Goal: Transaction & Acquisition: Purchase product/service

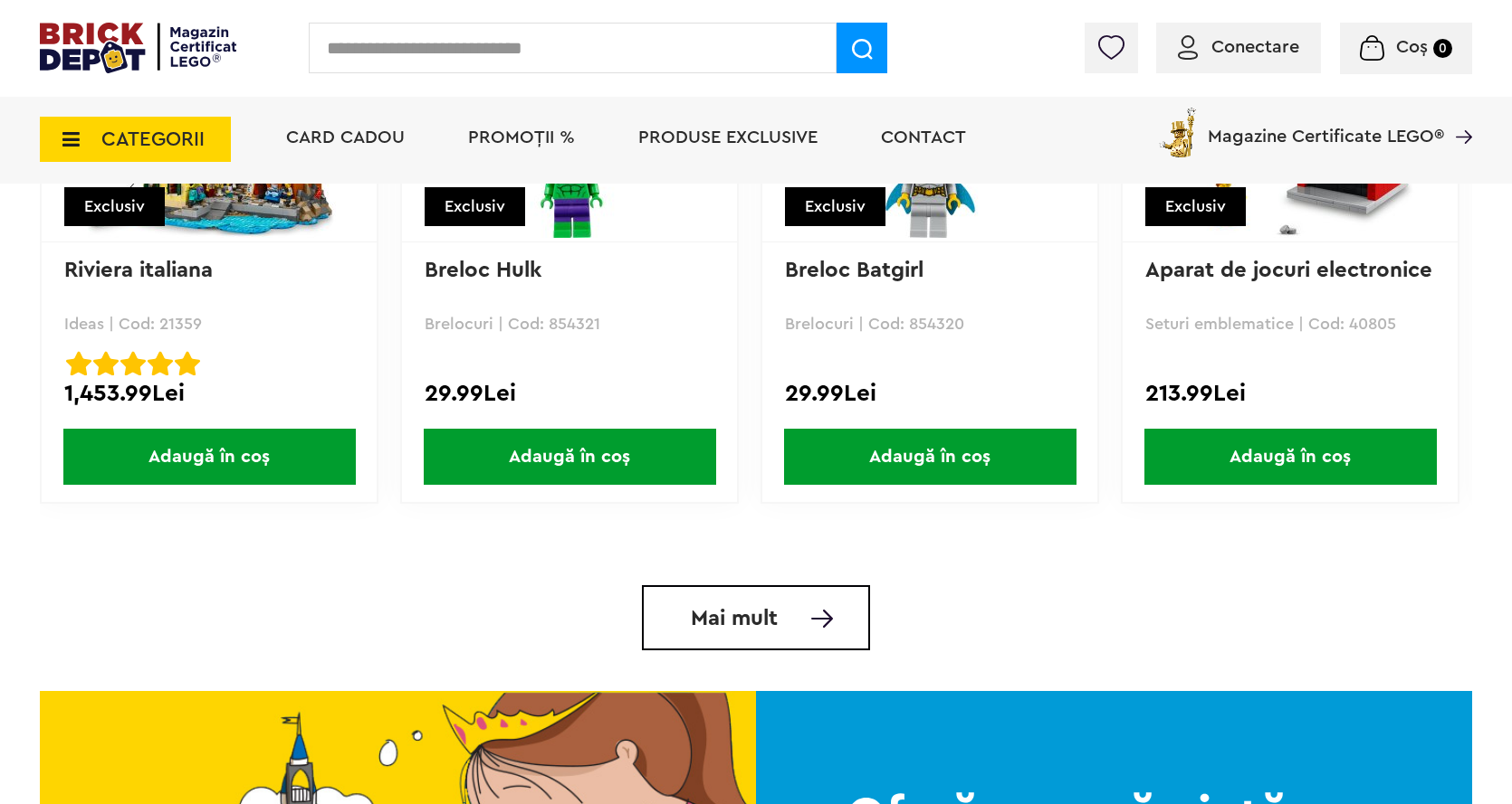
scroll to position [3981, 0]
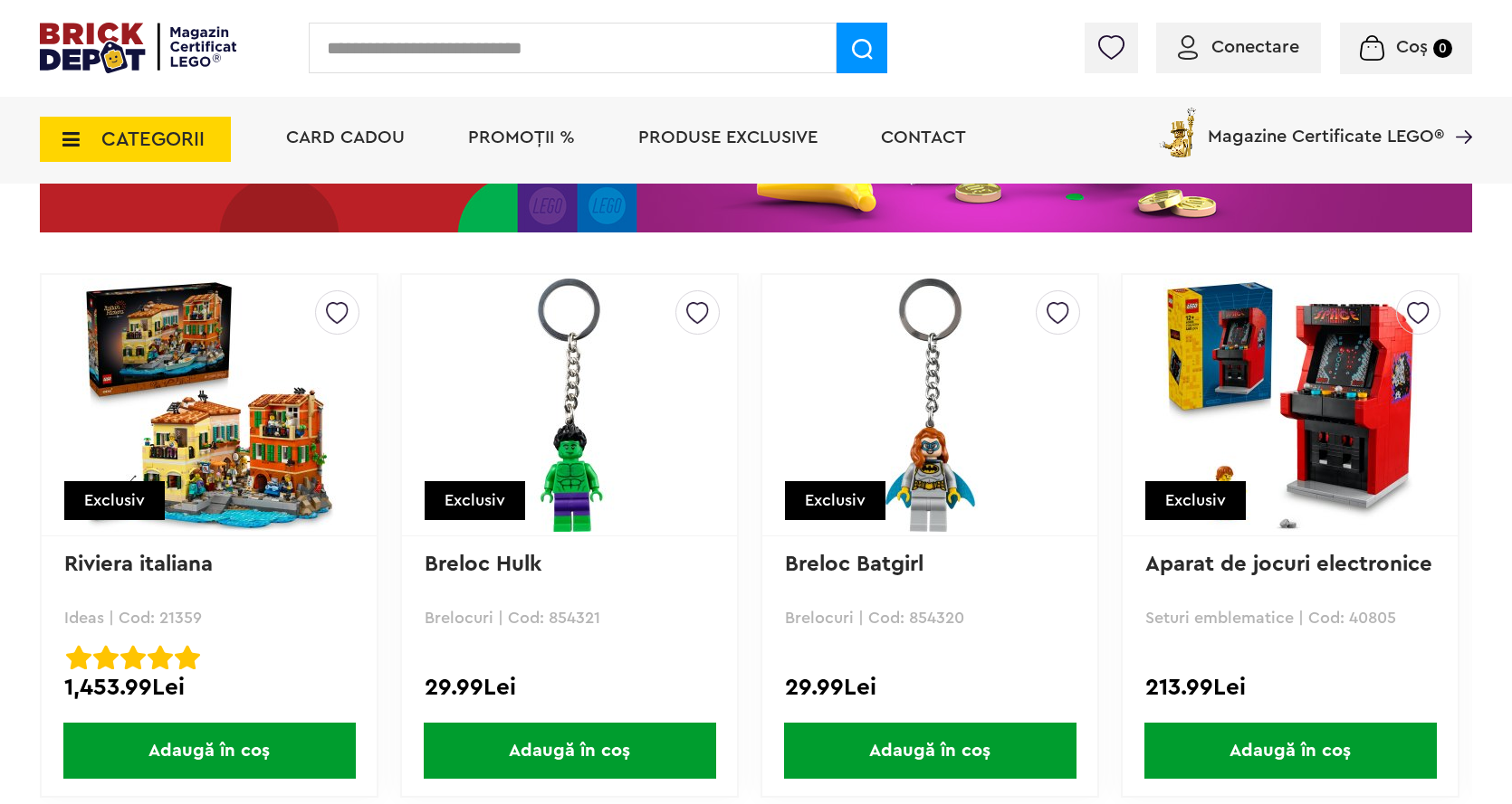
click at [434, 55] on input "text" at bounding box center [572, 48] width 527 height 51
type input "******"
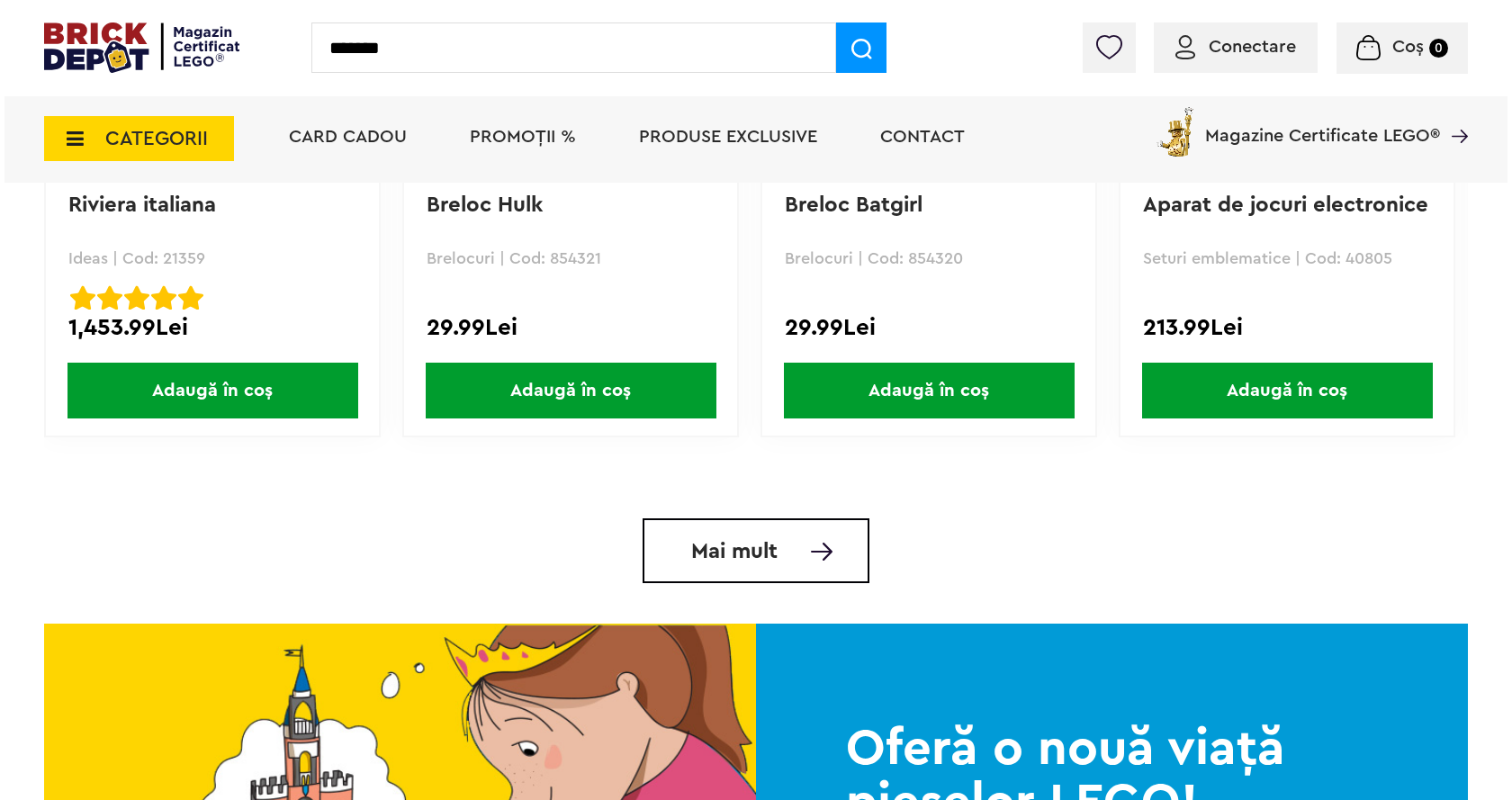
scroll to position [4320, 0]
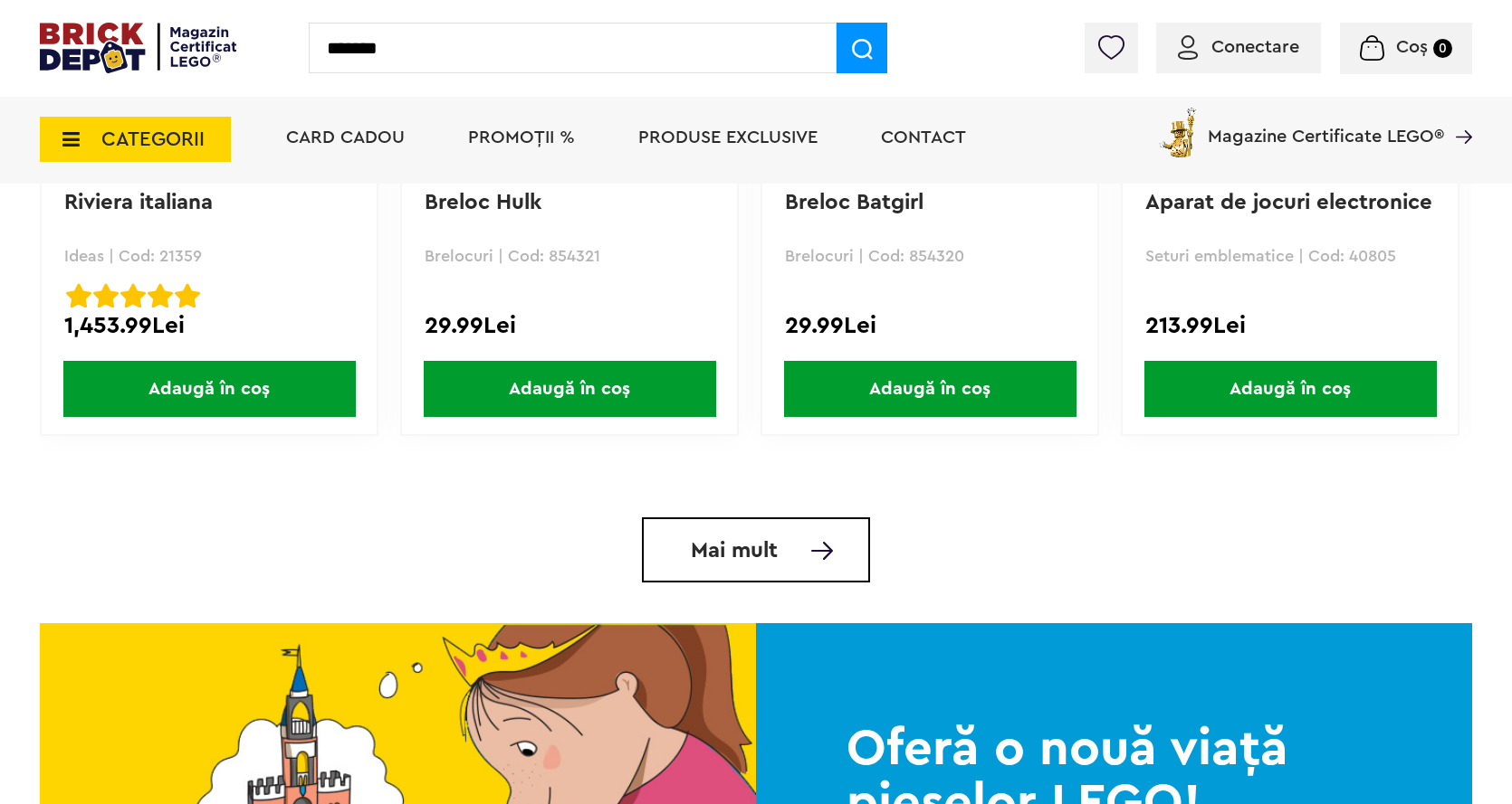
click at [872, 43] on span at bounding box center [861, 48] width 51 height 51
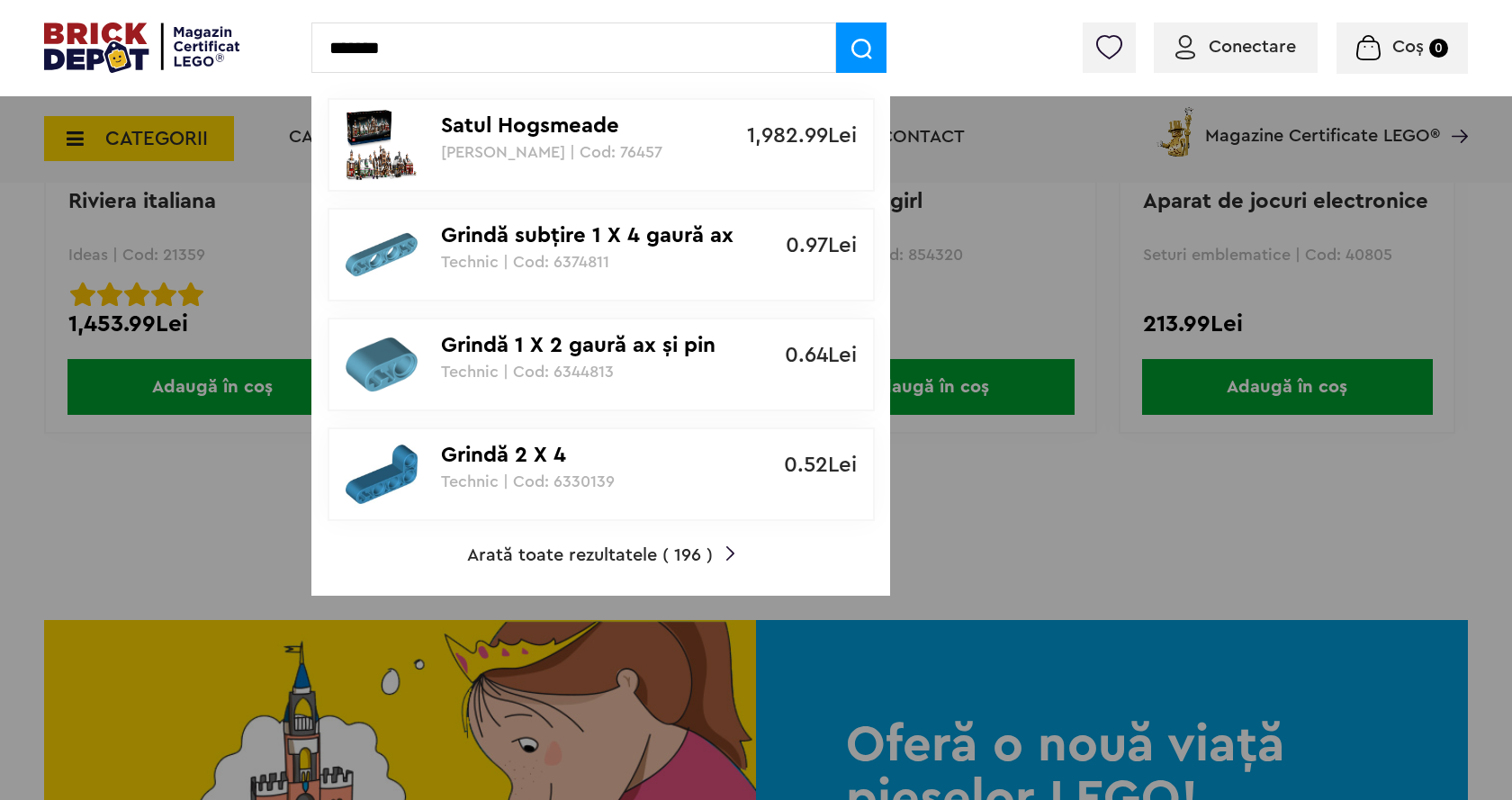
click at [866, 51] on img at bounding box center [862, 50] width 21 height 21
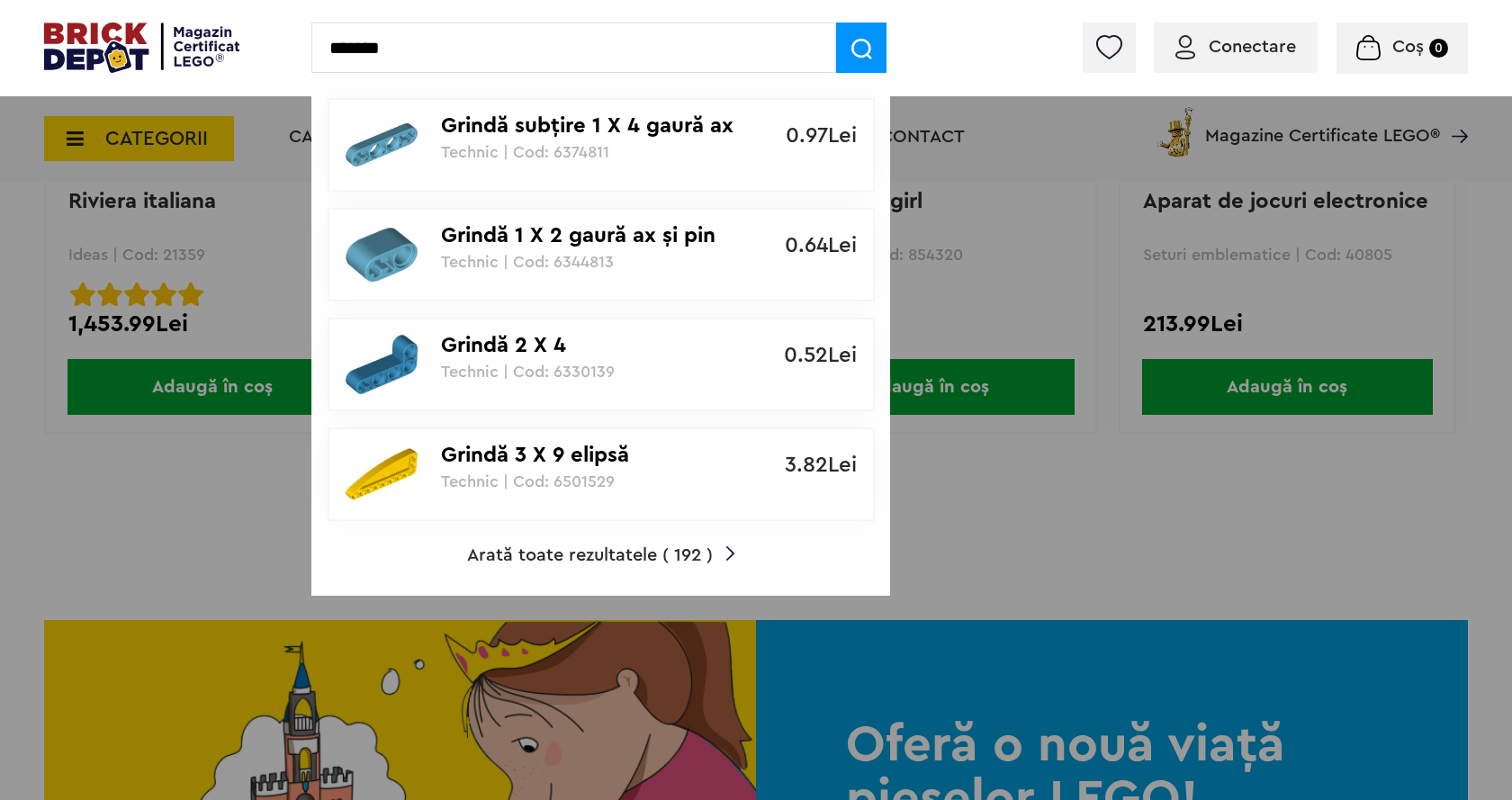
click at [400, 50] on input "******" at bounding box center [574, 48] width 524 height 51
click at [883, 44] on span at bounding box center [861, 48] width 51 height 51
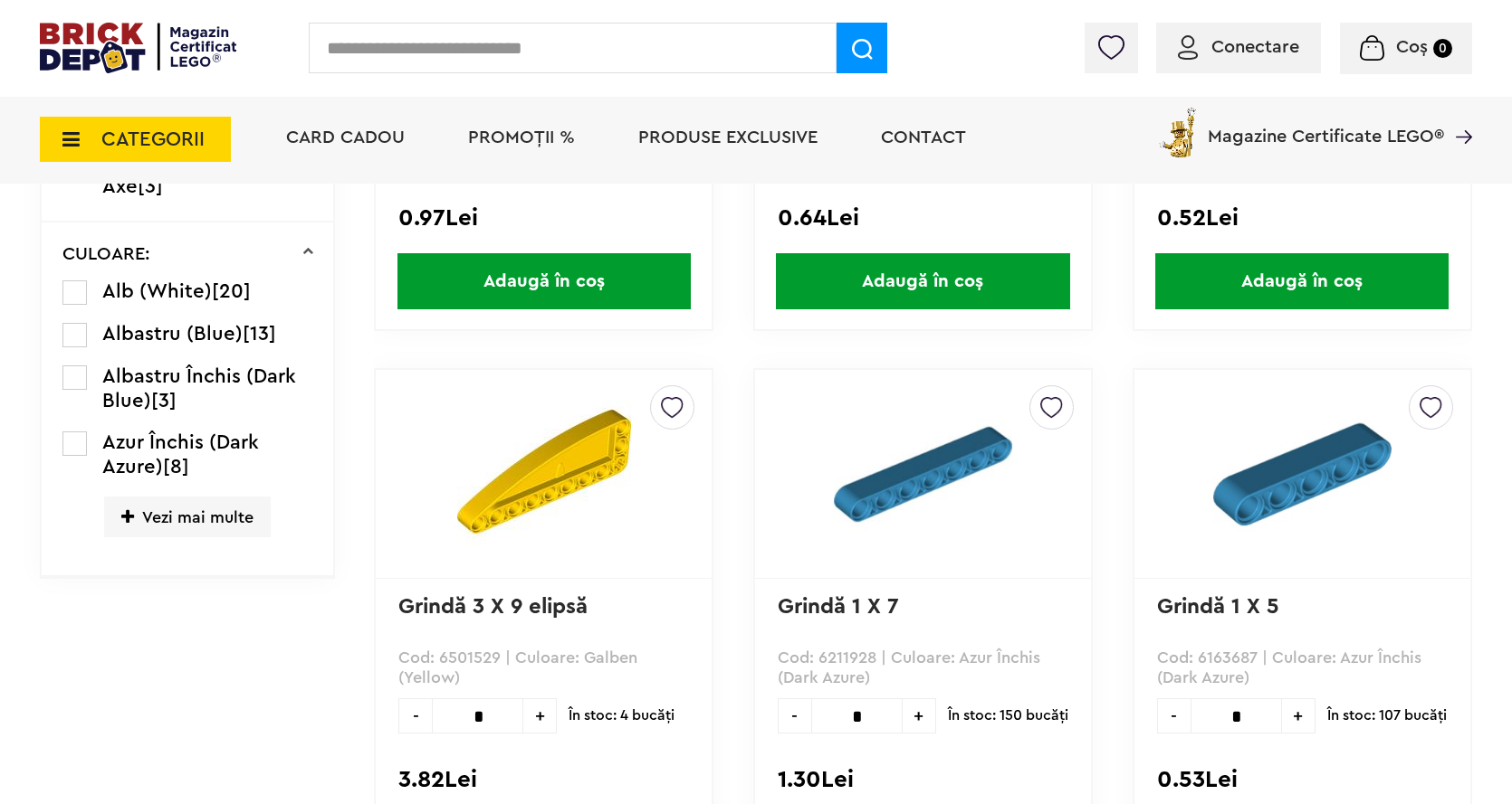
scroll to position [542, 0]
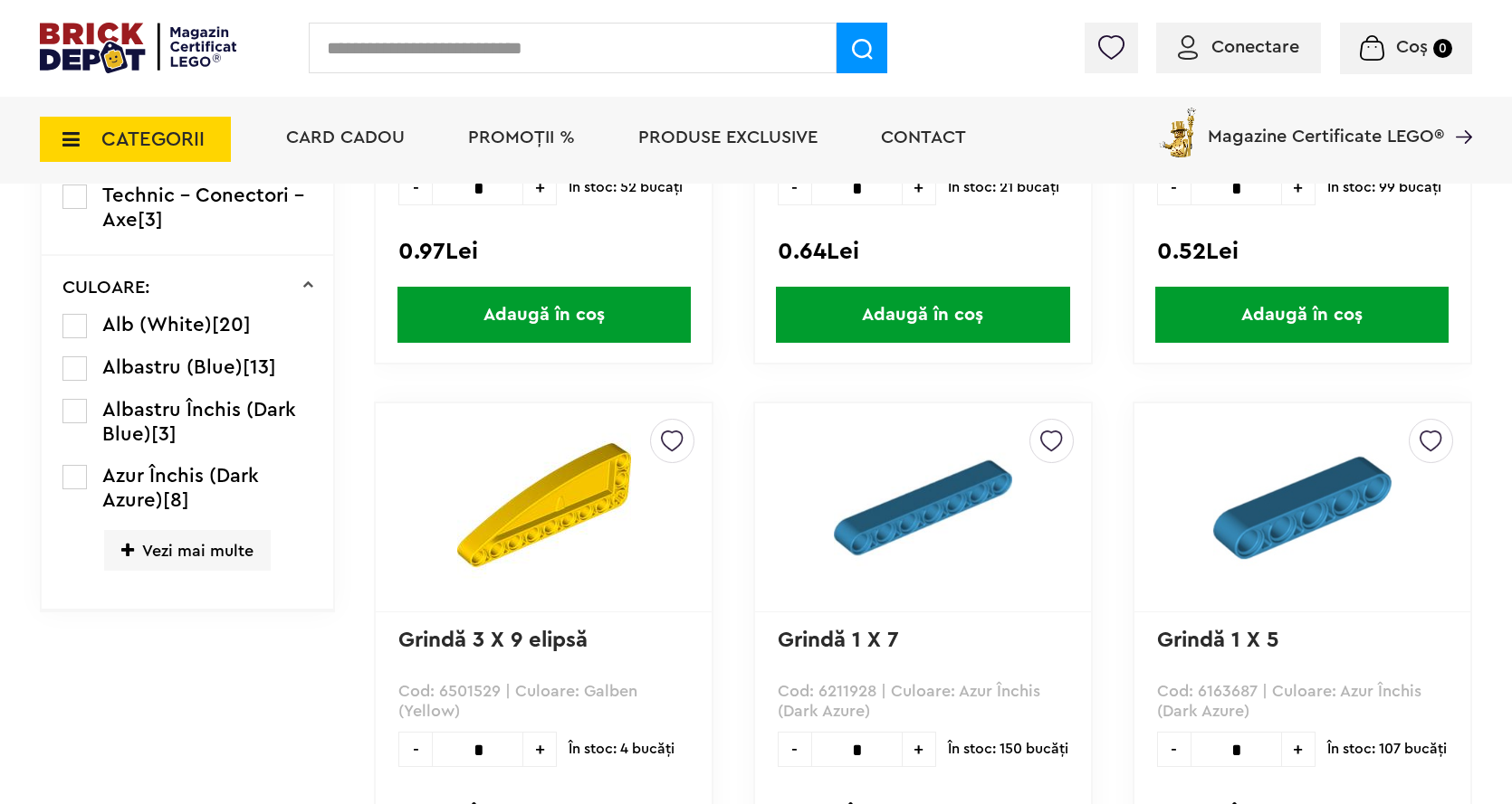
click at [193, 545] on span "Vezi mai multe" at bounding box center [188, 550] width 167 height 40
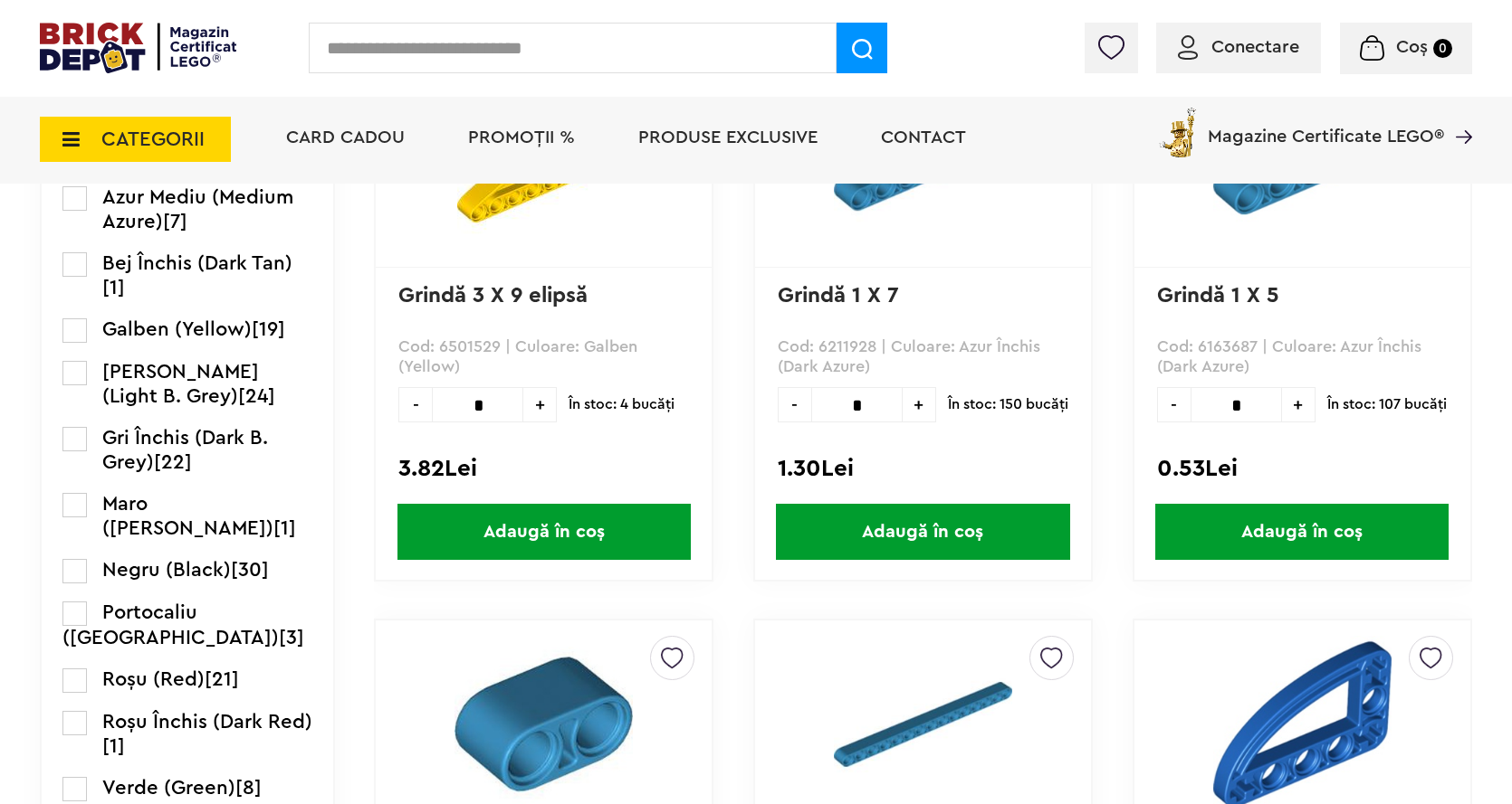
scroll to position [905, 0]
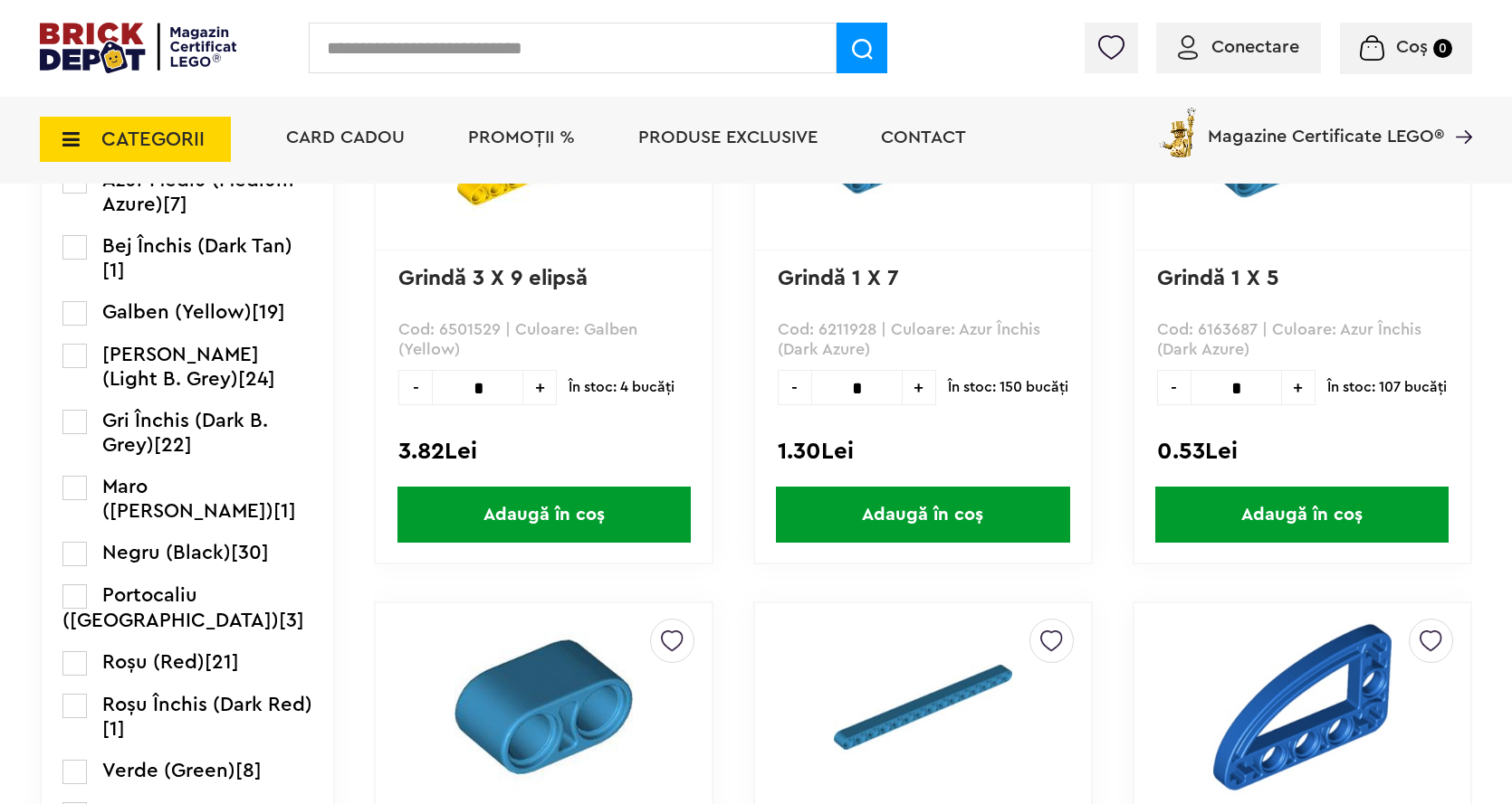
click at [79, 553] on label at bounding box center [74, 553] width 24 height 24
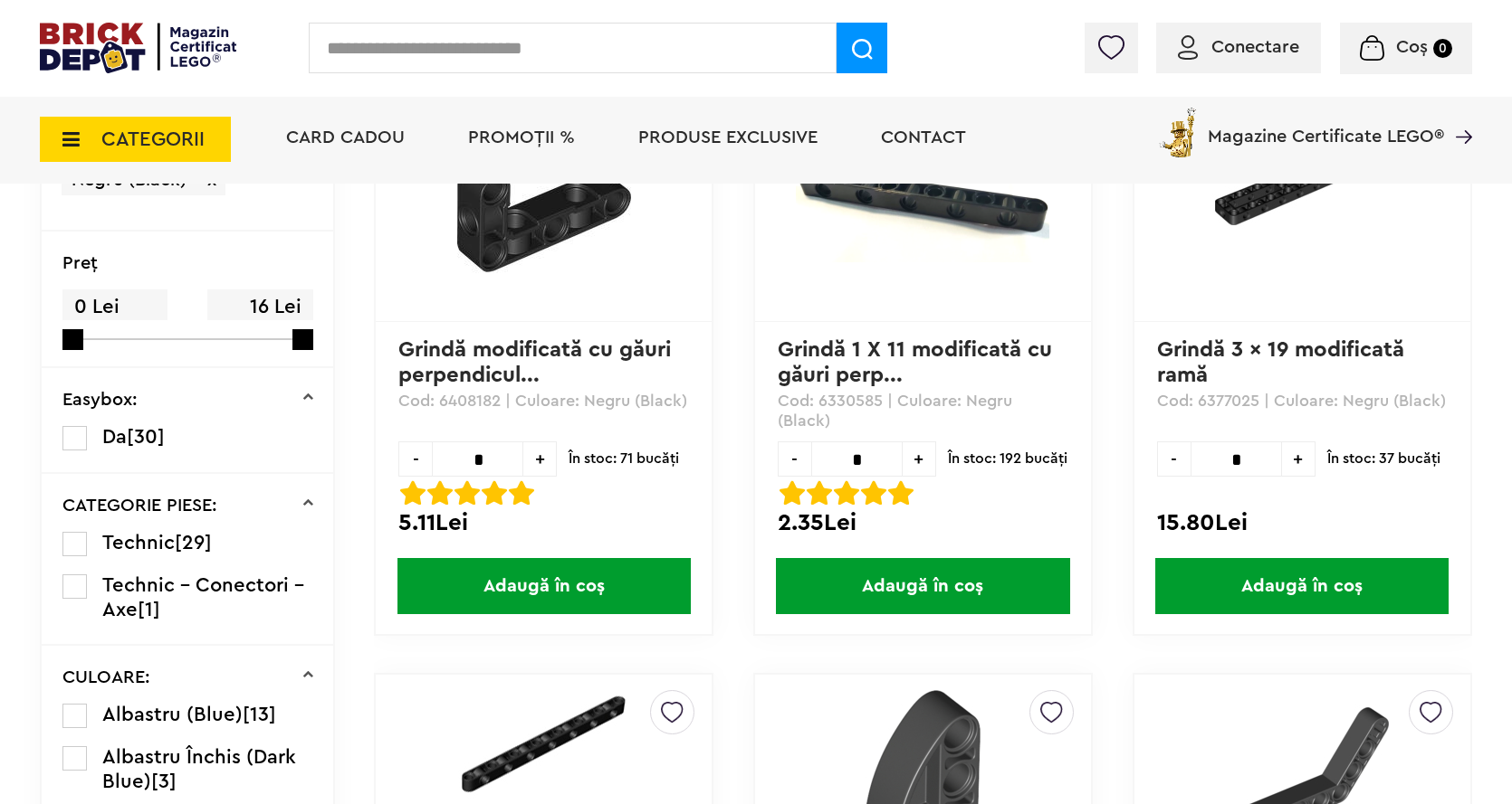
scroll to position [181, 0]
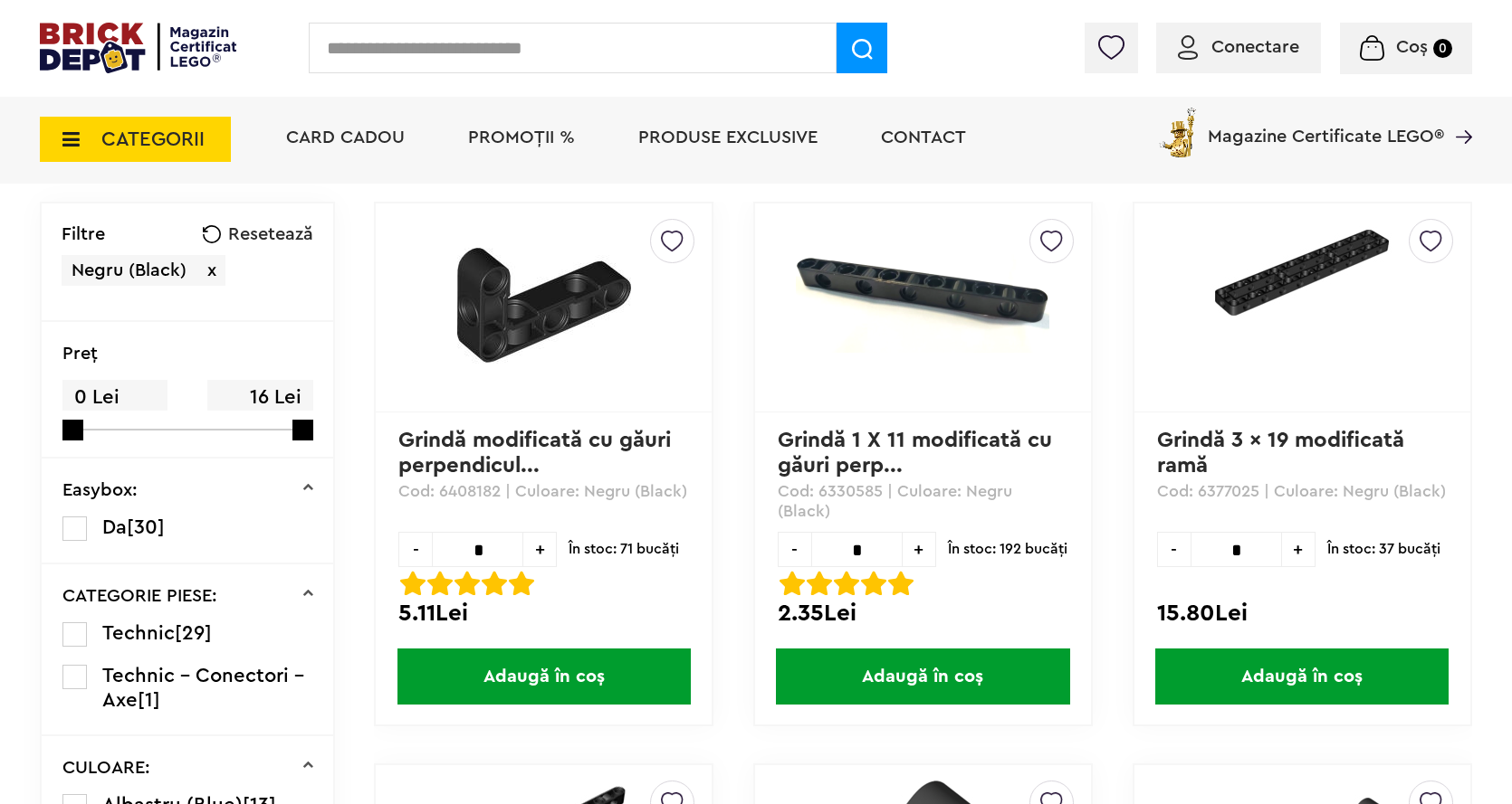
click at [1304, 549] on span "+" at bounding box center [1298, 549] width 34 height 35
type input "*"
click at [1300, 678] on span "Adaugă în coș" at bounding box center [1302, 677] width 293 height 57
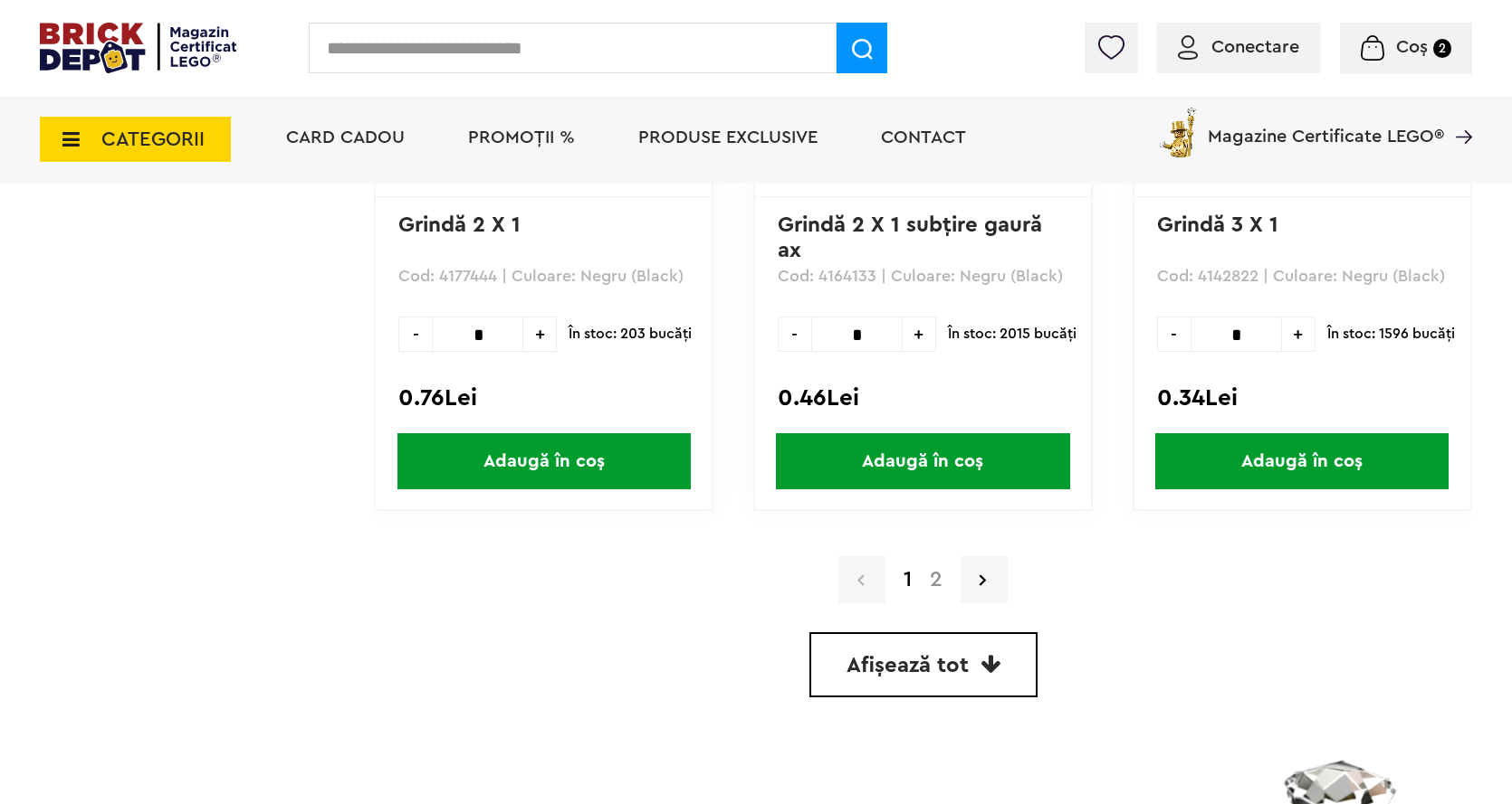
scroll to position [4794, 0]
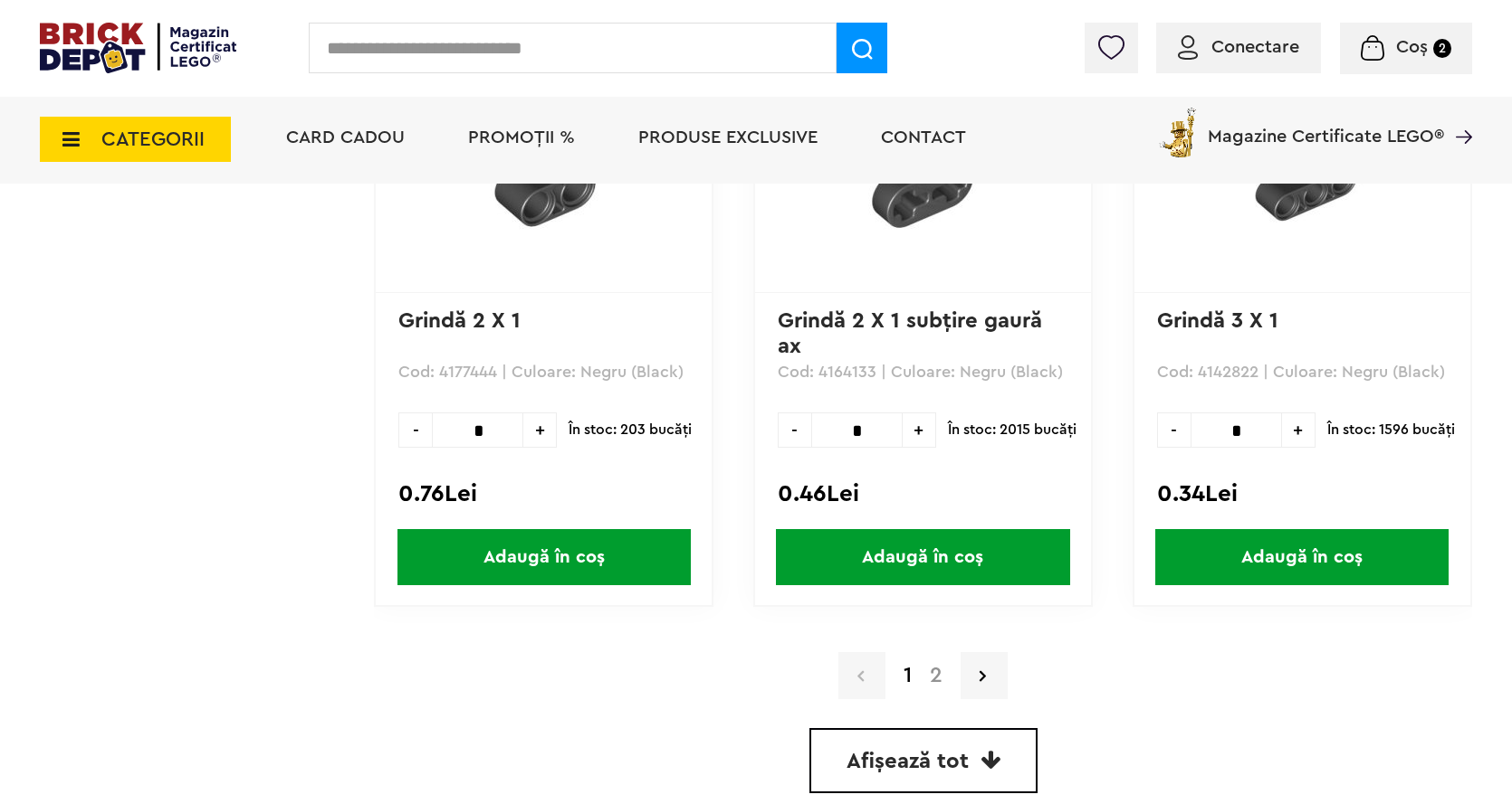
click at [936, 671] on a=Negru%20%28Black%29&page=2"] "2" at bounding box center [936, 676] width 31 height 22
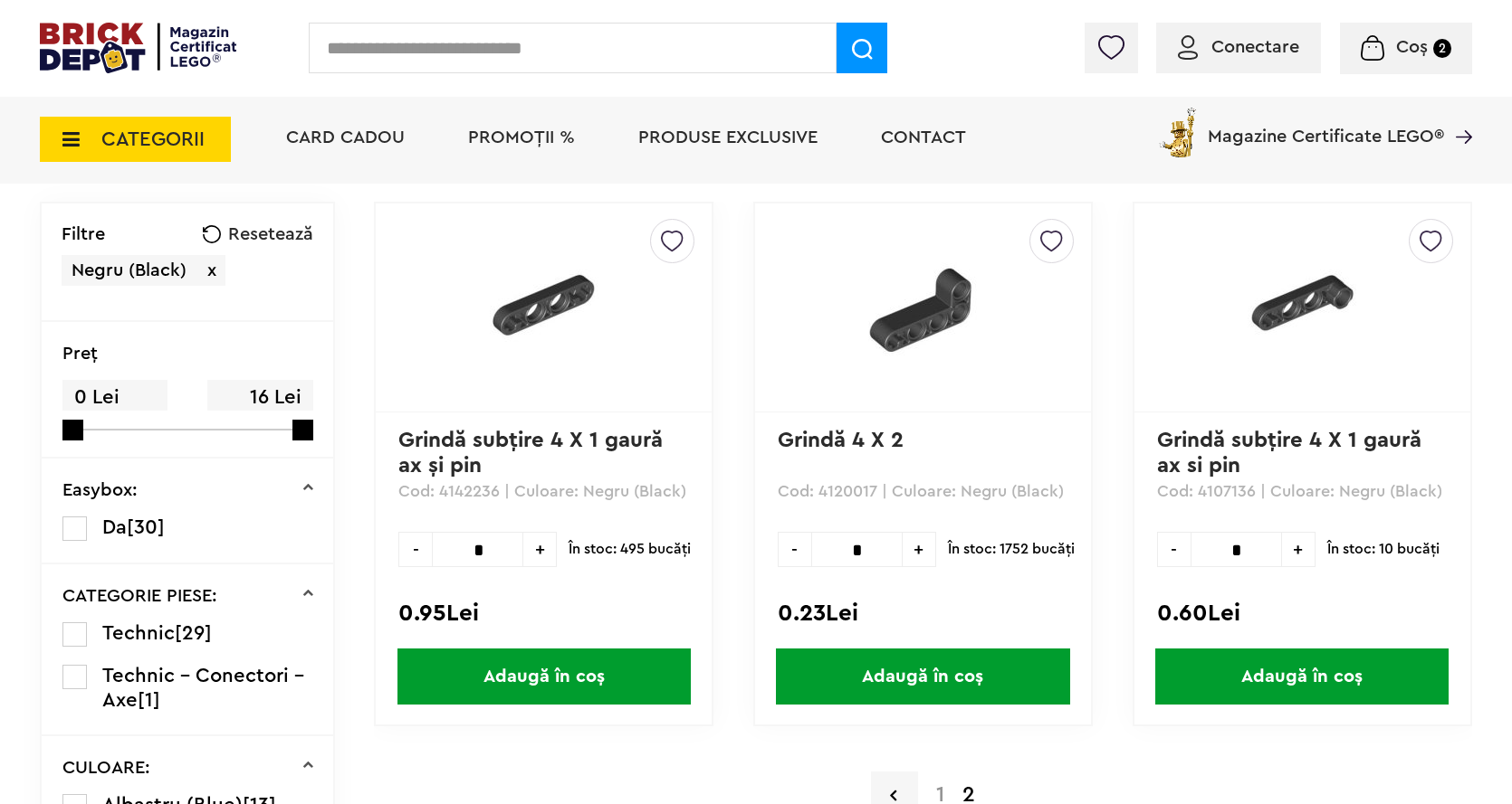
scroll to position [452, 0]
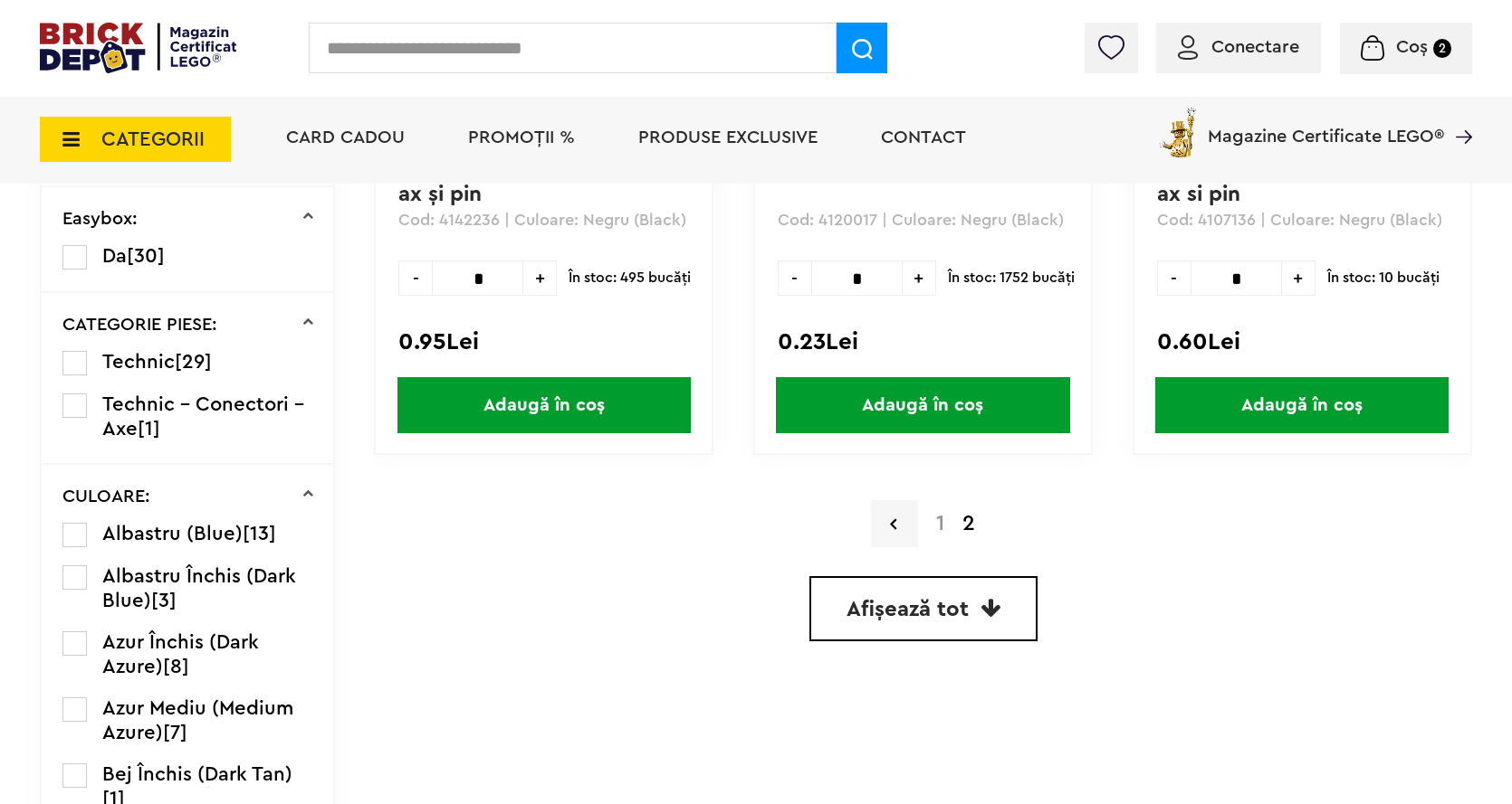
click at [934, 522] on a=Negru%20%28Black%29&page=1"] "1" at bounding box center [940, 523] width 26 height 22
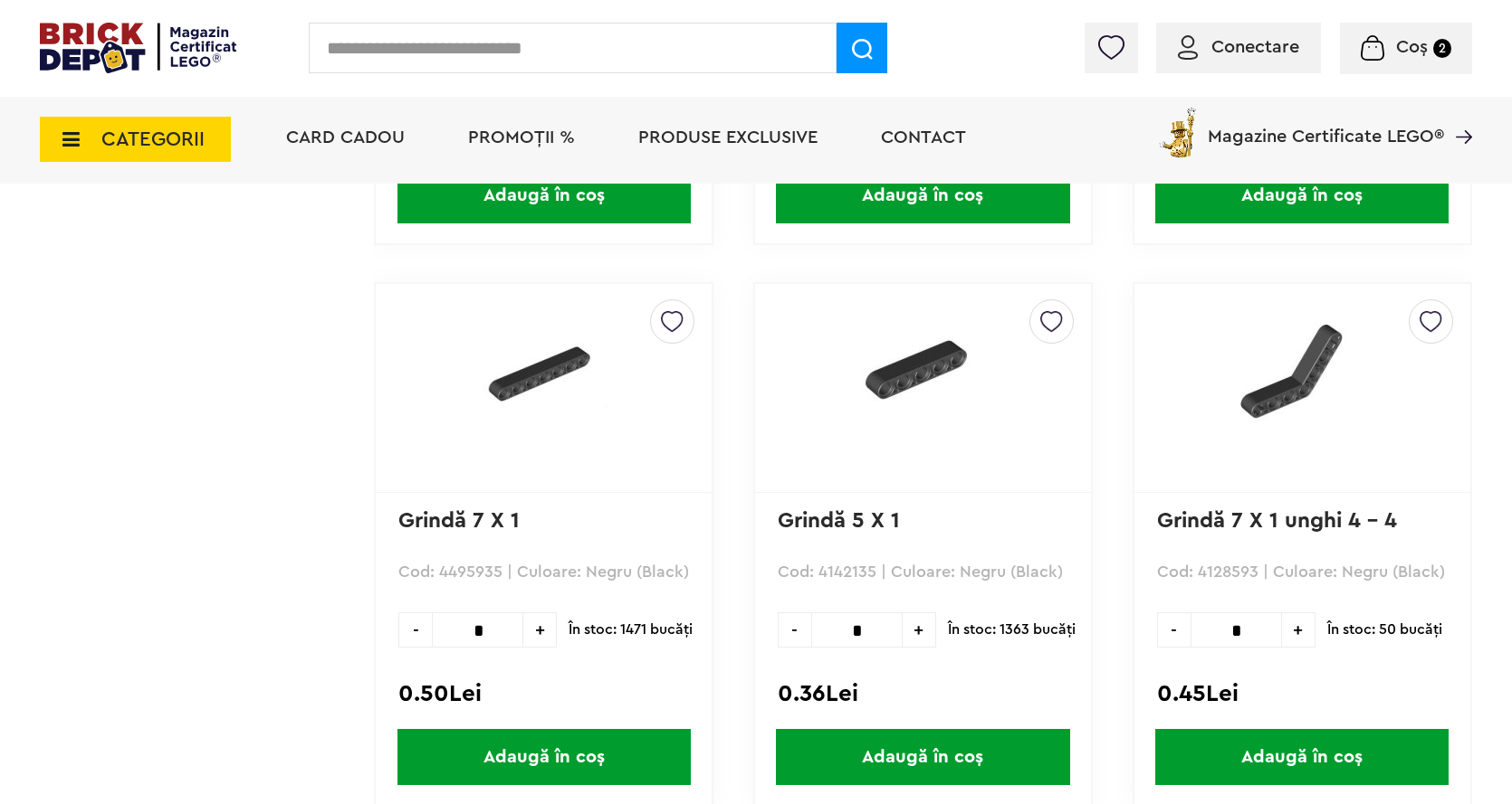
scroll to position [3592, 0]
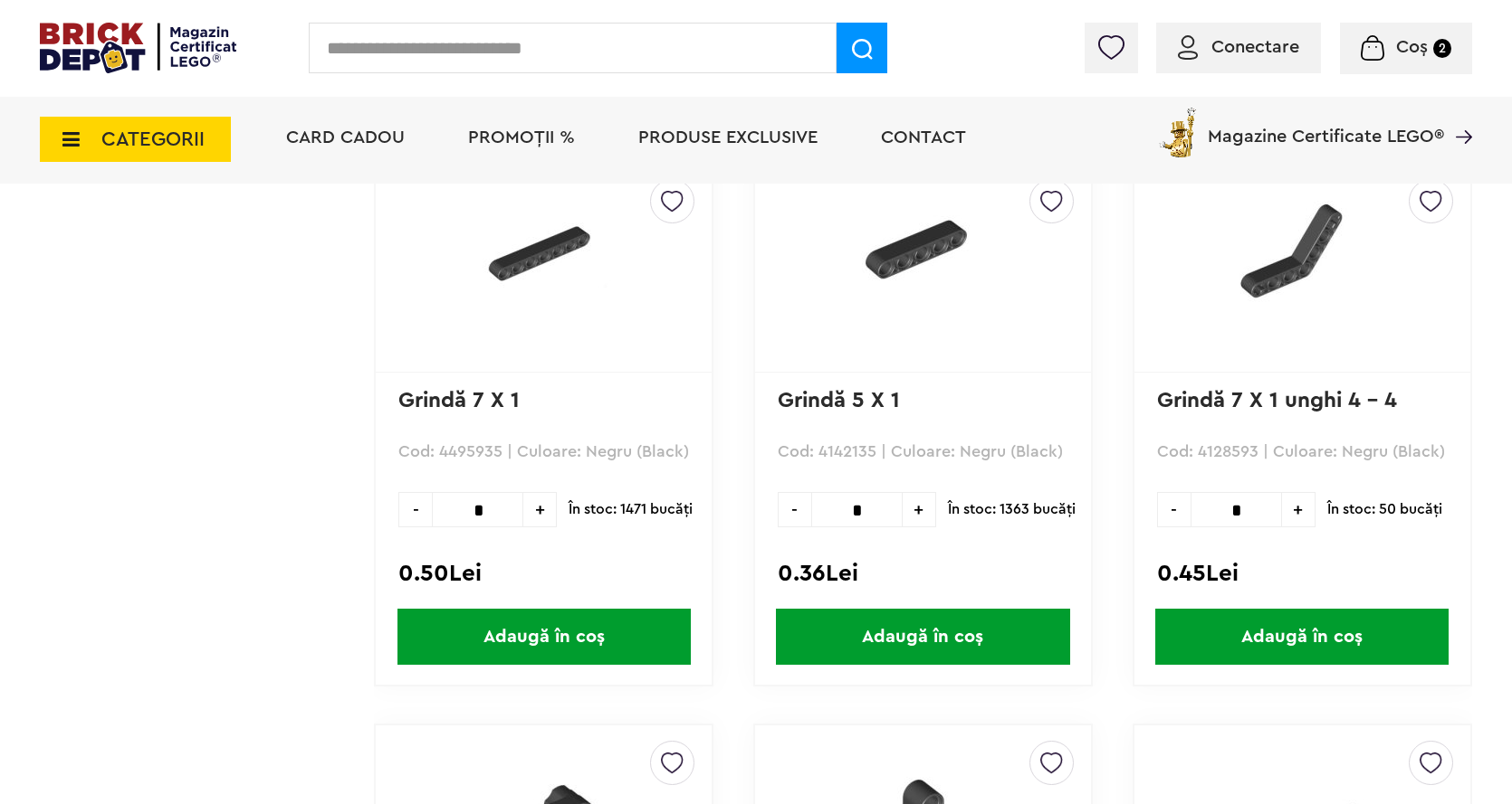
click at [891, 634] on span "Adaugă în coș" at bounding box center [922, 636] width 293 height 57
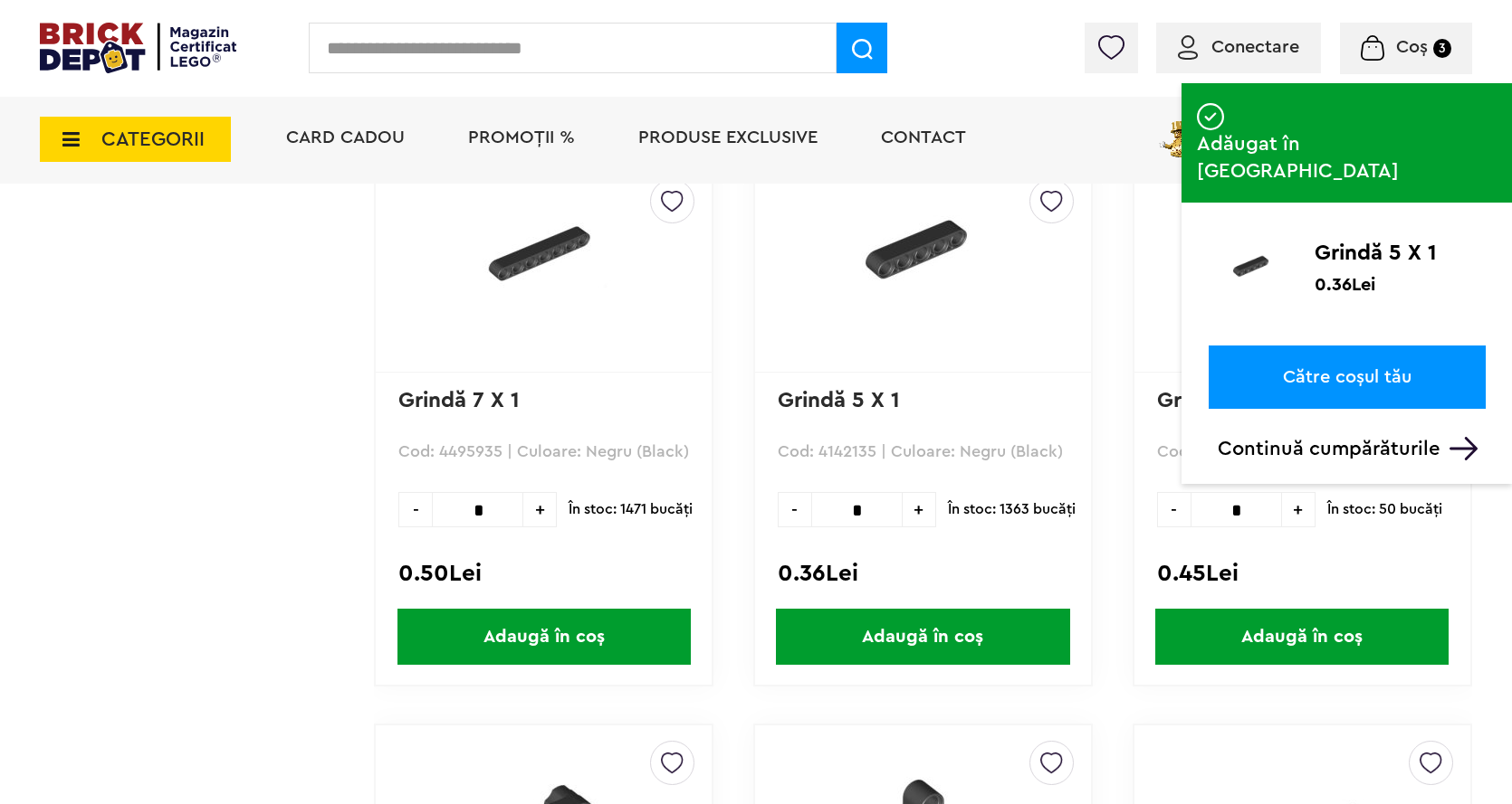
click at [1317, 346] on link "Către coșul tău" at bounding box center [1346, 378] width 277 height 63
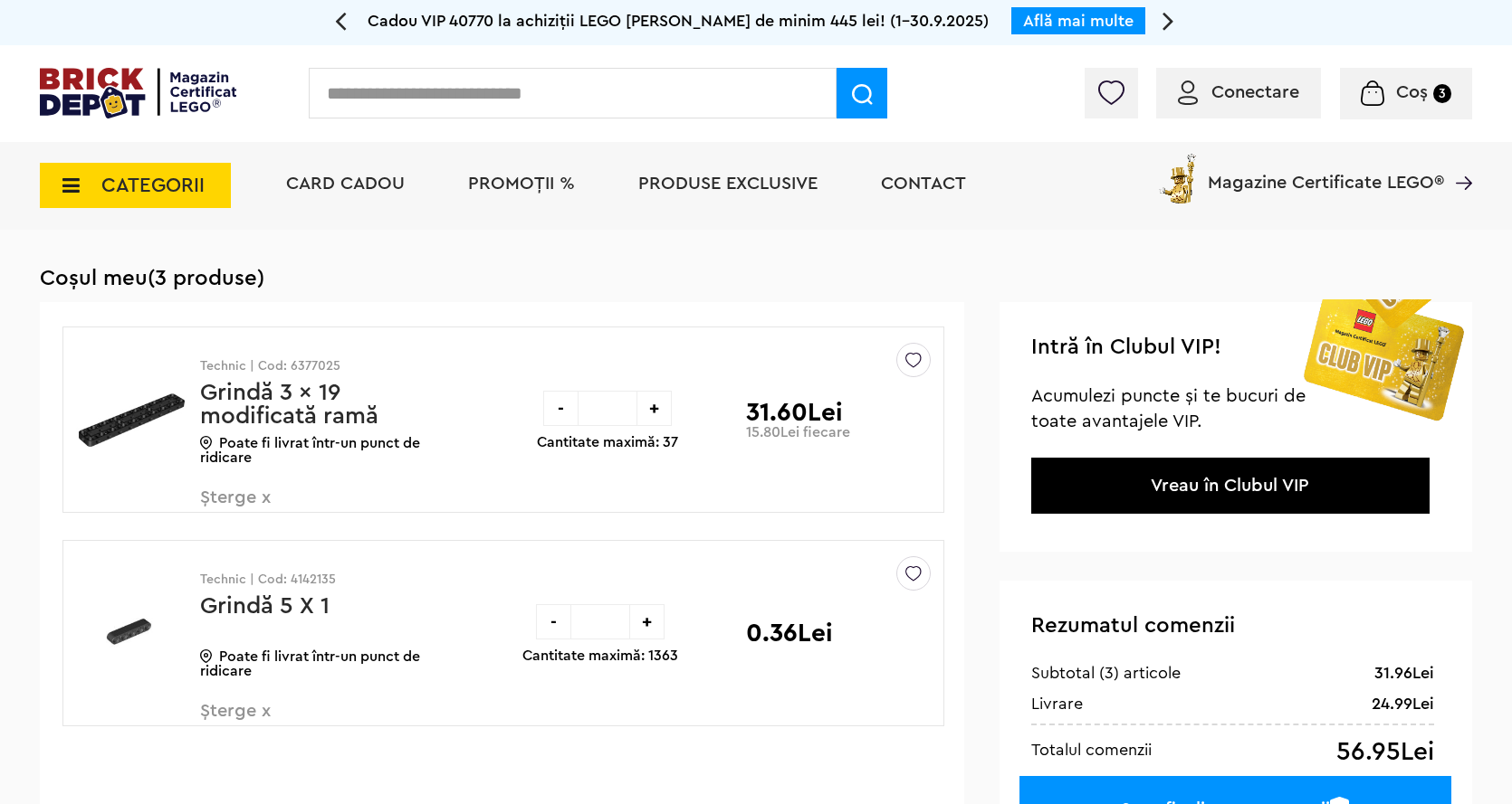
scroll to position [271, 0]
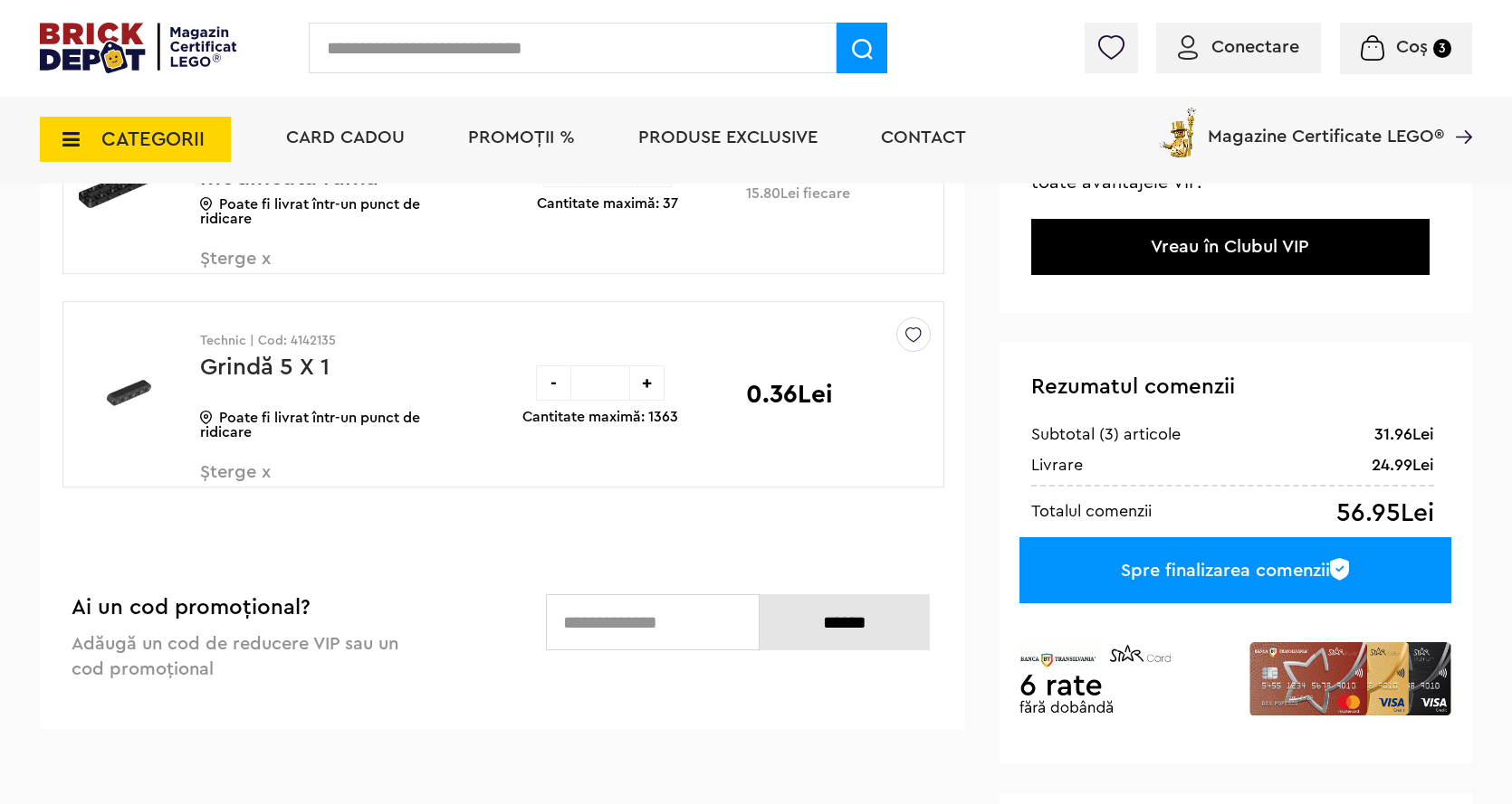
click at [615, 381] on input "*" at bounding box center [600, 382] width 58 height 35
type input "*"
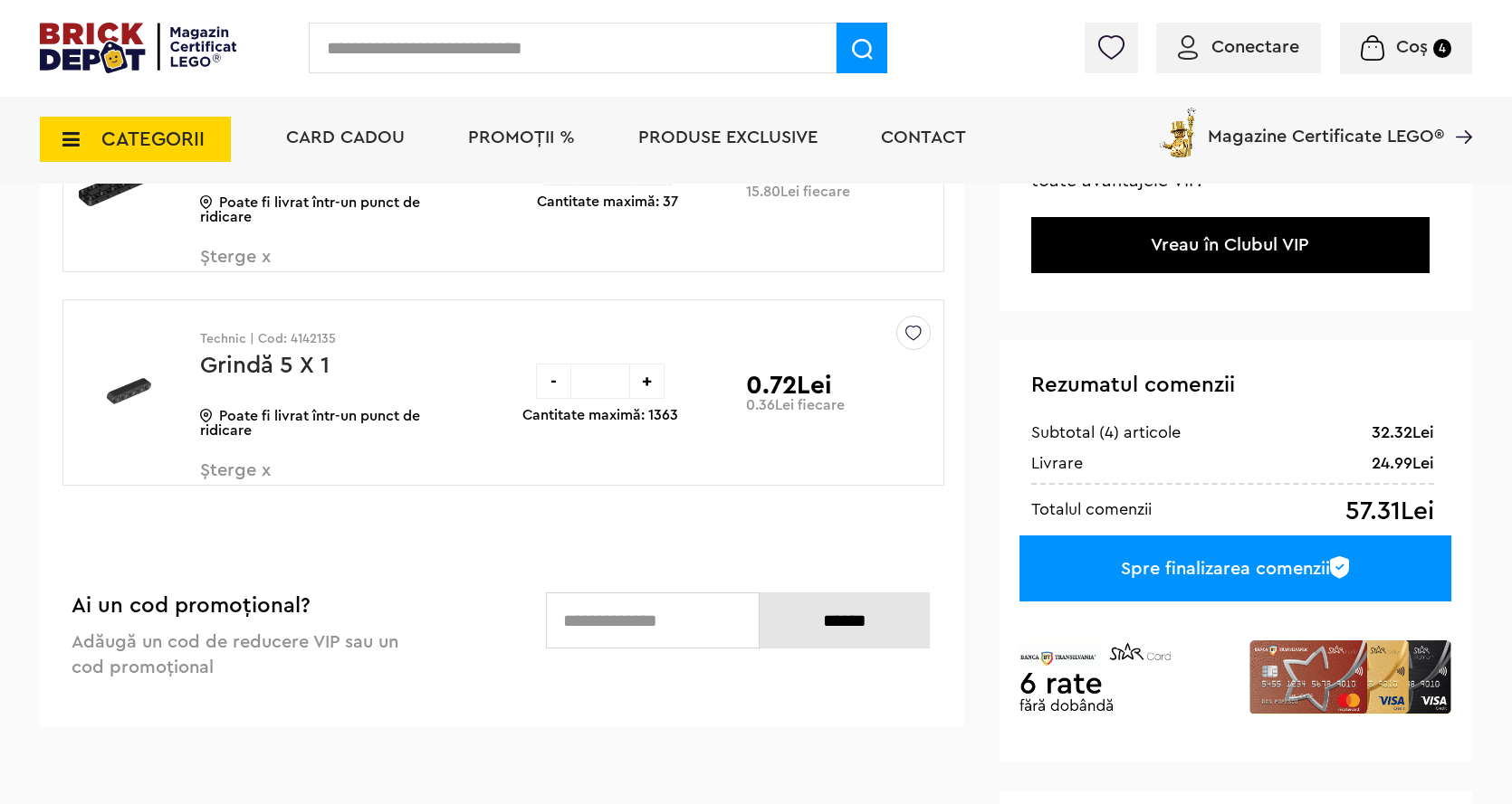
scroll to position [271, 0]
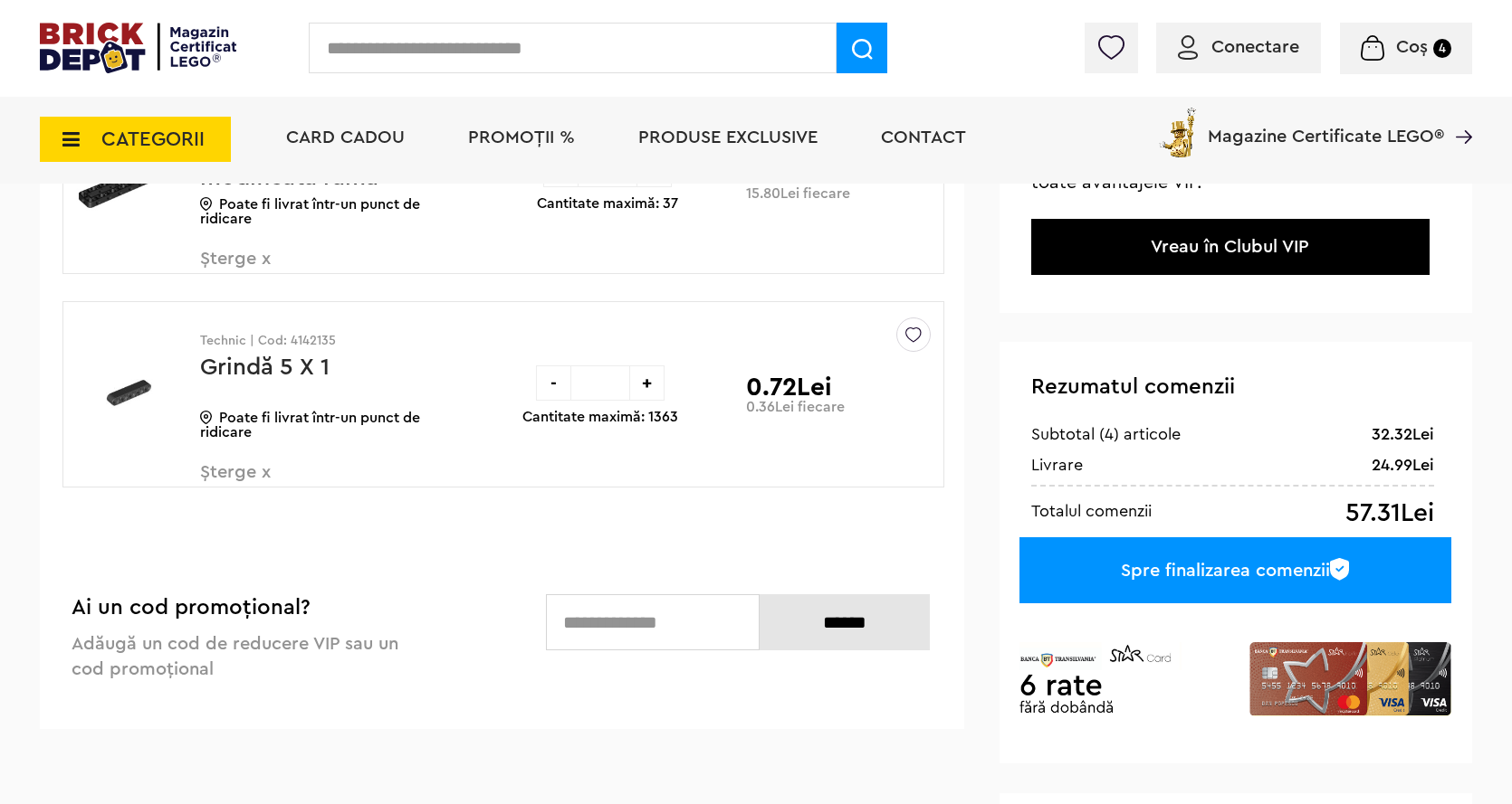
click at [610, 382] on input "*" at bounding box center [600, 382] width 58 height 35
type input "**"
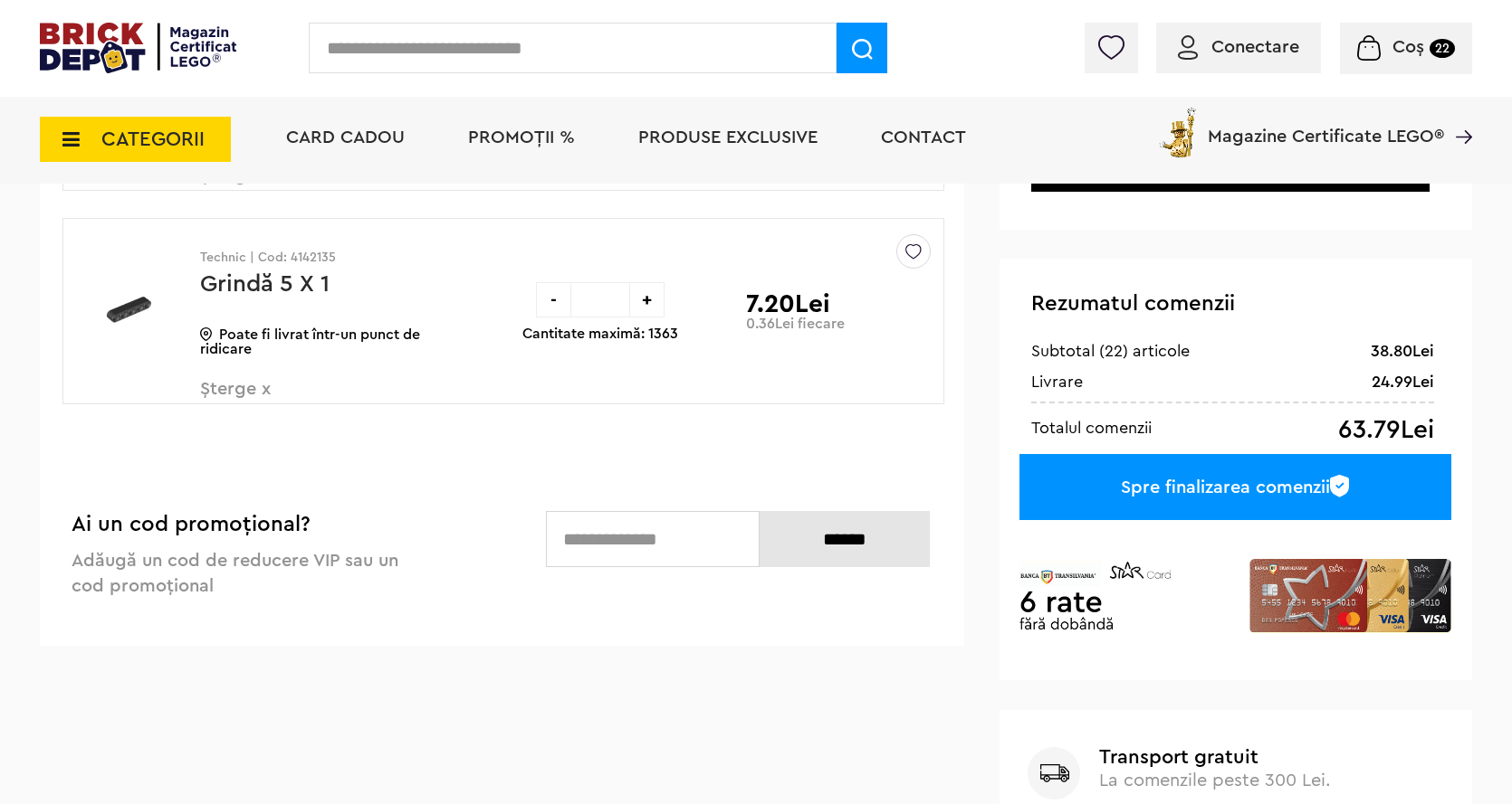
scroll to position [362, 0]
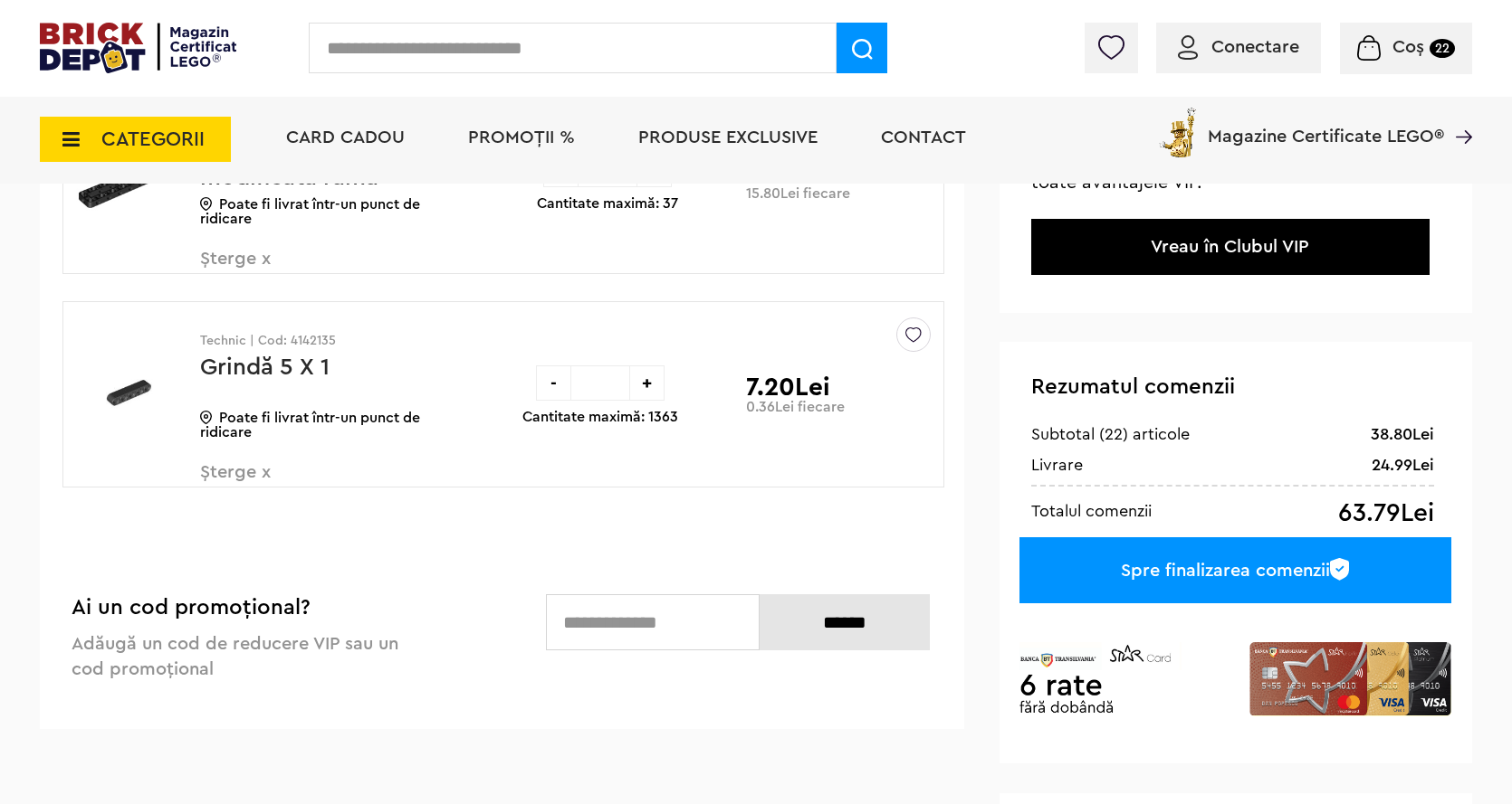
click at [607, 386] on input "*" at bounding box center [600, 382] width 58 height 35
type input "**"
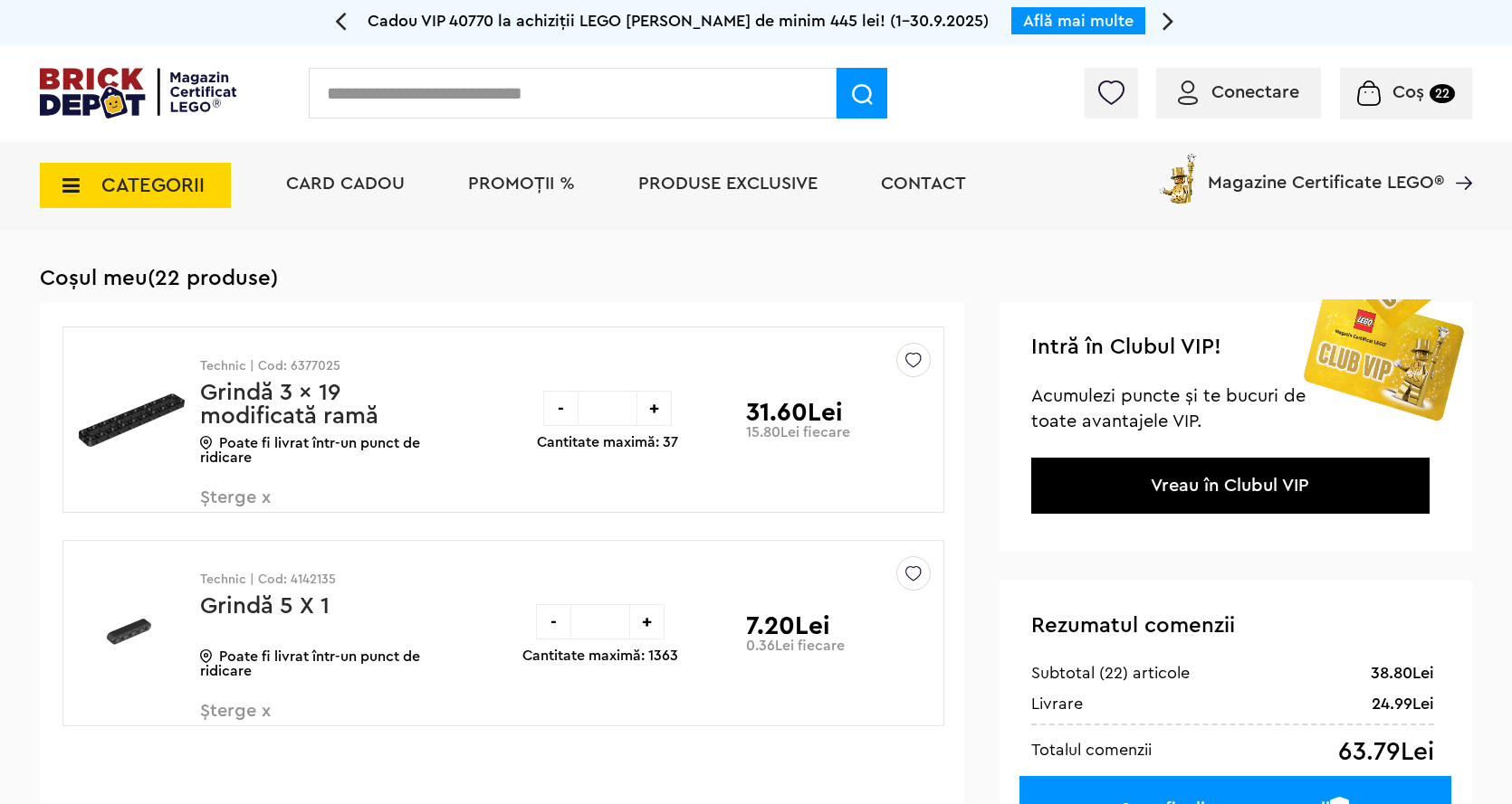
click at [413, 83] on input "text" at bounding box center [572, 93] width 527 height 51
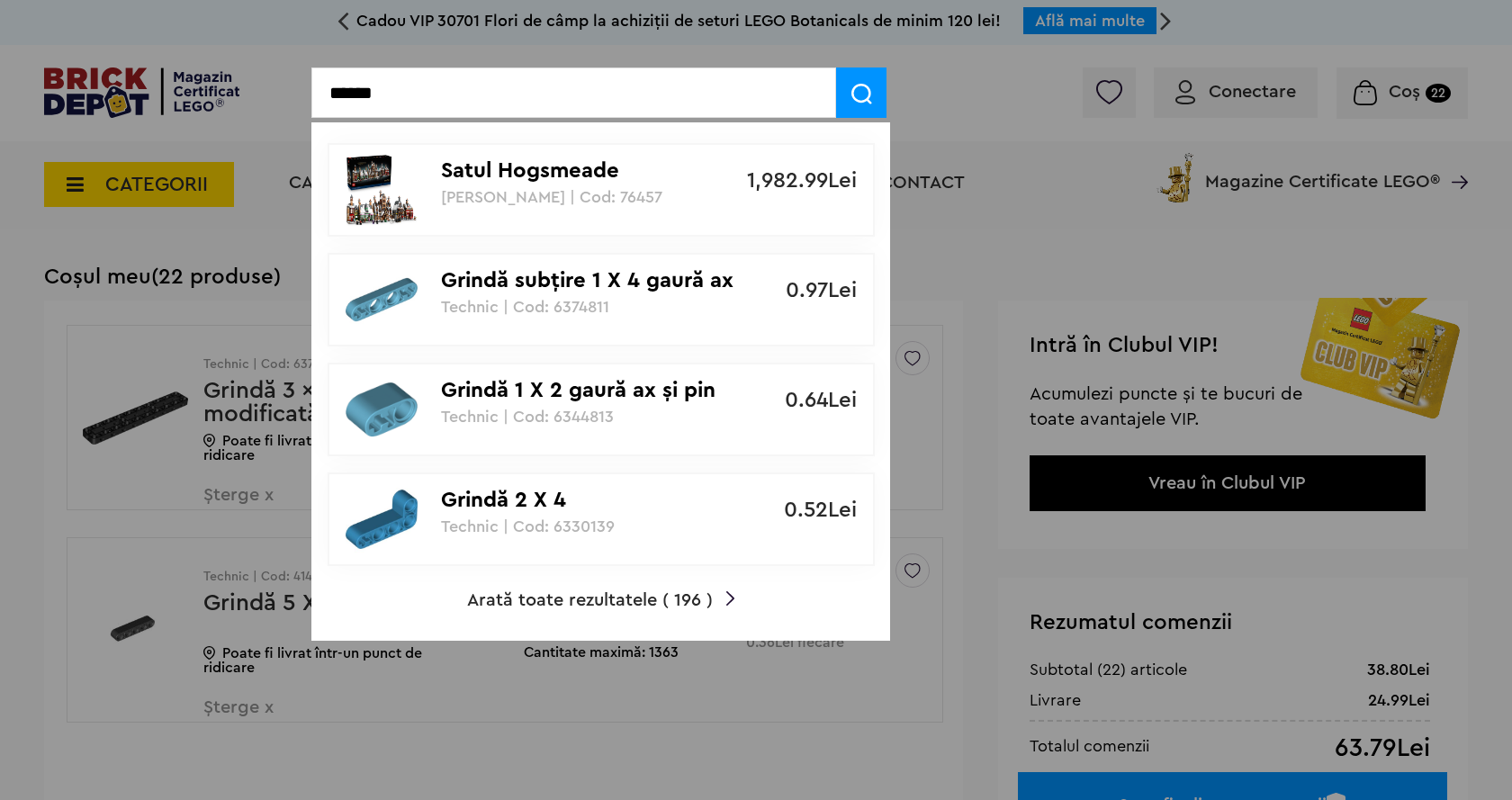
type input "******"
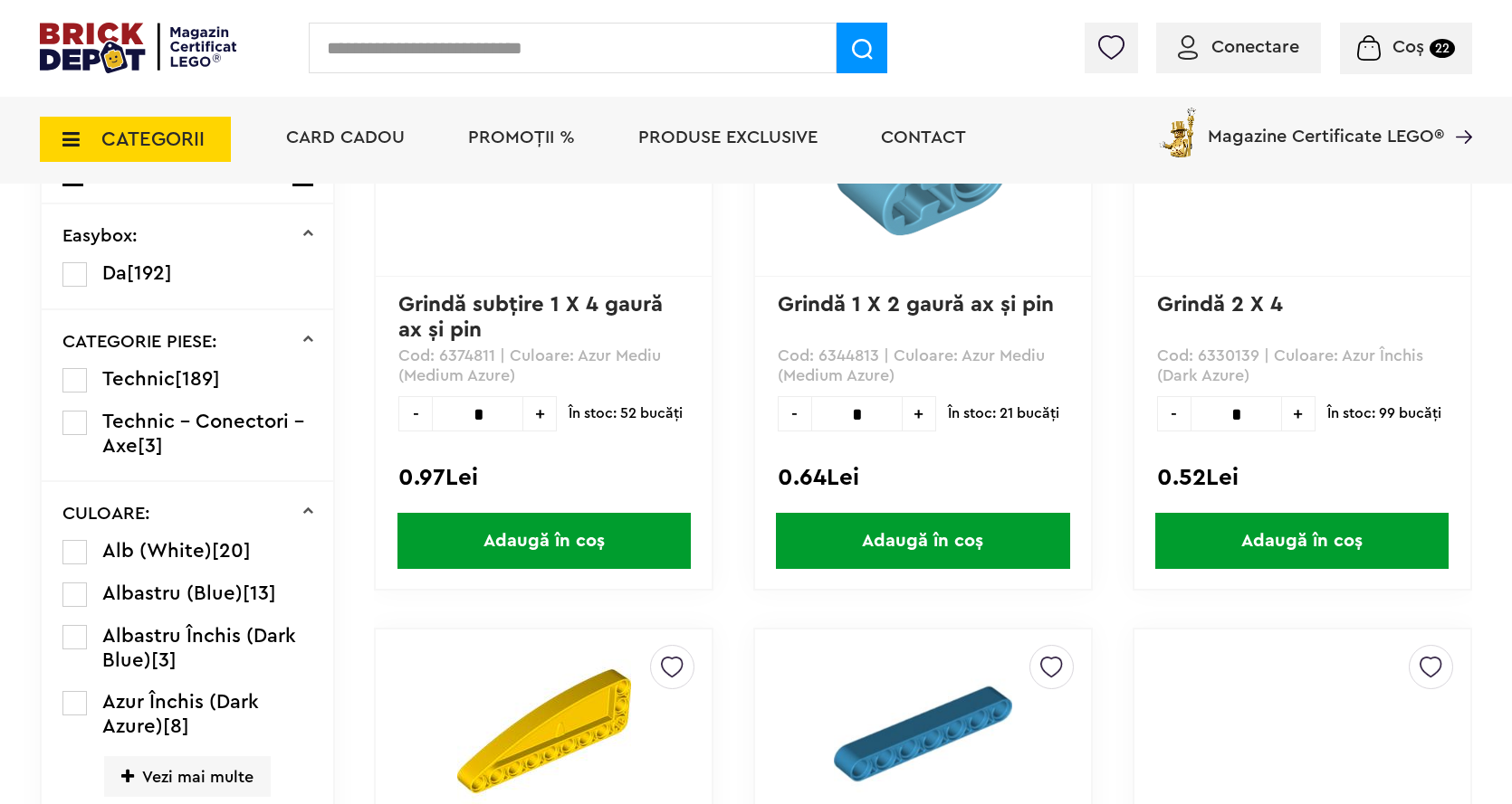
scroll to position [378, 0]
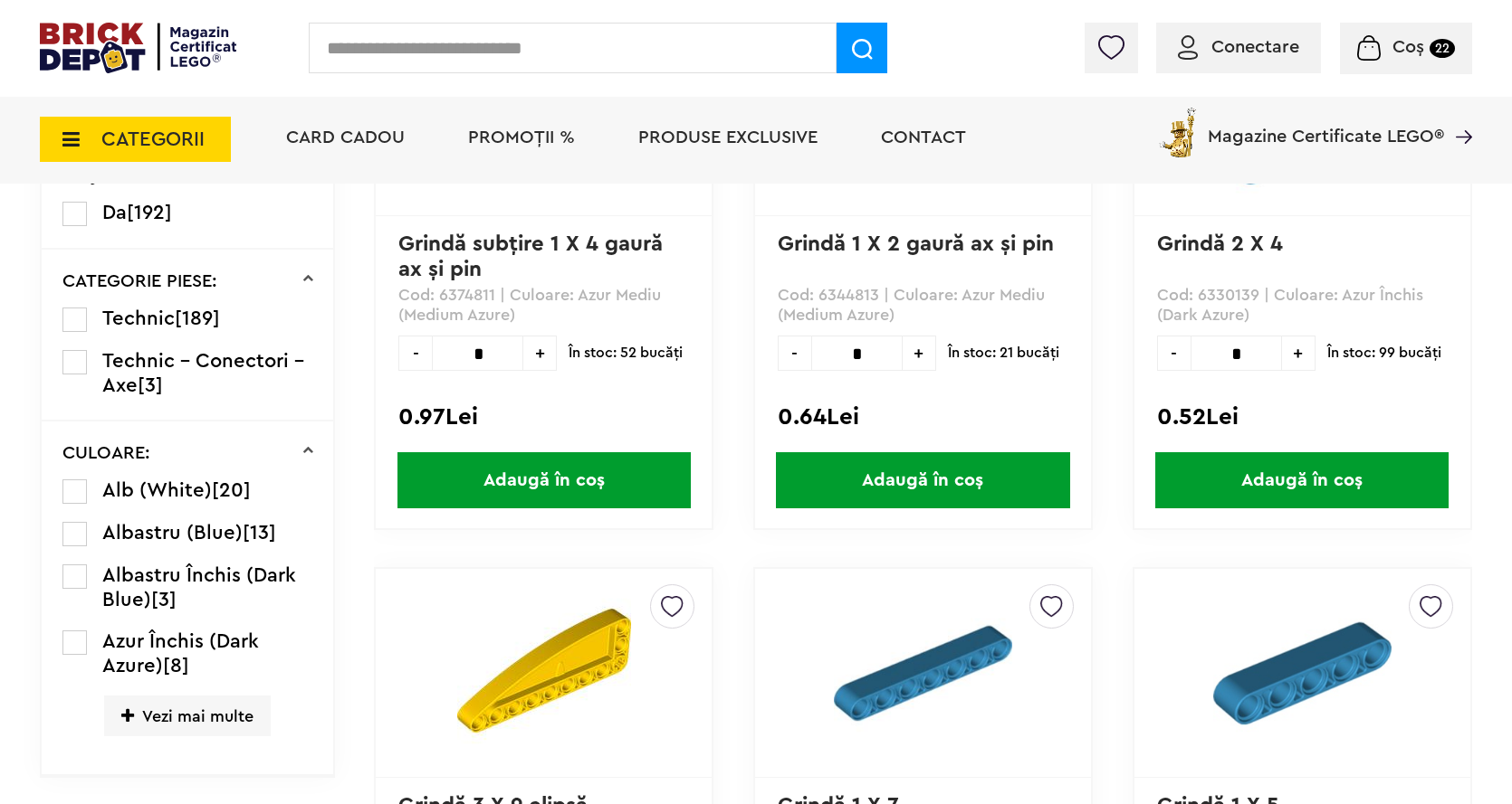
drag, startPoint x: 162, startPoint y: 708, endPoint x: 149, endPoint y: 712, distance: 13.6
click at [161, 709] on span "Vezi mai multe" at bounding box center [188, 716] width 167 height 40
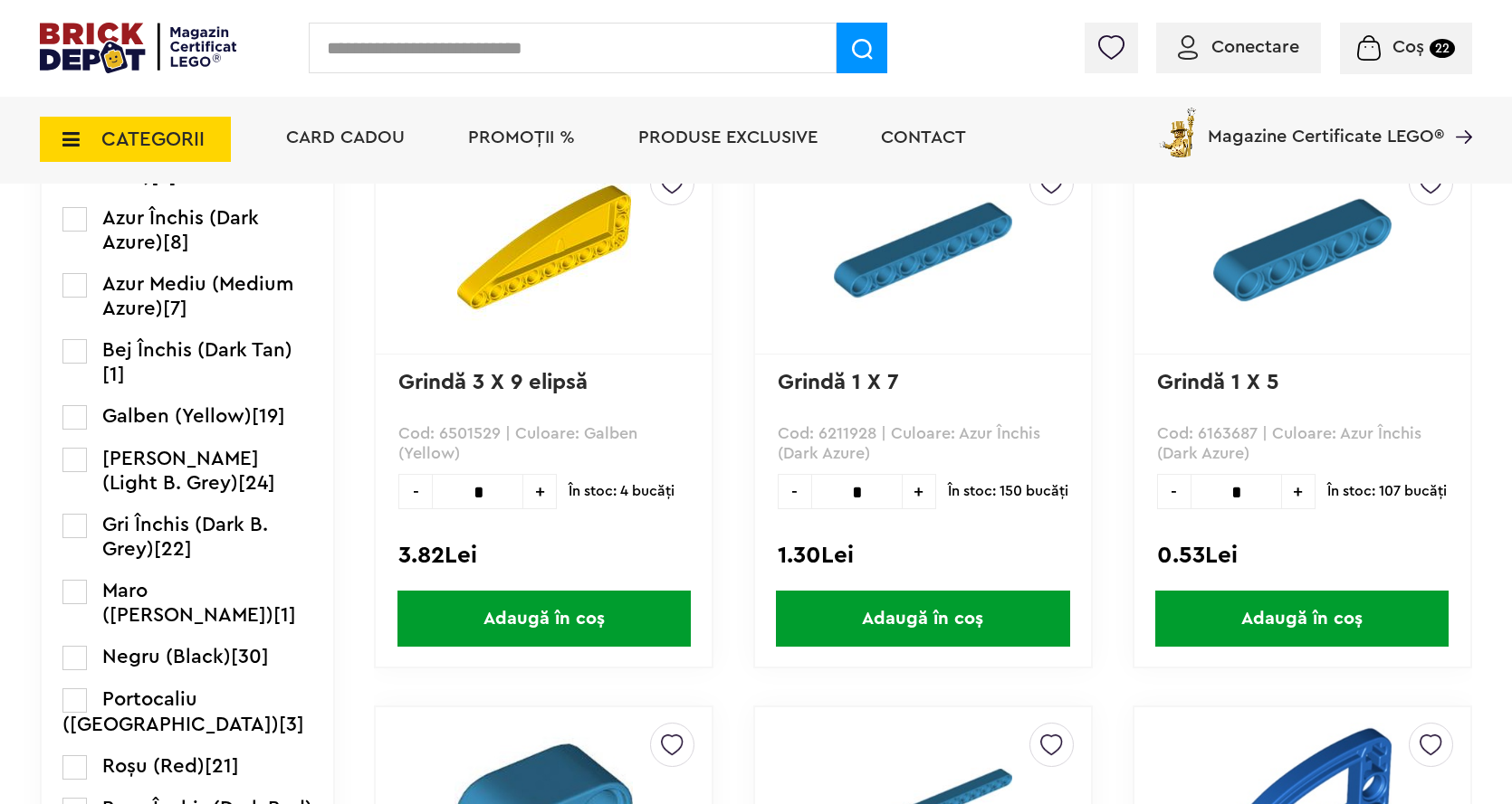
scroll to position [830, 0]
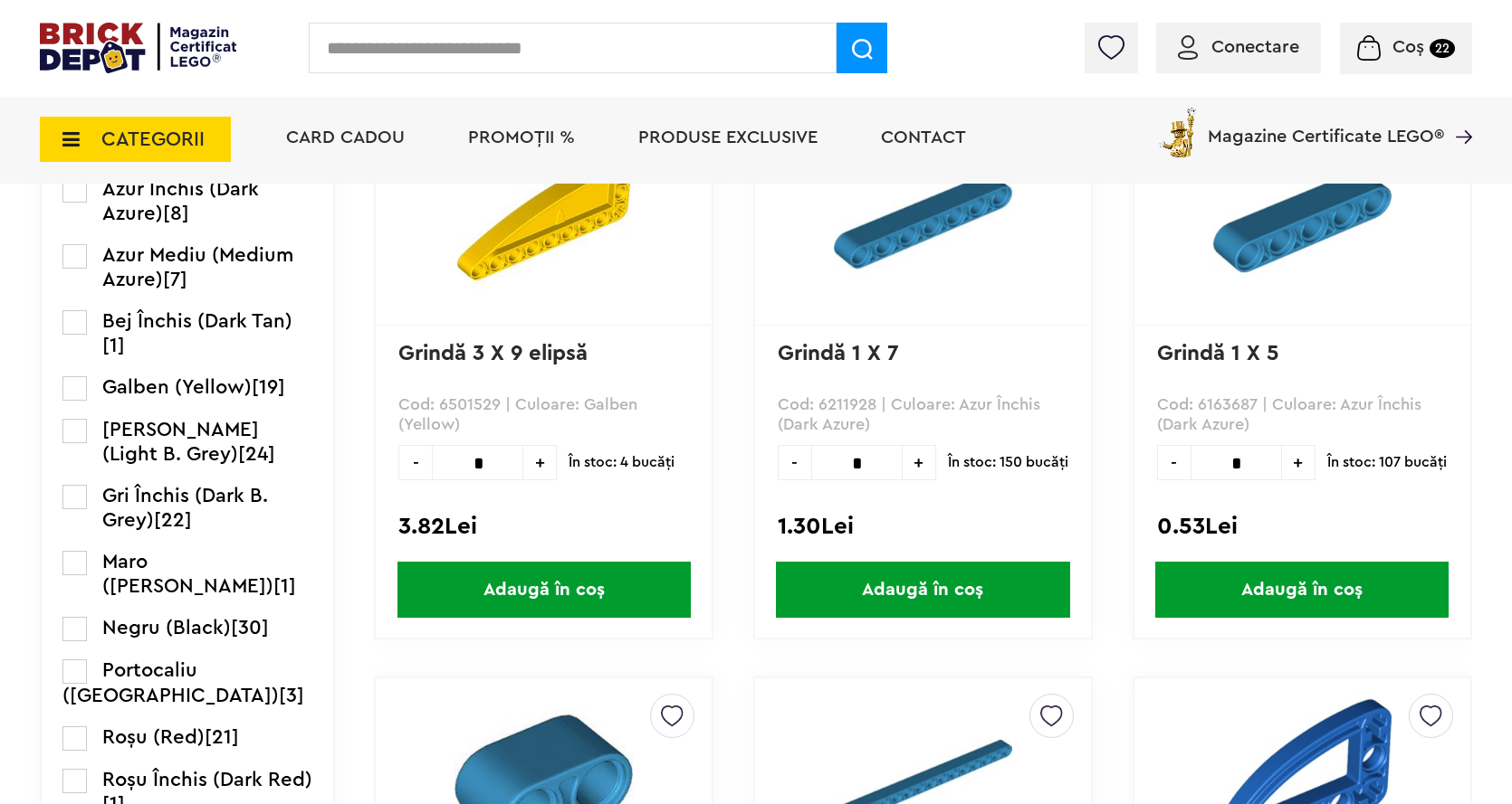
click label
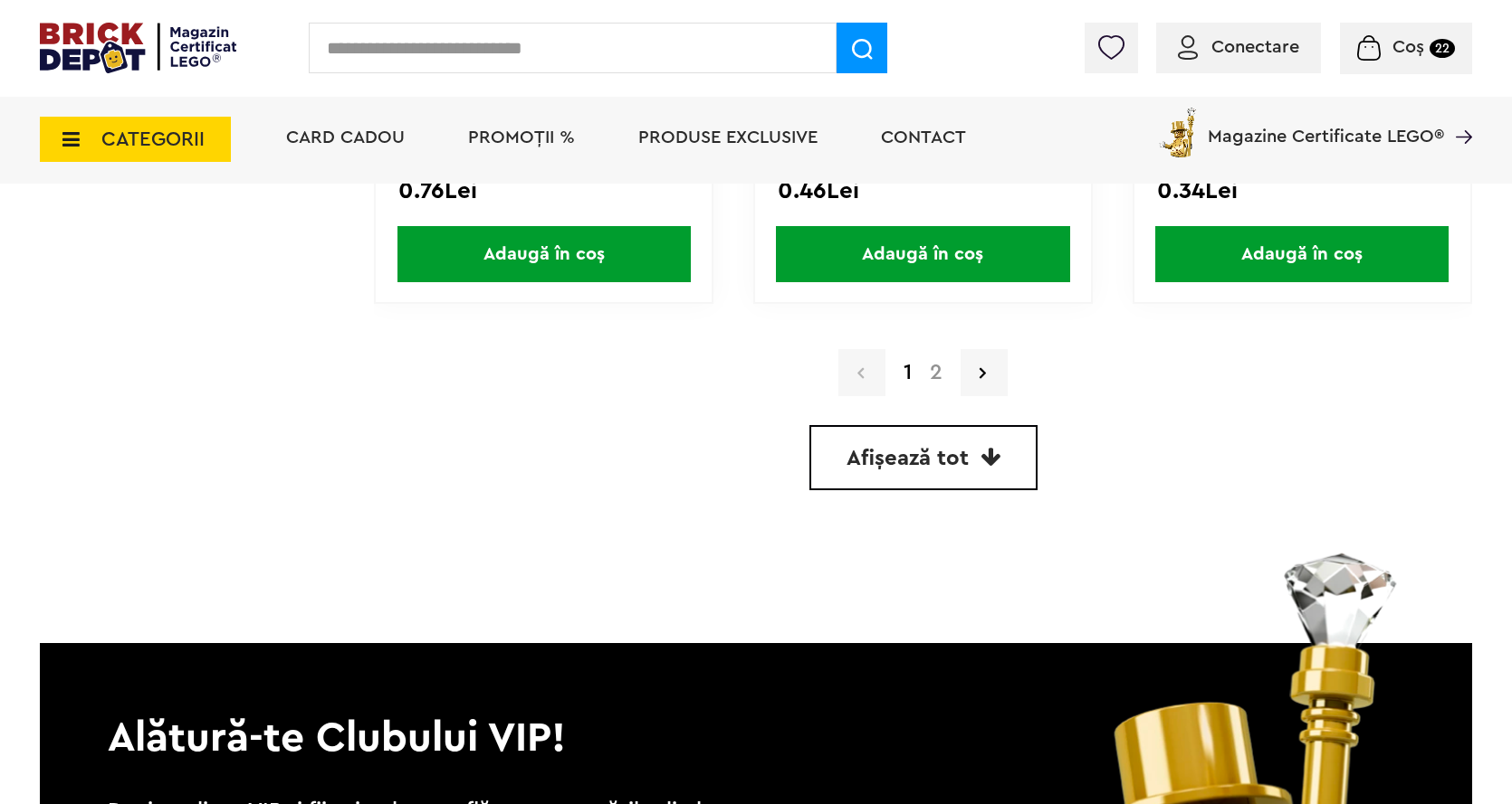
scroll to position [5094, 0]
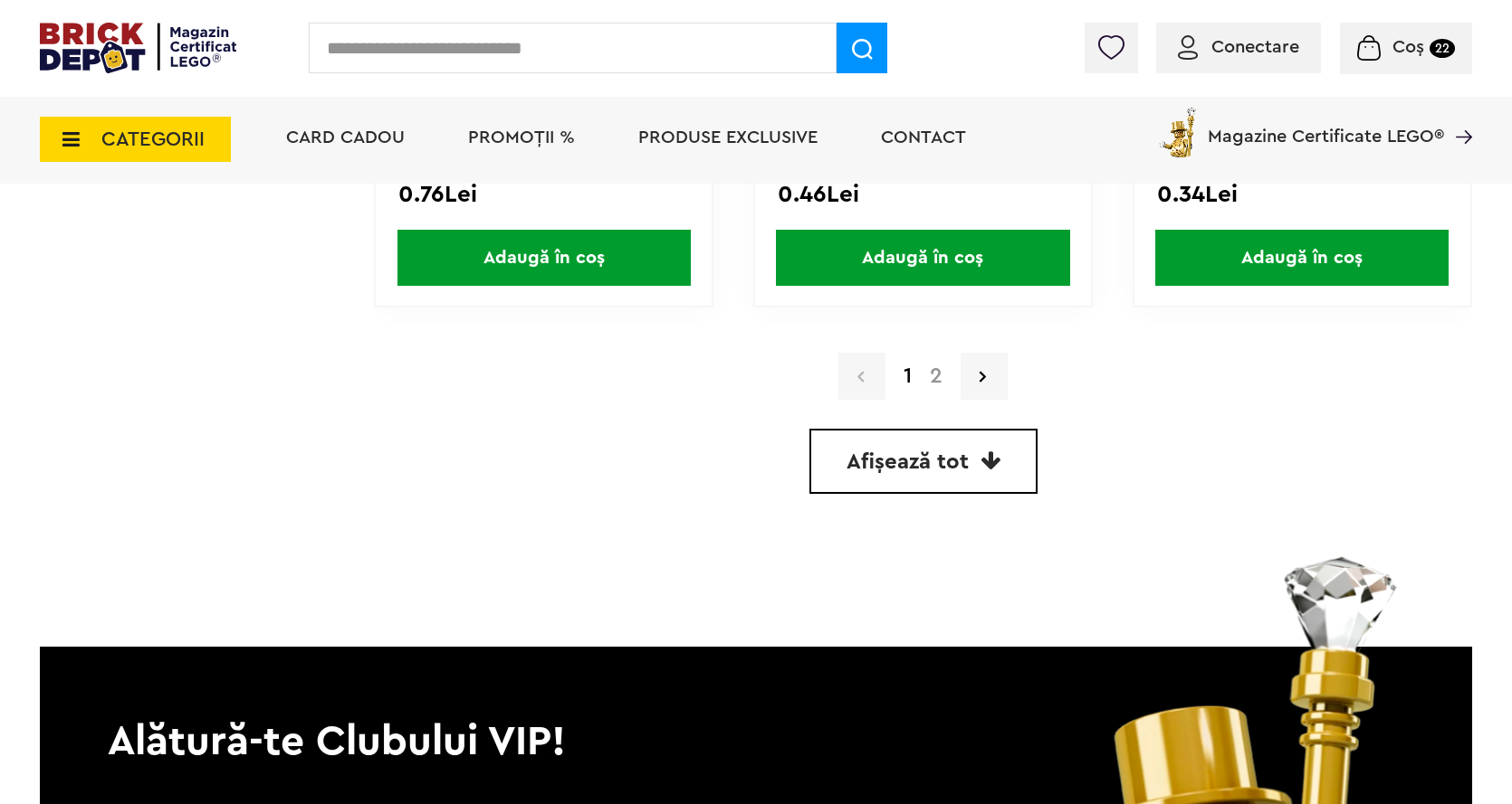
click at [930, 376] on a=Negru%20%28Black%29&page=2"] "2" at bounding box center [936, 376] width 31 height 22
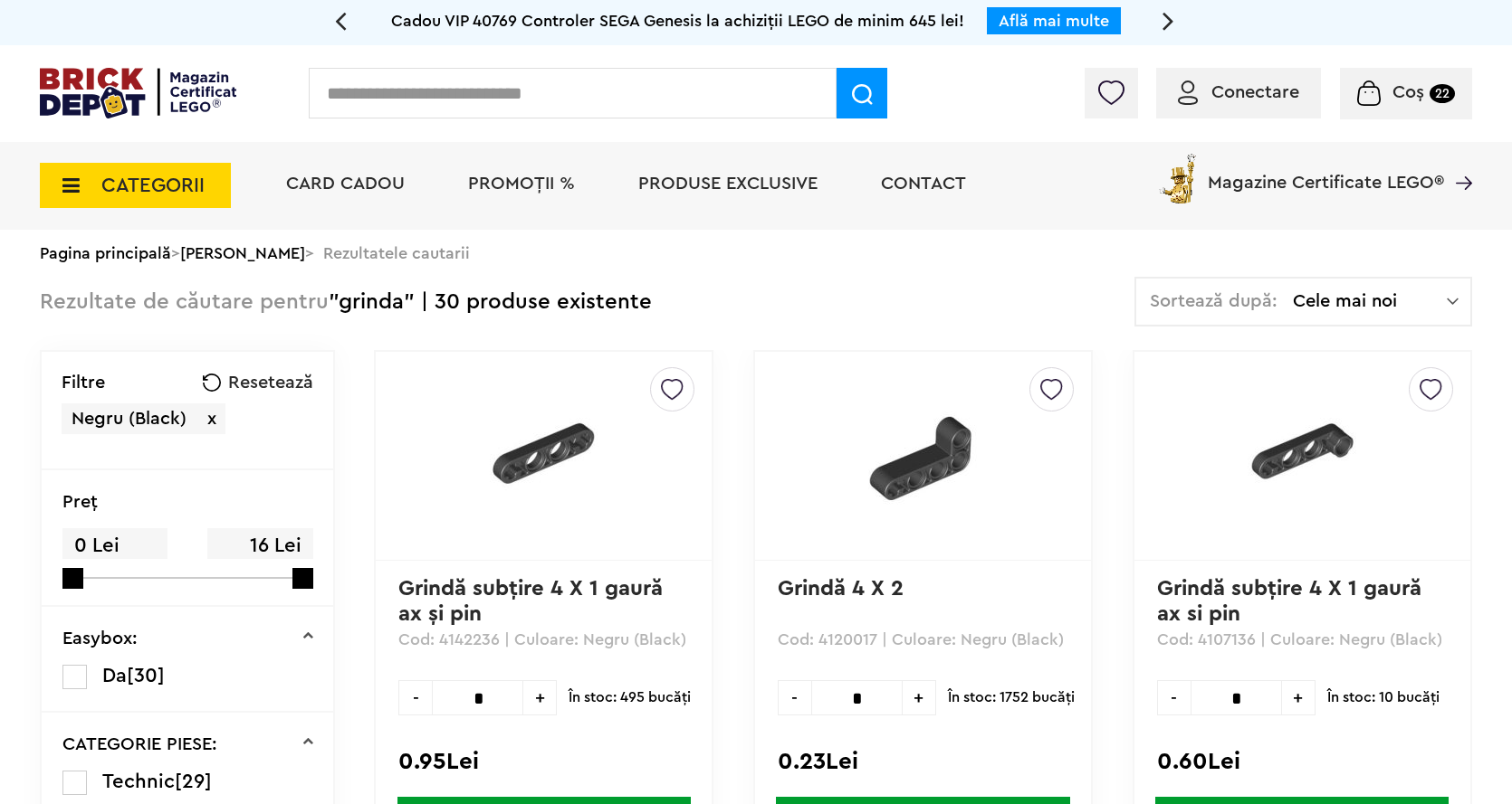
click at [437, 106] on input "text" at bounding box center [572, 93] width 527 height 51
paste input "*******"
type input "*******"
click at [872, 77] on span at bounding box center [861, 93] width 51 height 51
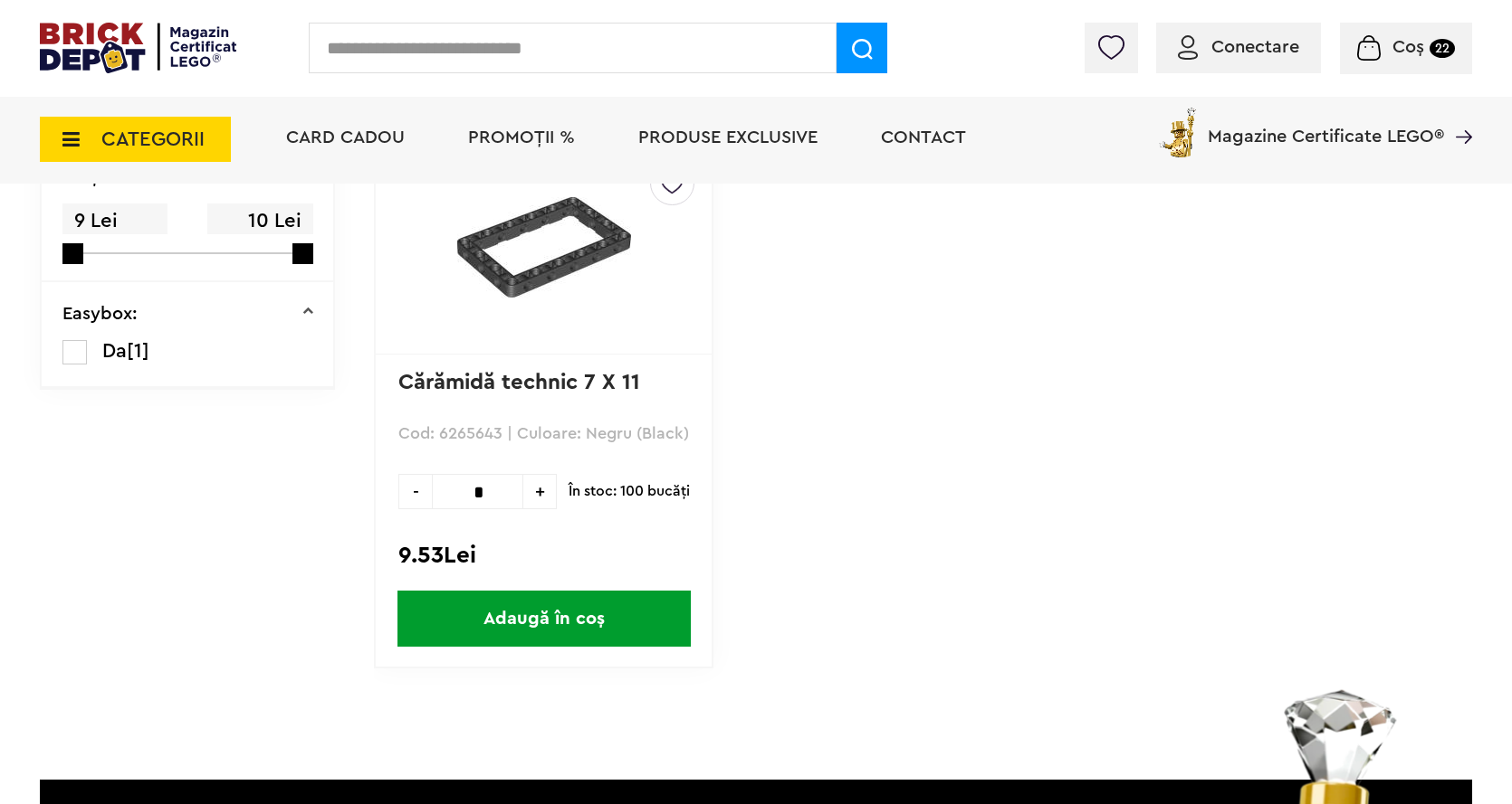
scroll to position [271, 0]
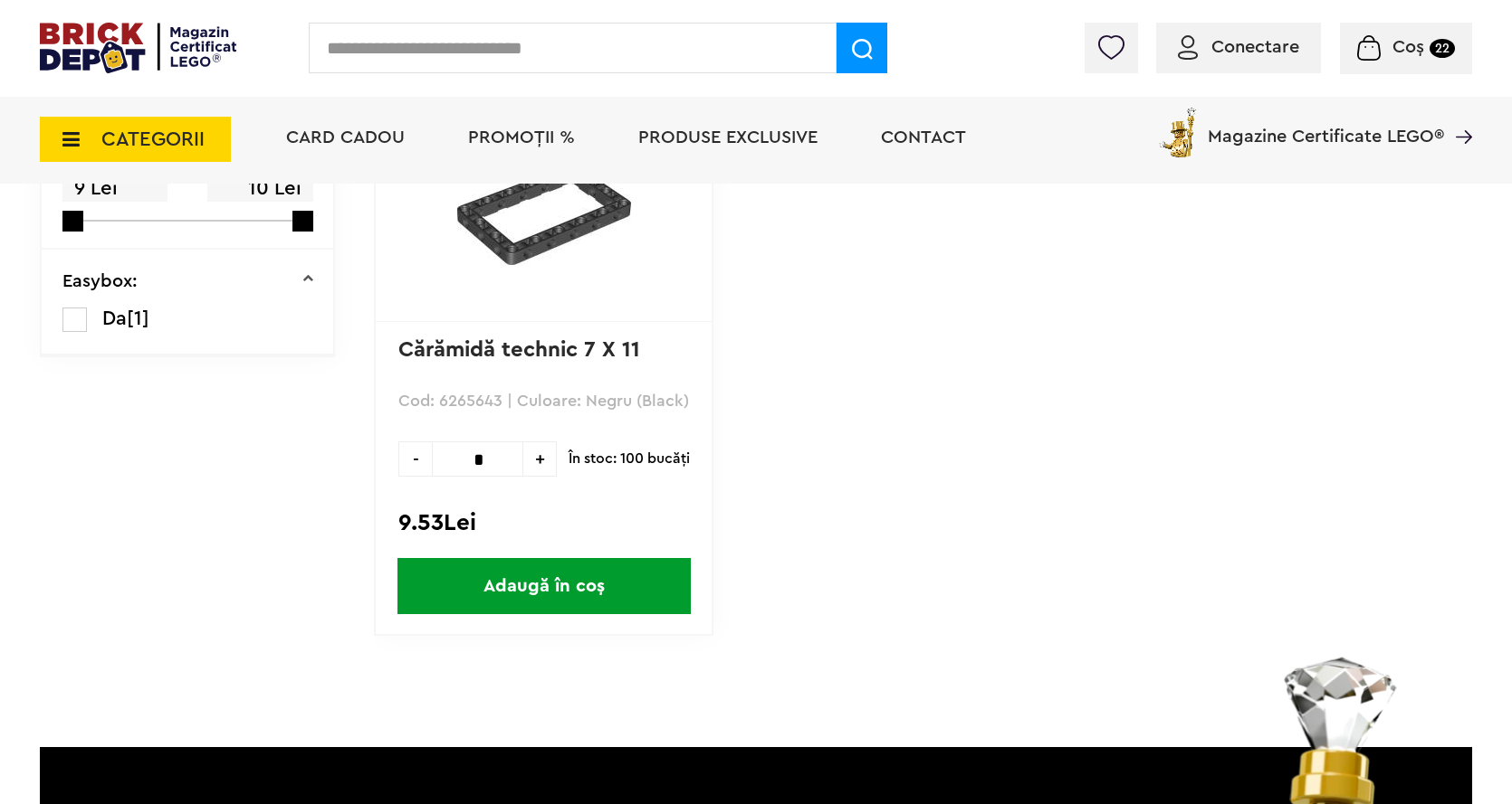
click at [548, 590] on span "Adaugă în coș" at bounding box center [544, 586] width 293 height 57
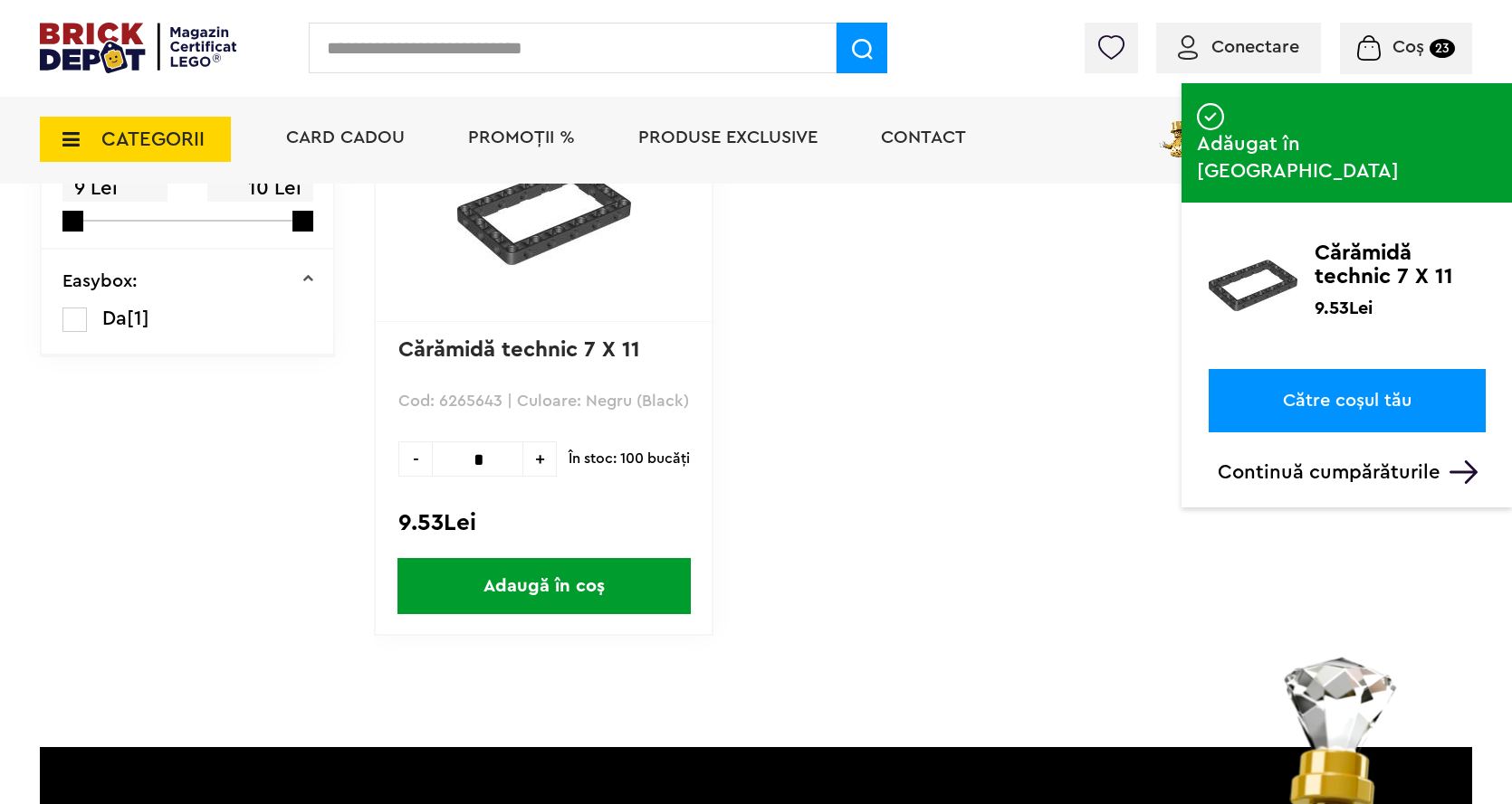
click at [1303, 369] on link "Către coșul tău" at bounding box center [1346, 401] width 277 height 63
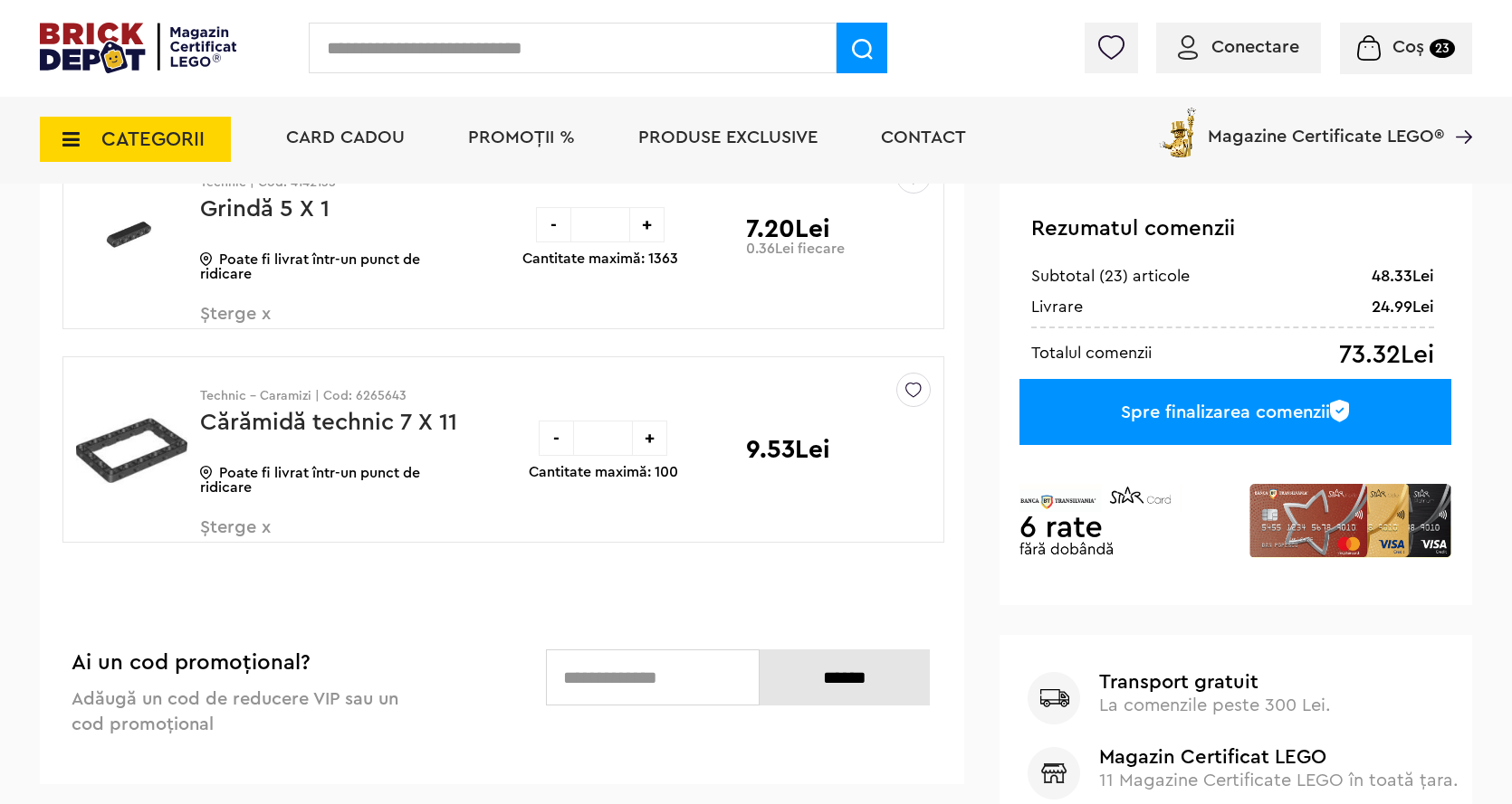
scroll to position [452, 0]
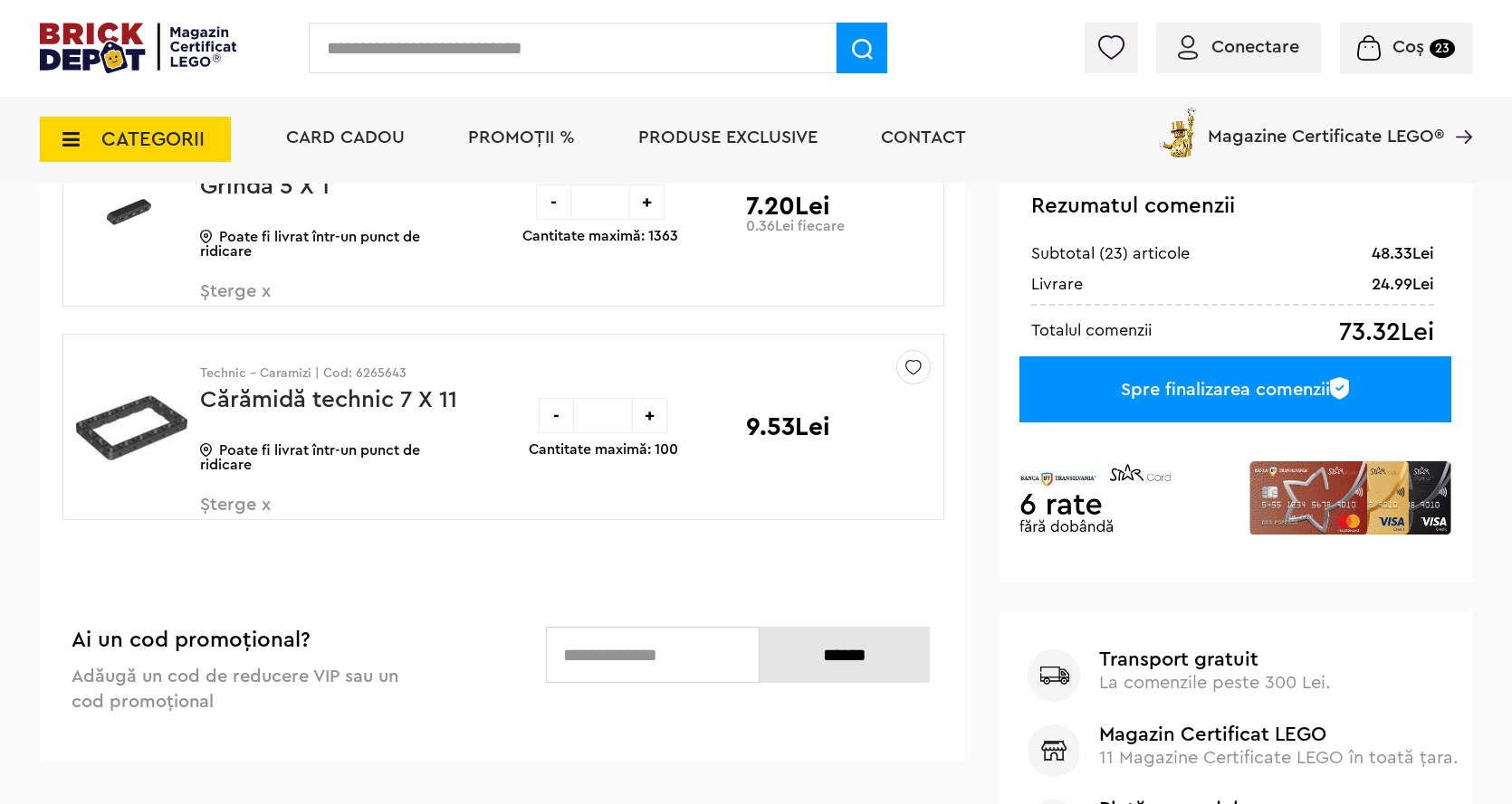
click at [655, 409] on div "+" at bounding box center [649, 415] width 35 height 35
type input "*"
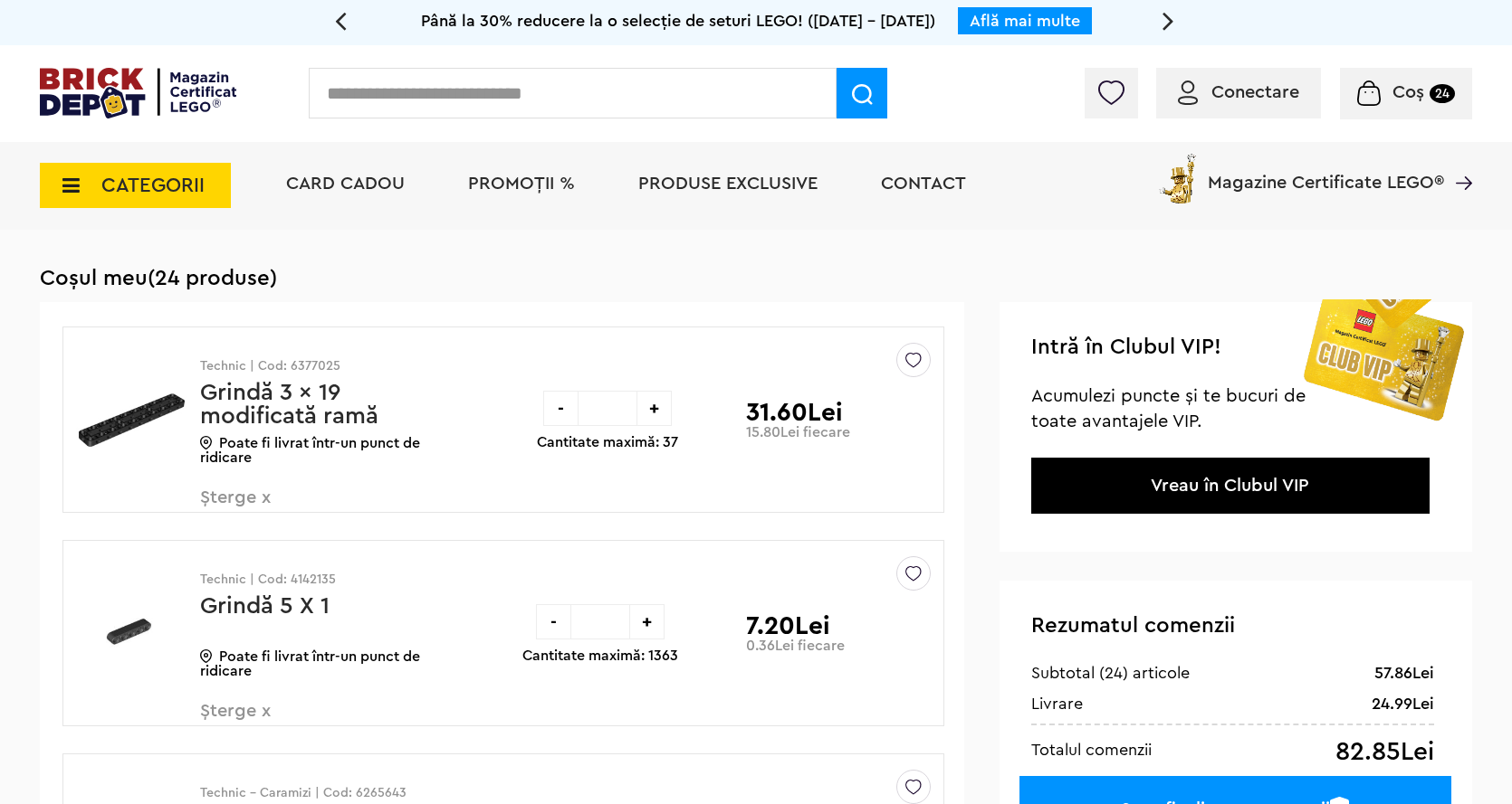
click at [402, 87] on input "text" at bounding box center [572, 93] width 527 height 51
click at [395, 89] on input "text" at bounding box center [572, 93] width 527 height 51
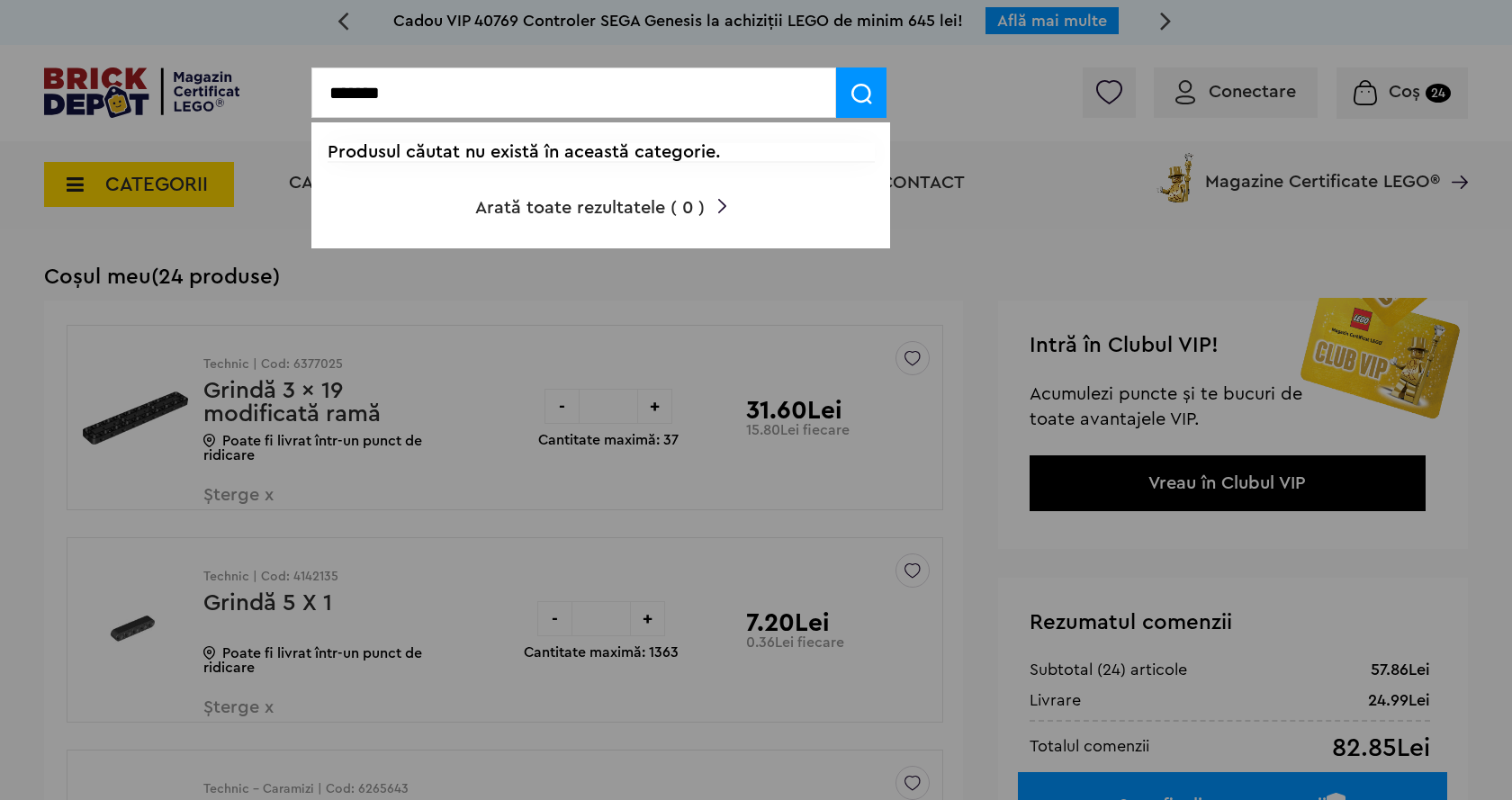
type input "*******"
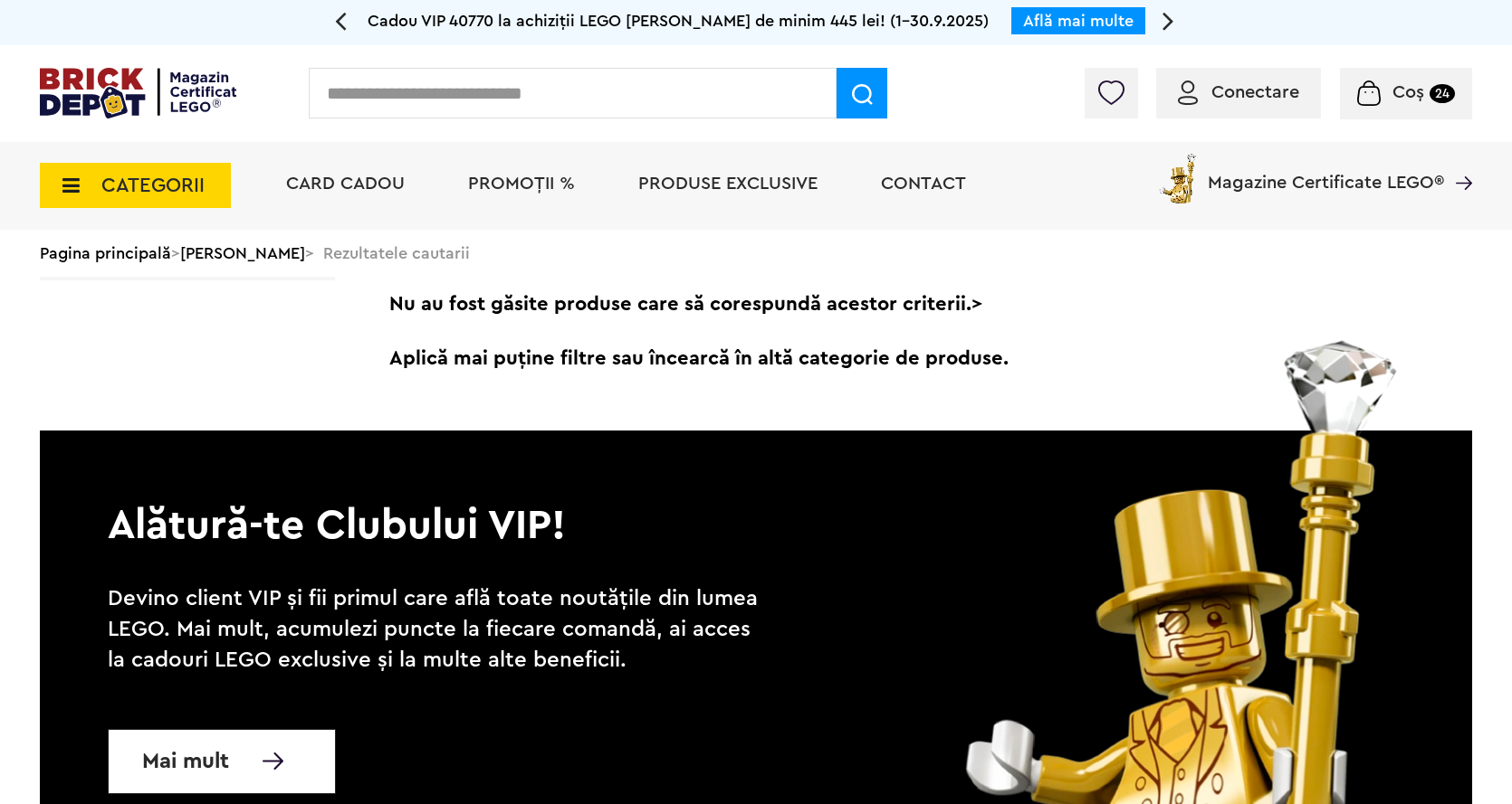
click at [414, 84] on input "text" at bounding box center [572, 93] width 527 height 51
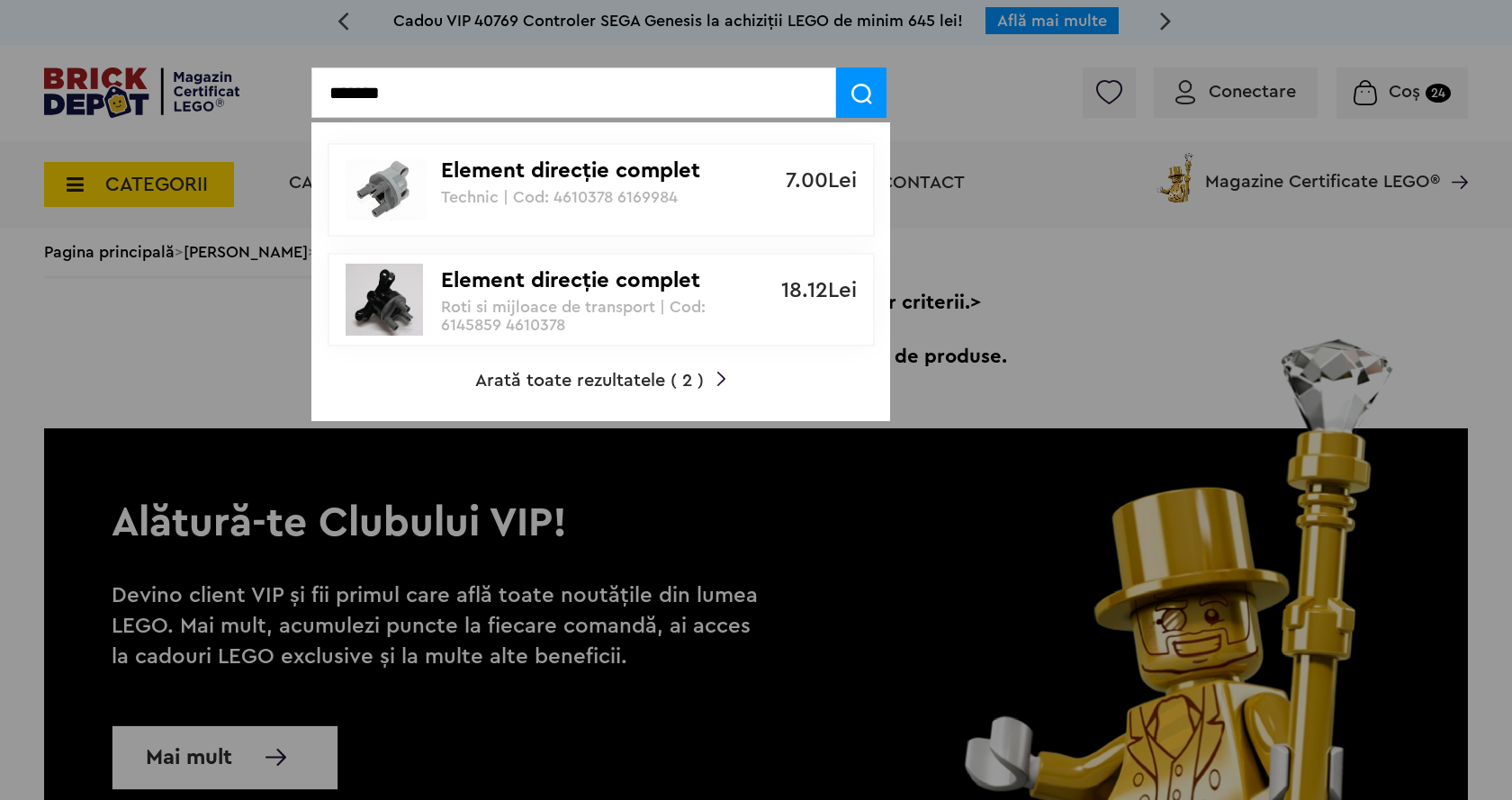
type input "*******"
click at [858, 89] on img at bounding box center [862, 94] width 21 height 21
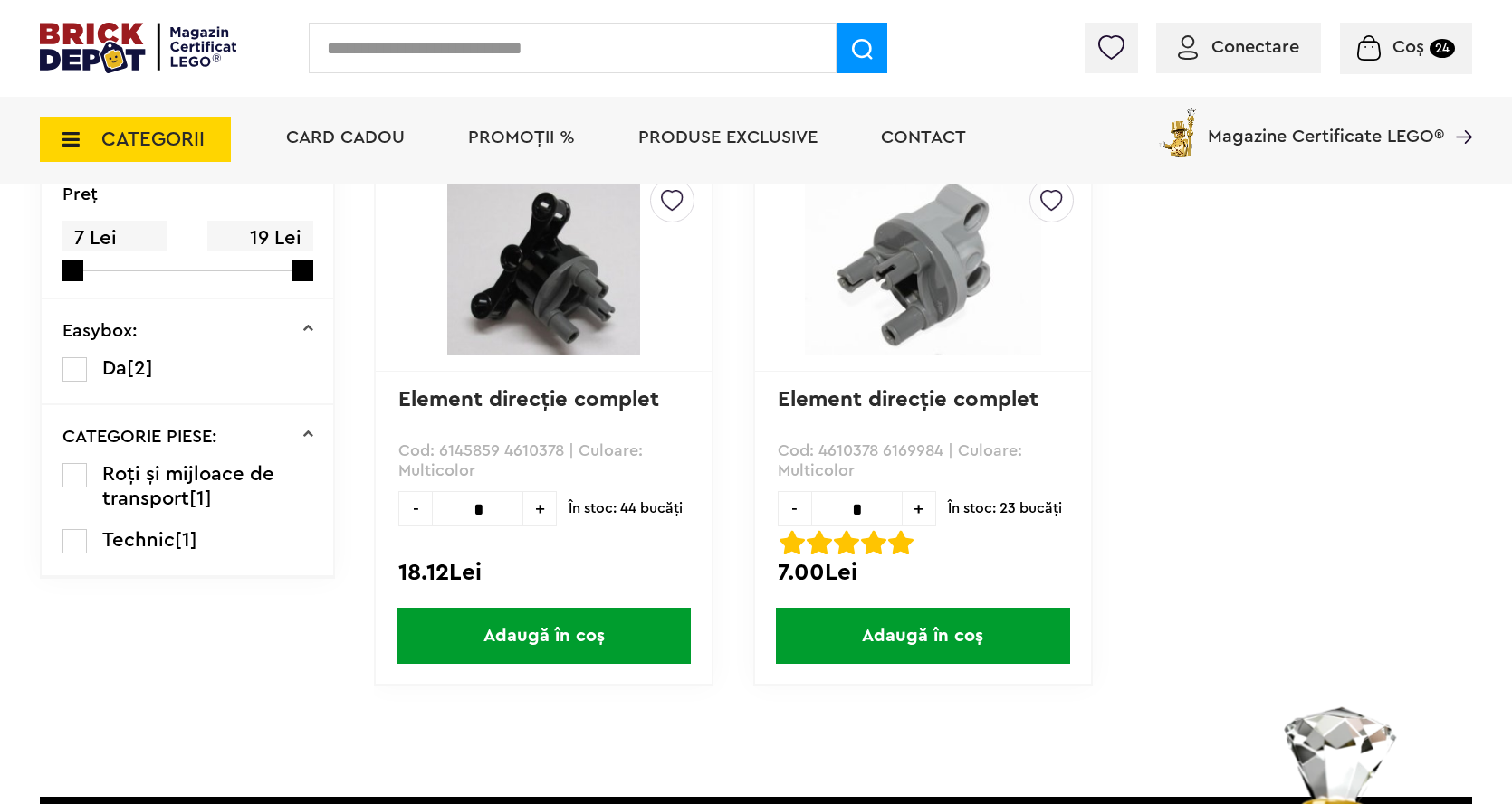
scroll to position [181, 0]
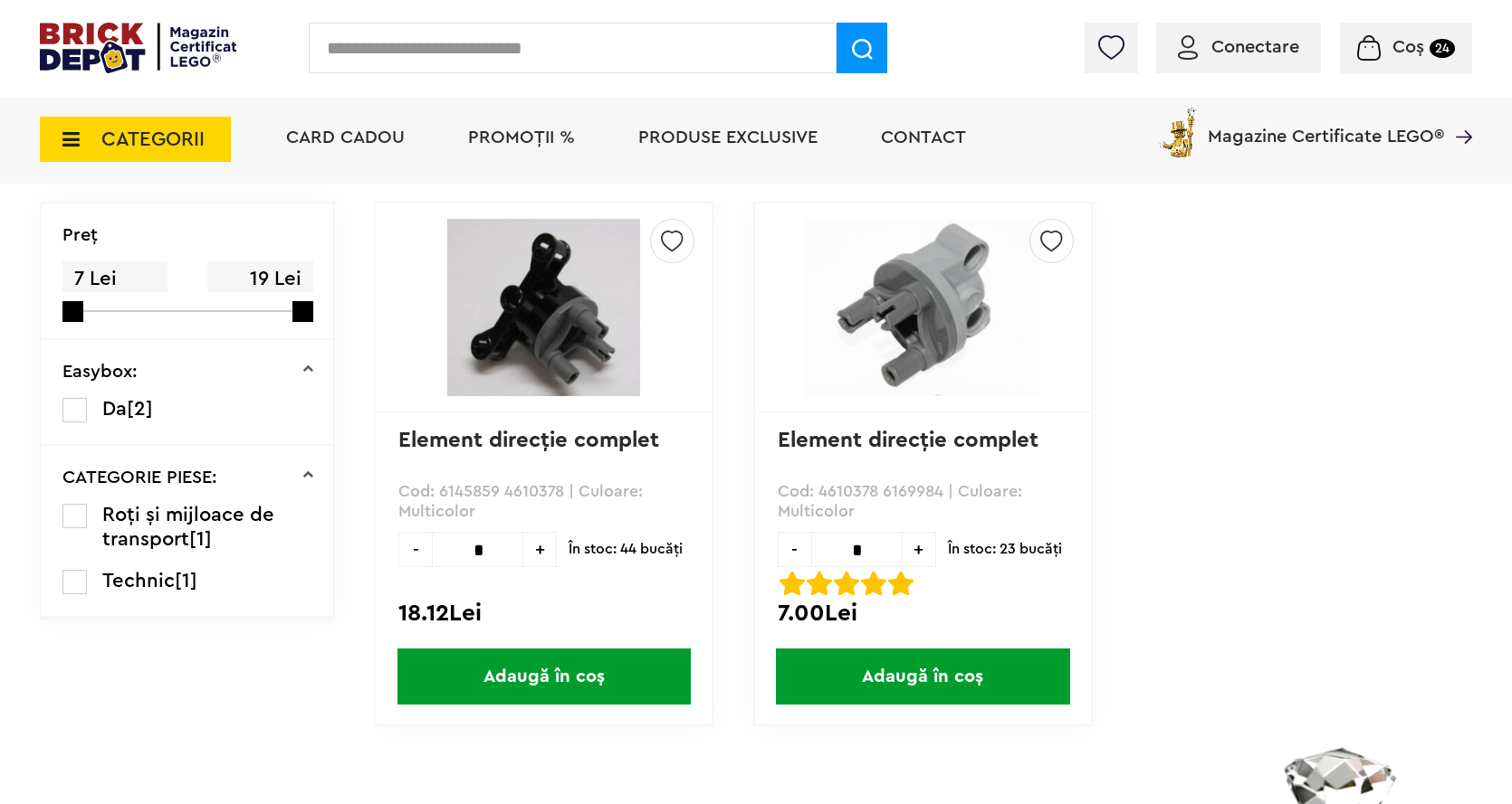
click at [982, 675] on span "Adaugă în coș" at bounding box center [922, 677] width 293 height 57
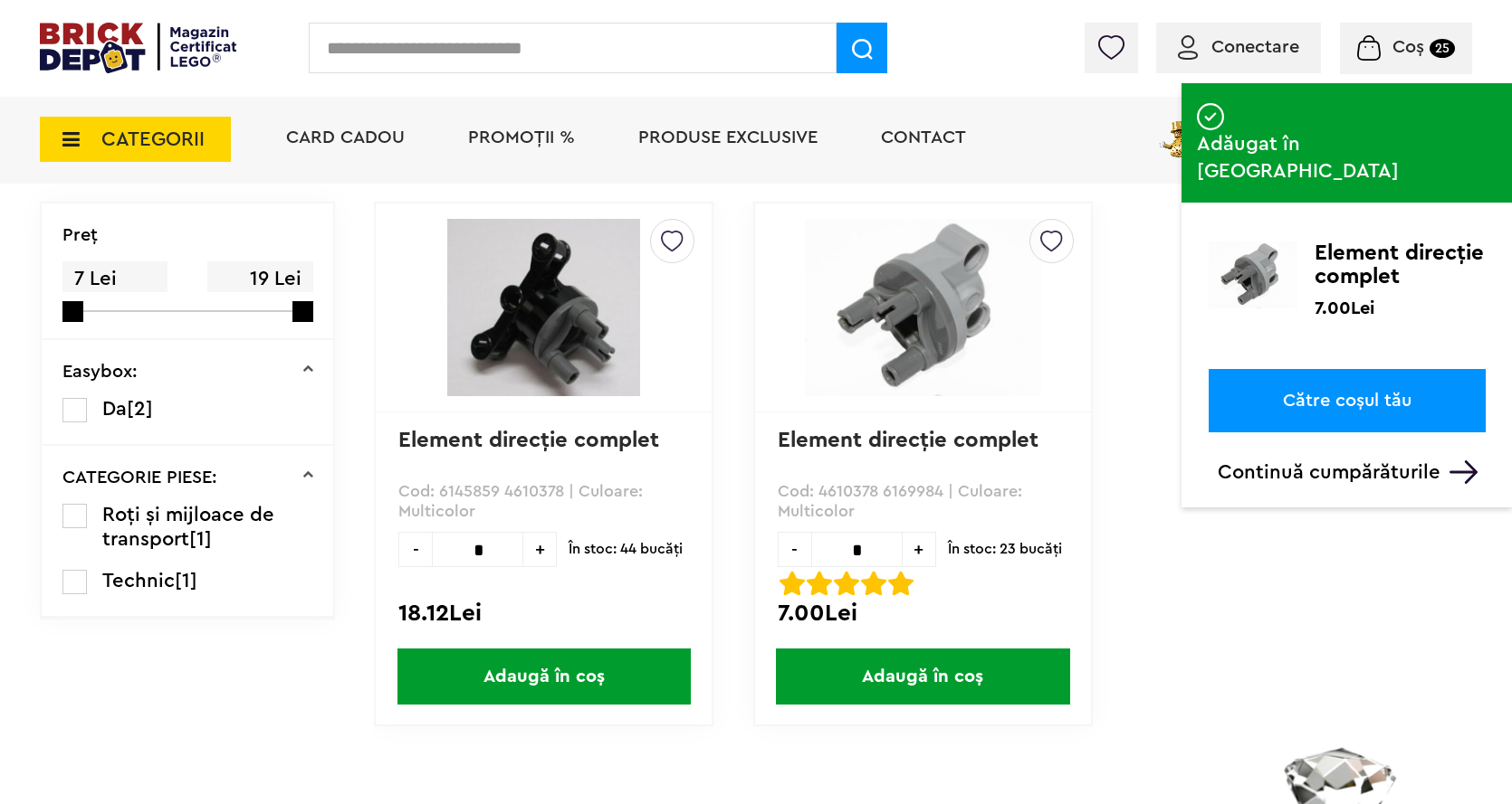
click at [1361, 369] on link "Către coșul tău" at bounding box center [1346, 401] width 277 height 63
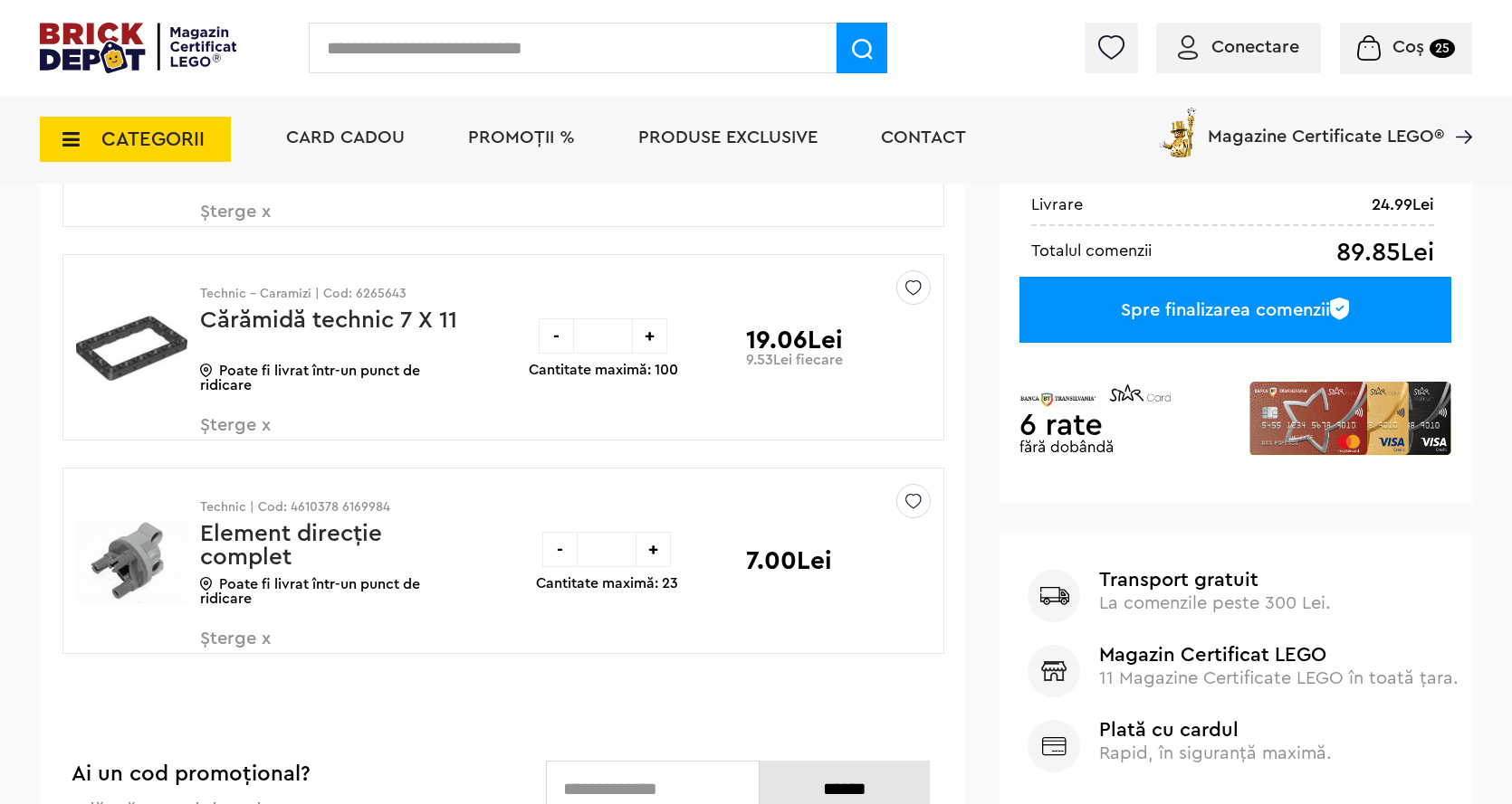
scroll to position [542, 0]
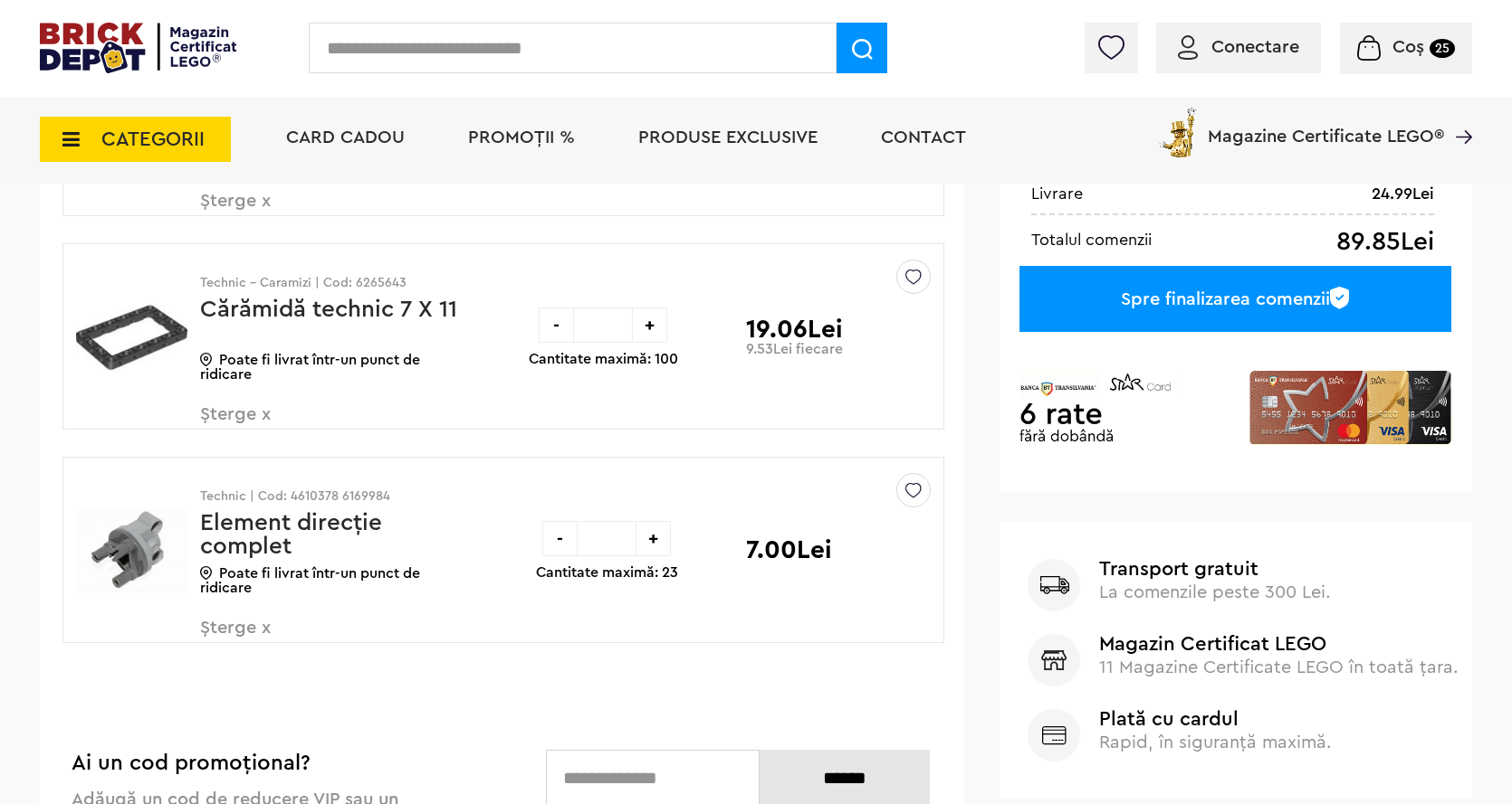
click at [627, 536] on input "*" at bounding box center [606, 539] width 58 height 35
type input "*"
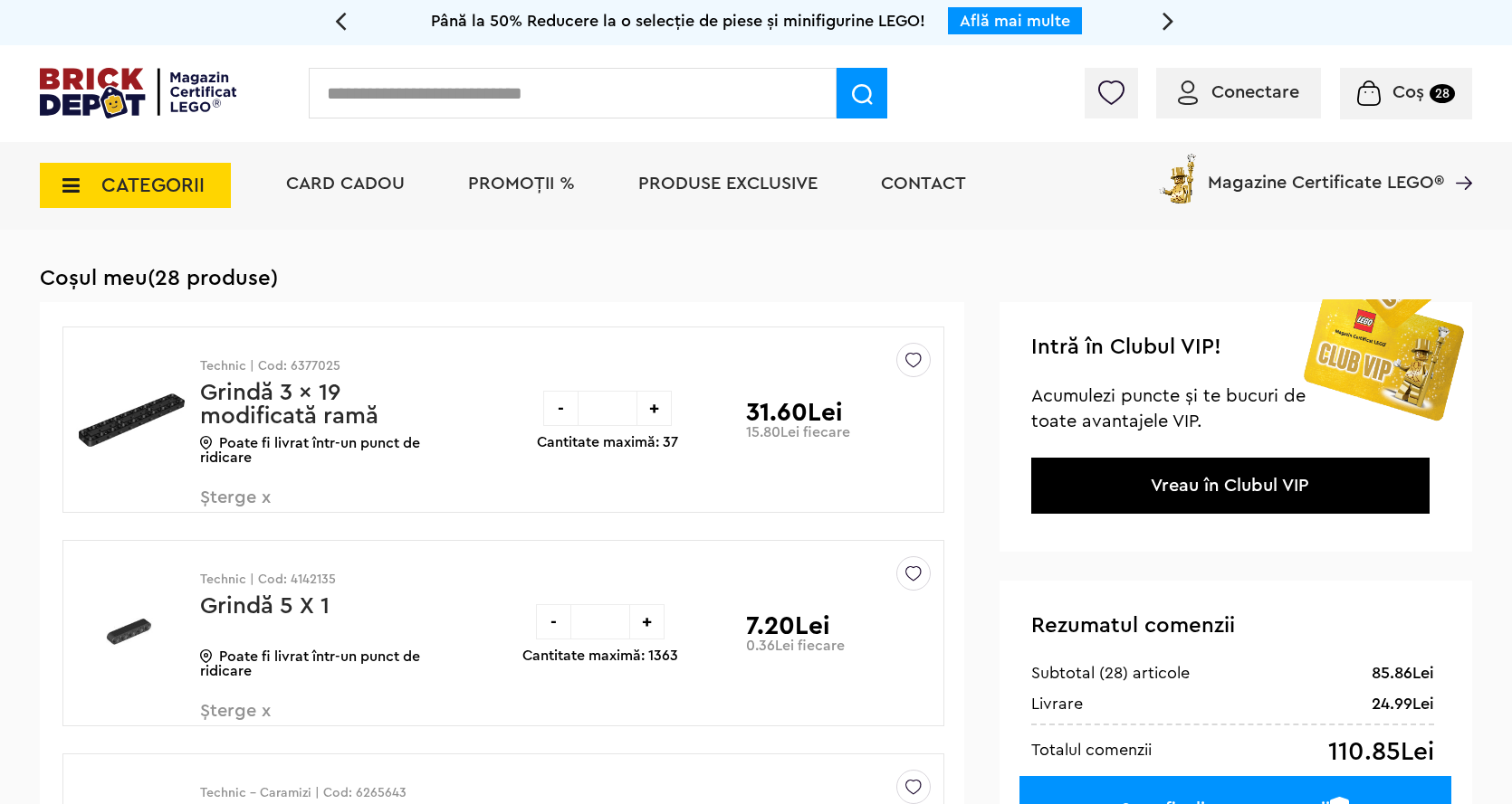
click at [416, 93] on input "text" at bounding box center [572, 93] width 527 height 51
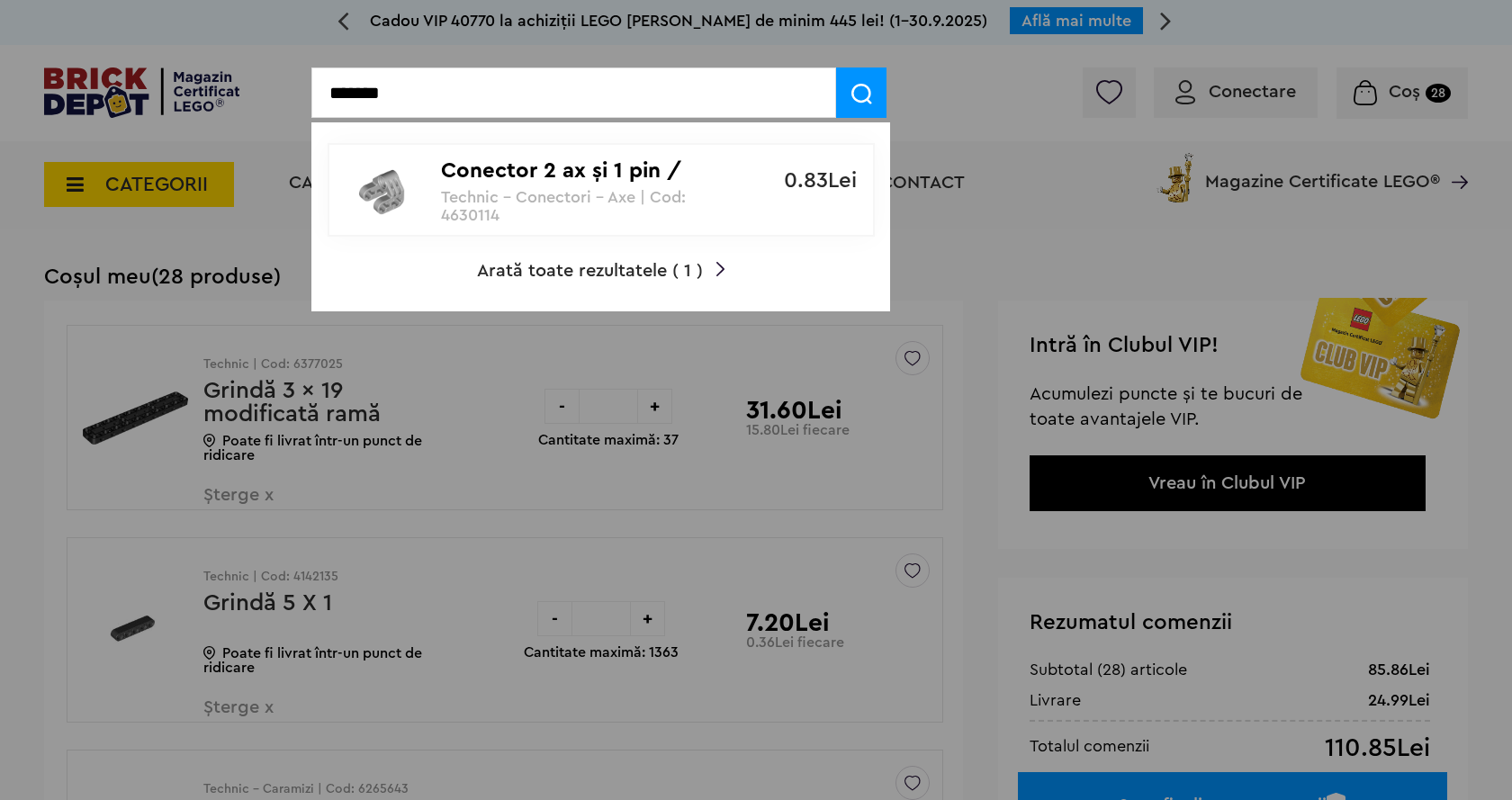
type input "*******"
click at [872, 97] on span at bounding box center [861, 92] width 51 height 51
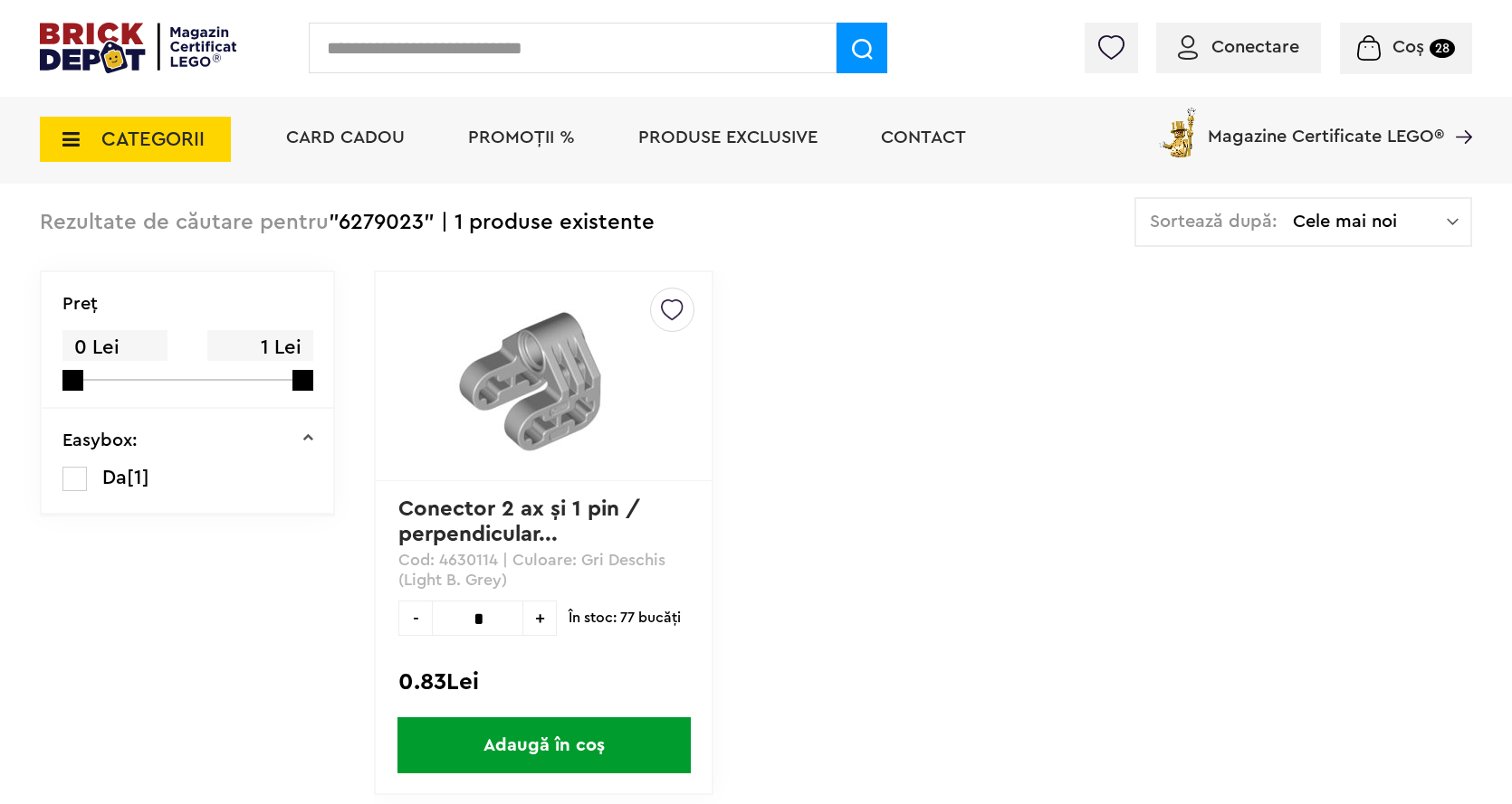
scroll to position [271, 0]
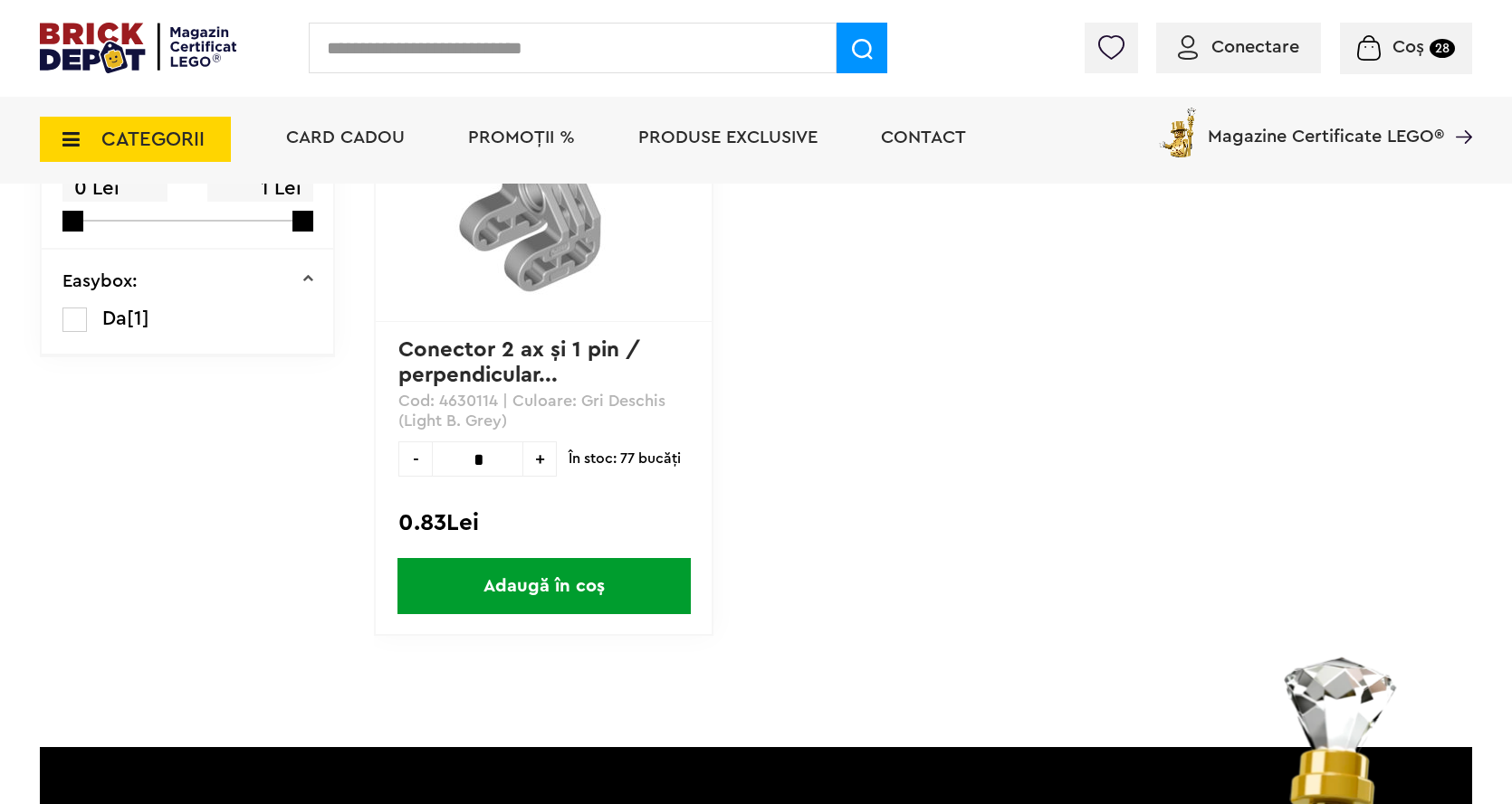
click at [523, 454] on span "+" at bounding box center [540, 459] width 34 height 35
type input "*"
click at [533, 613] on span "Adaugă în coș" at bounding box center [544, 586] width 293 height 57
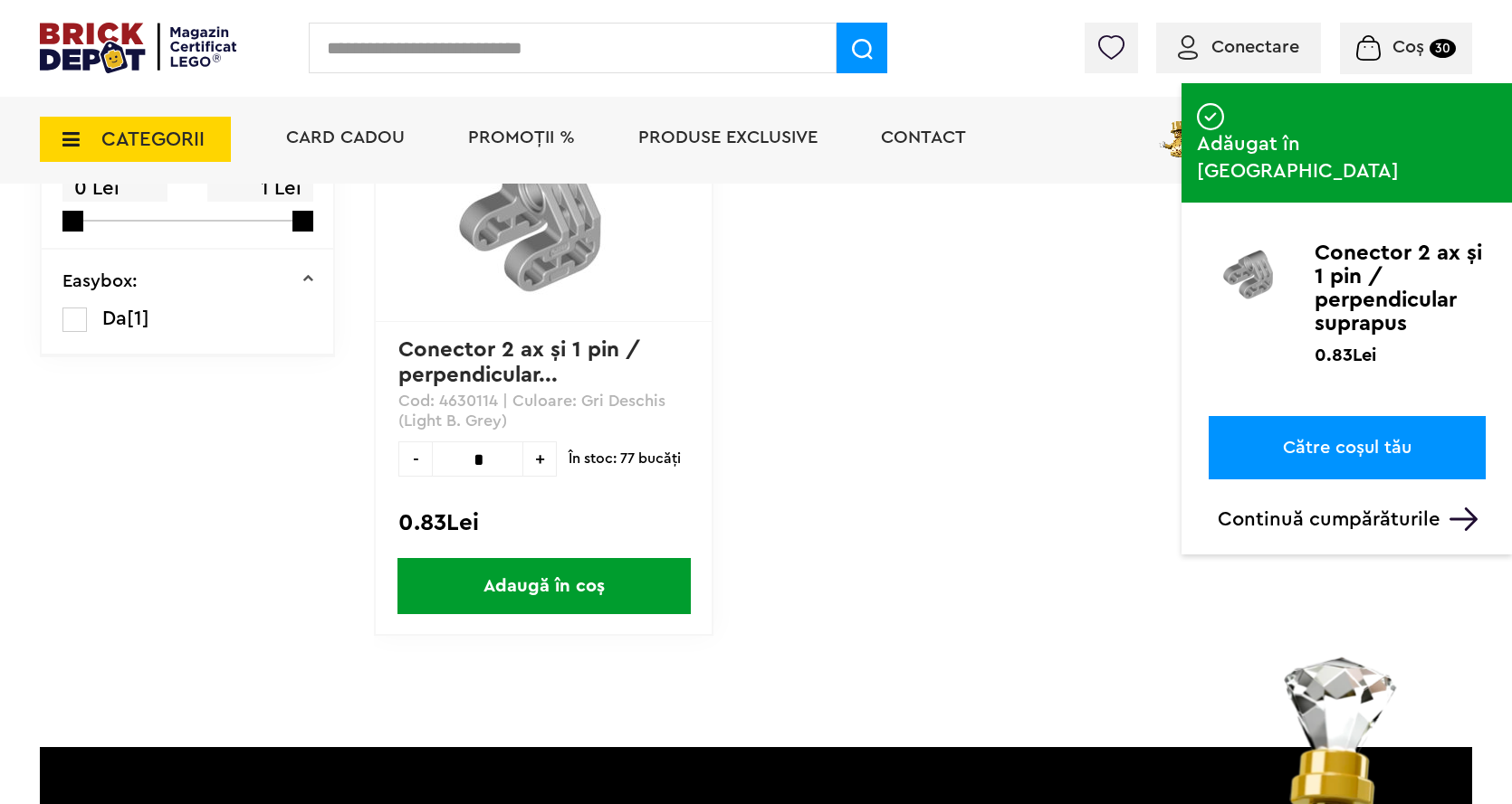
click at [376, 53] on input "text" at bounding box center [572, 48] width 527 height 51
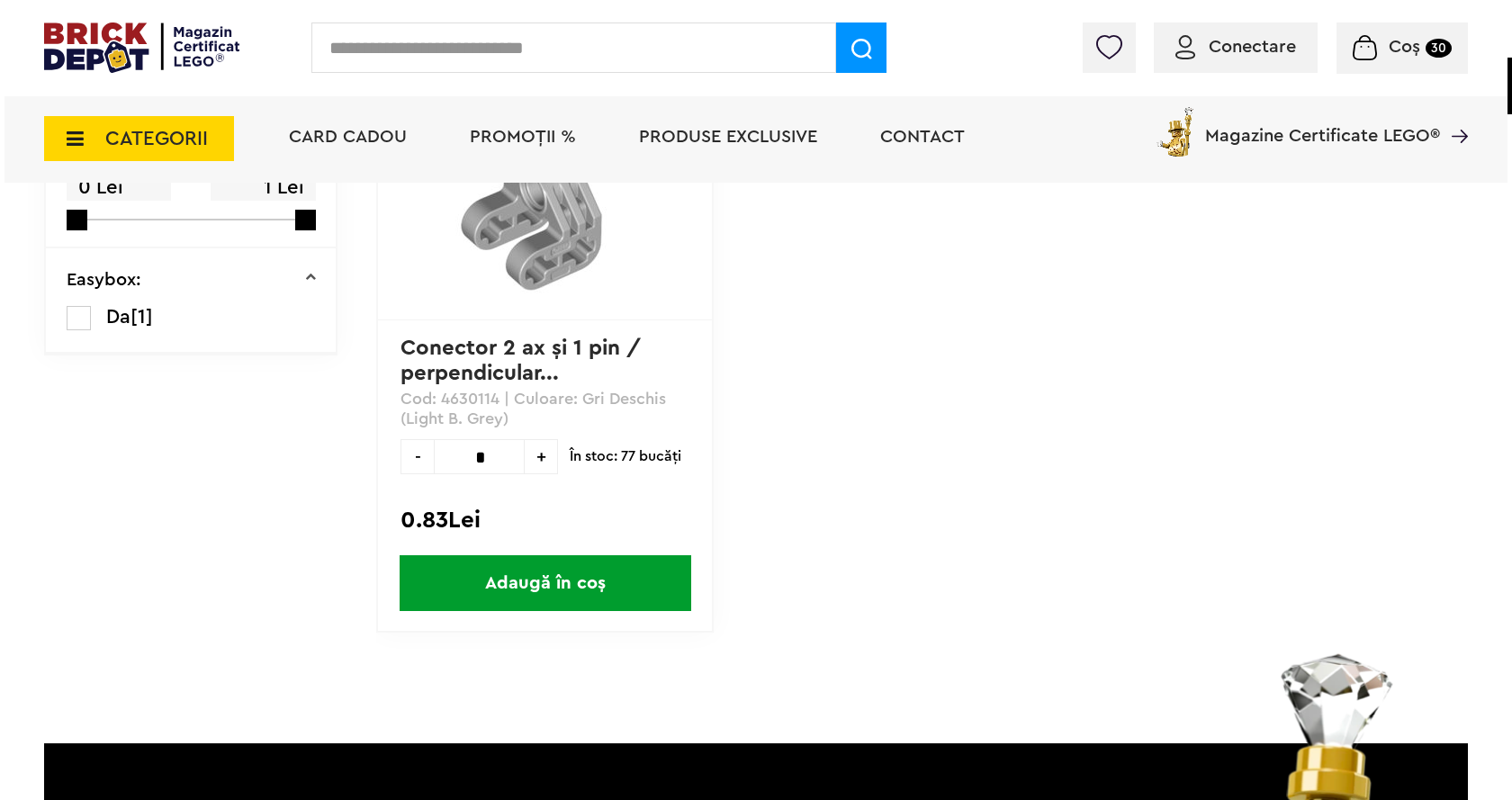
scroll to position [676, 0]
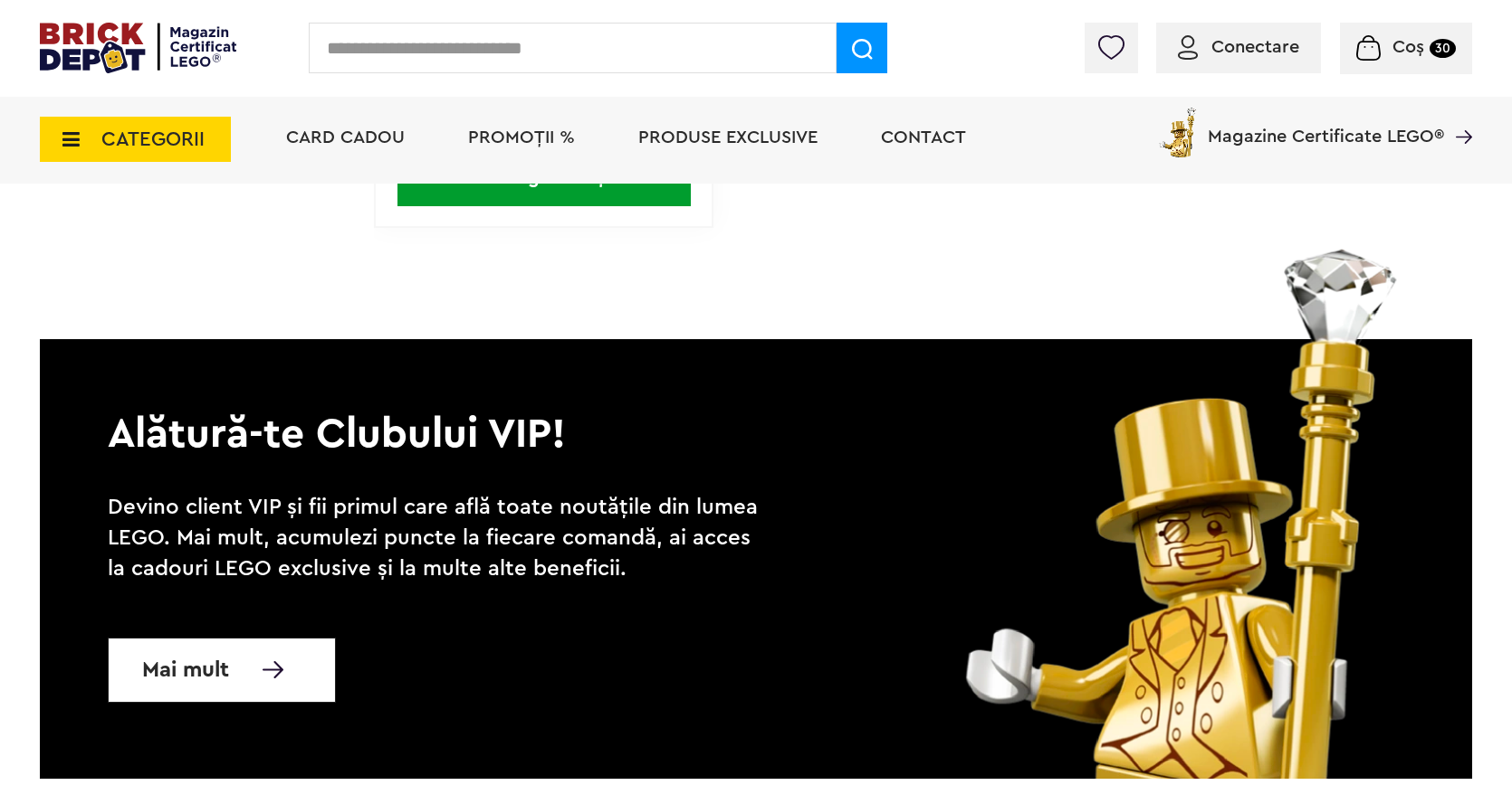
click at [393, 25] on input "text" at bounding box center [572, 48] width 527 height 51
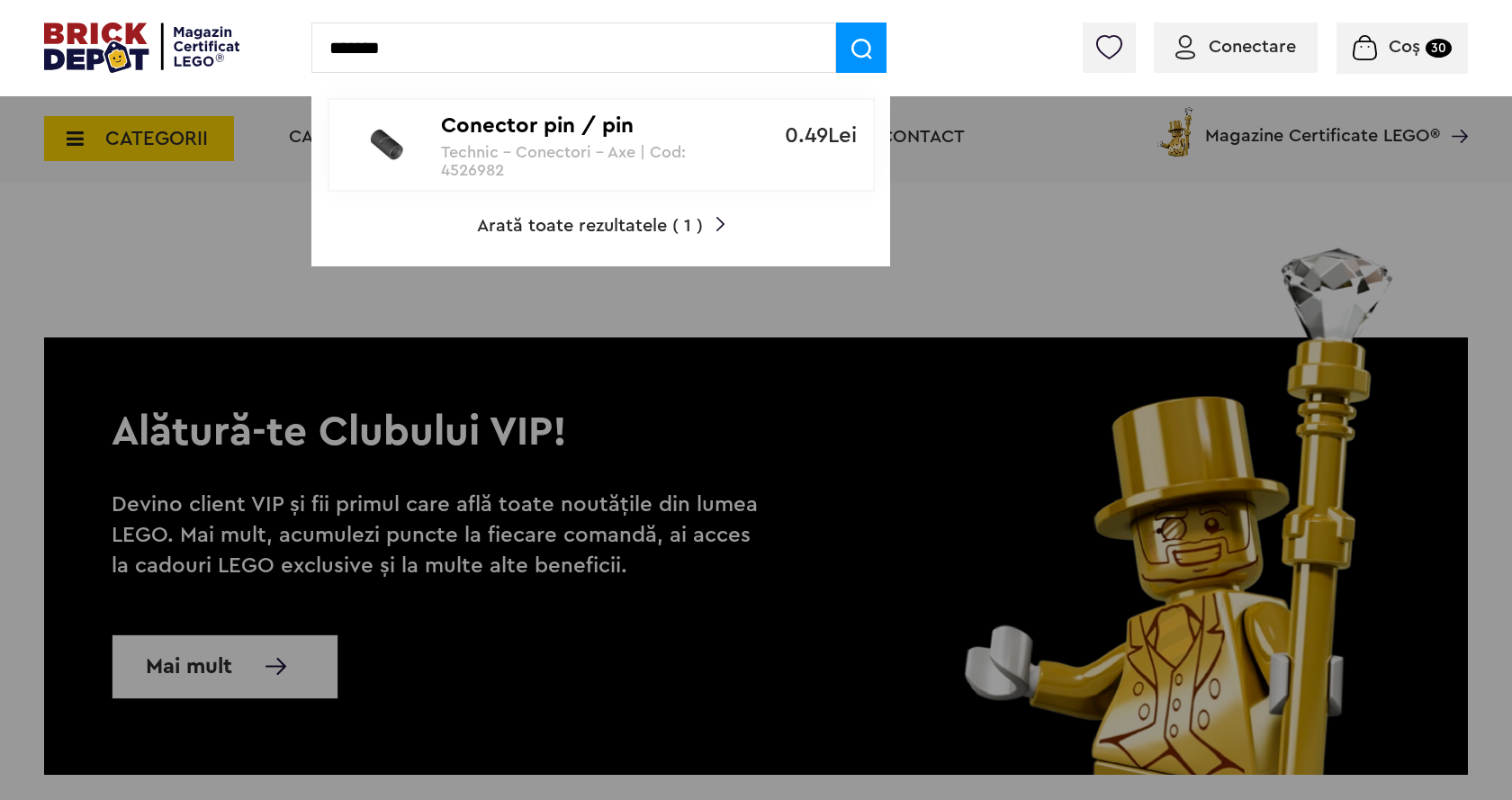
type input "*******"
click at [432, 150] on div at bounding box center [385, 145] width 112 height 72
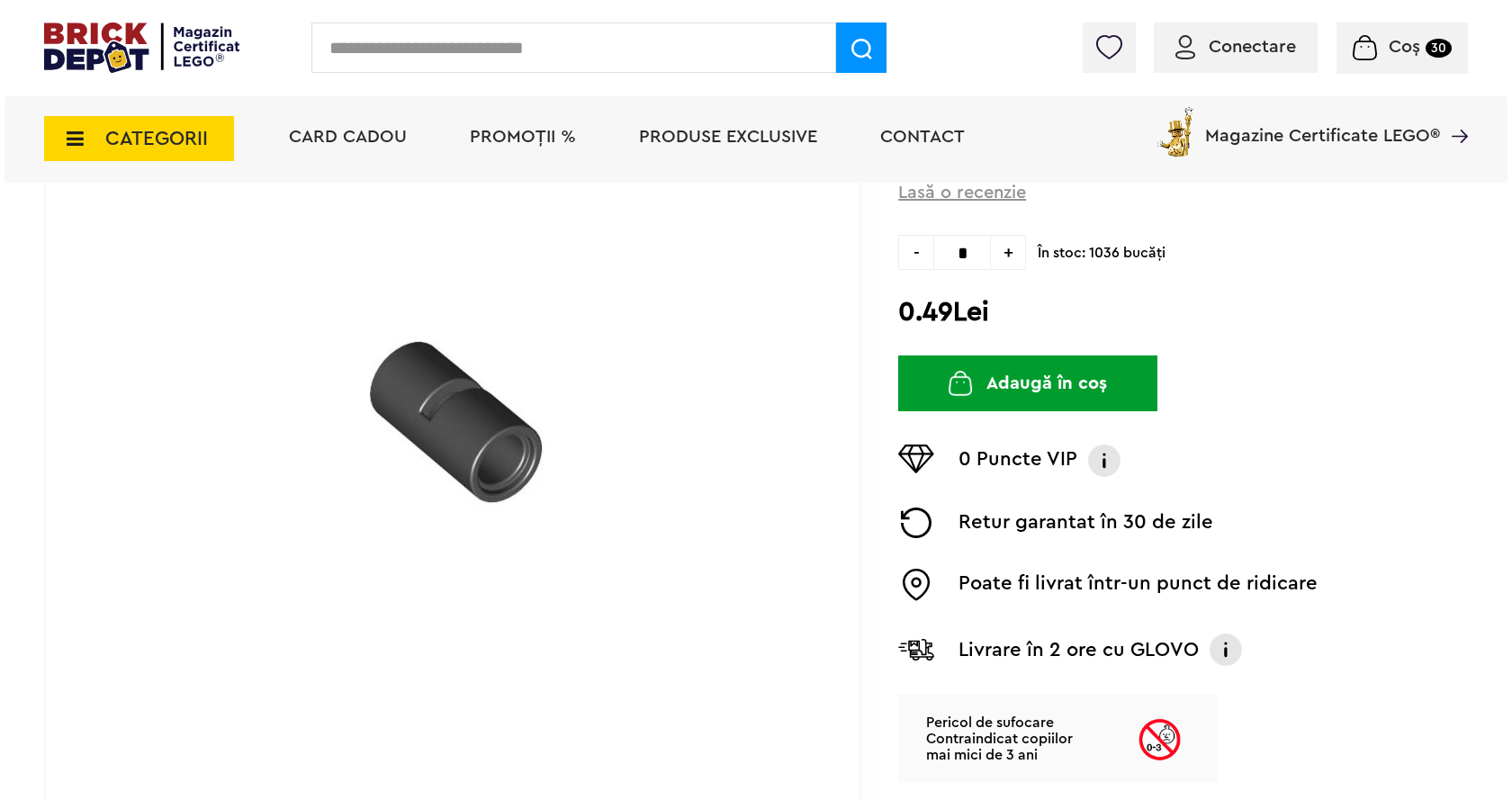
scroll to position [360, 0]
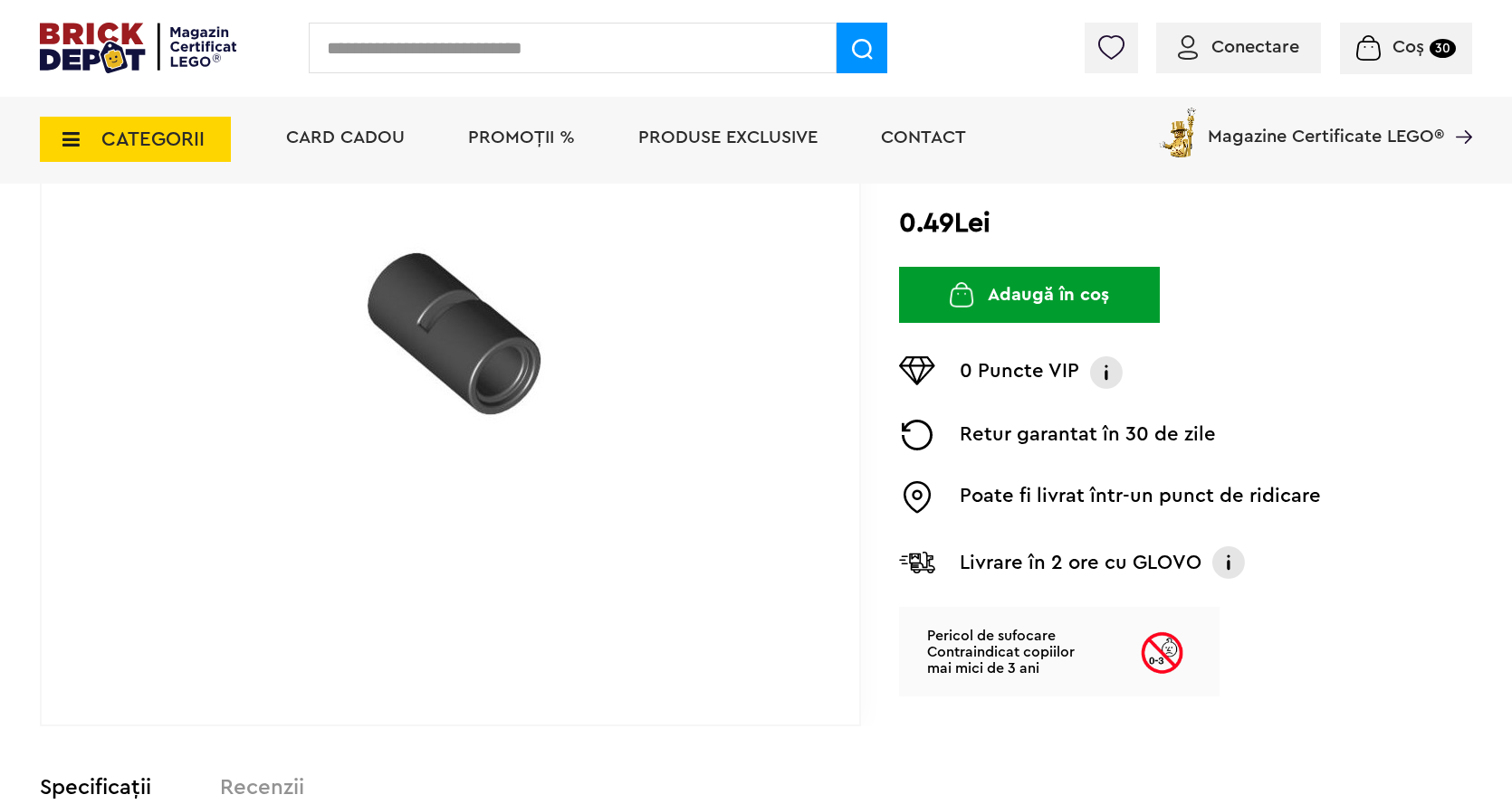
click at [998, 293] on button "Adaugă în coș" at bounding box center [1029, 294] width 261 height 57
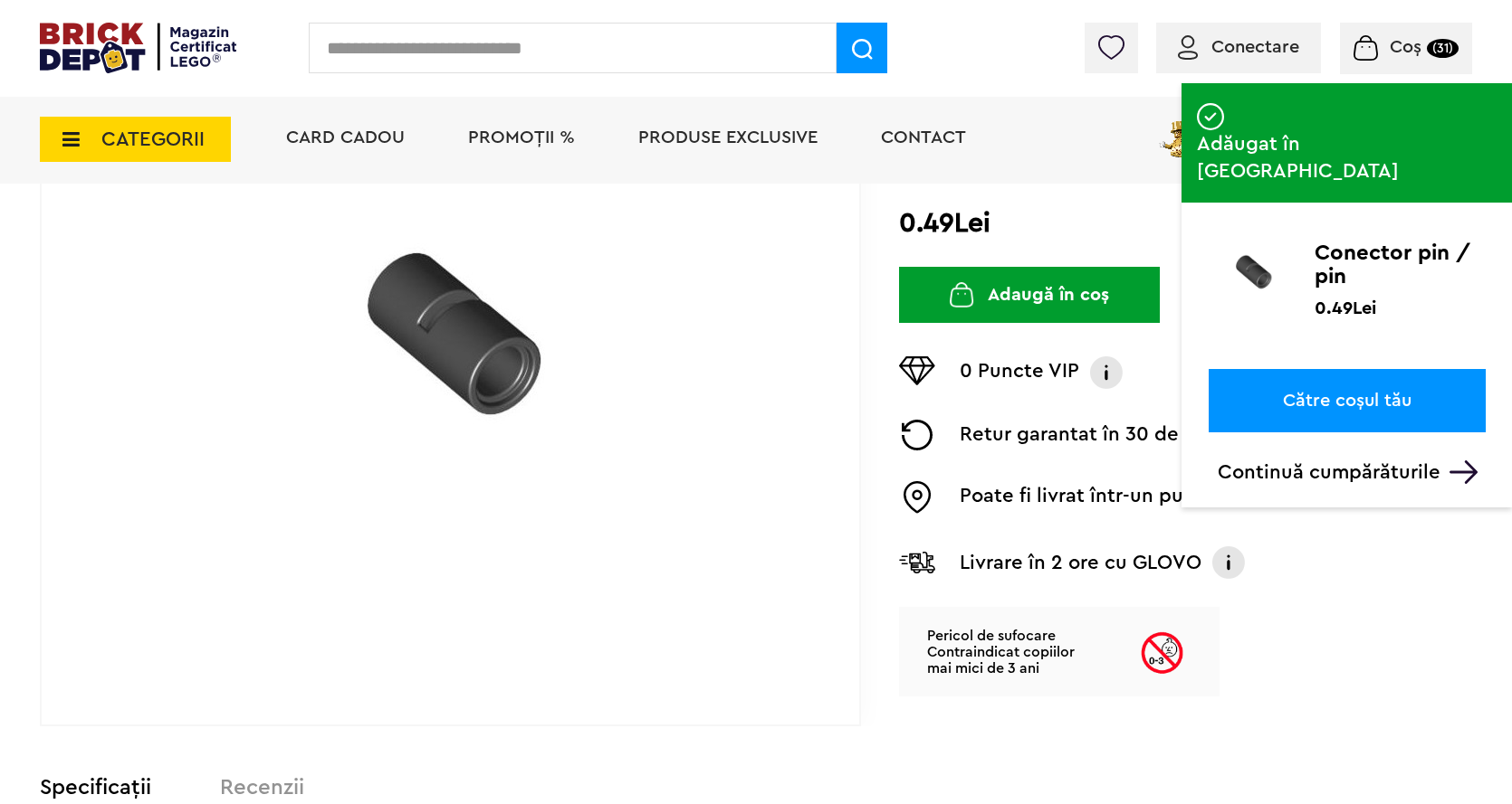
click at [366, 57] on input "text" at bounding box center [572, 48] width 527 height 51
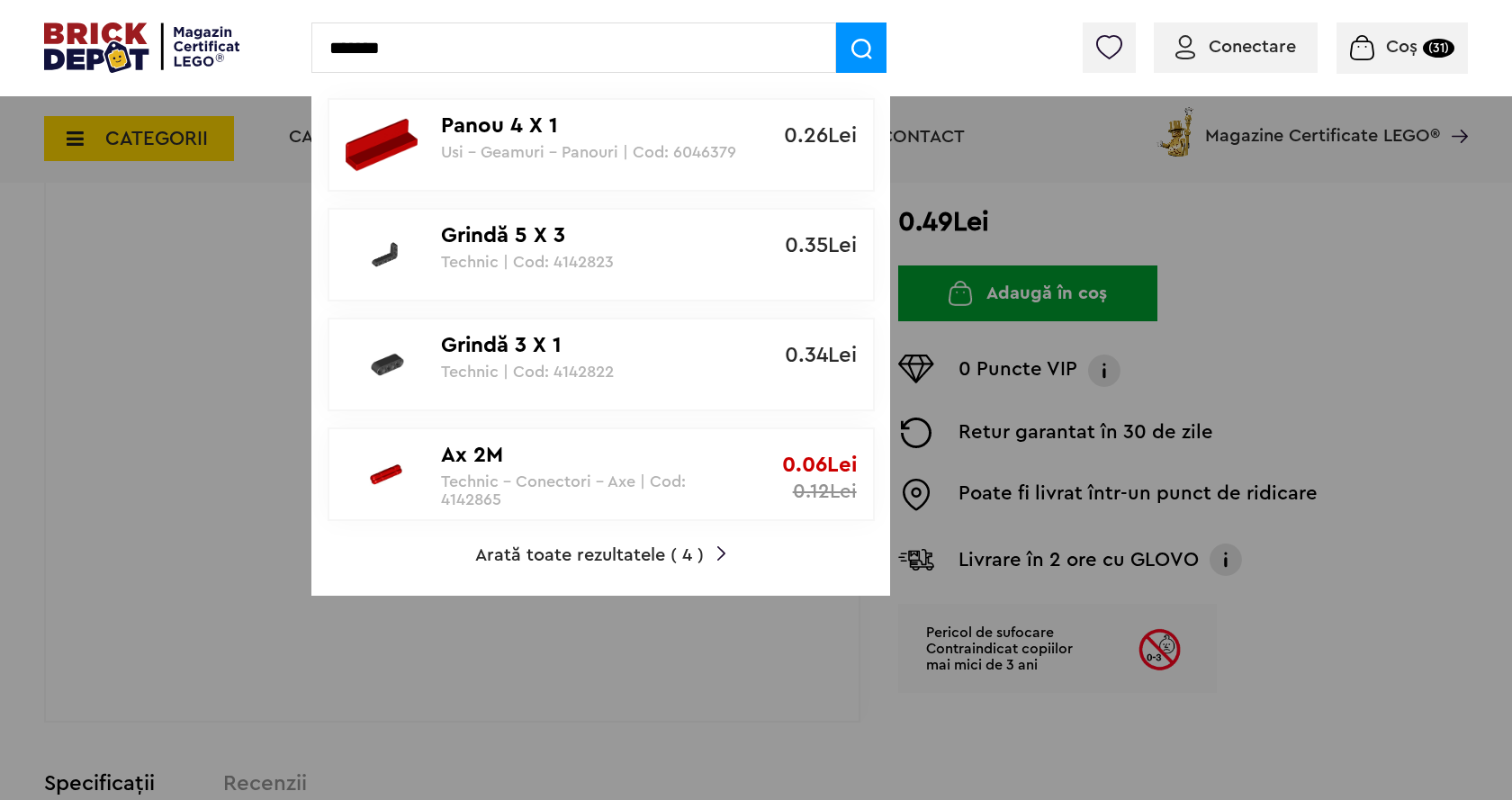
type input "*******"
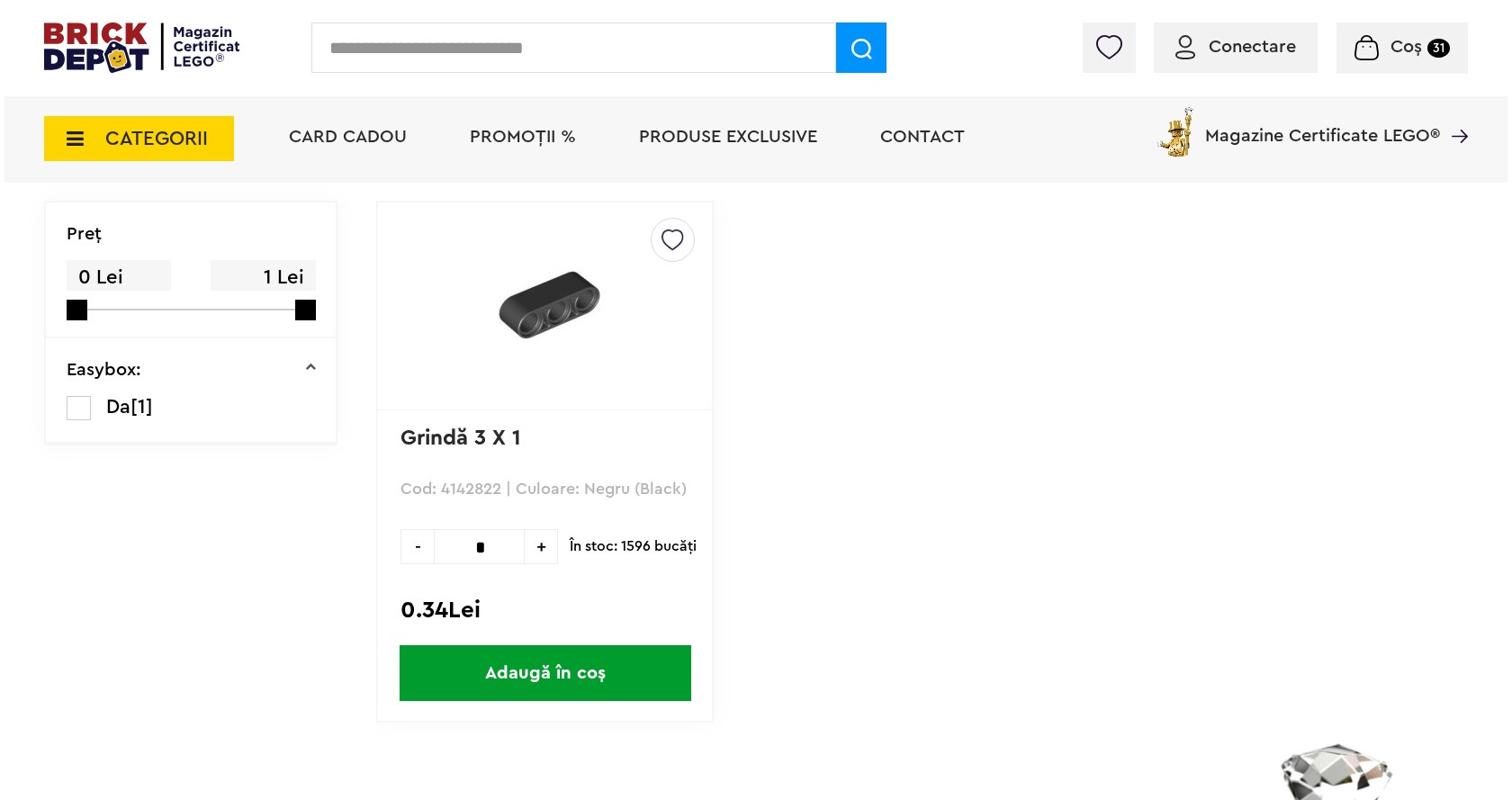
scroll to position [270, 0]
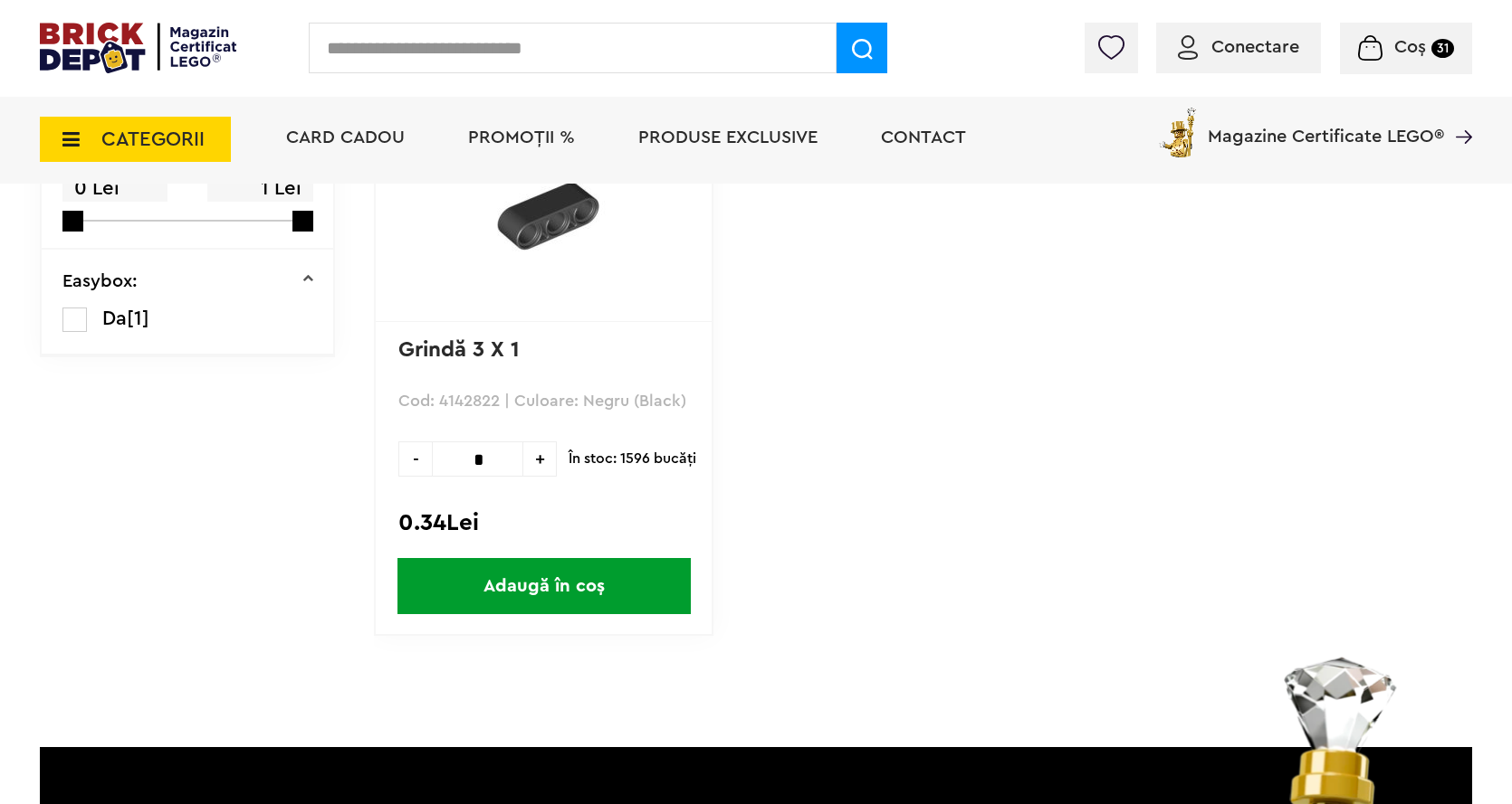
click at [563, 596] on span "Adaugă în coș" at bounding box center [544, 586] width 293 height 57
click at [365, 47] on input "text" at bounding box center [572, 48] width 527 height 51
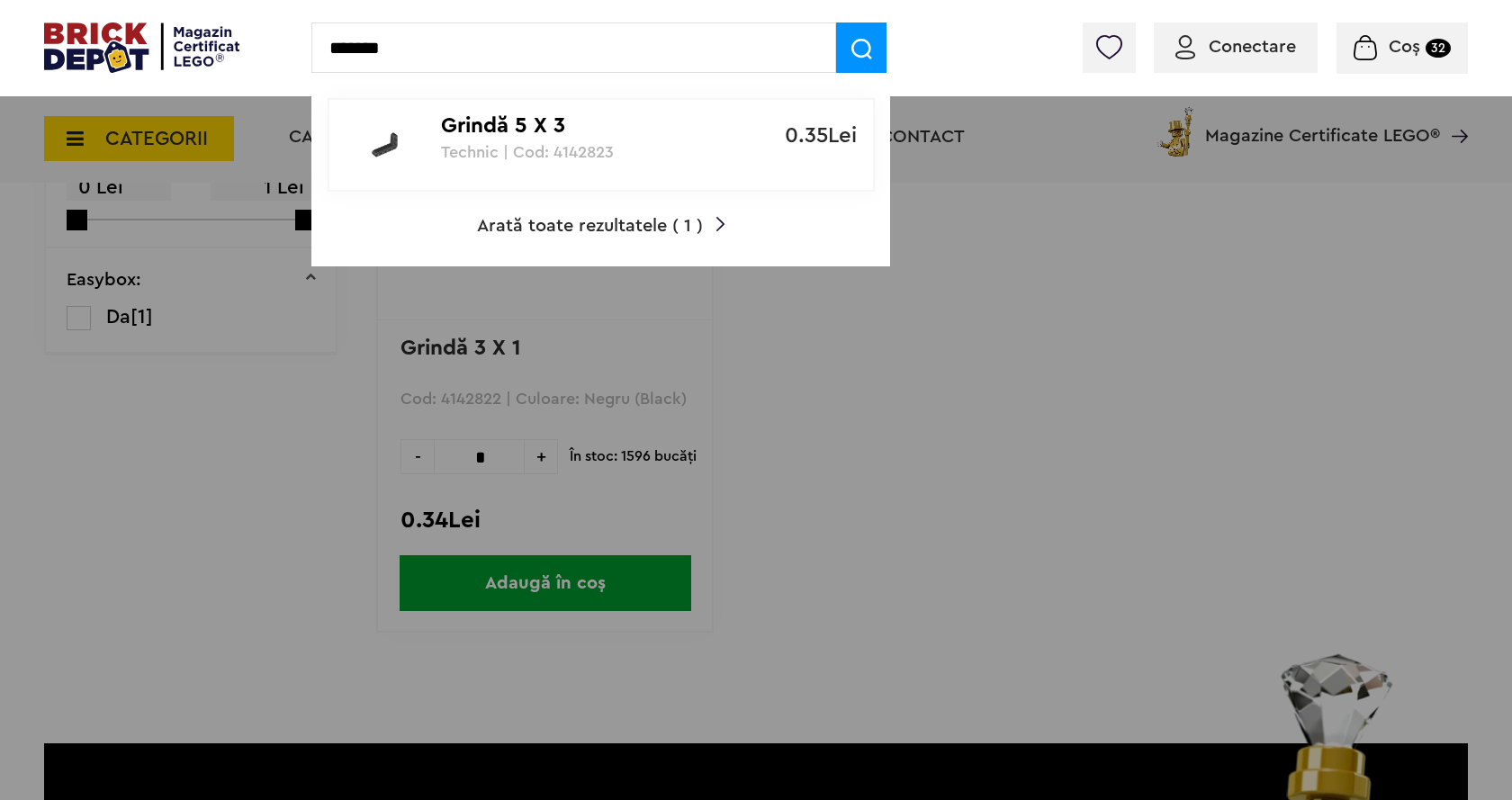
type input "*******"
click at [854, 57] on img at bounding box center [862, 50] width 21 height 21
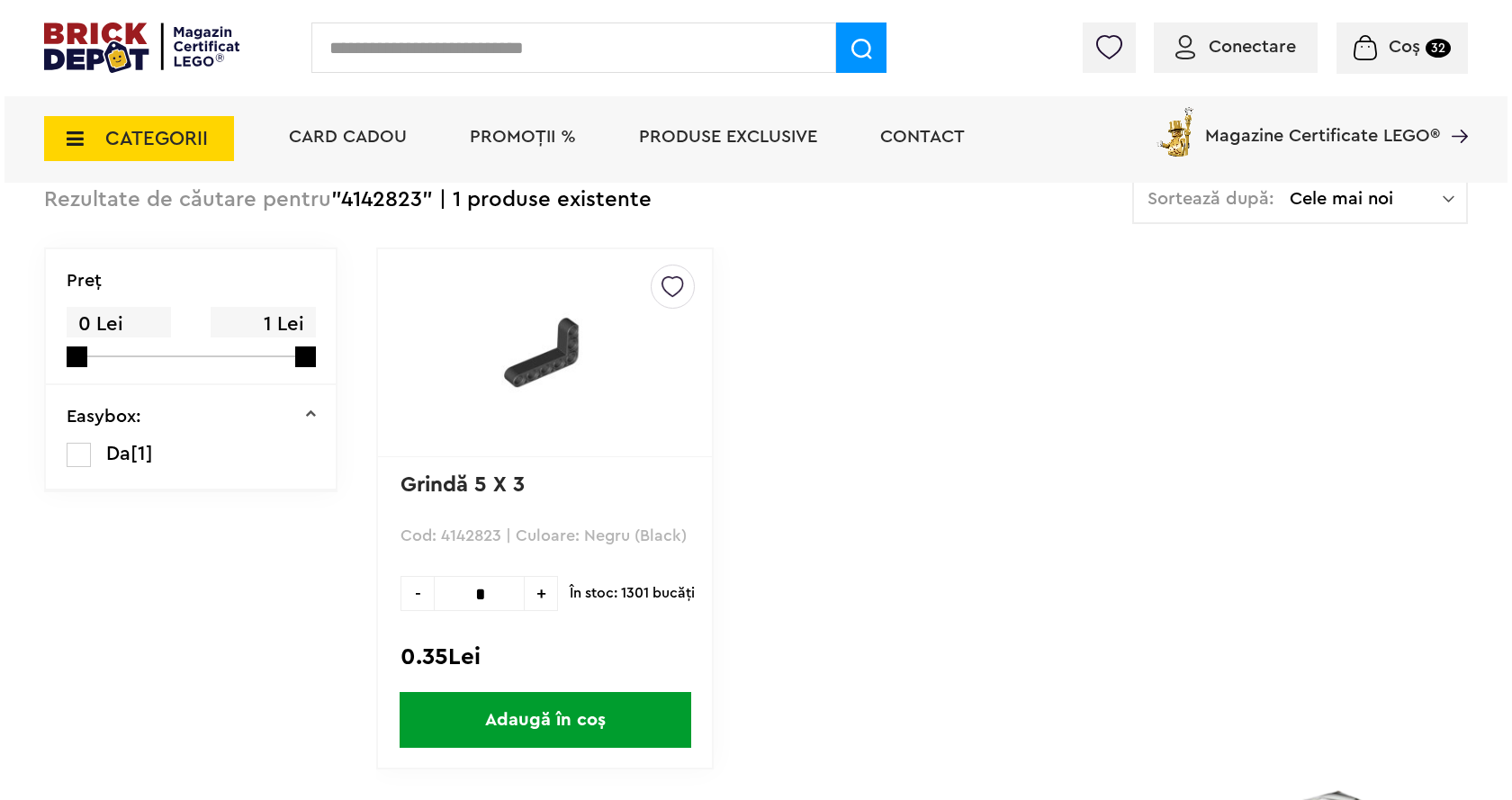
scroll to position [180, 0]
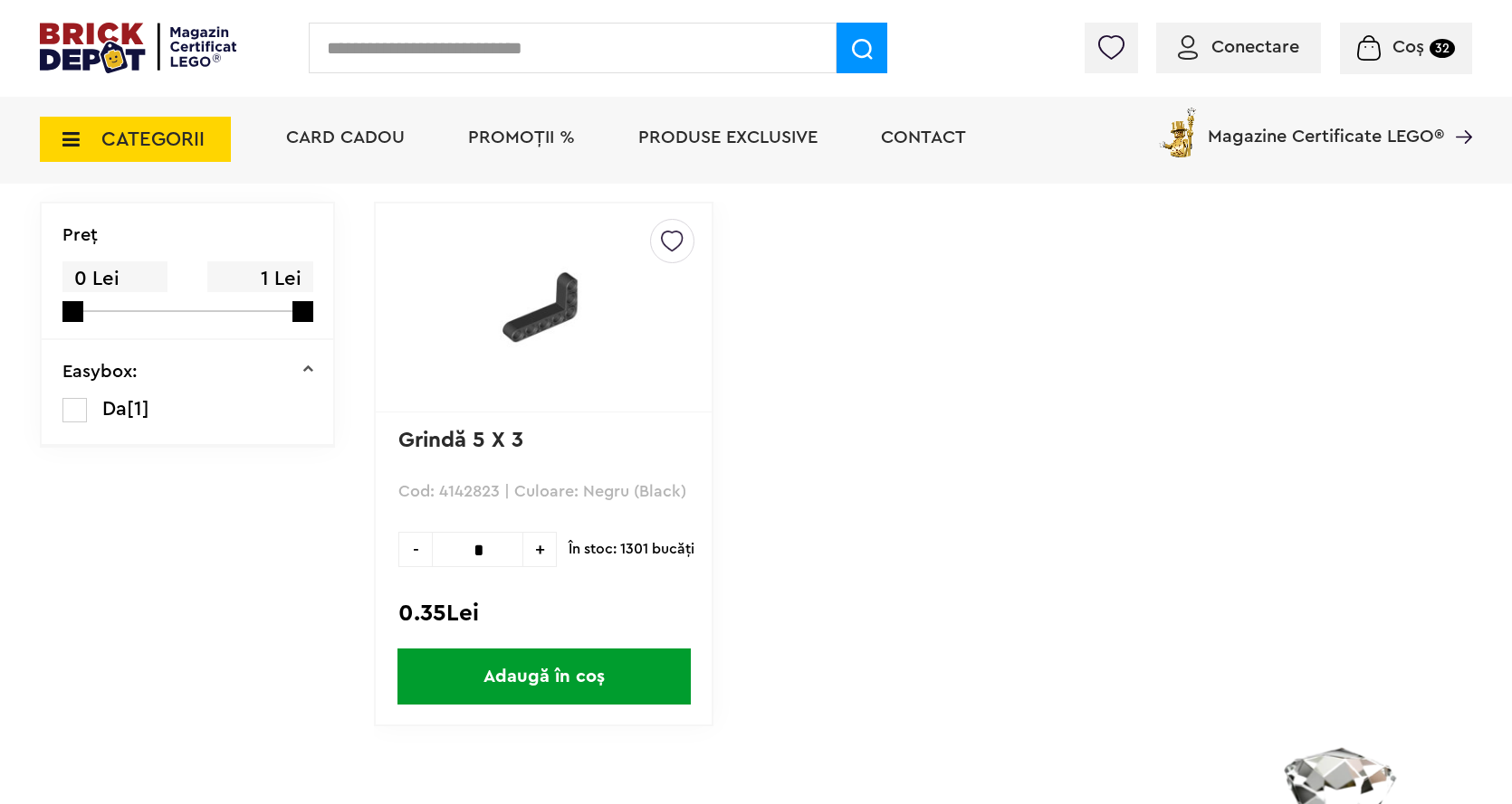
click at [500, 559] on input "*" at bounding box center [477, 549] width 91 height 35
type input "*"
click at [539, 682] on span "Adaugă în coș" at bounding box center [544, 677] width 293 height 57
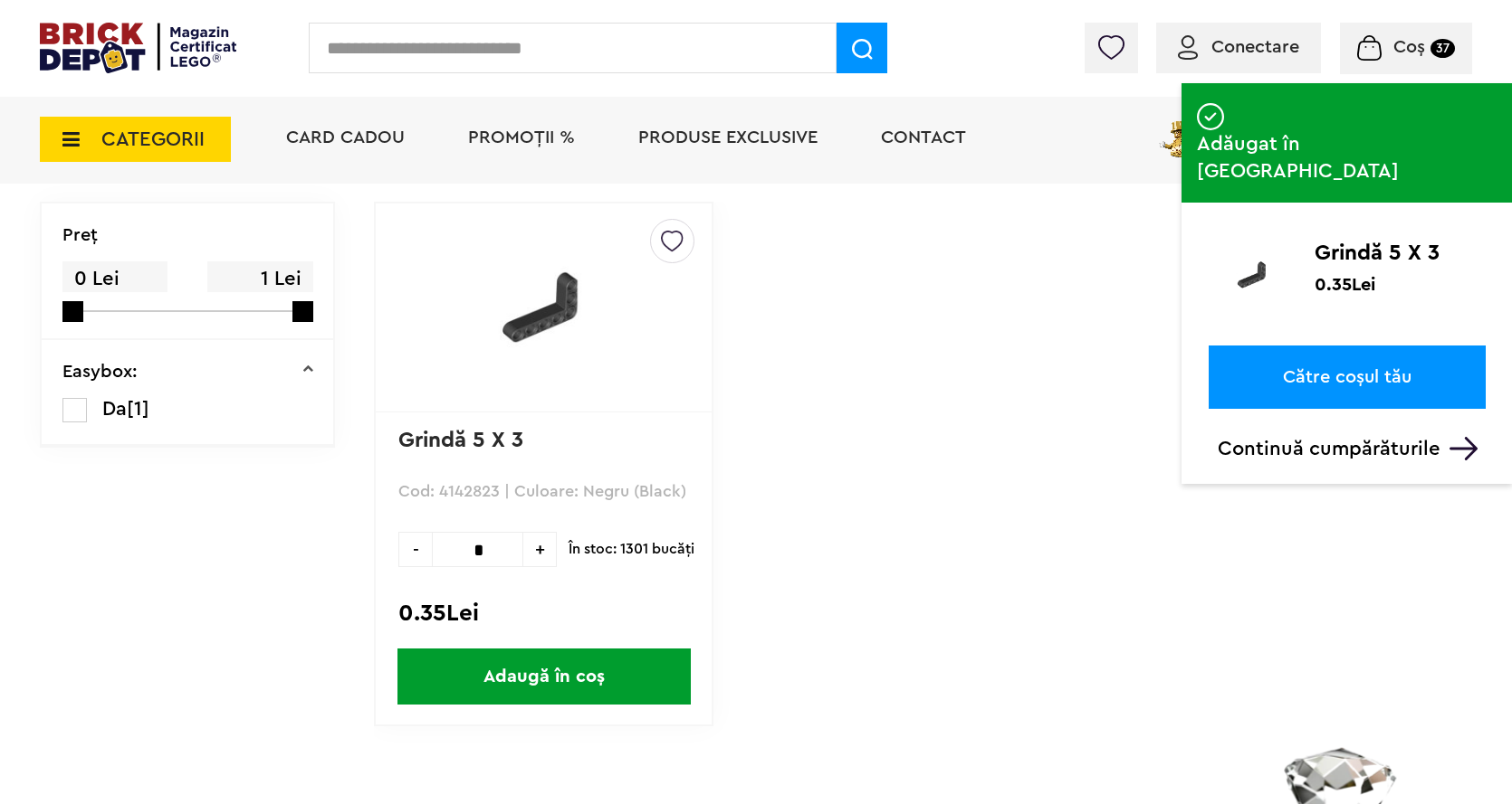
click at [460, 53] on input "text" at bounding box center [572, 48] width 527 height 51
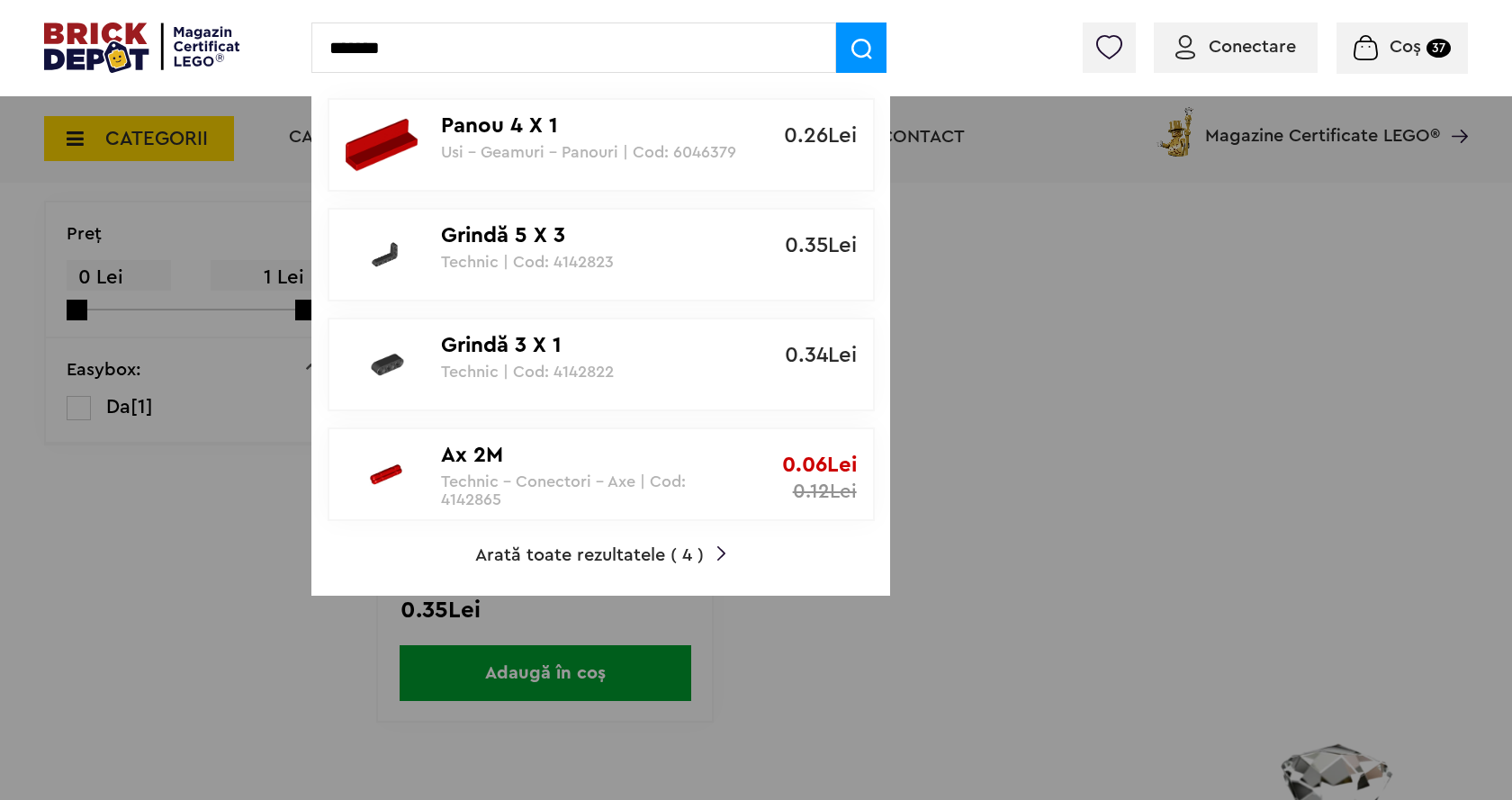
type input "*******"
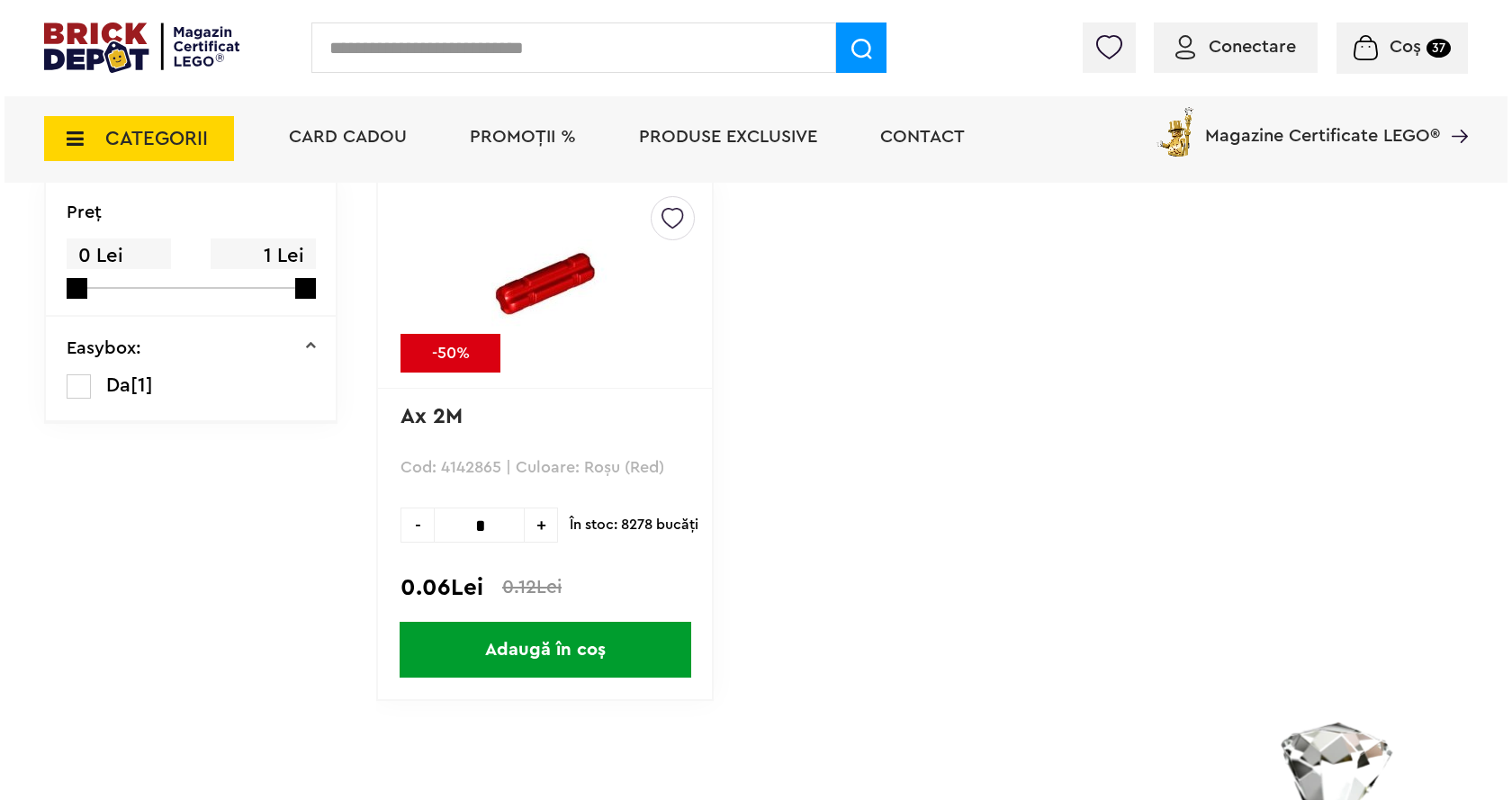
scroll to position [270, 0]
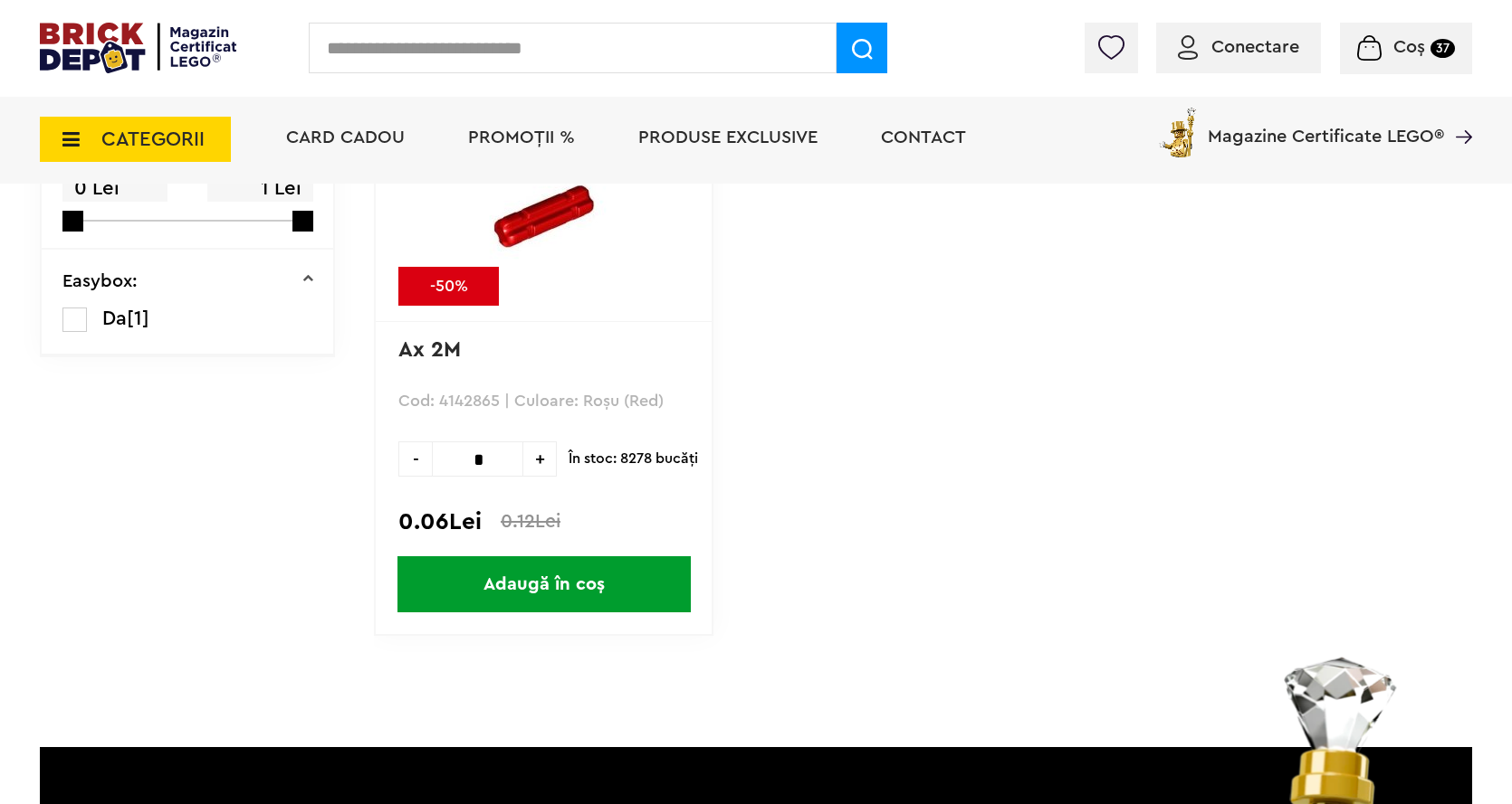
click at [500, 454] on input "*" at bounding box center [477, 459] width 91 height 35
type input "***"
click at [515, 574] on span "Adaugă în coș" at bounding box center [544, 585] width 293 height 57
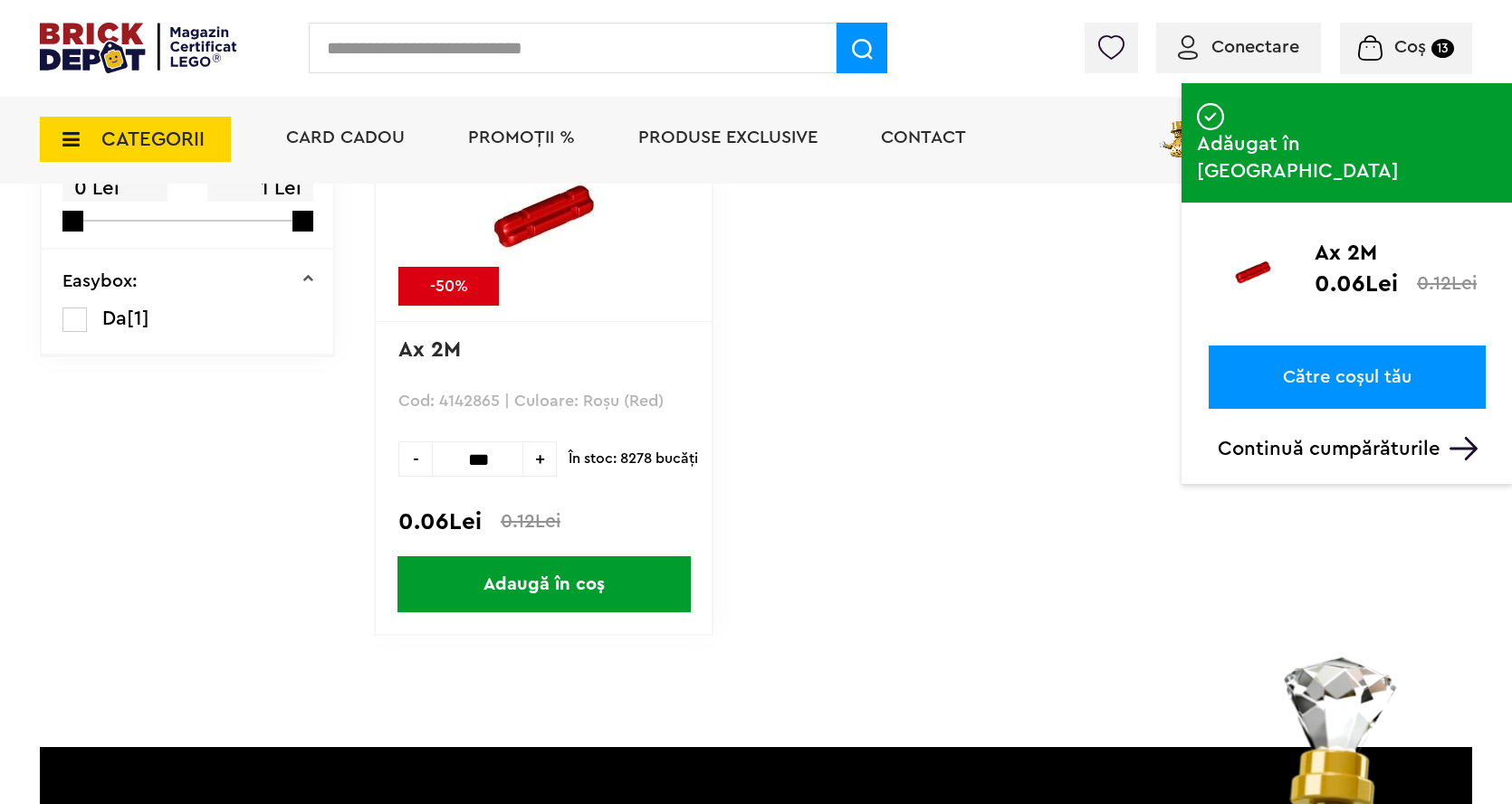
click at [350, 40] on input "text" at bounding box center [572, 48] width 527 height 51
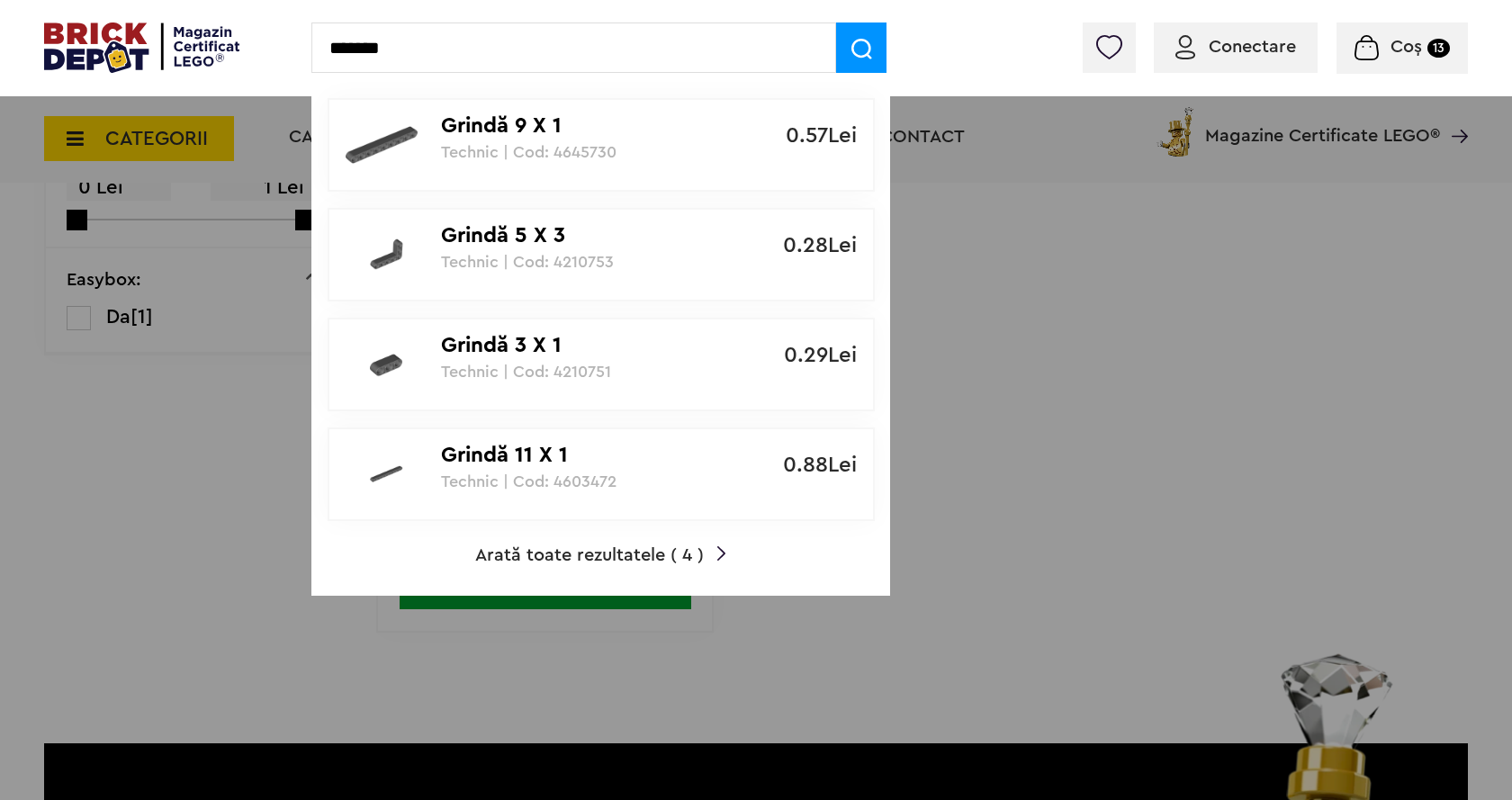
type input "*******"
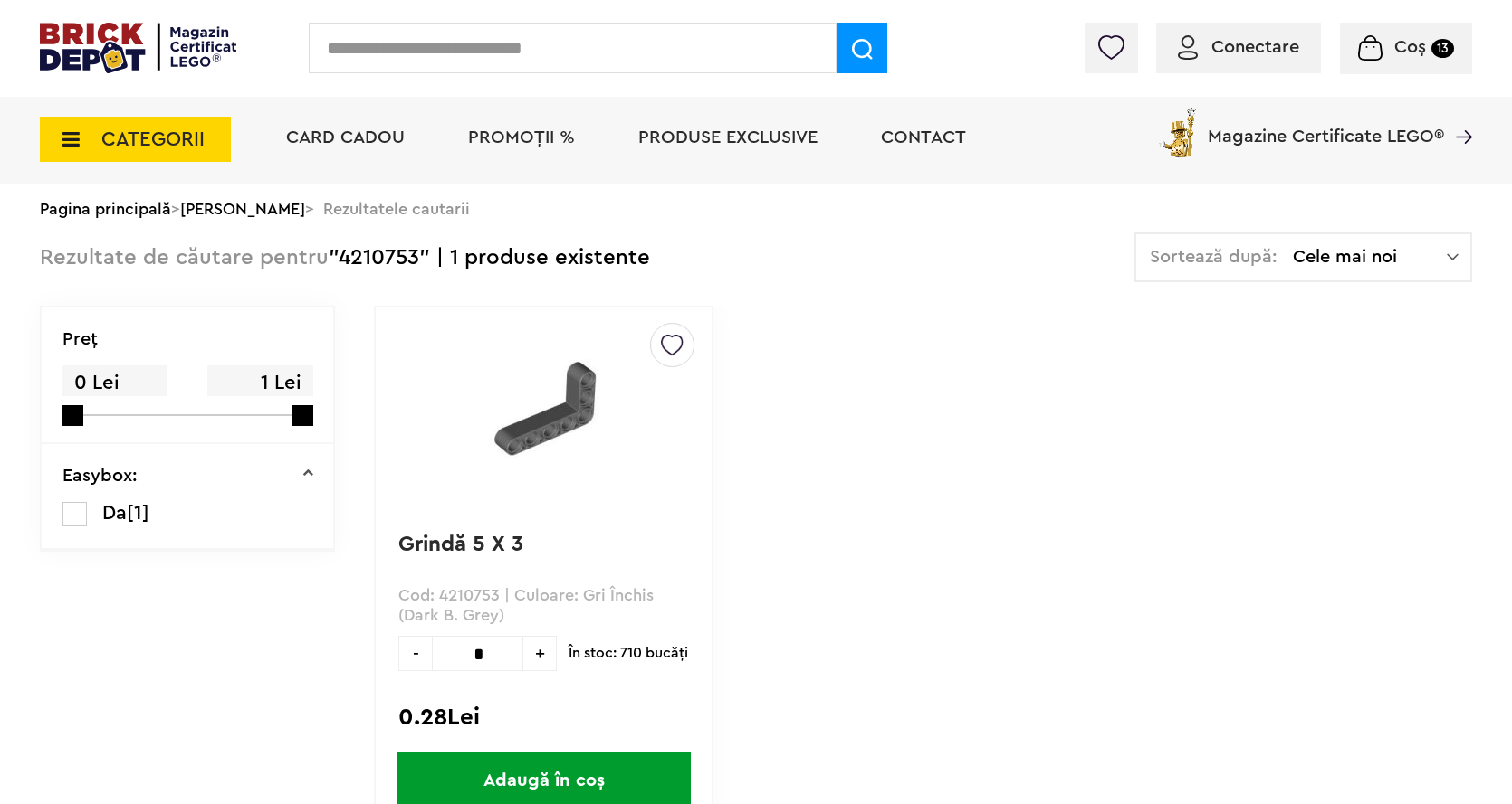
scroll to position [271, 0]
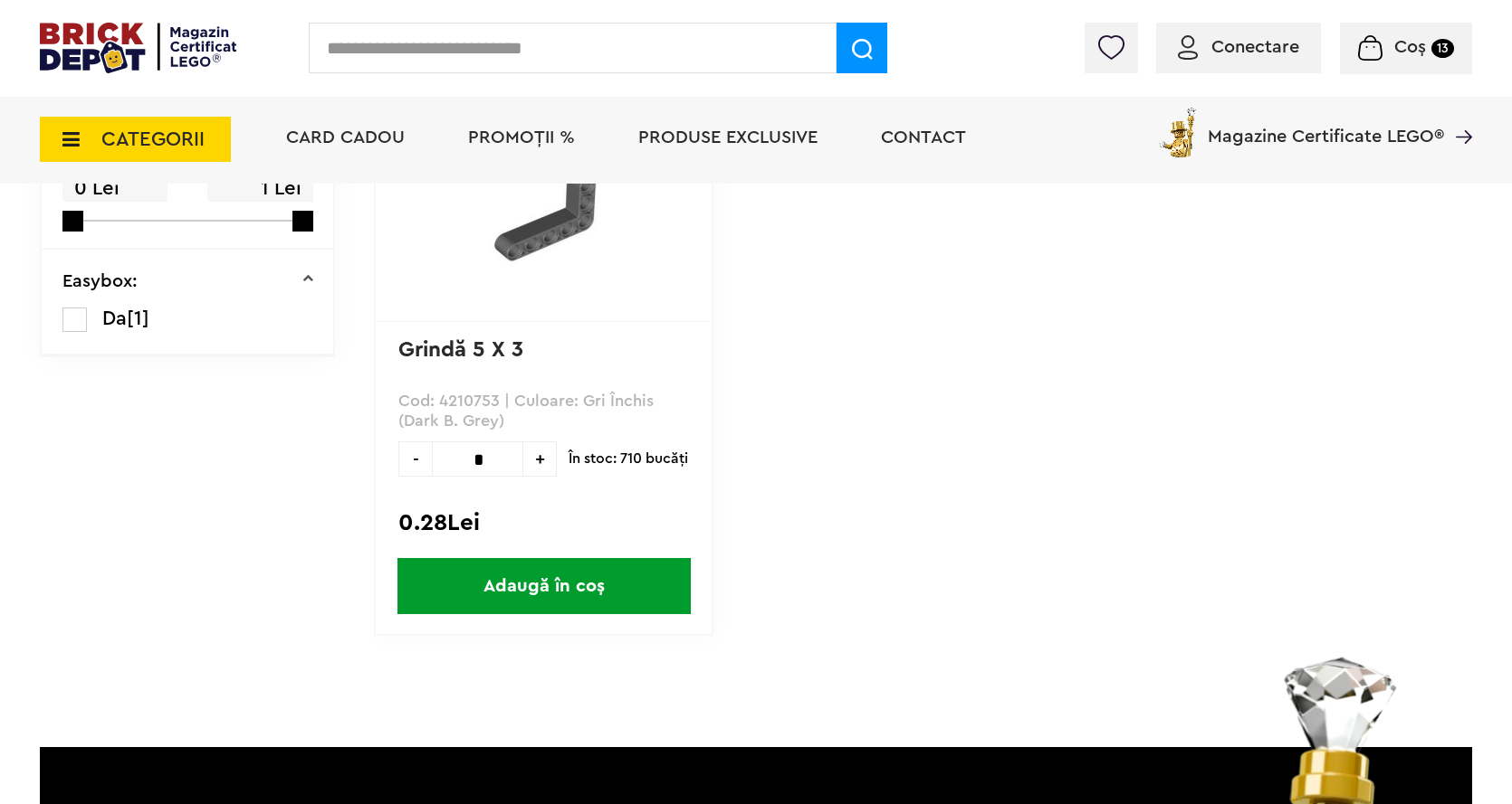
click at [492, 457] on input "*" at bounding box center [477, 459] width 91 height 35
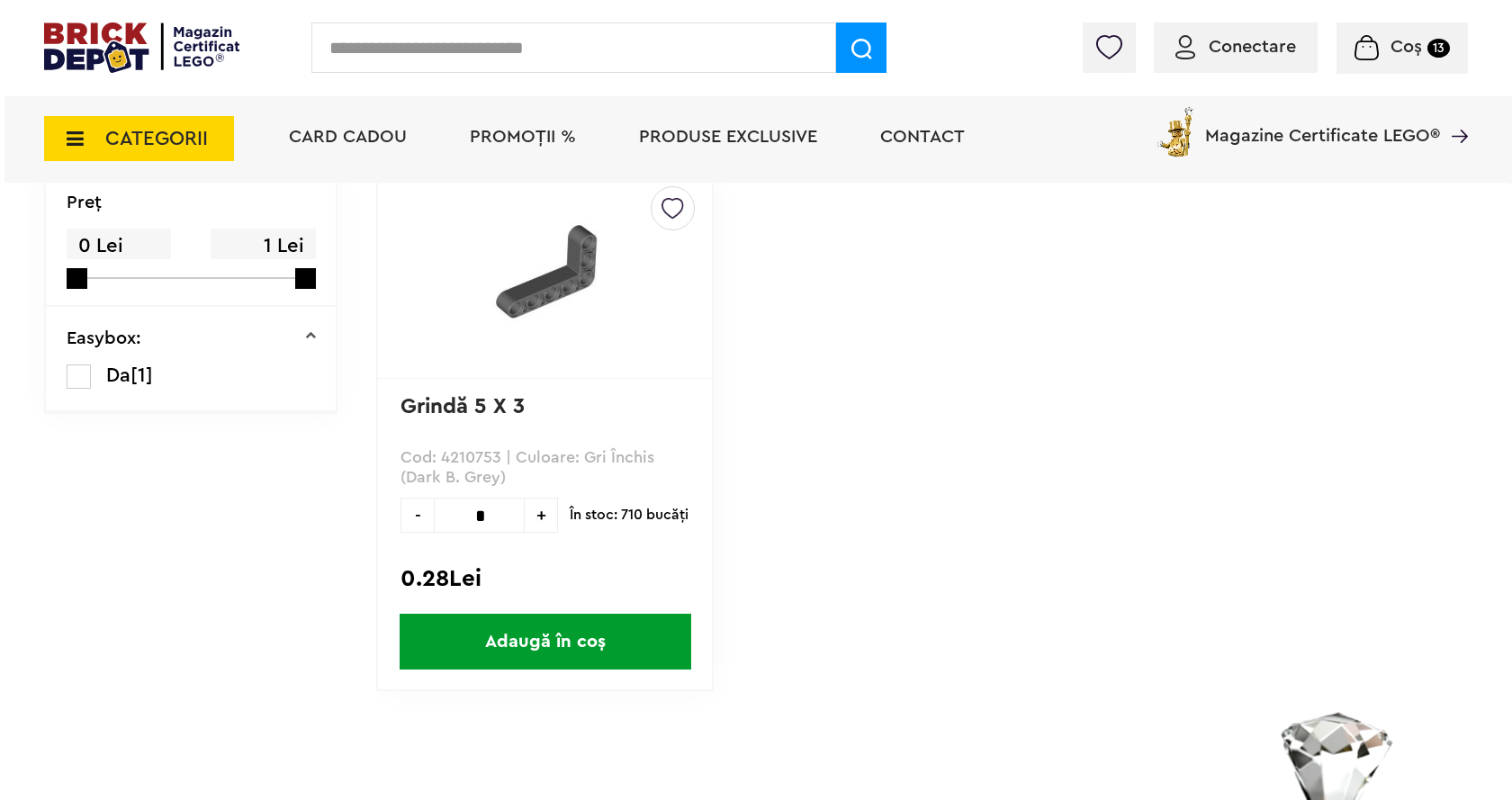
scroll to position [180, 0]
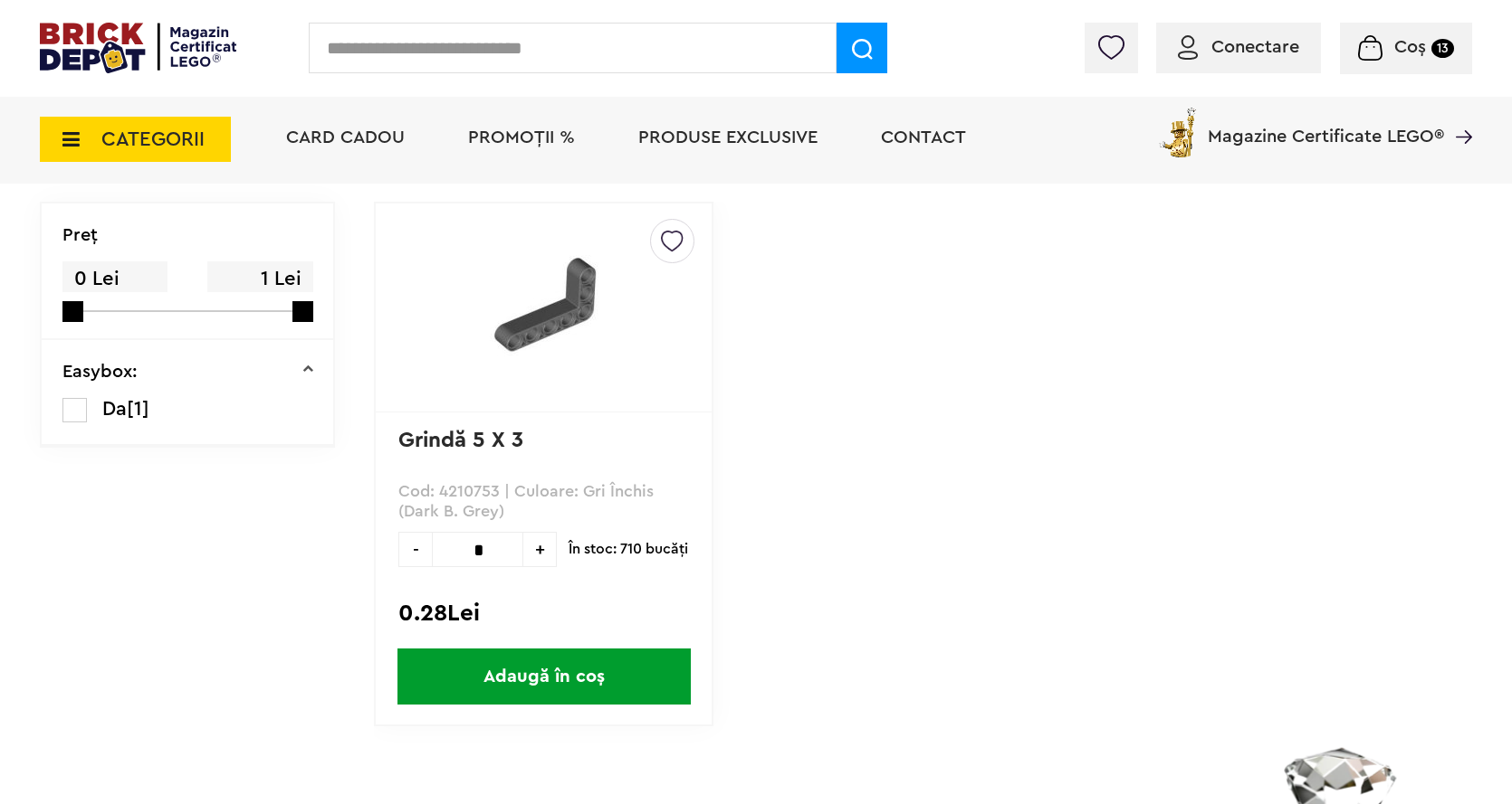
type input "*"
click at [604, 684] on span "Adaugă în coș" at bounding box center [544, 677] width 293 height 57
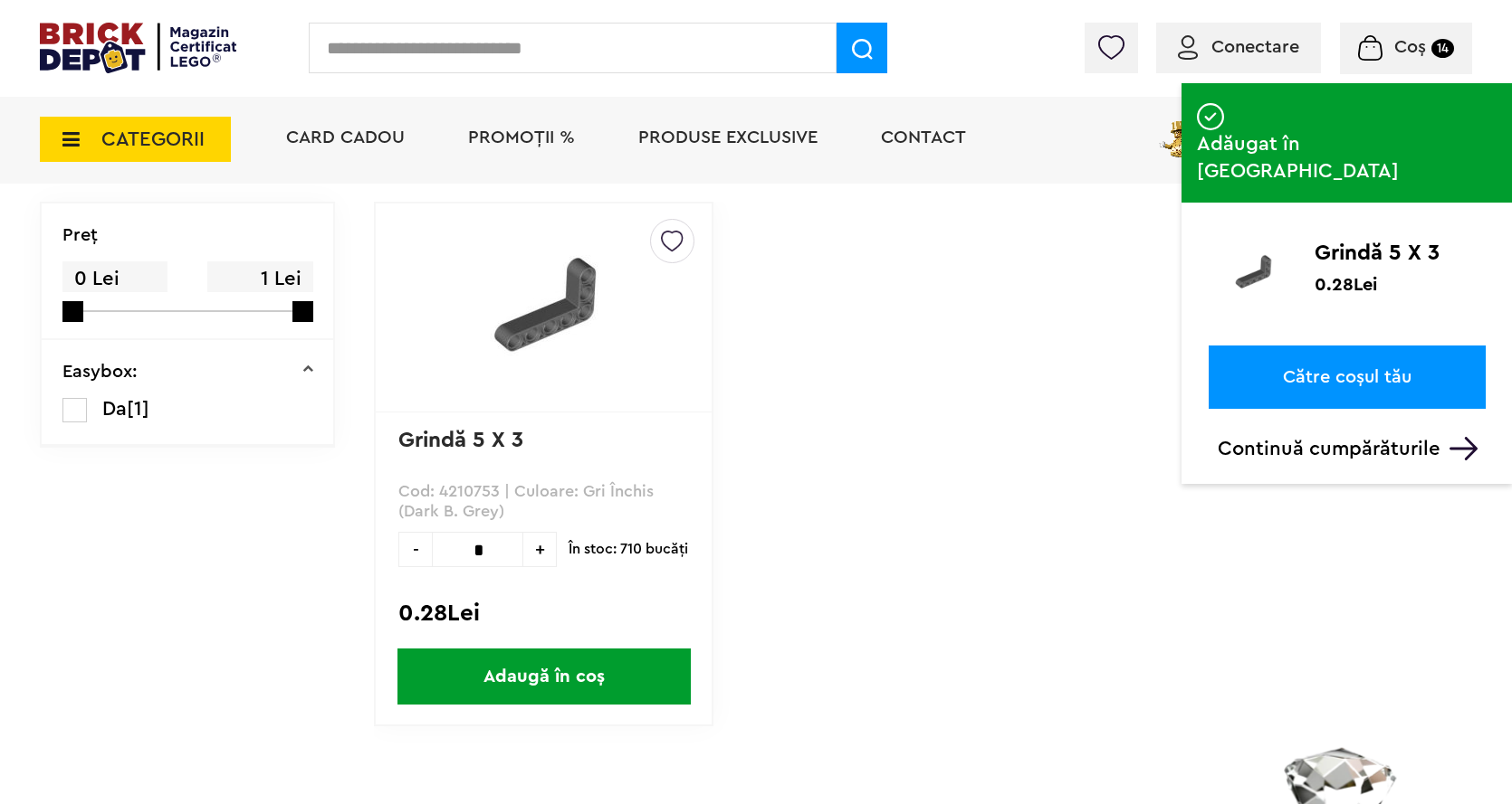
click at [398, 26] on input "text" at bounding box center [572, 48] width 527 height 51
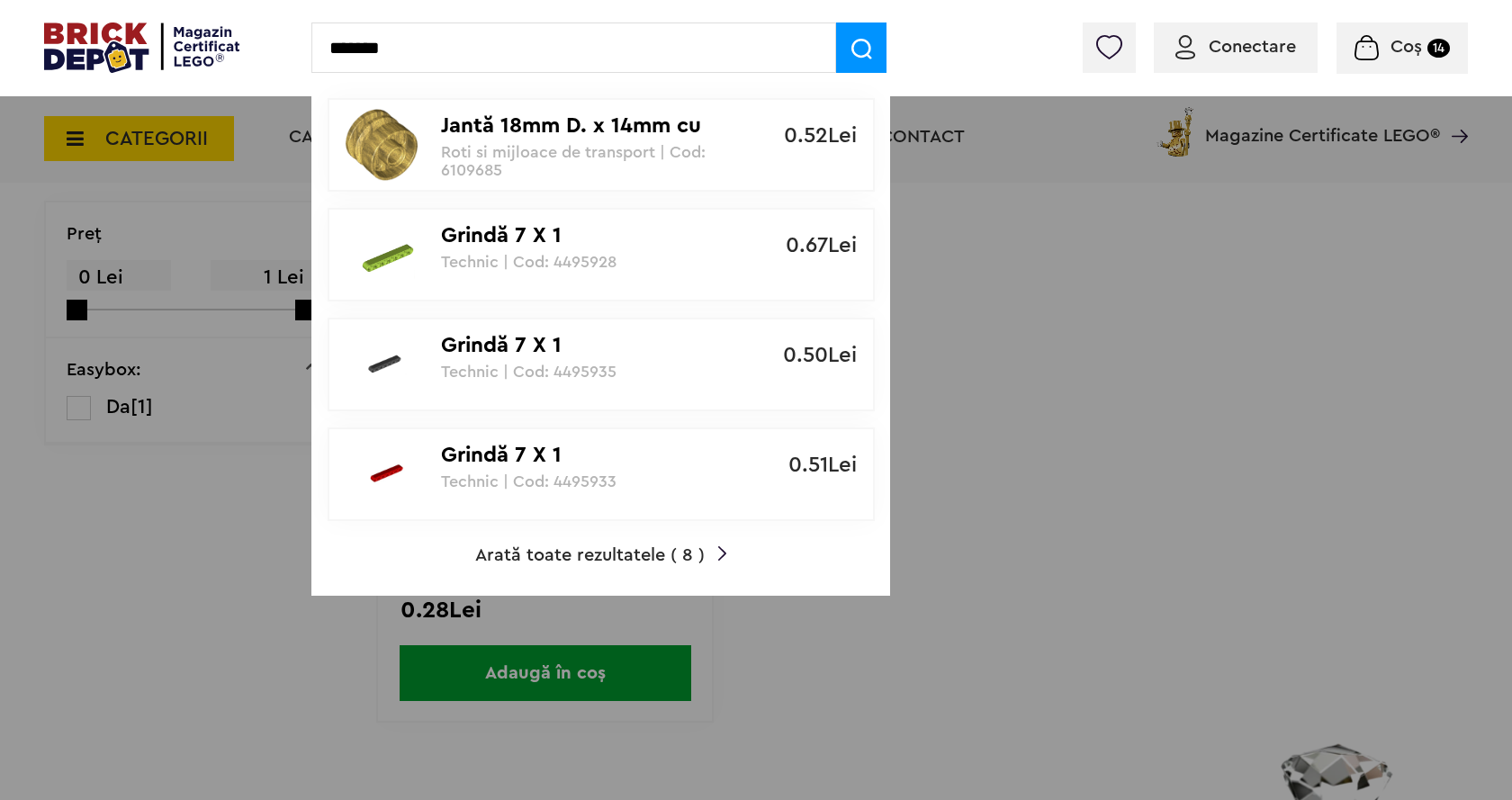
type input "*******"
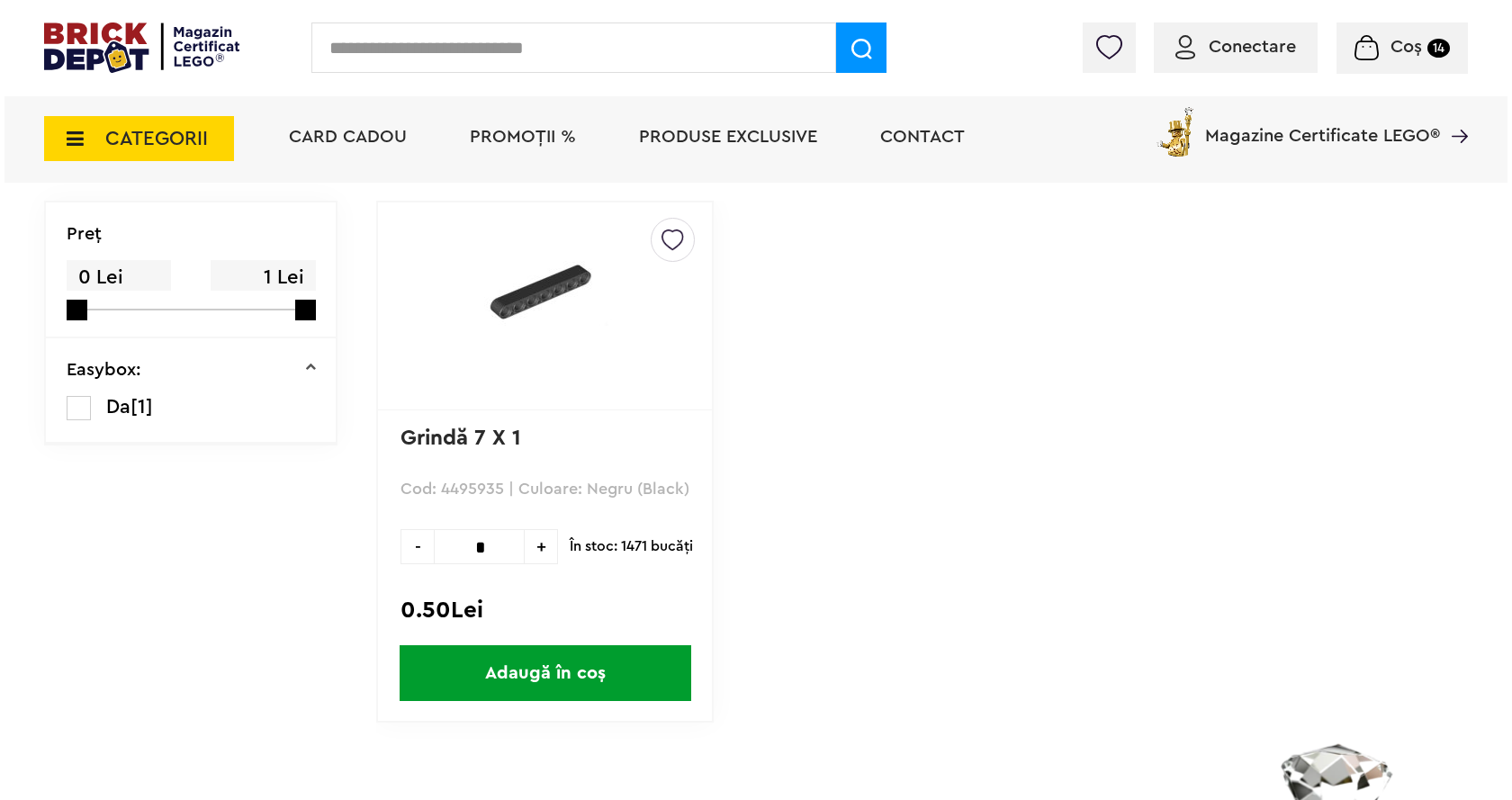
scroll to position [270, 0]
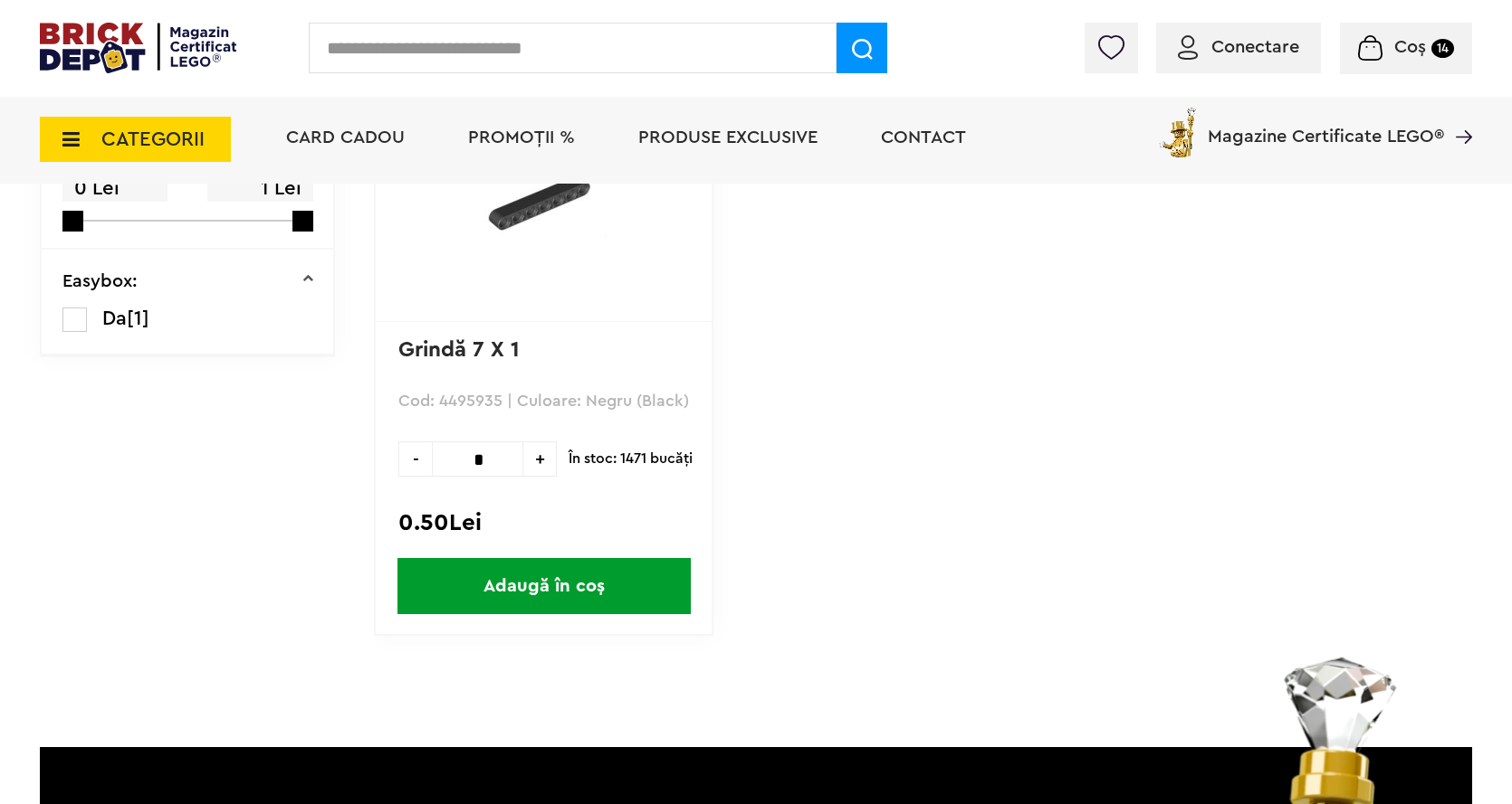
click at [498, 467] on input "*" at bounding box center [477, 459] width 91 height 35
type input "*"
click at [571, 571] on span "Adaugă în coș" at bounding box center [544, 586] width 293 height 57
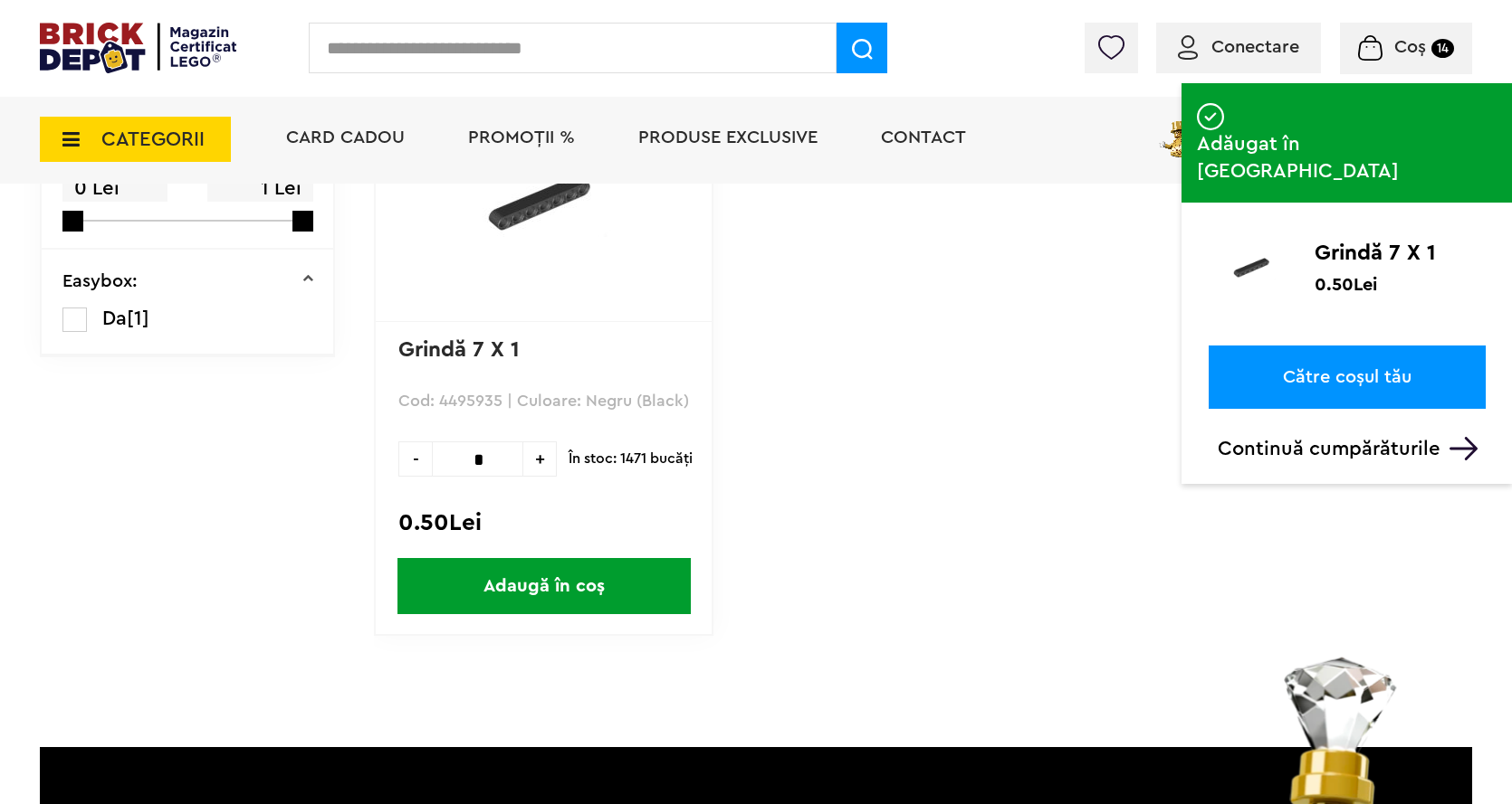
click at [493, 55] on input "text" at bounding box center [572, 48] width 527 height 51
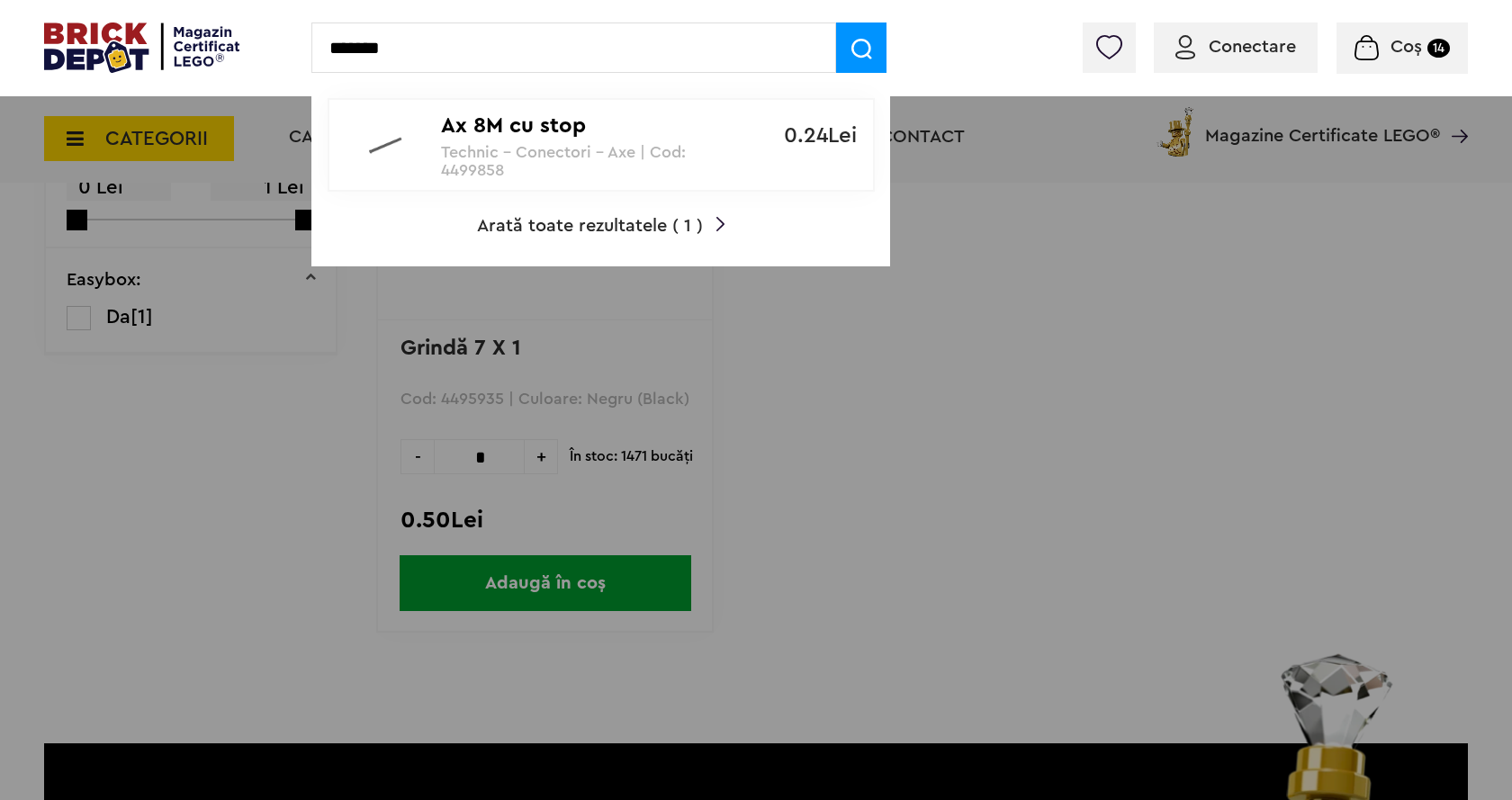
type input "*******"
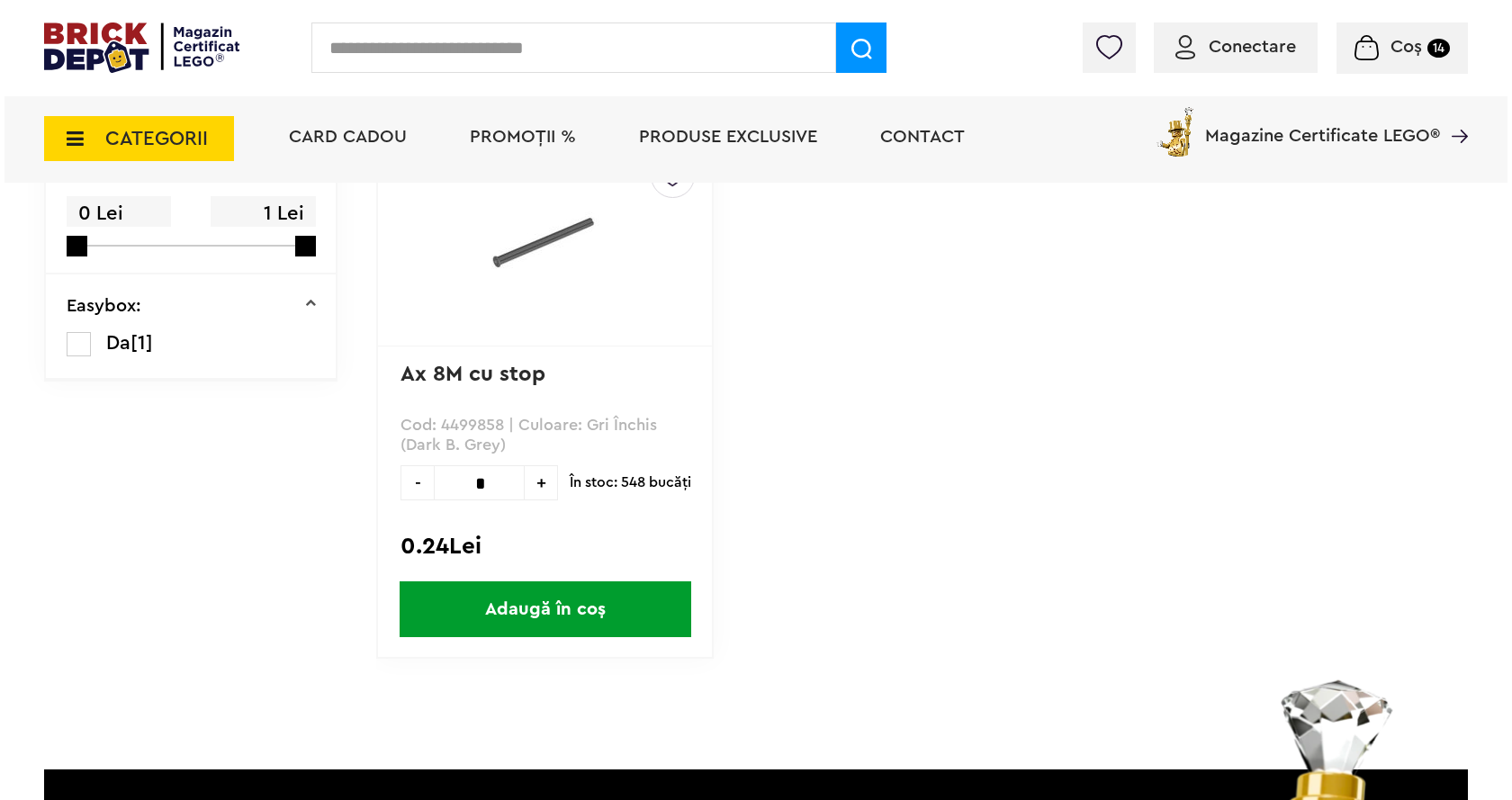
scroll to position [270, 0]
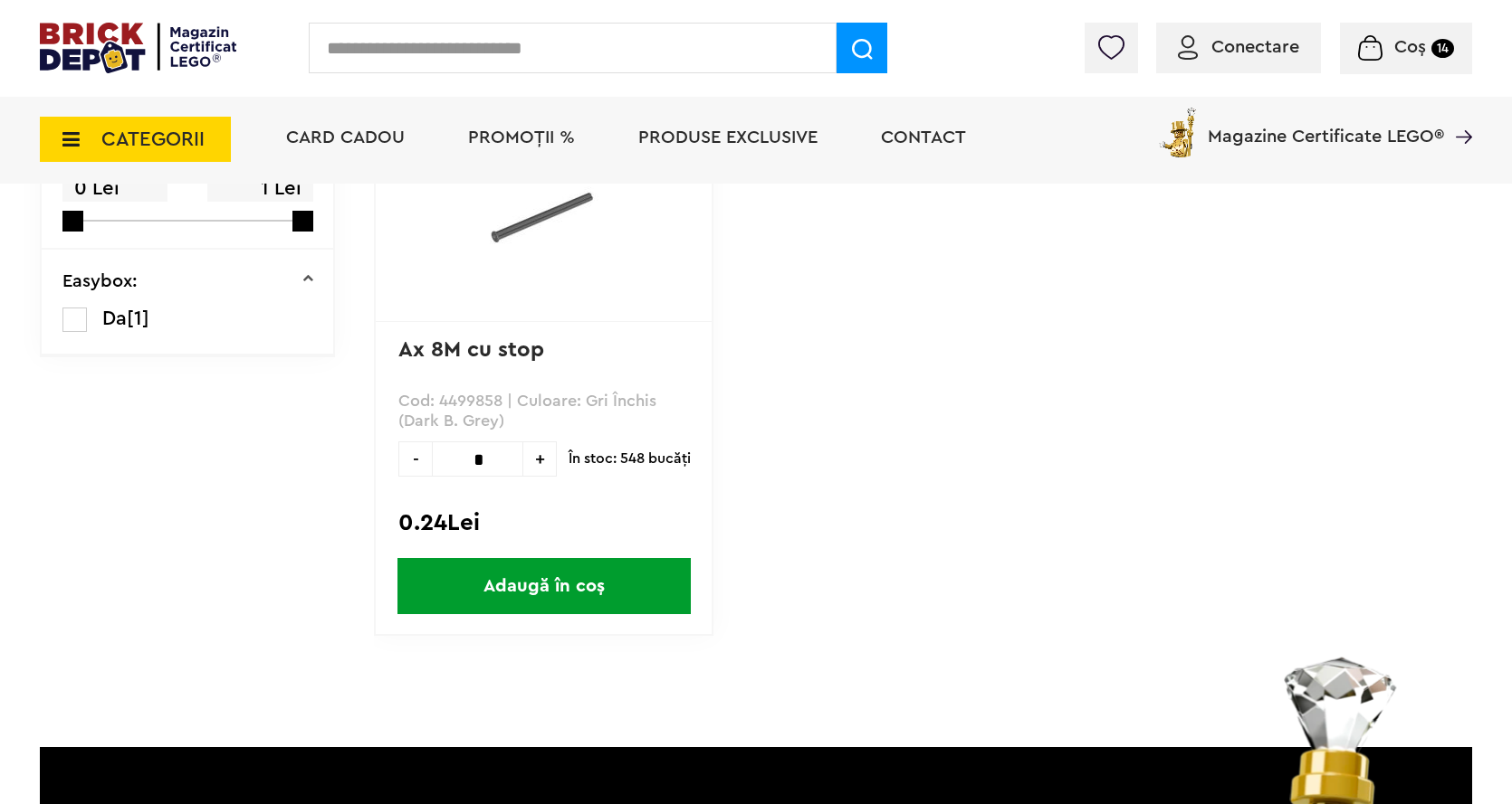
click at [490, 457] on input "*" at bounding box center [477, 459] width 91 height 35
type input "*"
click at [551, 590] on span "Adaugă în coș" at bounding box center [544, 586] width 293 height 57
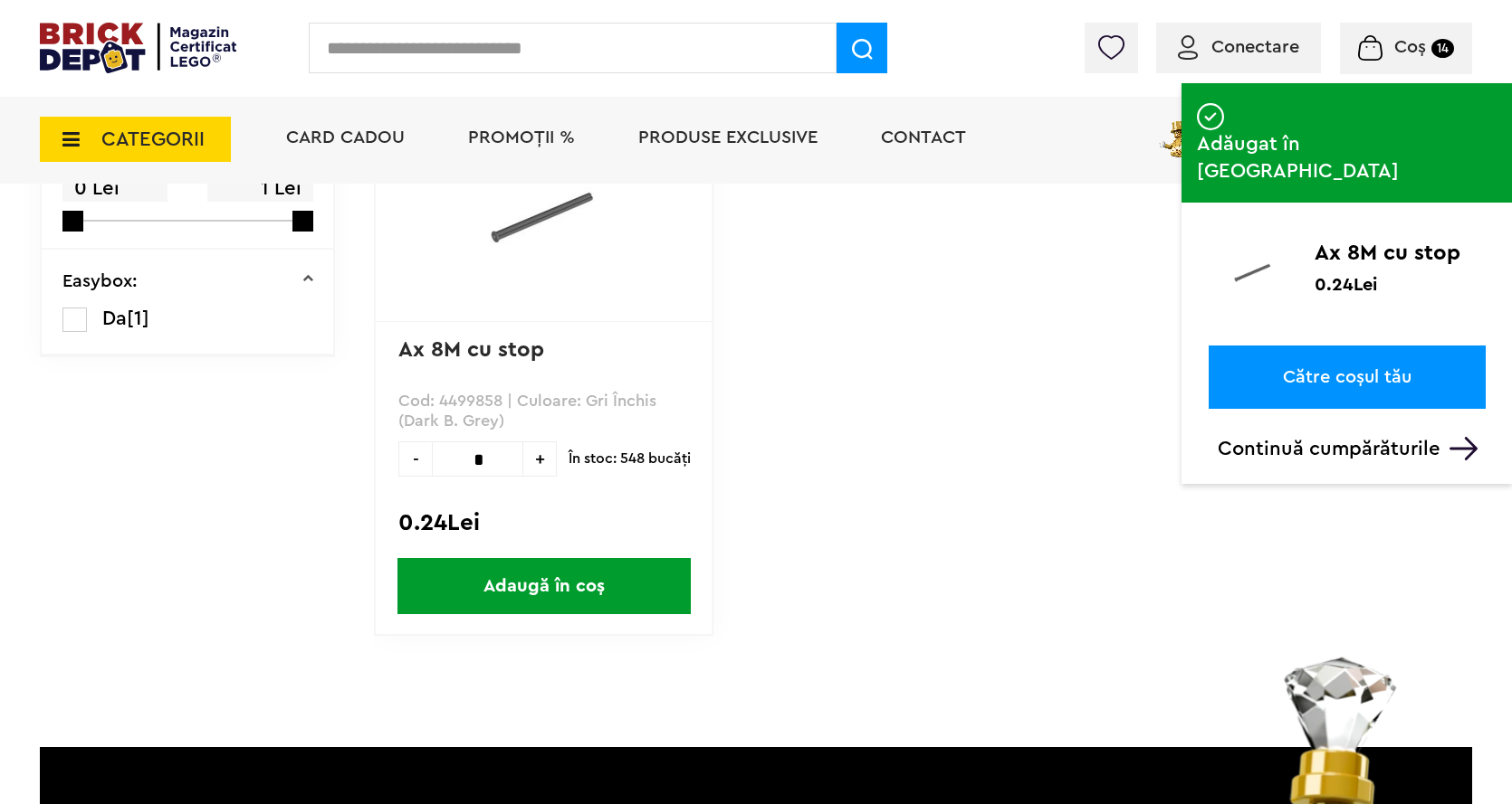
click at [376, 57] on input "text" at bounding box center [572, 48] width 527 height 51
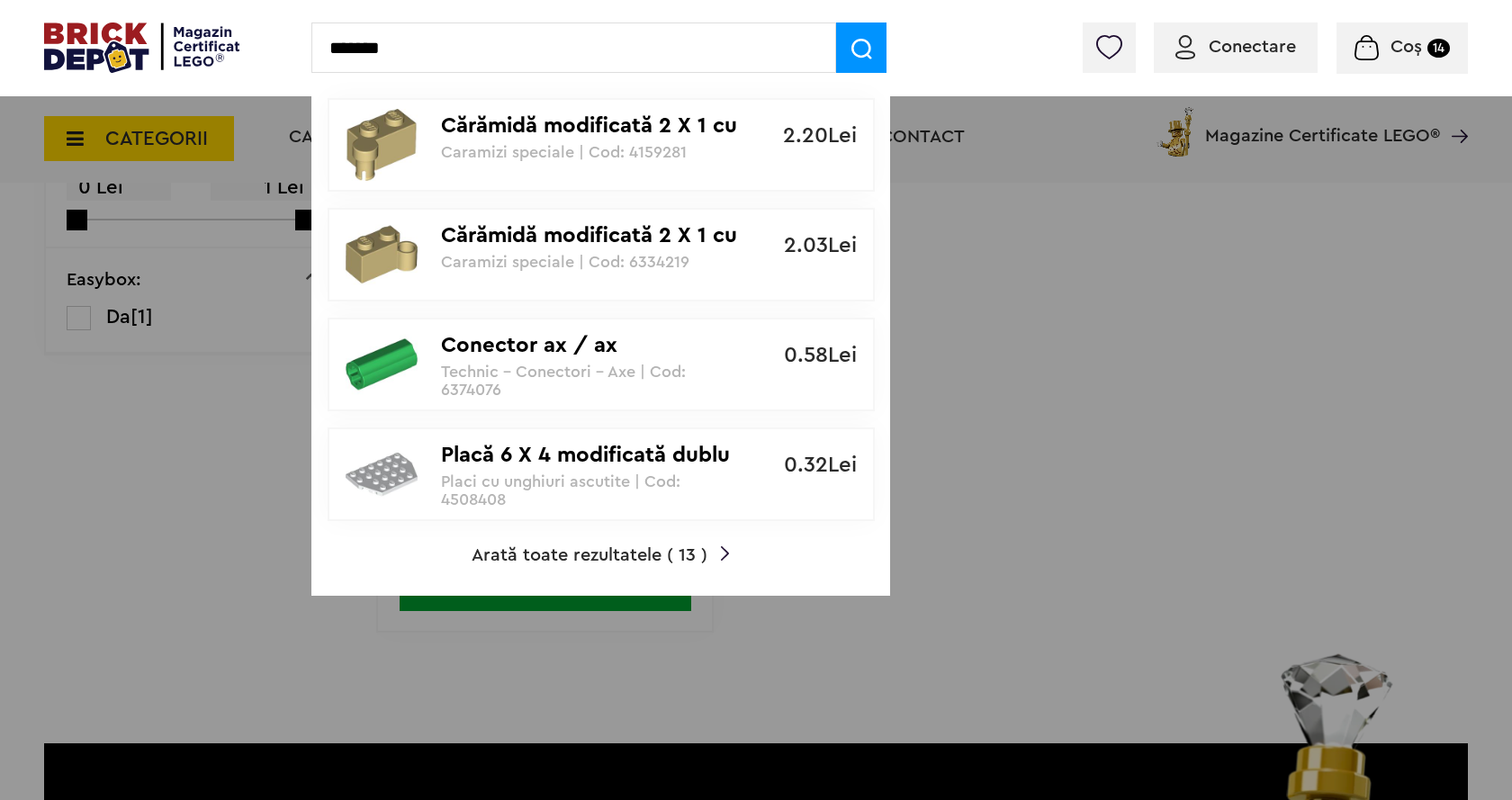
type input "*******"
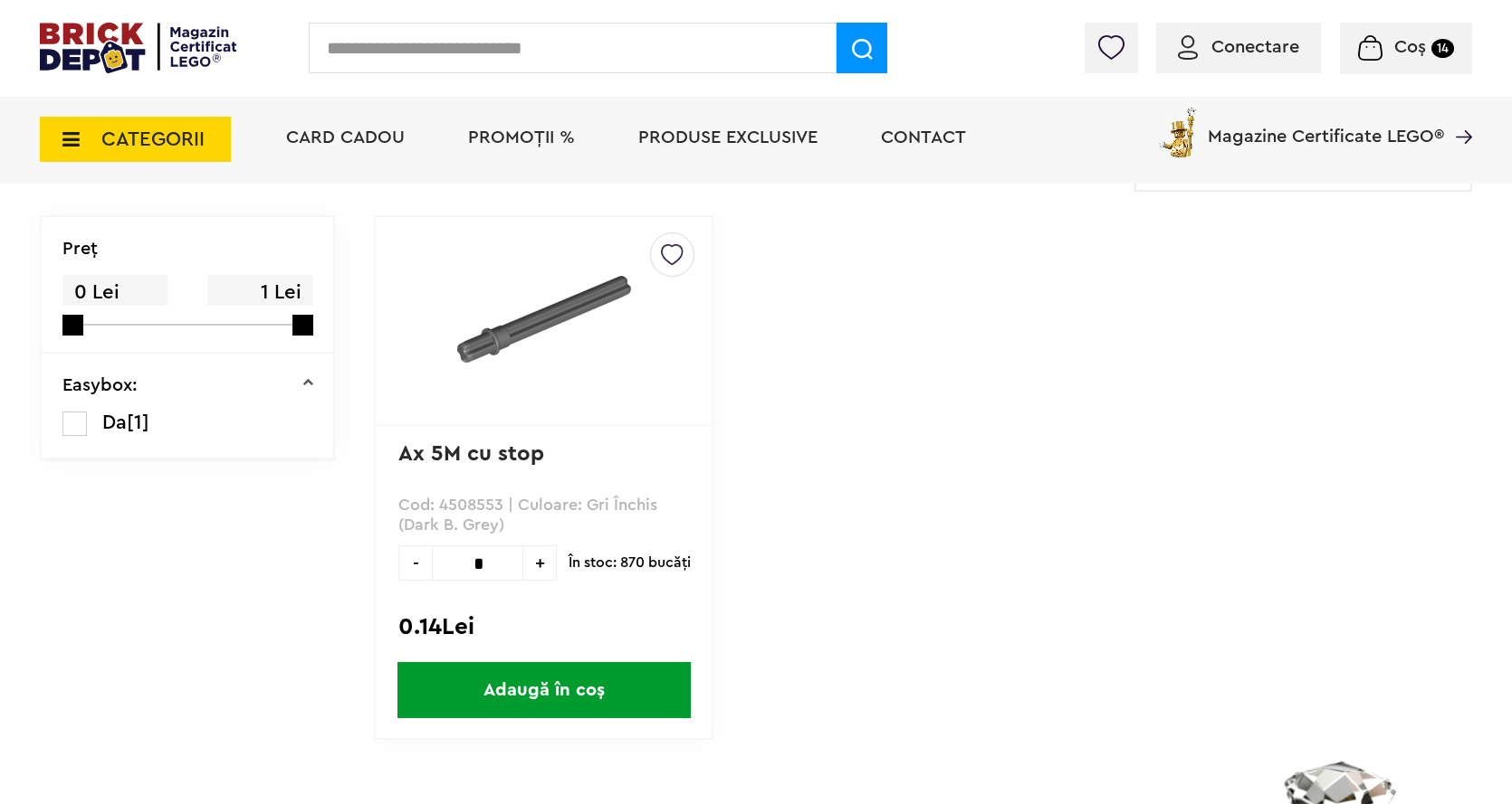
scroll to position [181, 0]
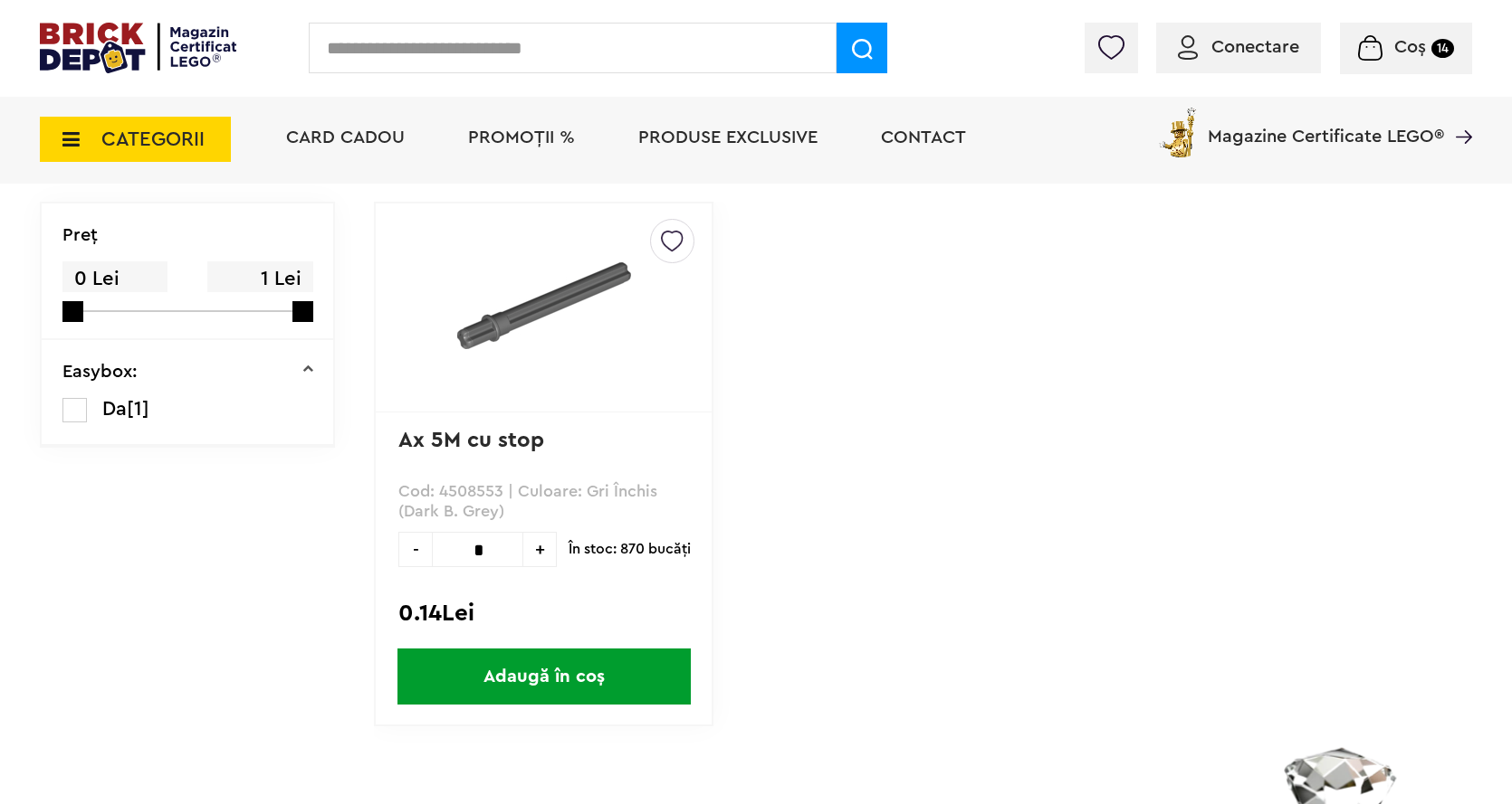
click at [495, 555] on input "*" at bounding box center [477, 549] width 91 height 35
type input "*"
click at [552, 643] on div "Creează o listă nouă Ax 5M cu stop Cod: 4508553 | Culoare: Gri Închis (Dark B. …" at bounding box center [544, 465] width 339 height 525
click at [551, 660] on span "Adaugă în coș" at bounding box center [544, 677] width 293 height 57
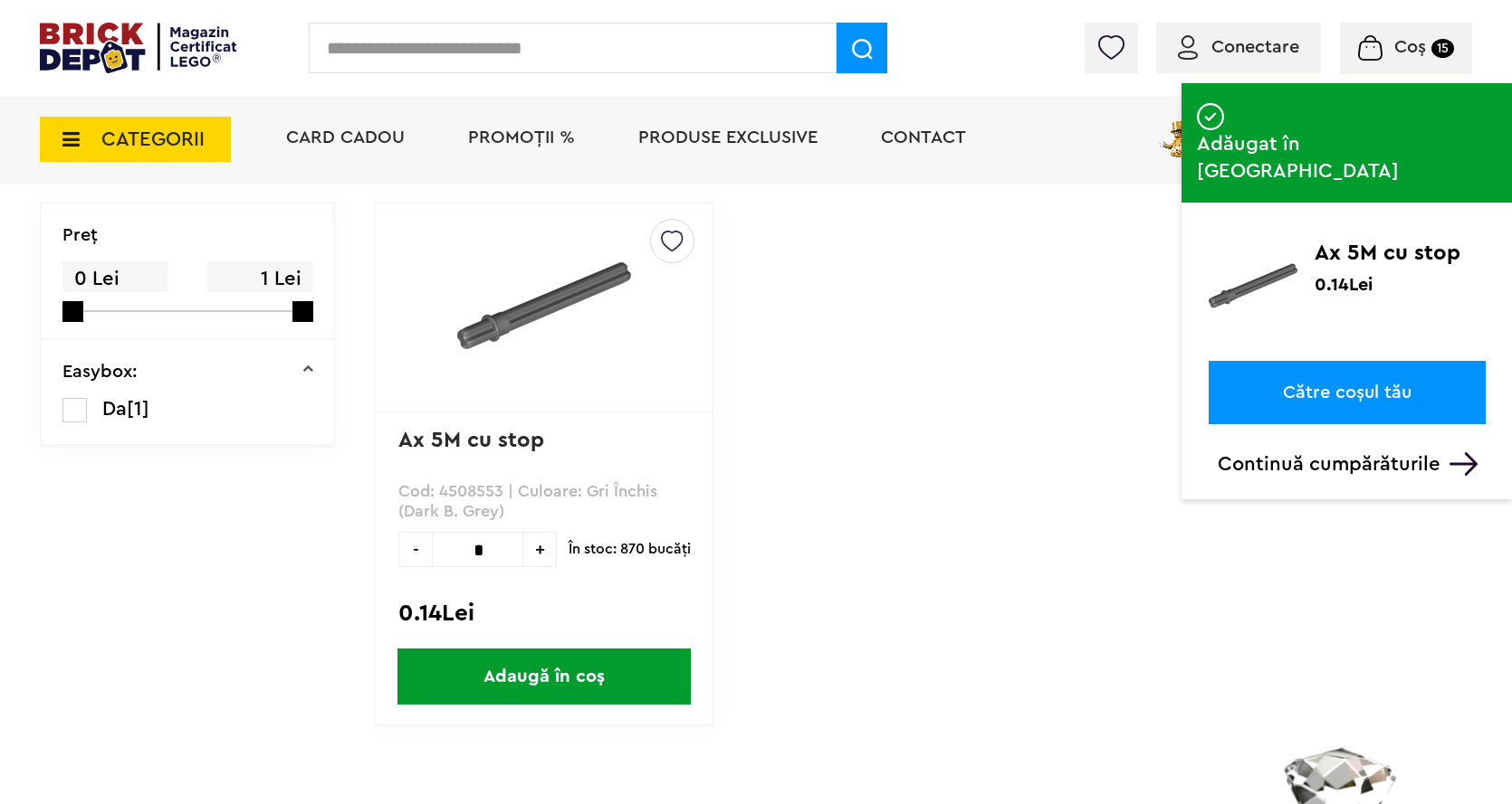
click at [1412, 47] on span "Coș" at bounding box center [1409, 47] width 32 height 18
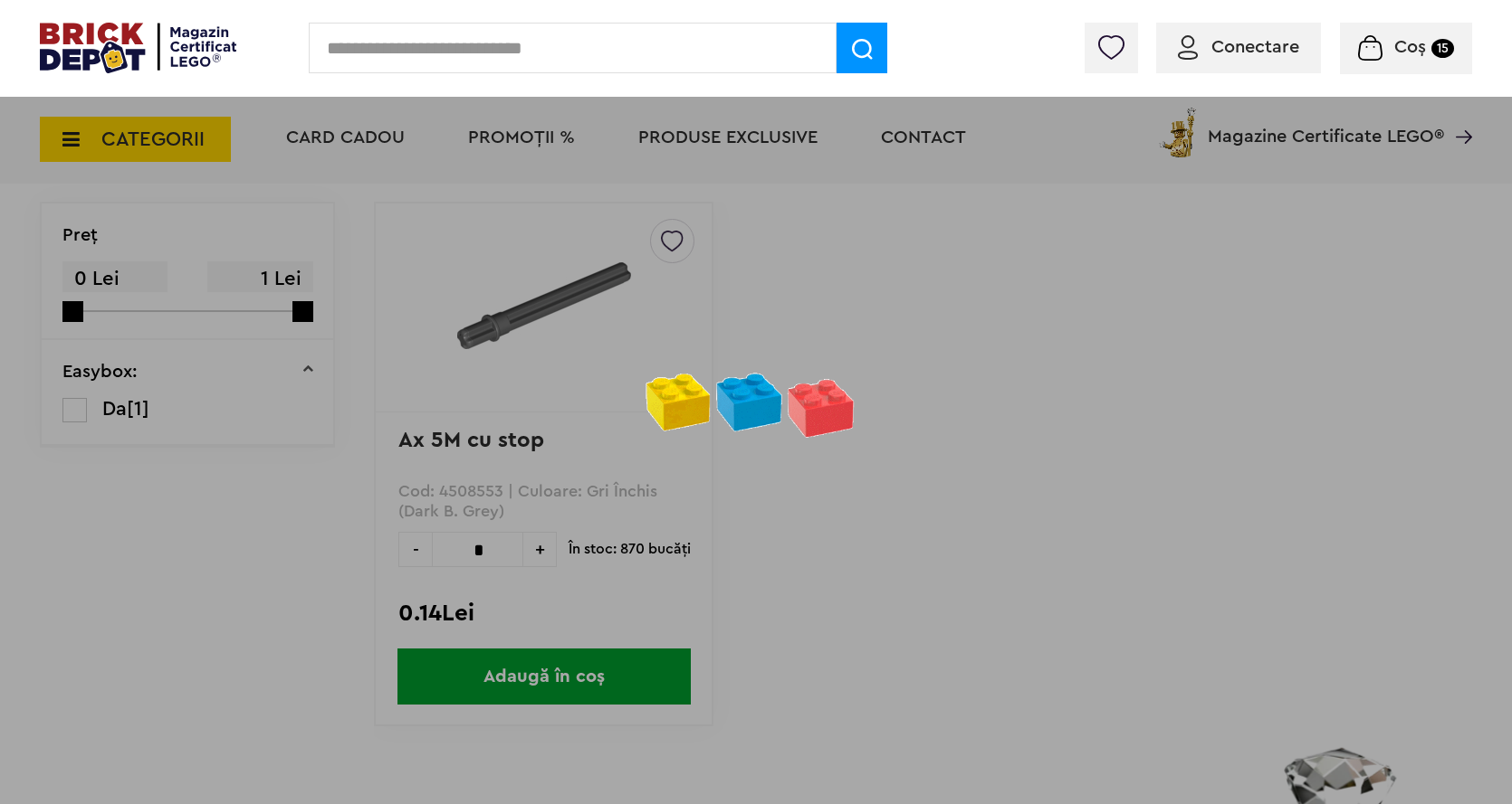
click at [593, 50] on input "text" at bounding box center [572, 48] width 527 height 51
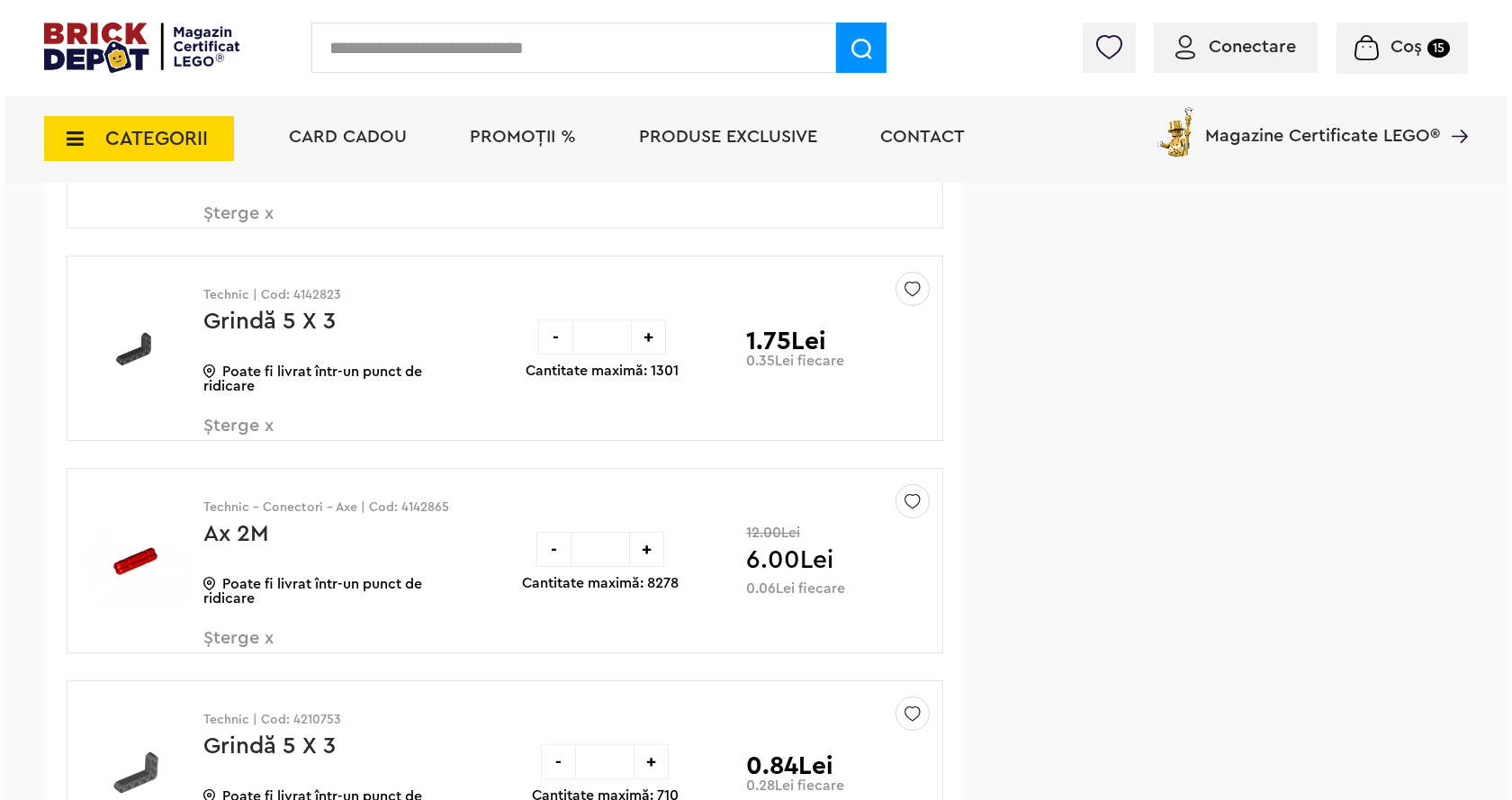
scroll to position [1711, 0]
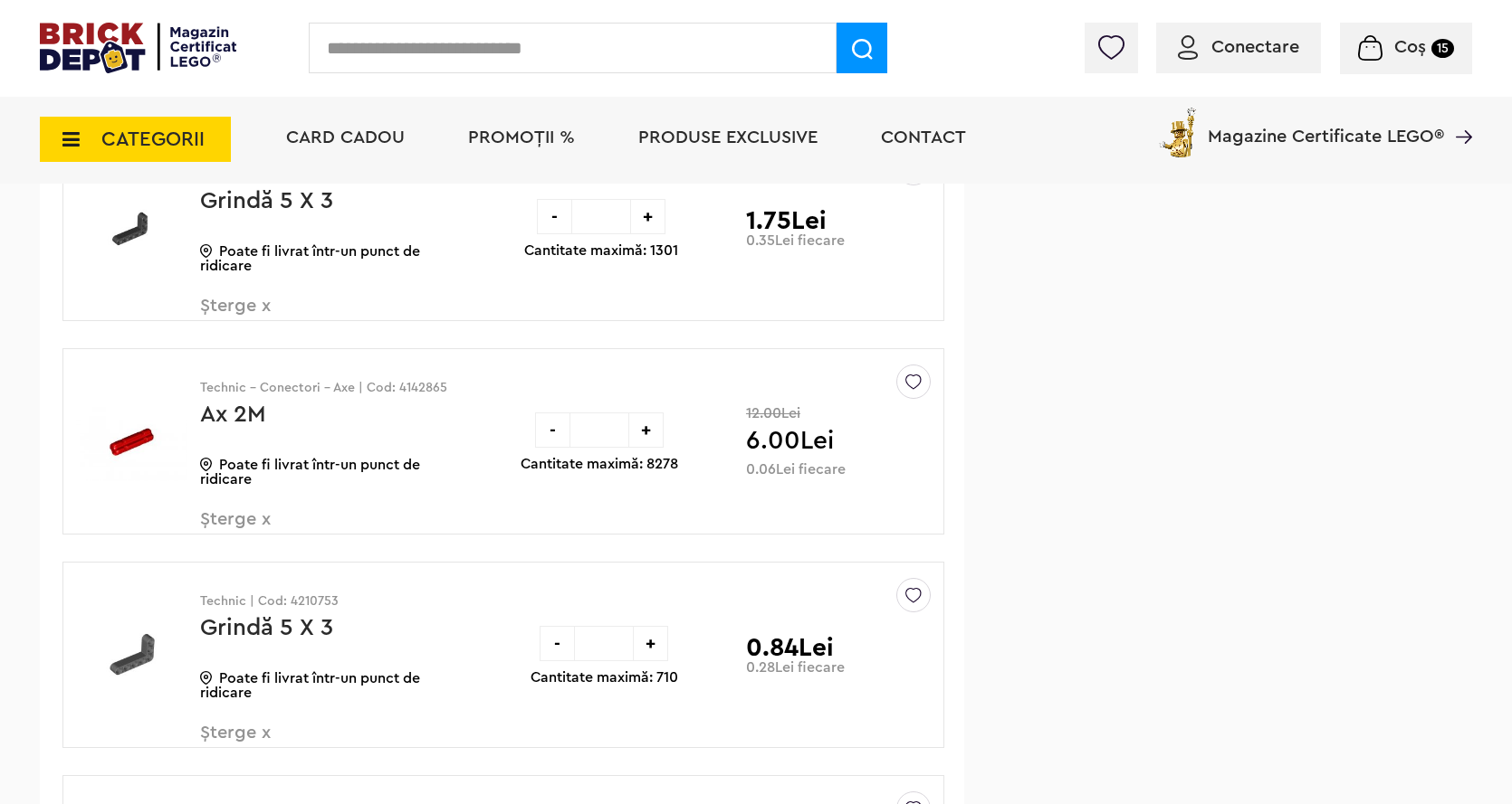
click at [375, 41] on input "text" at bounding box center [572, 48] width 527 height 51
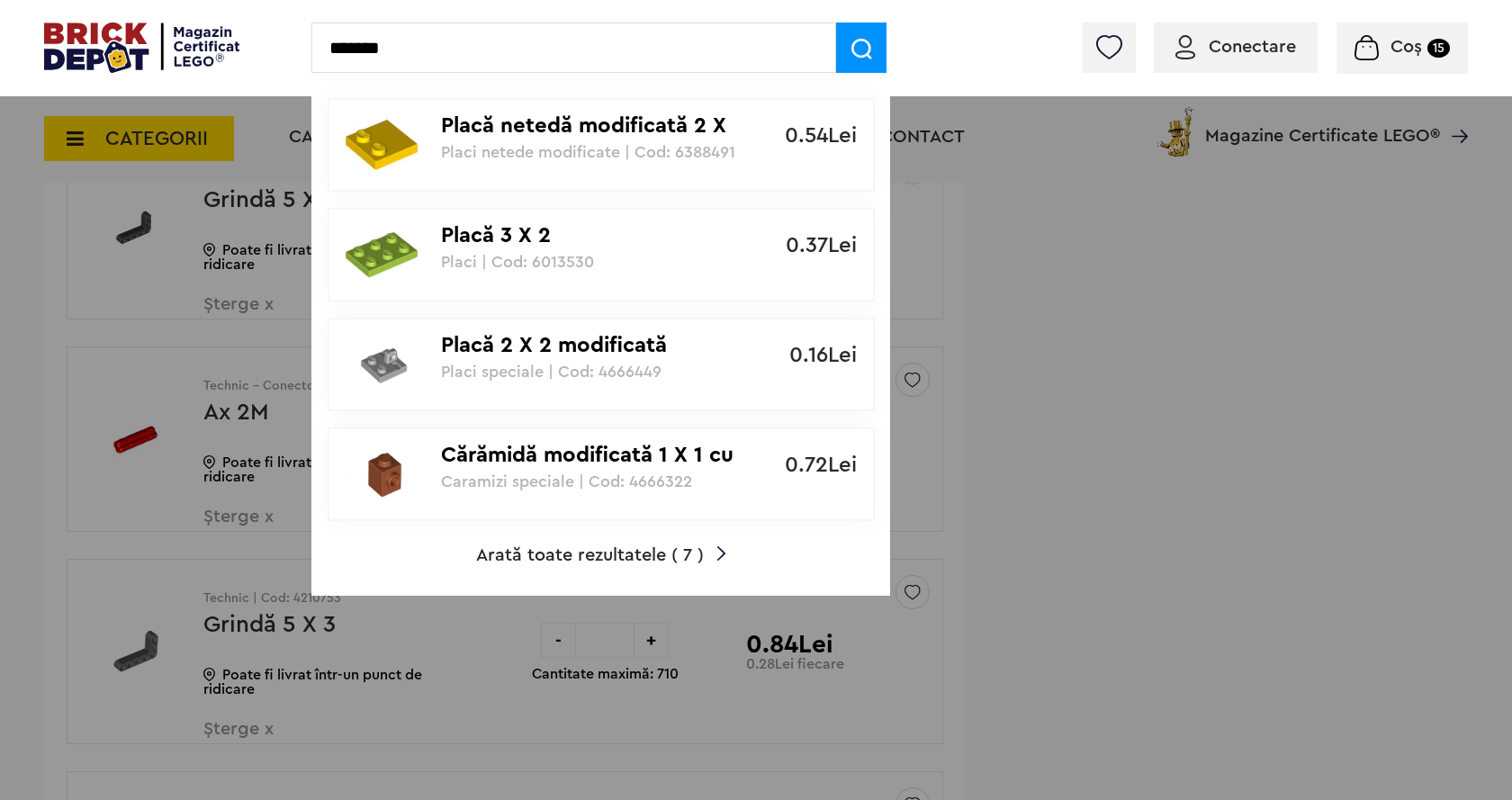
type input "*******"
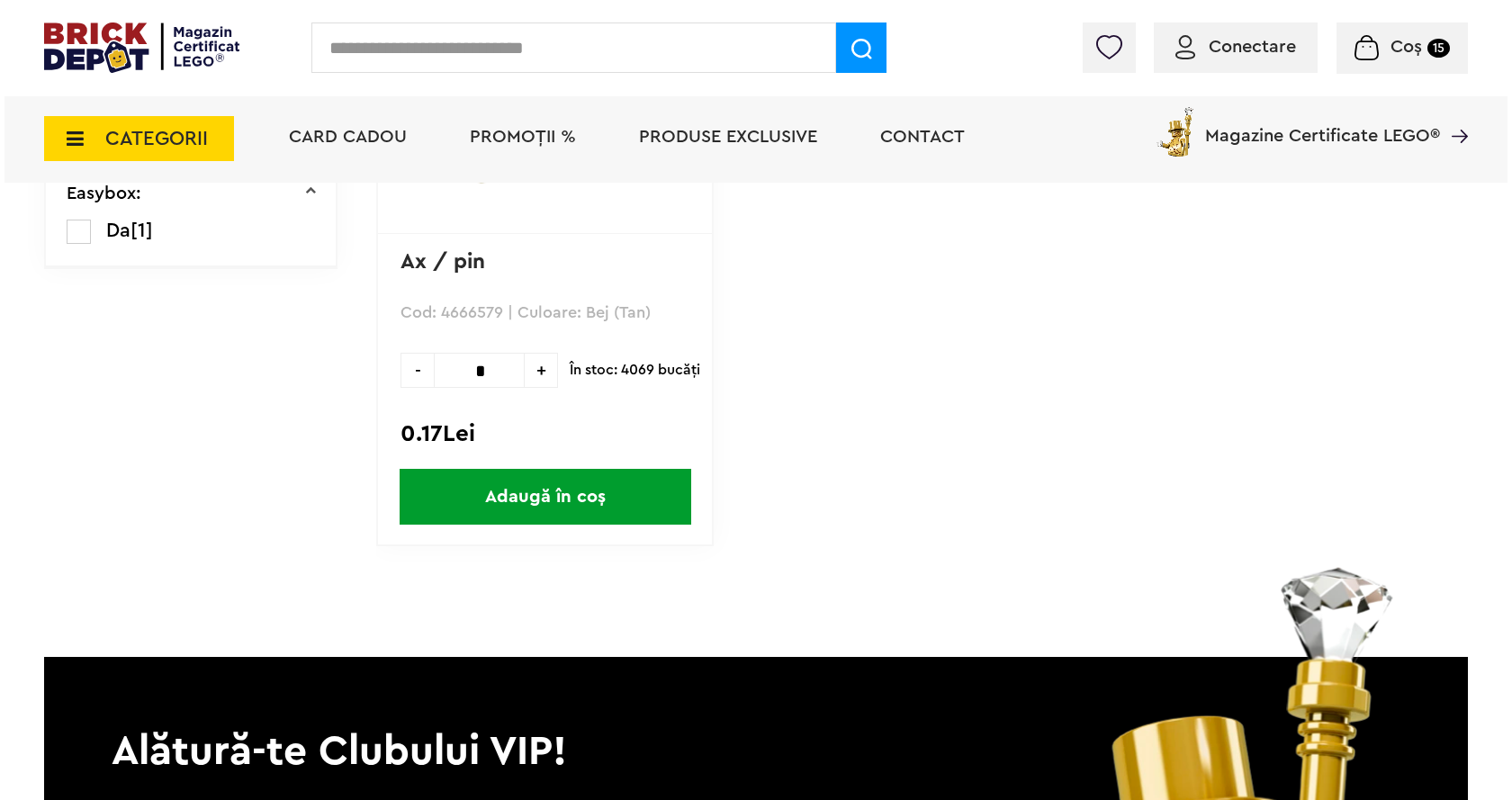
scroll to position [360, 0]
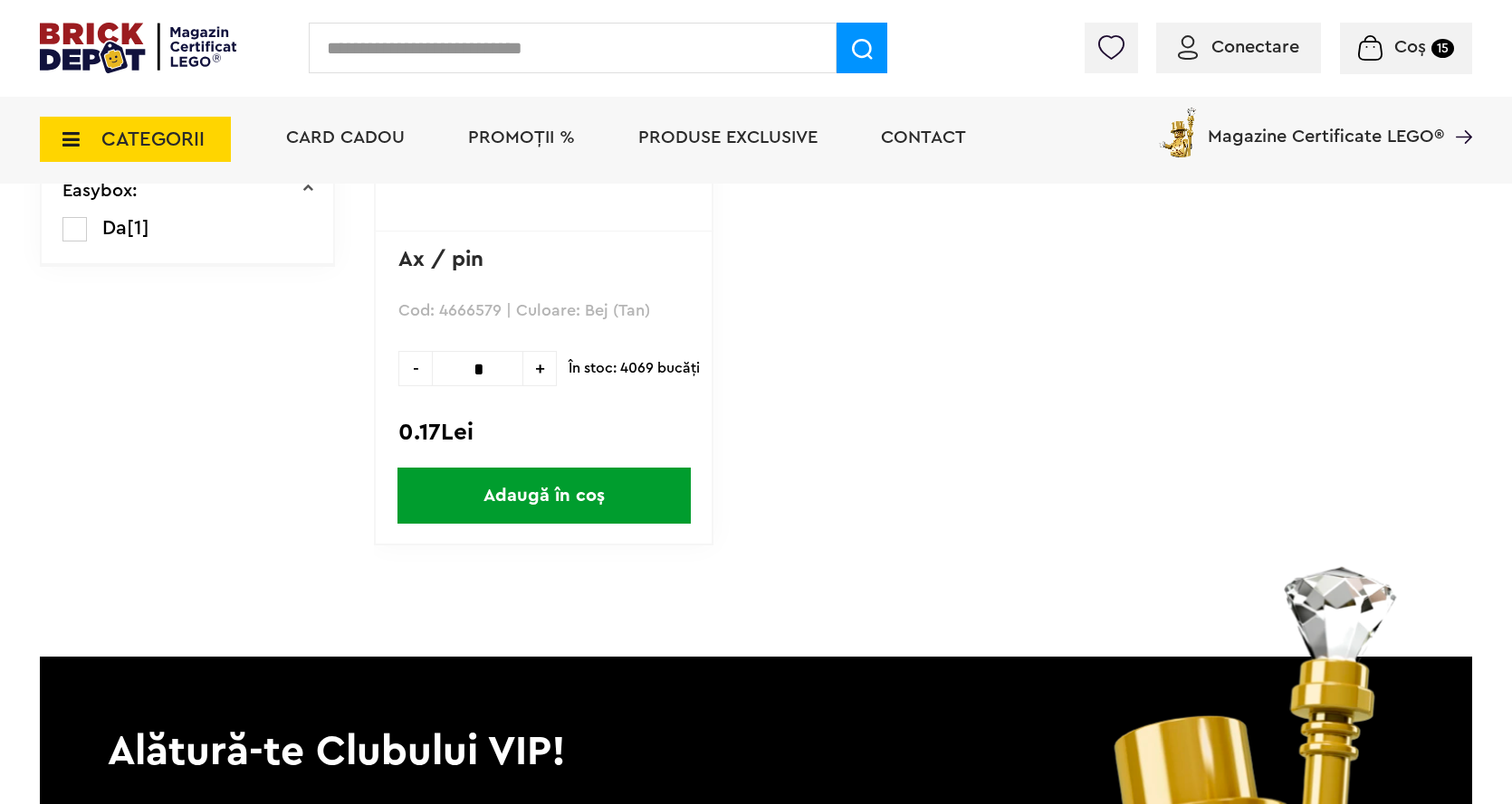
click at [492, 366] on input "*" at bounding box center [477, 368] width 91 height 35
type input "*"
click at [493, 493] on span "Adaugă în coș" at bounding box center [544, 495] width 293 height 57
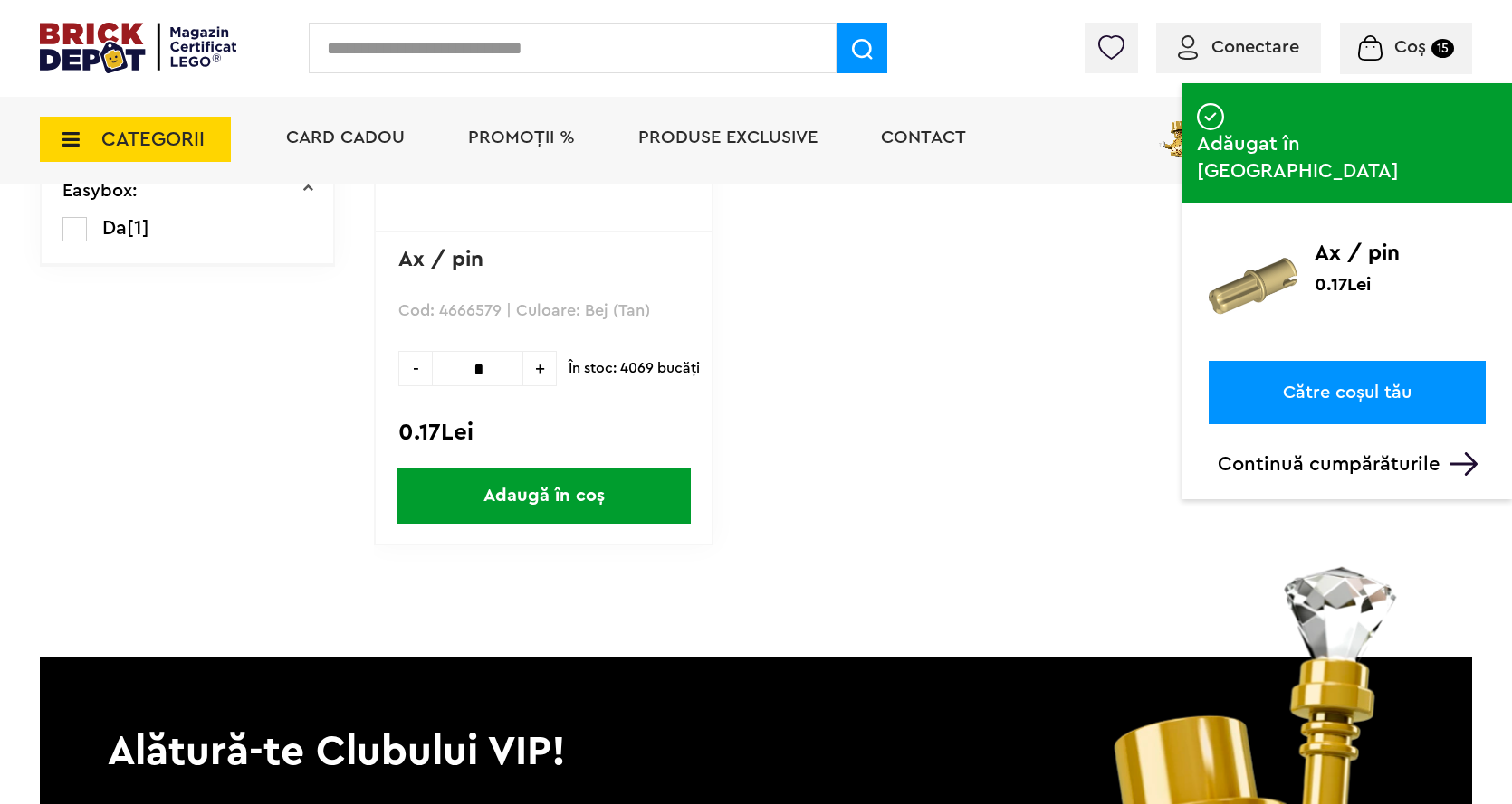
click at [347, 65] on input "text" at bounding box center [572, 48] width 527 height 51
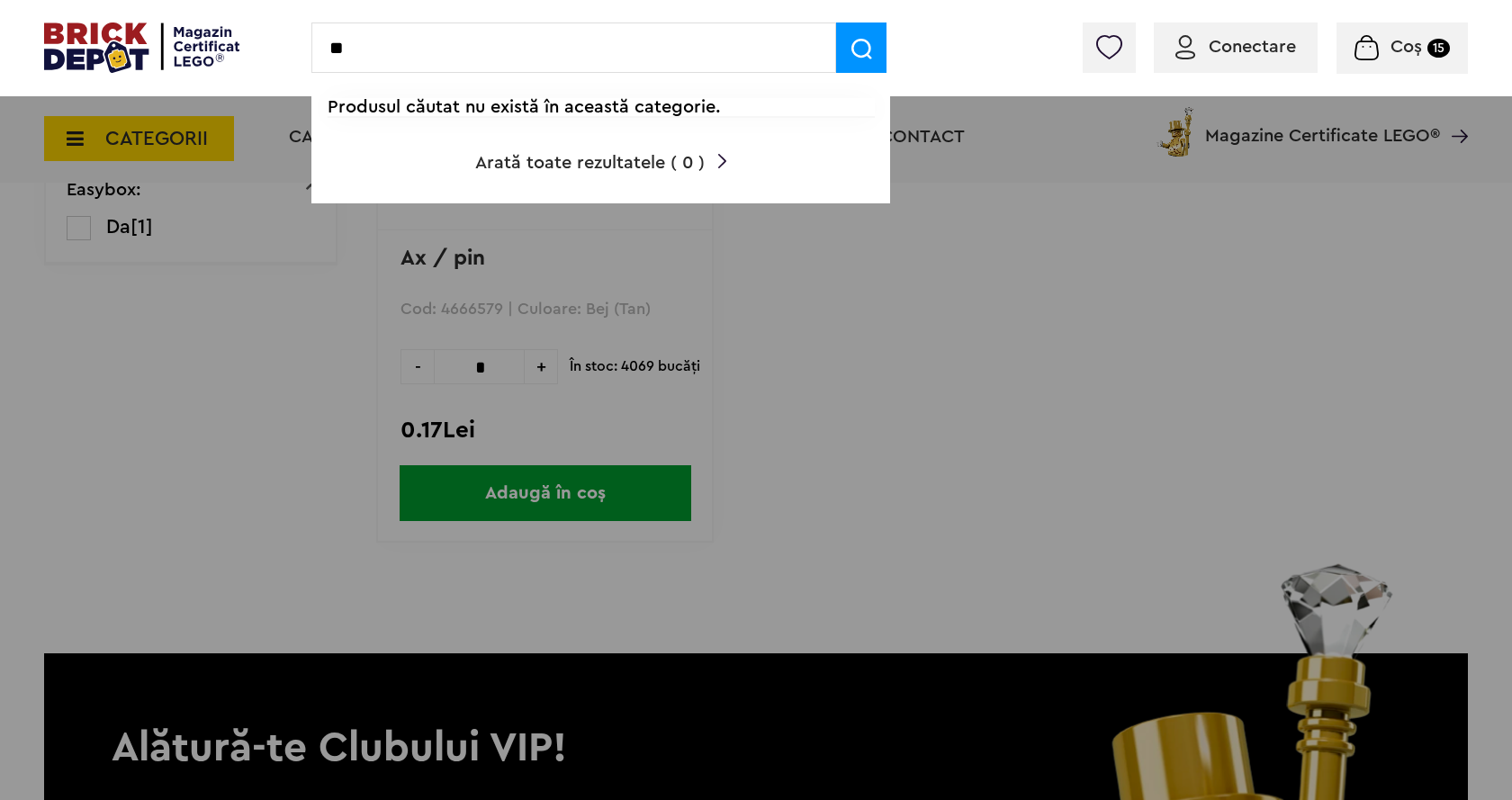
type input "*"
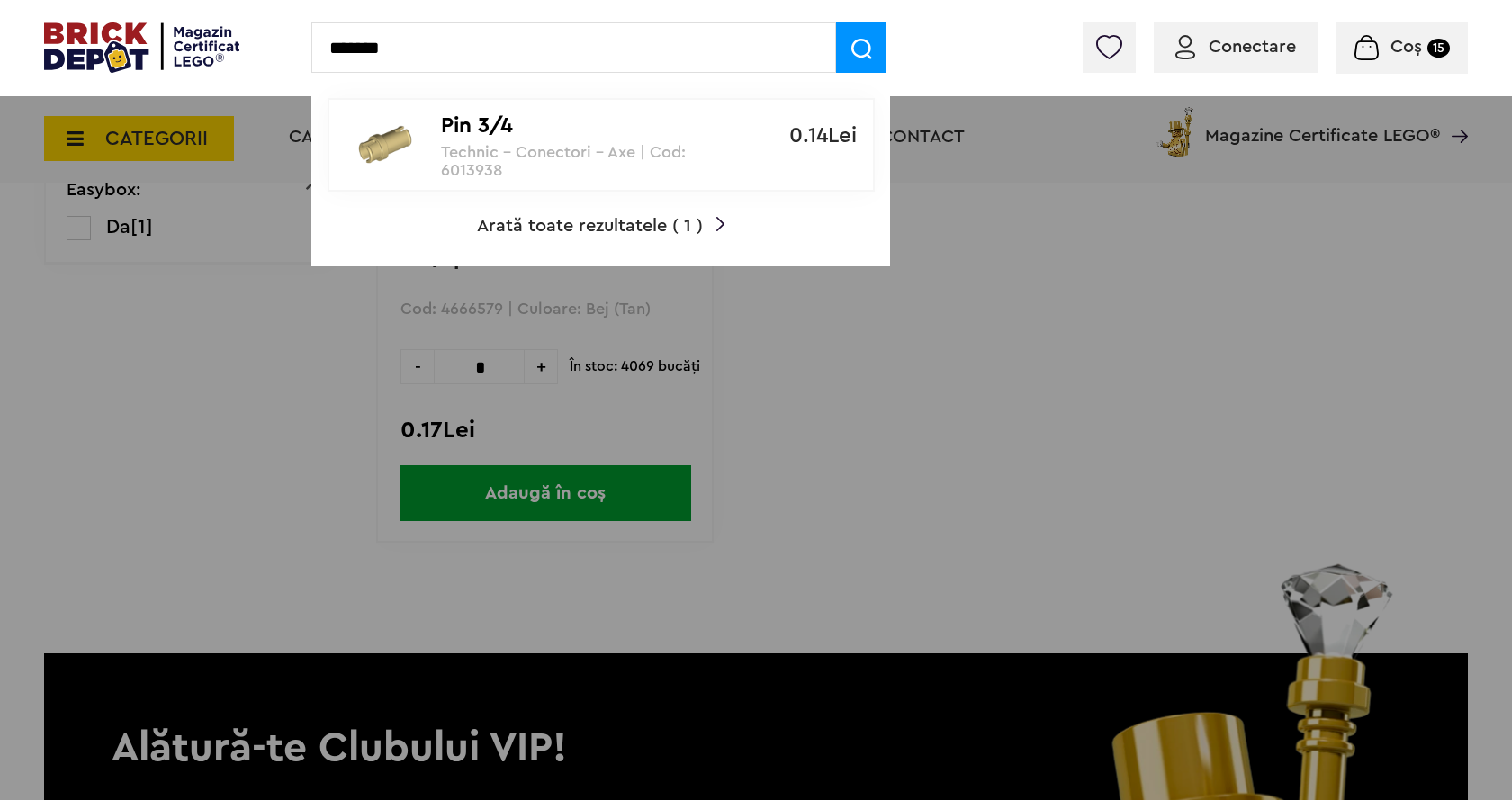
type input "*******"
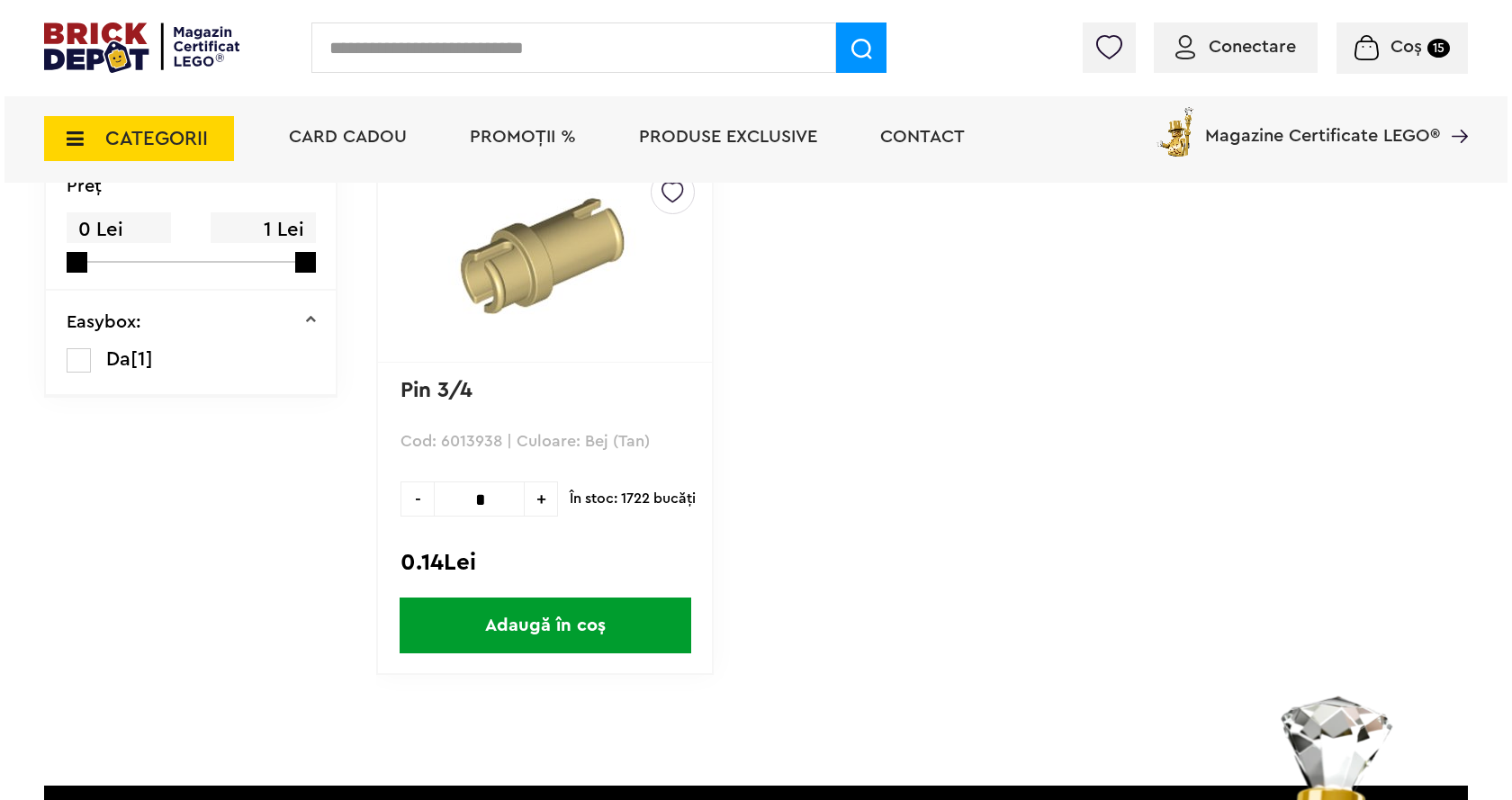
scroll to position [270, 0]
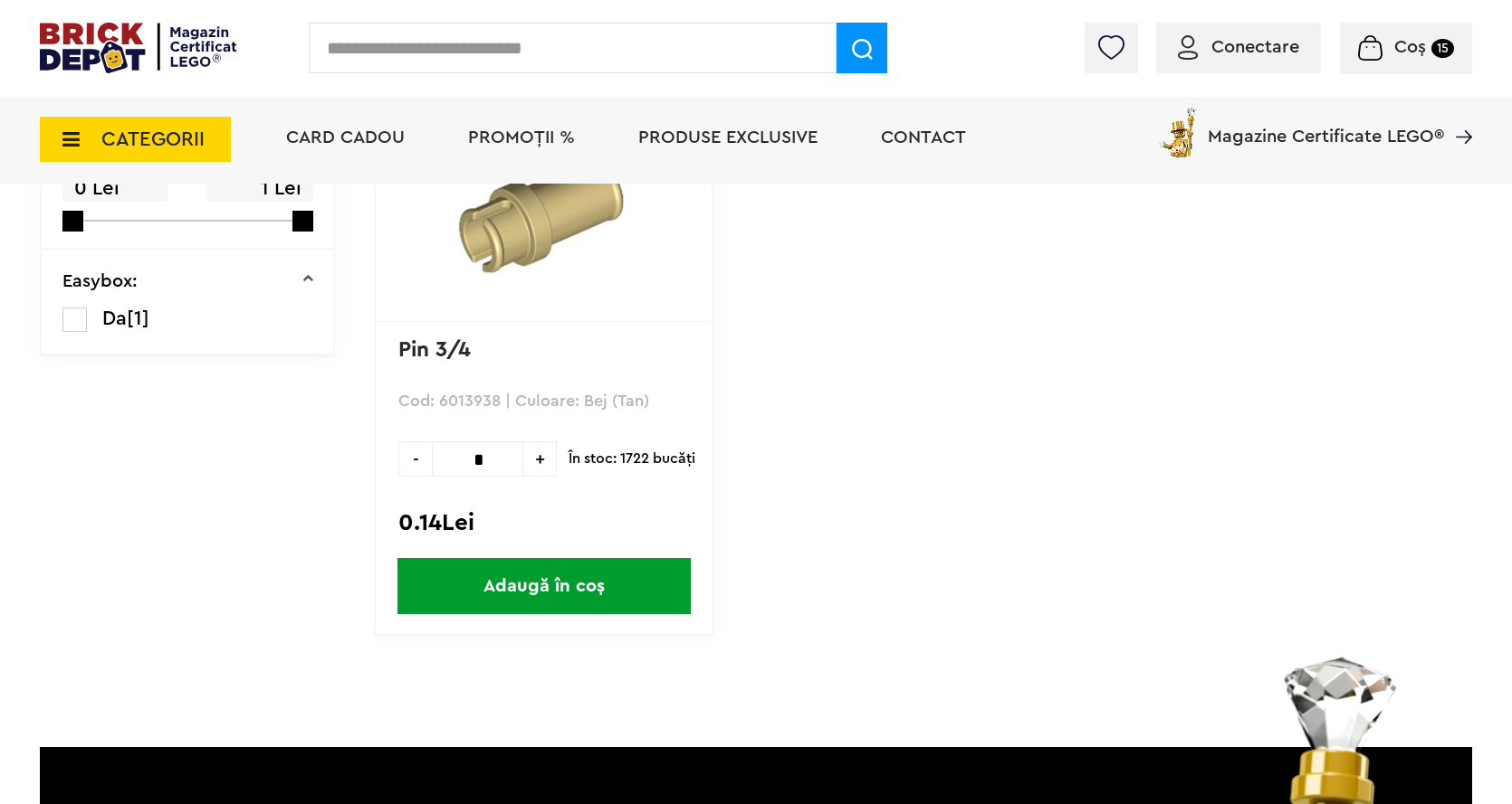
click at [490, 451] on input "*" at bounding box center [477, 459] width 91 height 35
type input "*"
click at [531, 614] on span "Adaugă în coș" at bounding box center [544, 586] width 293 height 57
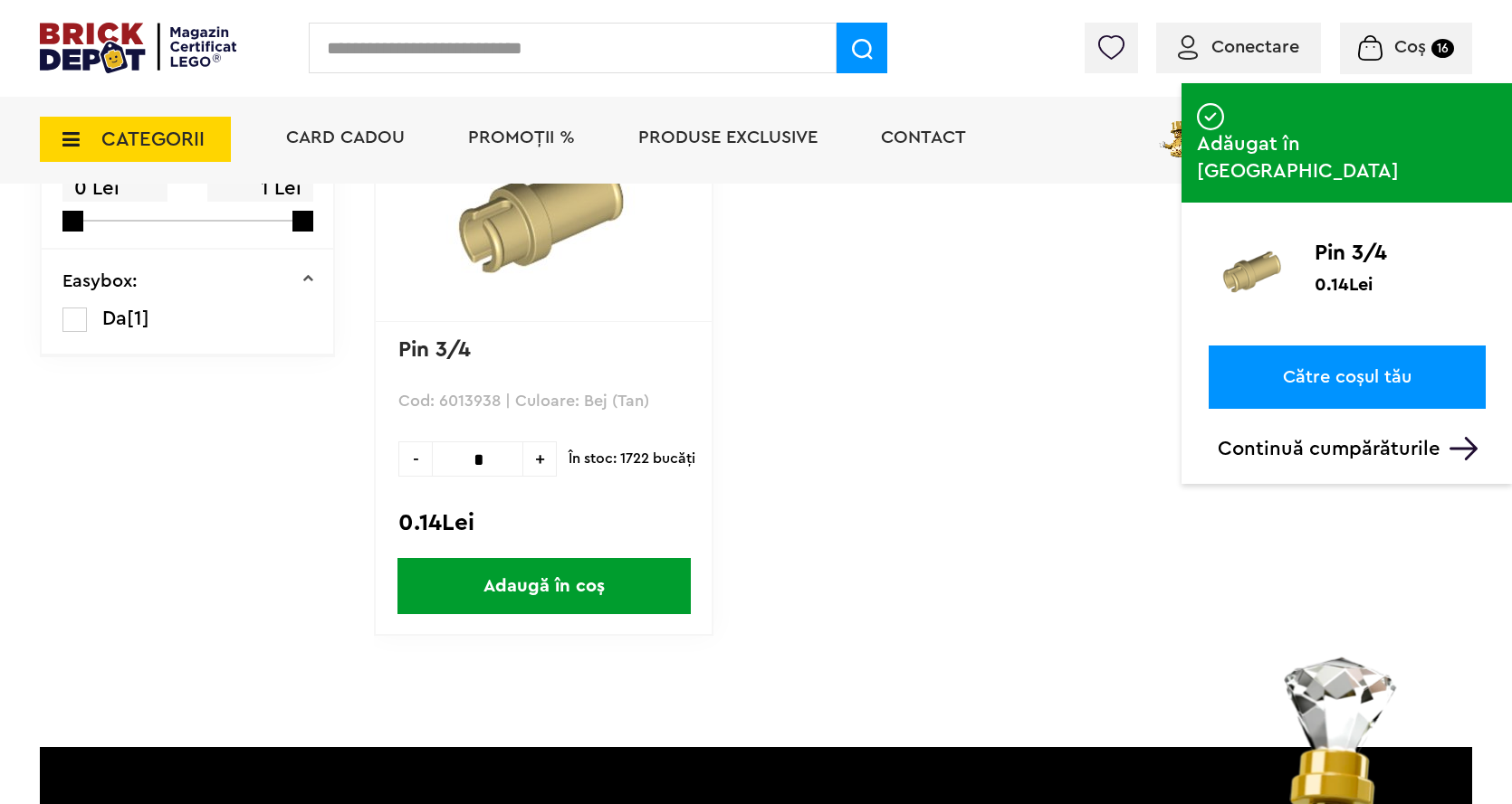
click at [344, 39] on input "text" at bounding box center [572, 48] width 527 height 51
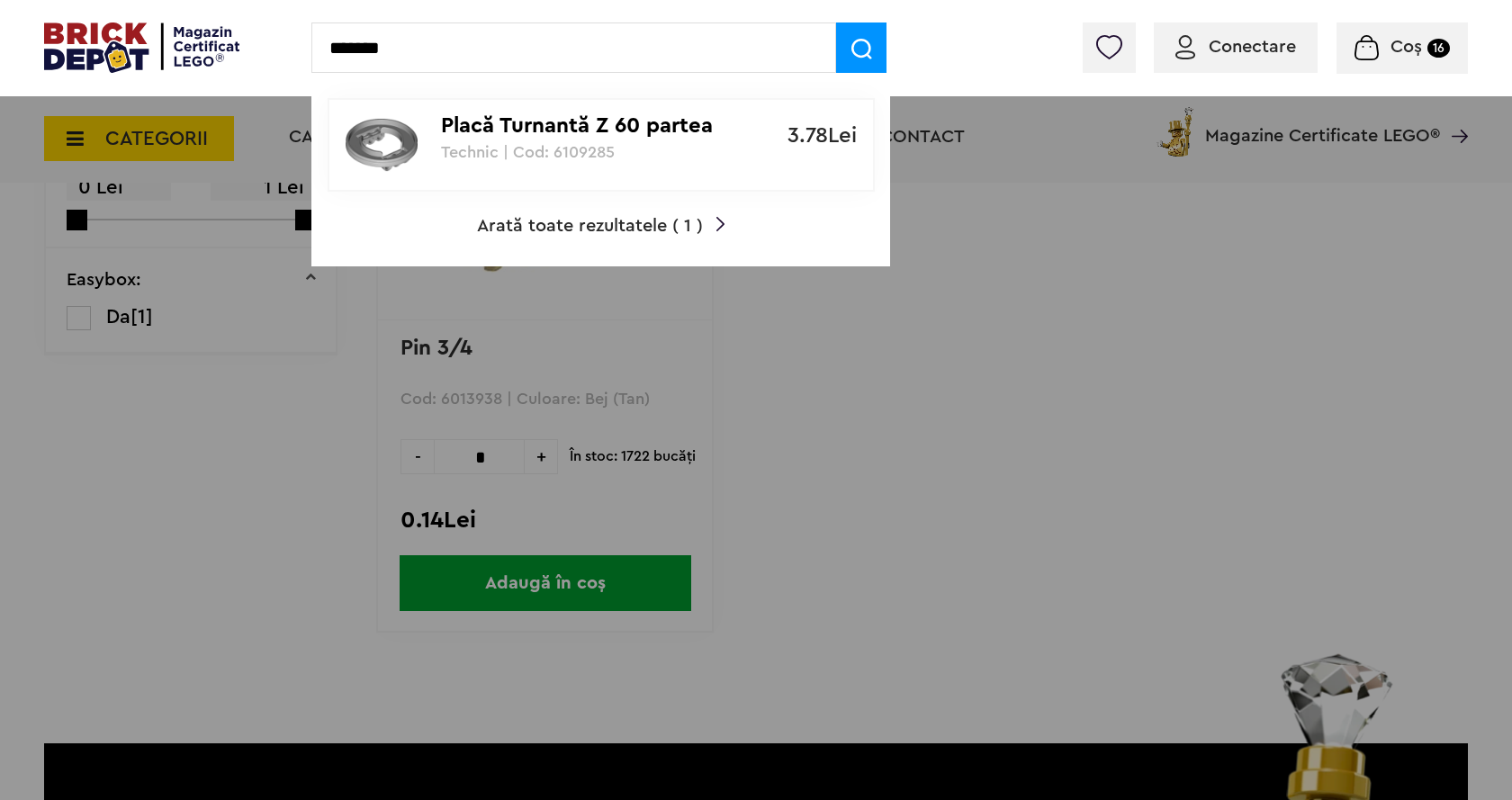
type input "*******"
click at [578, 138] on p "Placă Turnantă Z 60 partea inferioară" at bounding box center [591, 126] width 300 height 26
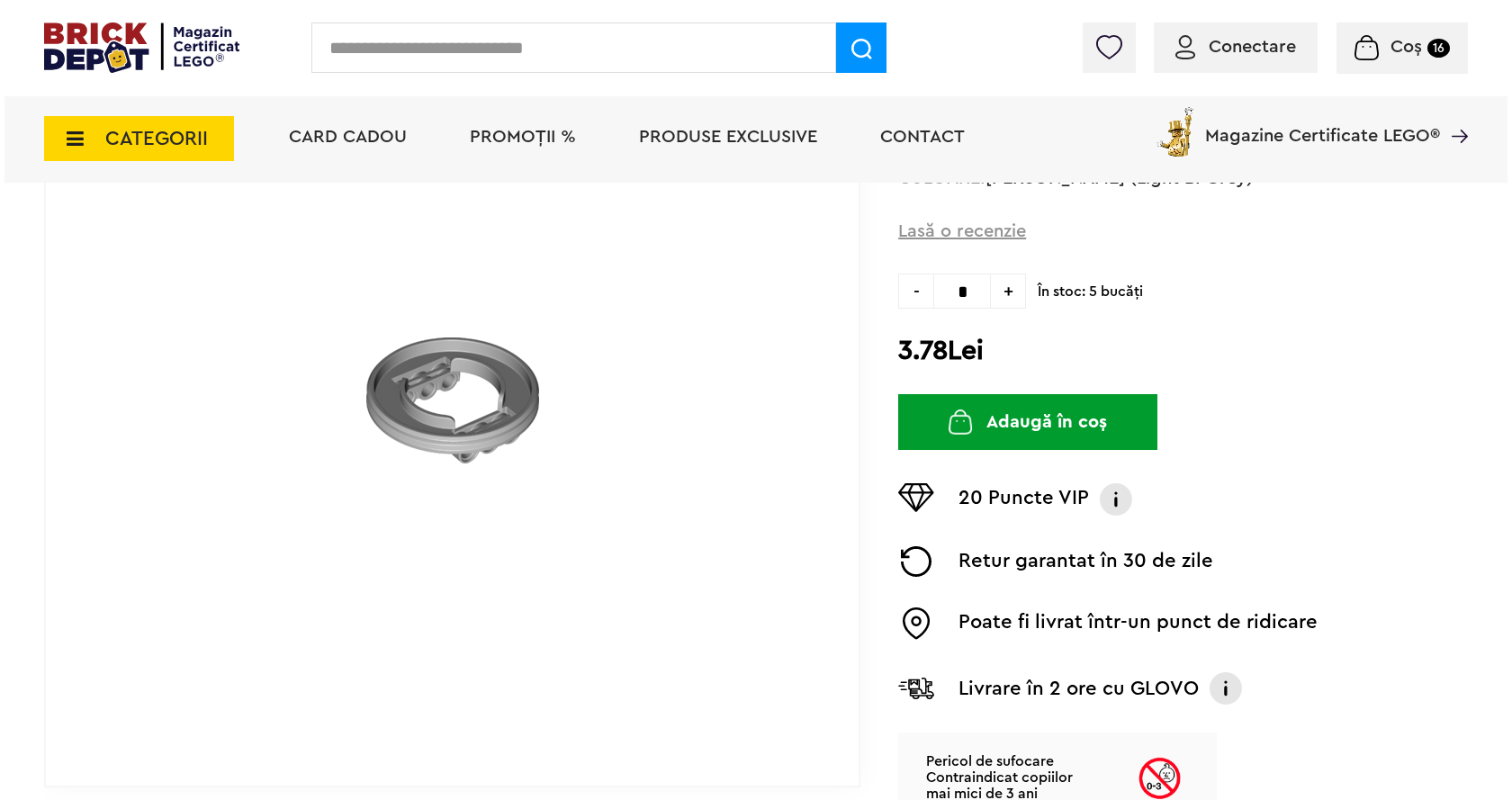
scroll to position [270, 0]
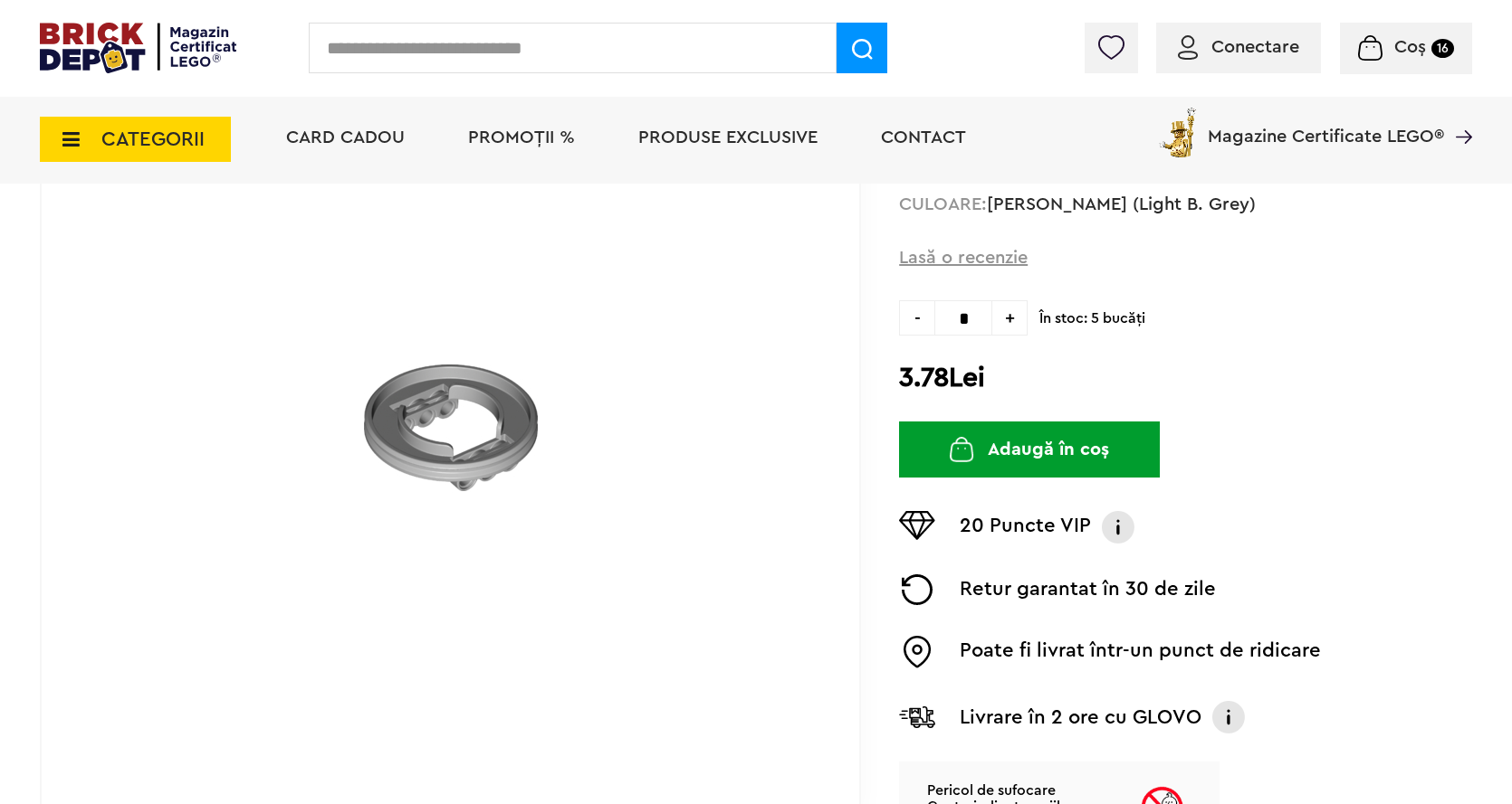
click at [967, 332] on input "*" at bounding box center [963, 317] width 58 height 35
type input "*"
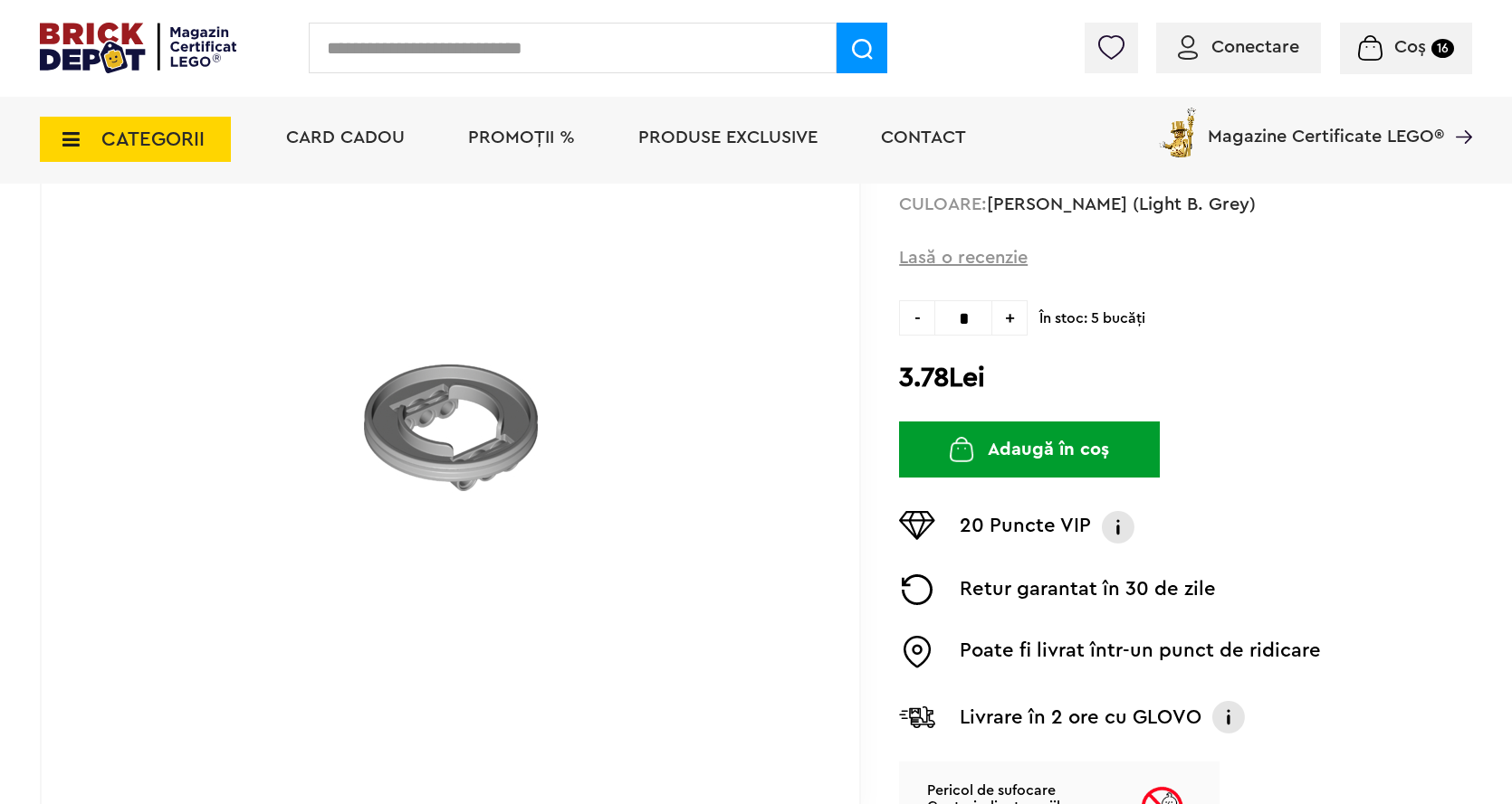
type input "*"
click at [1019, 426] on button "Adaugă în coș" at bounding box center [1029, 449] width 261 height 57
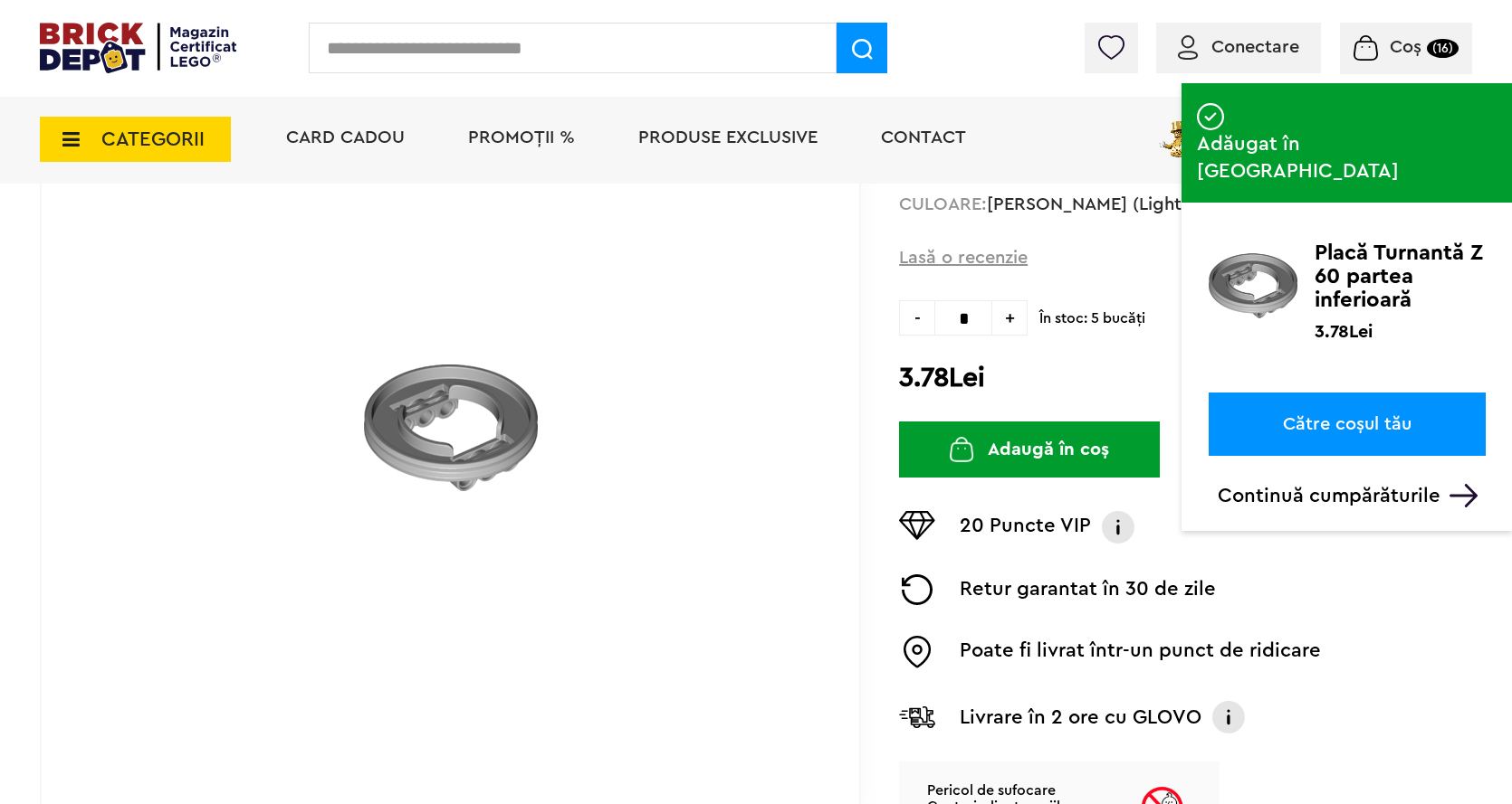
click at [468, 45] on input "text" at bounding box center [572, 48] width 527 height 51
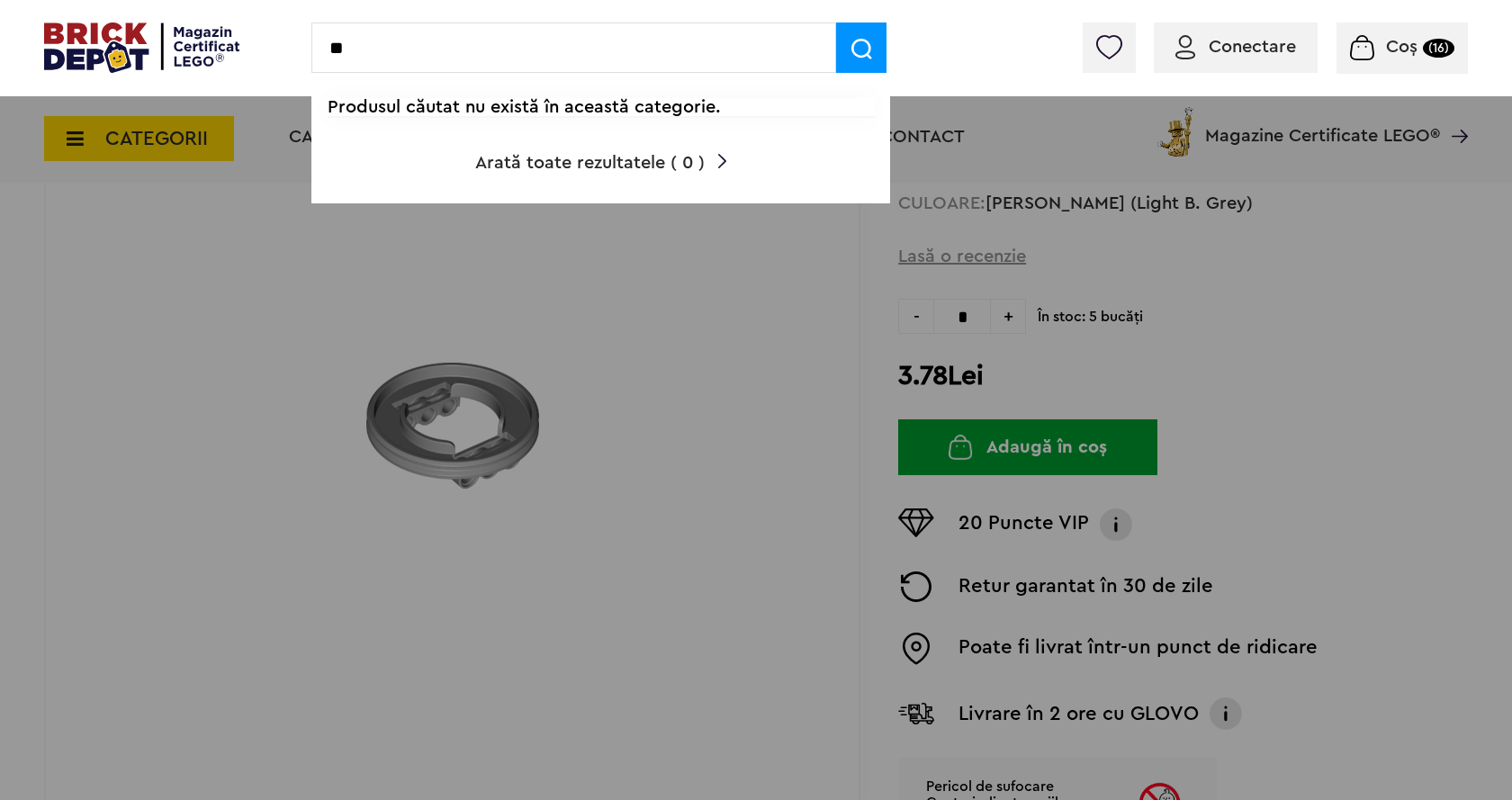
type input "*"
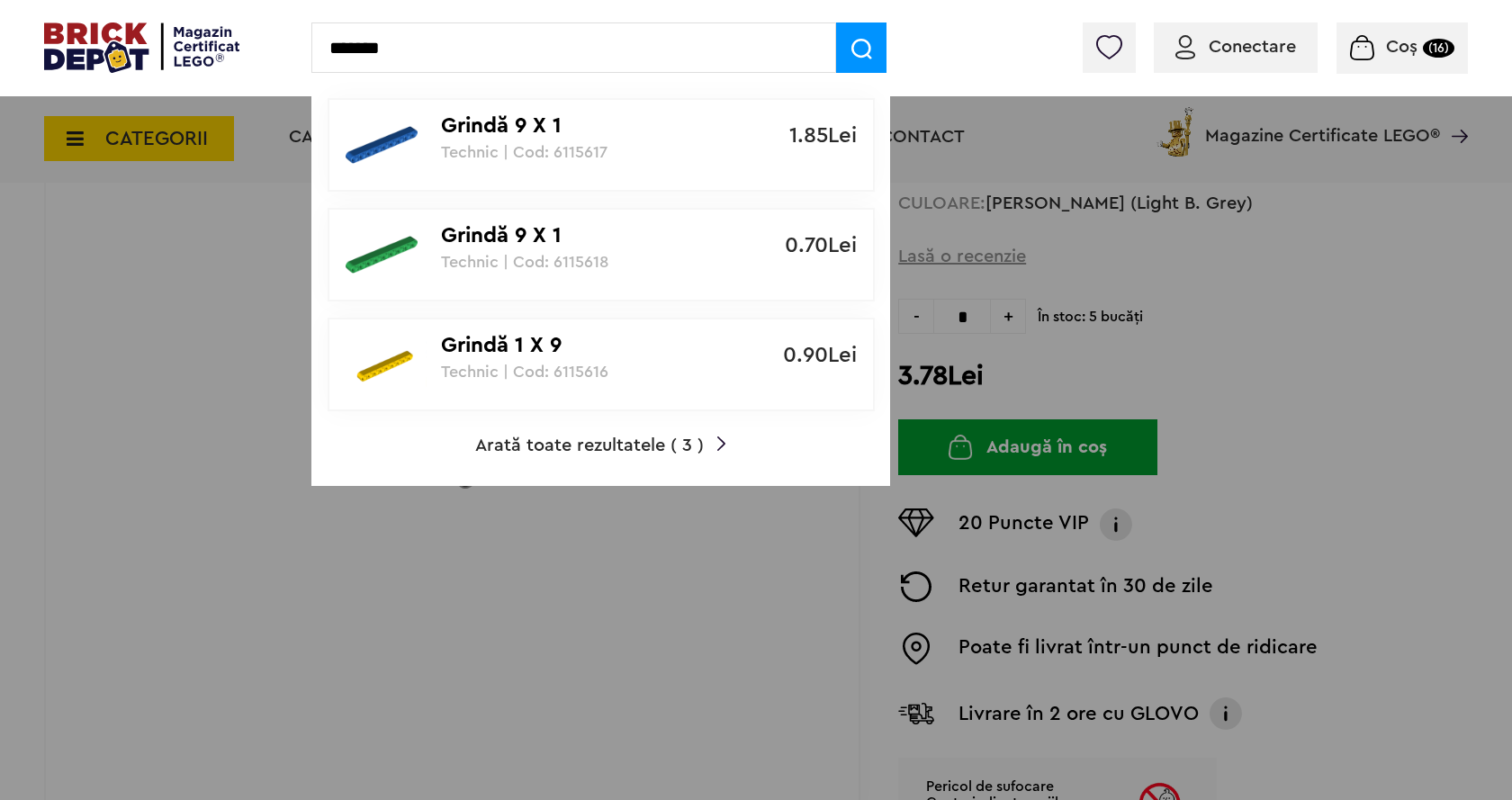
type input "*******"
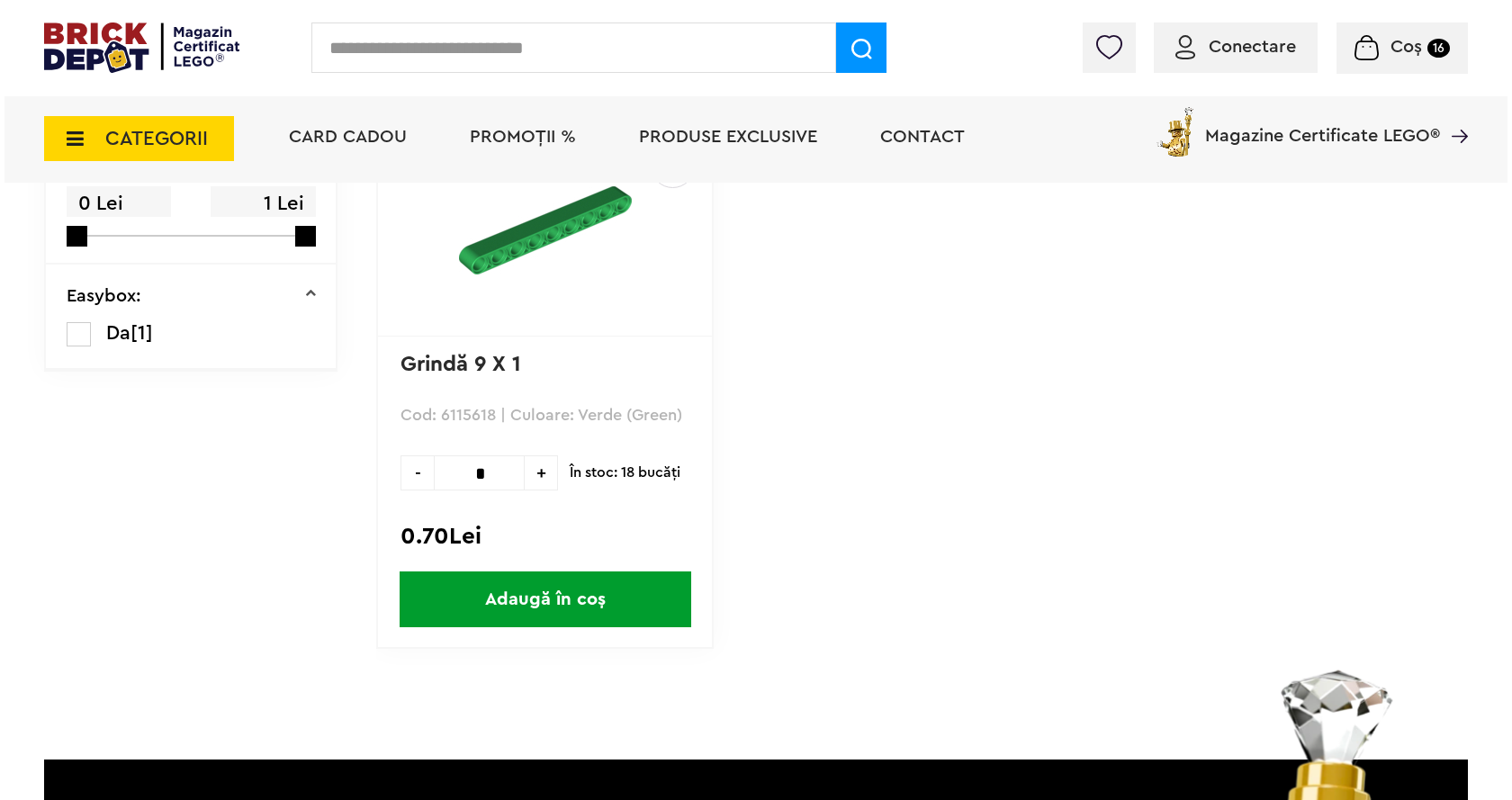
scroll to position [270, 0]
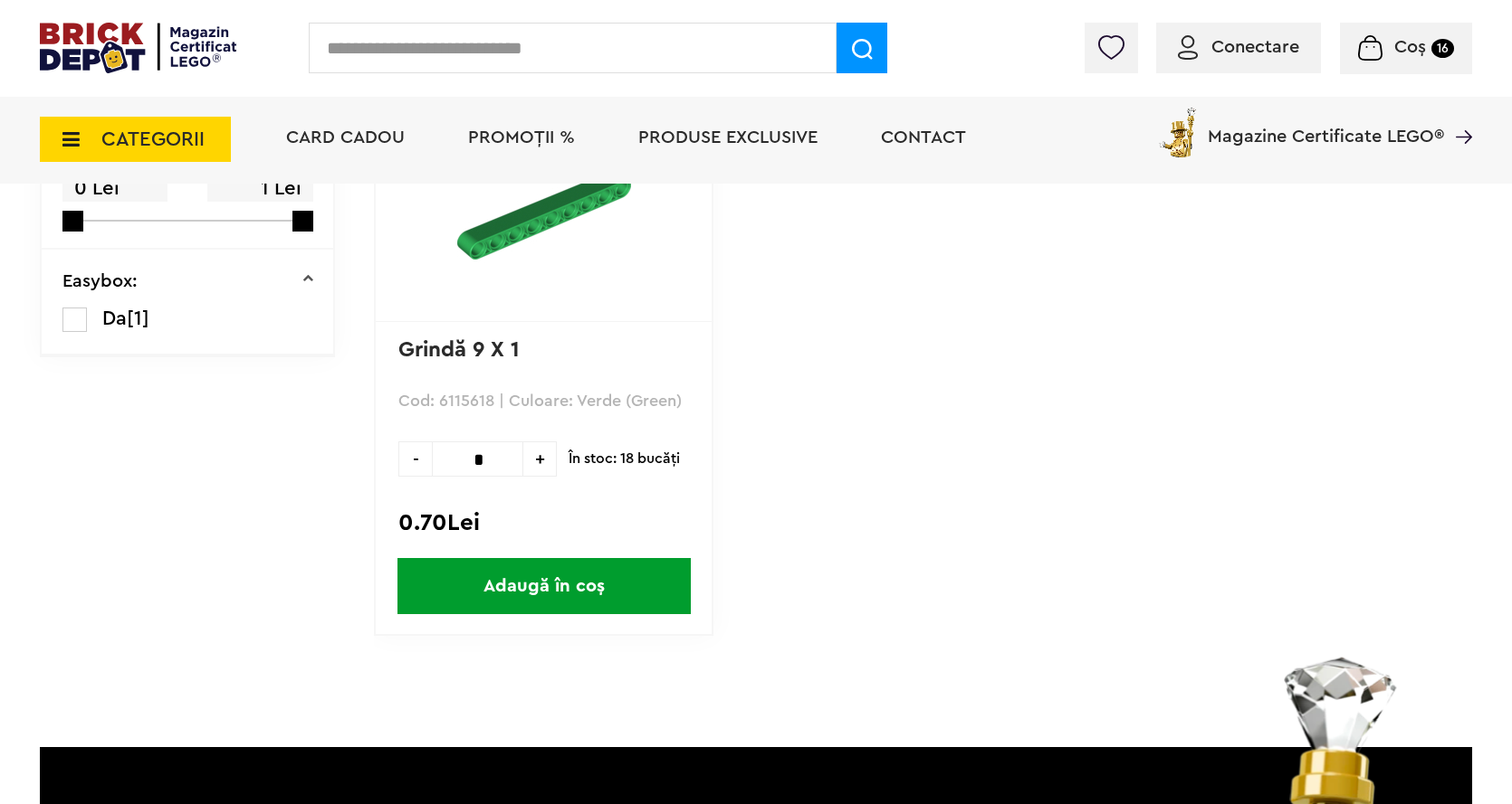
click at [424, 44] on input "text" at bounding box center [572, 48] width 527 height 51
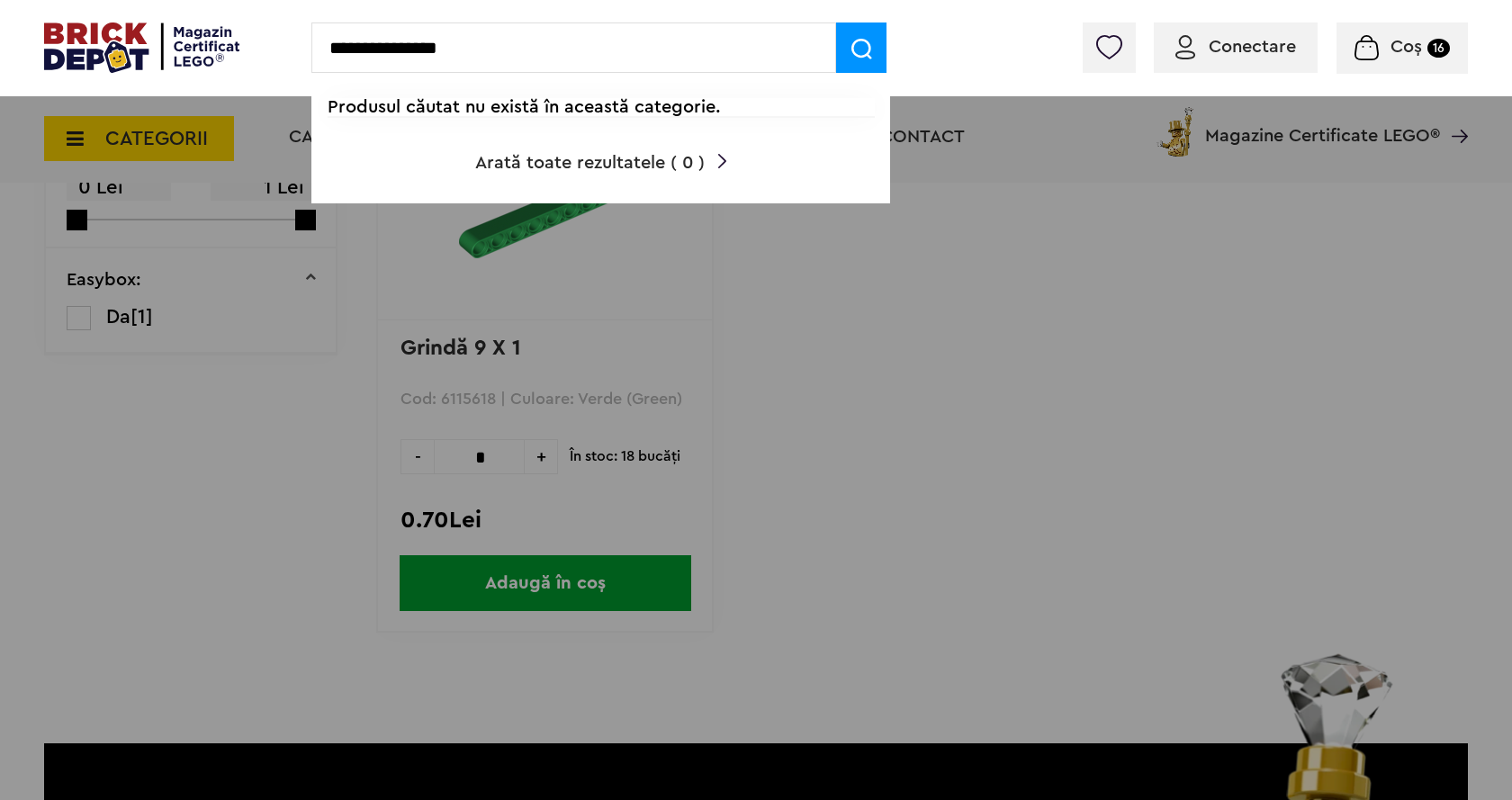
click at [398, 47] on input "**********" at bounding box center [574, 48] width 524 height 51
type input "*******"
click at [855, 55] on img at bounding box center [862, 50] width 21 height 21
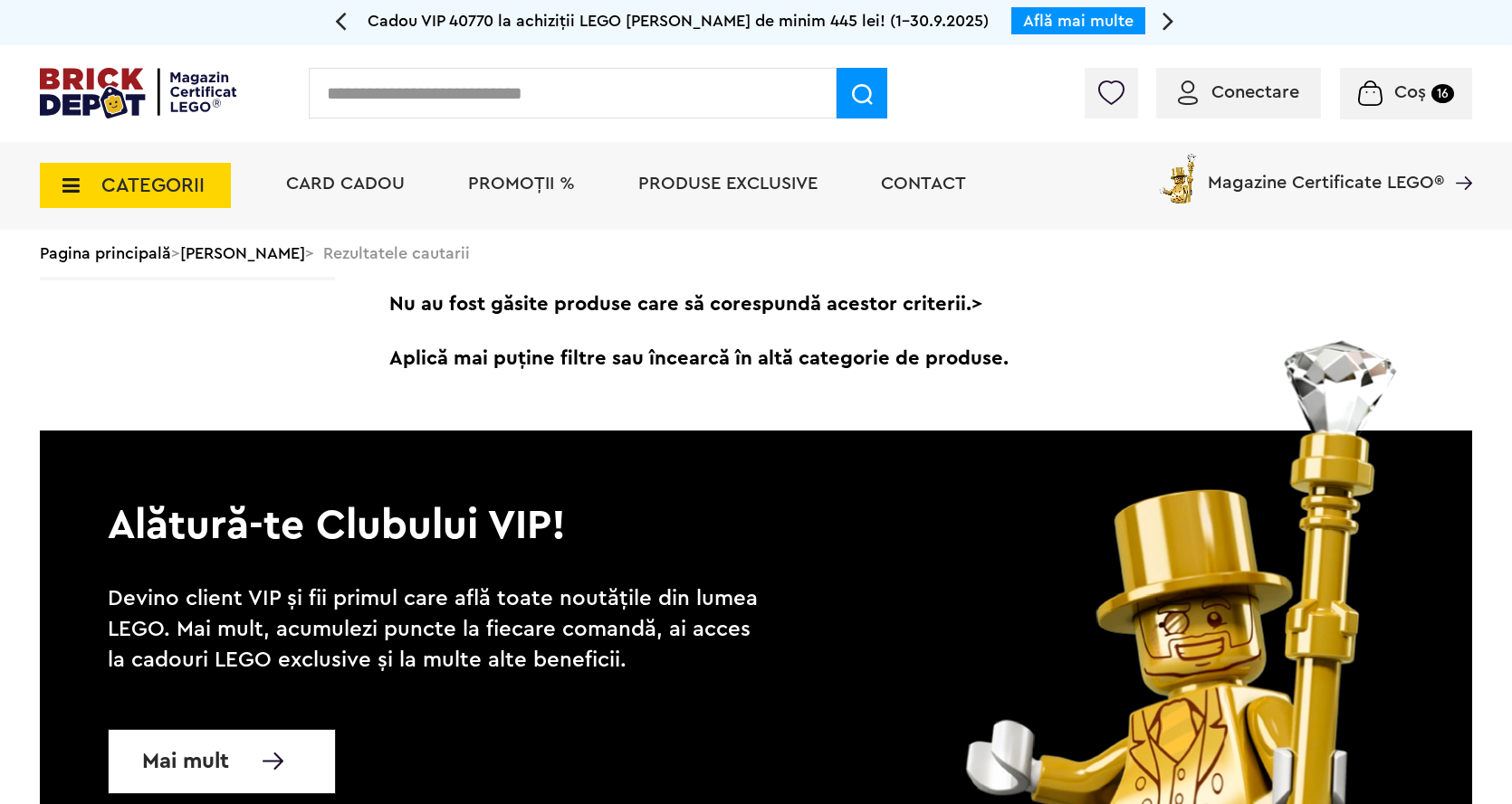
click at [424, 95] on input "text" at bounding box center [572, 93] width 527 height 51
type input "******"
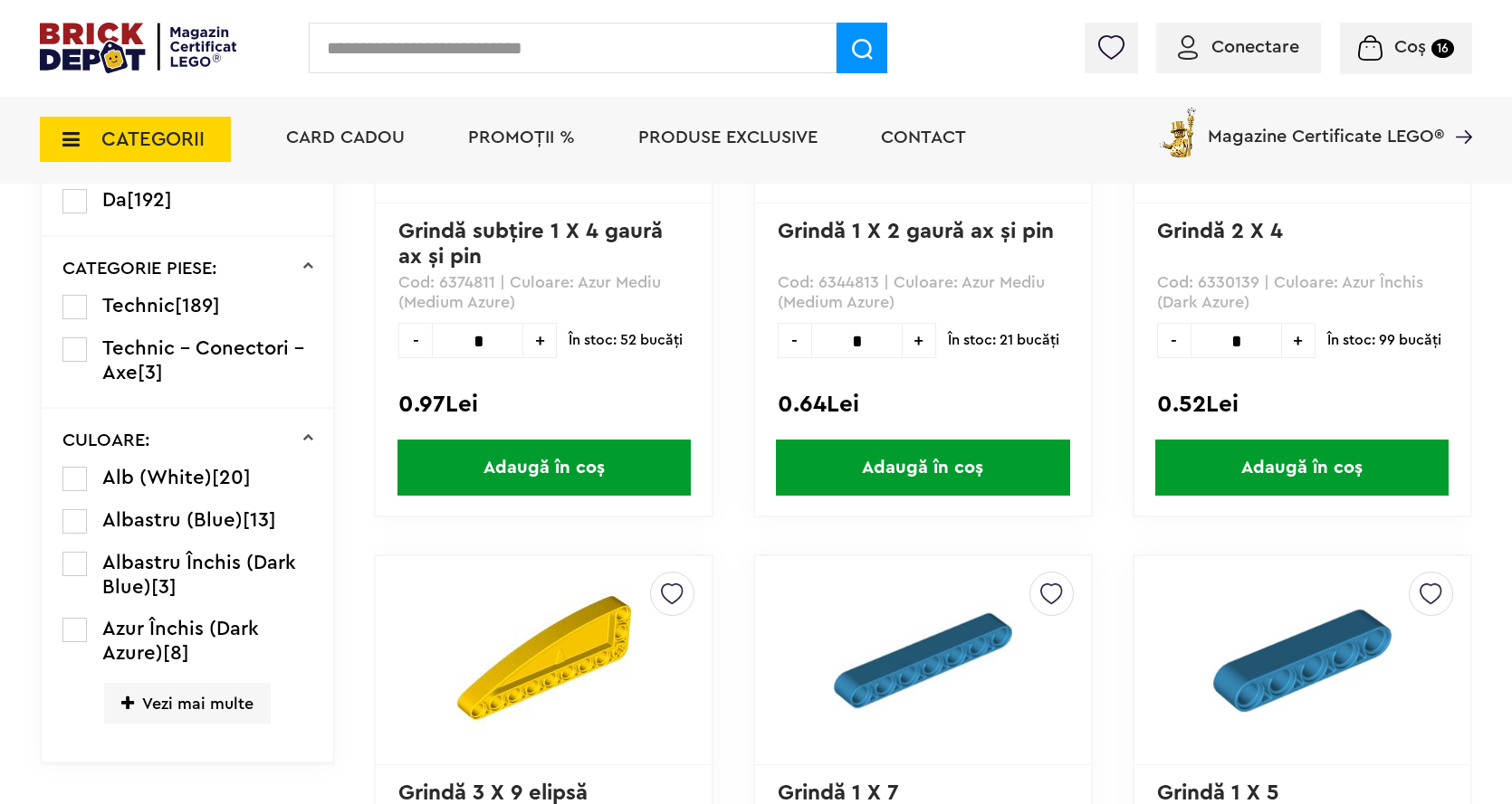
scroll to position [378, 0]
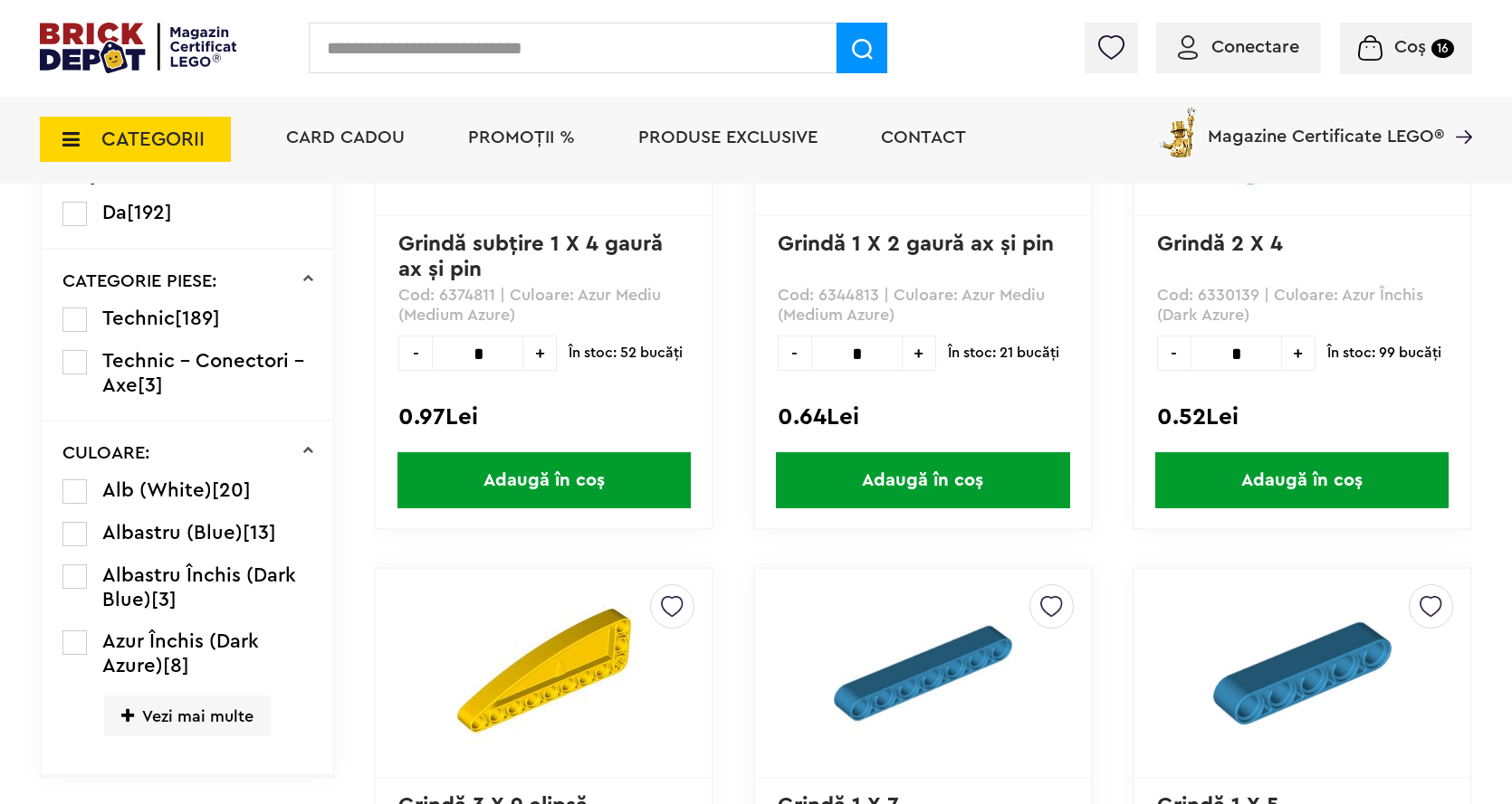
click at [154, 730] on span "Vezi mai multe" at bounding box center [188, 716] width 167 height 40
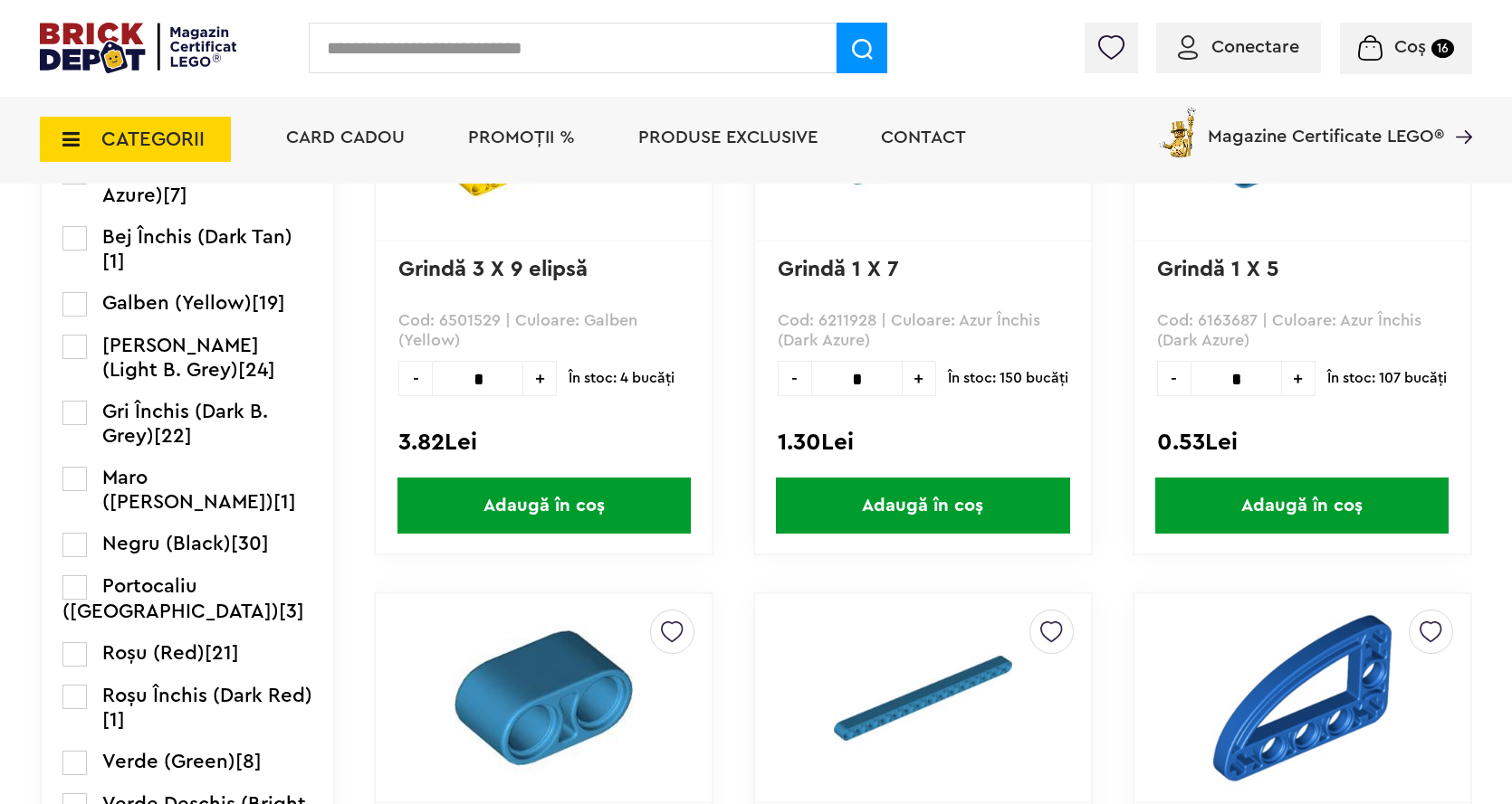
scroll to position [920, 0]
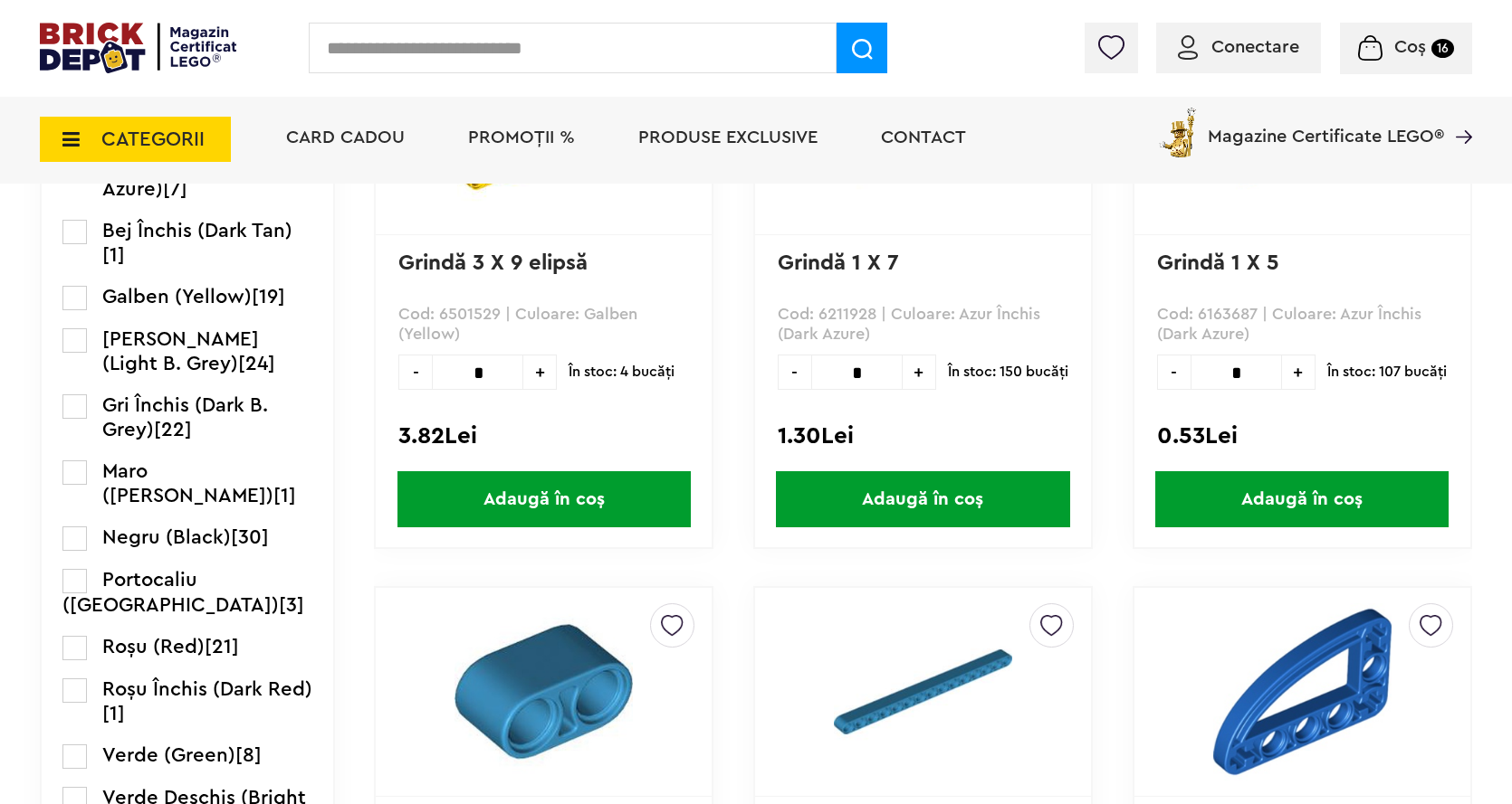
click at [78, 540] on label at bounding box center [74, 538] width 24 height 24
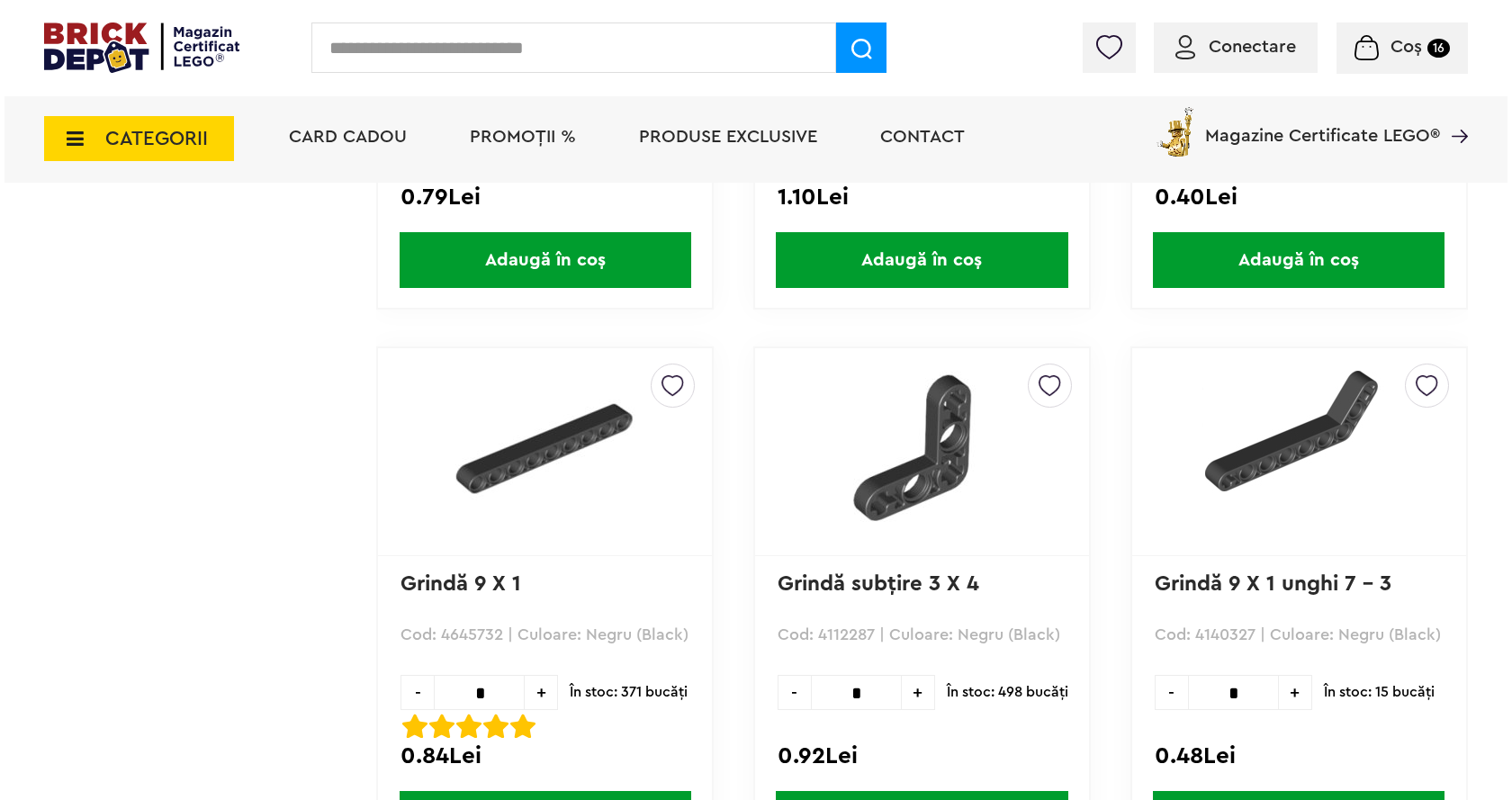
scroll to position [2340, 0]
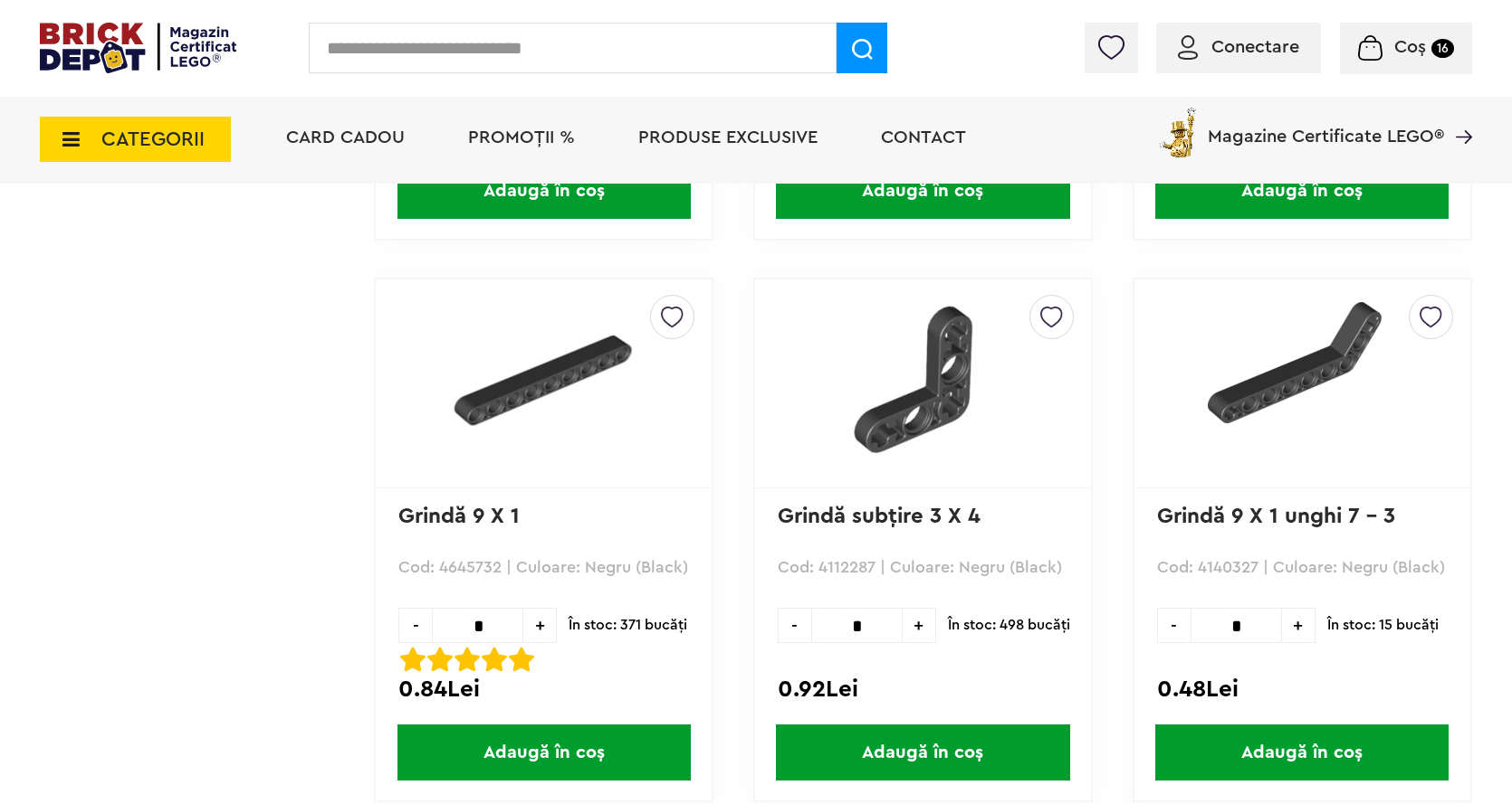
click at [502, 632] on input "*" at bounding box center [477, 625] width 91 height 35
type input "*"
click at [579, 742] on span "Adaugă în coș" at bounding box center [544, 752] width 293 height 57
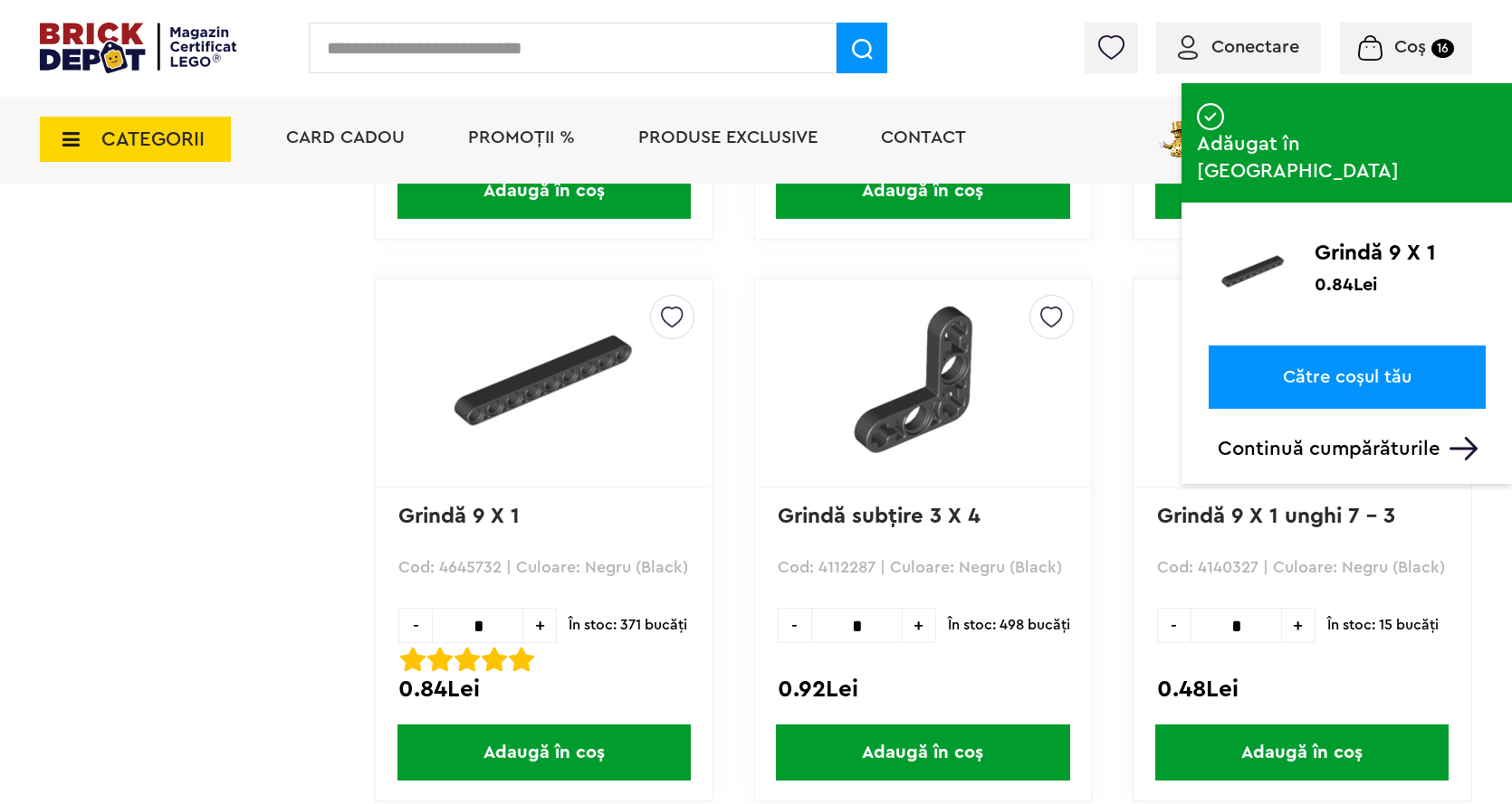
click at [363, 36] on input "text" at bounding box center [572, 48] width 527 height 51
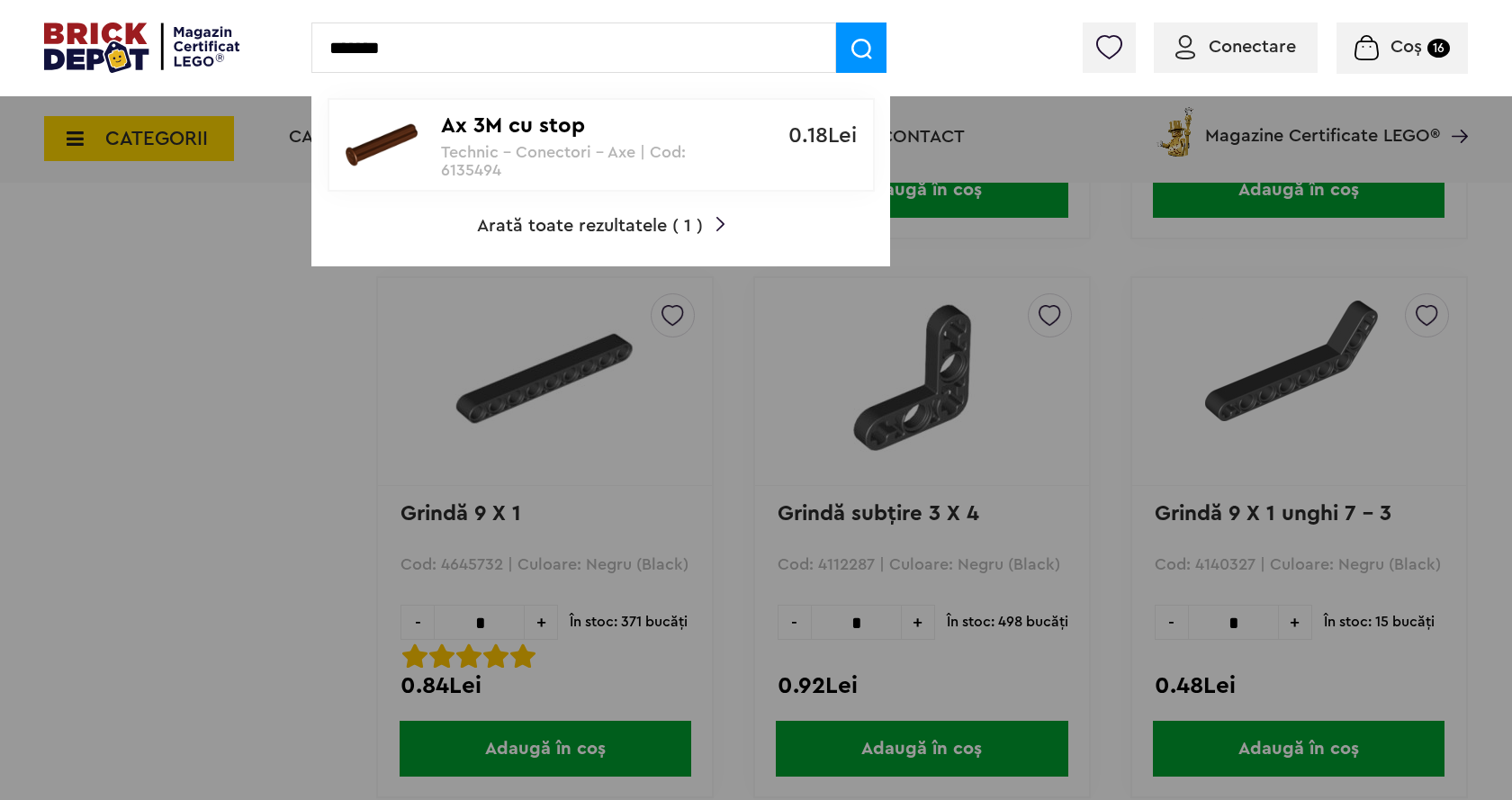
type input "*******"
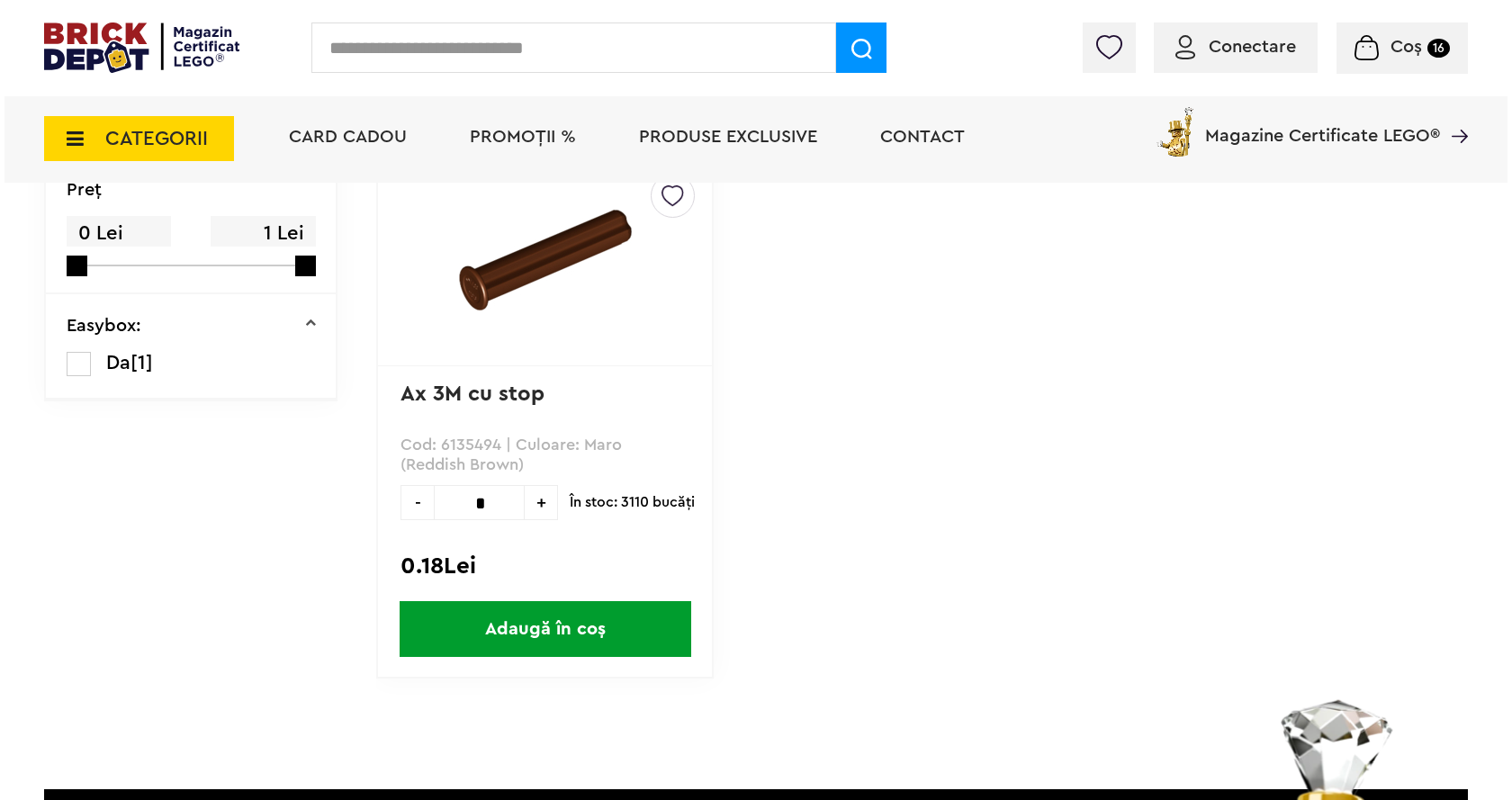
scroll to position [270, 0]
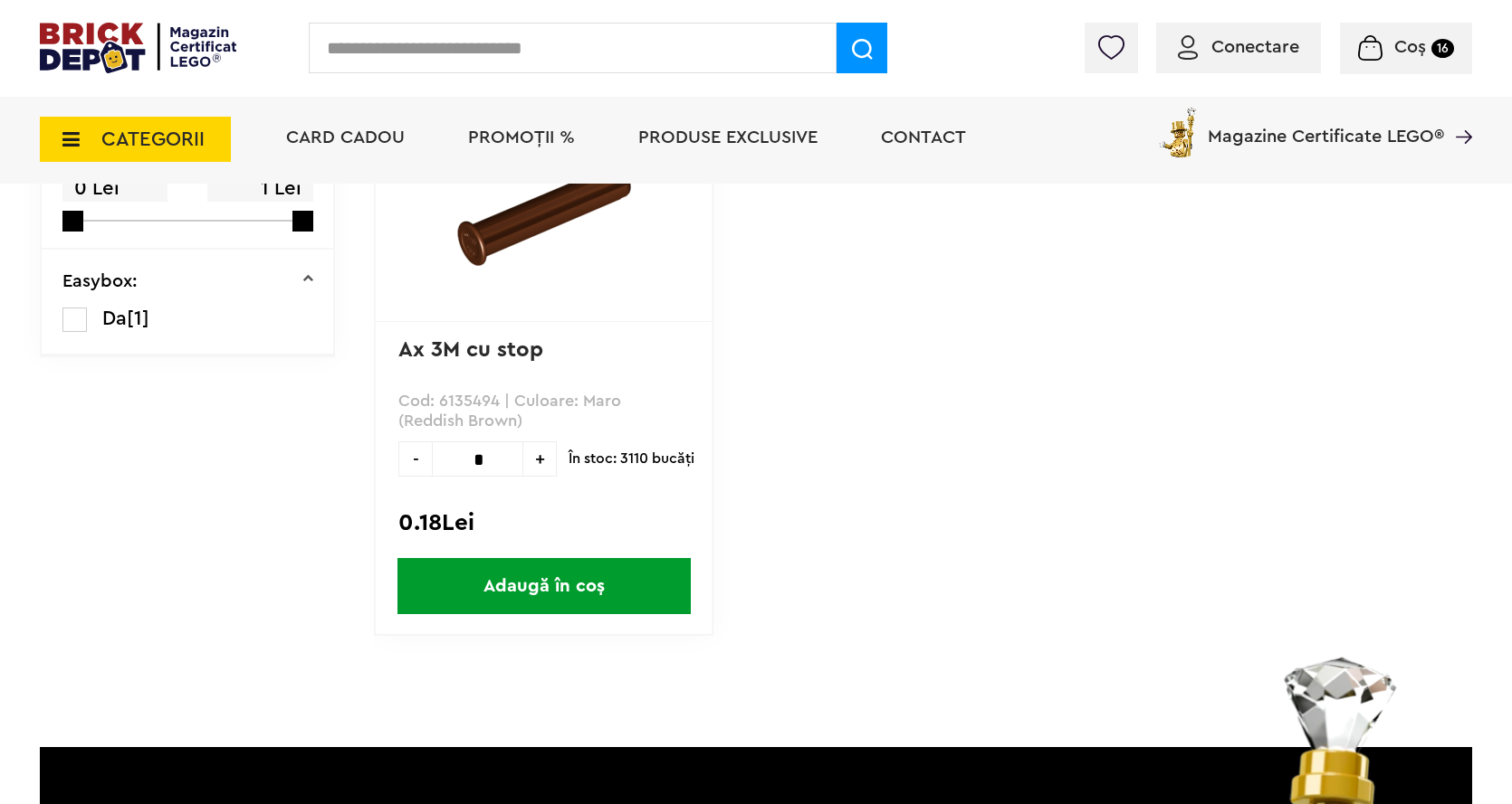
click at [568, 569] on span "Adaugă în coș" at bounding box center [544, 586] width 293 height 57
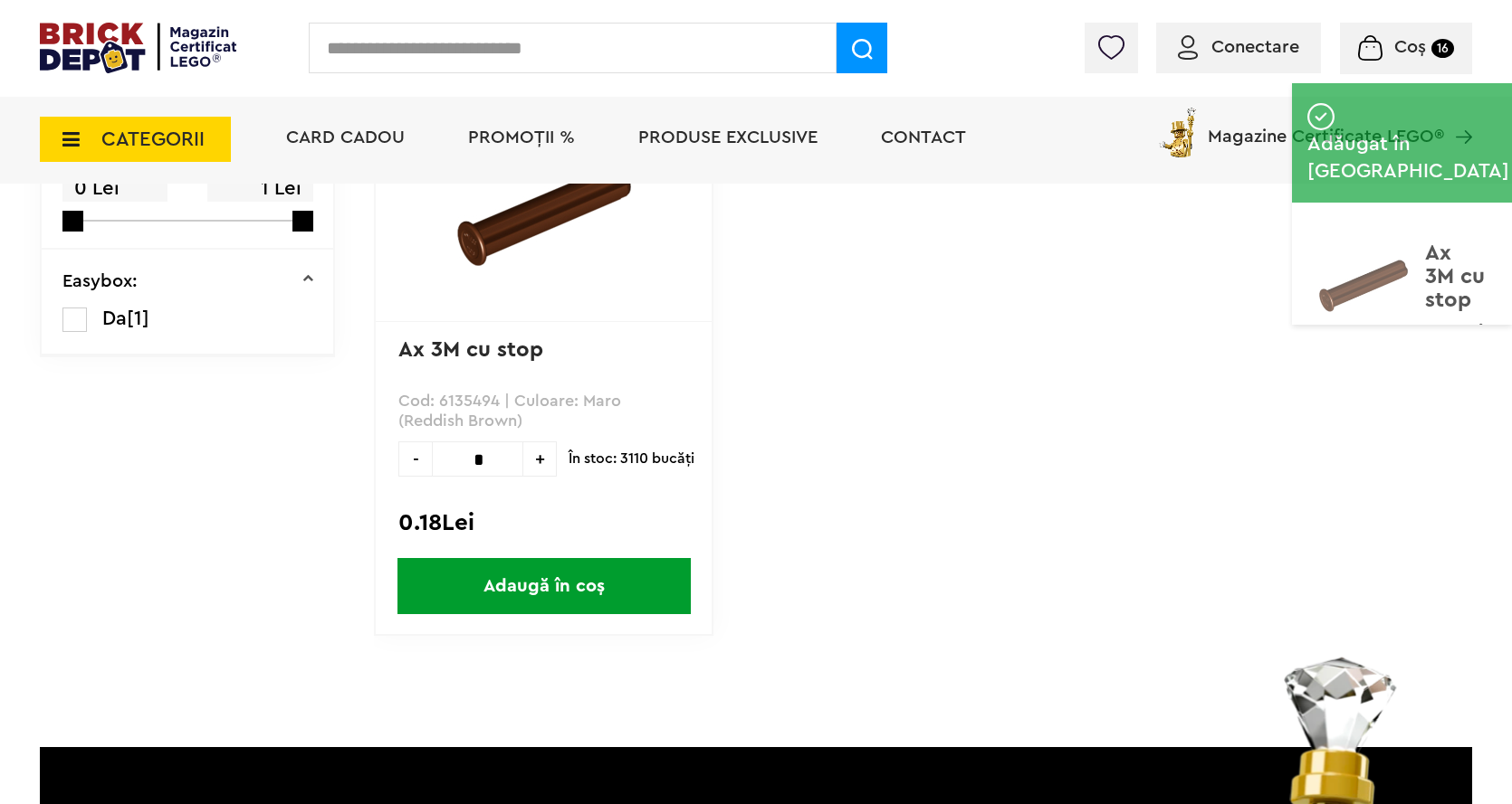
click at [462, 34] on input "text" at bounding box center [572, 48] width 527 height 51
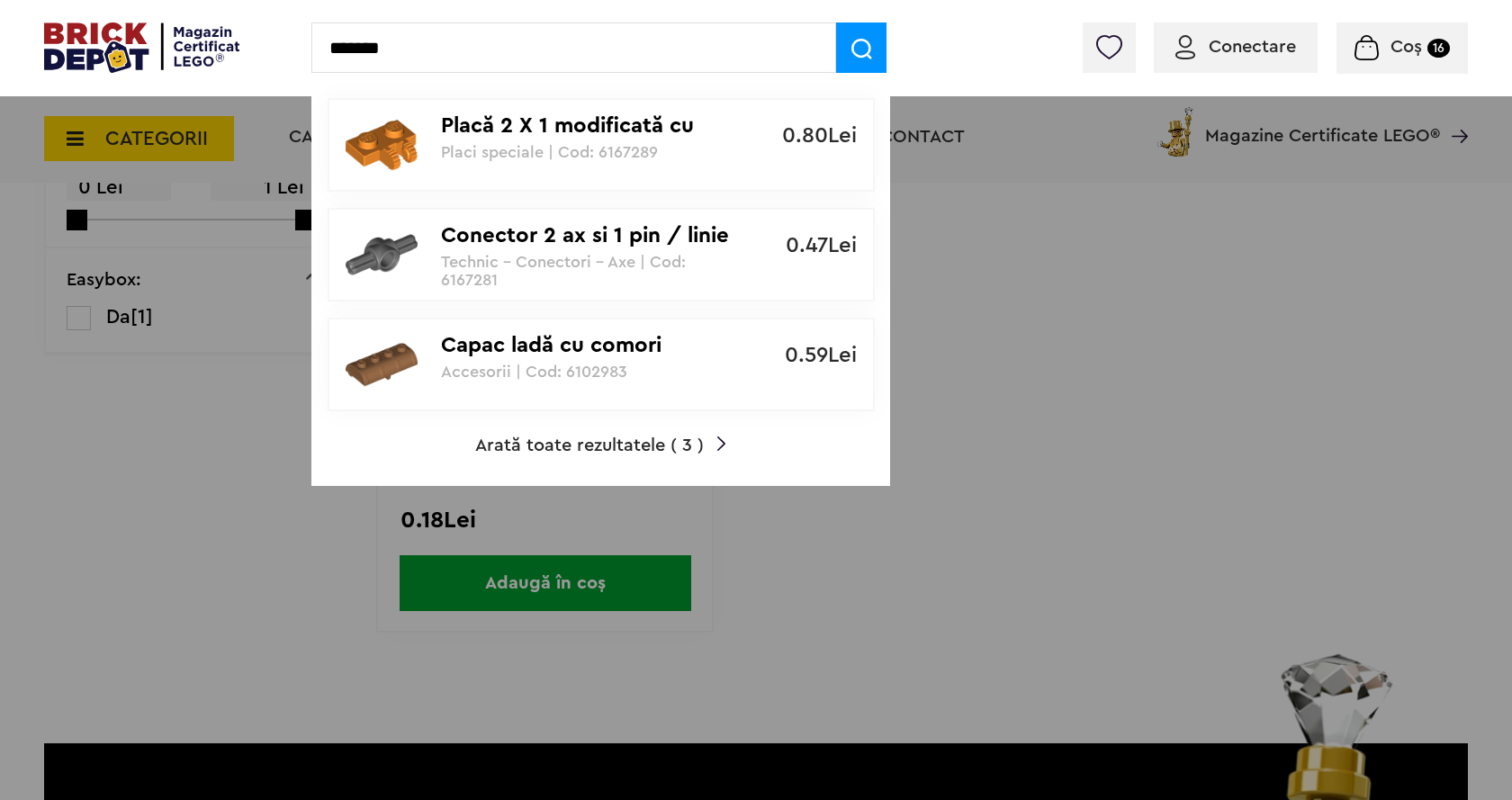
type input "*******"
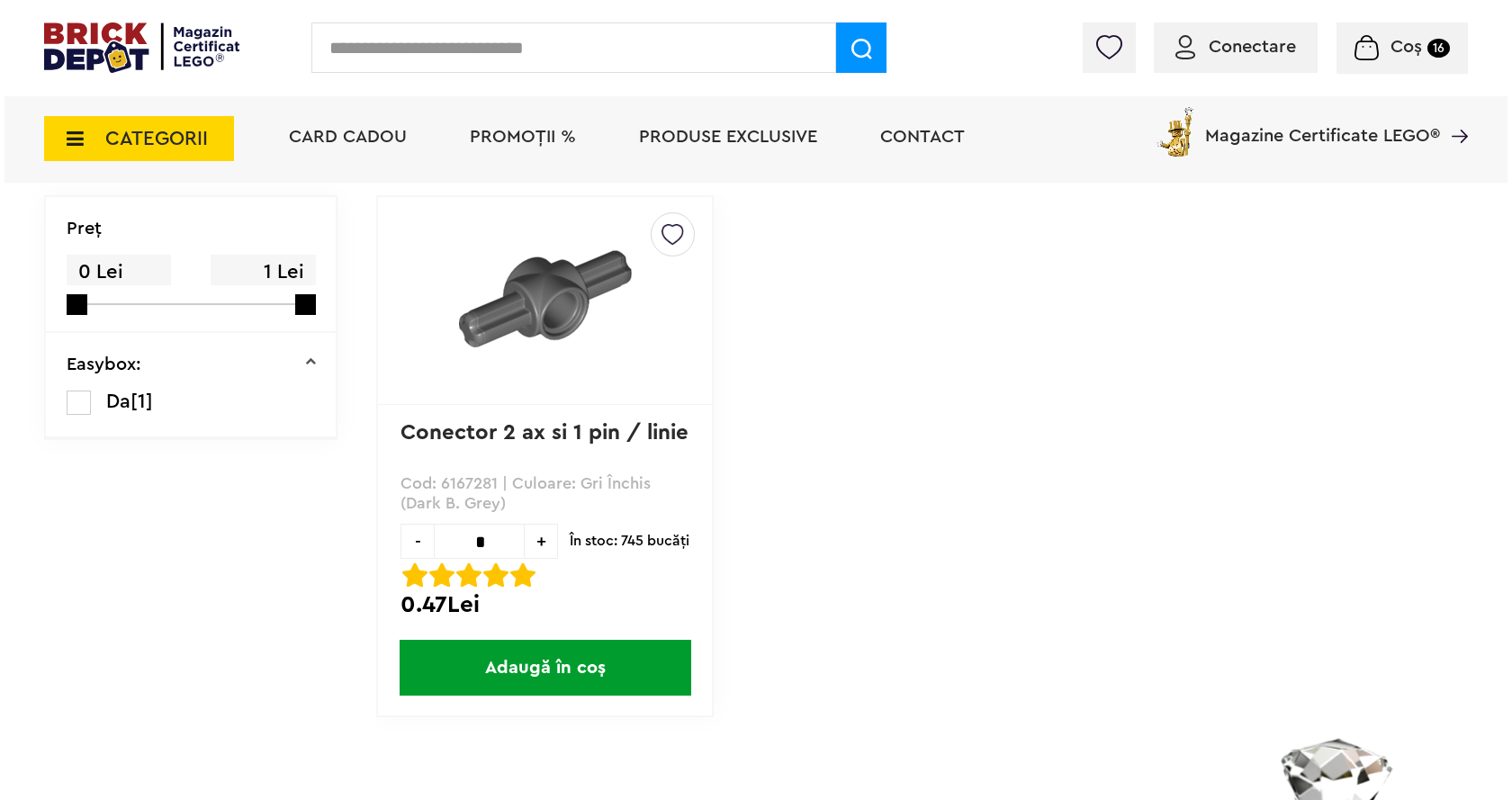
scroll to position [360, 0]
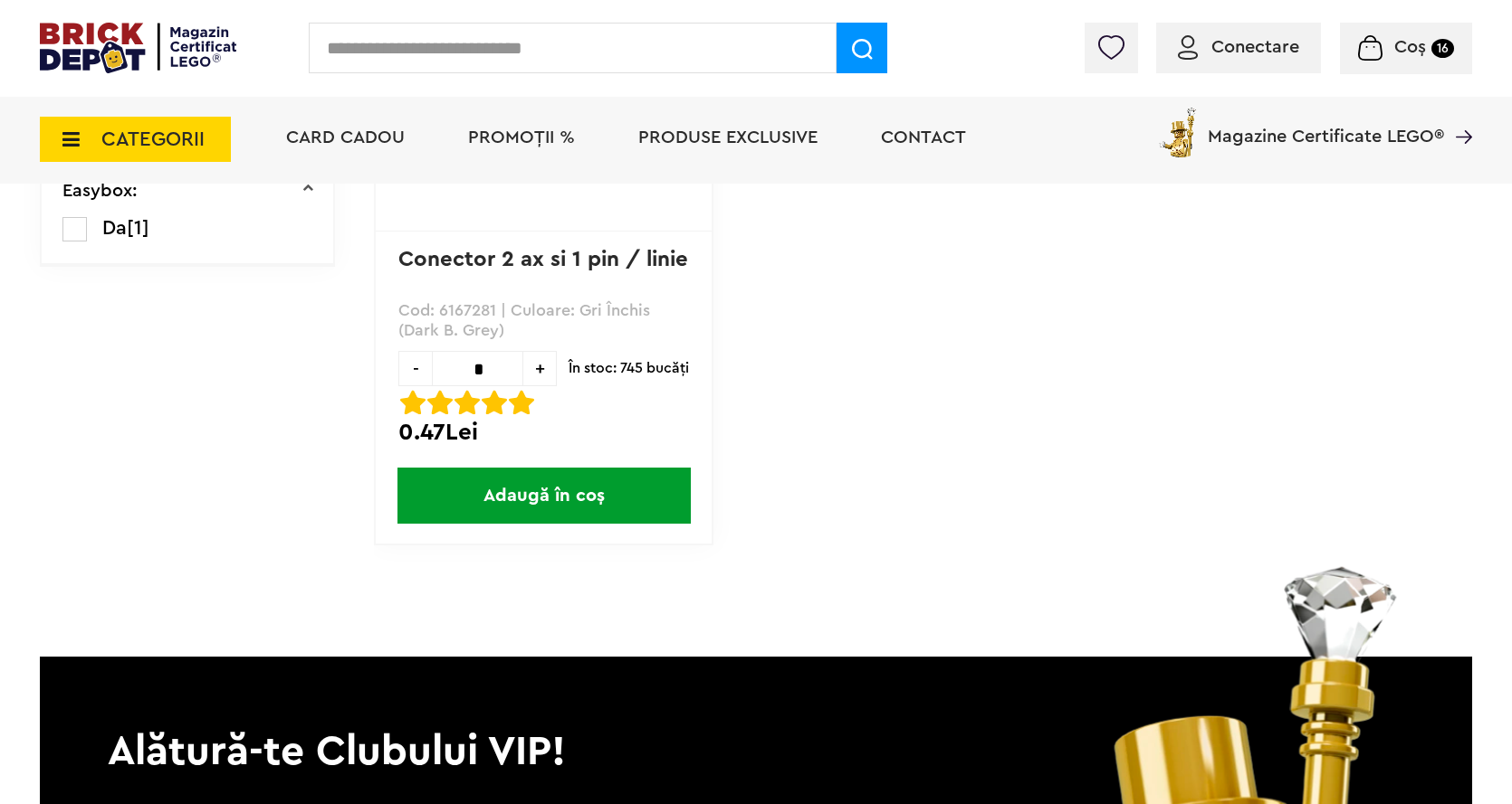
click at [481, 374] on input "*" at bounding box center [477, 368] width 91 height 35
type input "*"
click span "Adaugă în coș"
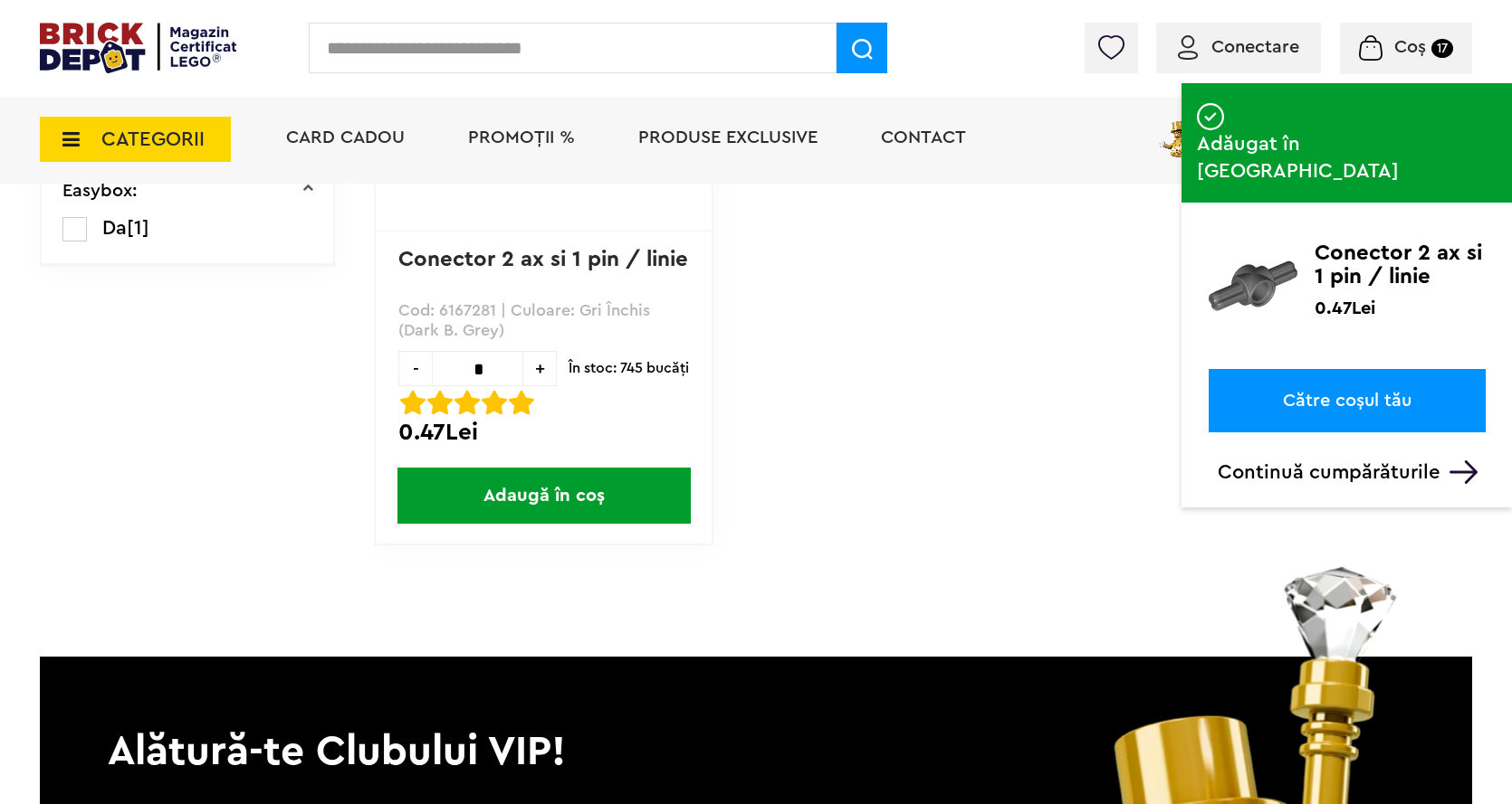
click input "text"
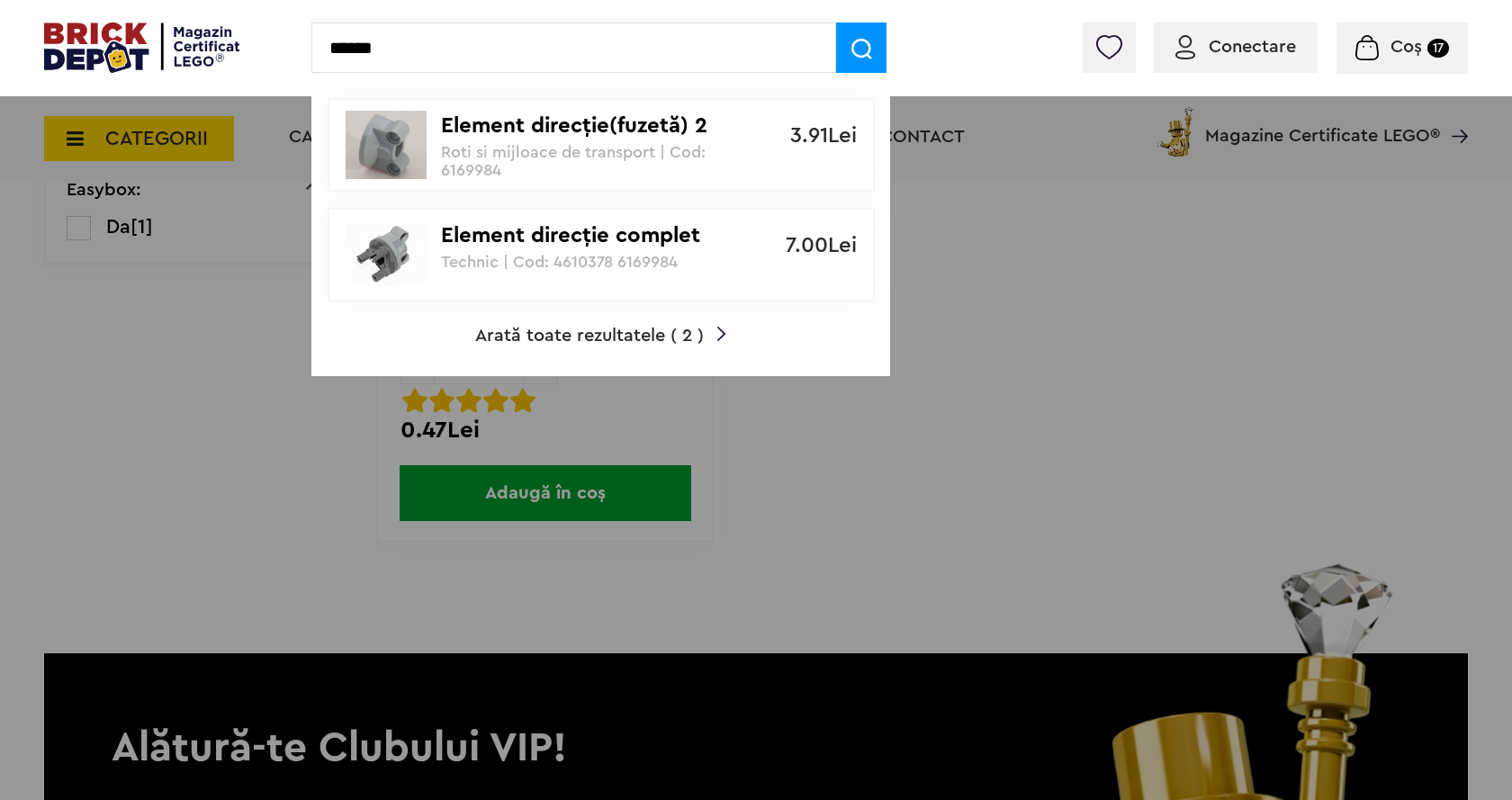
type input "******"
click p "Roti si mijloace de transport | Cod: 6169984"
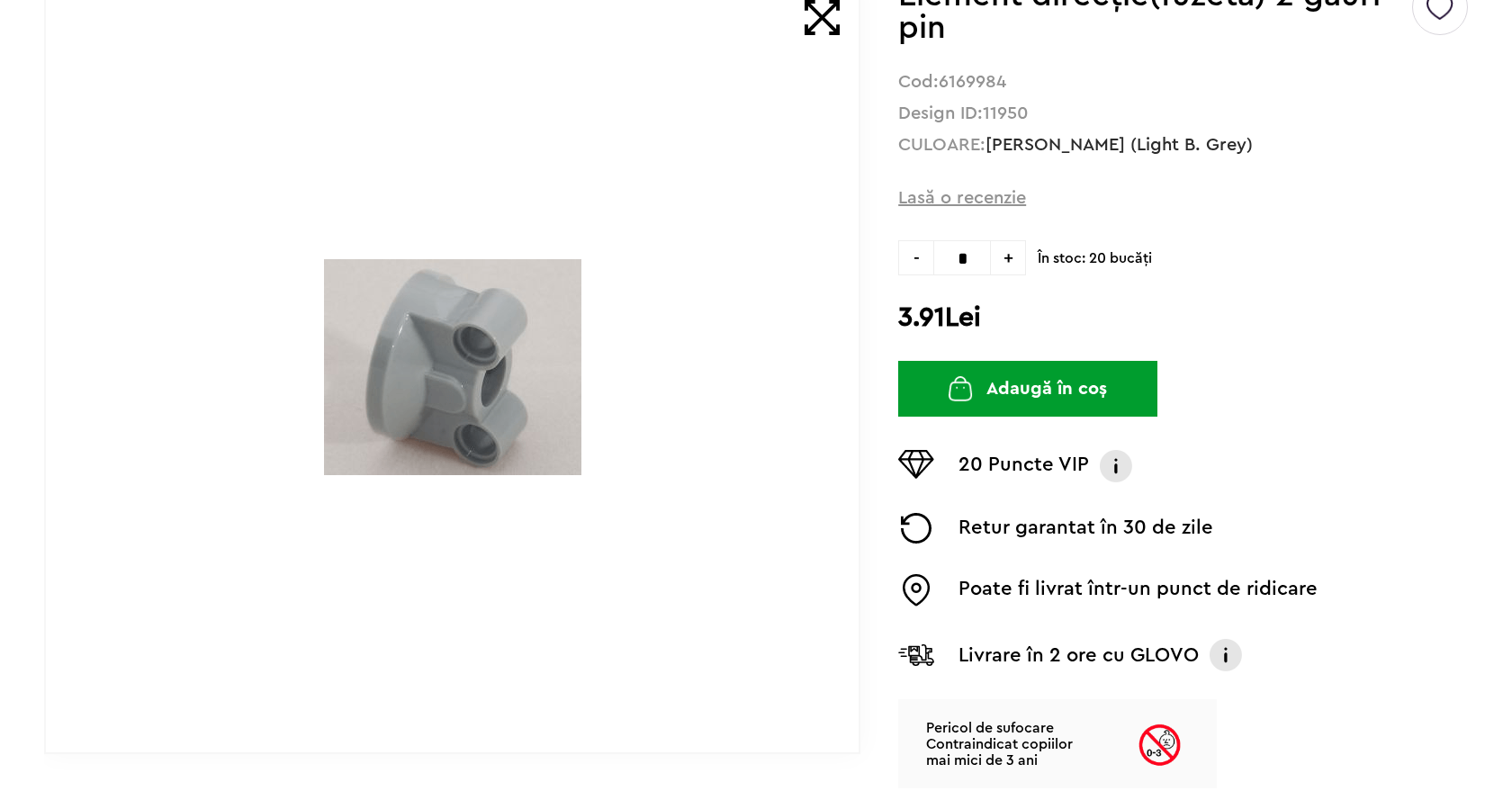
scroll to position [297, 0]
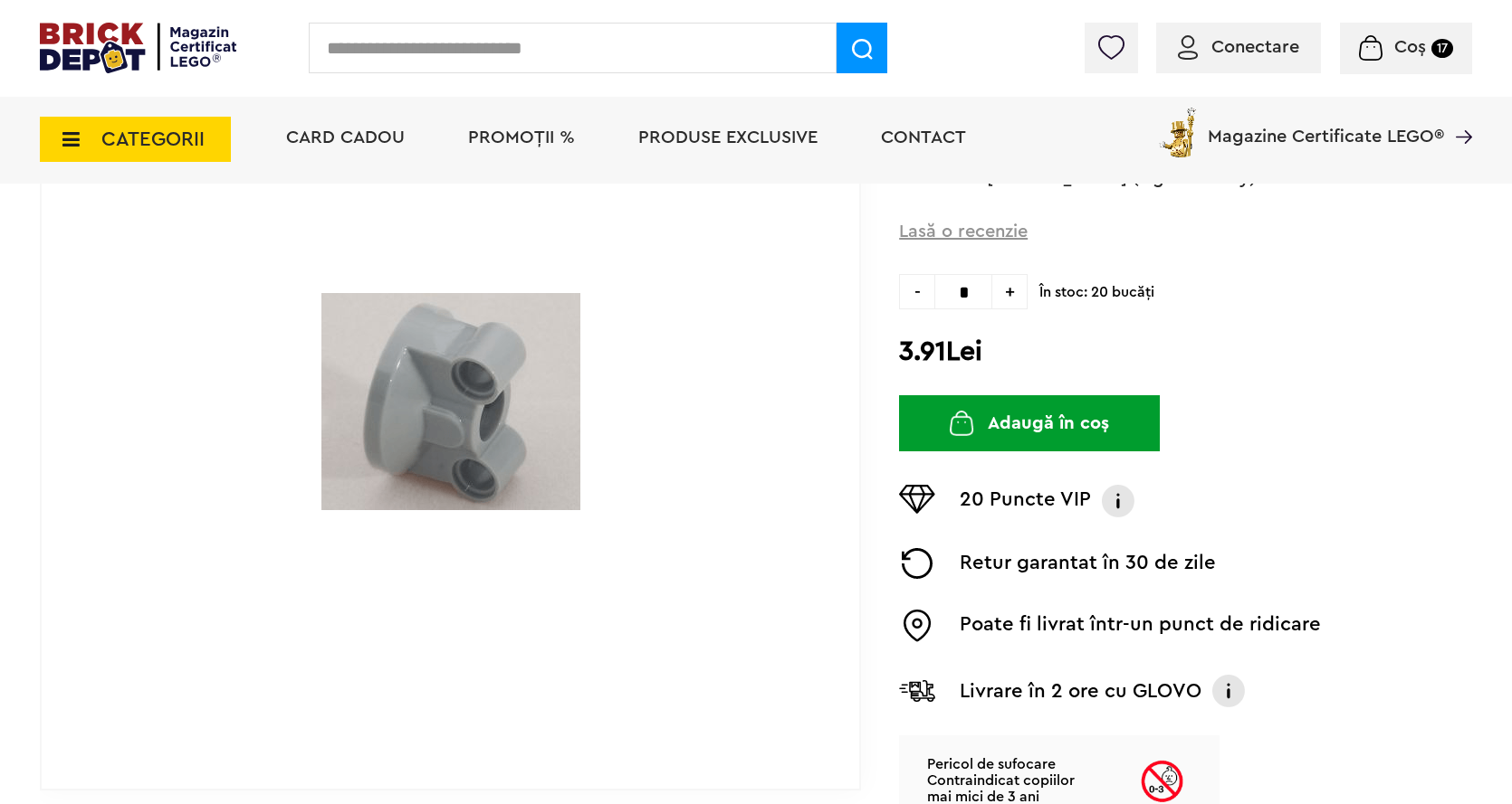
click at [973, 295] on input "*" at bounding box center [963, 291] width 58 height 35
type input "*"
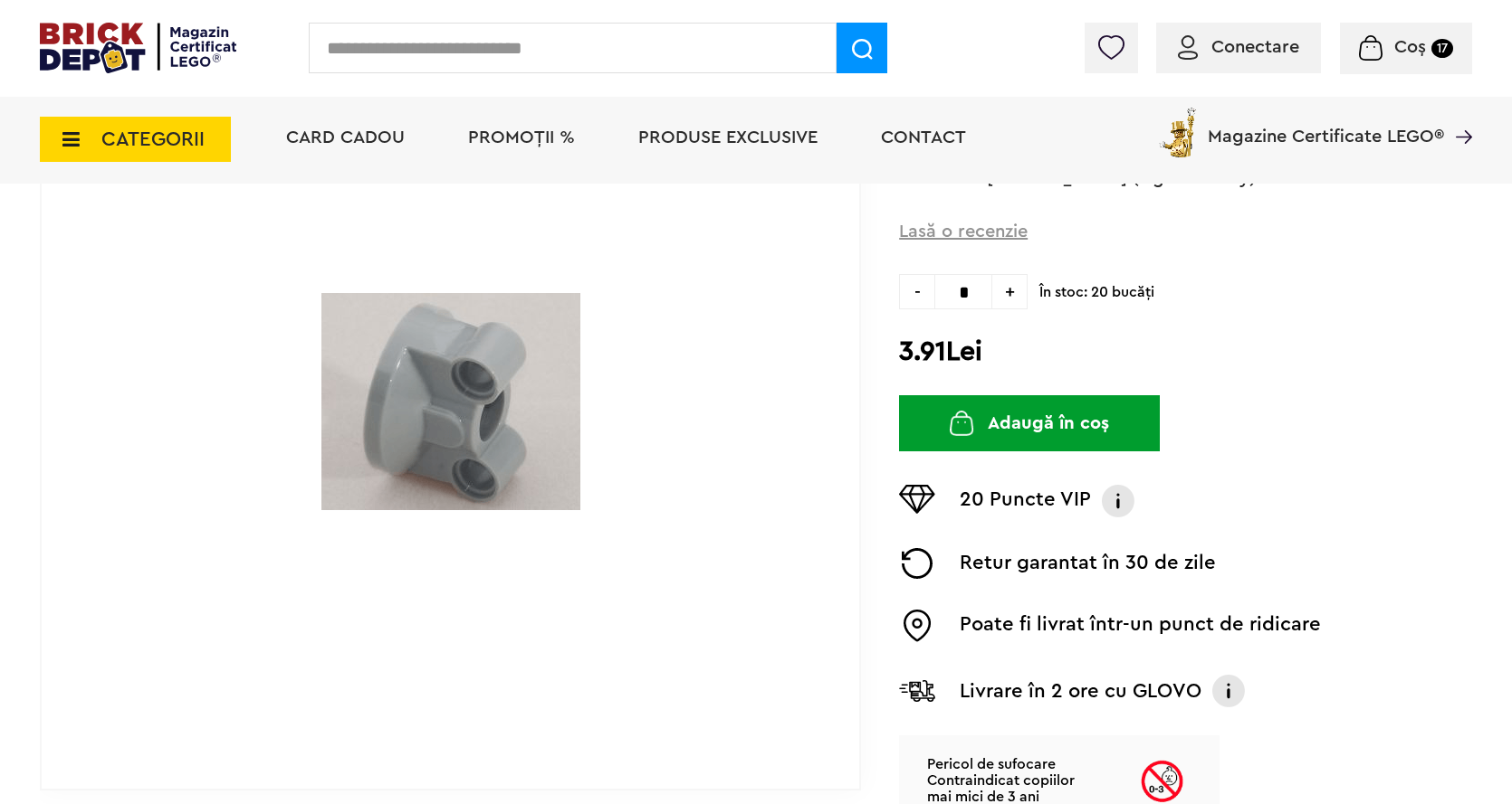
type input "*"
click at [1033, 435] on button "Adaugă în coș" at bounding box center [1029, 424] width 261 height 57
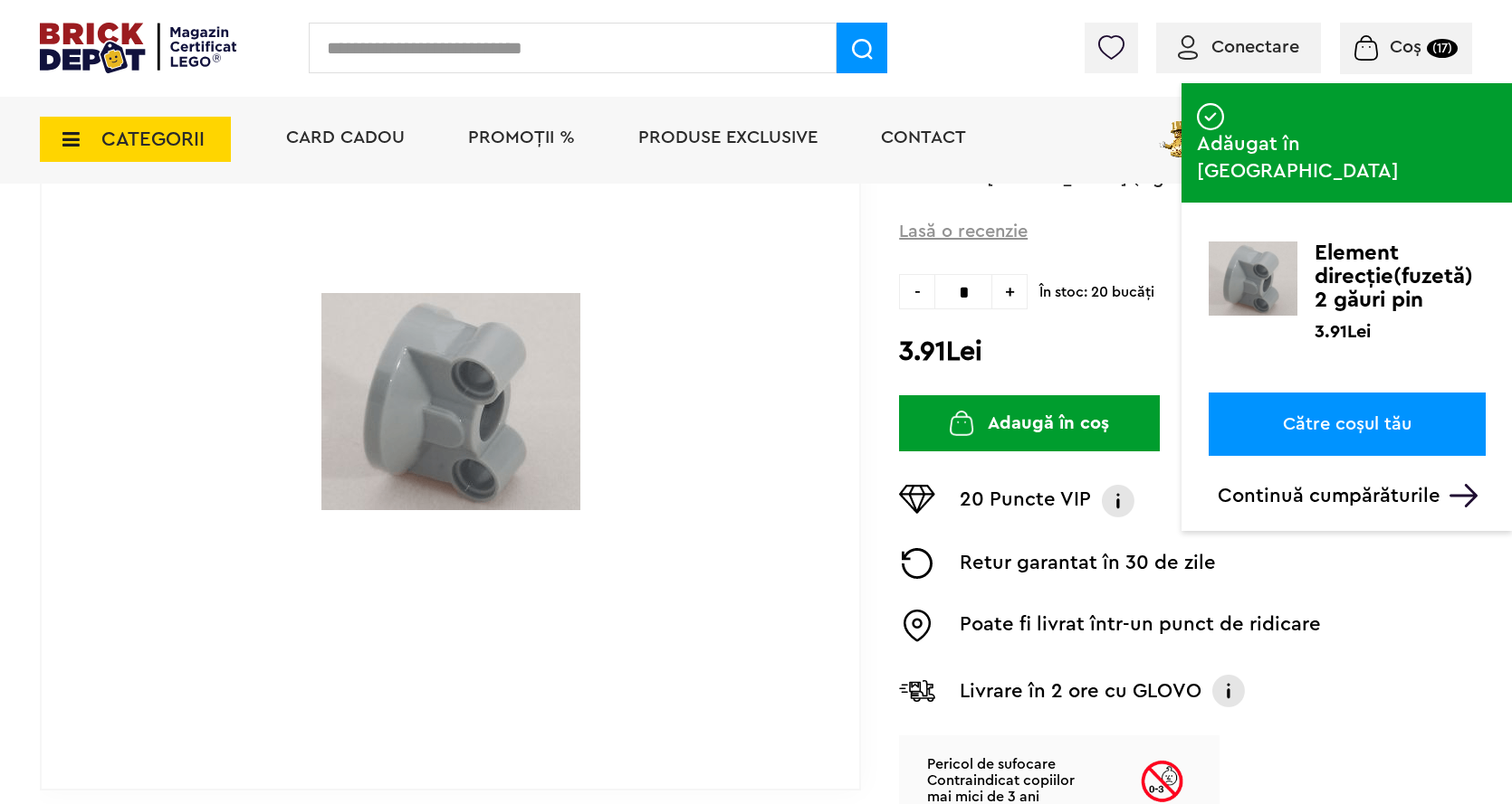
click at [370, 42] on input "text" at bounding box center [572, 48] width 527 height 51
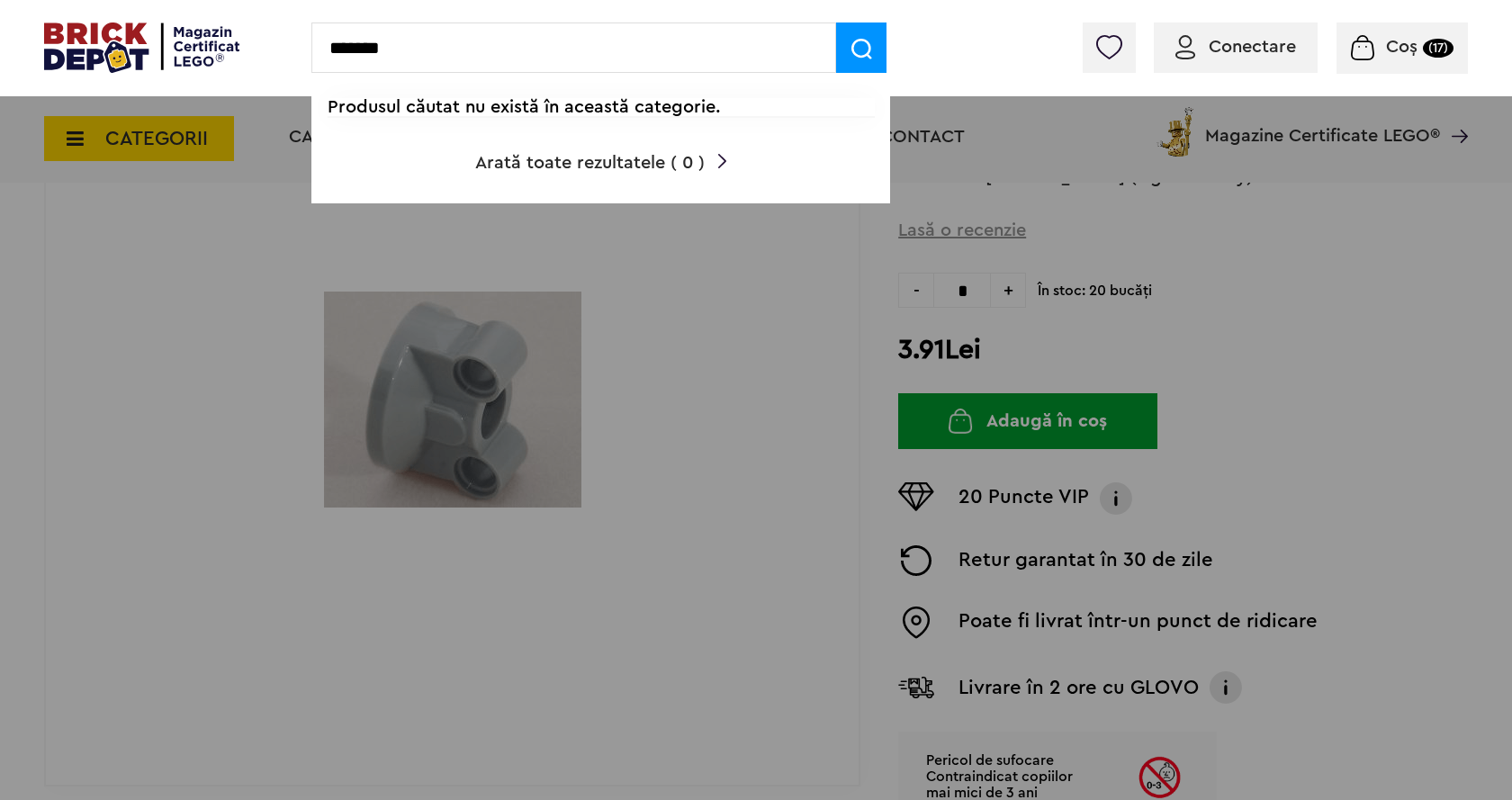
type input "*******"
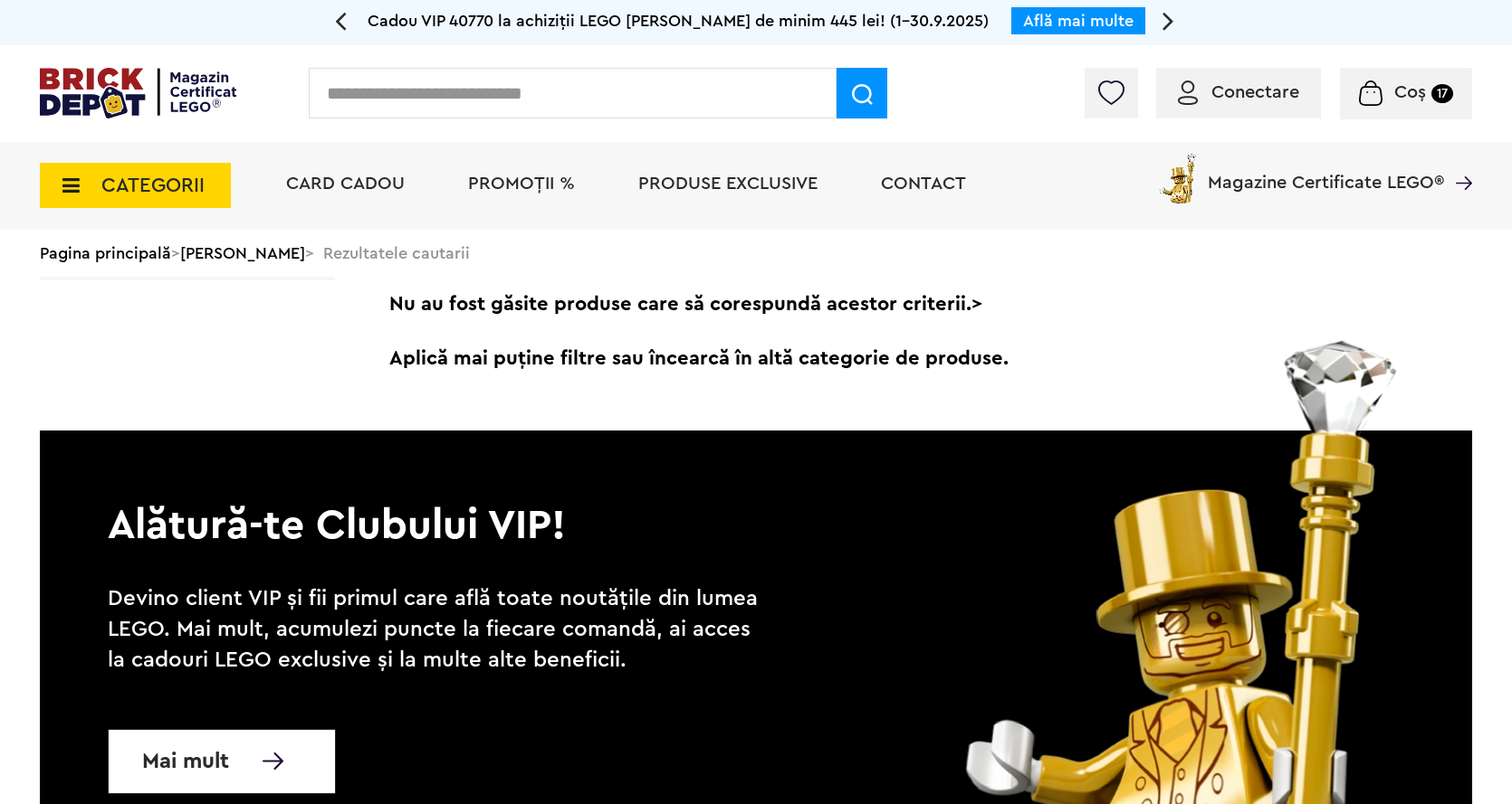
click at [361, 90] on input "text" at bounding box center [572, 93] width 527 height 51
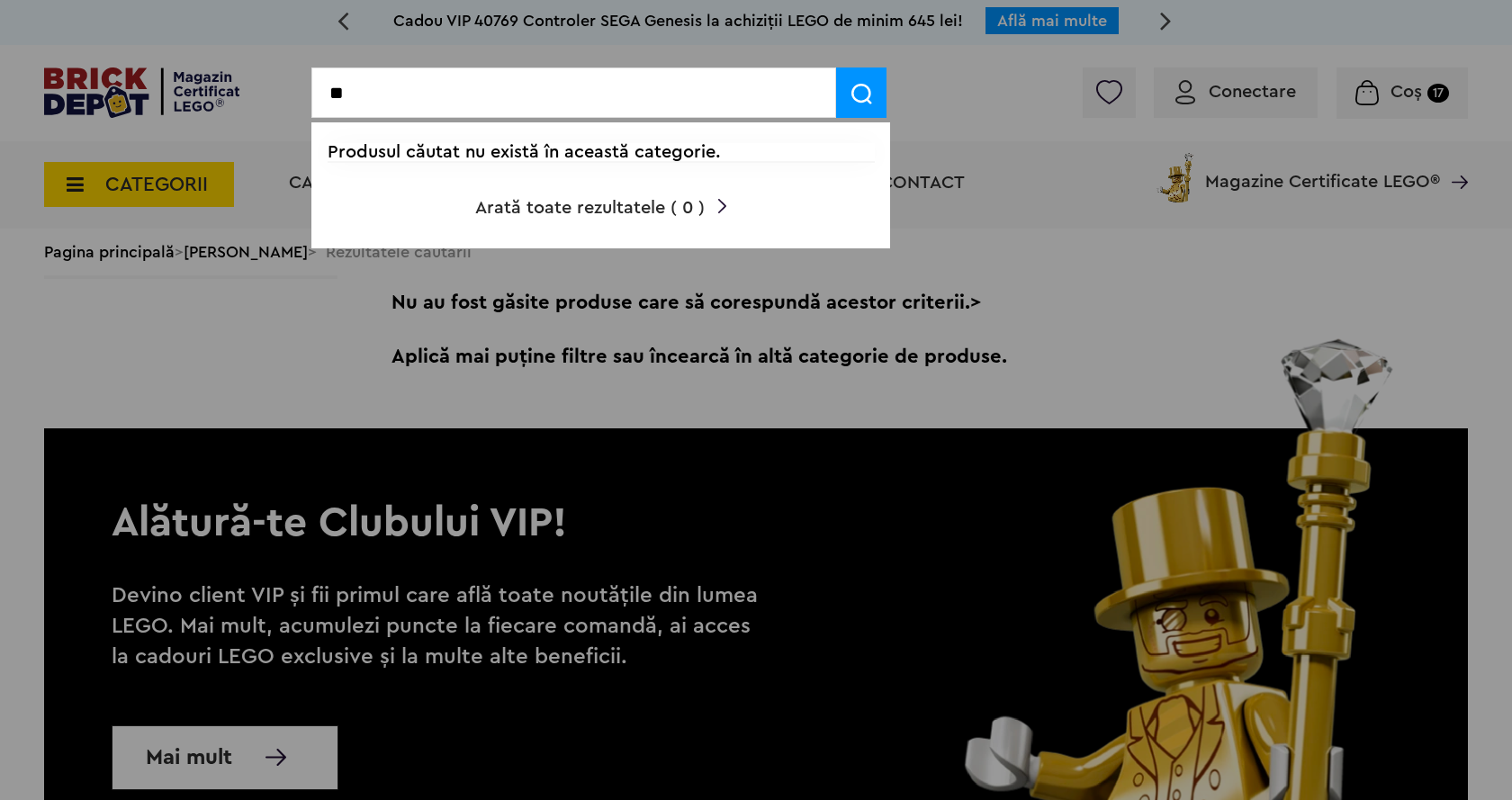
type input "*"
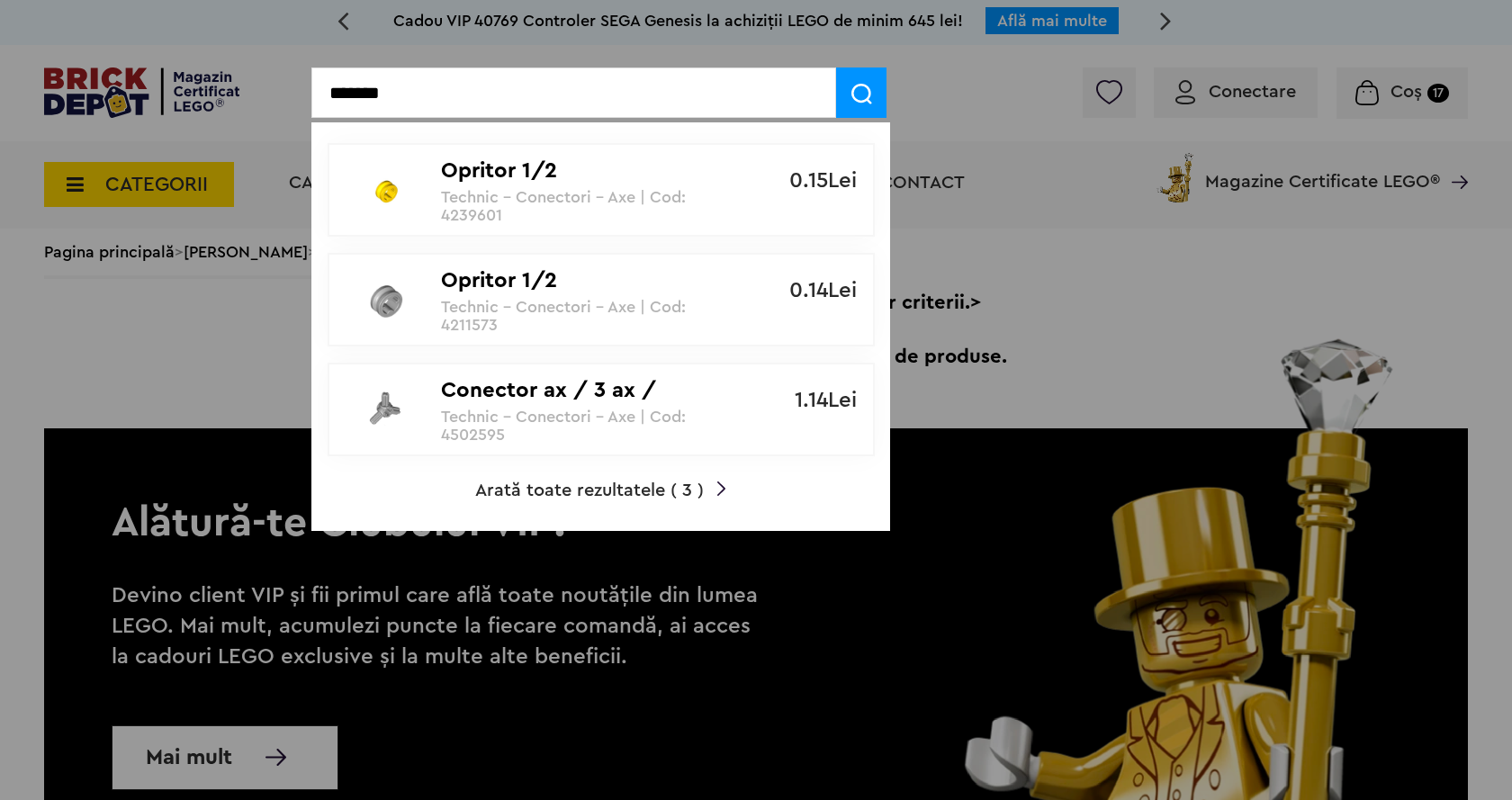
type input "*******"
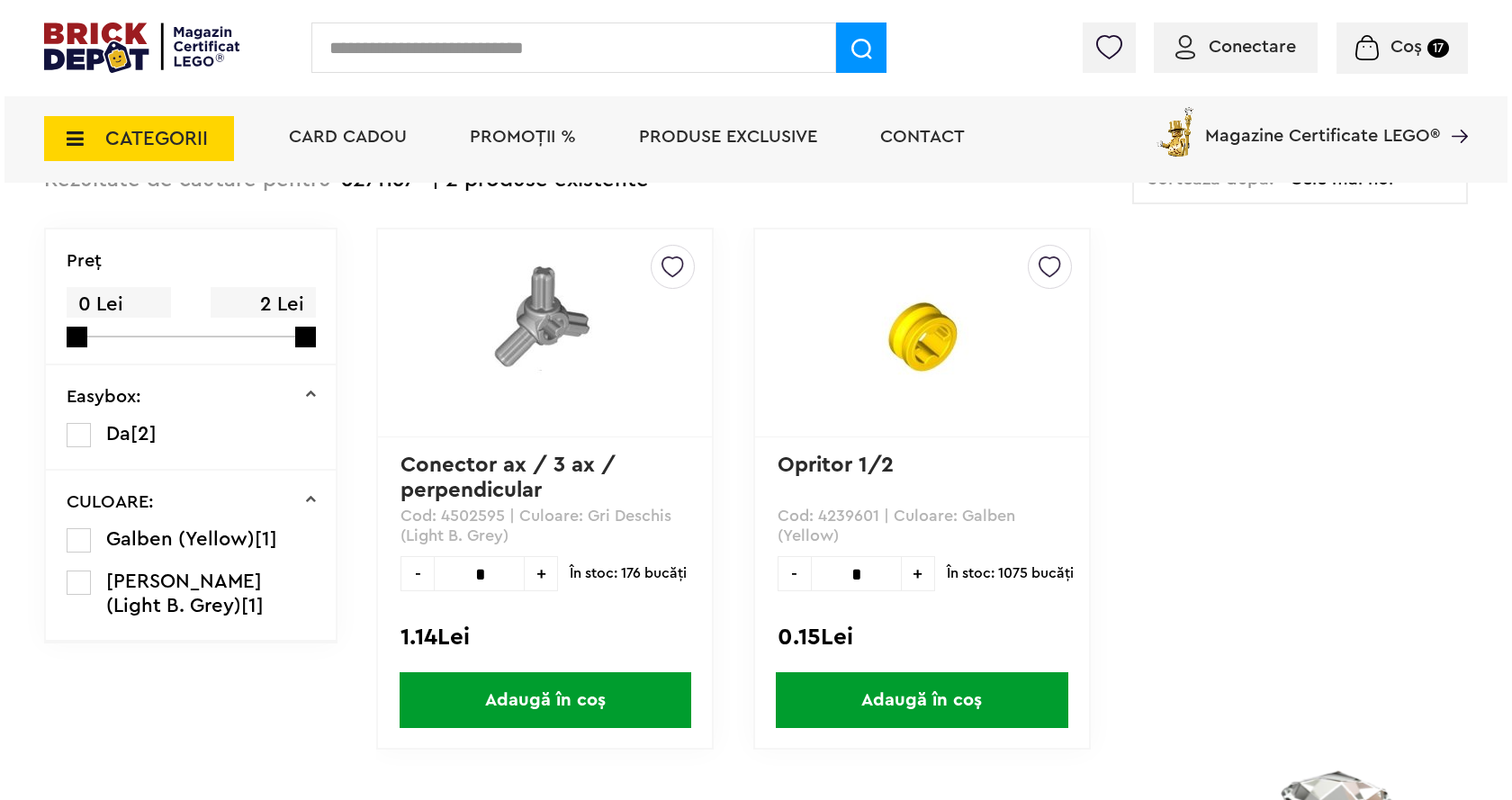
scroll to position [180, 0]
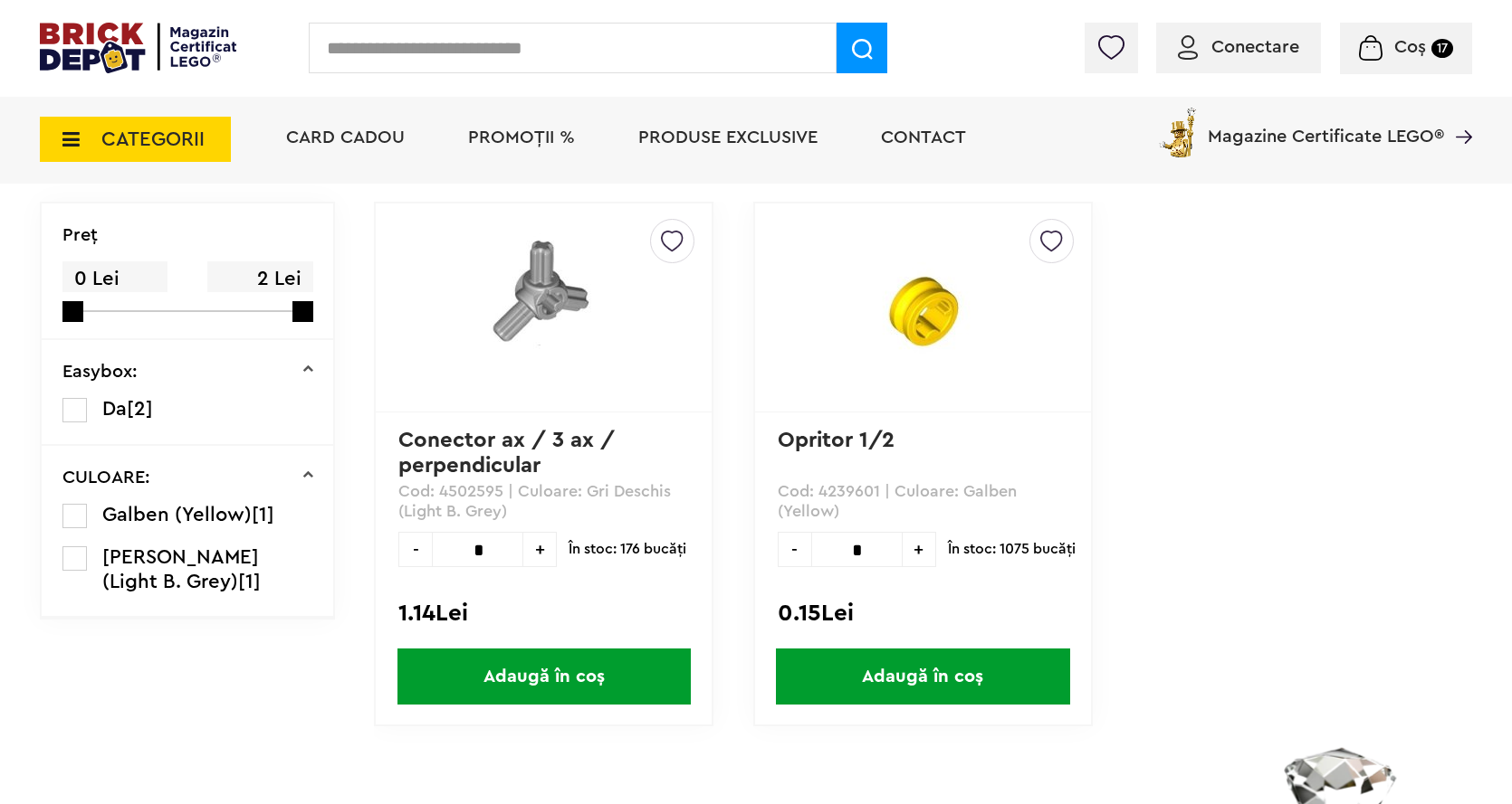
click at [871, 553] on input "*" at bounding box center [856, 549] width 91 height 35
type input "*"
click at [927, 665] on span "Adaugă în coș" at bounding box center [922, 677] width 293 height 57
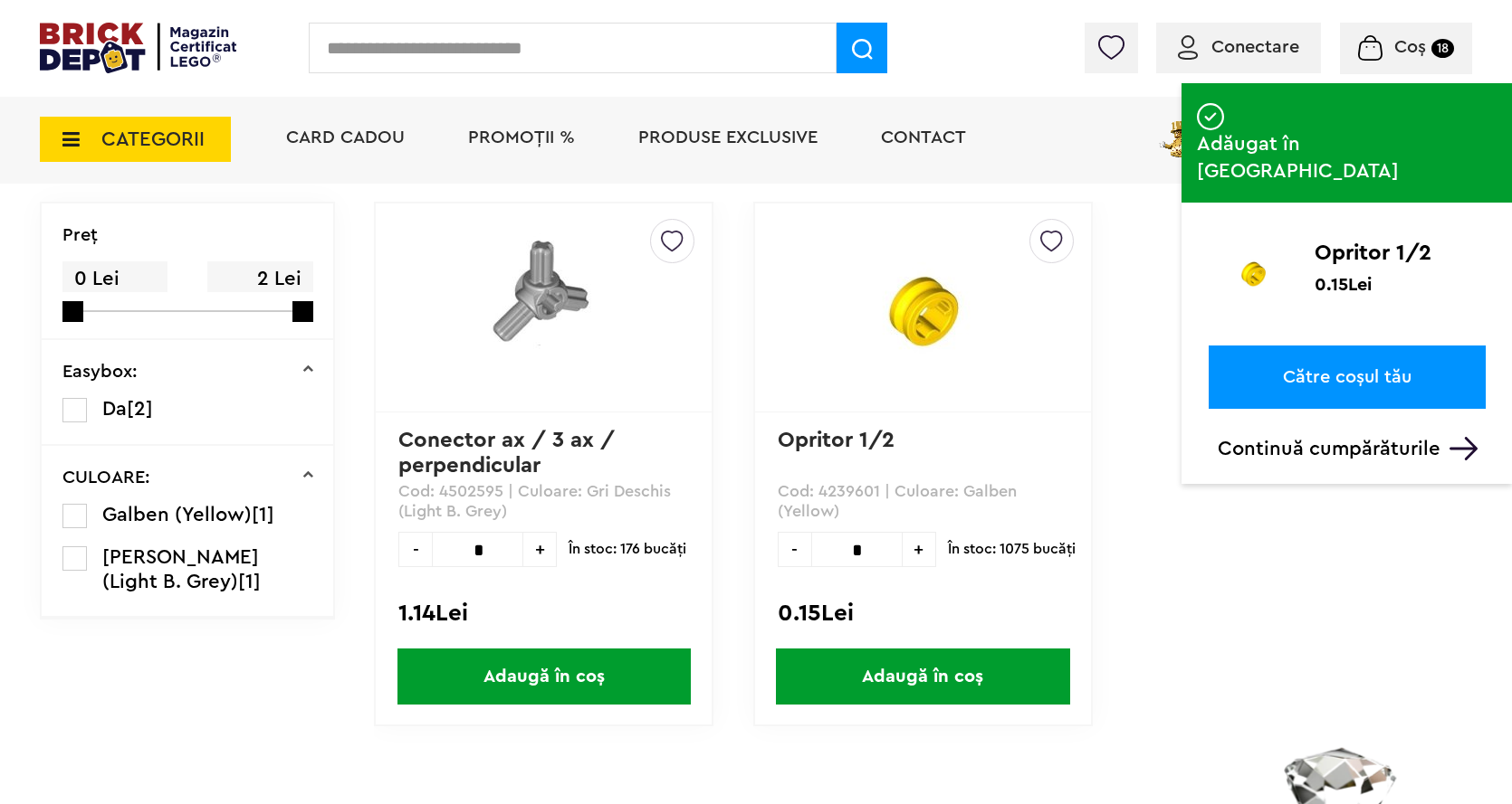
click at [364, 49] on input "text" at bounding box center [572, 48] width 527 height 51
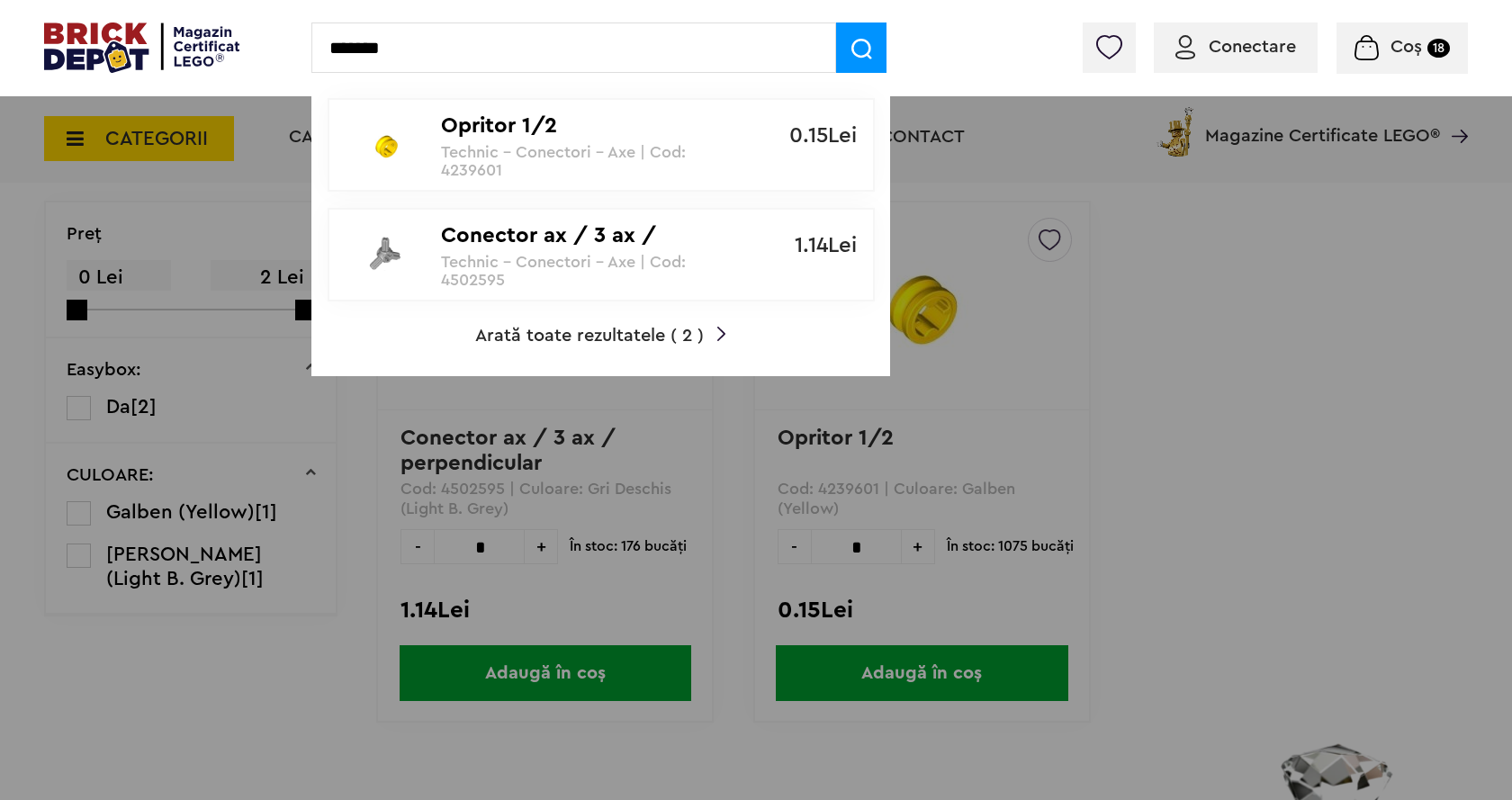
type input "*******"
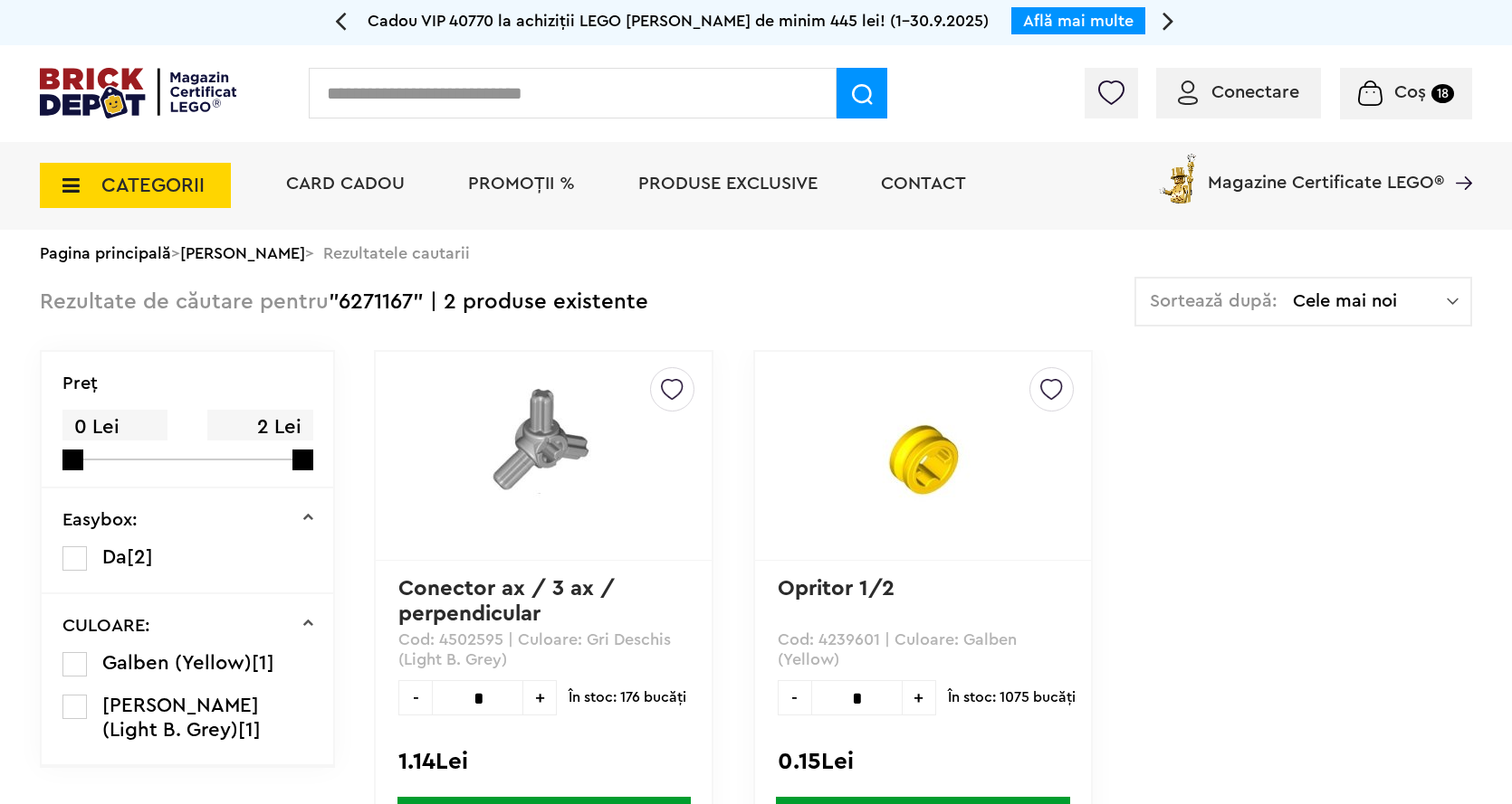
click at [385, 80] on input "text" at bounding box center [572, 93] width 527 height 51
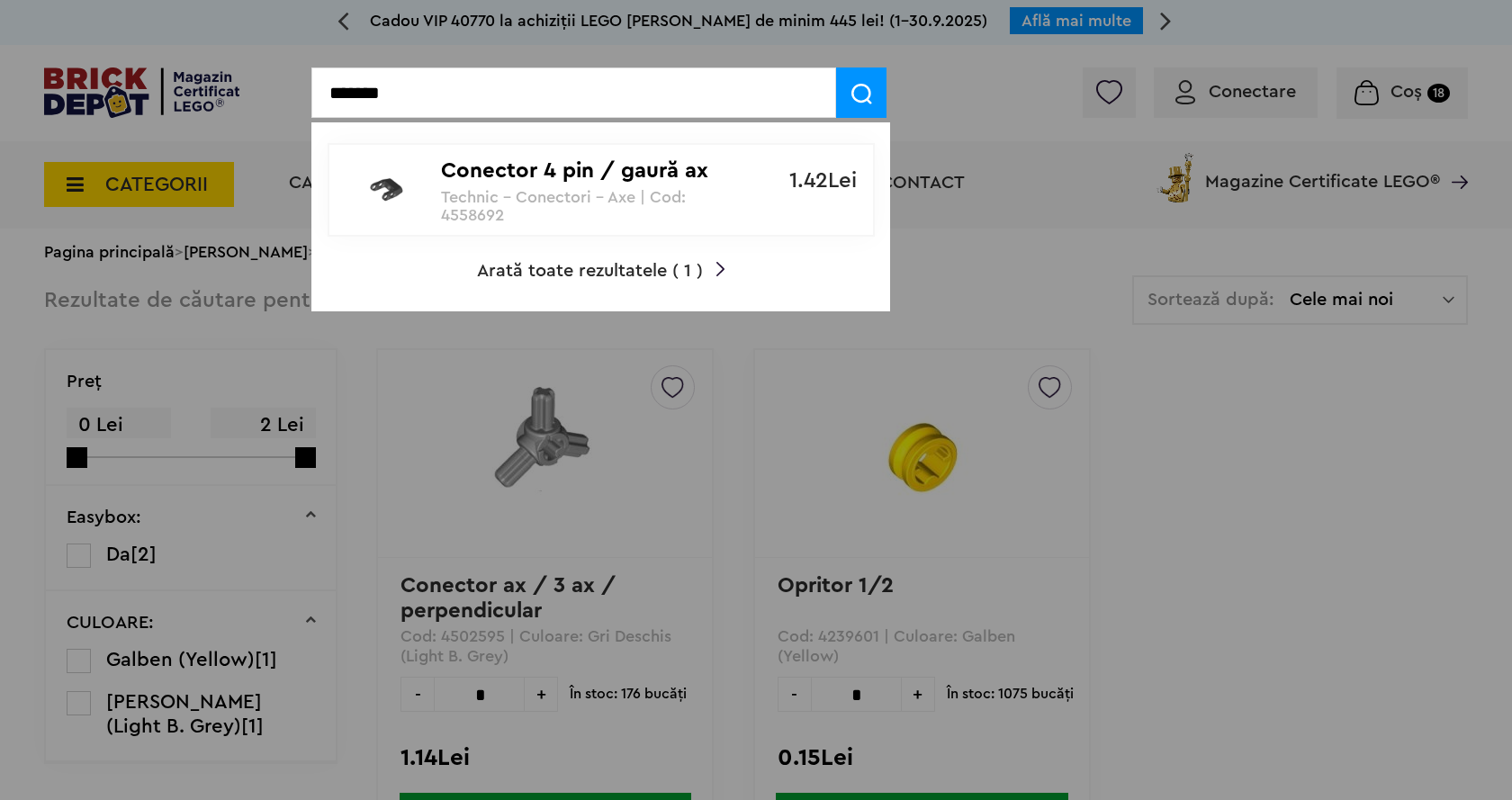
type input "*******"
click at [401, 212] on img at bounding box center [386, 190] width 81 height 72
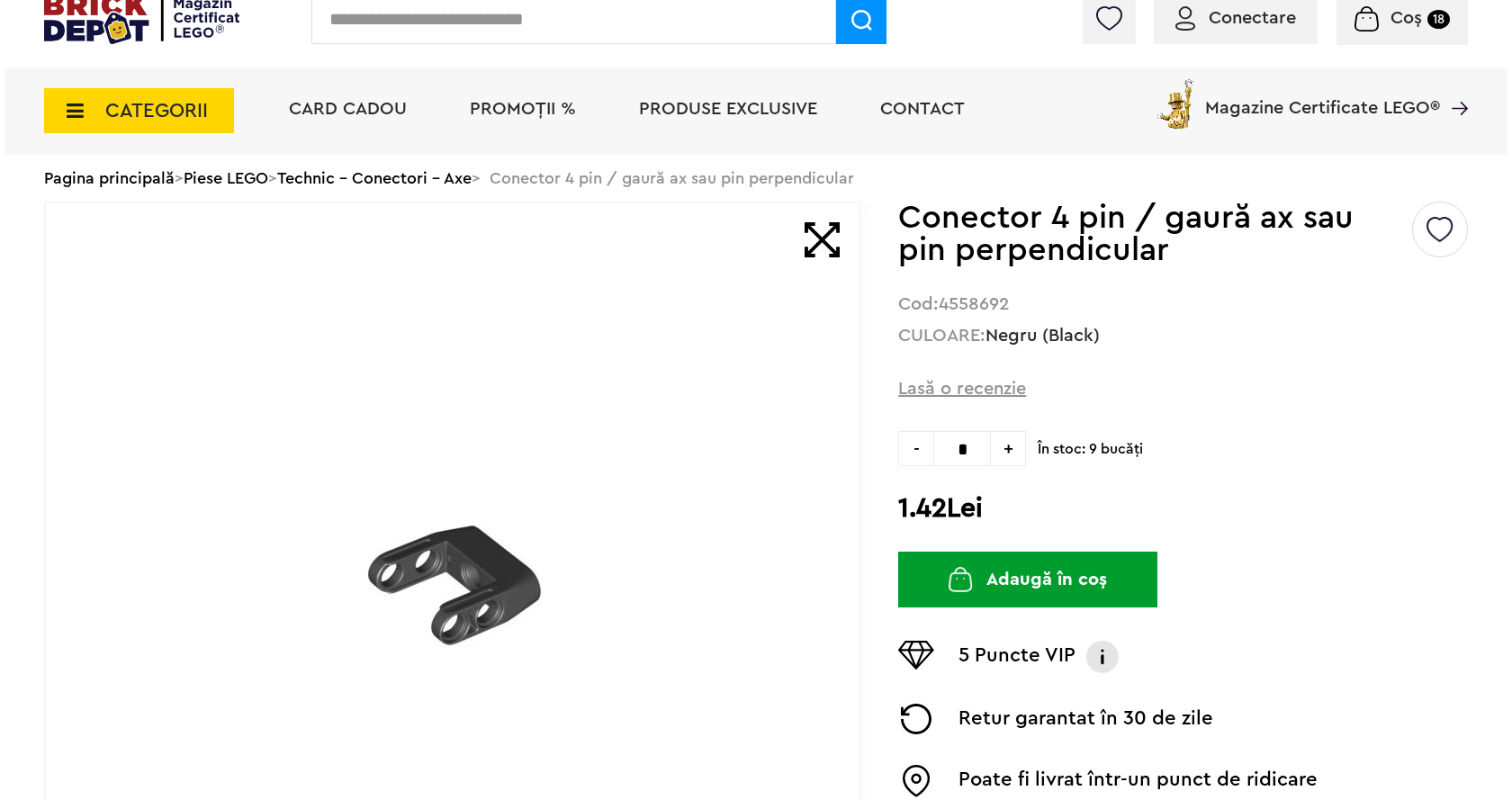
scroll to position [360, 0]
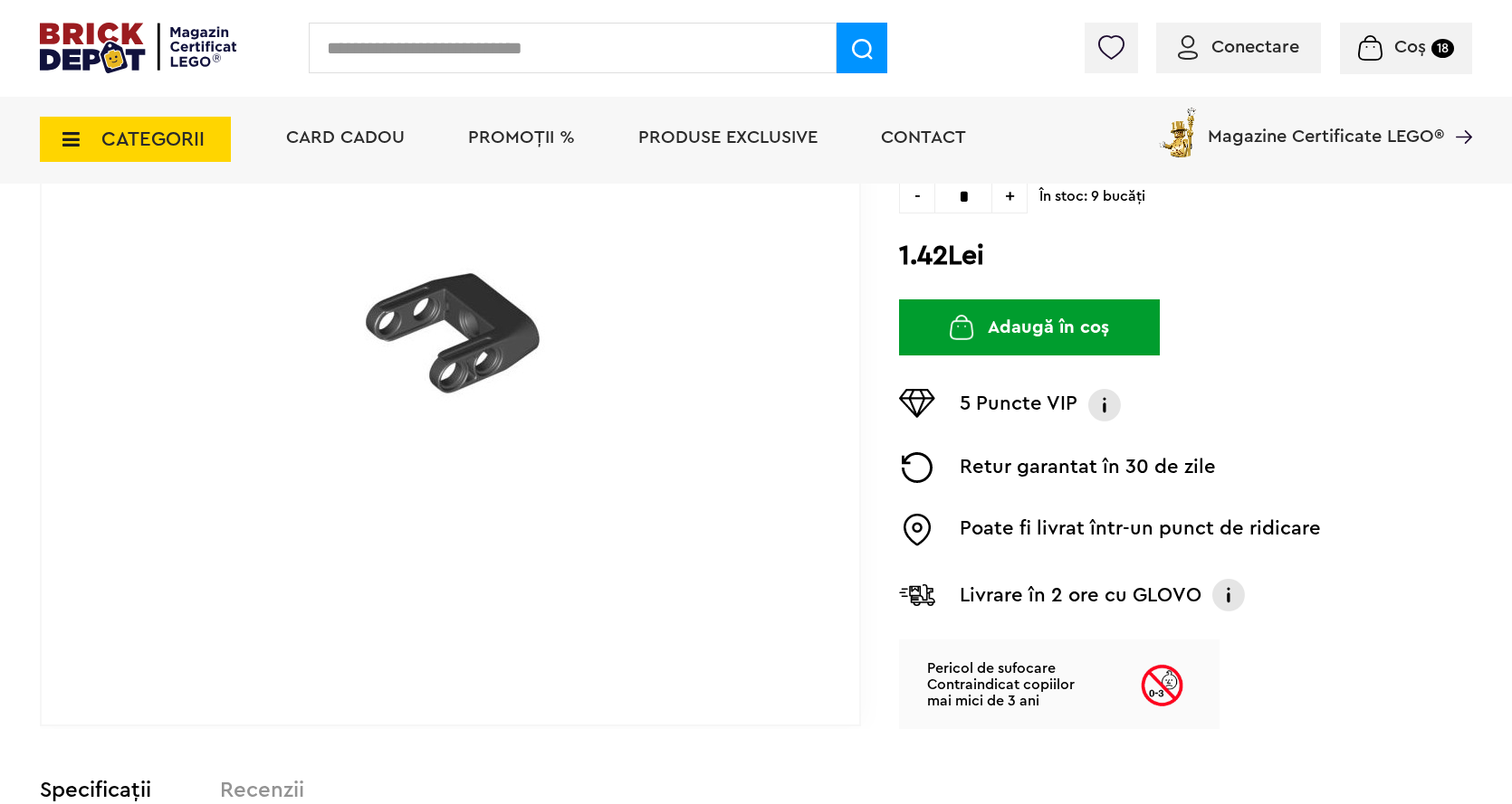
click at [971, 211] on input "*" at bounding box center [963, 195] width 58 height 35
type input "*"
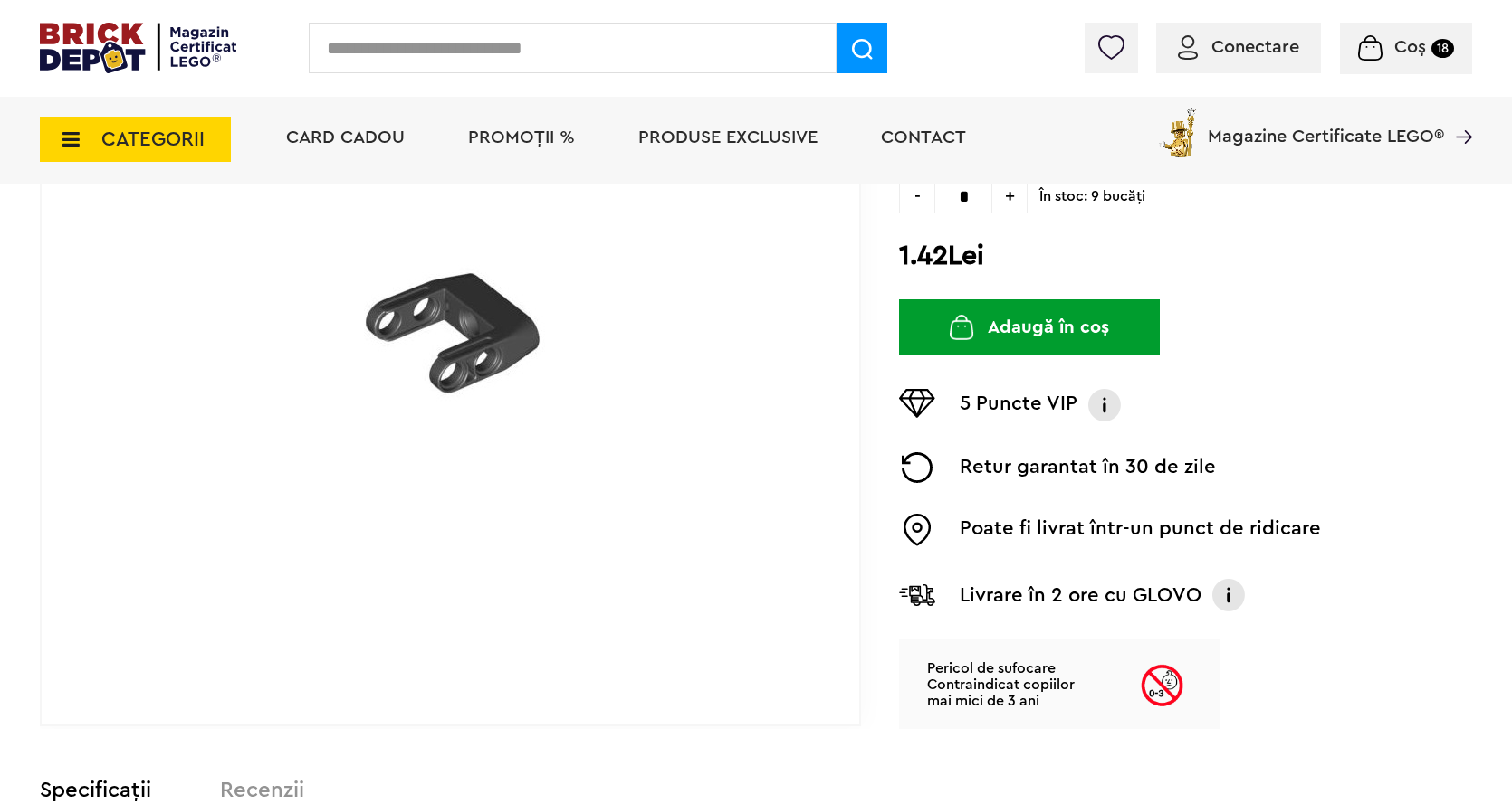
type input "*"
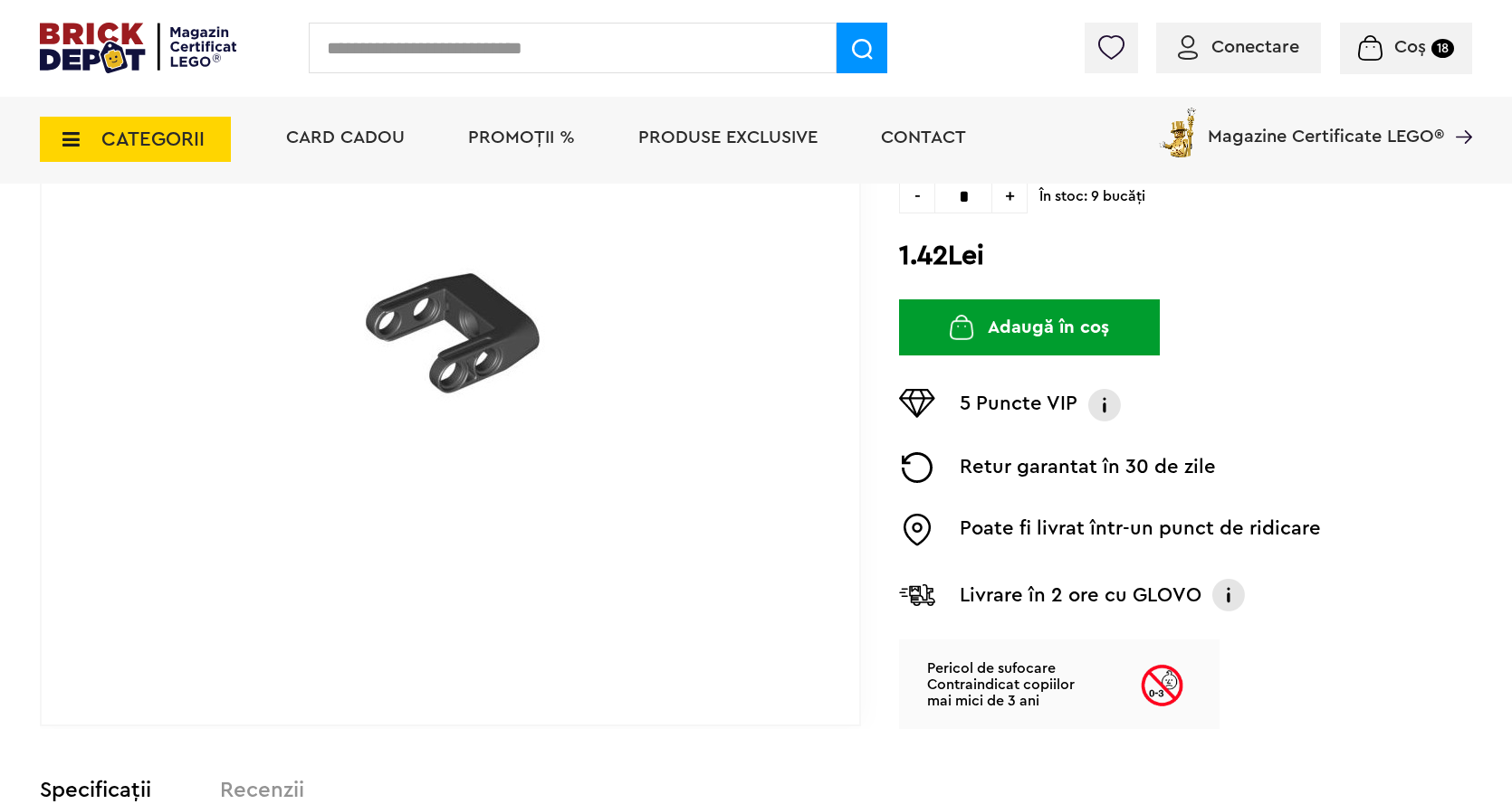
click at [1128, 332] on button "Adaugă în coș" at bounding box center [1029, 327] width 261 height 57
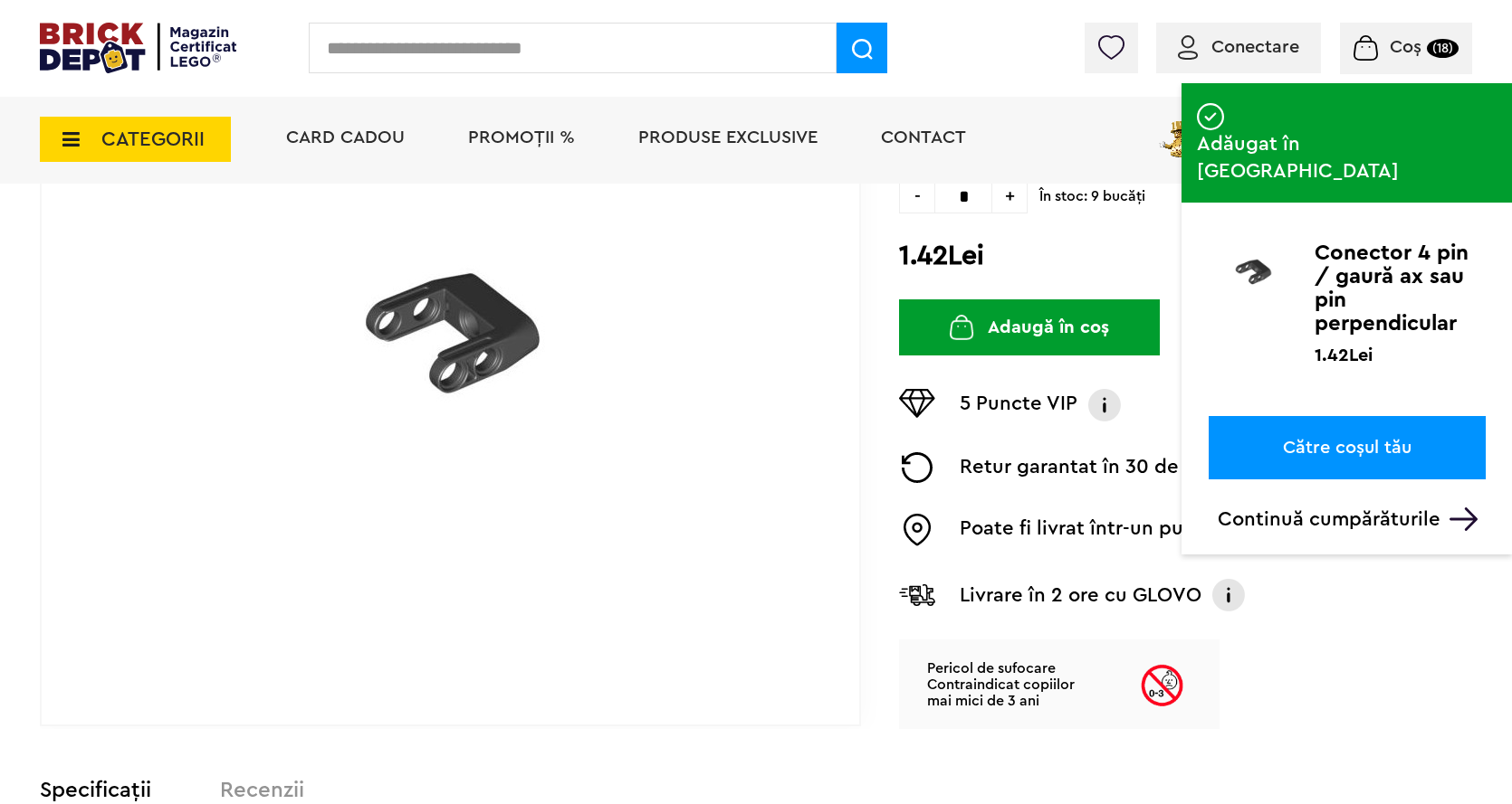
click at [465, 62] on input "text" at bounding box center [572, 48] width 527 height 51
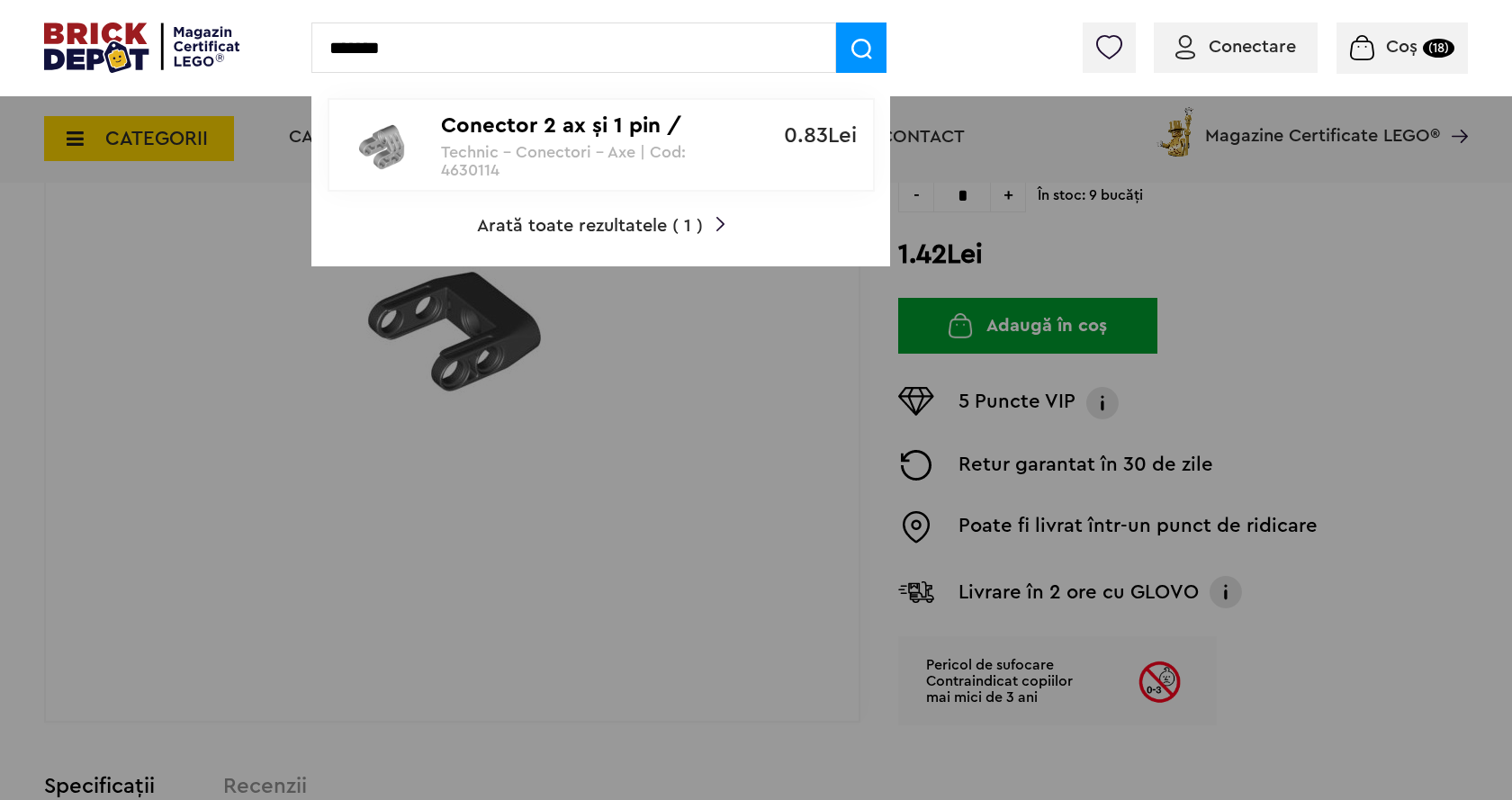
type input "*******"
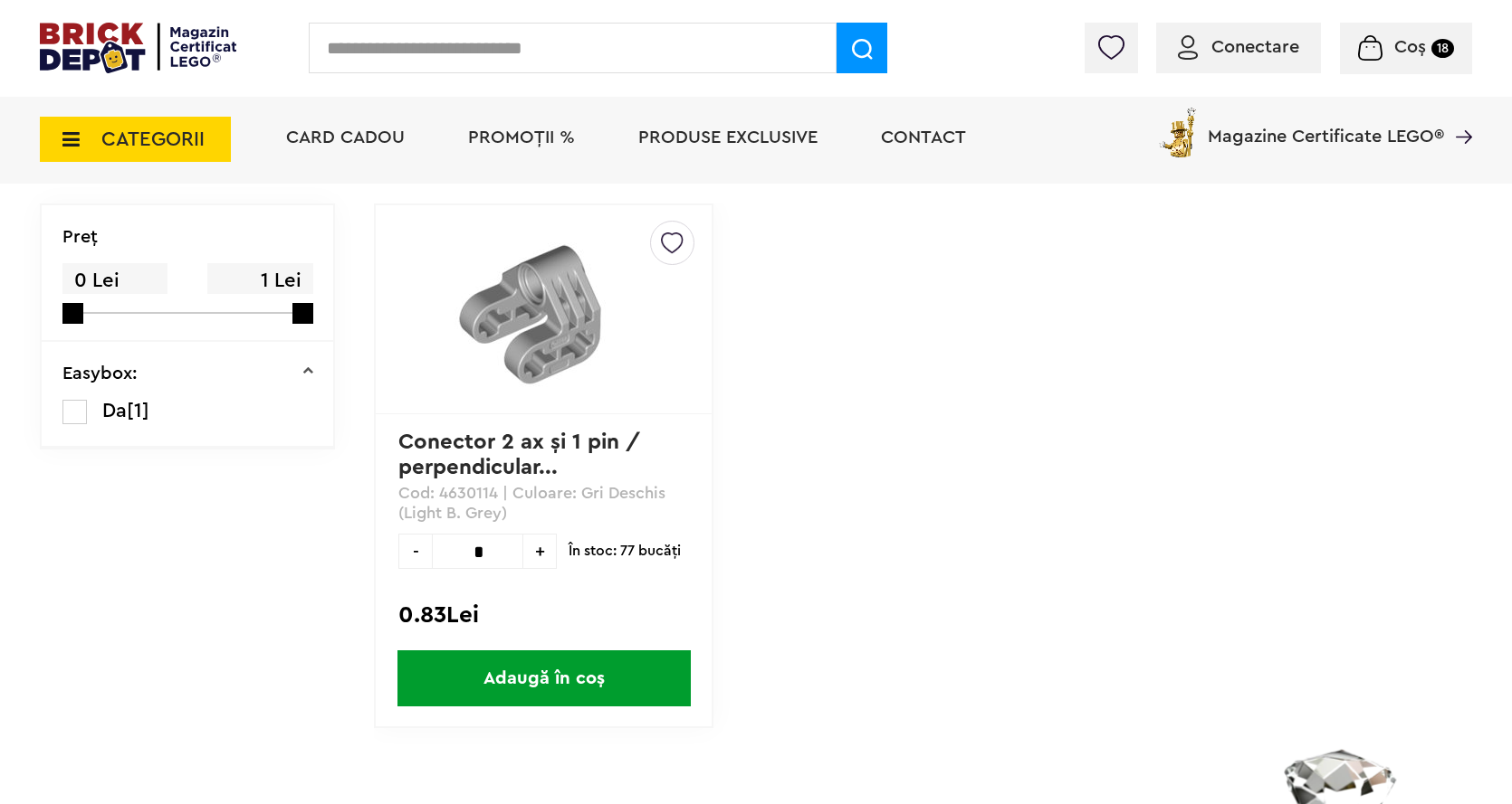
scroll to position [181, 0]
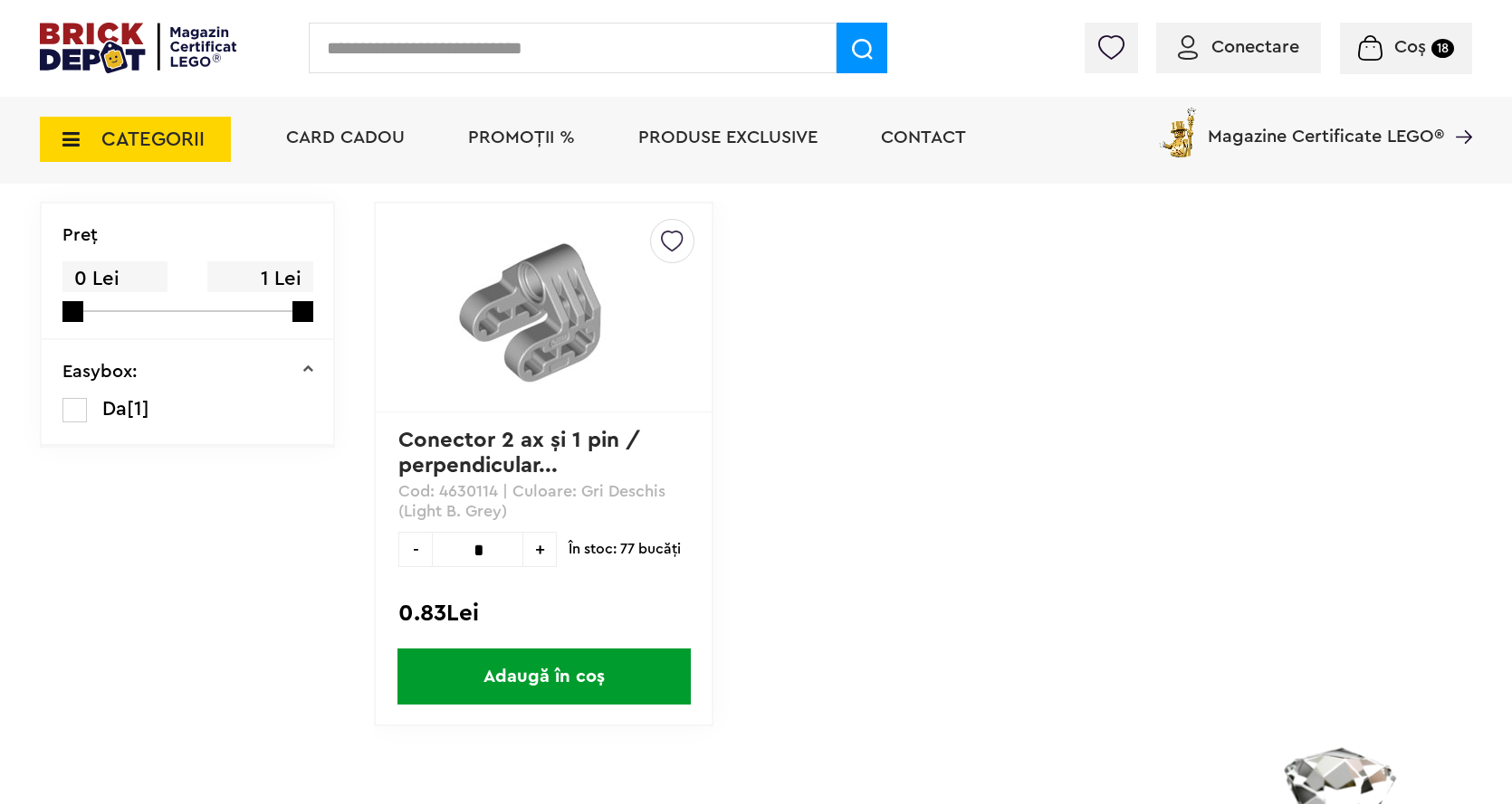
click at [1399, 47] on span "Coș" at bounding box center [1409, 47] width 32 height 18
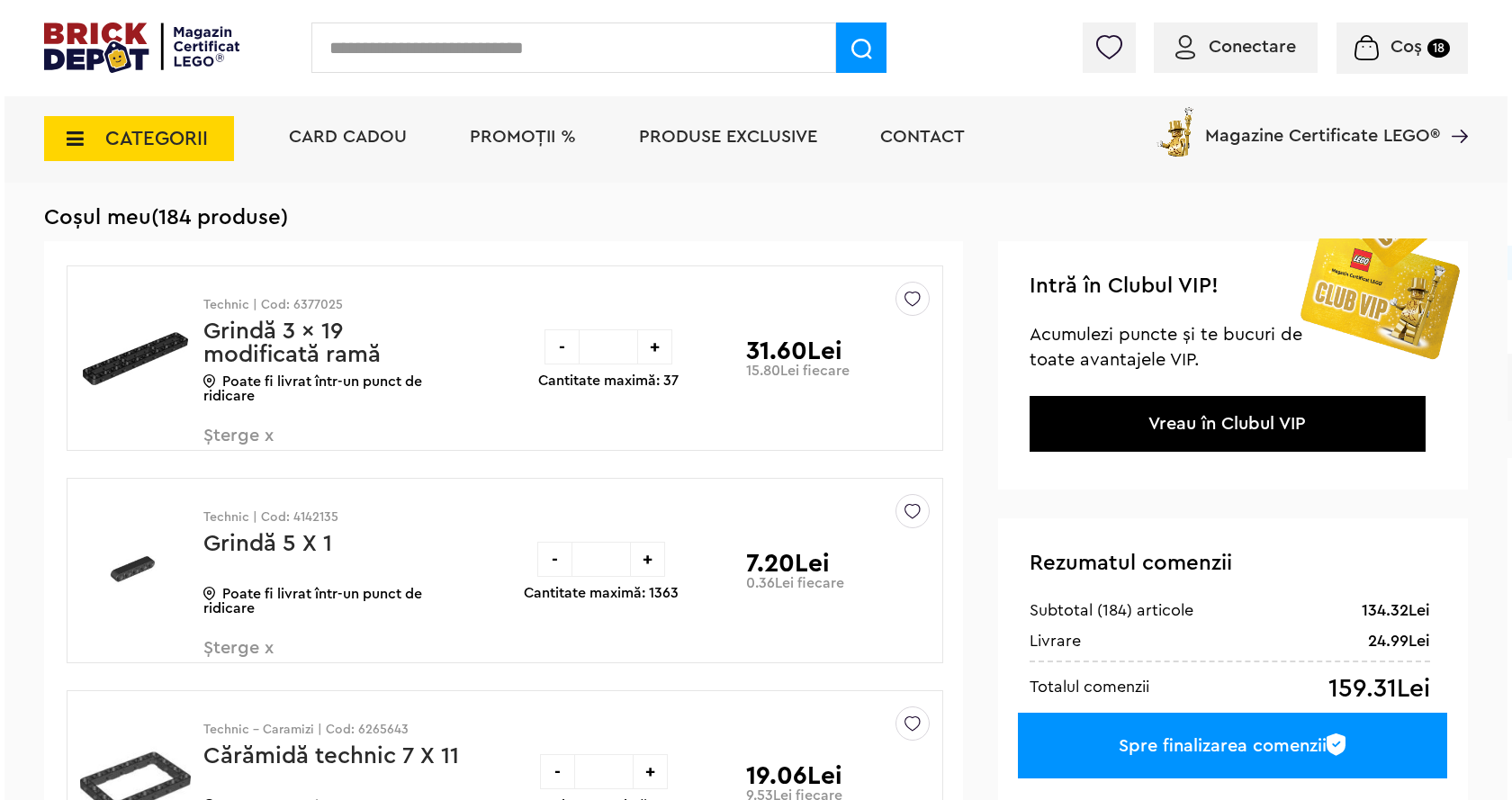
scroll to position [90, 0]
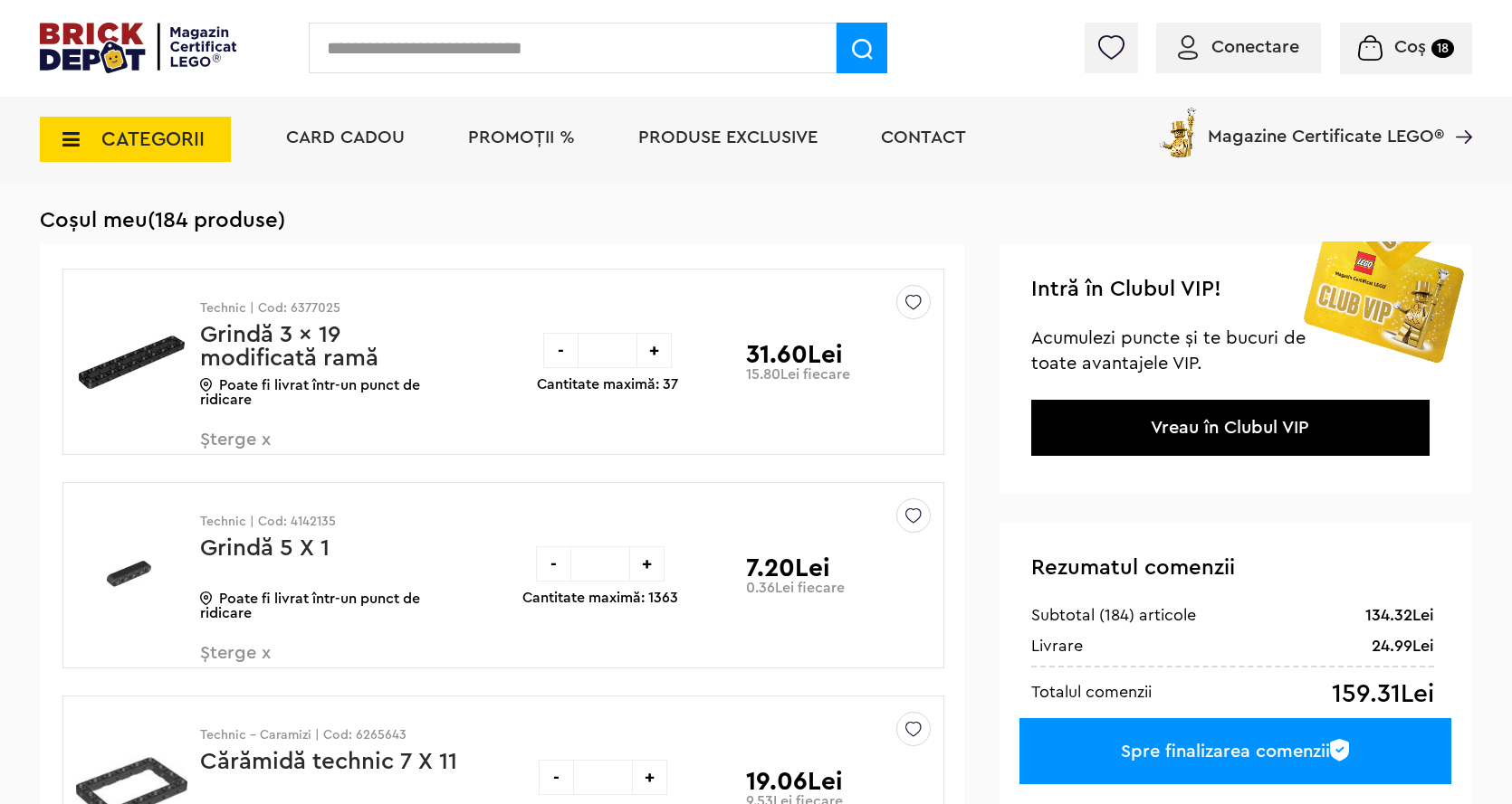
click at [357, 38] on input "text" at bounding box center [572, 48] width 527 height 51
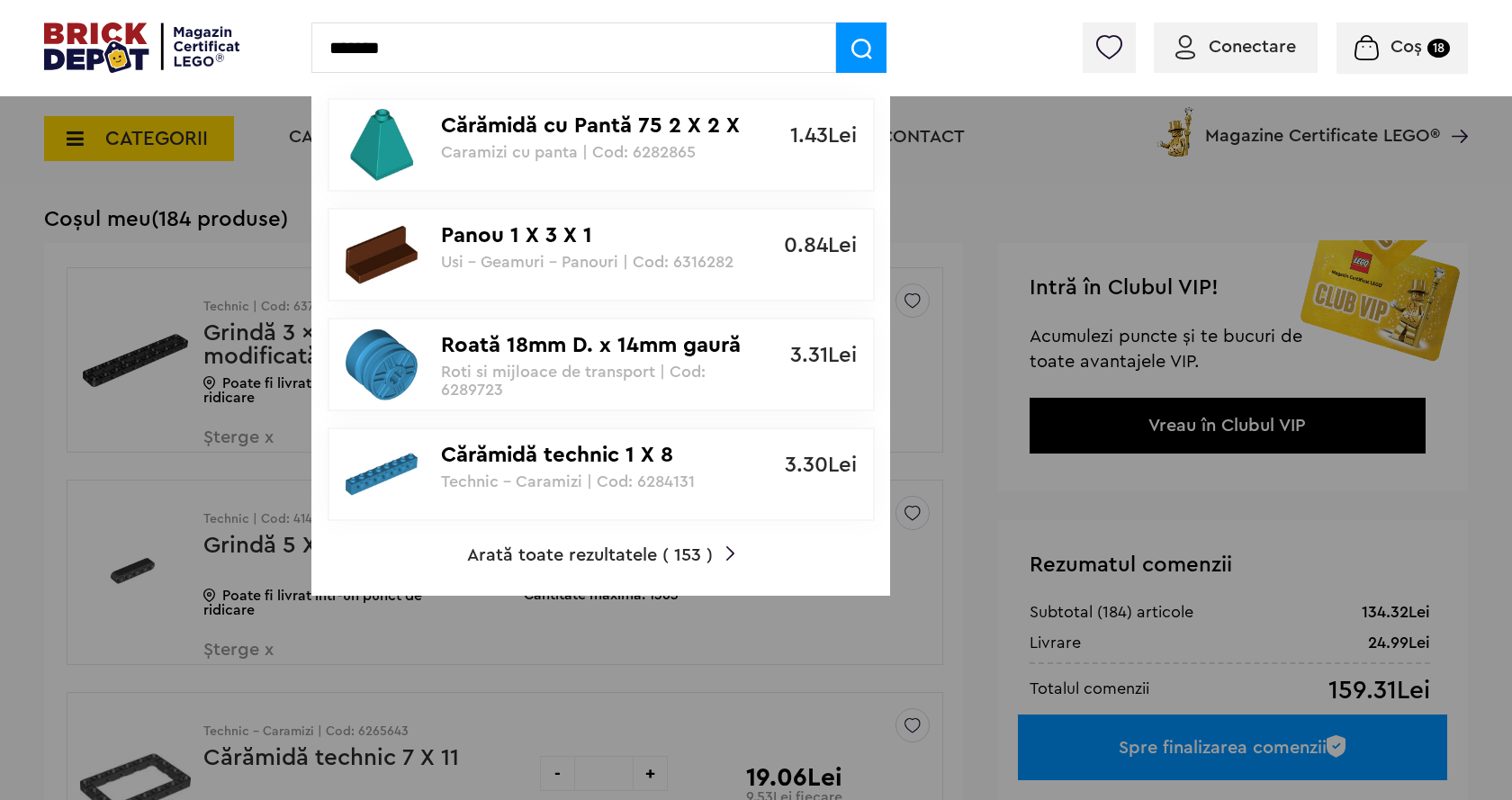
type input "*******"
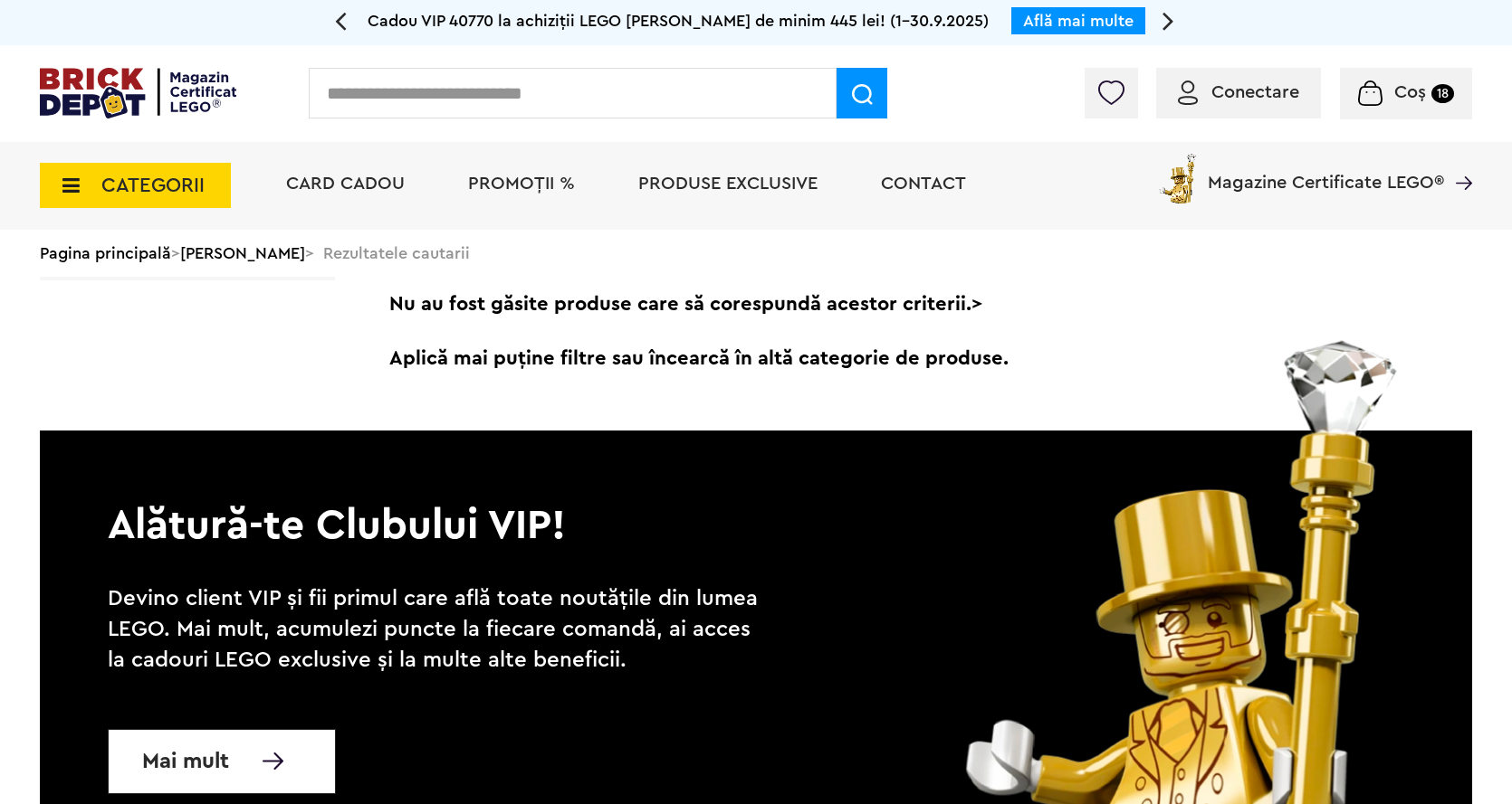
click at [394, 101] on input "text" at bounding box center [572, 93] width 527 height 51
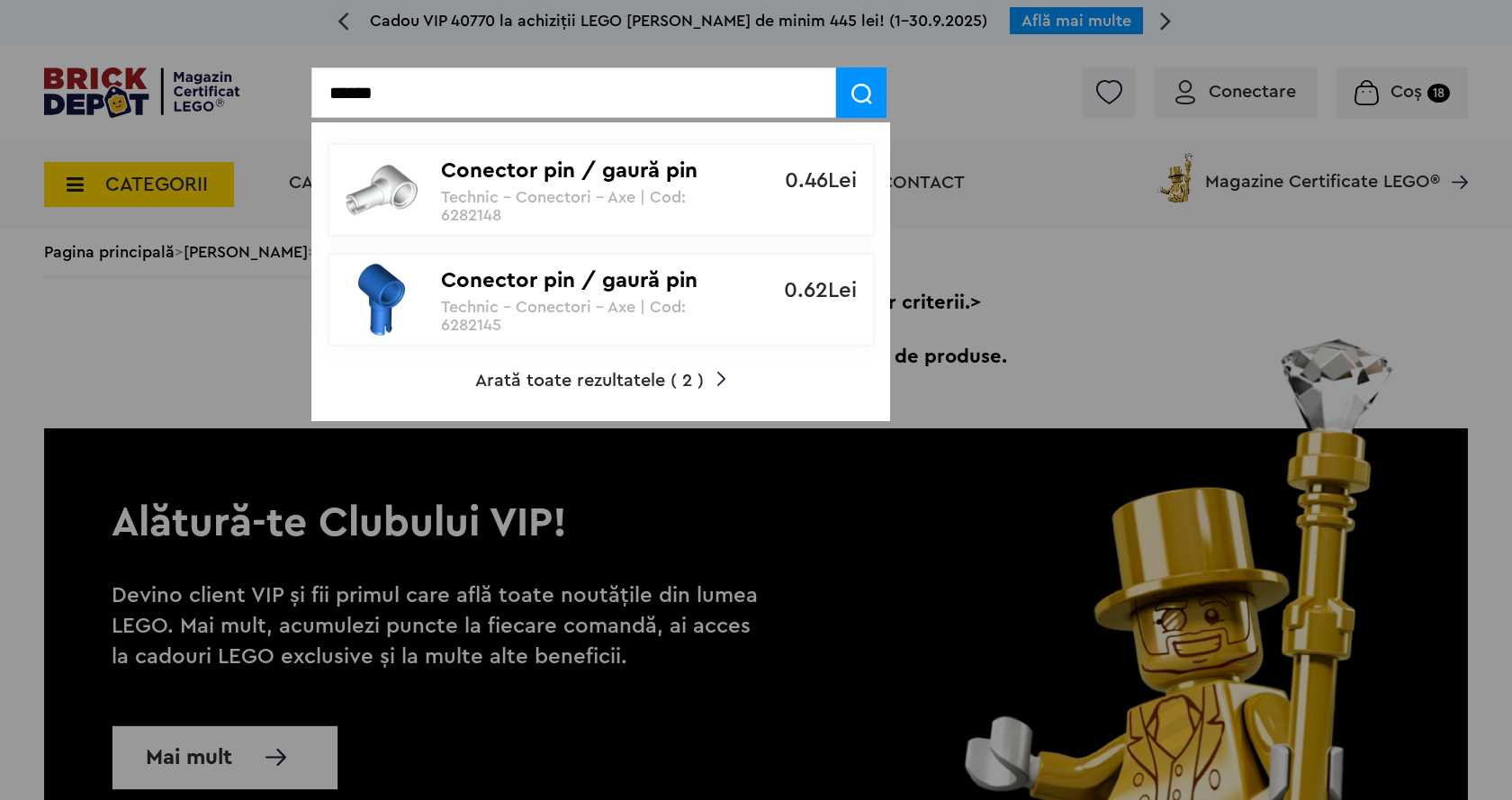
type input "******"
click at [448, 183] on p "Conector pin / gaură pin unghi 0" at bounding box center [591, 171] width 300 height 26
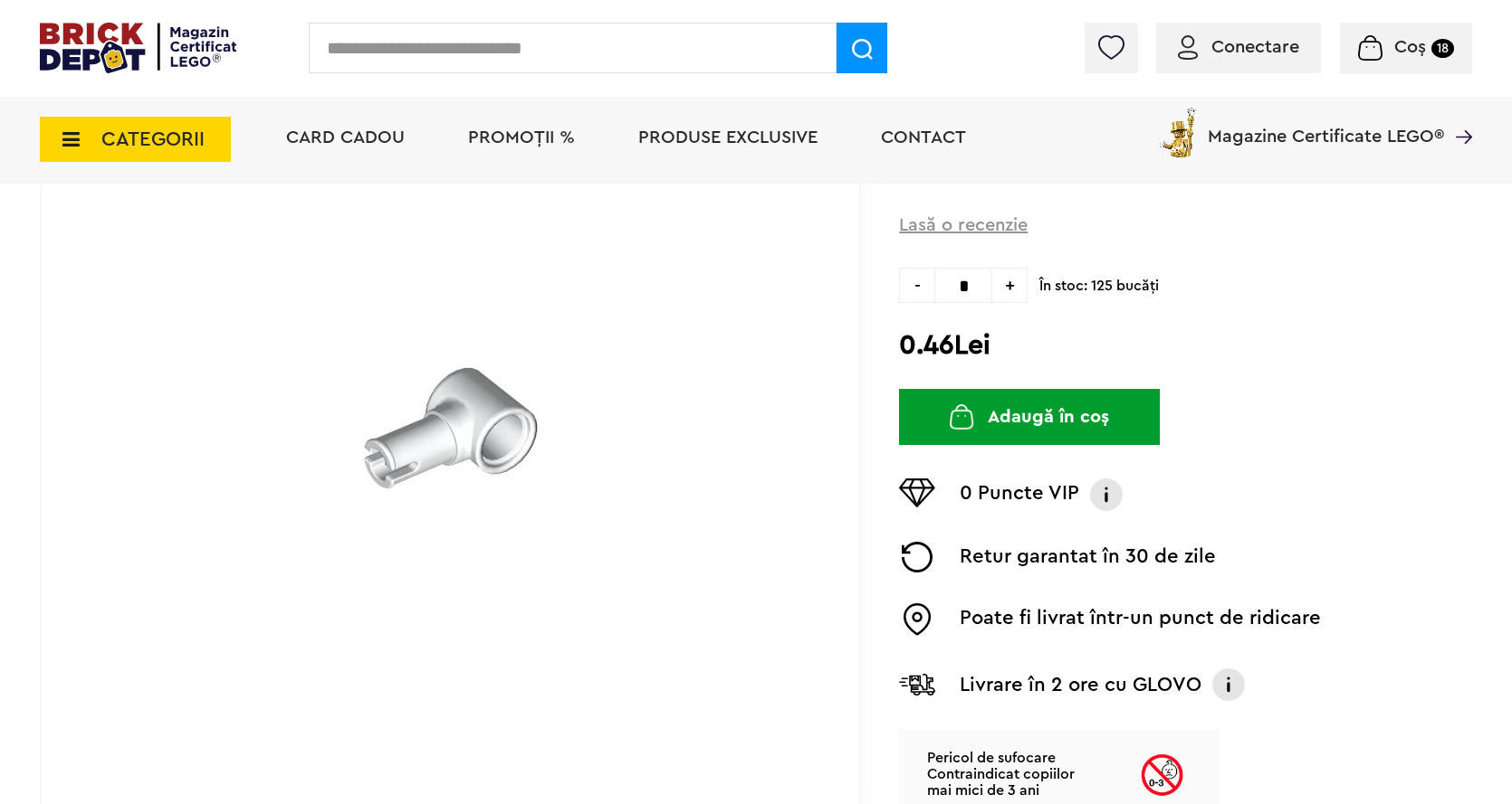
click at [985, 286] on input "*" at bounding box center [963, 285] width 58 height 35
type input "**"
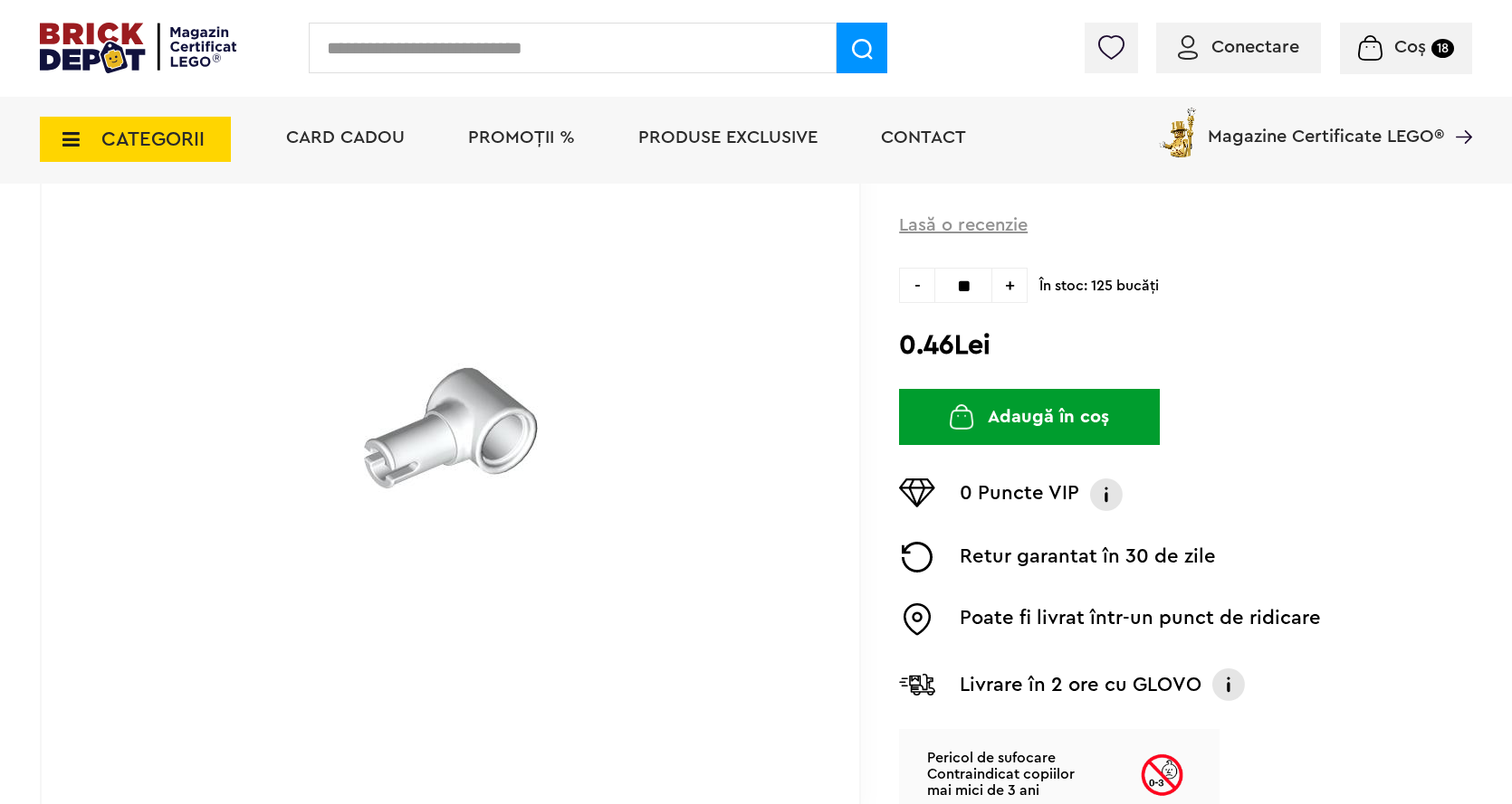
type input "**"
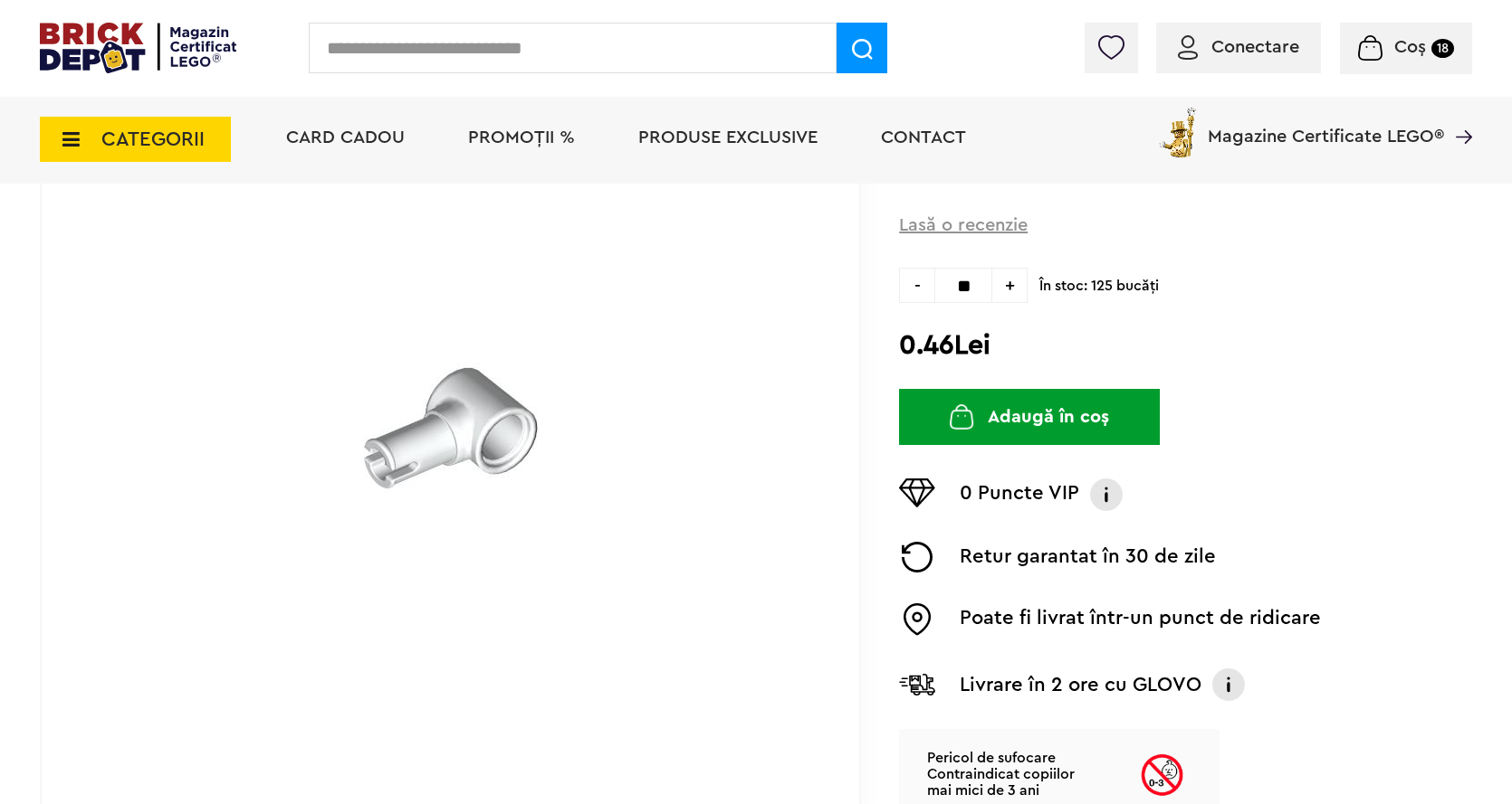
type input "**"
click at [1009, 416] on button "Adaugă în coș" at bounding box center [1029, 417] width 261 height 57
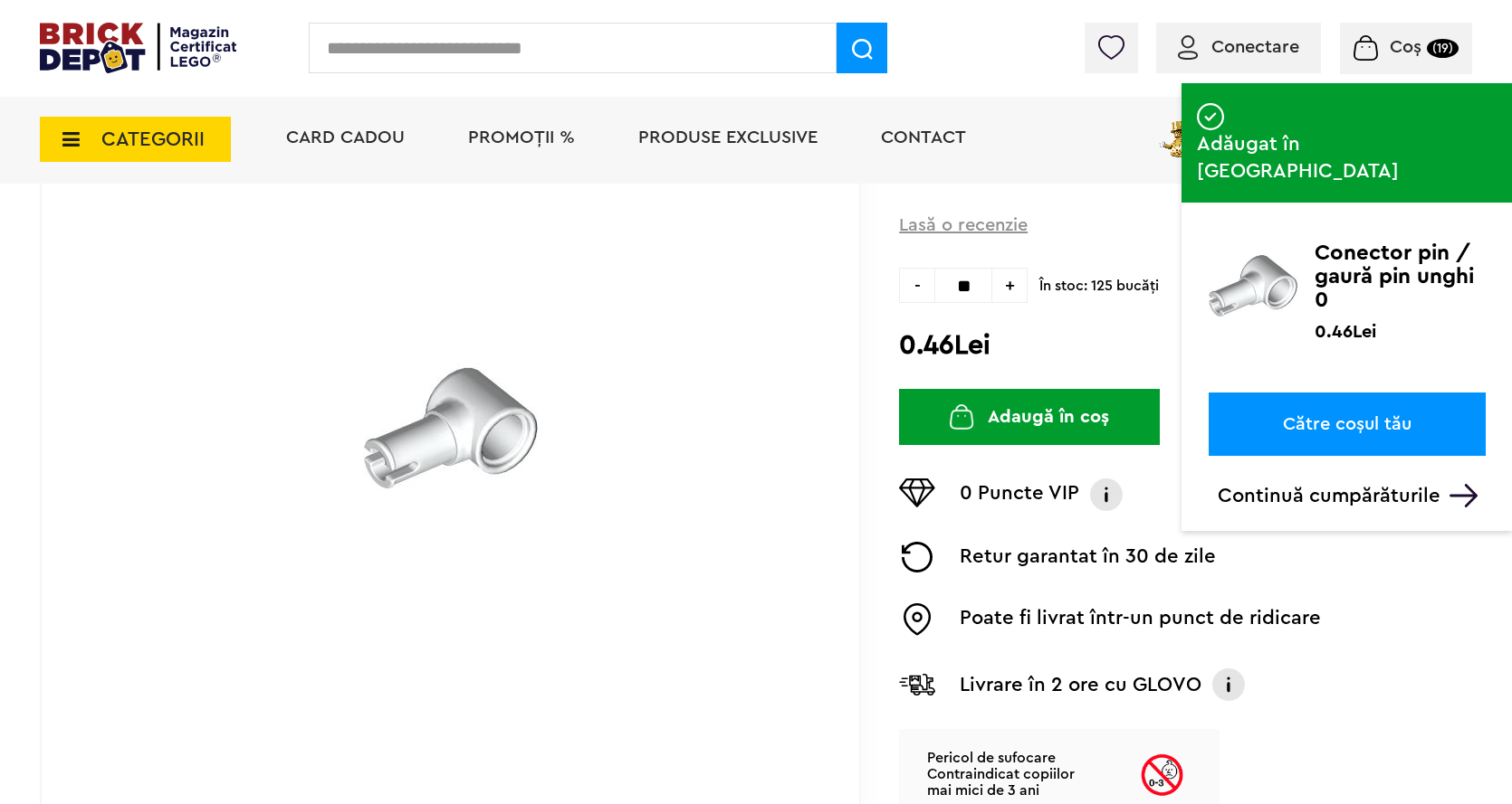
click at [356, 40] on input "text" at bounding box center [572, 48] width 527 height 51
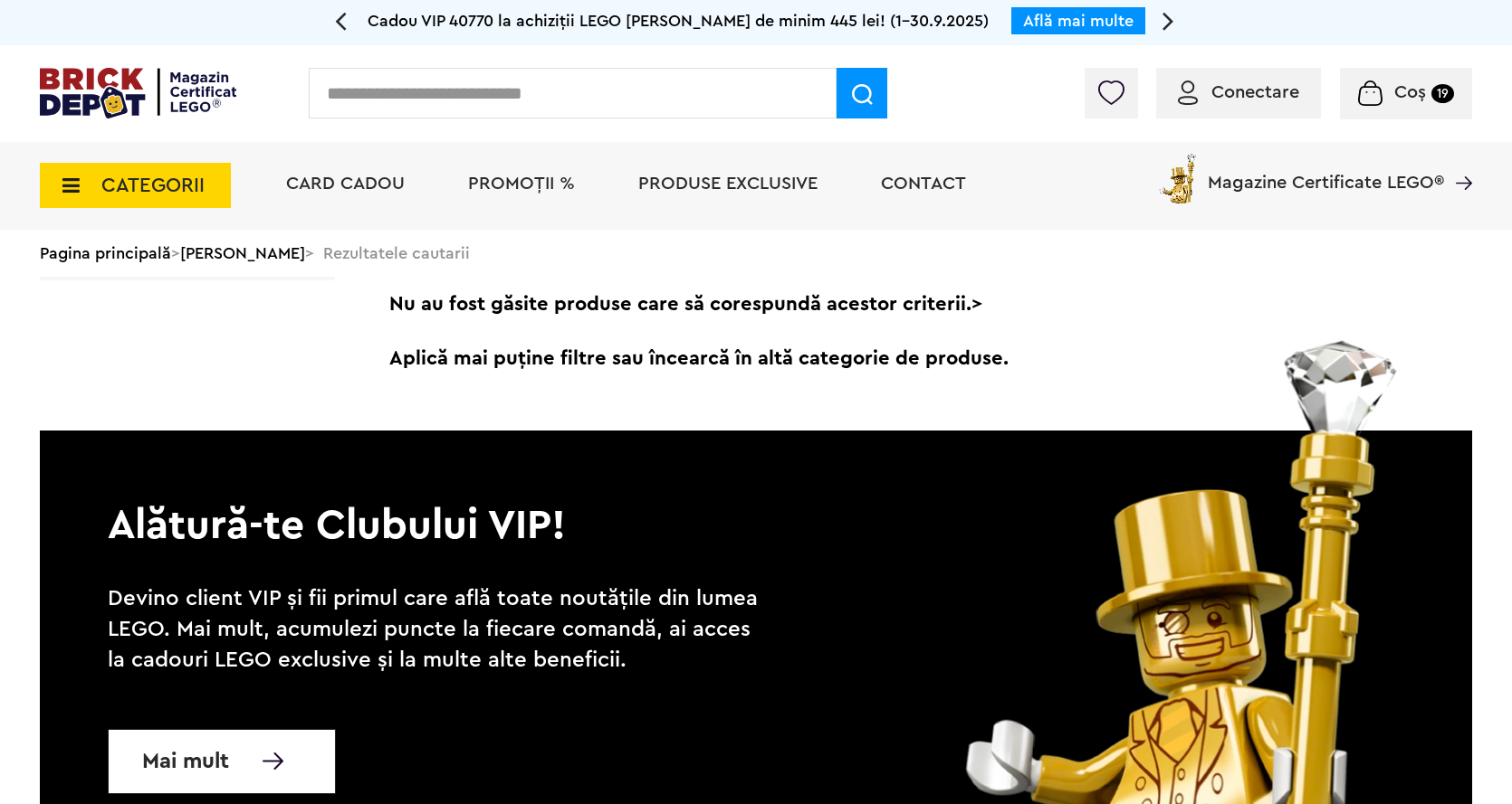
click at [461, 99] on input "text" at bounding box center [572, 93] width 527 height 51
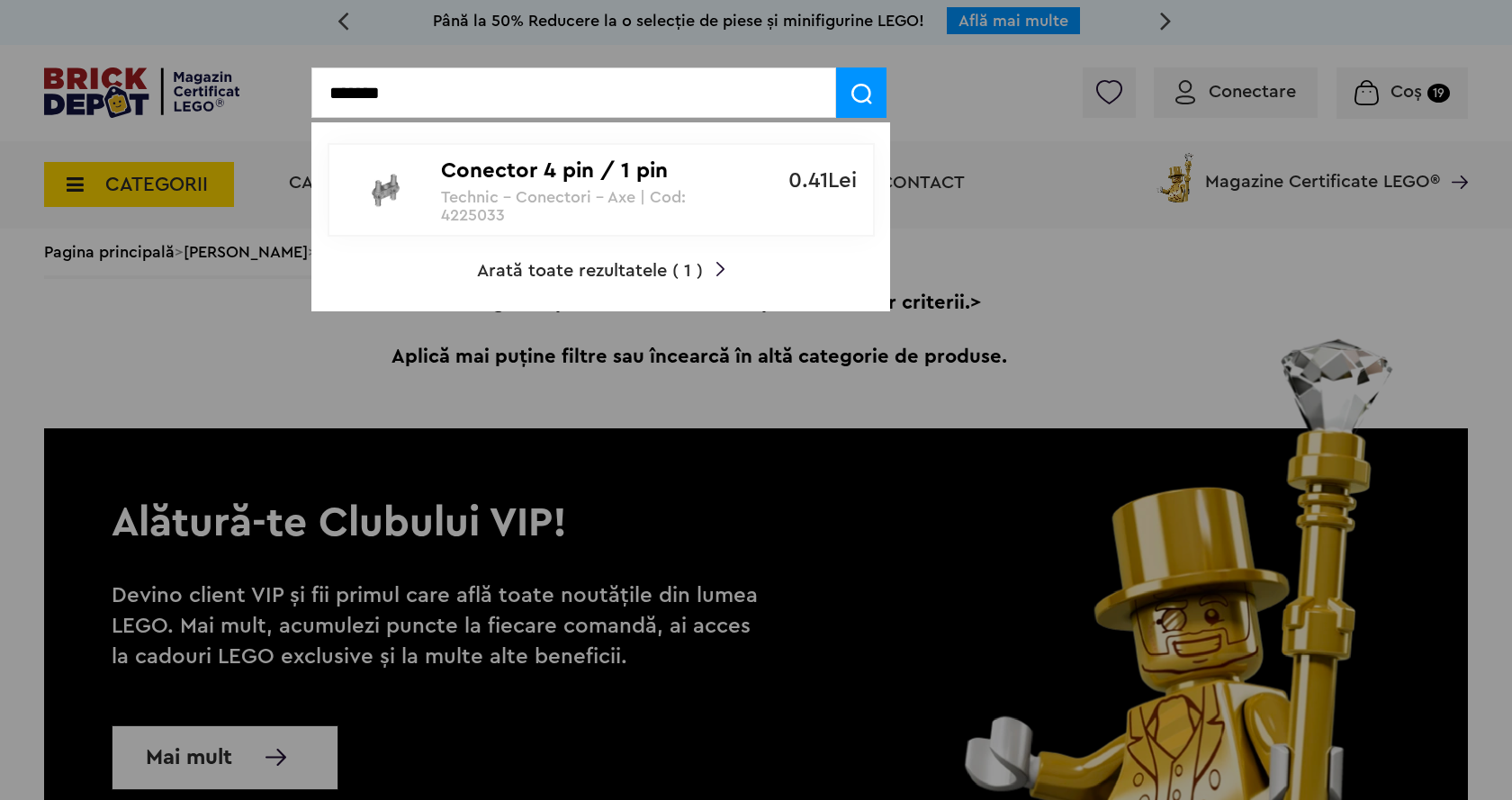
type input "*******"
click at [851, 89] on img at bounding box center [862, 94] width 21 height 21
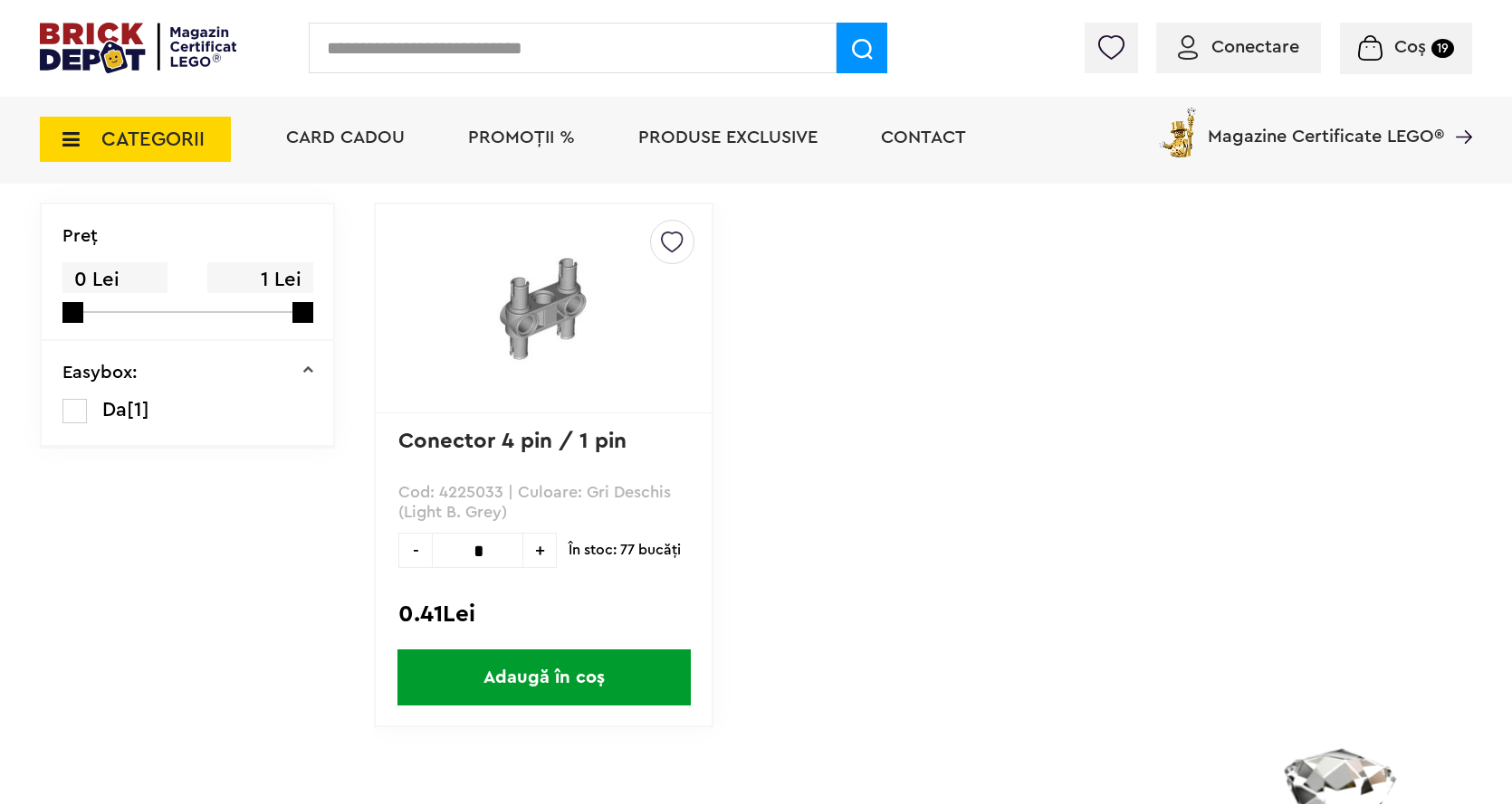
scroll to position [181, 0]
click at [493, 534] on input "*" at bounding box center [477, 549] width 91 height 35
type input "*"
click at [506, 681] on span "Adaugă în coș" at bounding box center [544, 677] width 293 height 57
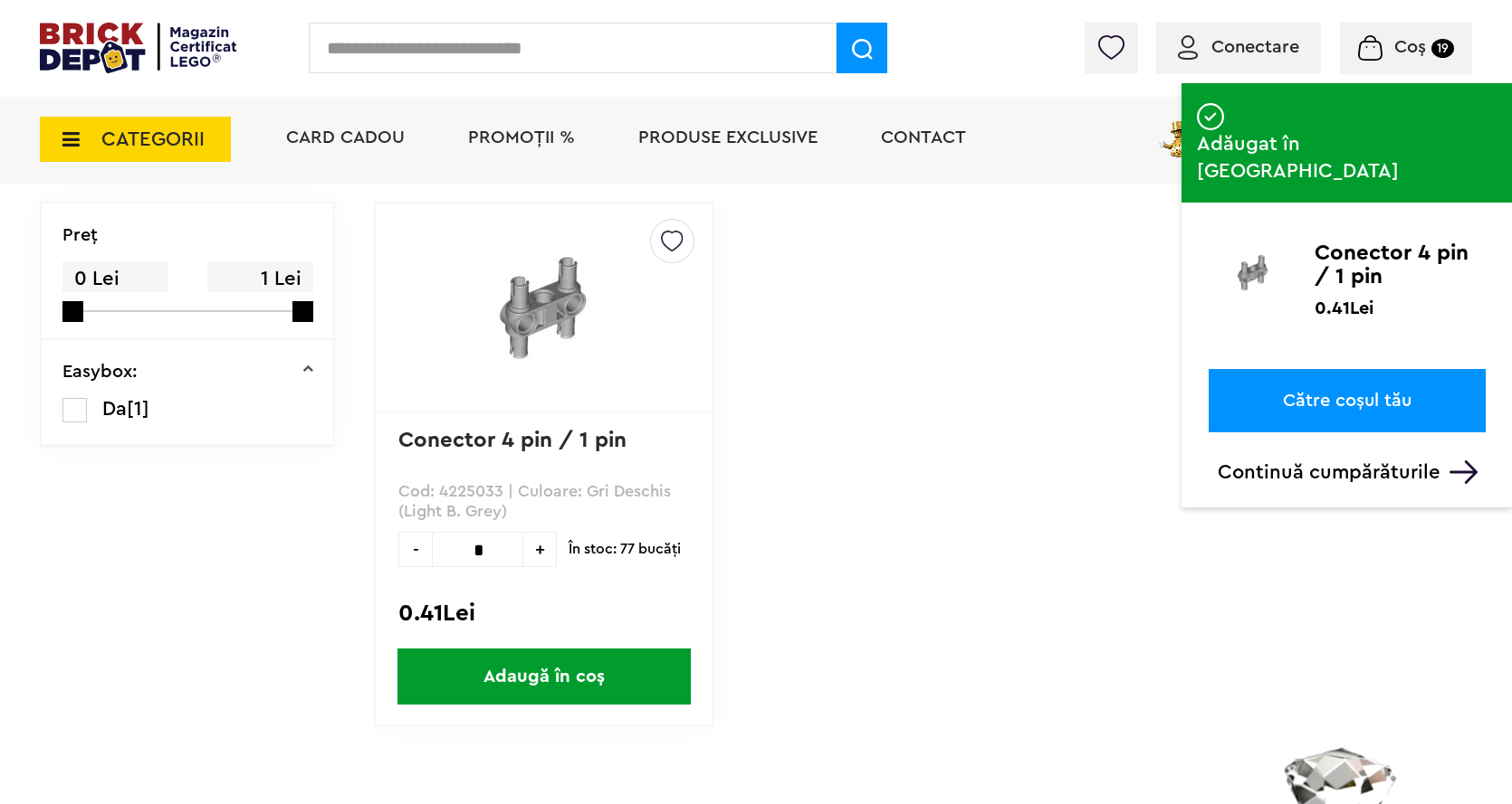
click at [1411, 51] on span "Coș" at bounding box center [1409, 47] width 32 height 18
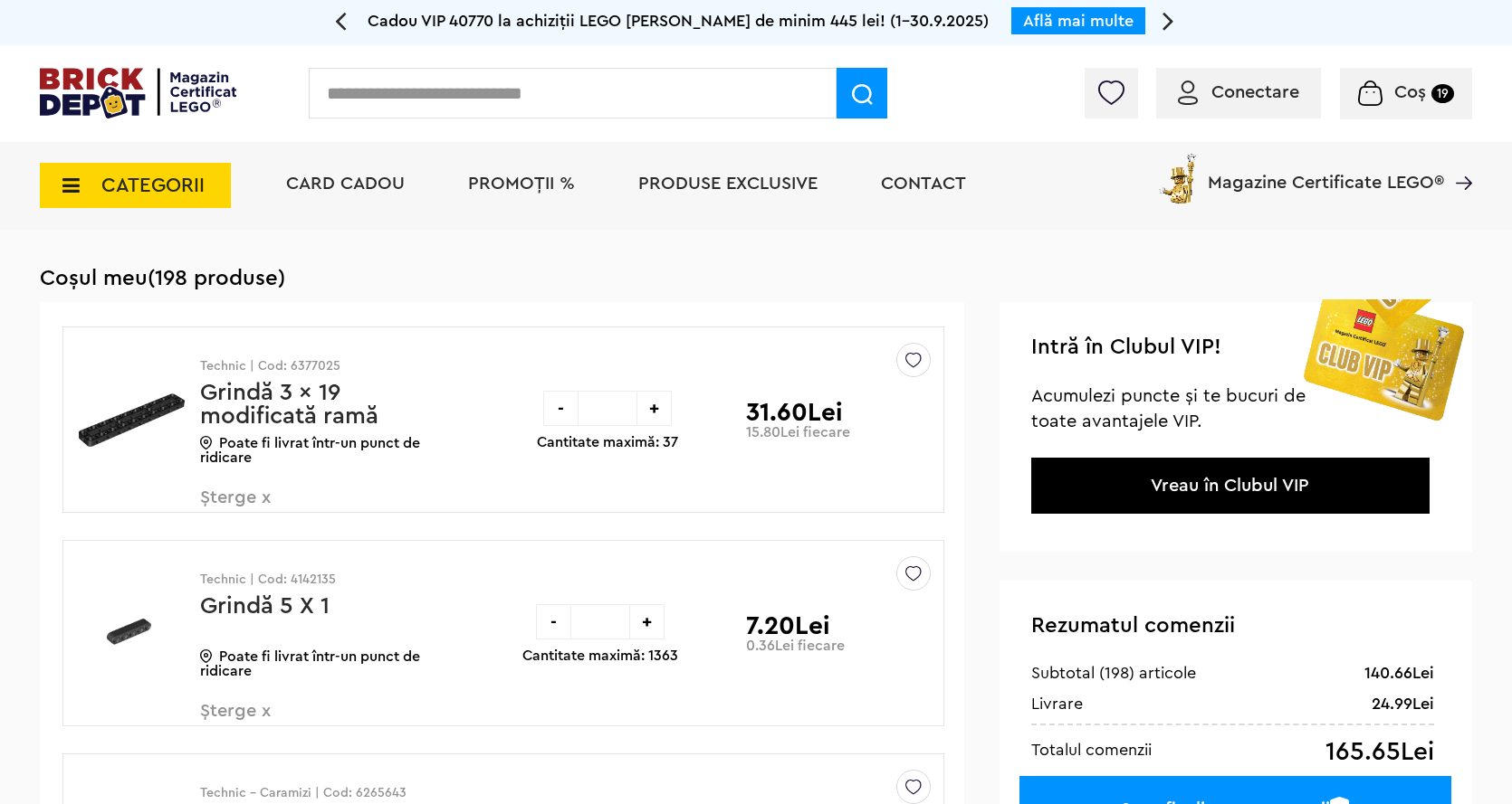
click at [341, 98] on input "text" at bounding box center [572, 93] width 527 height 51
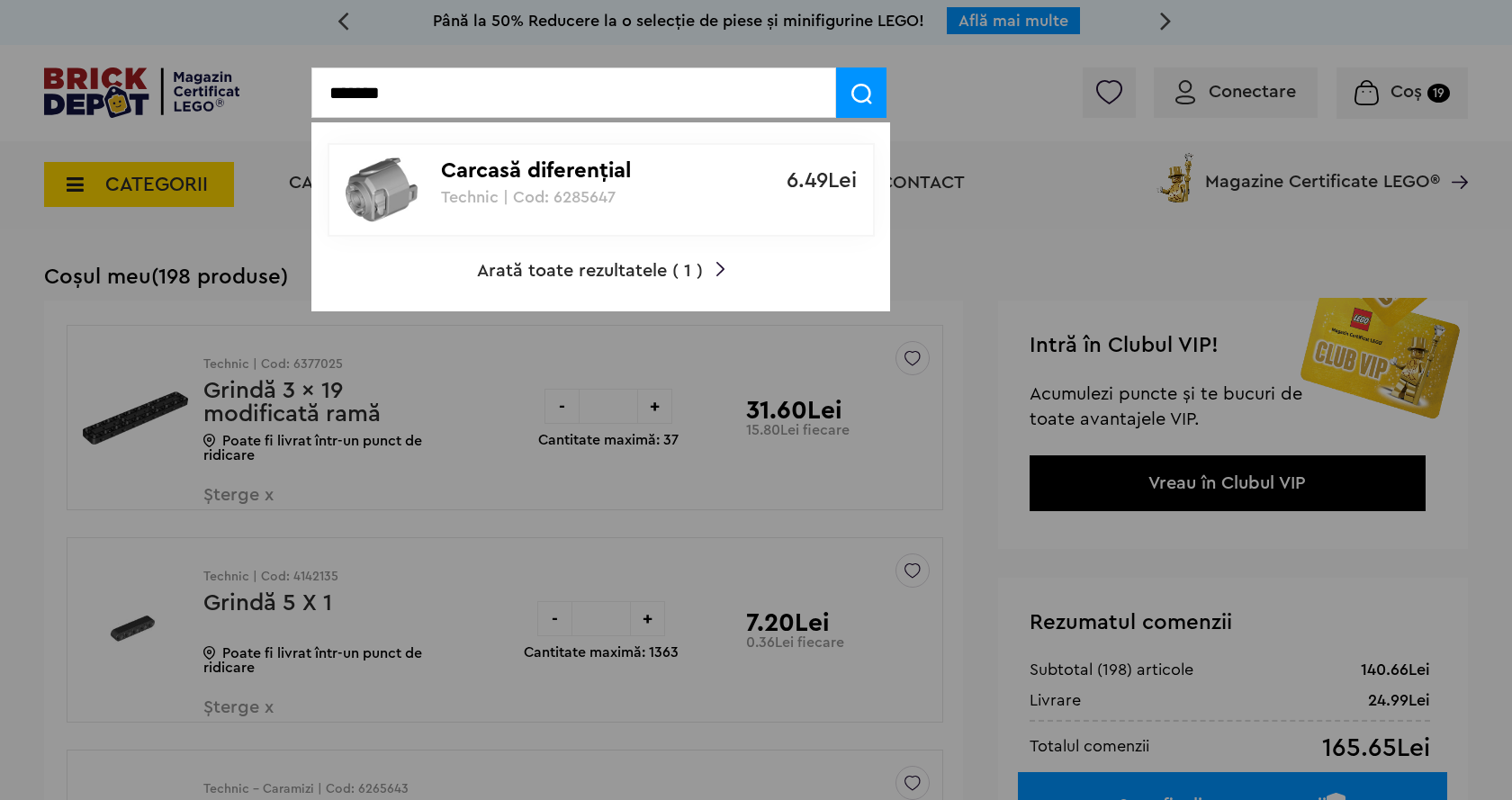
type input "*******"
click at [448, 167] on p "Carcasă diferenţial" at bounding box center [591, 171] width 300 height 26
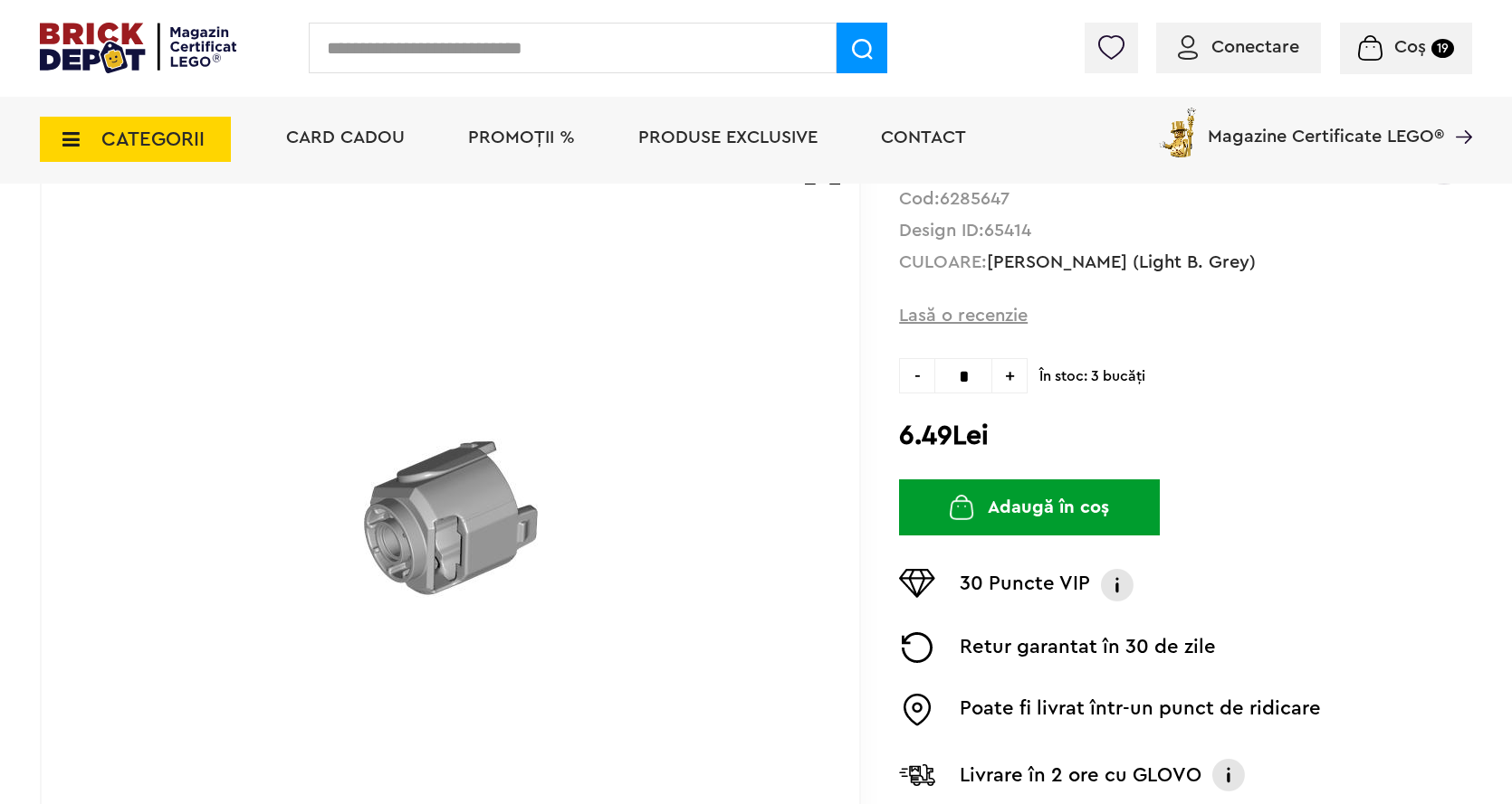
click at [967, 376] on input "*" at bounding box center [963, 376] width 58 height 35
type input "*"
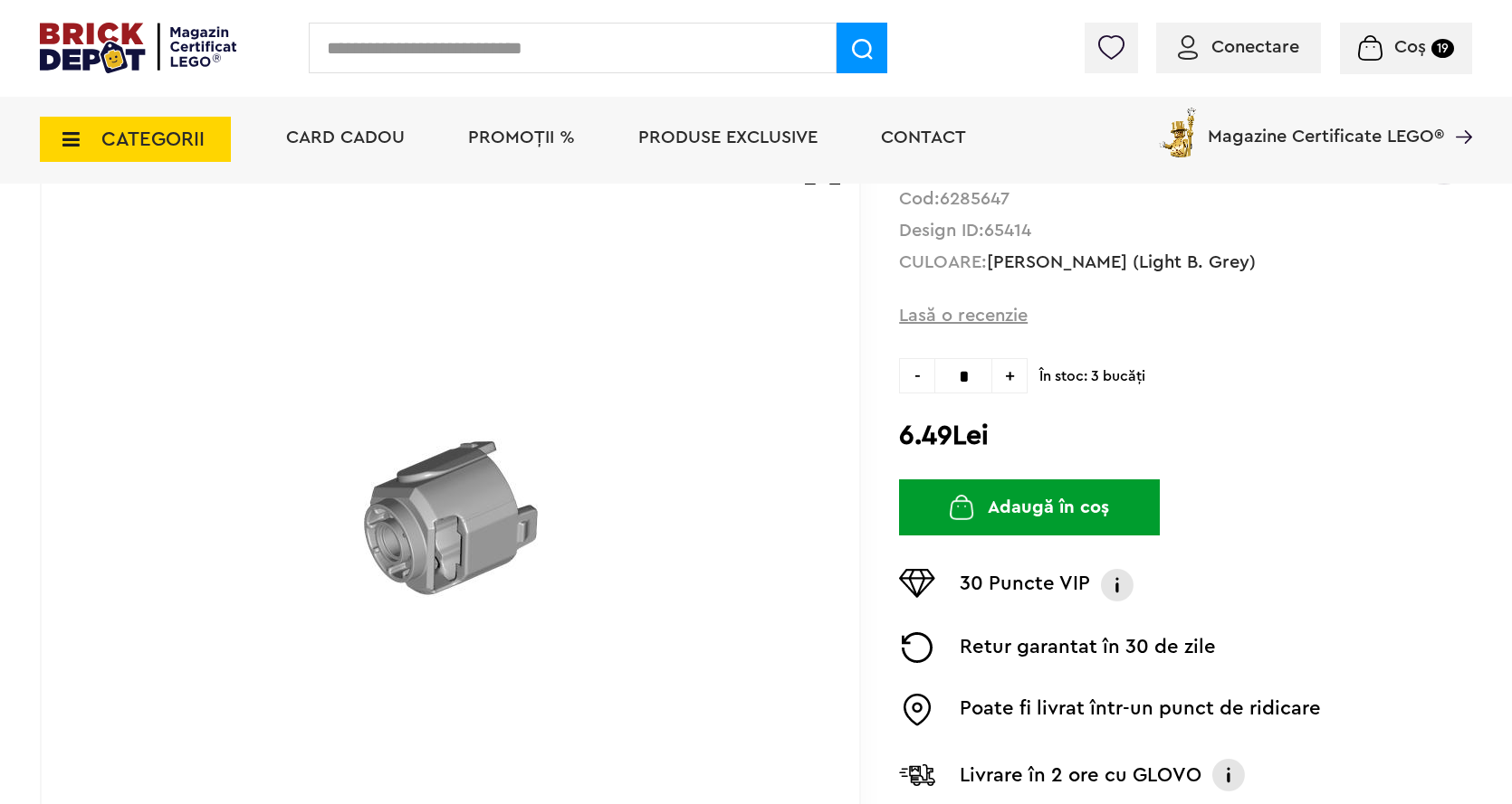
type input "*"
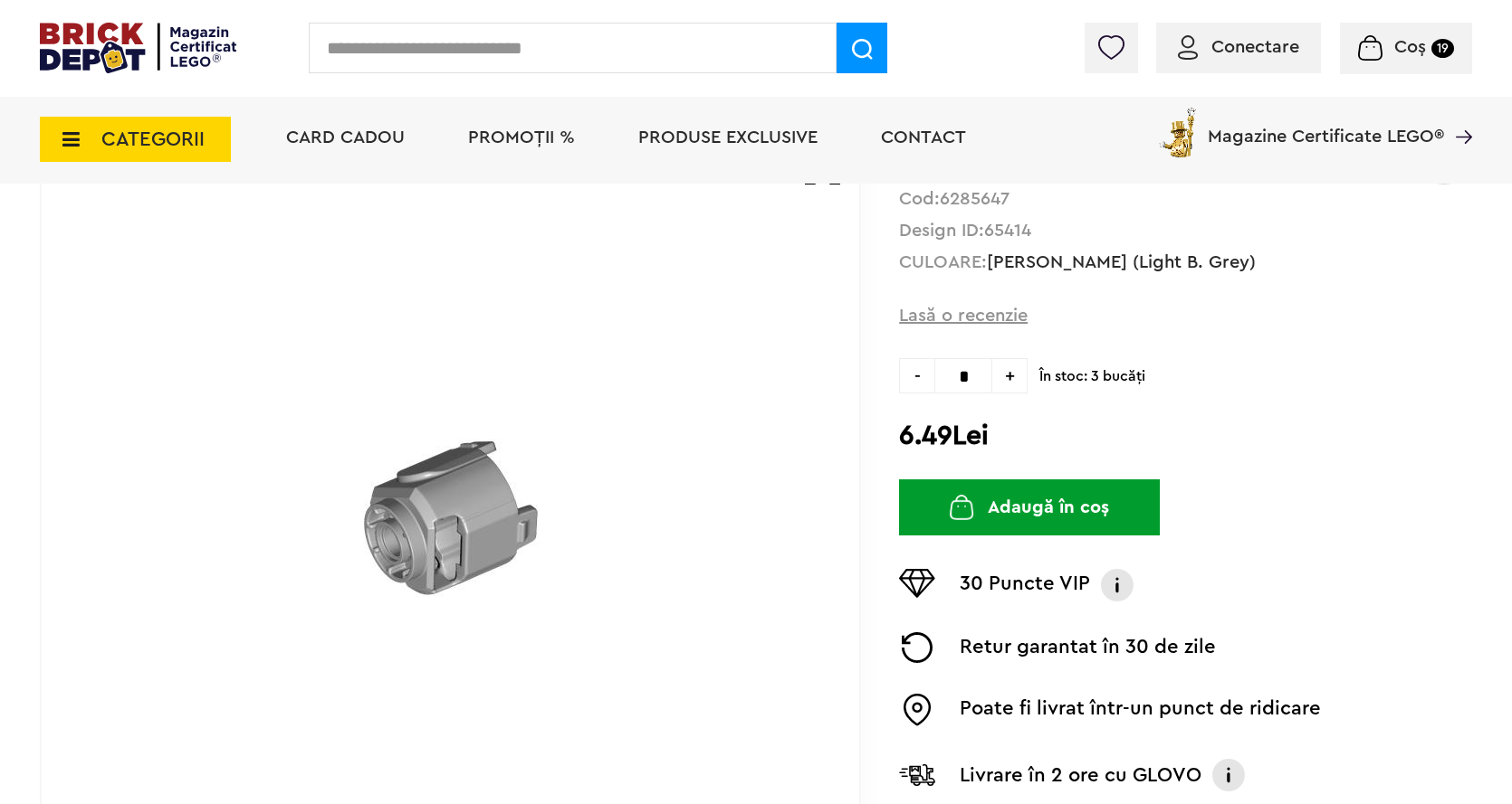
type input "*"
click at [999, 517] on button "Adaugă în coș" at bounding box center [1029, 507] width 261 height 57
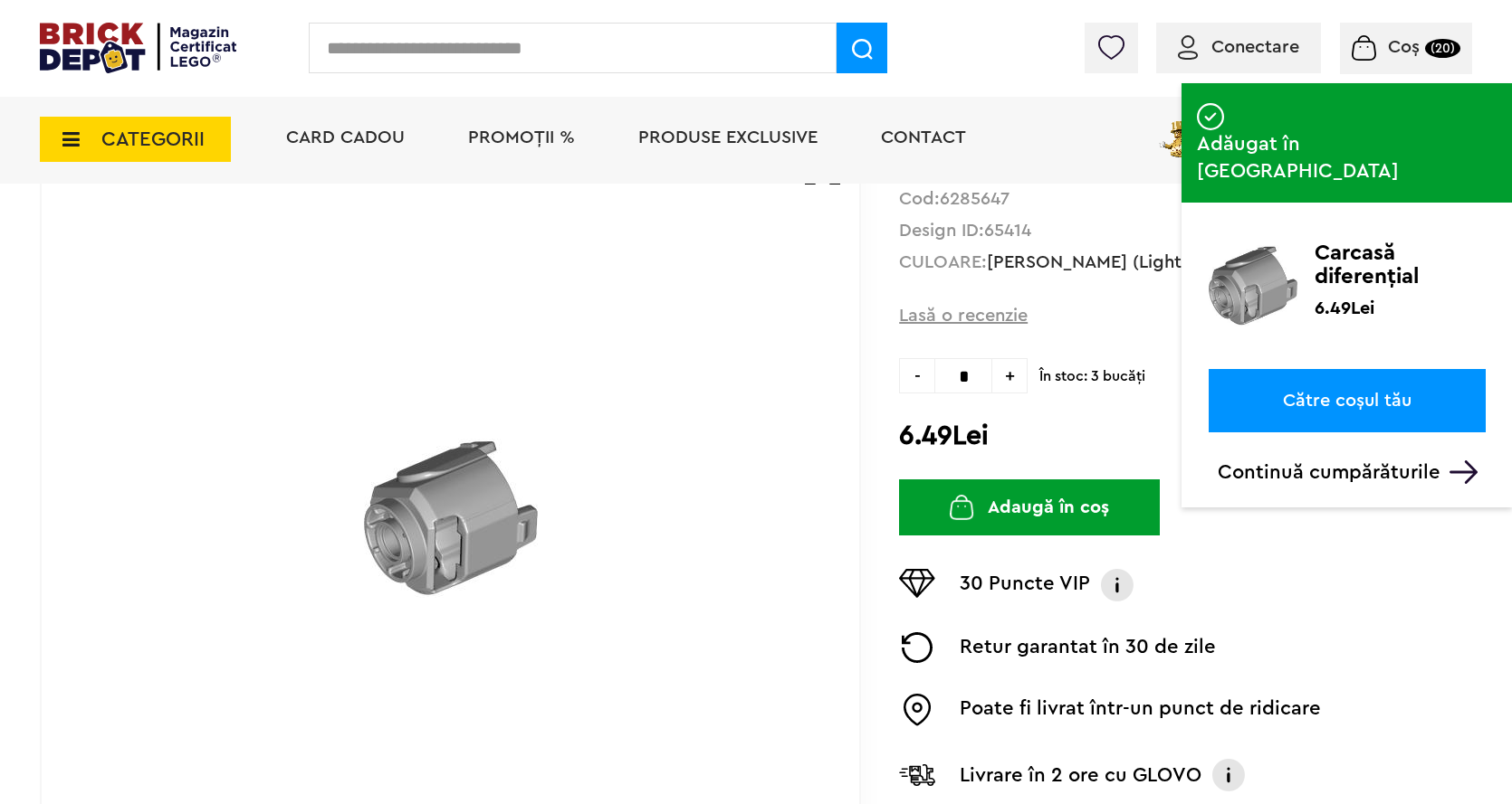
click at [1373, 369] on link "Către coșul tău" at bounding box center [1346, 401] width 277 height 63
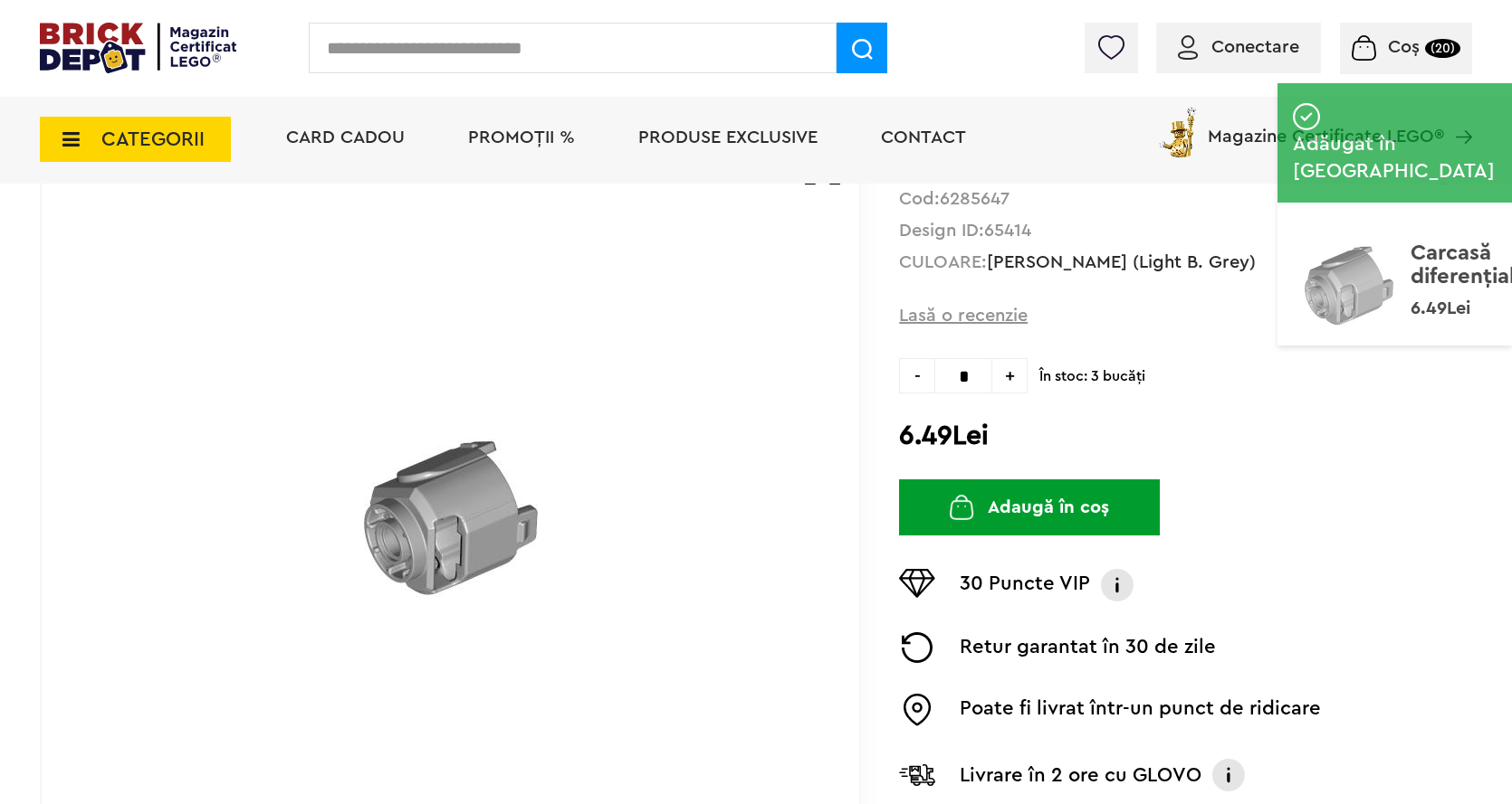
click at [374, 56] on input "text" at bounding box center [572, 48] width 527 height 51
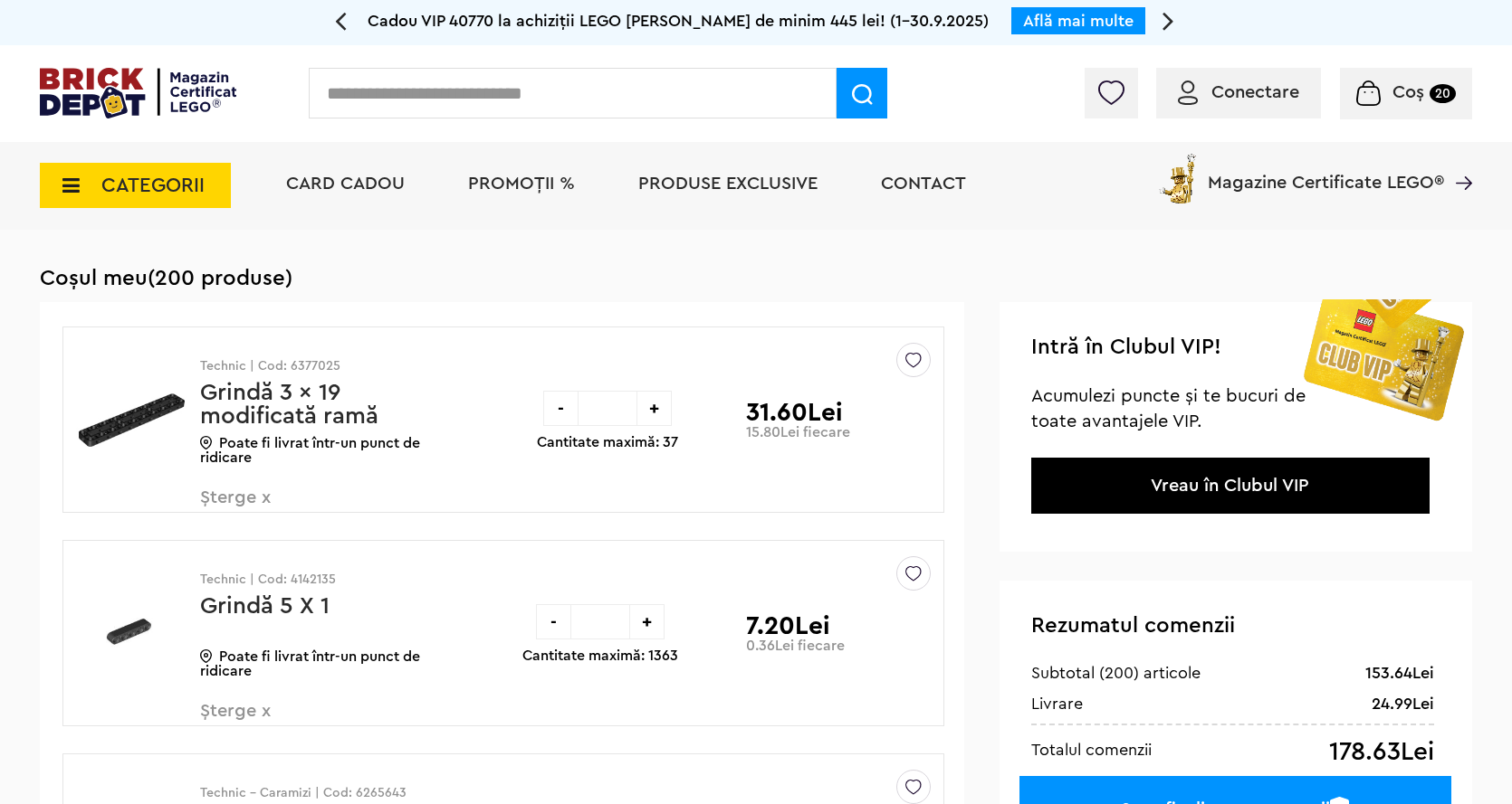
click at [410, 102] on input "text" at bounding box center [572, 93] width 527 height 51
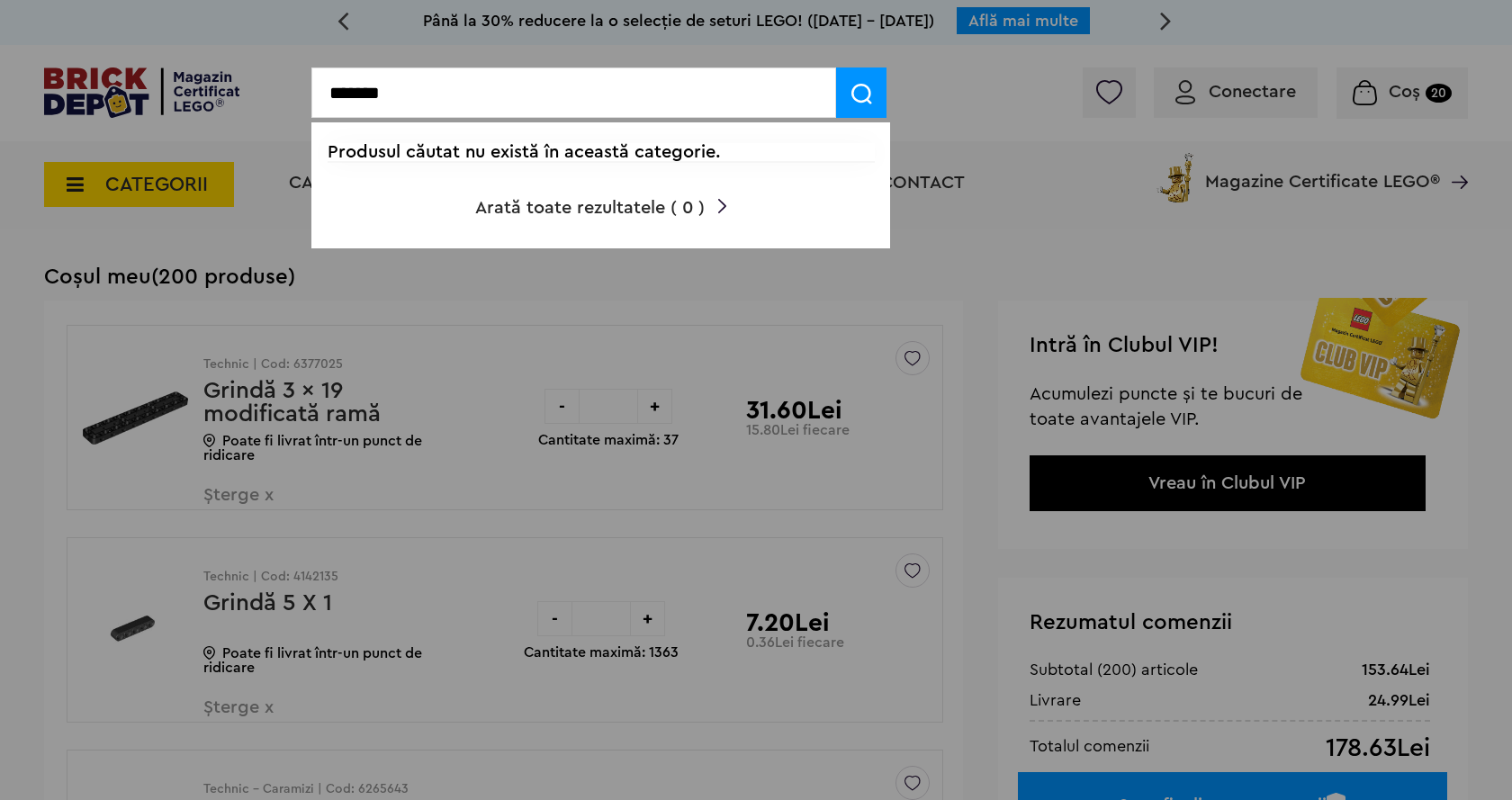
type input "*******"
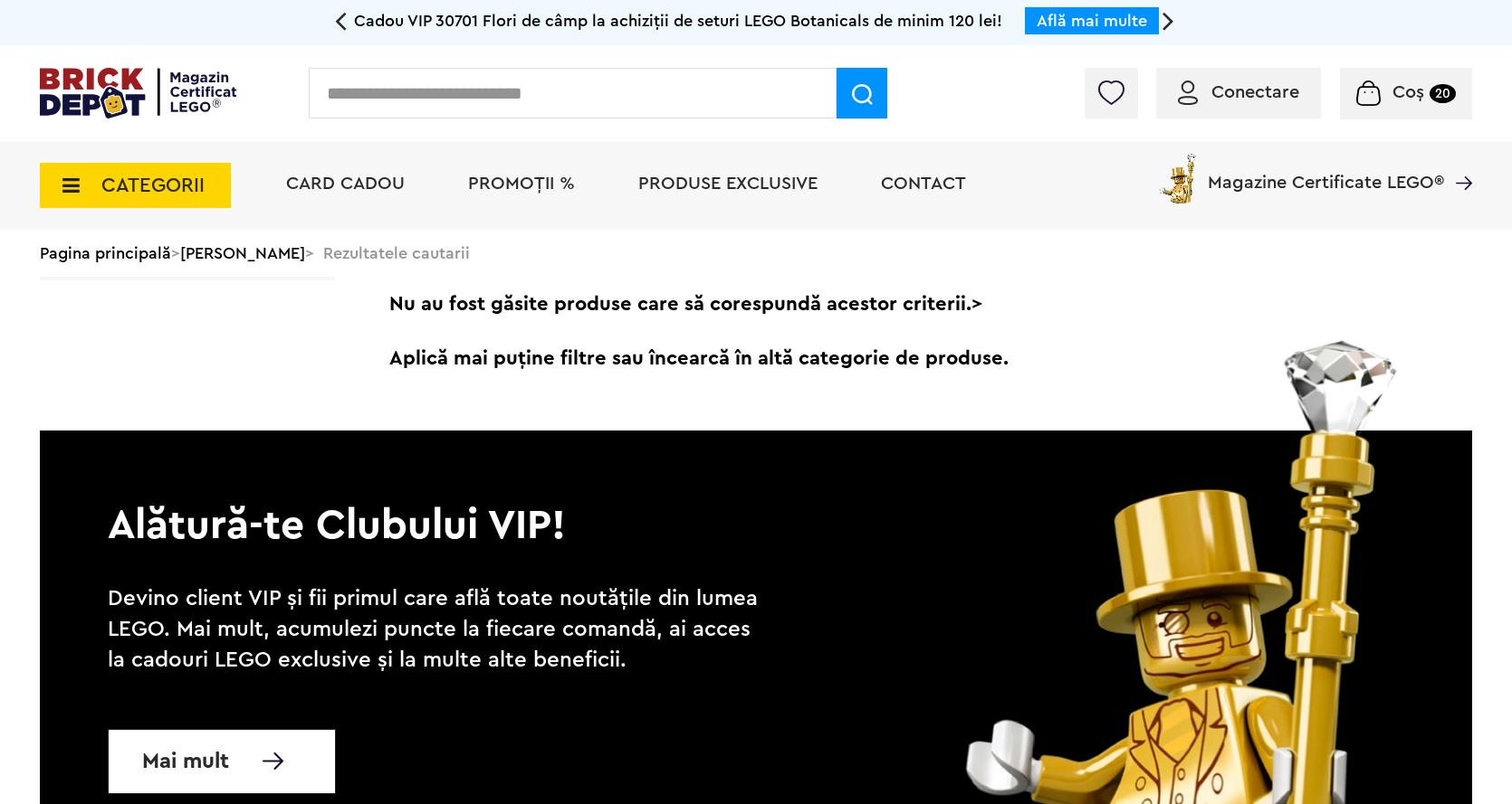
click at [410, 102] on input "text" at bounding box center [572, 93] width 527 height 51
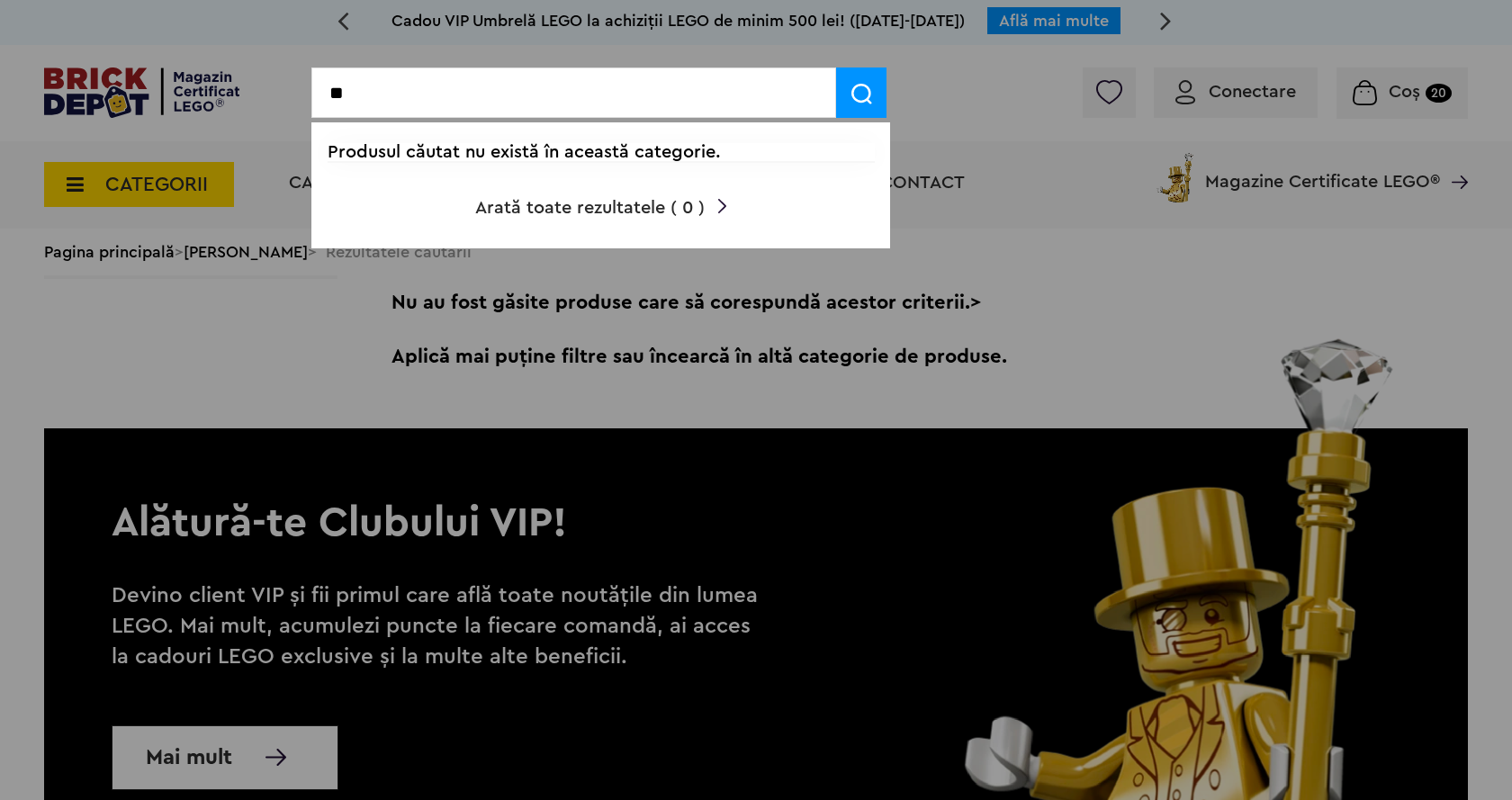
type input "*"
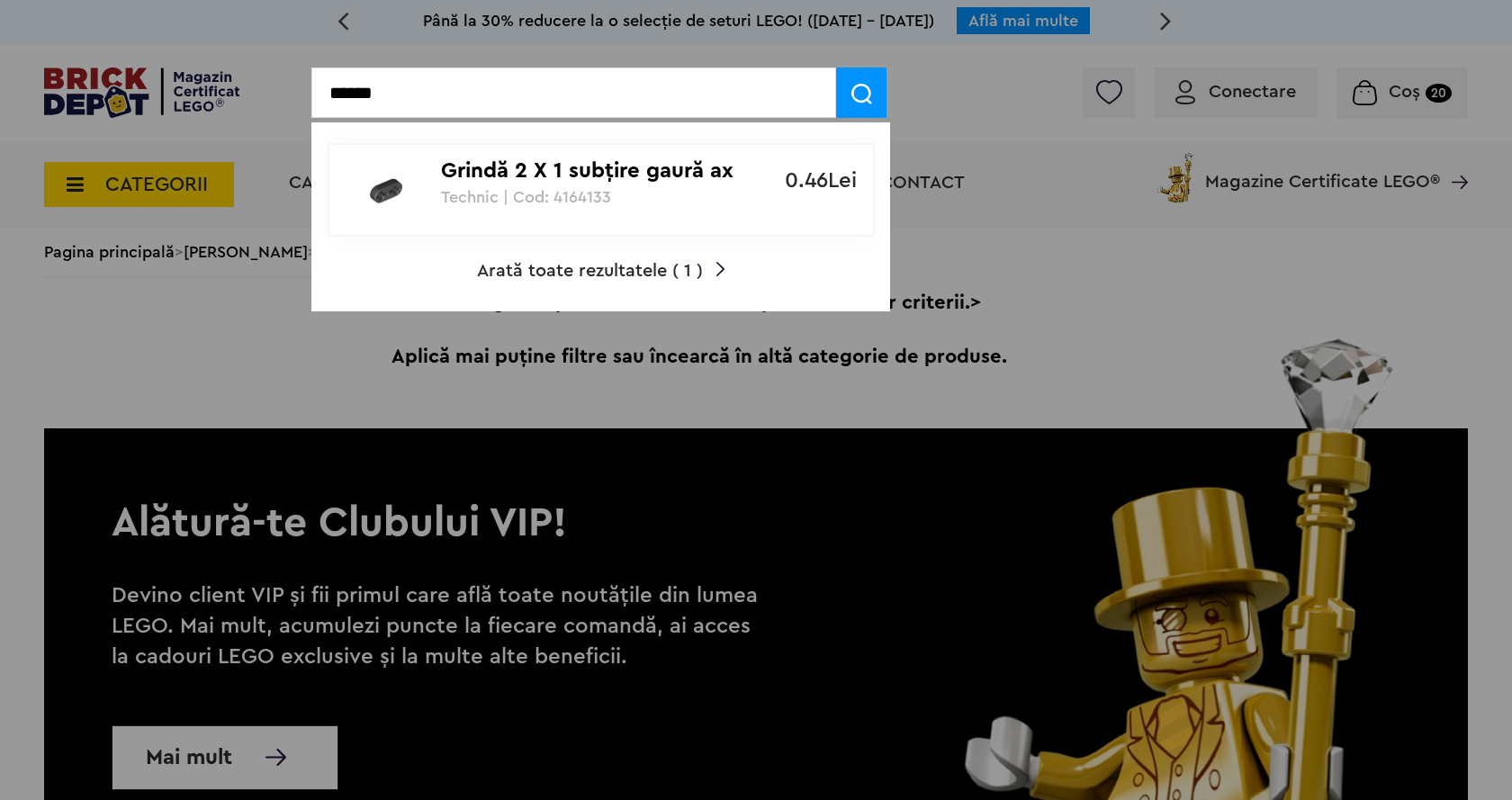
type input "******"
click at [626, 157] on div "Grindă 2 X 1 subţire gaură ax Technic | Cod: 4164133" at bounding box center [591, 175] width 300 height 61
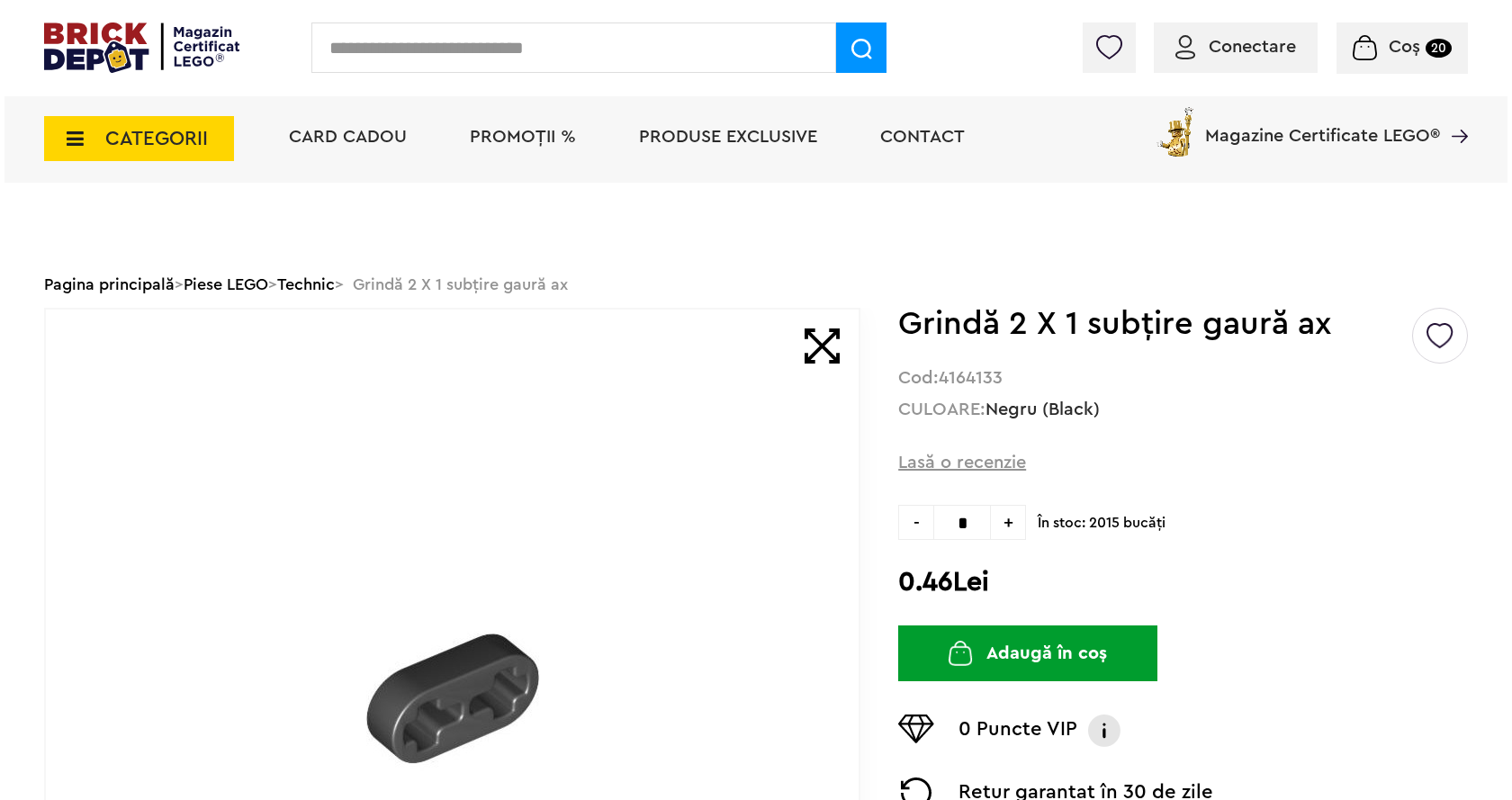
scroll to position [315, 0]
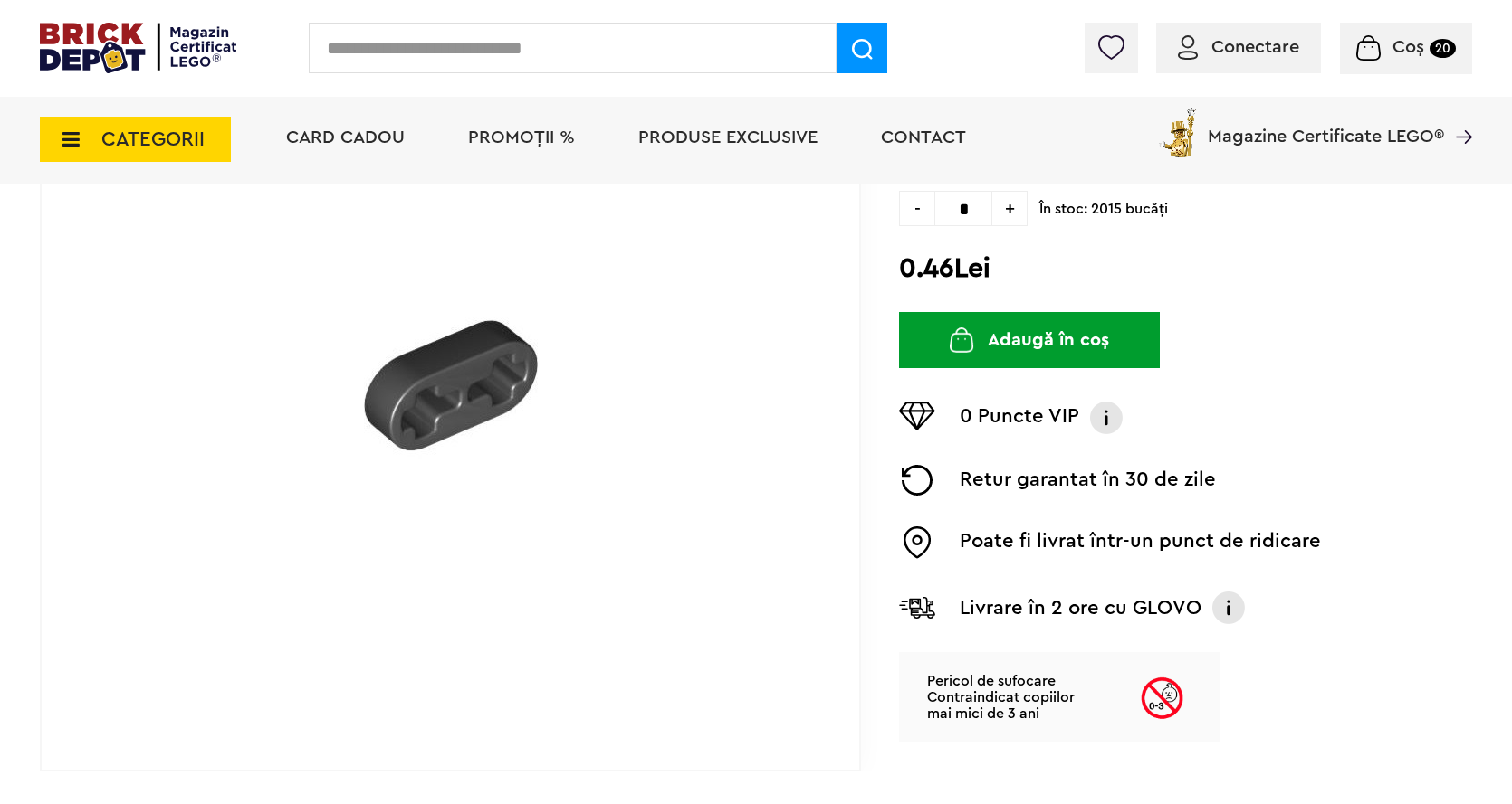
click at [975, 218] on input "*" at bounding box center [963, 208] width 58 height 35
type input "*"
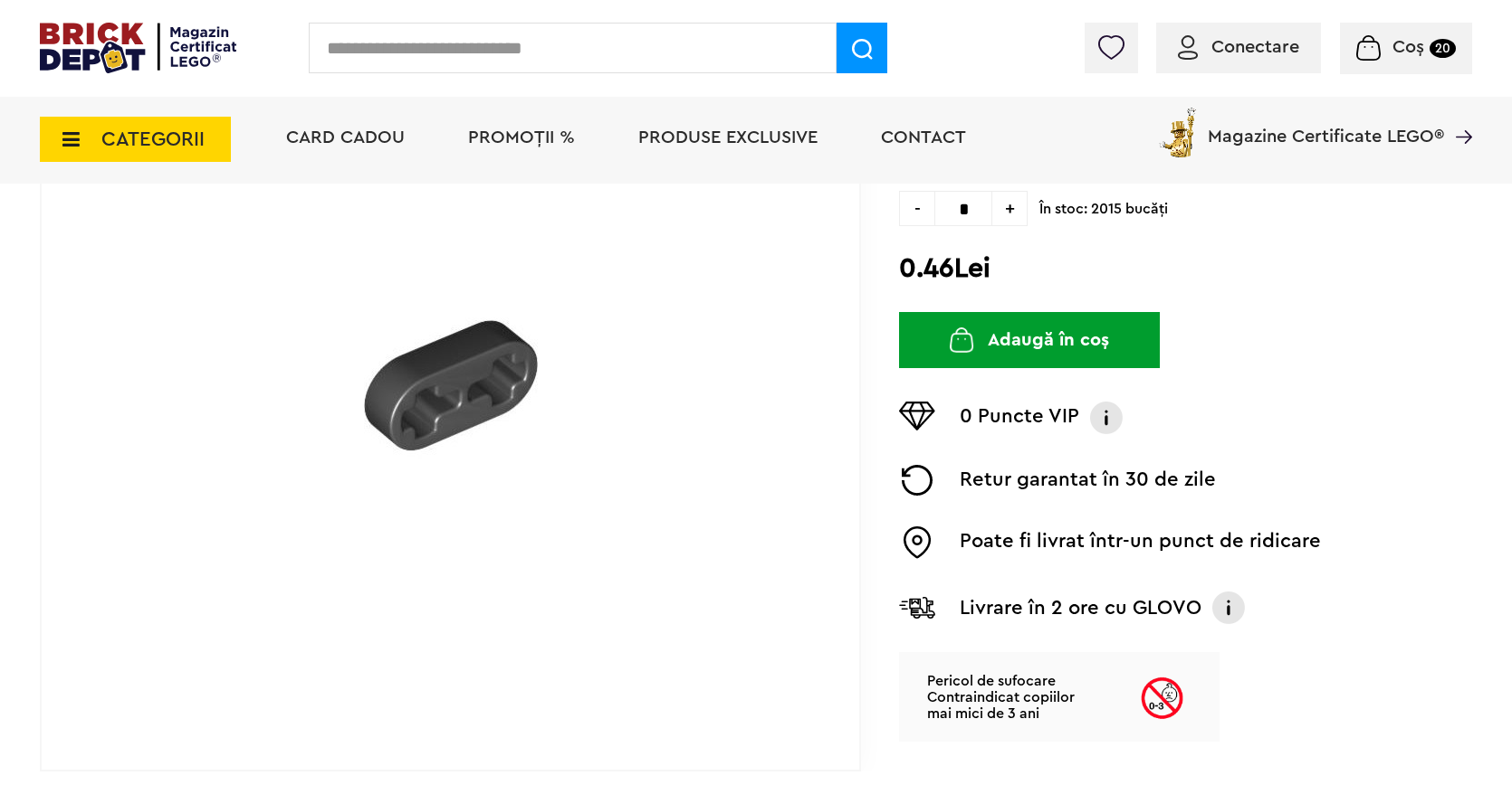
type input "*"
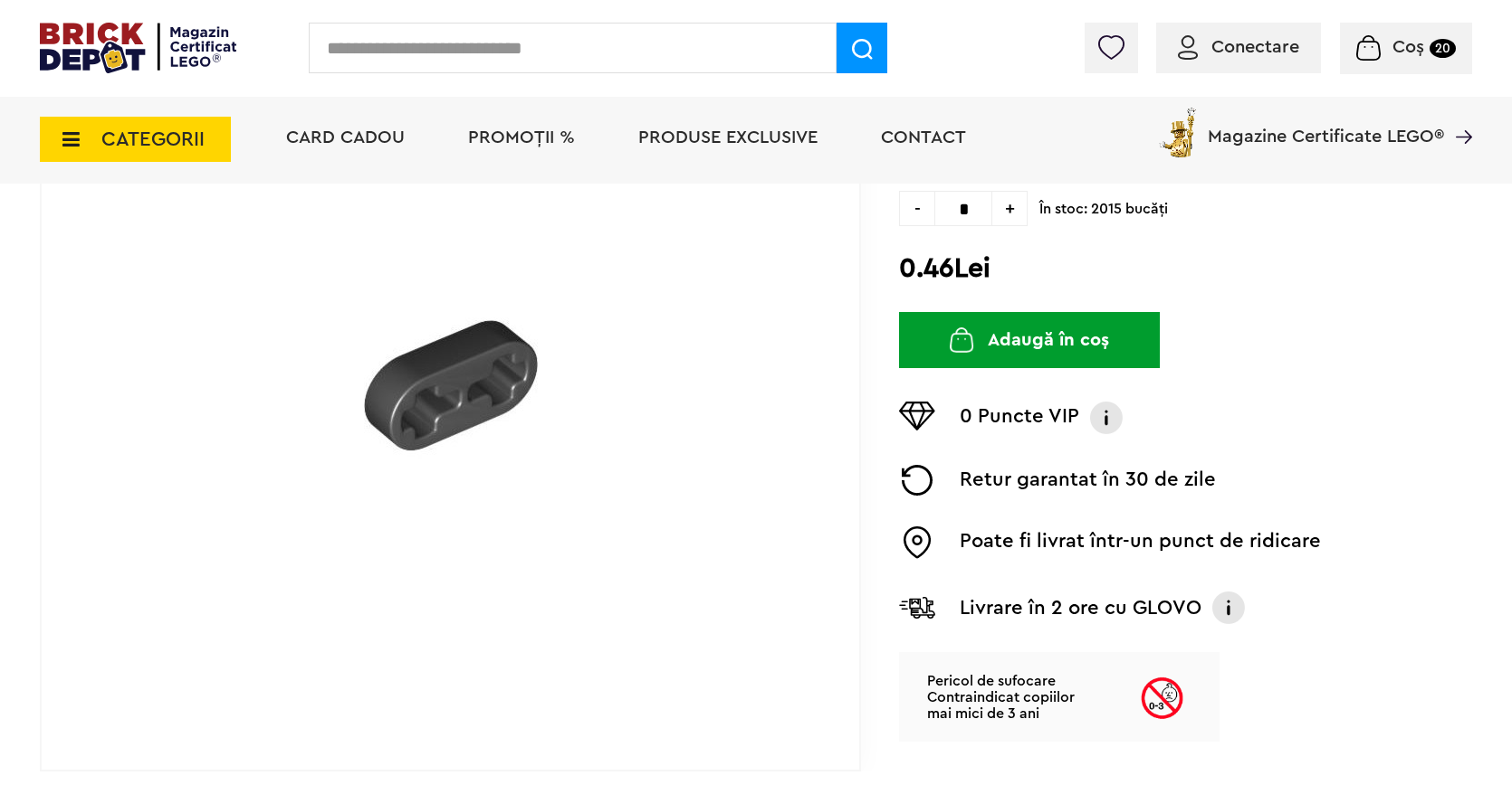
type input "*"
click at [1035, 345] on button "Adaugă în coș" at bounding box center [1029, 340] width 261 height 57
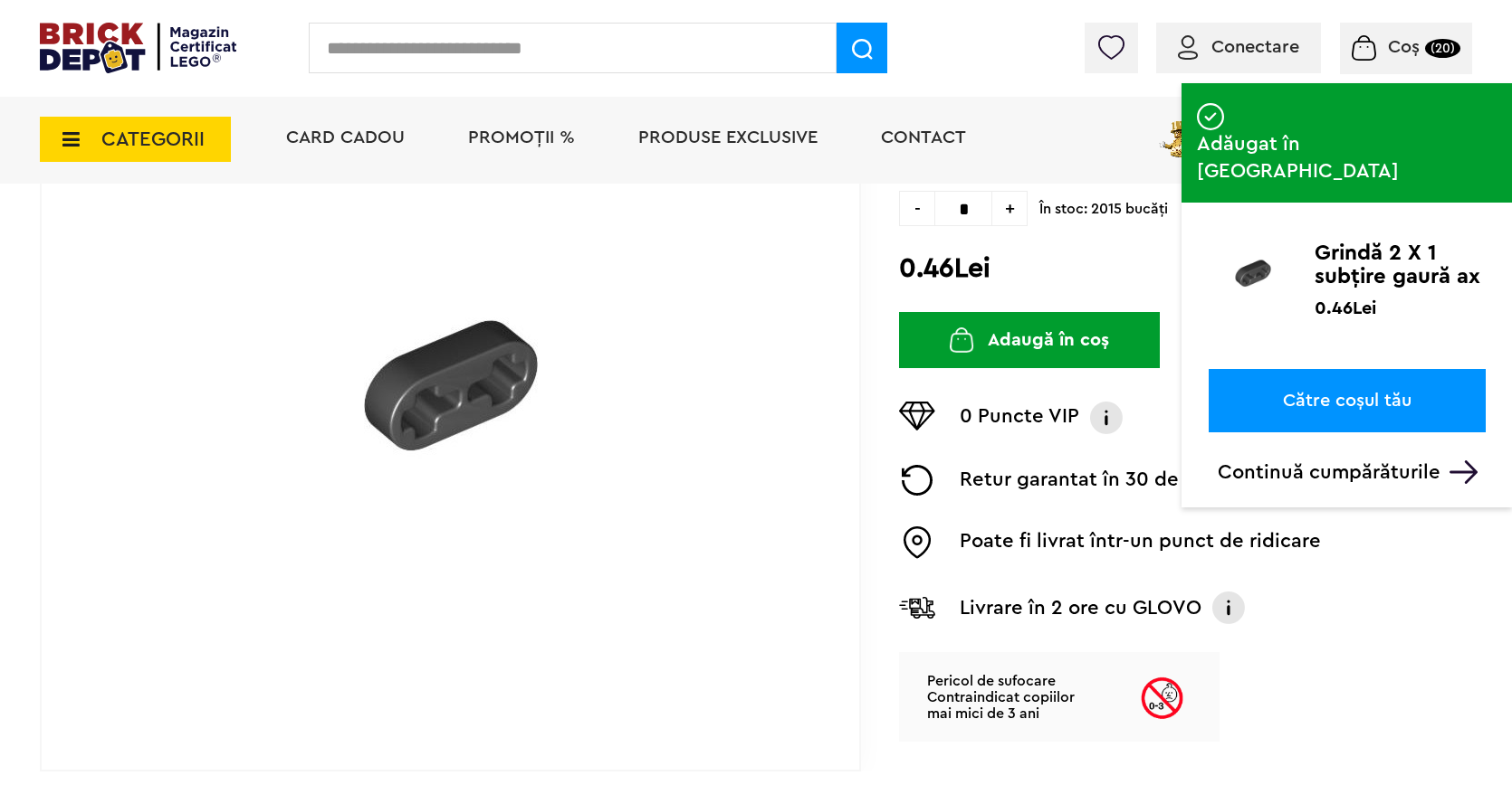
click at [425, 48] on input "text" at bounding box center [572, 48] width 527 height 51
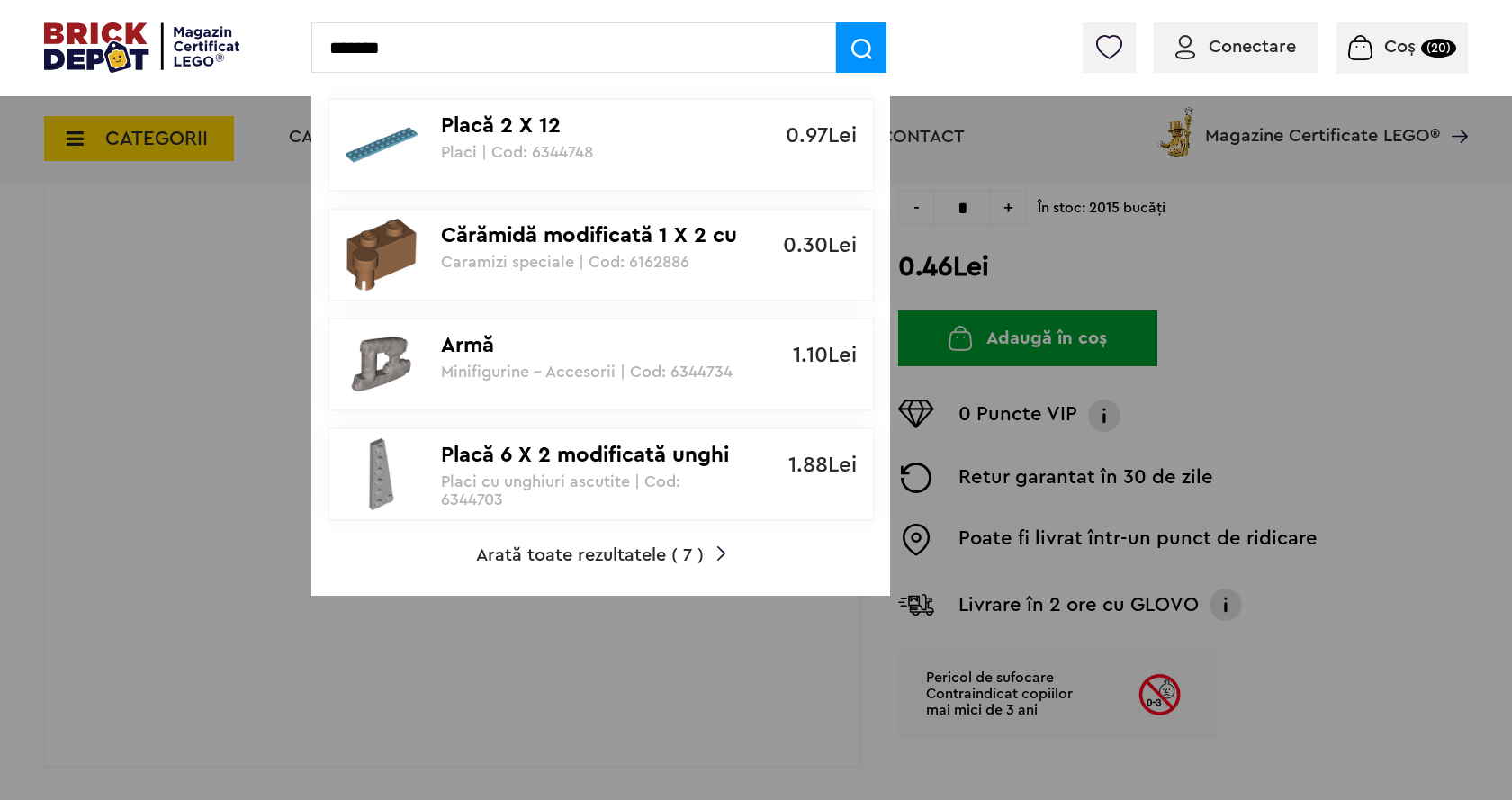
type input "*******"
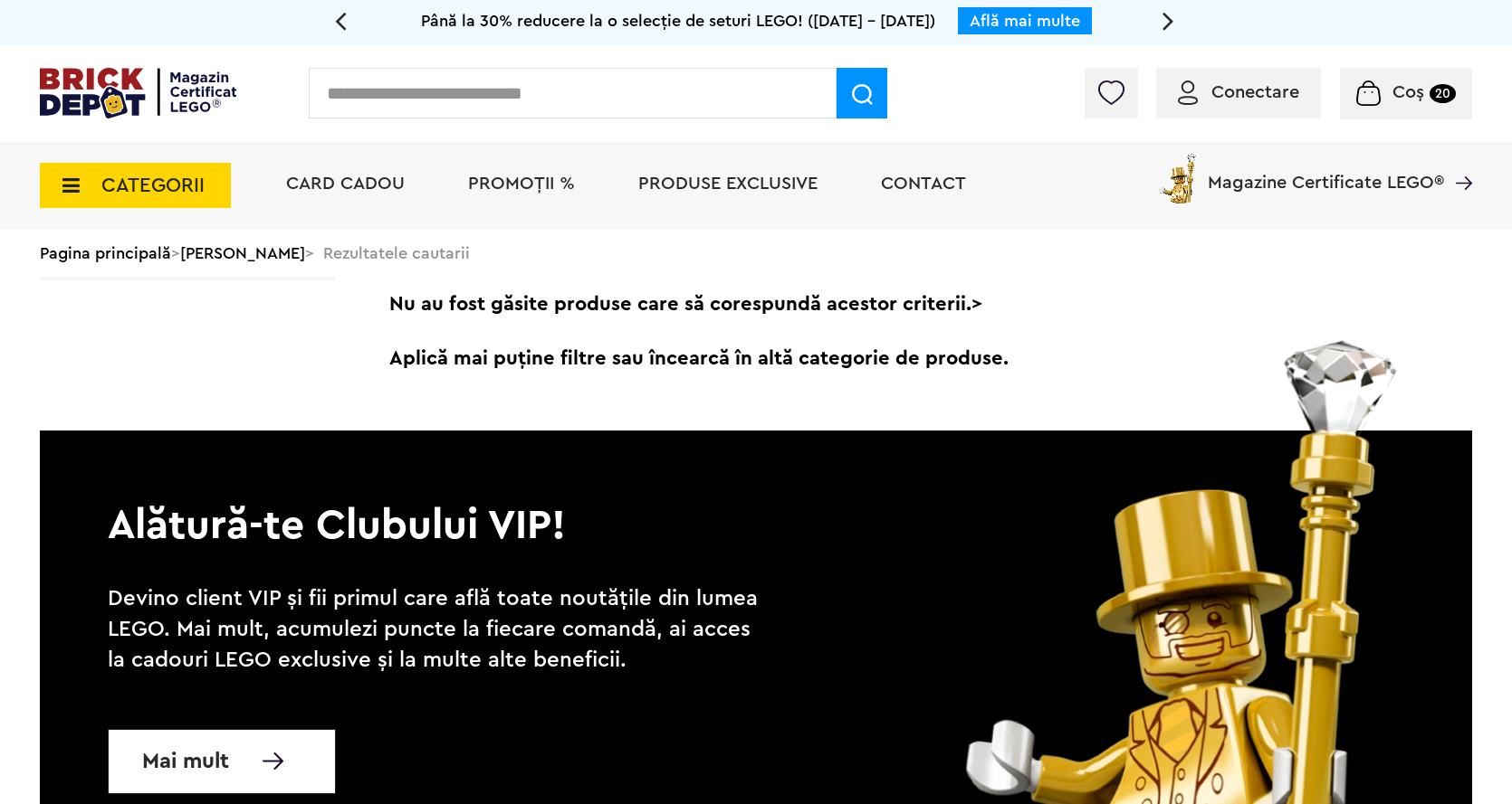
click at [344, 89] on input "text" at bounding box center [572, 93] width 527 height 51
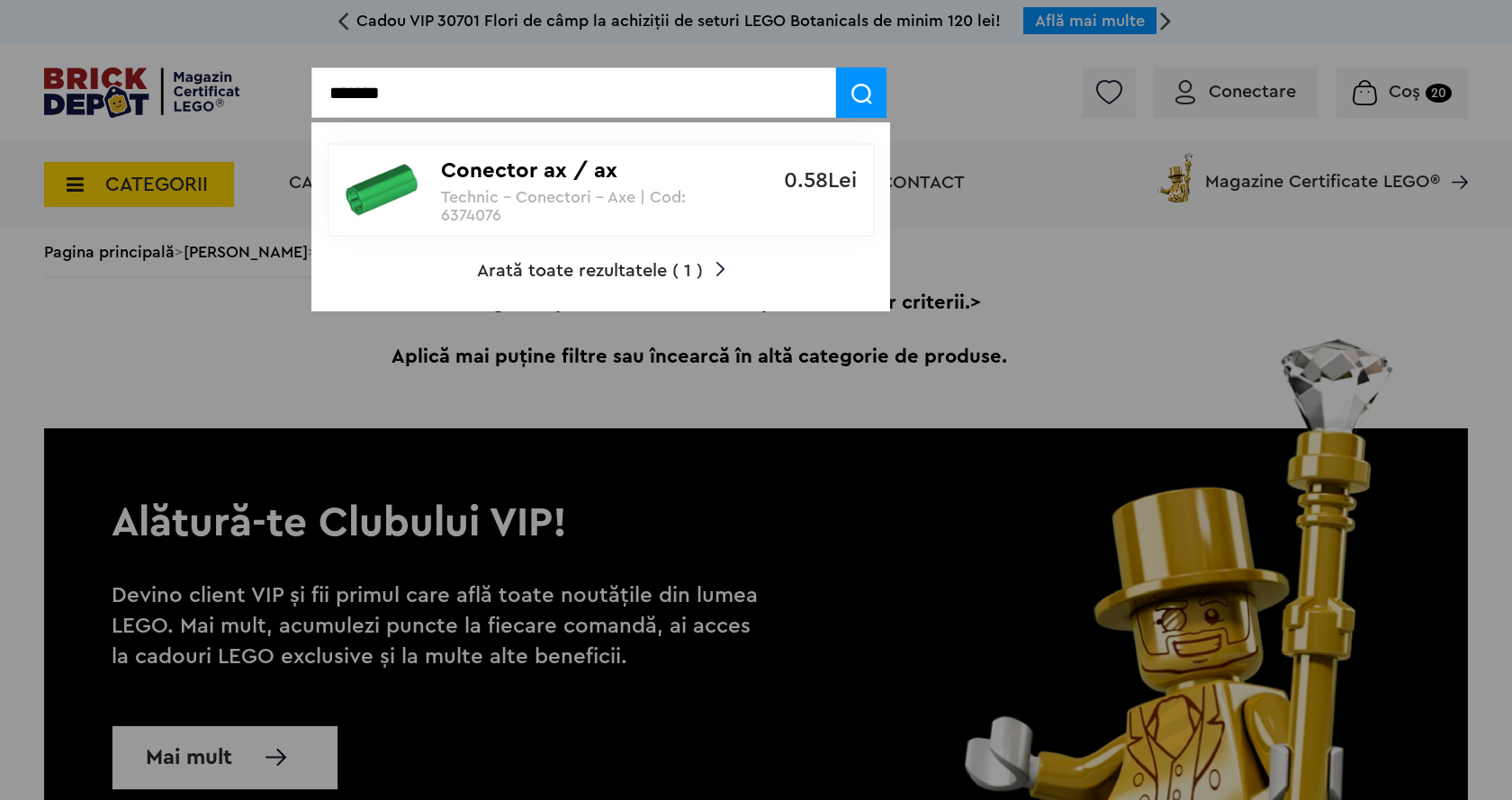
type input "*******"
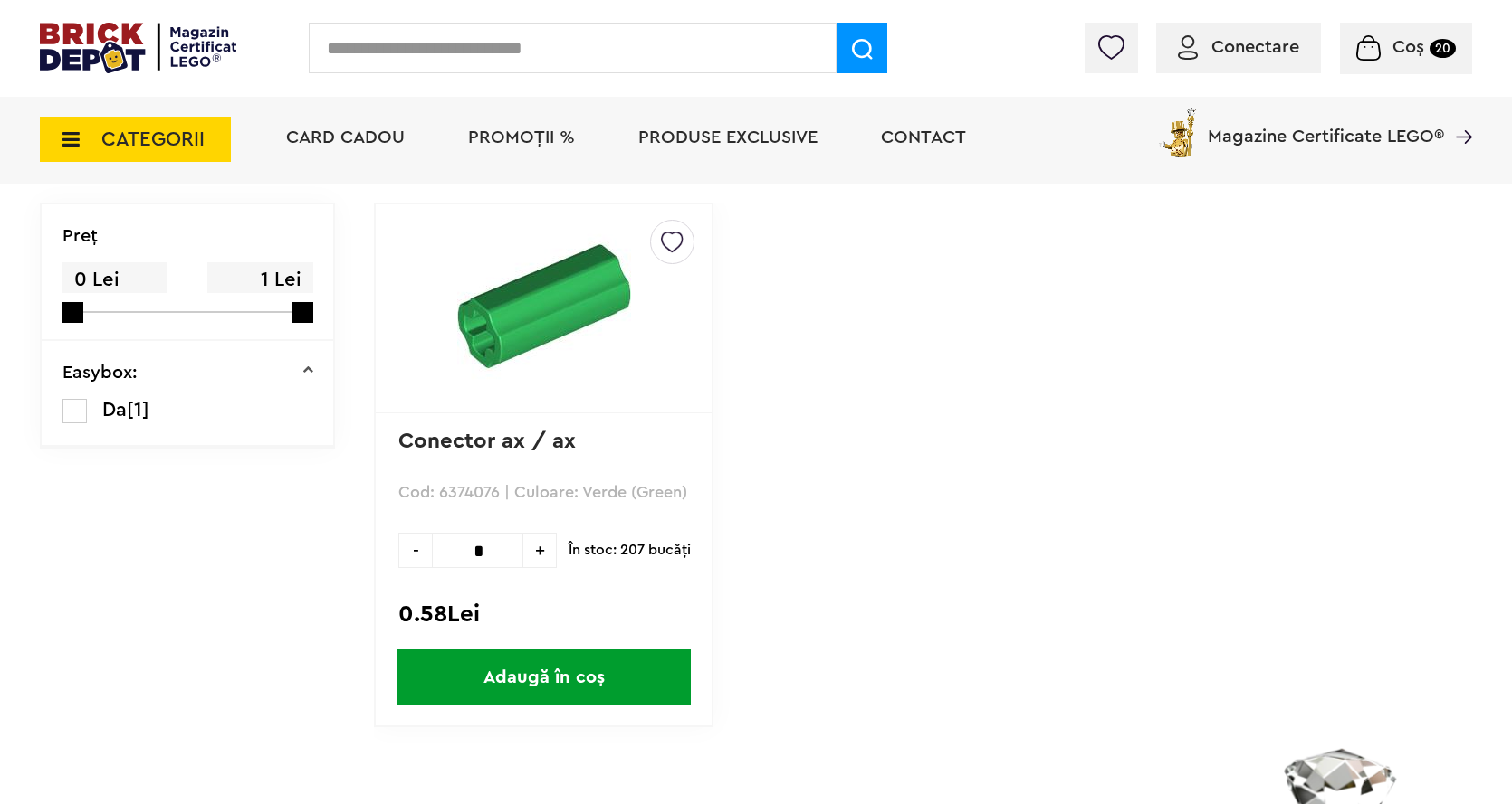
scroll to position [181, 0]
click at [556, 412] on div "Creează o listă nouă" at bounding box center [544, 308] width 336 height 209
click at [557, 332] on img at bounding box center [544, 305] width 174 height 173
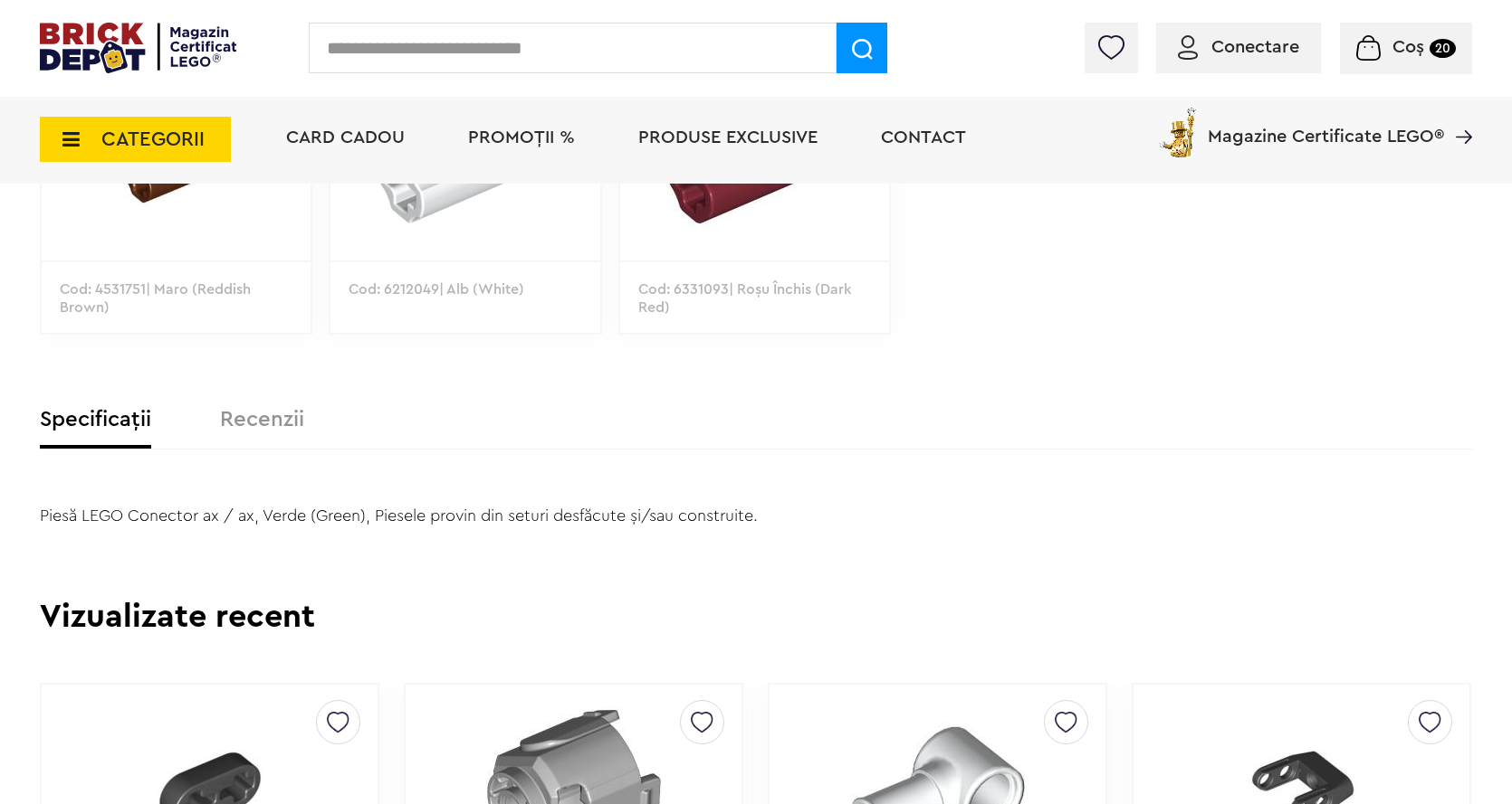
scroll to position [995, 0]
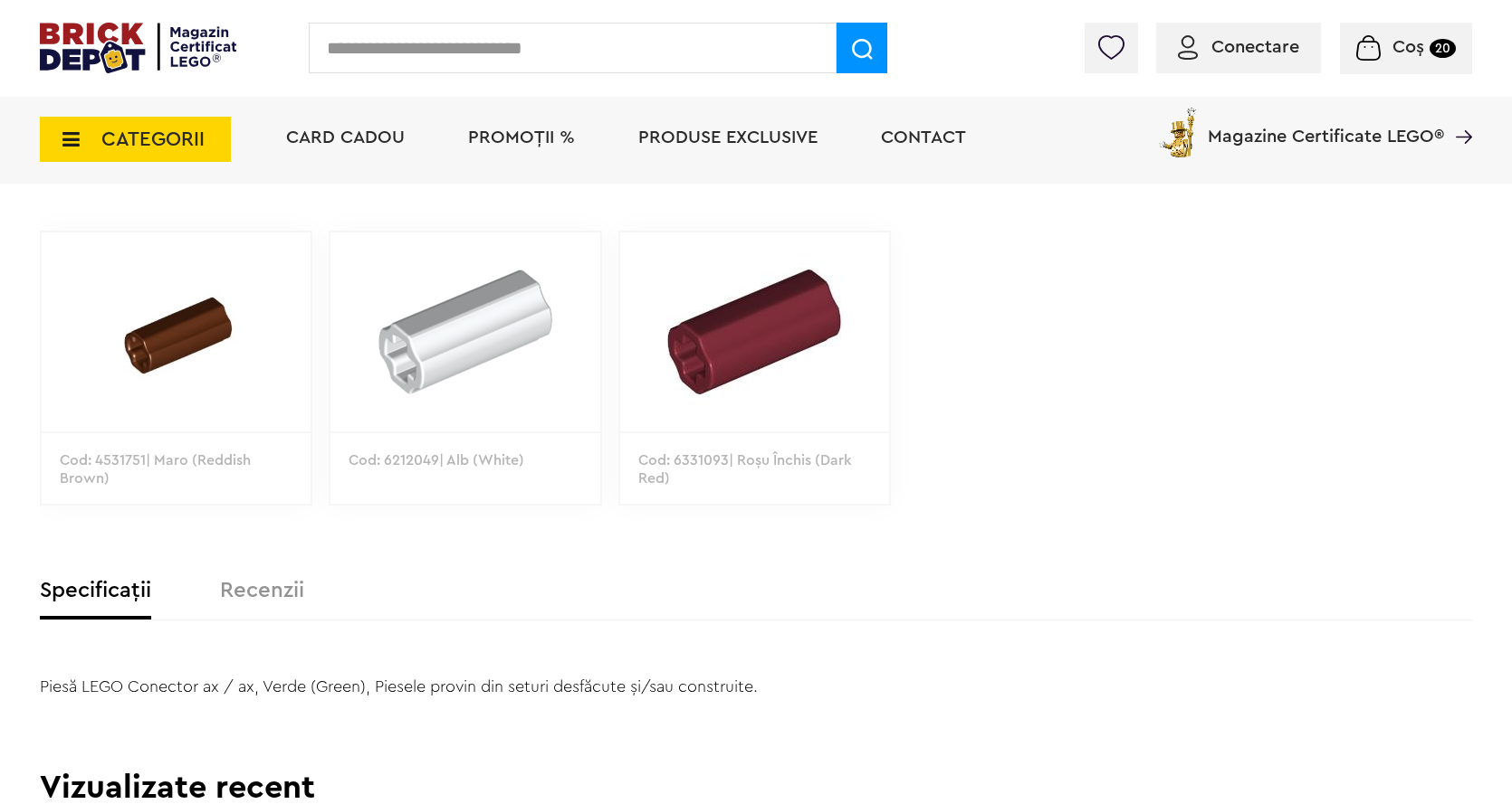
click at [192, 350] on img at bounding box center [175, 333] width 268 height 199
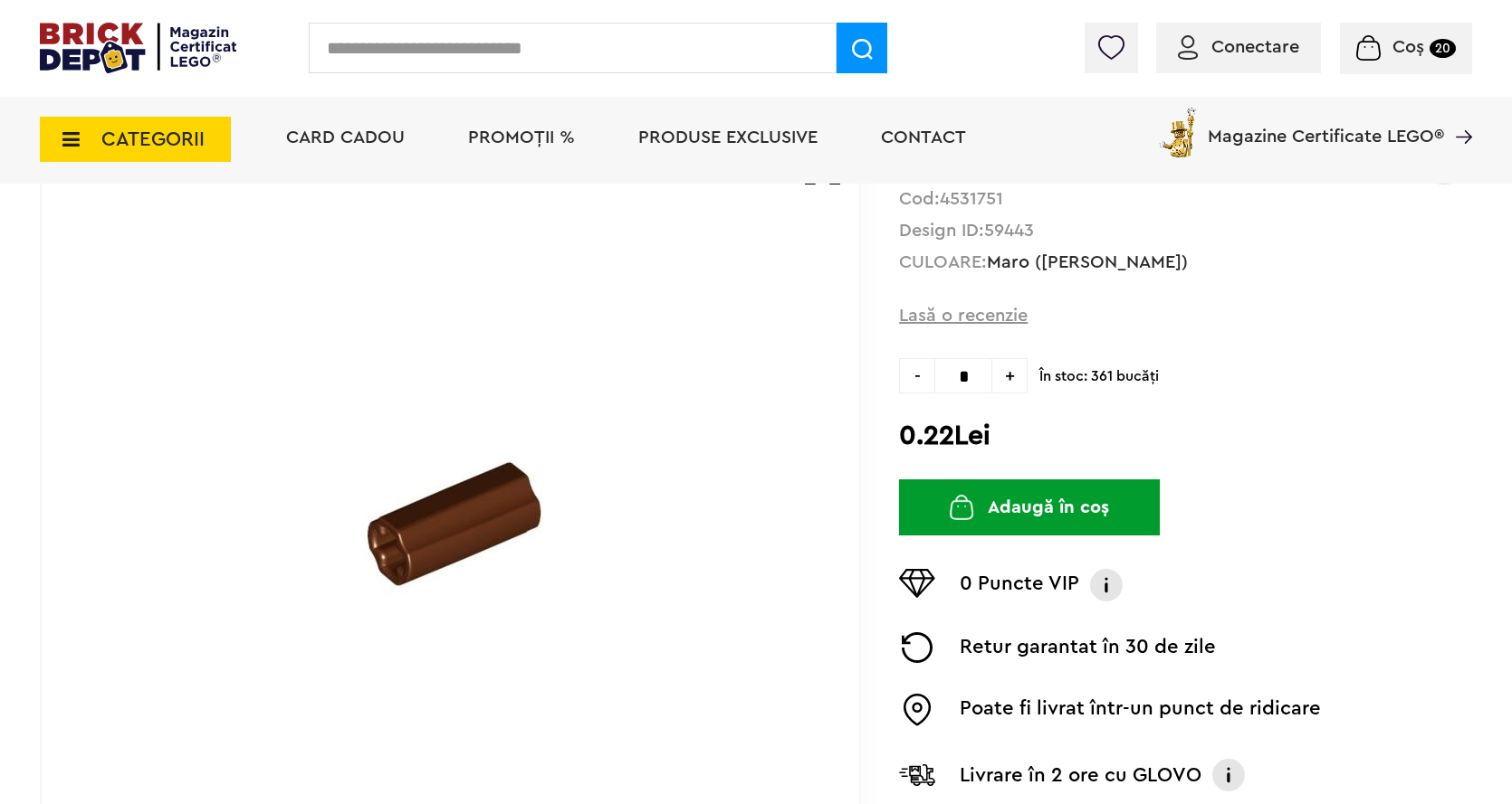
scroll to position [181, 0]
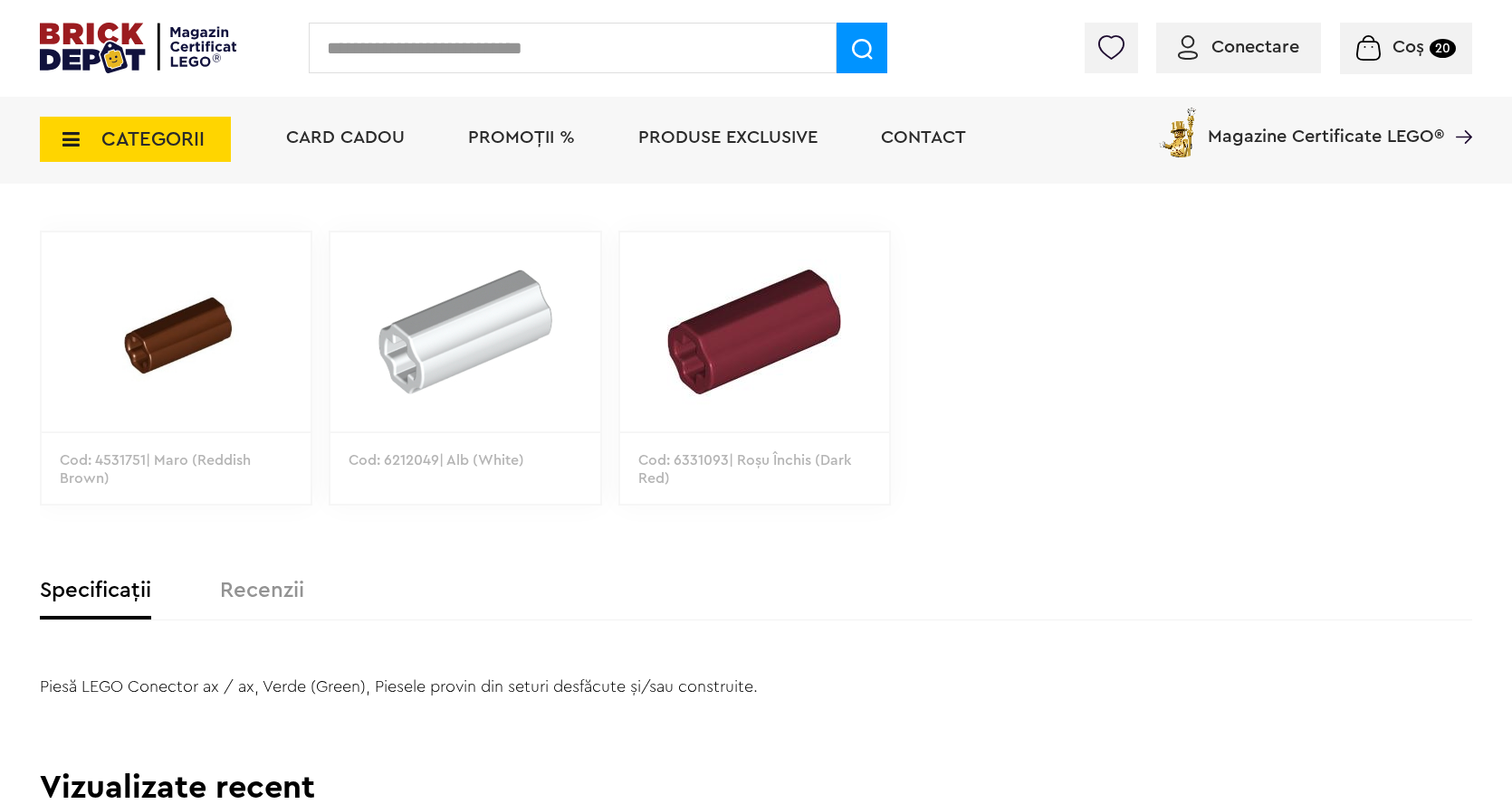
click at [502, 338] on img at bounding box center [465, 333] width 268 height 199
click at [767, 389] on img at bounding box center [755, 333] width 268 height 199
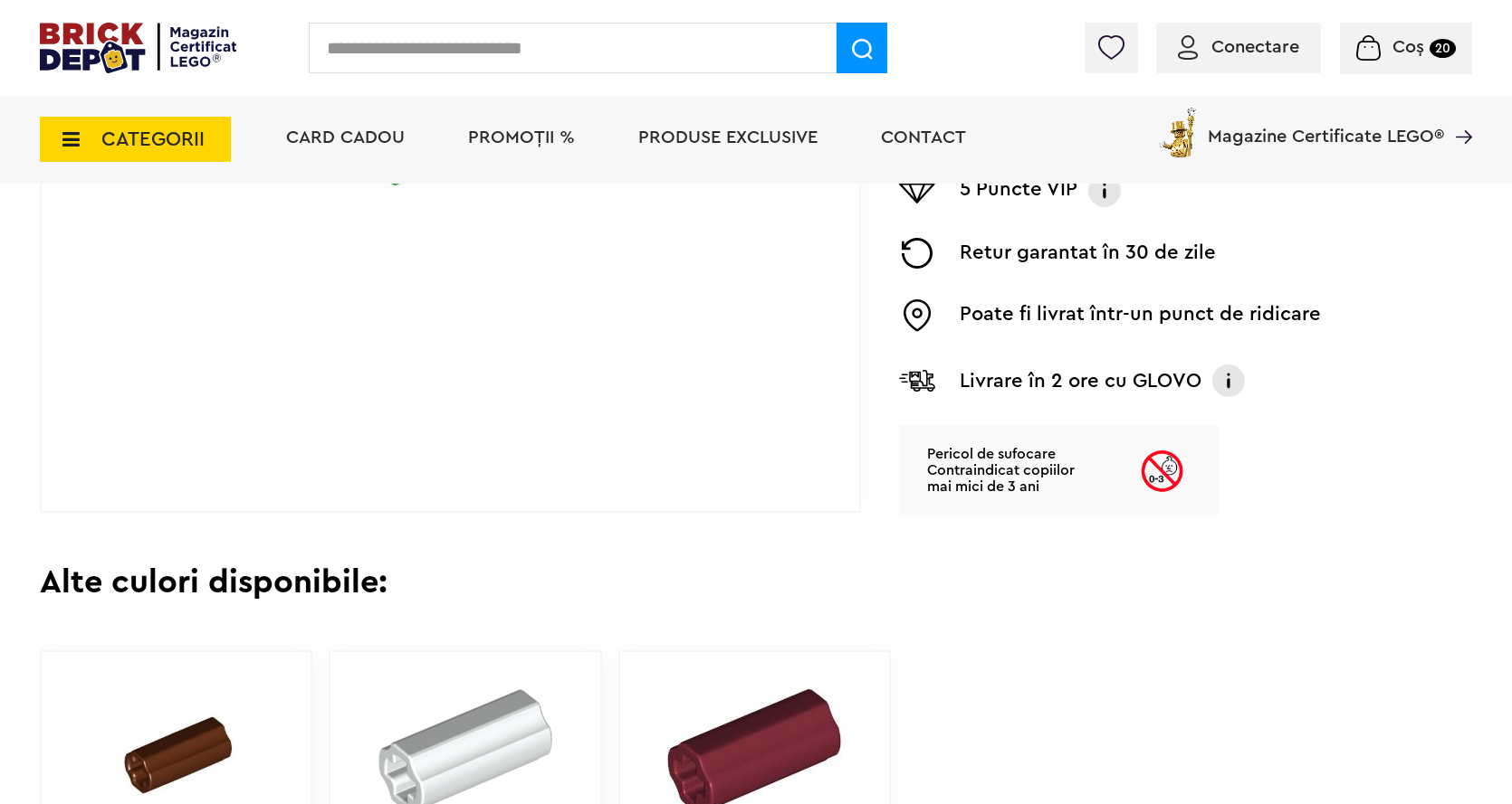
scroll to position [602, 0]
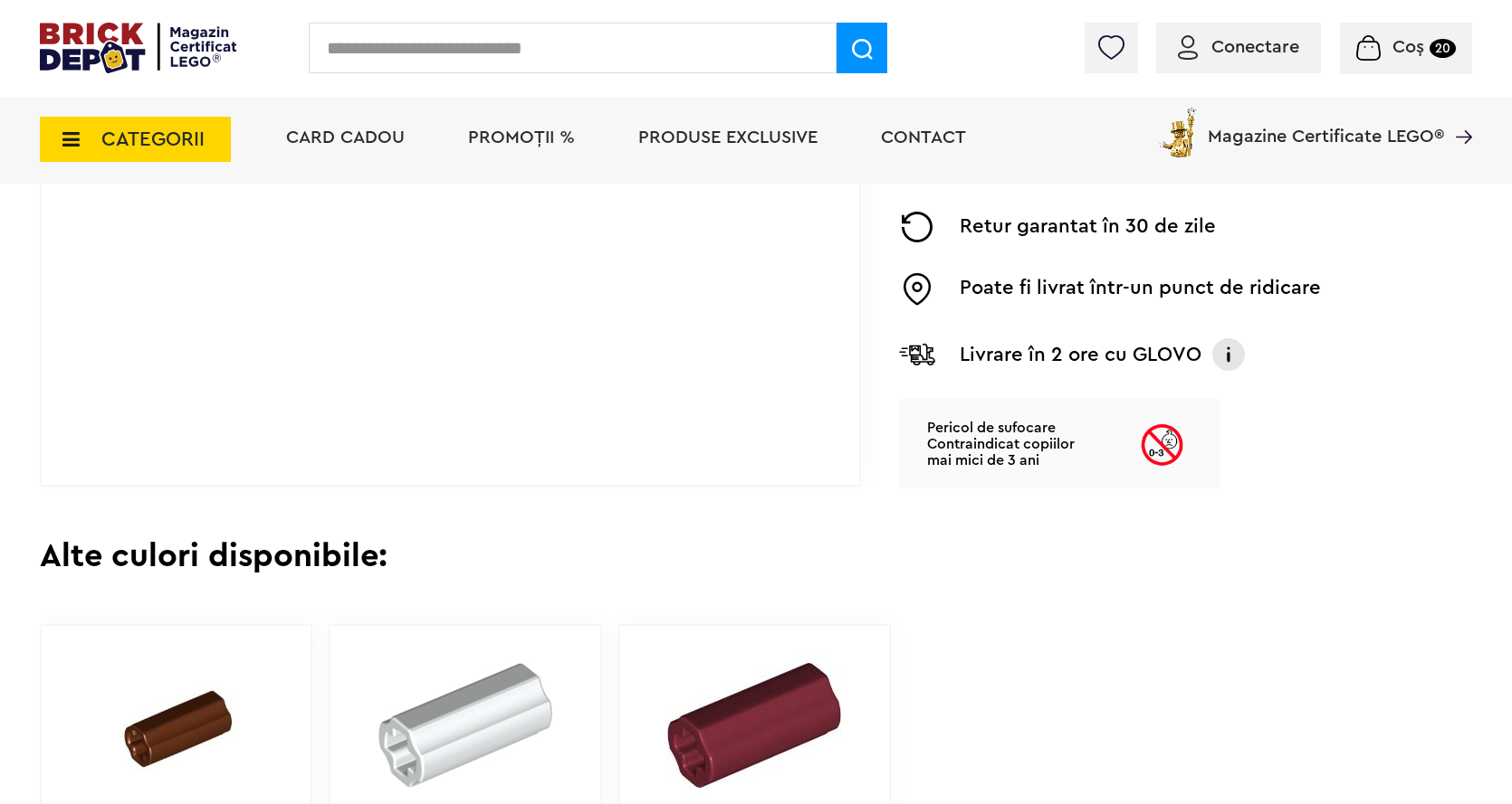
click at [234, 665] on img at bounding box center [175, 725] width 268 height 199
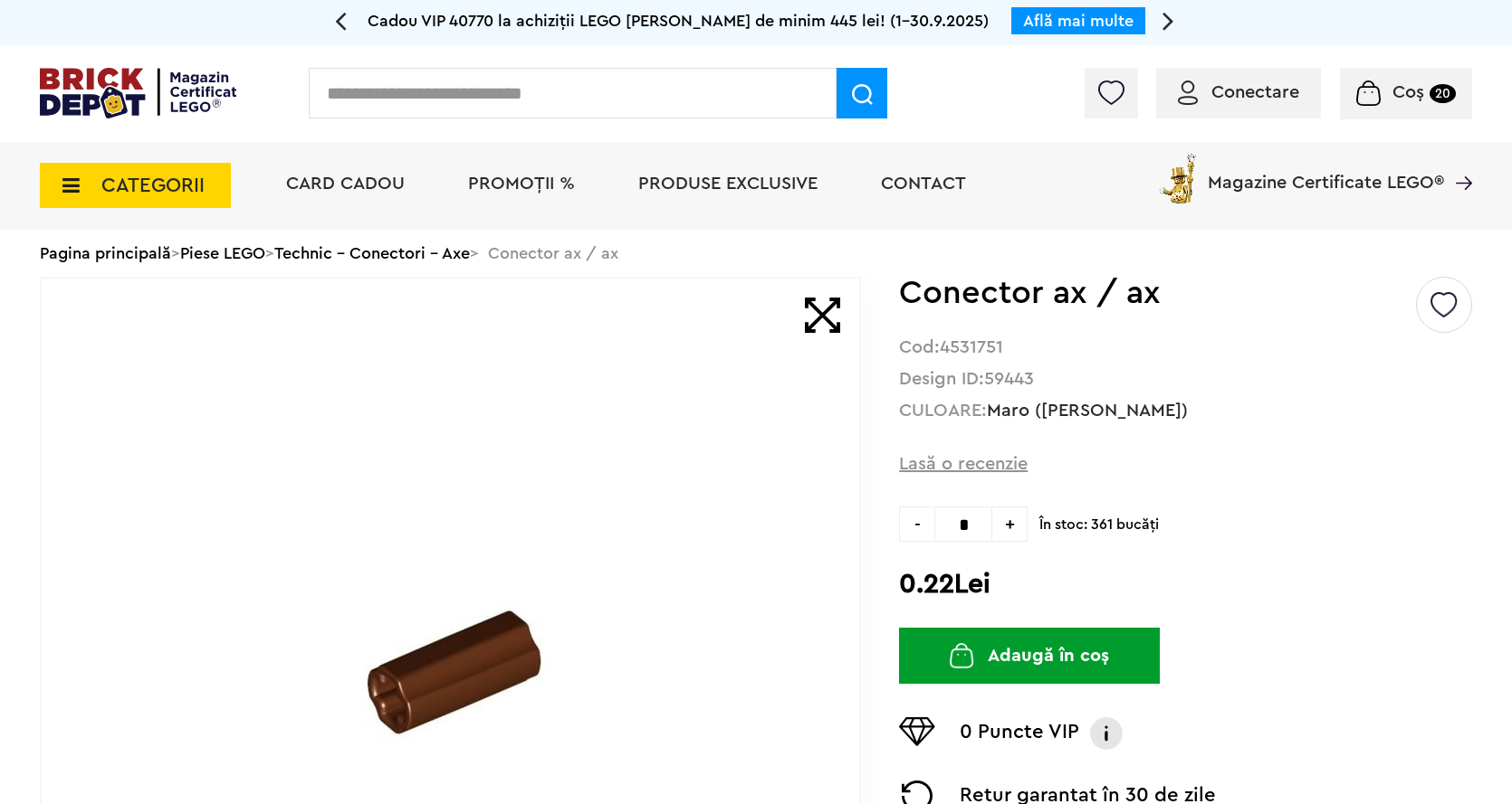
click at [965, 525] on input "*" at bounding box center [963, 524] width 58 height 35
type input "*"
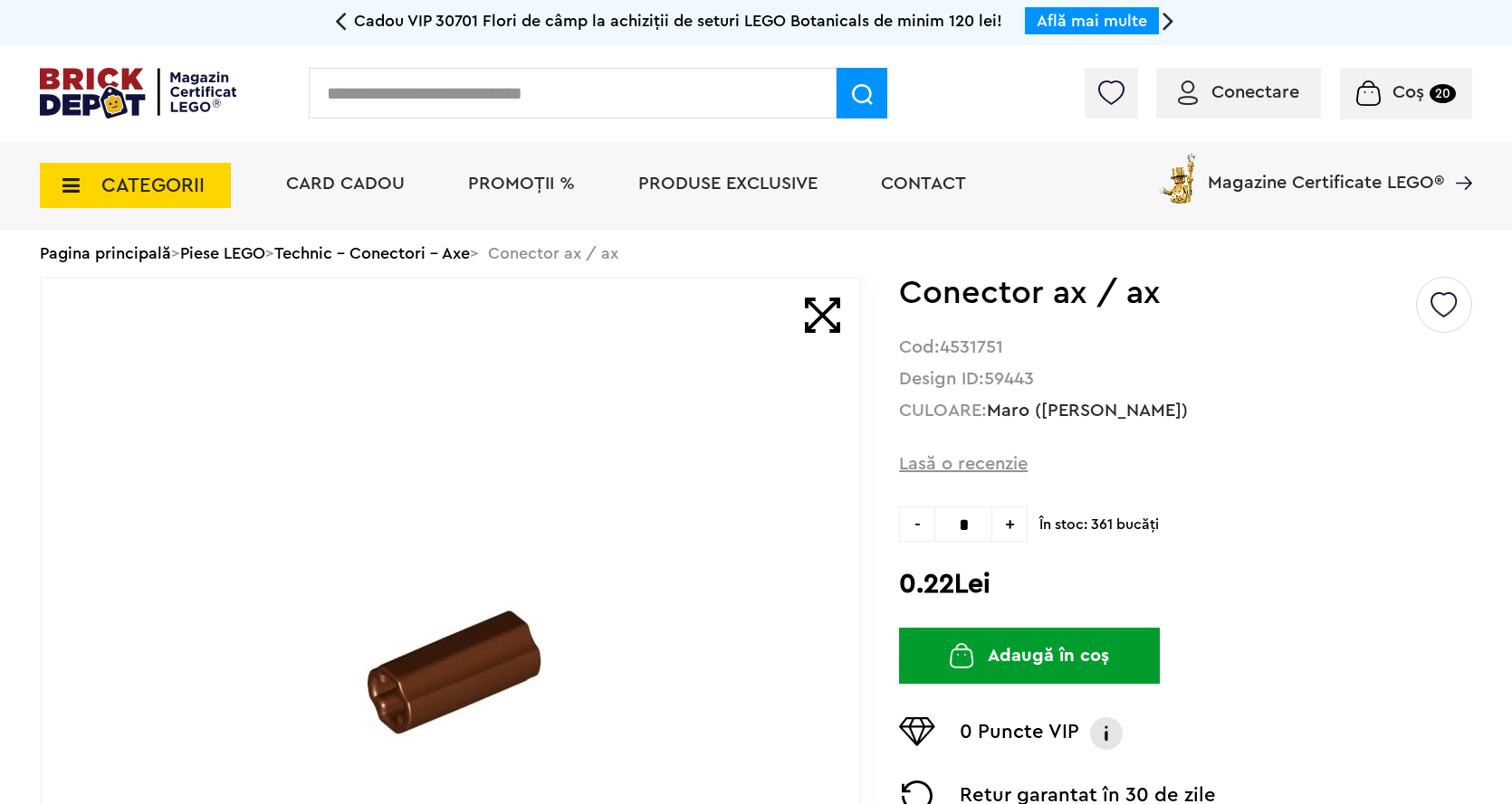
type input "*"
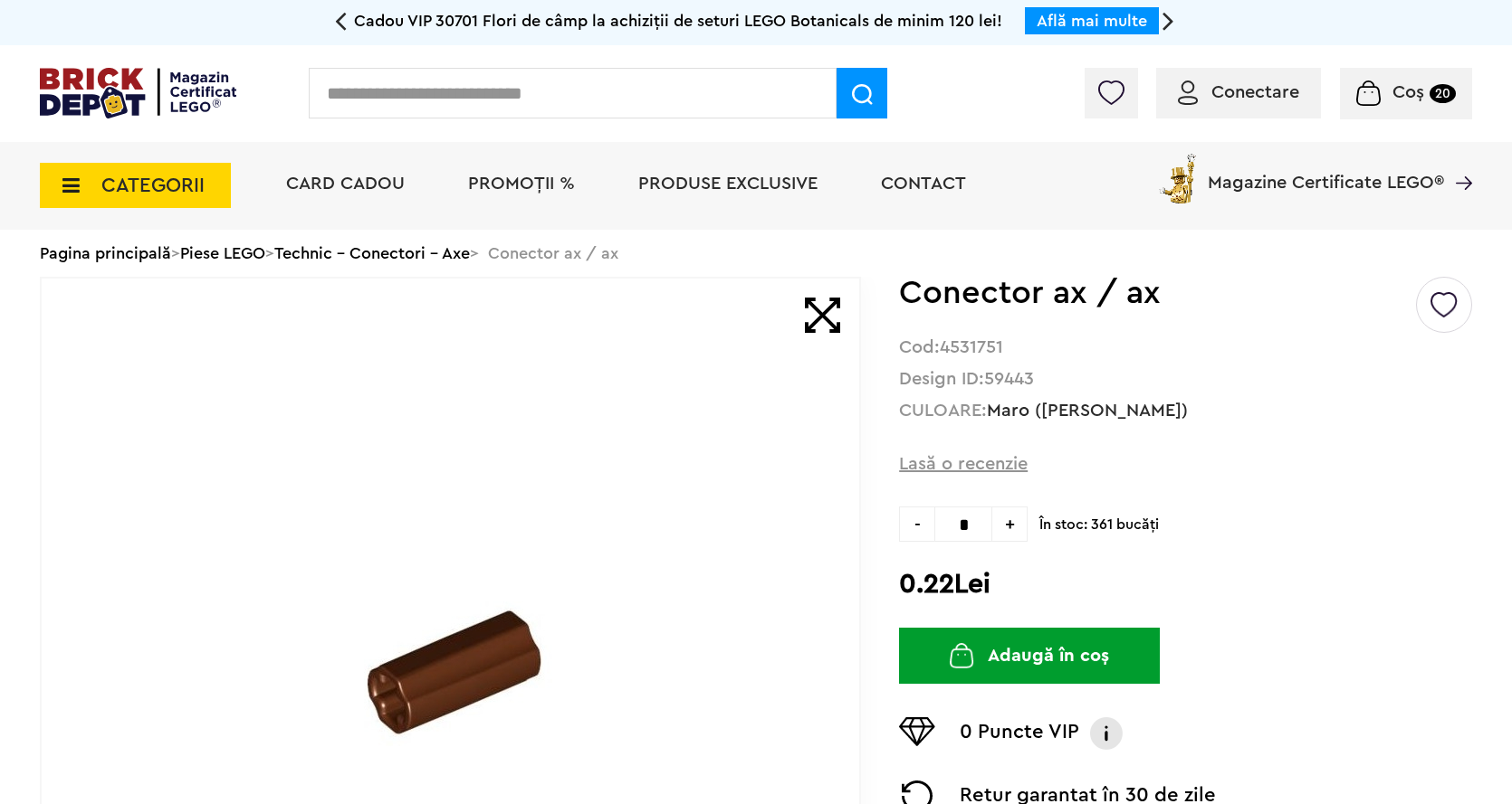
type input "*"
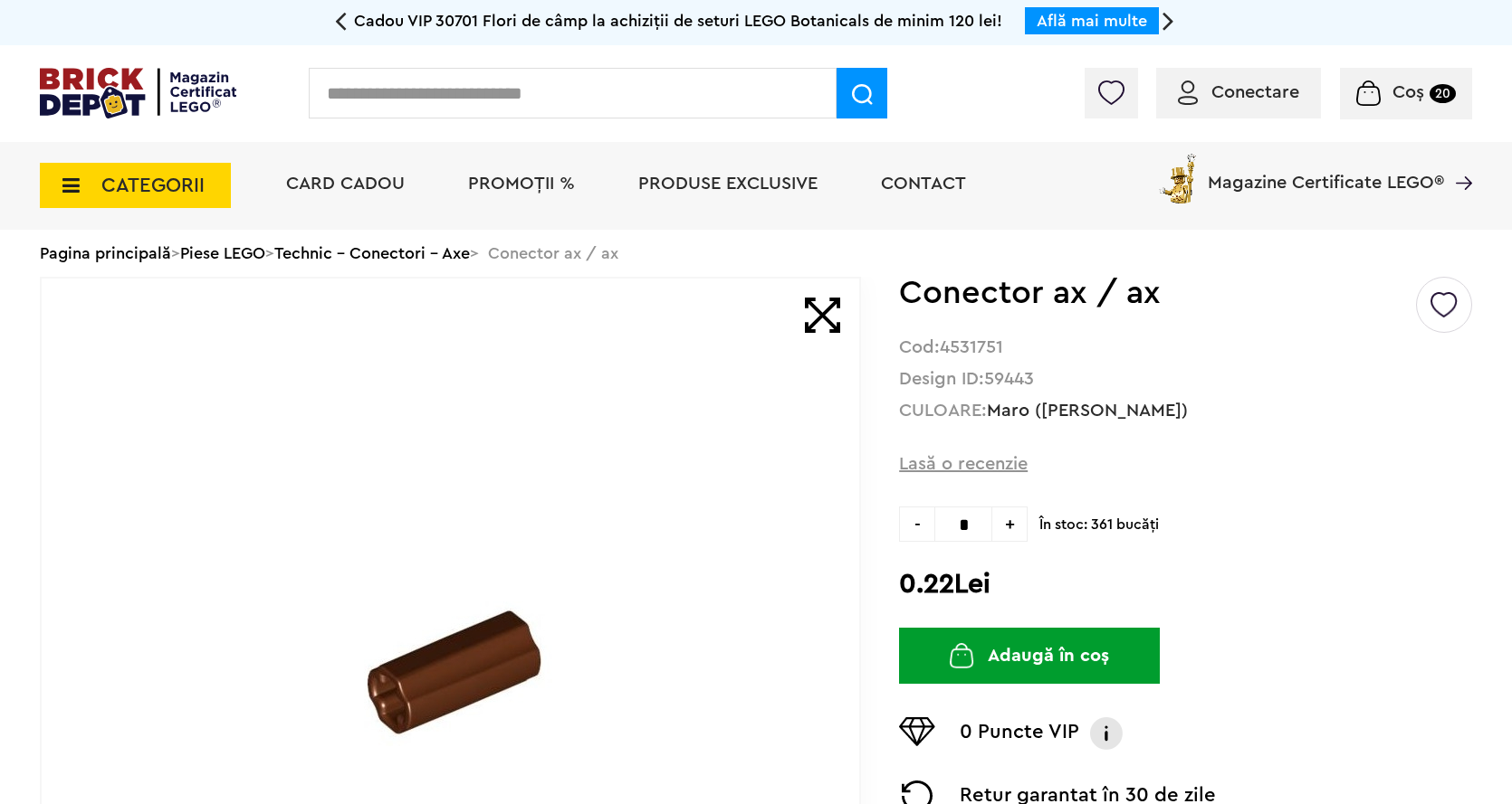
type input "*"
click at [1037, 651] on button "Adaugă în coș" at bounding box center [1029, 655] width 261 height 57
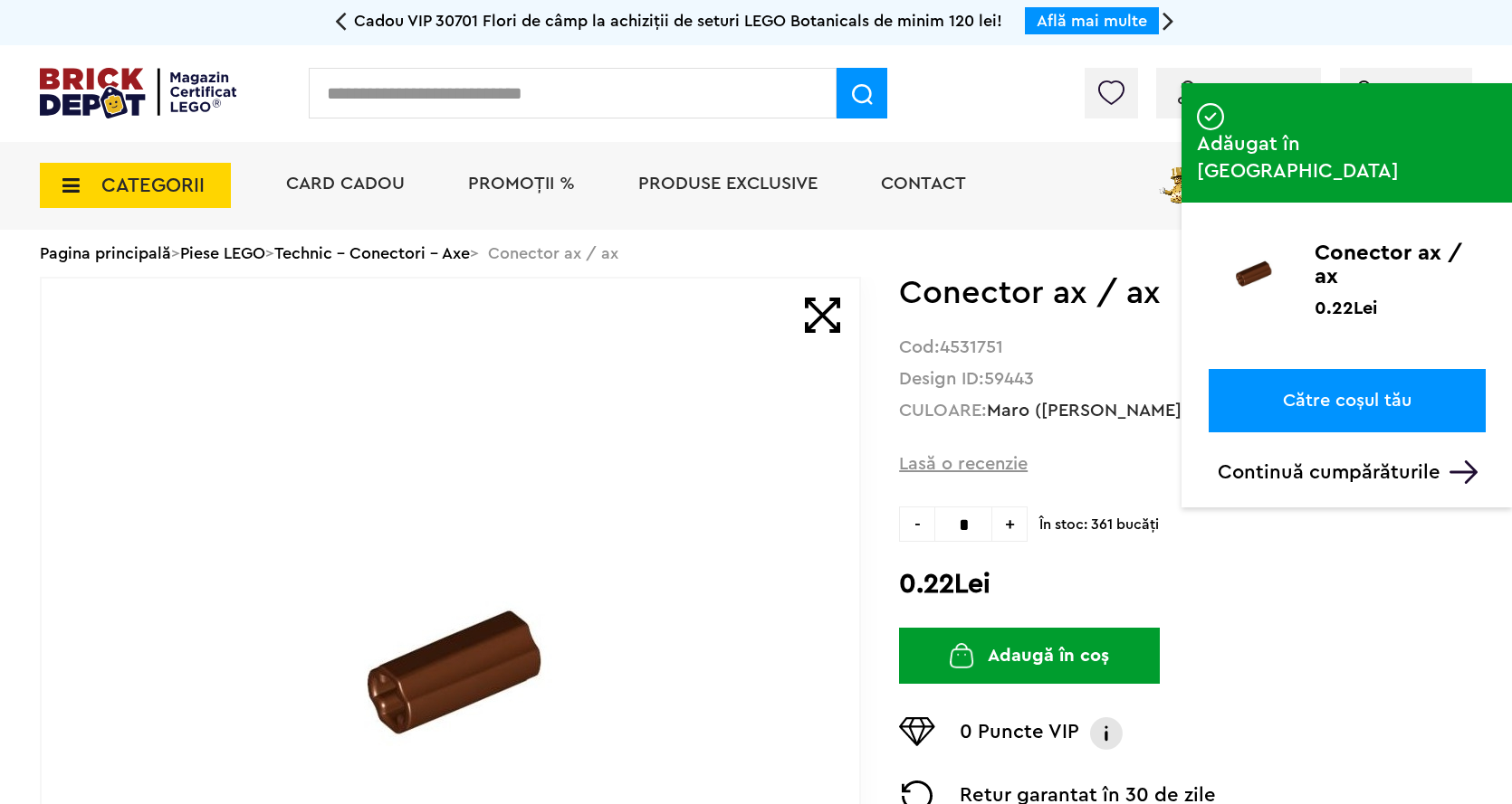
click at [423, 105] on input "text" at bounding box center [572, 93] width 527 height 51
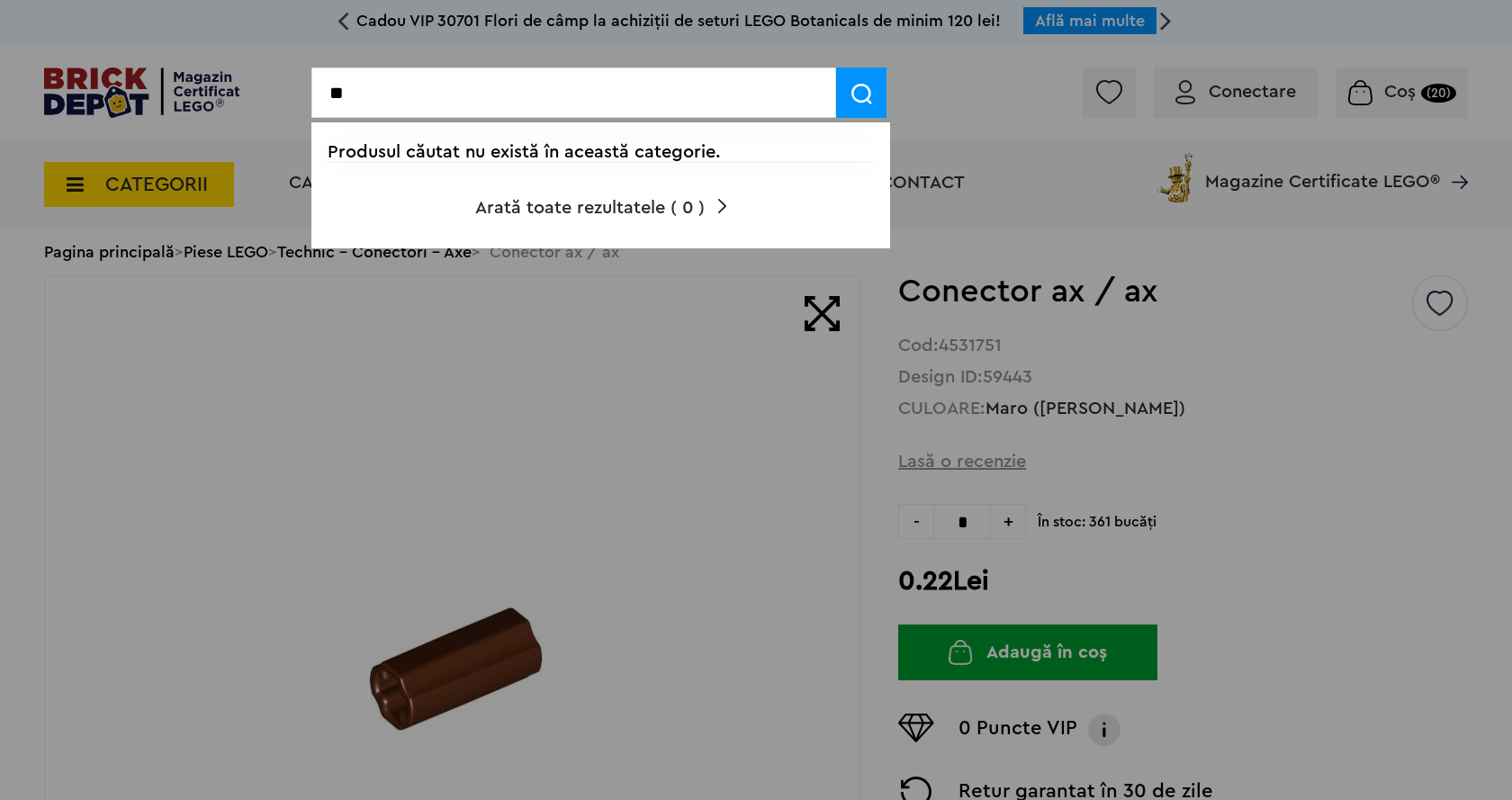
type input "*"
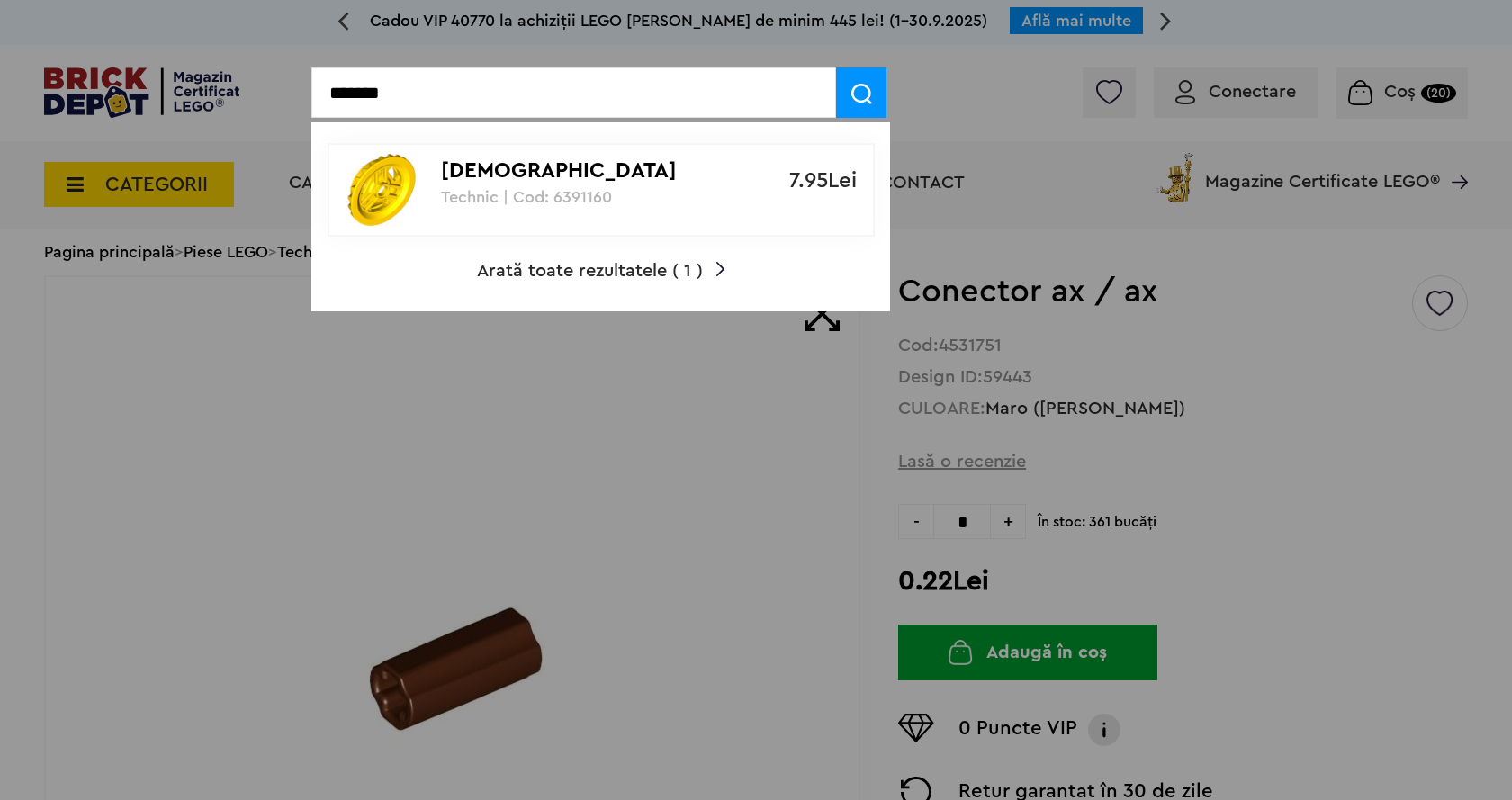
type input "*******"
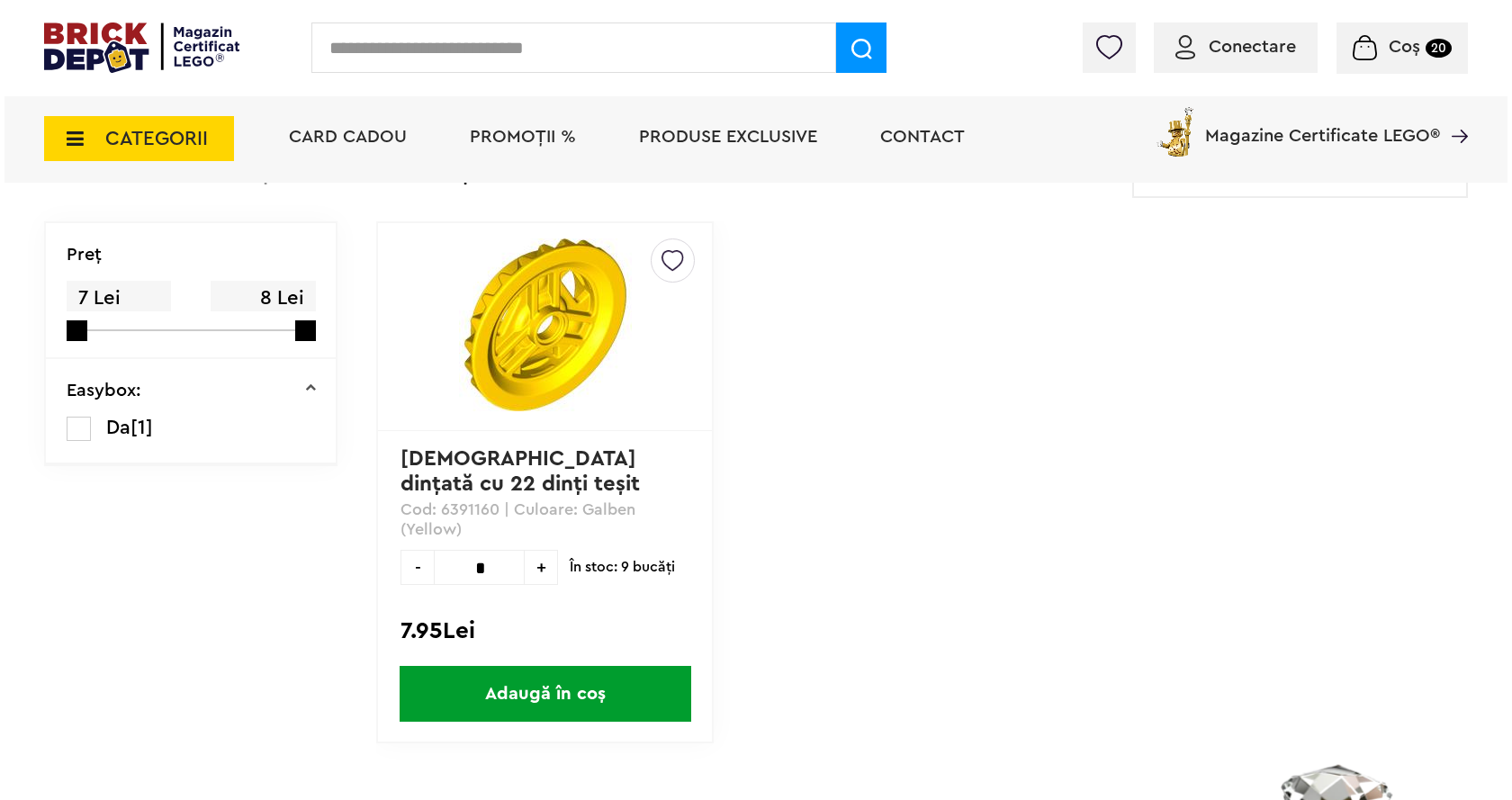
scroll to position [270, 0]
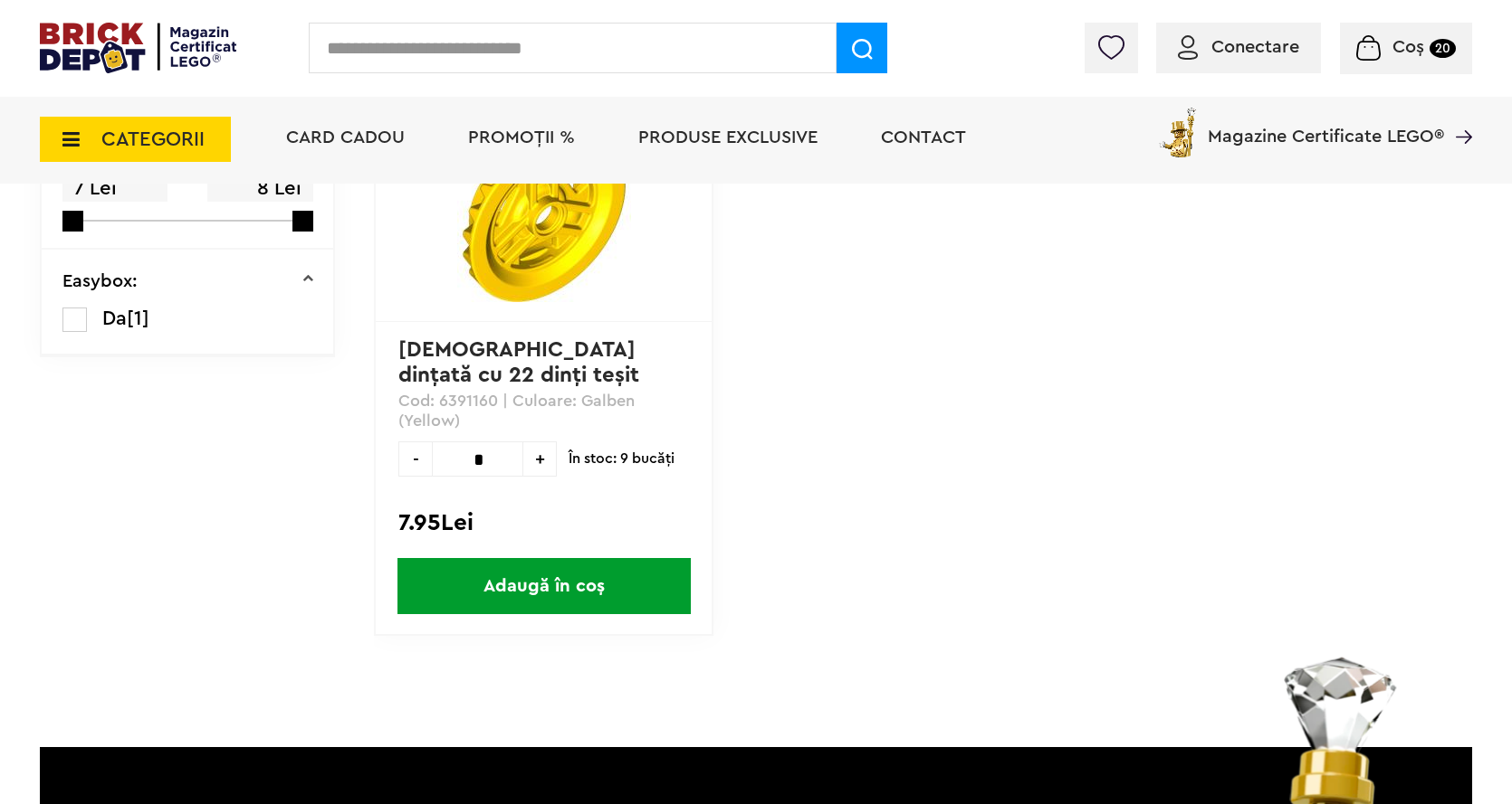
click at [502, 460] on input "*" at bounding box center [477, 459] width 91 height 35
type input "*"
click at [544, 582] on span "Adaugă în coș" at bounding box center [544, 586] width 293 height 57
click at [359, 37] on input "text" at bounding box center [572, 48] width 527 height 51
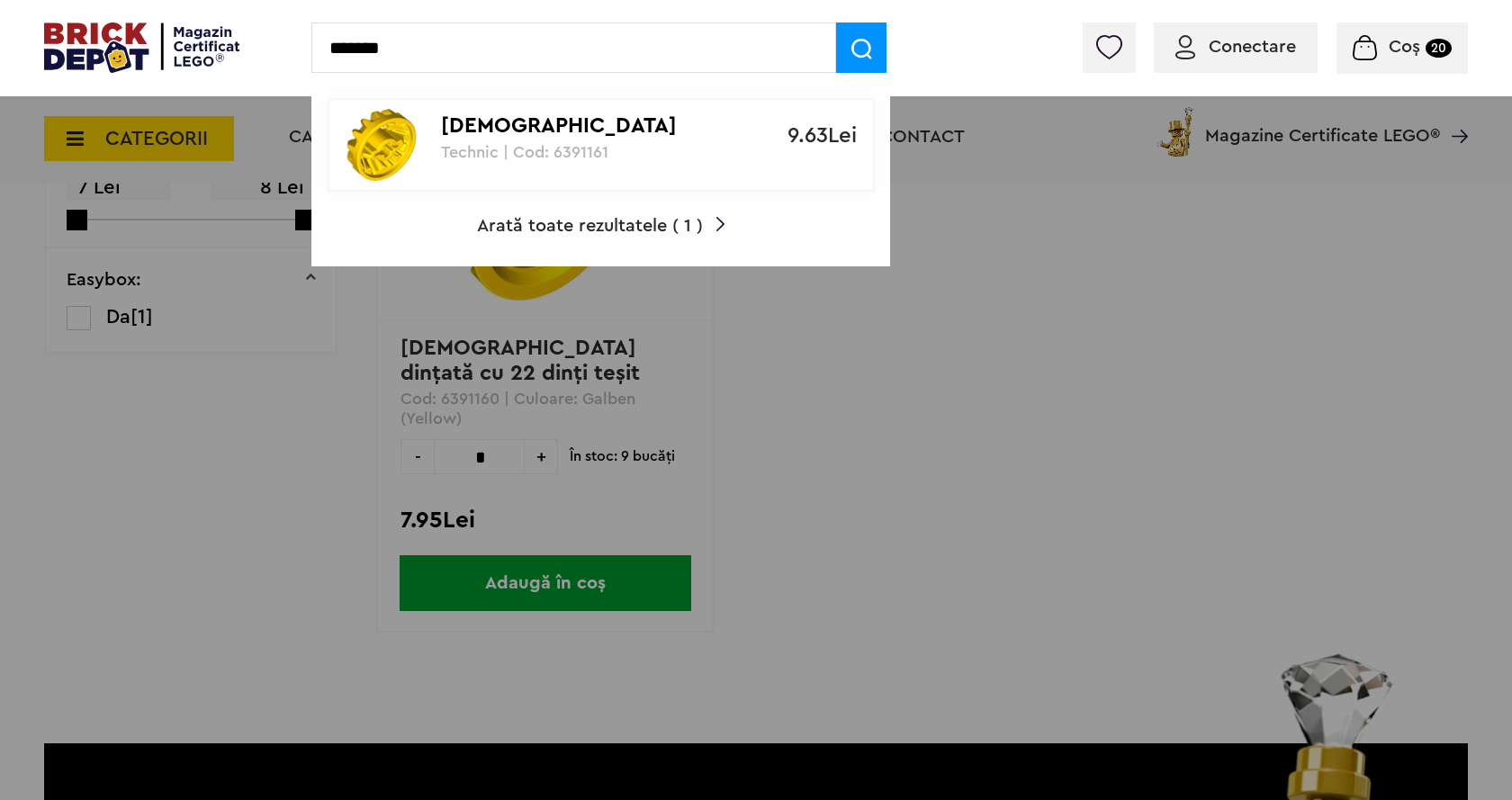
type input "*******"
click at [555, 116] on p "[DEMOGRAPHIC_DATA] dințată conică 14 dinți" at bounding box center [591, 126] width 300 height 26
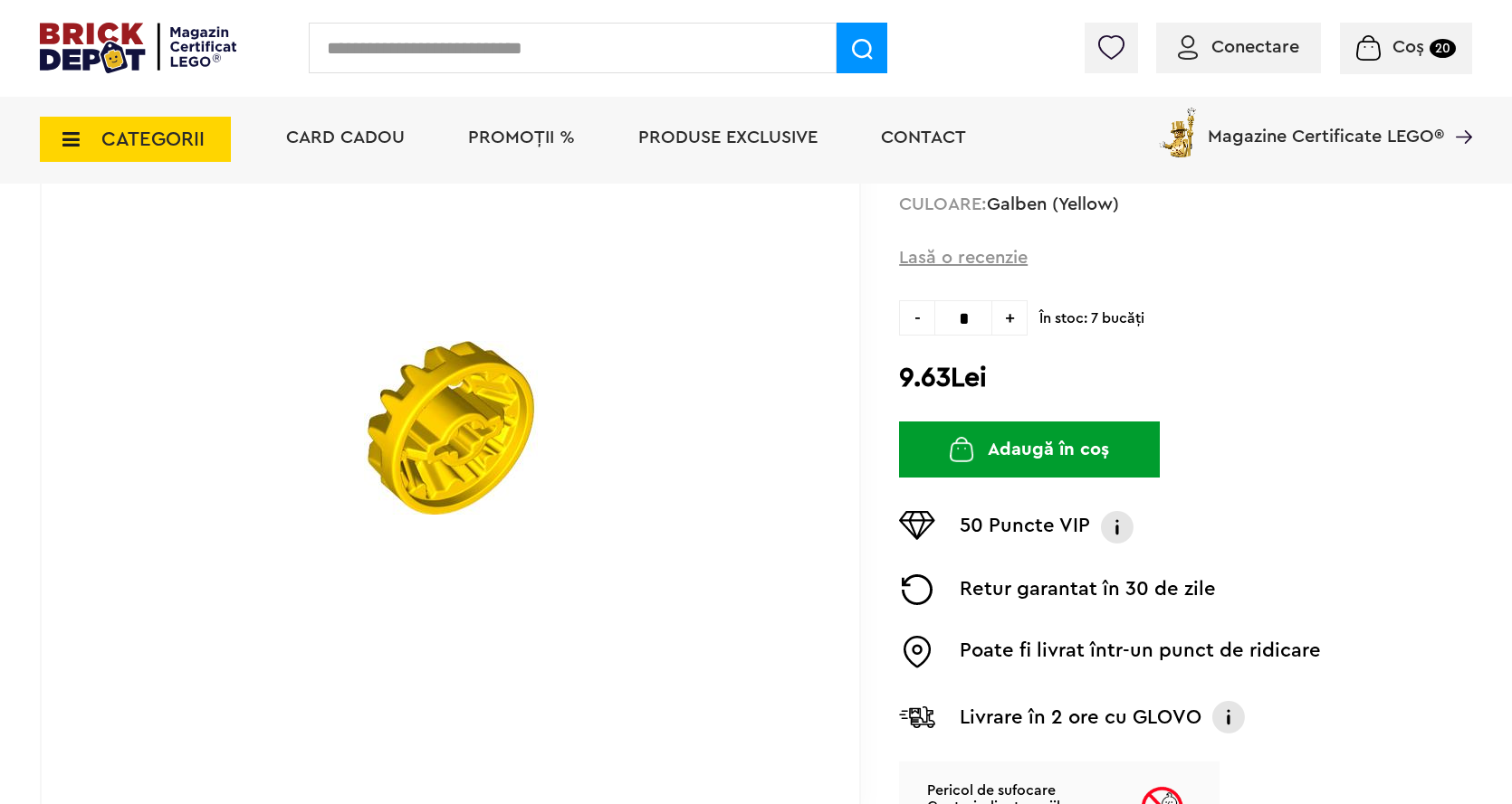
click at [1012, 300] on span "+" at bounding box center [1010, 317] width 35 height 35
type input "*"
click at [1056, 422] on button "Adaugă în coș" at bounding box center [1029, 449] width 261 height 57
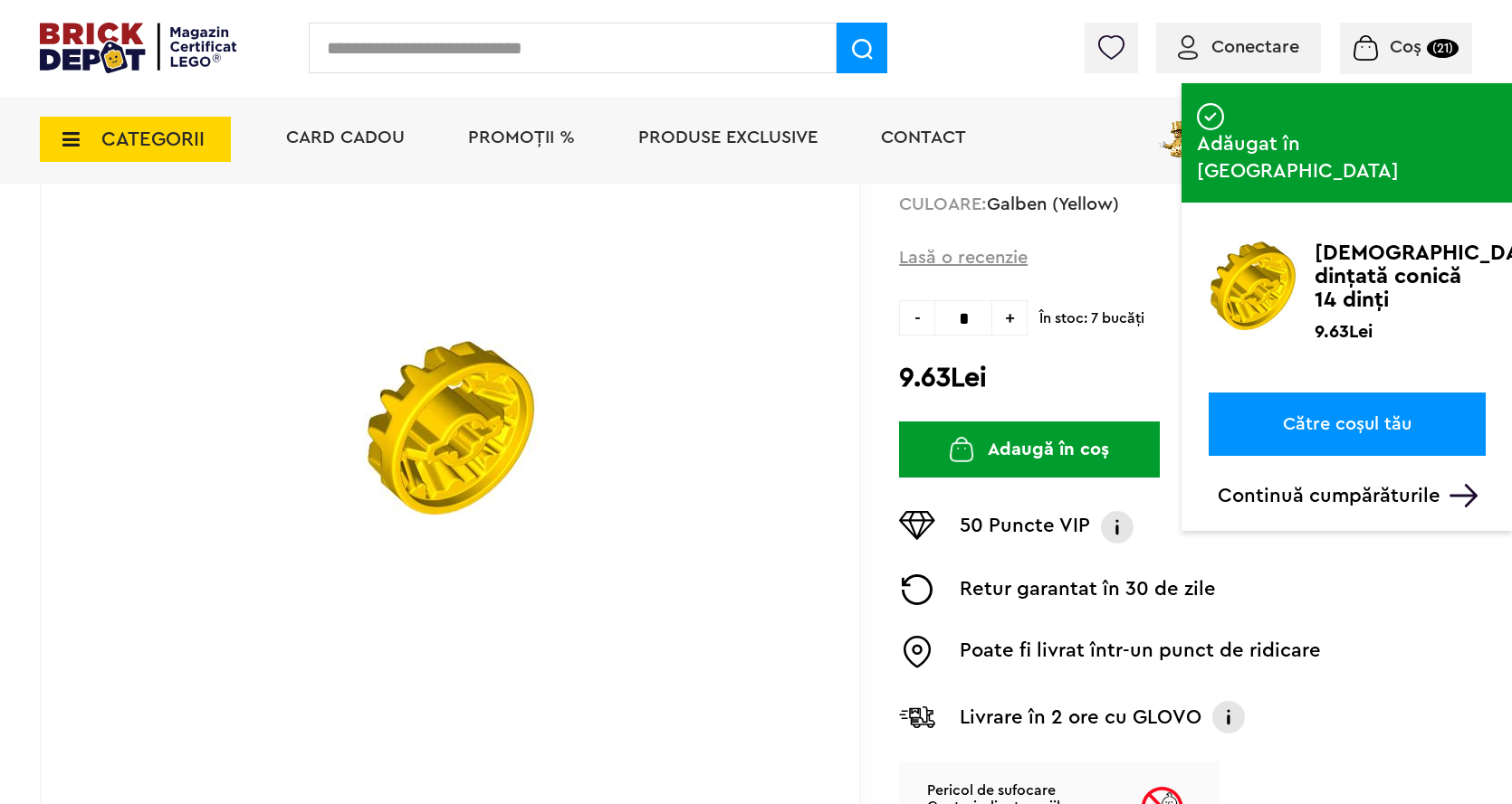
click at [435, 50] on input "text" at bounding box center [572, 48] width 527 height 51
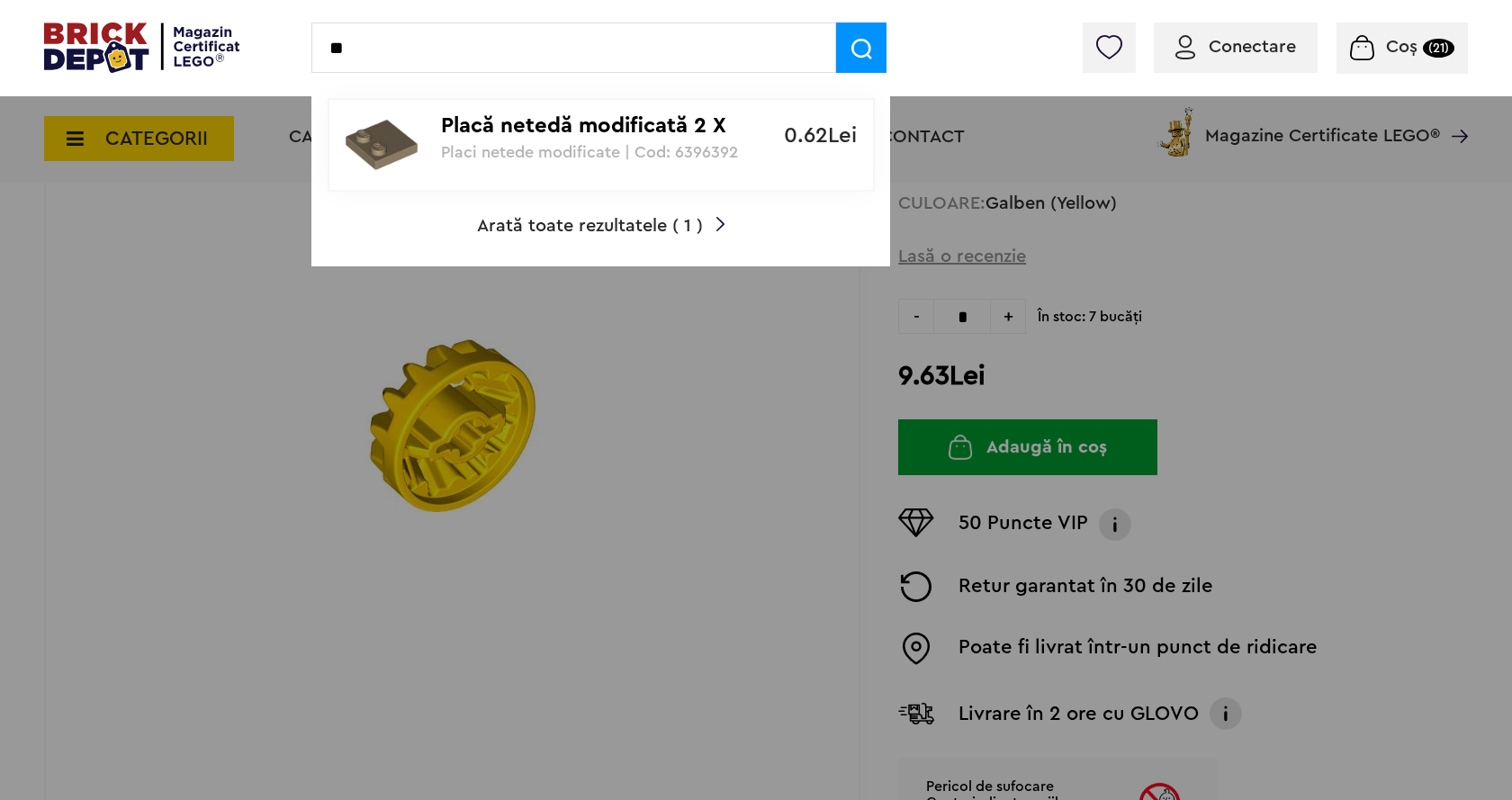
type input "*"
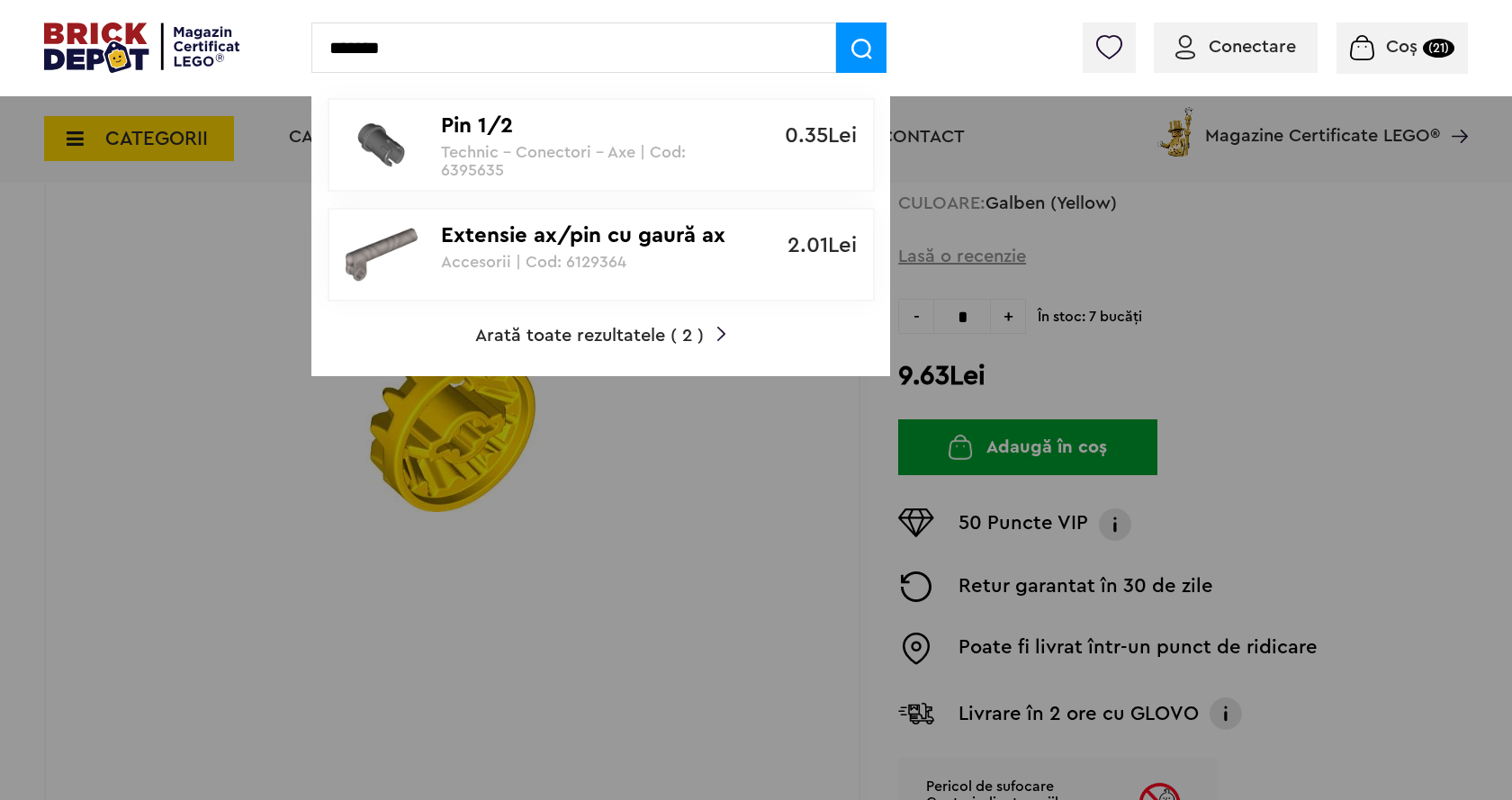
type input "*******"
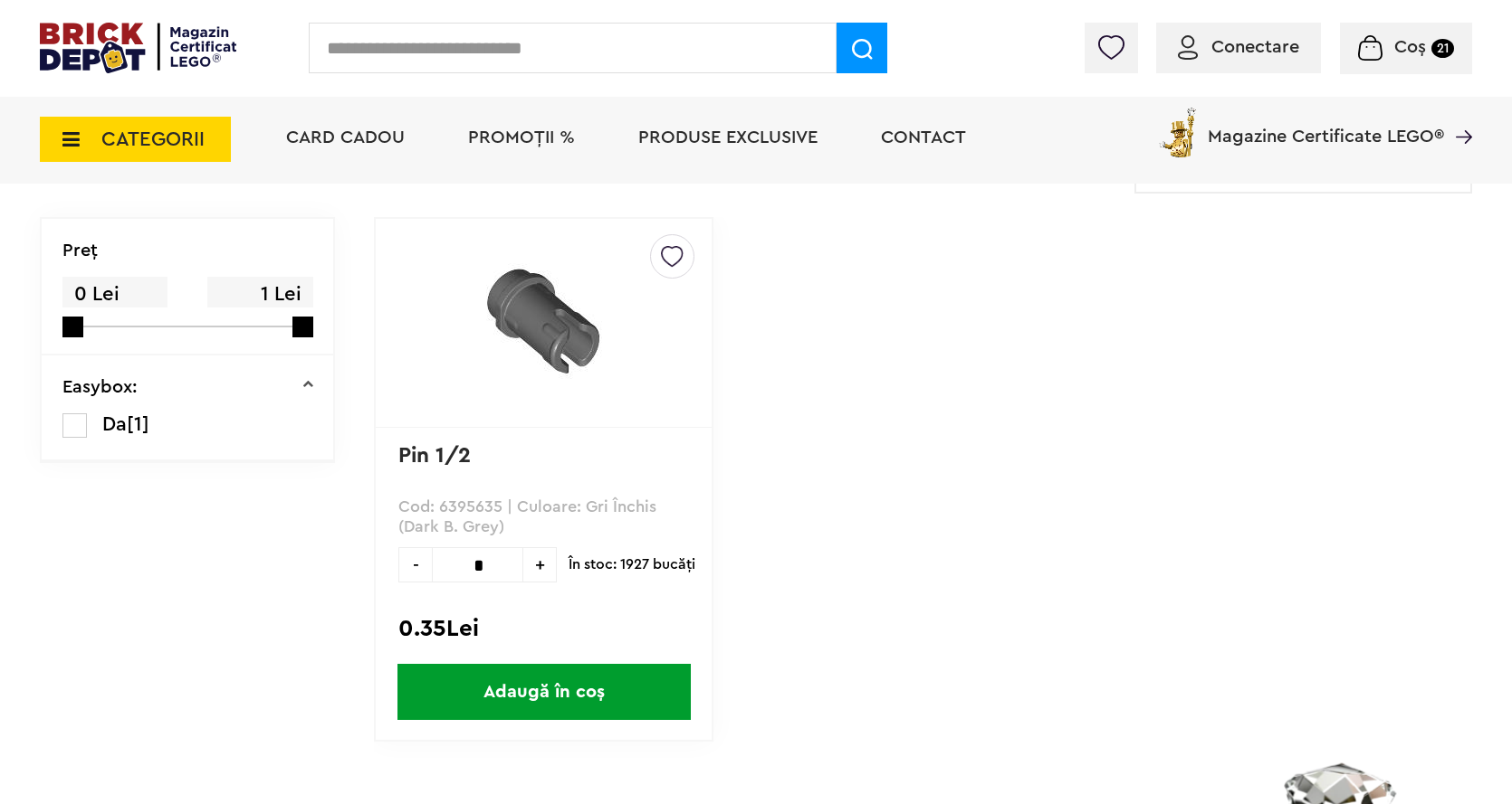
scroll to position [181, 0]
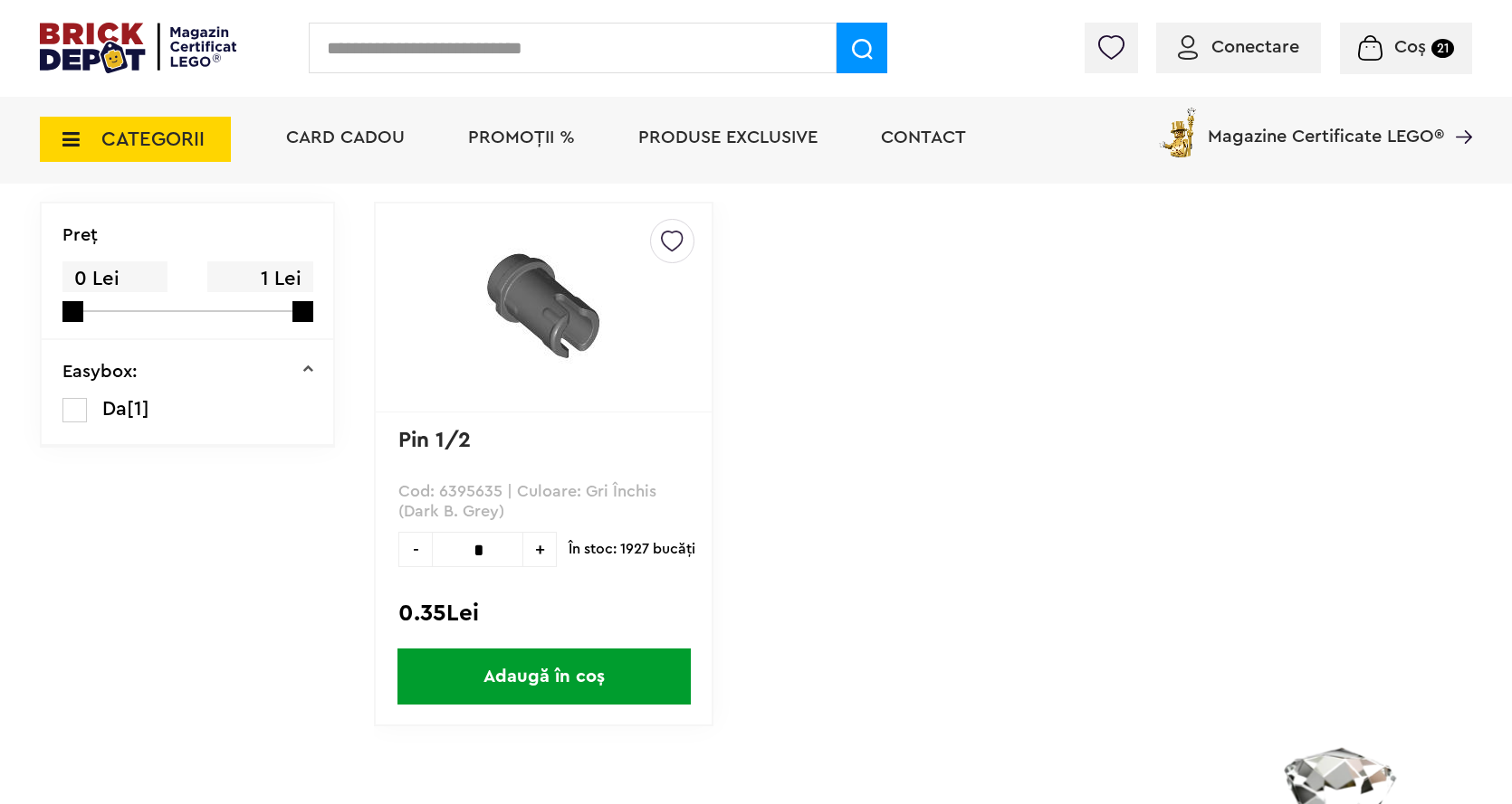
click at [497, 553] on input "*" at bounding box center [477, 549] width 91 height 35
type input "*"
click at [504, 670] on span "Adaugă în coș" at bounding box center [544, 677] width 293 height 57
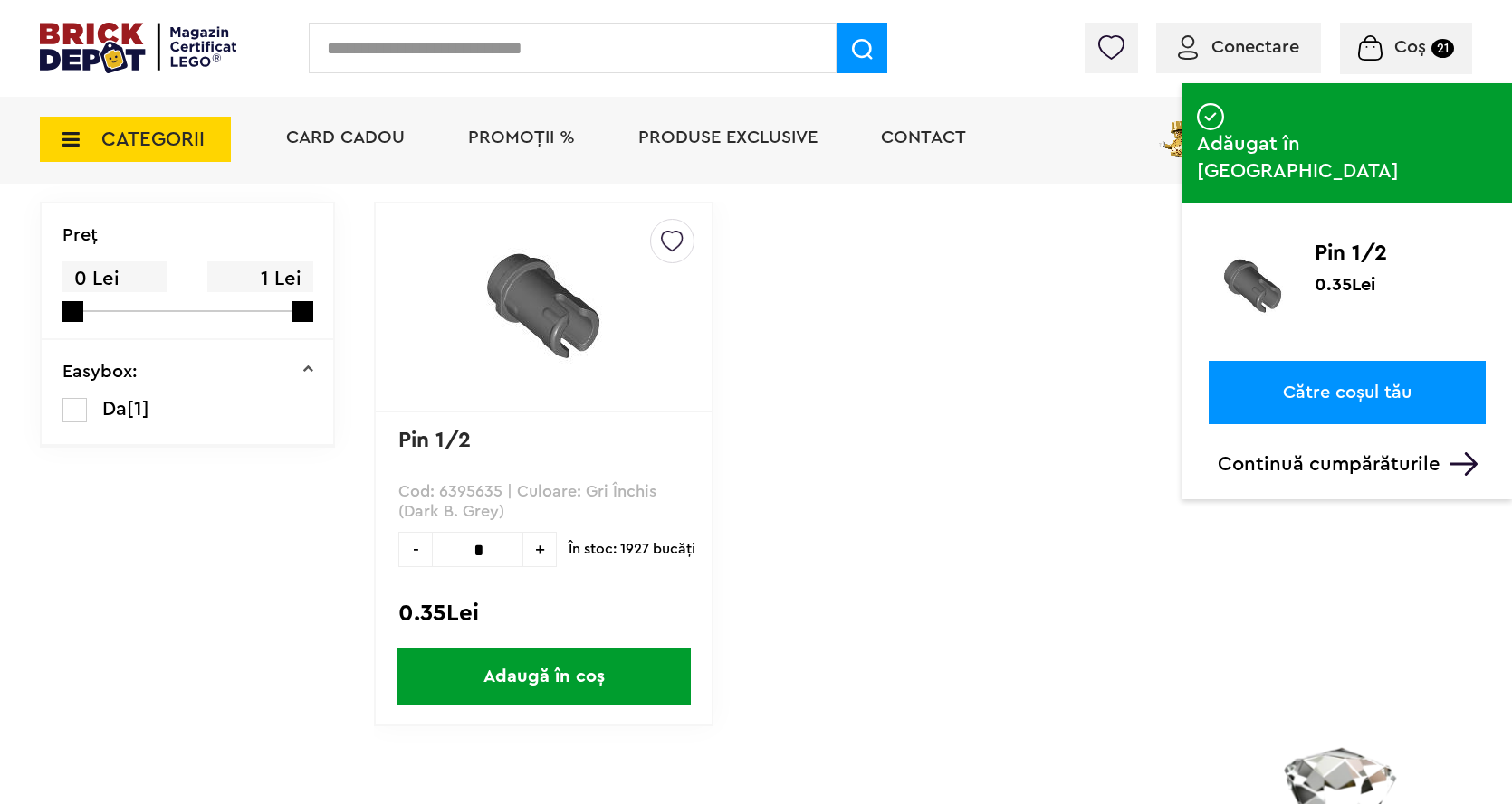
click at [431, 52] on input "text" at bounding box center [572, 48] width 527 height 51
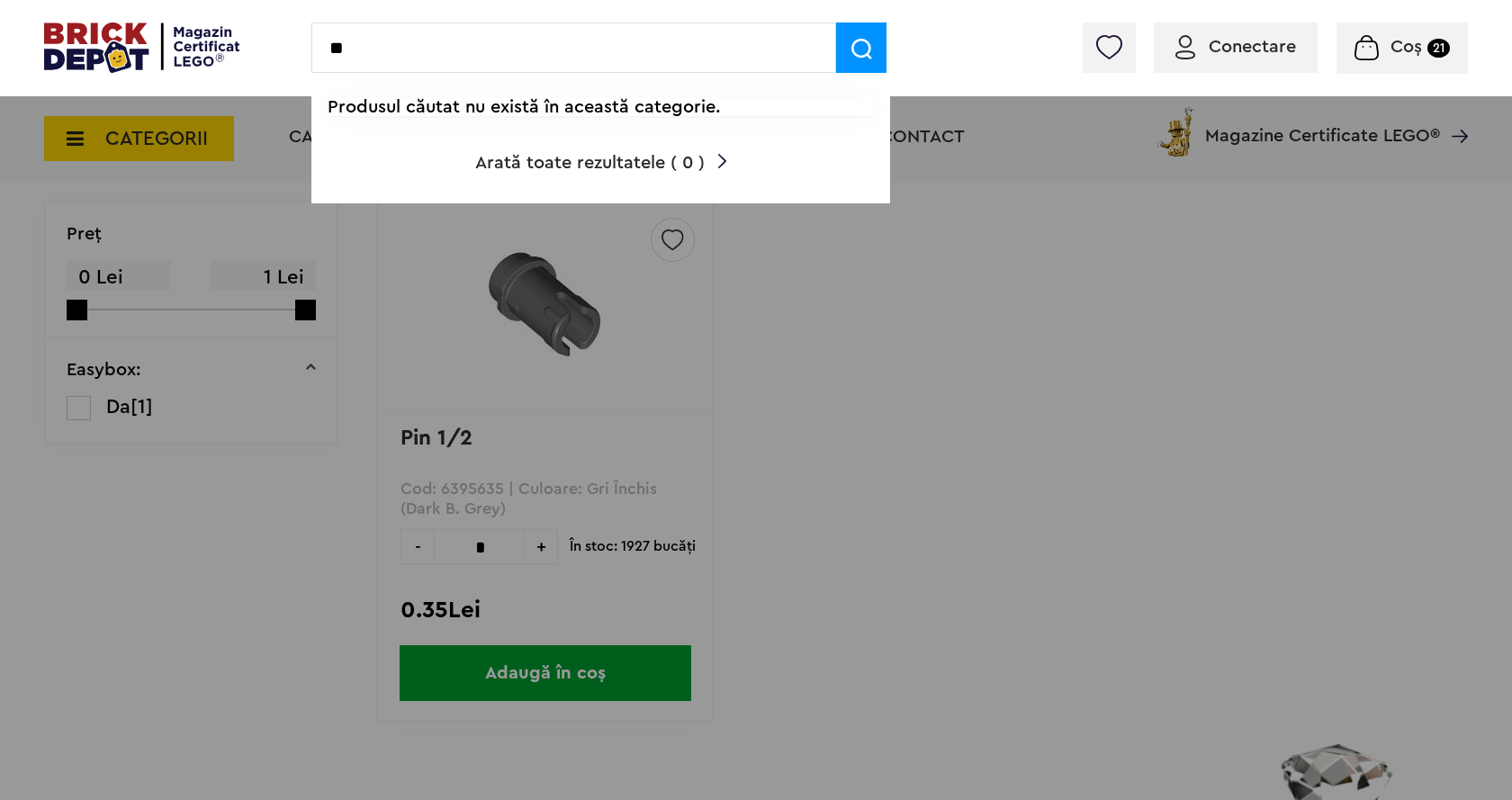
type input "*"
click at [402, 42] on input "**********" at bounding box center [574, 48] width 524 height 51
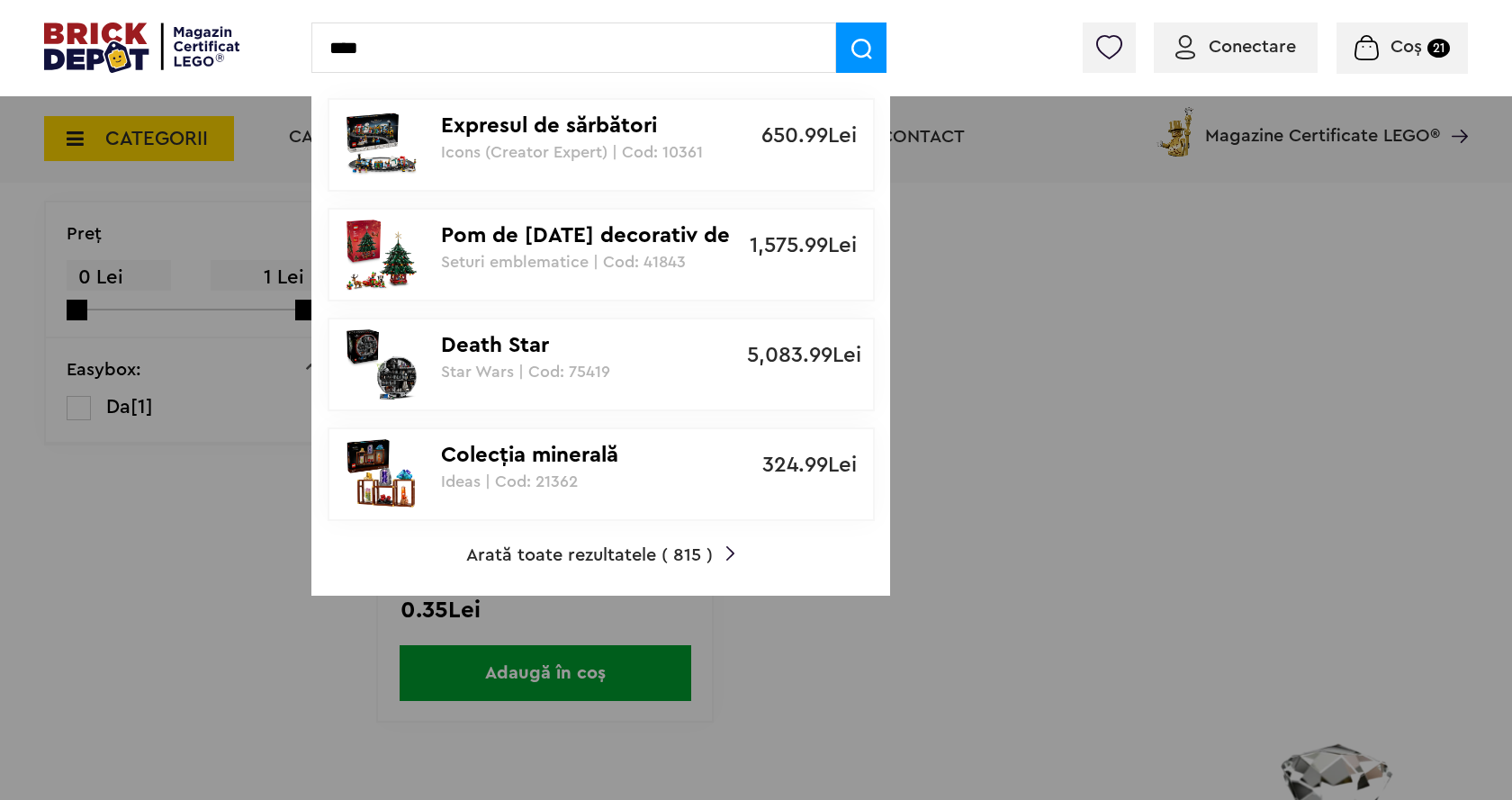
click at [432, 50] on input "****" at bounding box center [574, 48] width 524 height 51
type input "*"
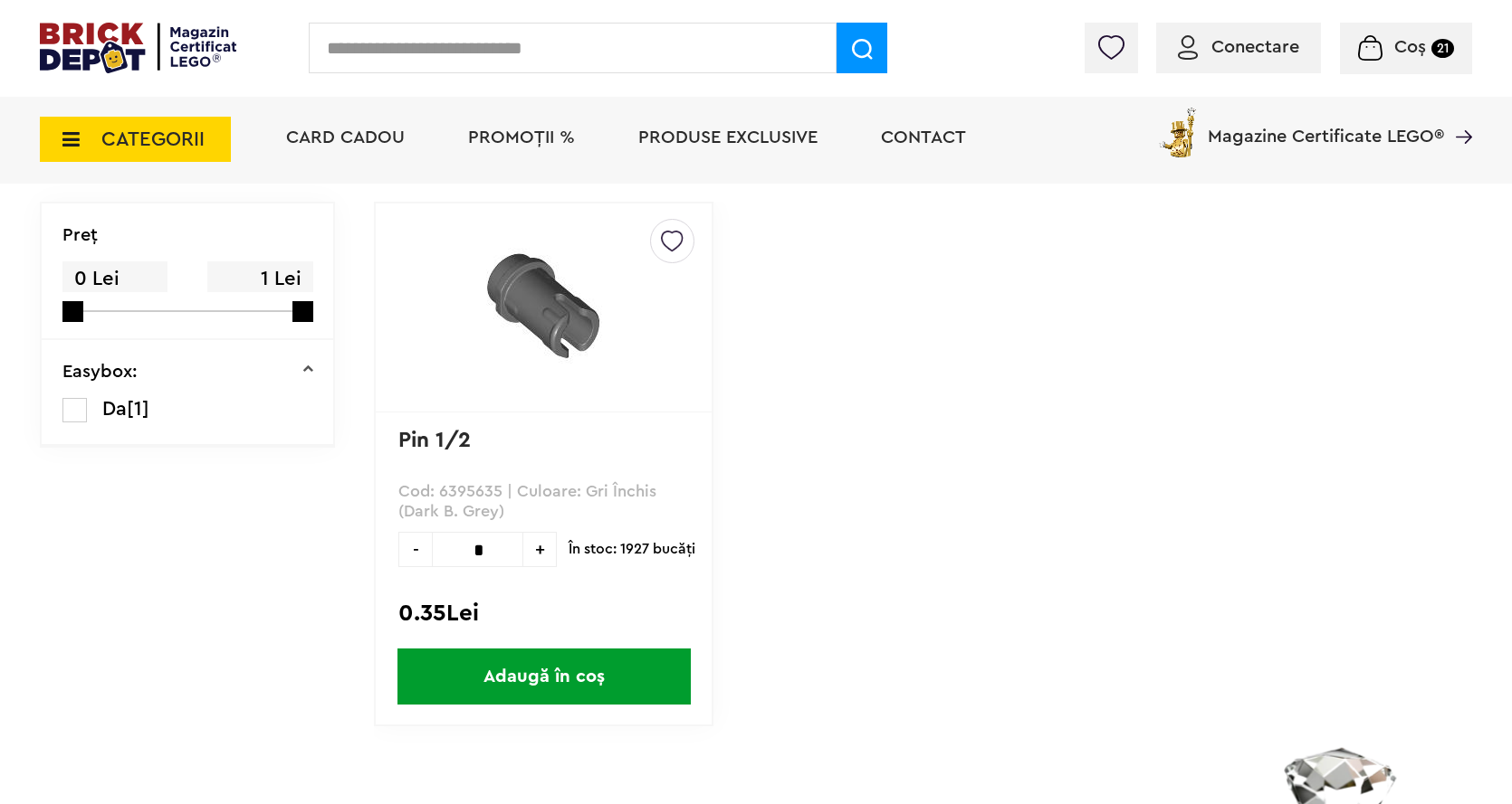
click at [1404, 40] on span "Coș" at bounding box center [1409, 47] width 32 height 18
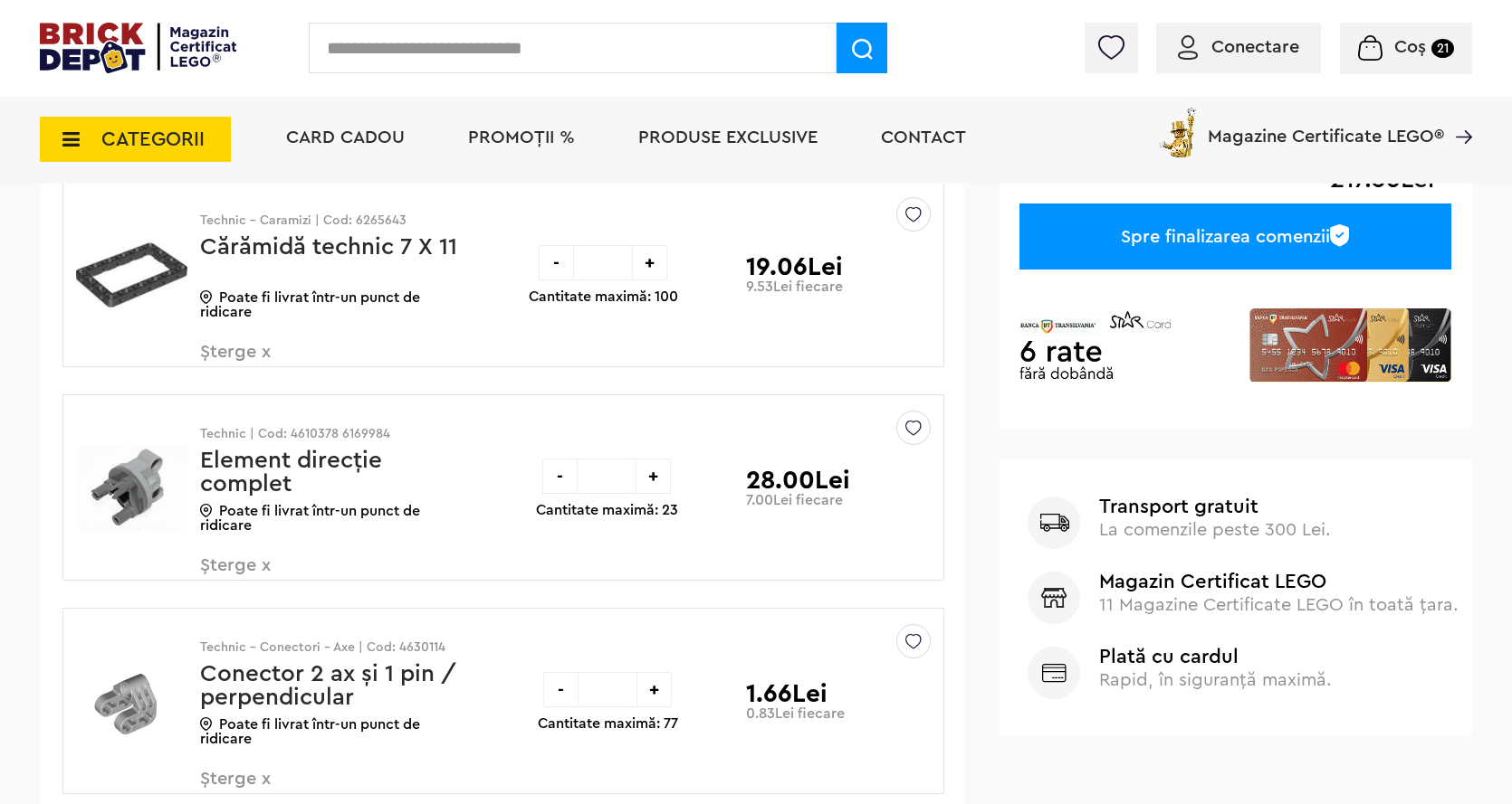
scroll to position [452, 0]
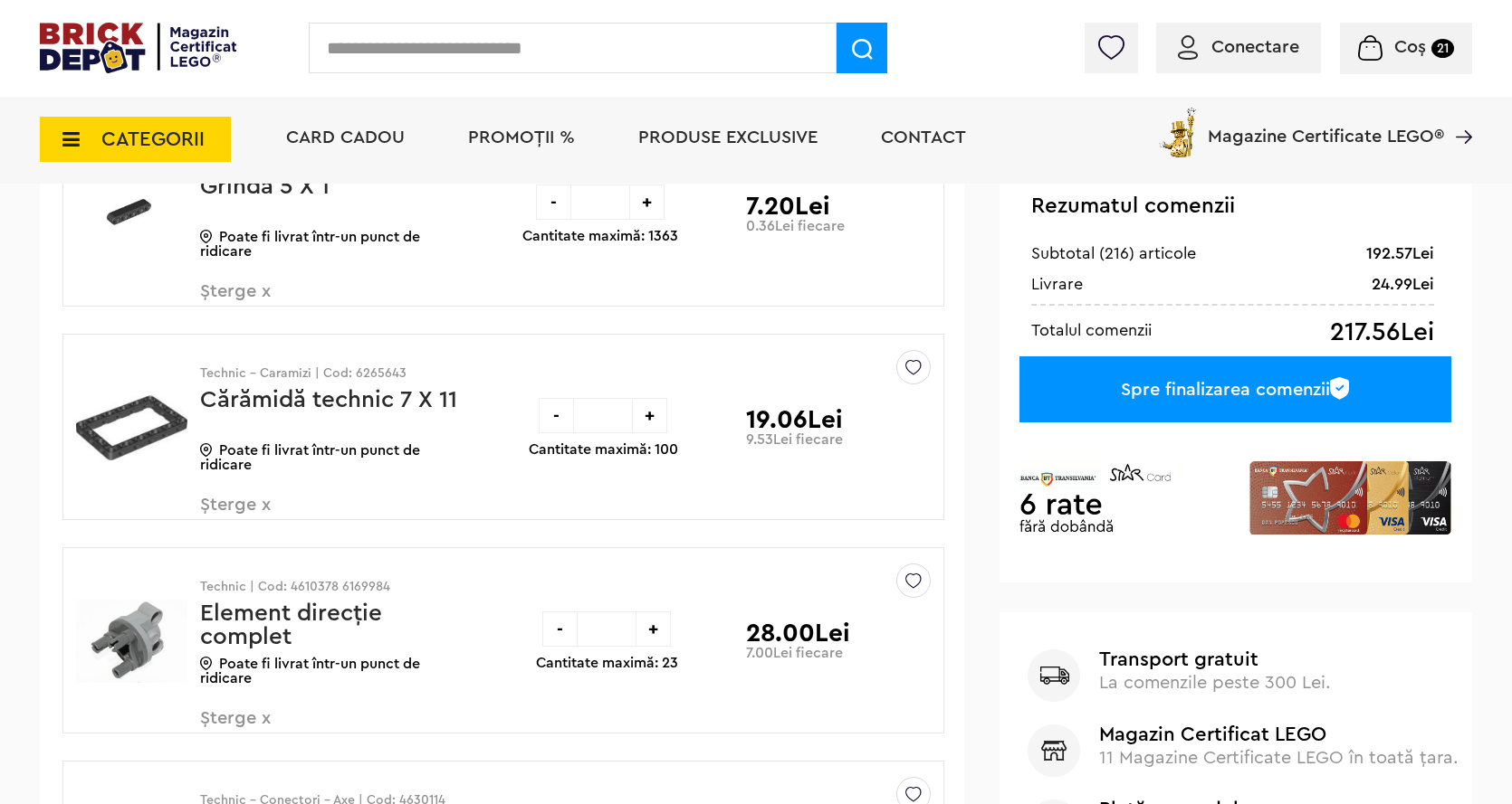
click at [343, 56] on input "text" at bounding box center [572, 48] width 527 height 51
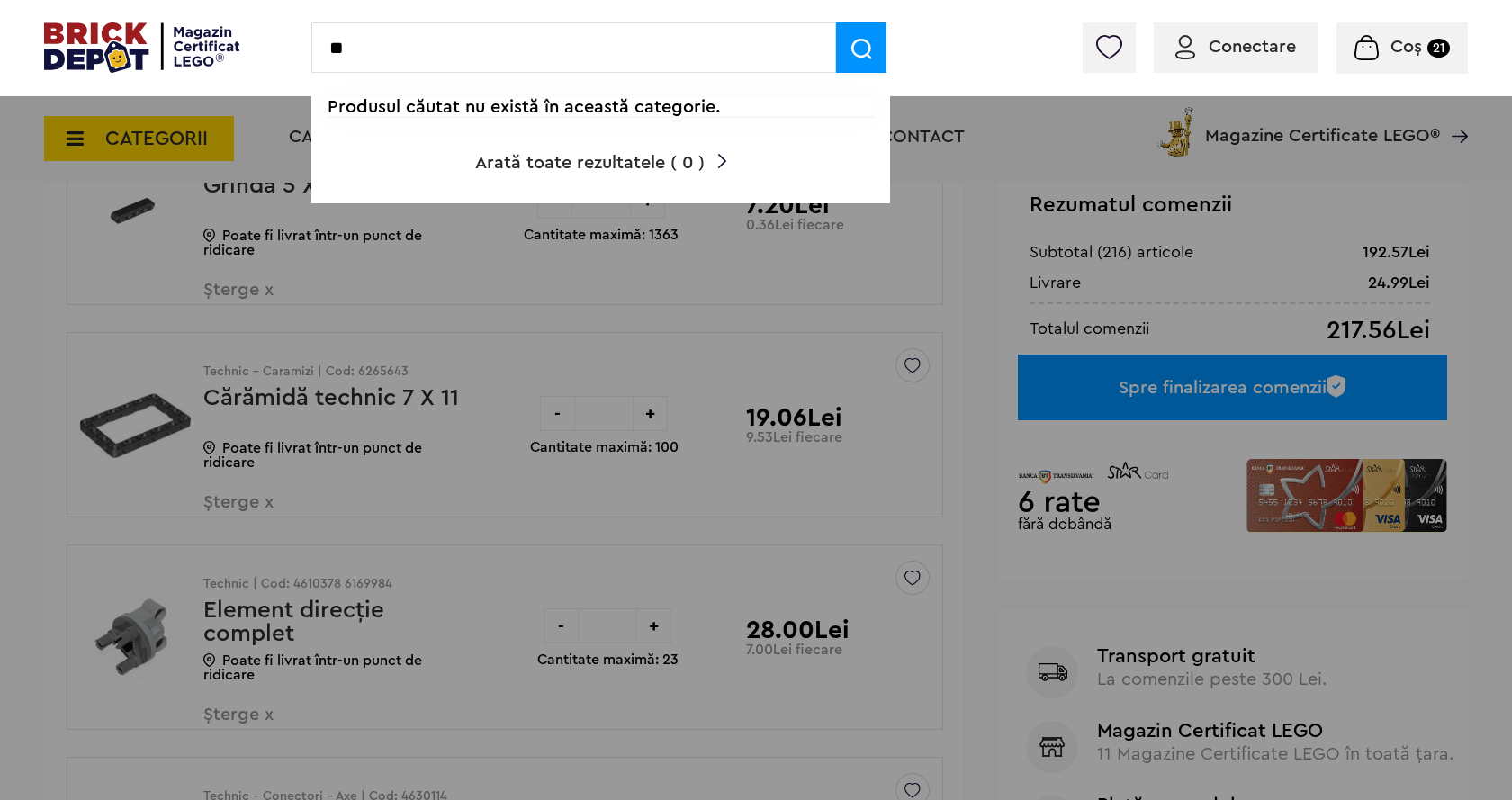
type input "*"
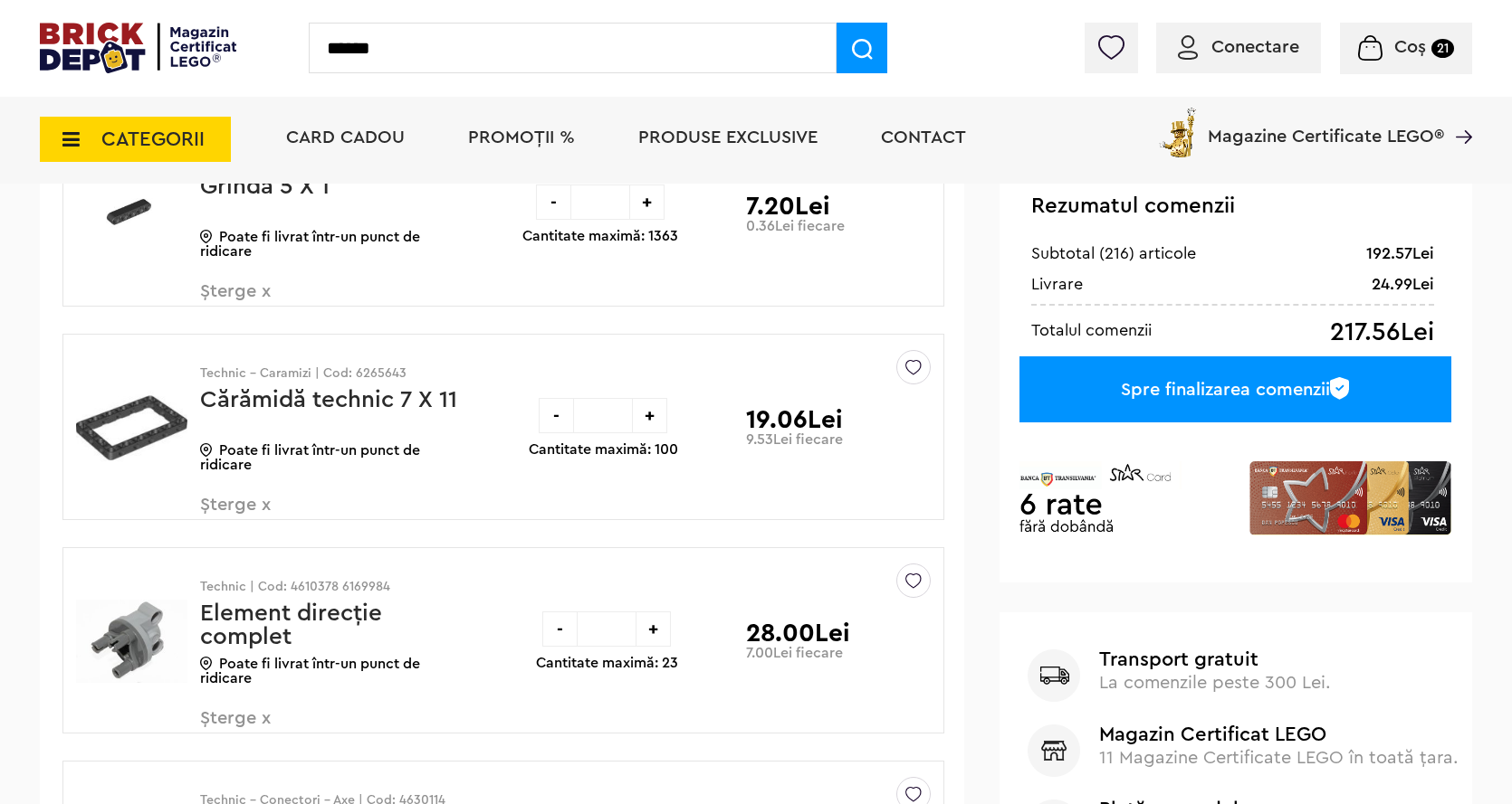
type input "******"
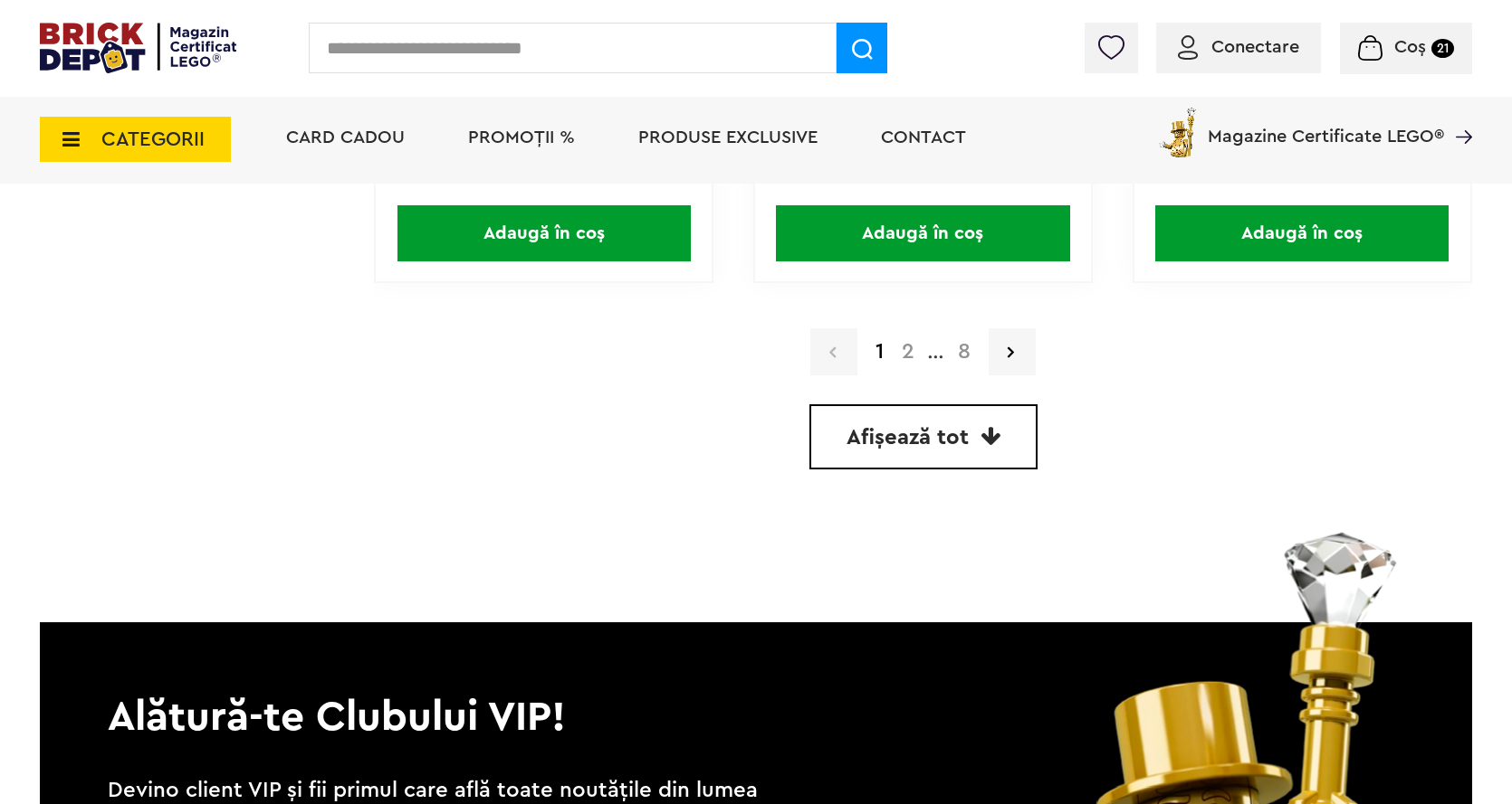
scroll to position [5209, 0]
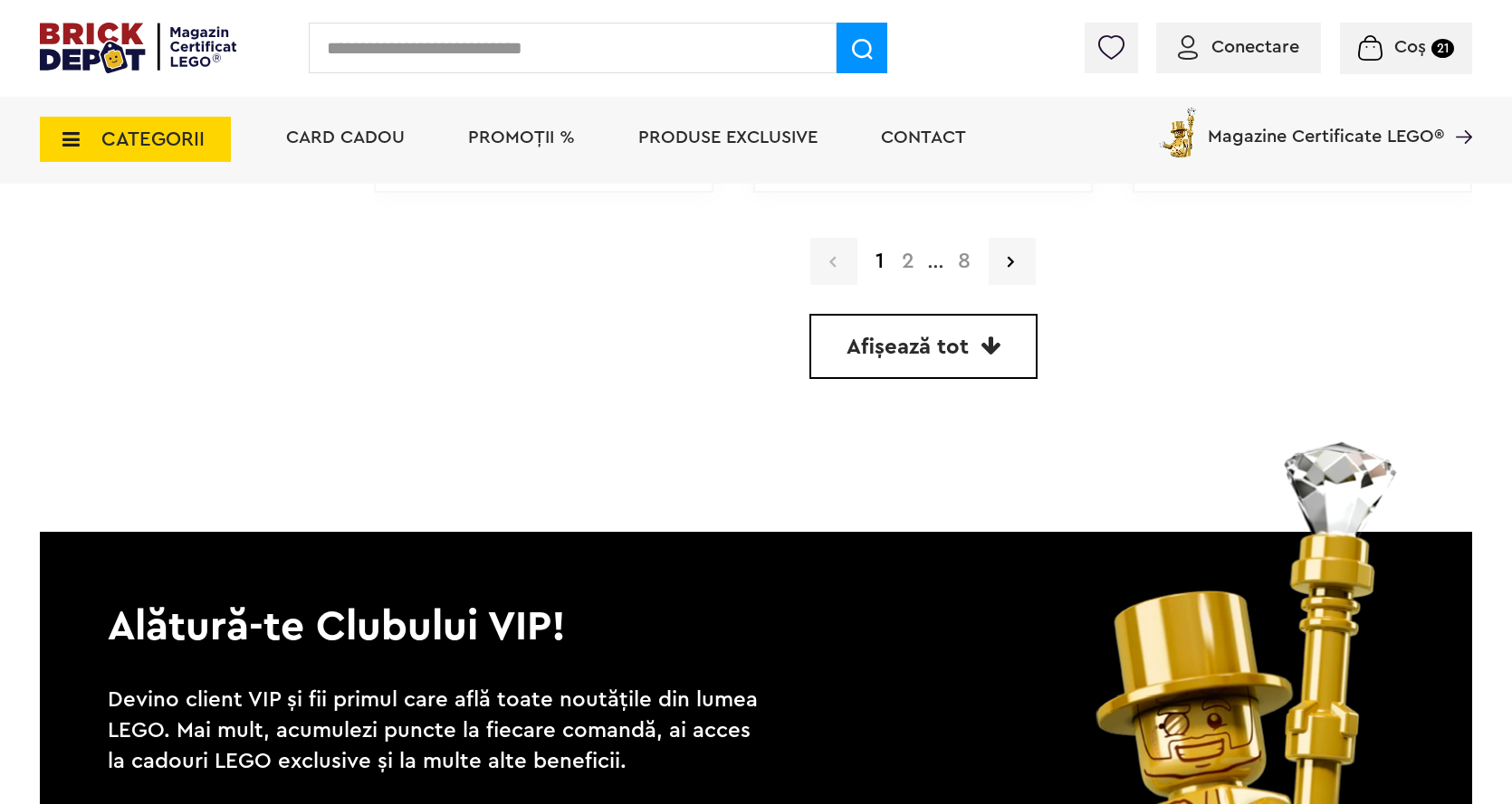
click at [911, 269] on link "2" at bounding box center [908, 261] width 31 height 22
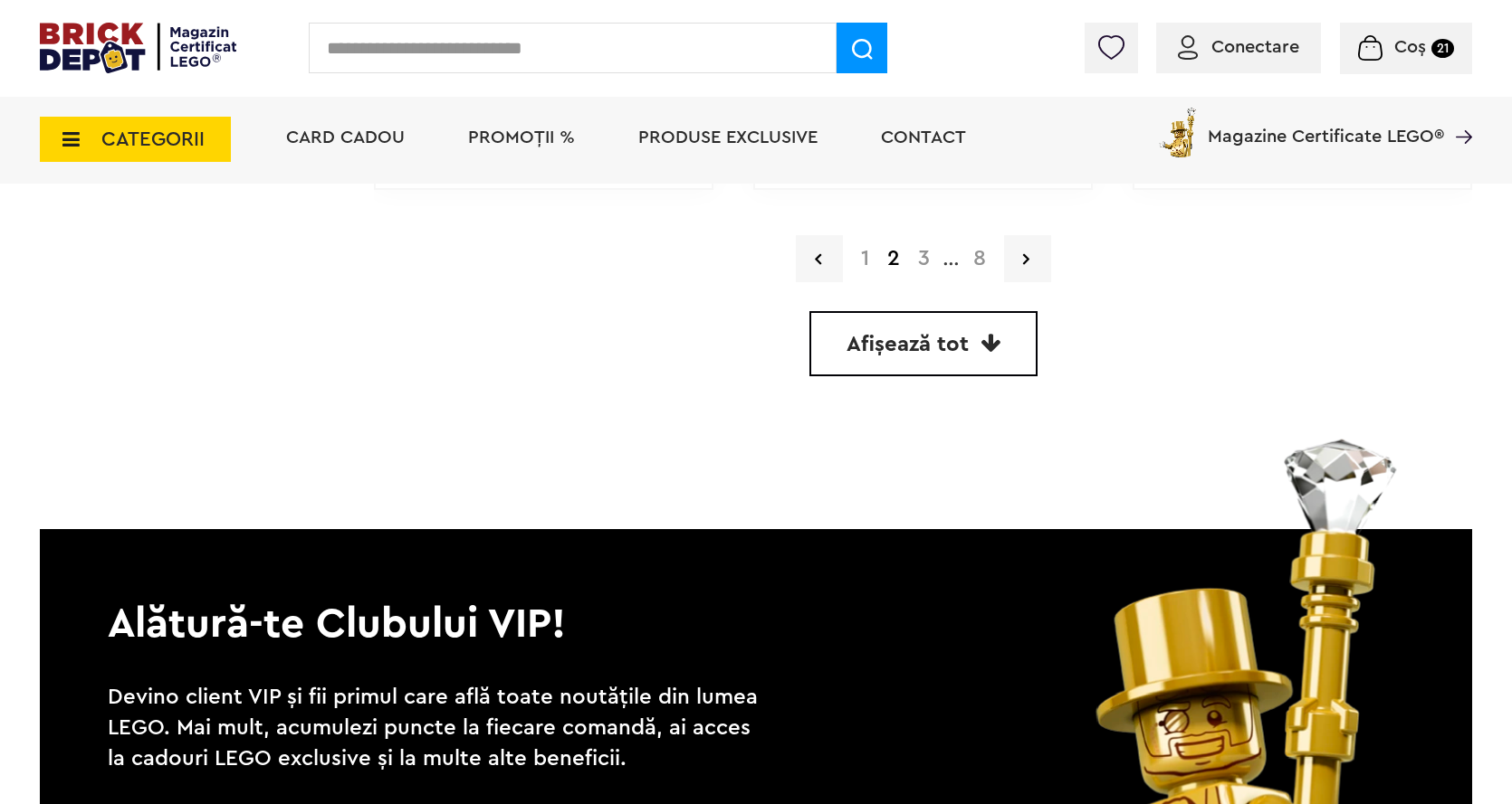
scroll to position [5180, 0]
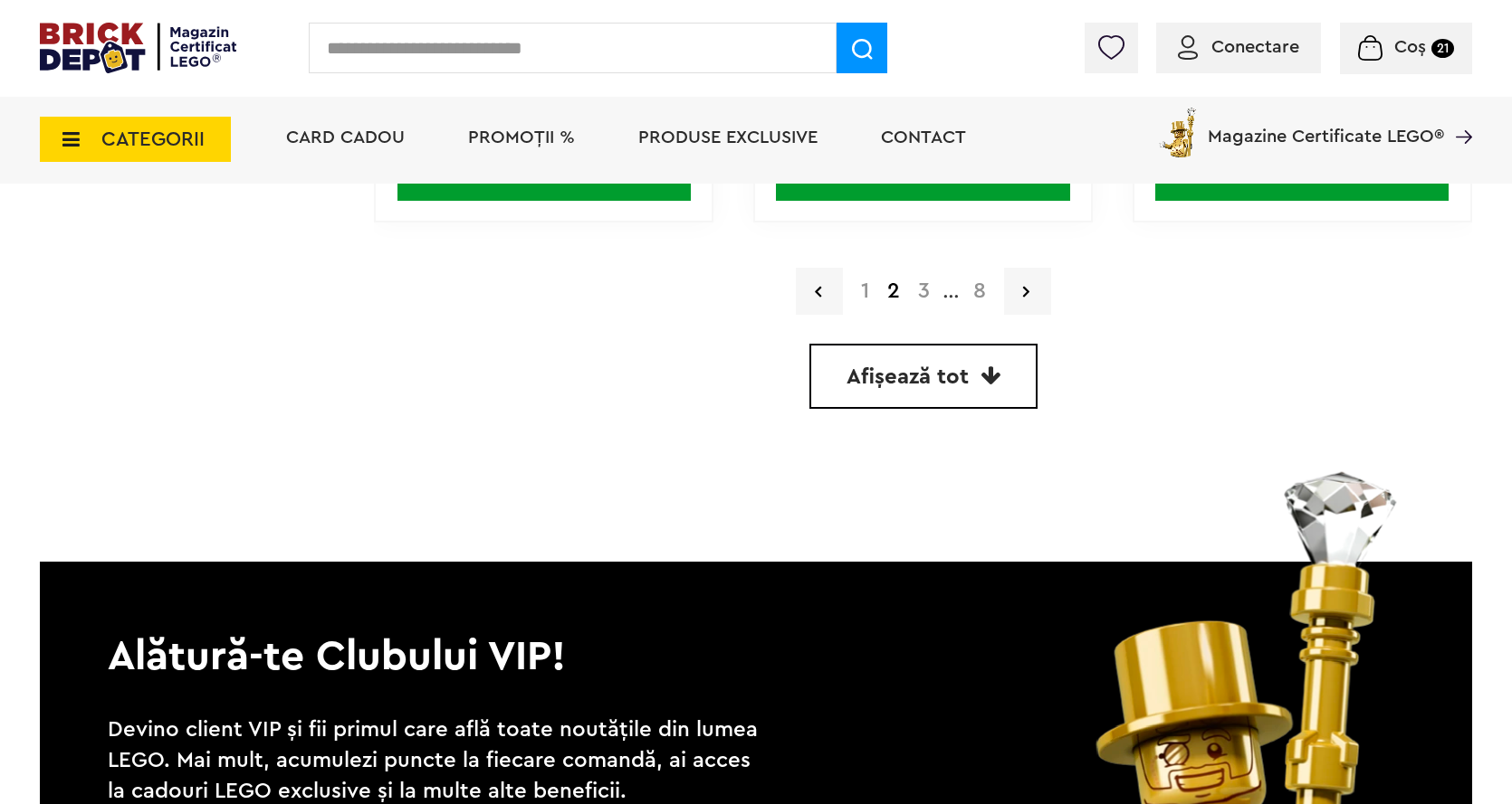
click at [930, 296] on link "3" at bounding box center [923, 291] width 30 height 22
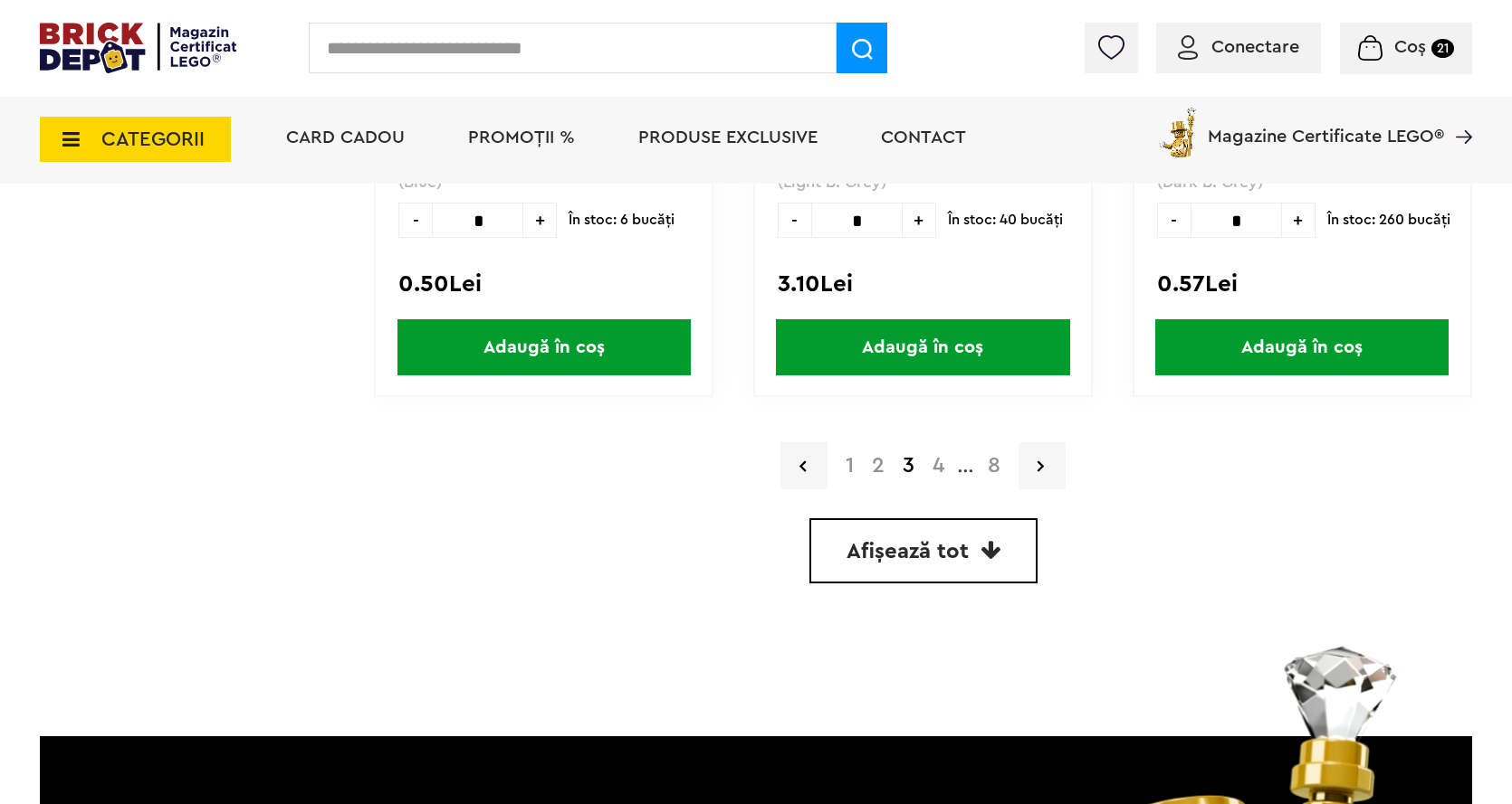
scroll to position [5184, 0]
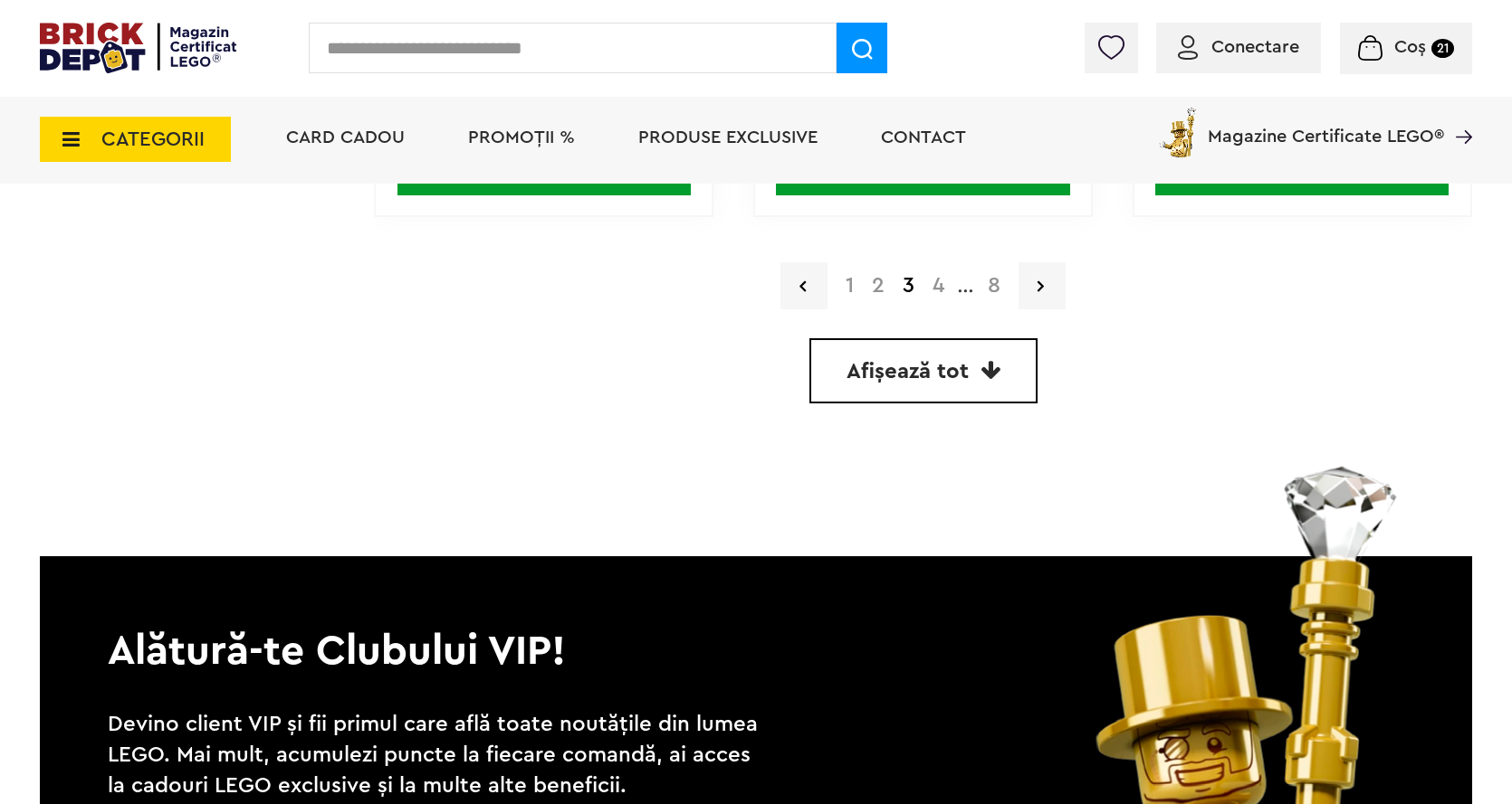
click at [933, 295] on link "4" at bounding box center [938, 286] width 30 height 22
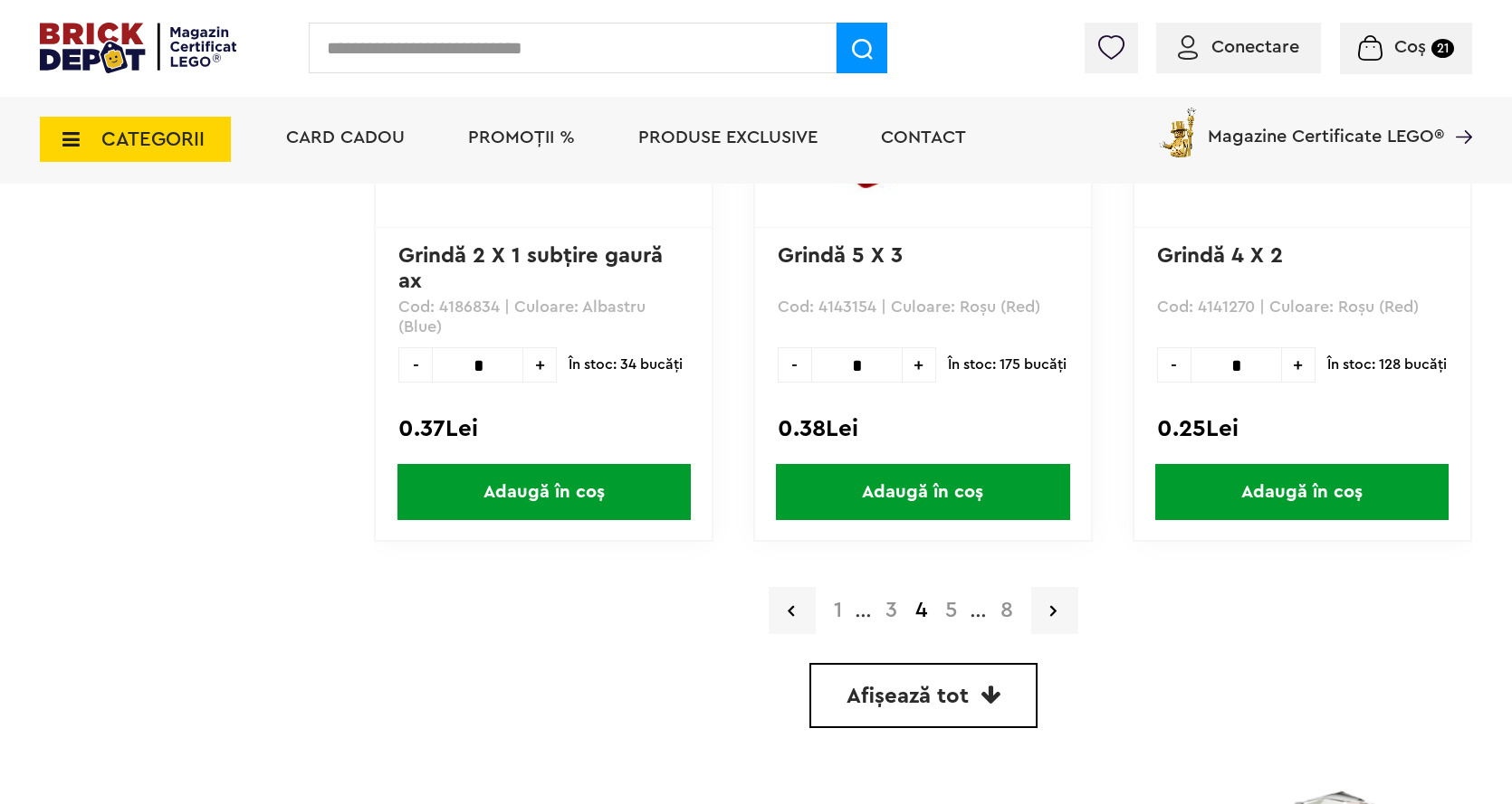
scroll to position [4885, 0]
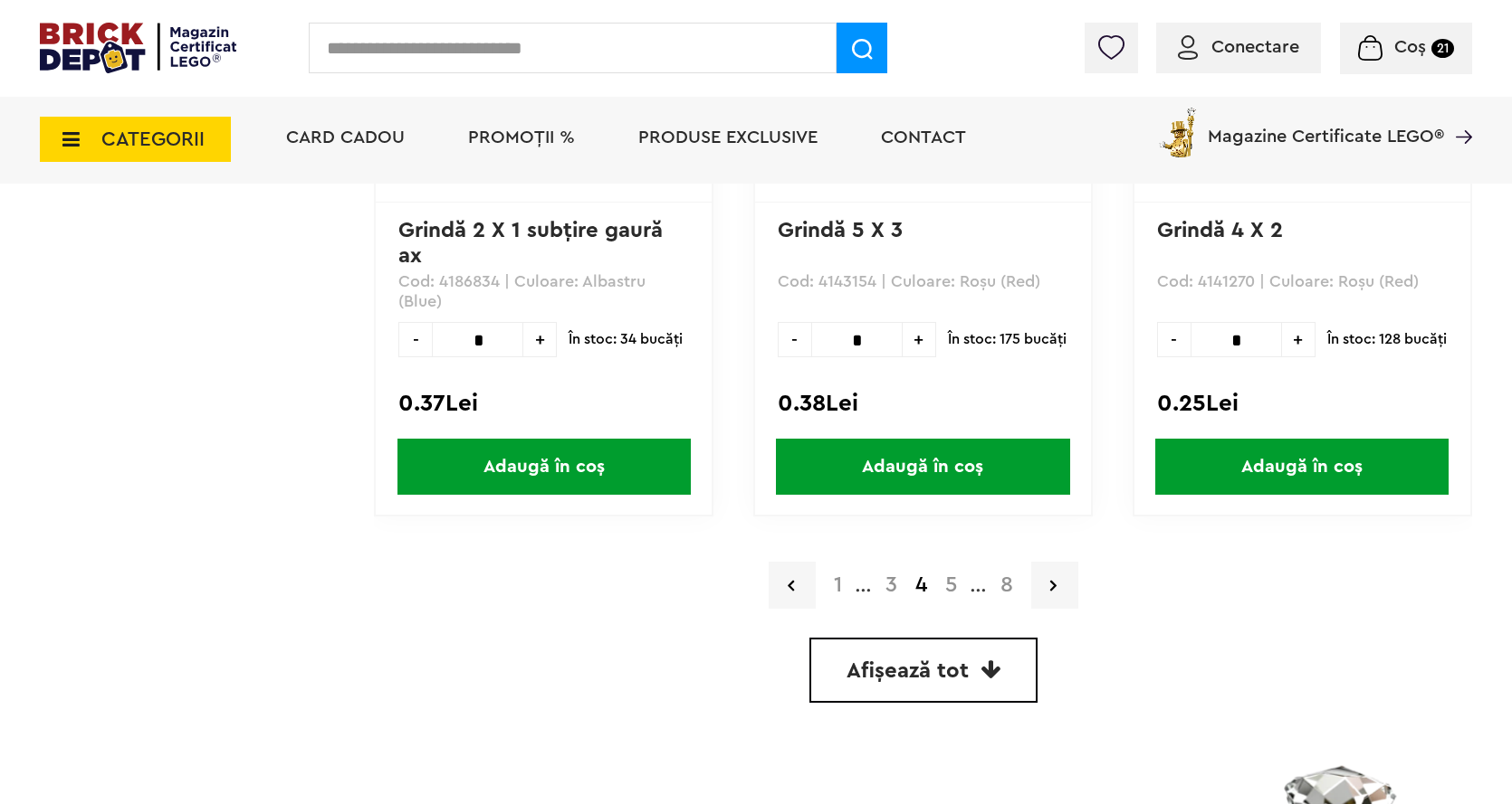
click at [958, 586] on link "5" at bounding box center [950, 585] width 30 height 22
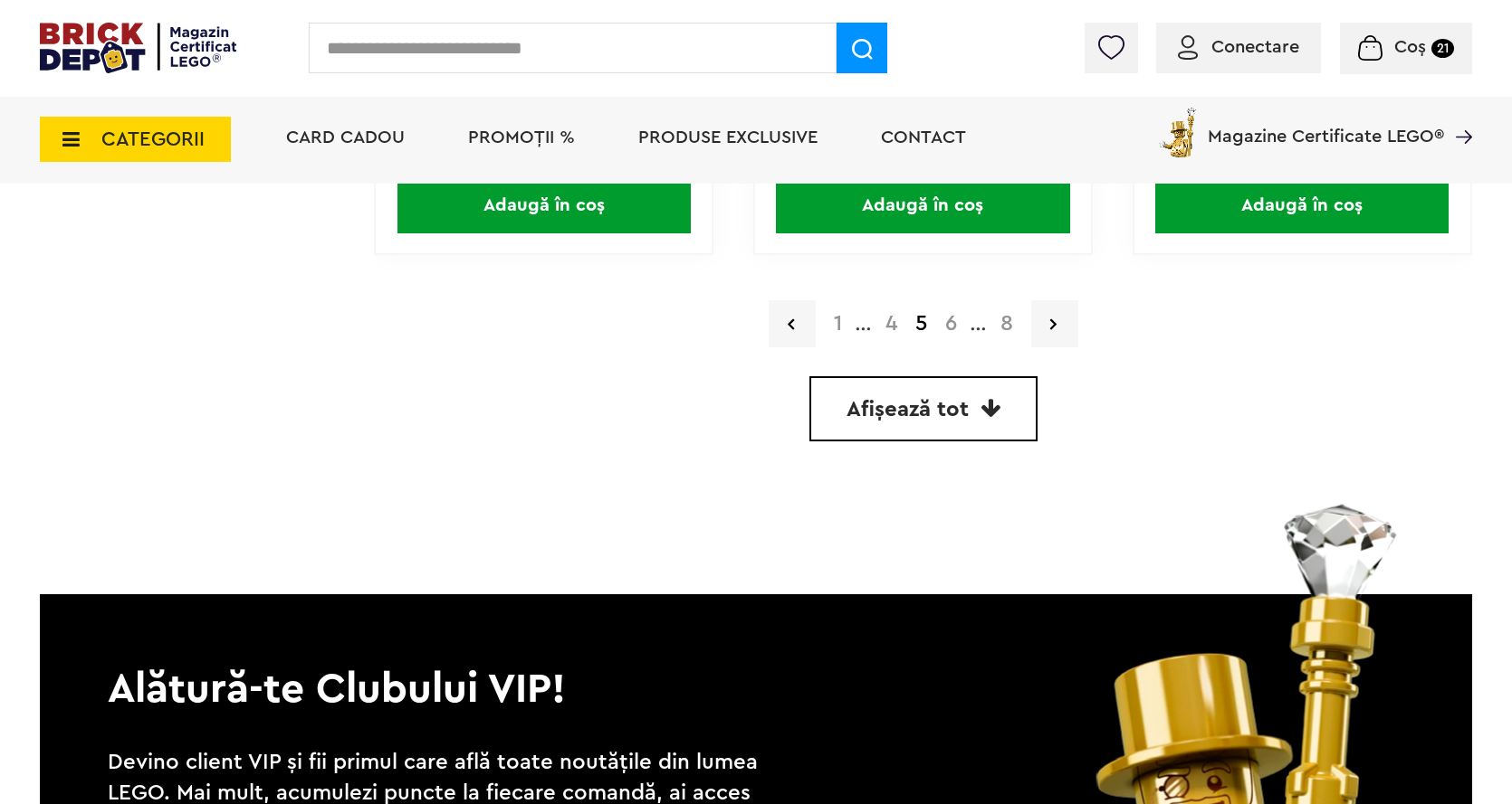
scroll to position [5157, 0]
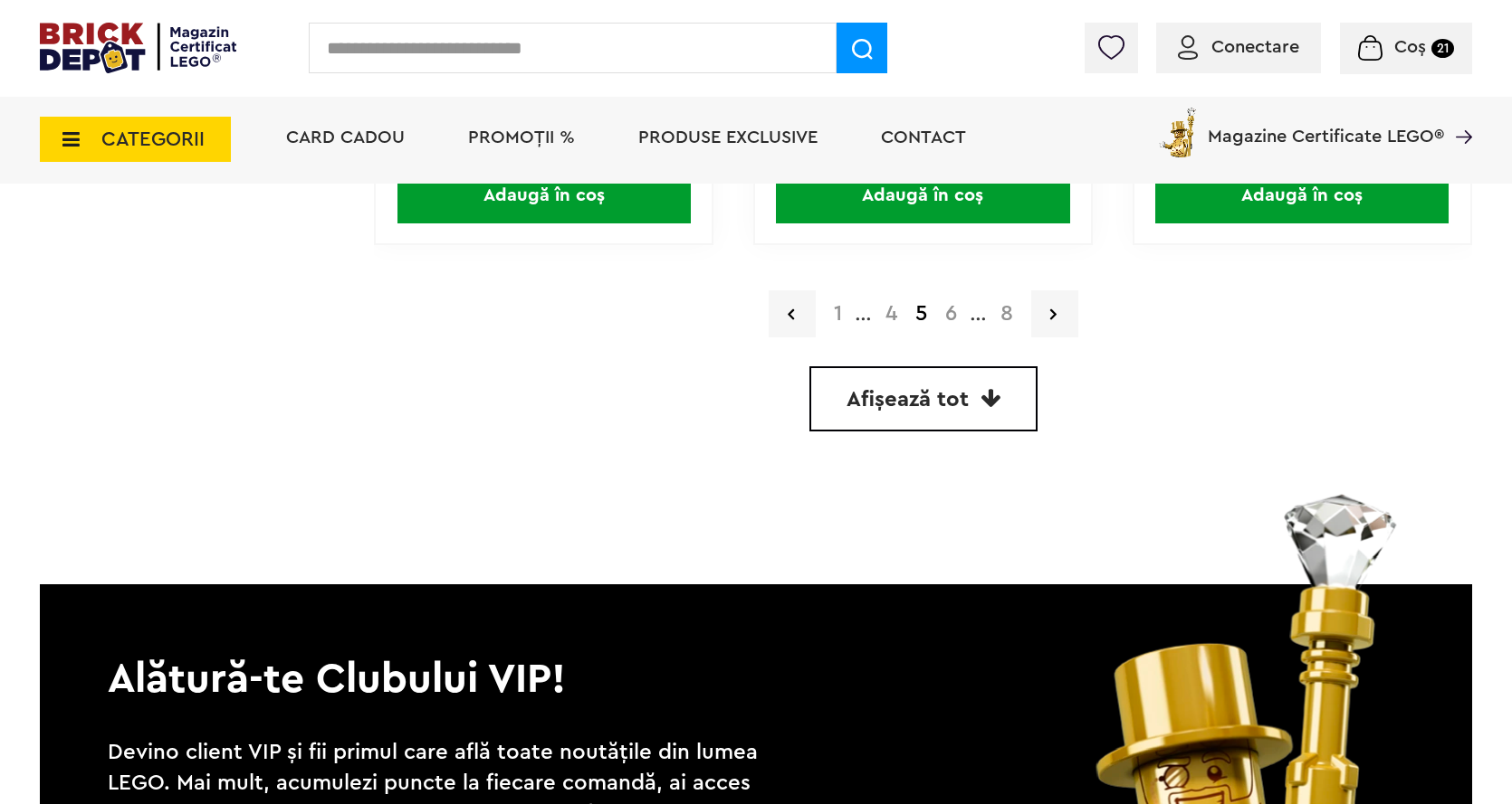
click at [943, 309] on link "6" at bounding box center [950, 313] width 30 height 22
click at [946, 308] on link "6" at bounding box center [950, 313] width 30 height 22
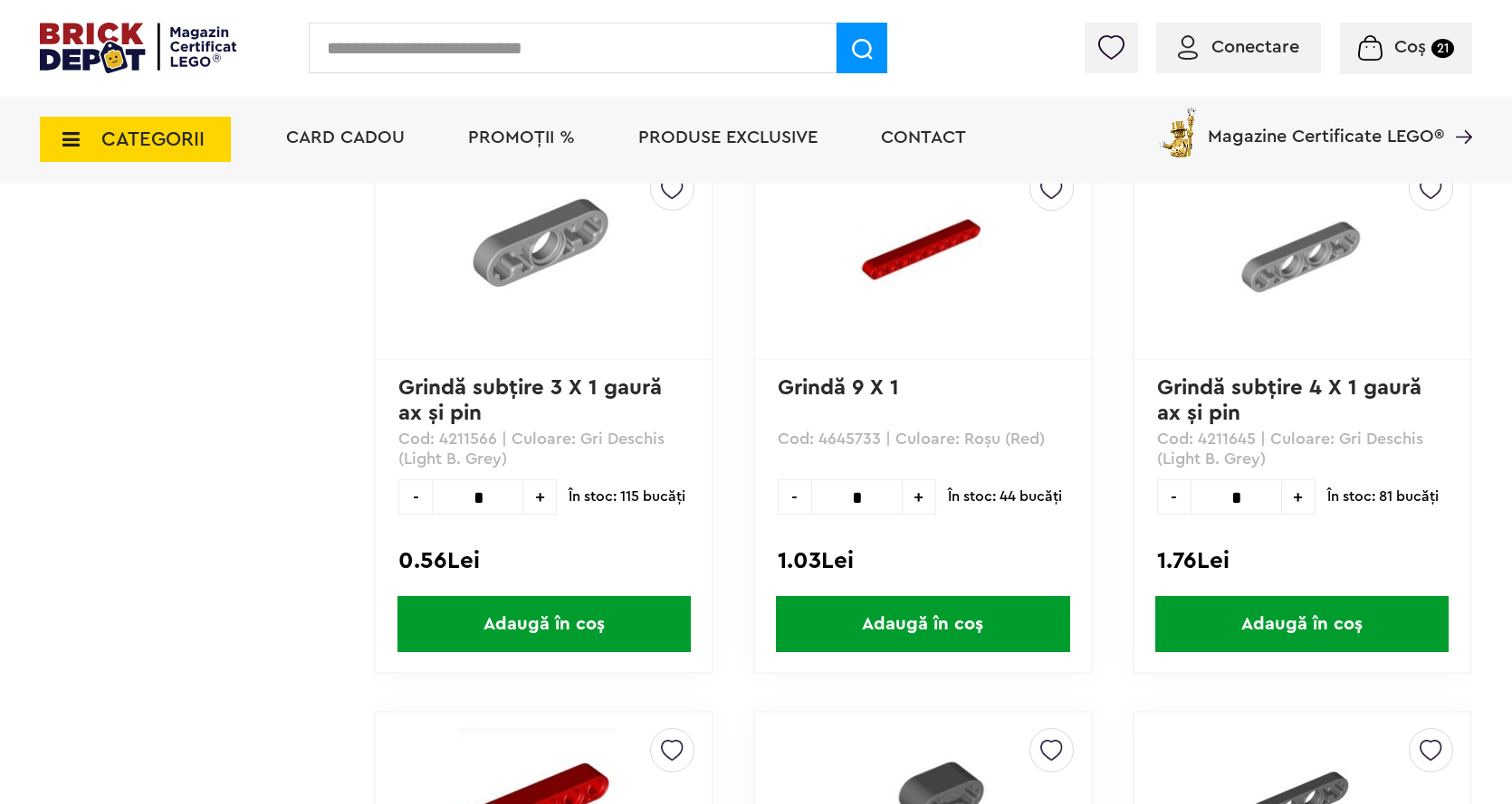
scroll to position [983, 0]
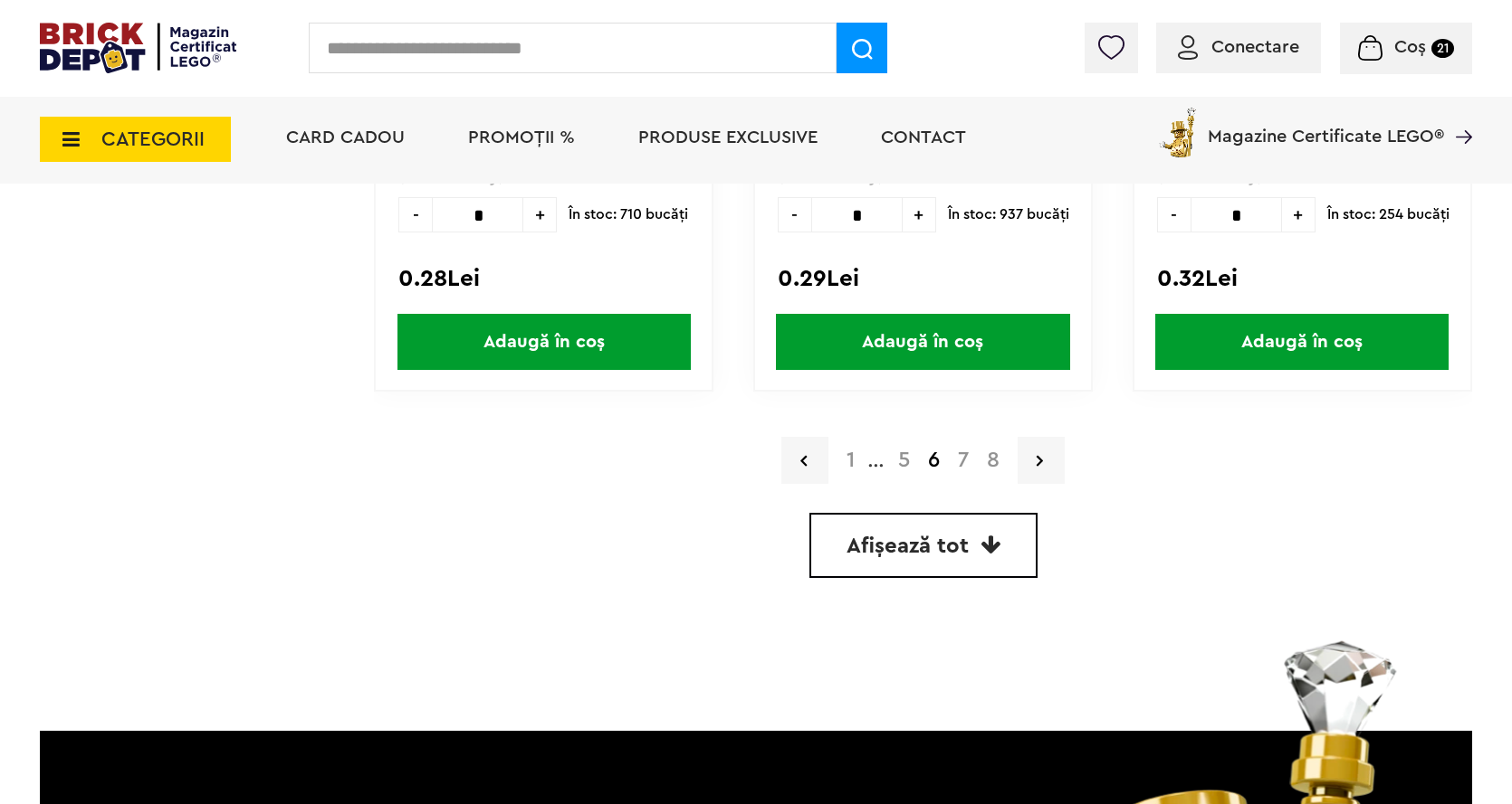
scroll to position [5157, 0]
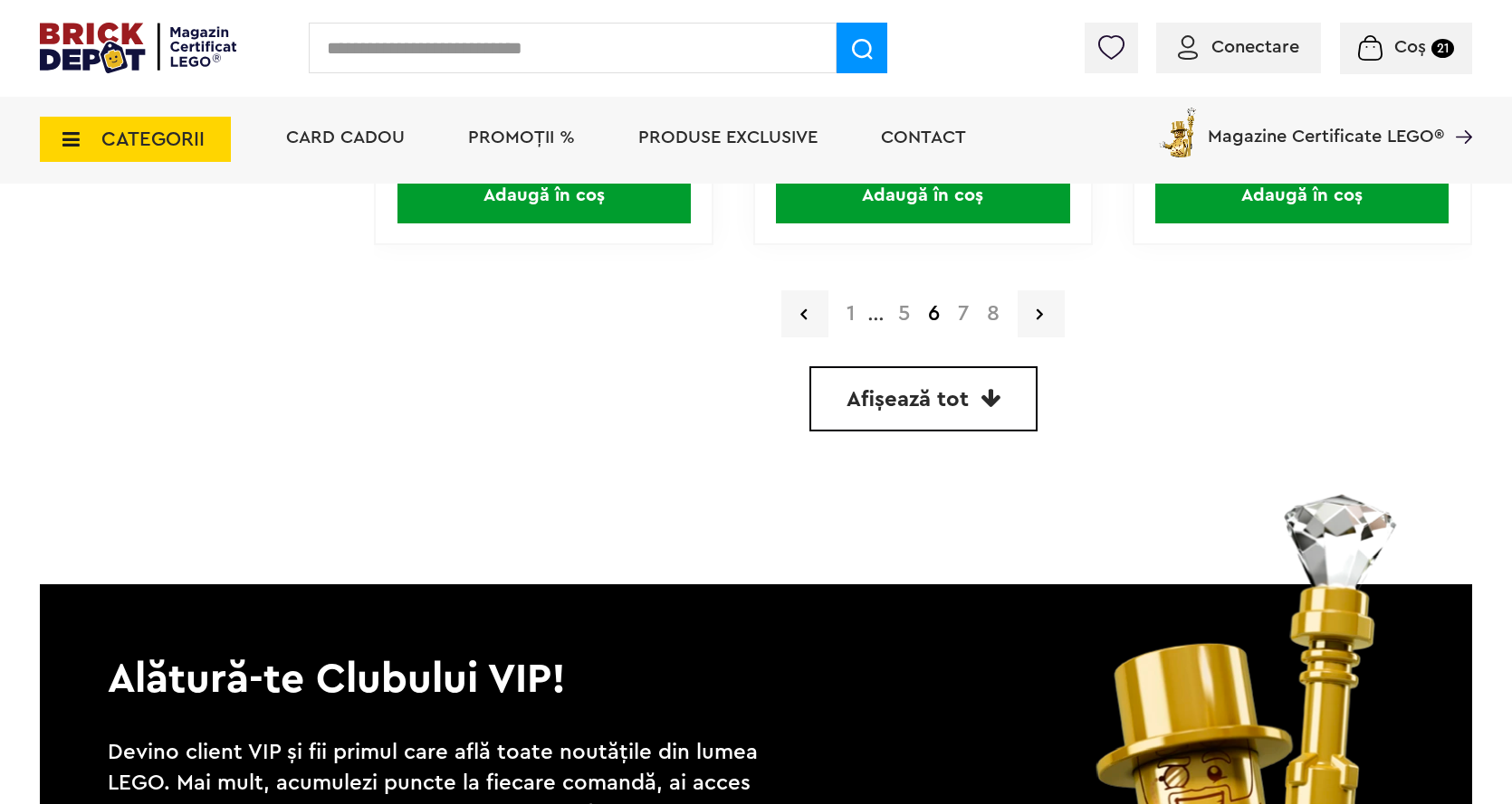
click at [958, 309] on link "7" at bounding box center [963, 313] width 29 height 22
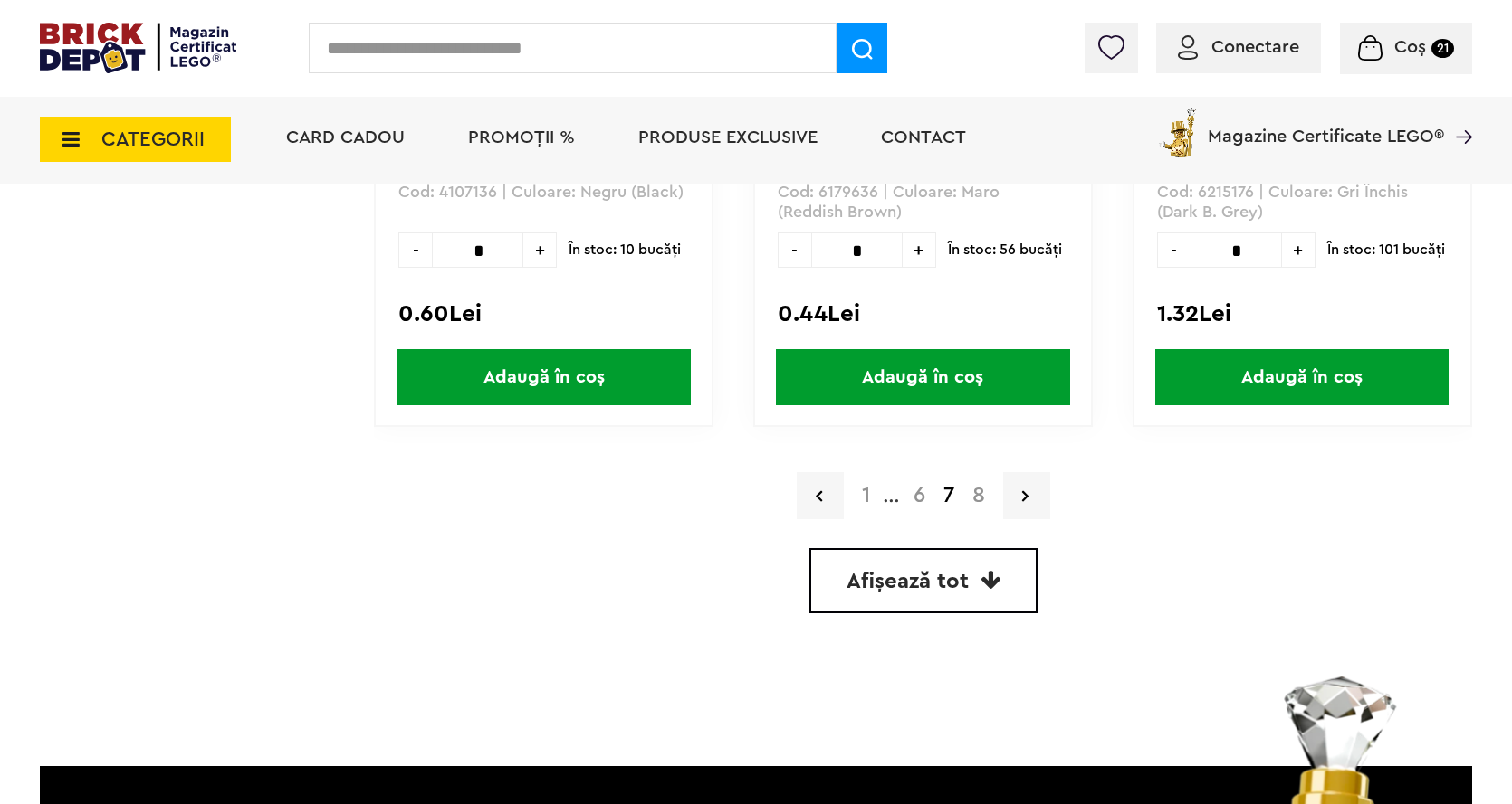
scroll to position [5062, 0]
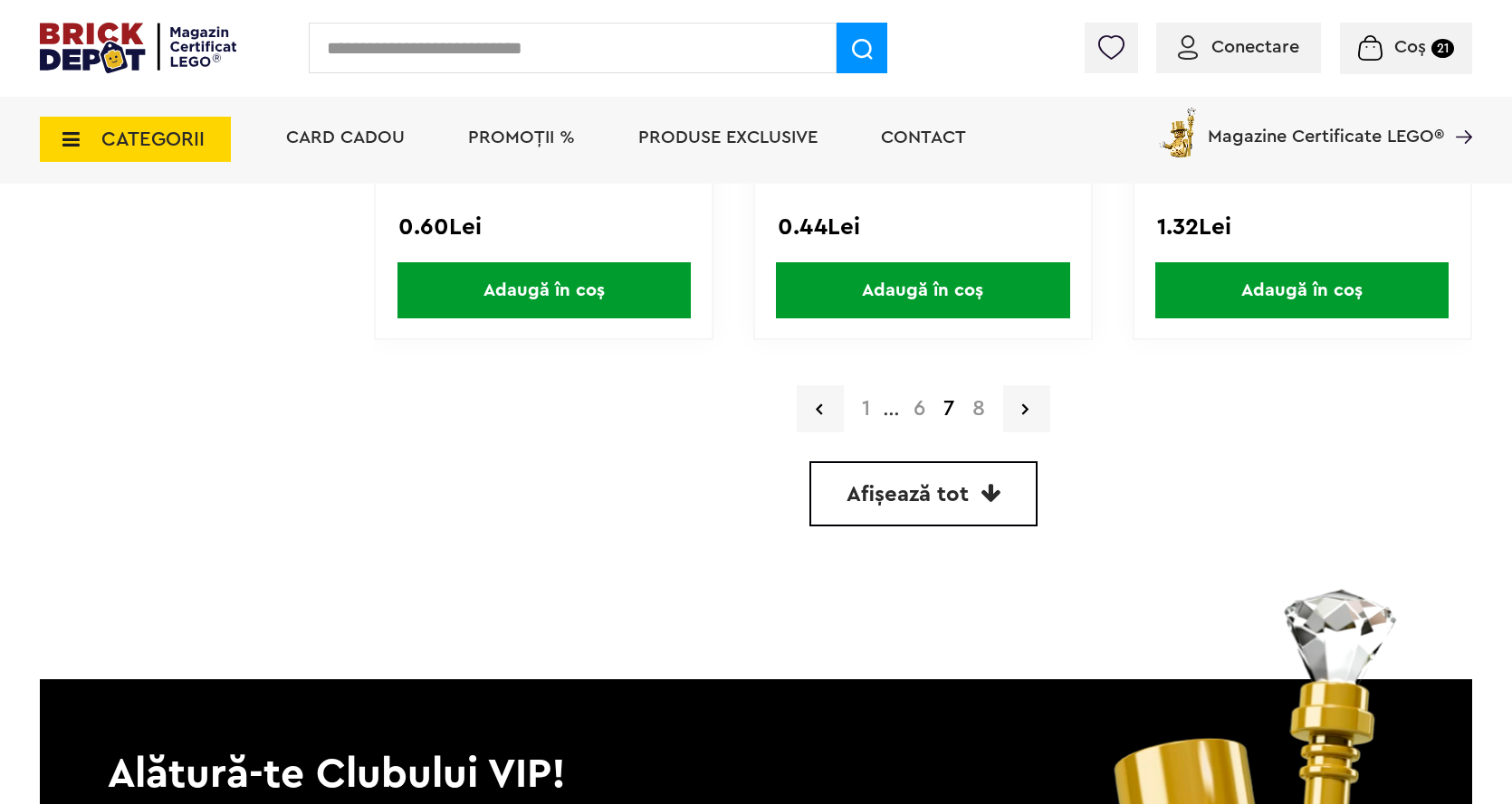
click at [979, 405] on link "8" at bounding box center [978, 408] width 31 height 22
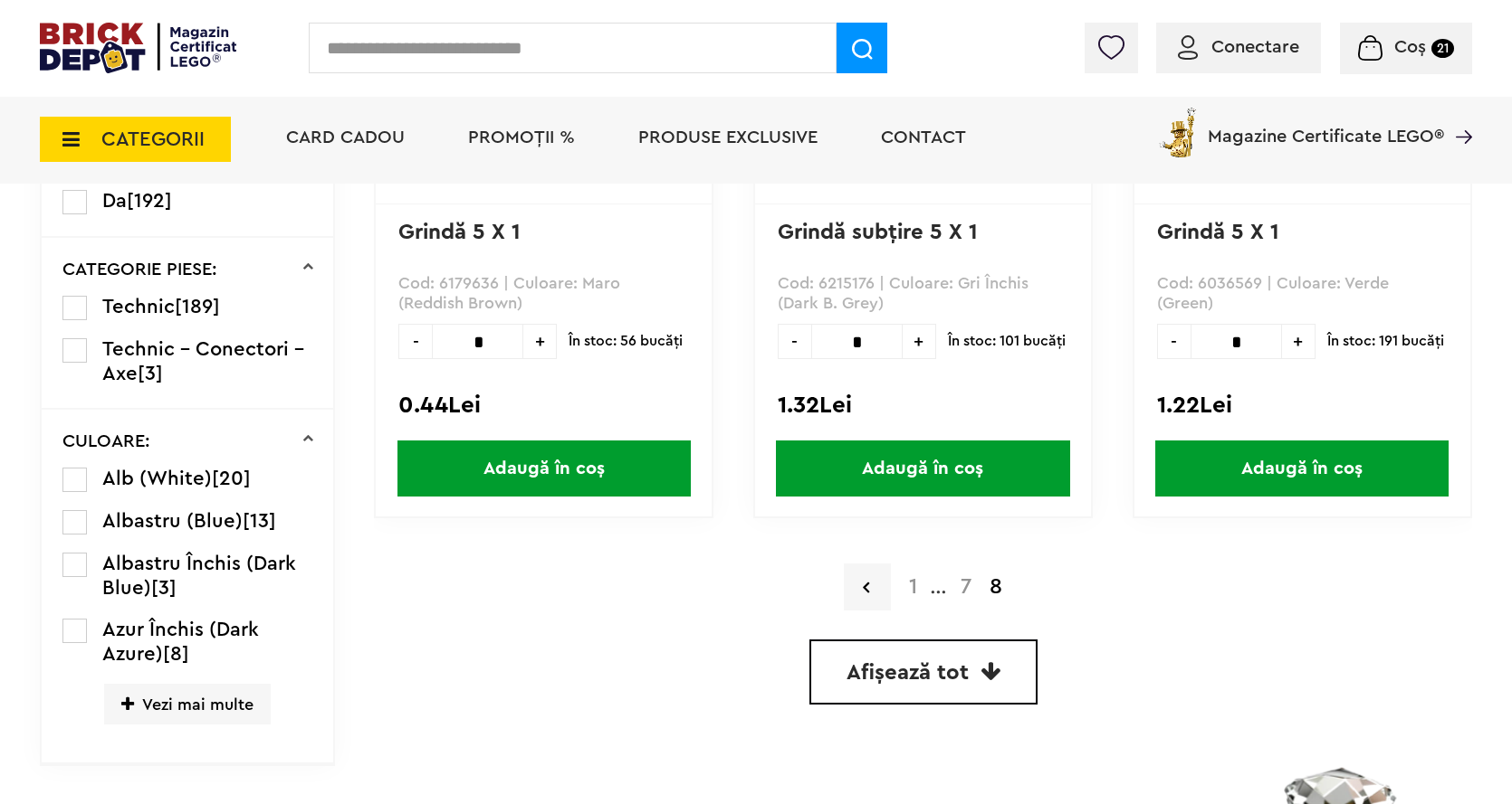
scroll to position [390, 0]
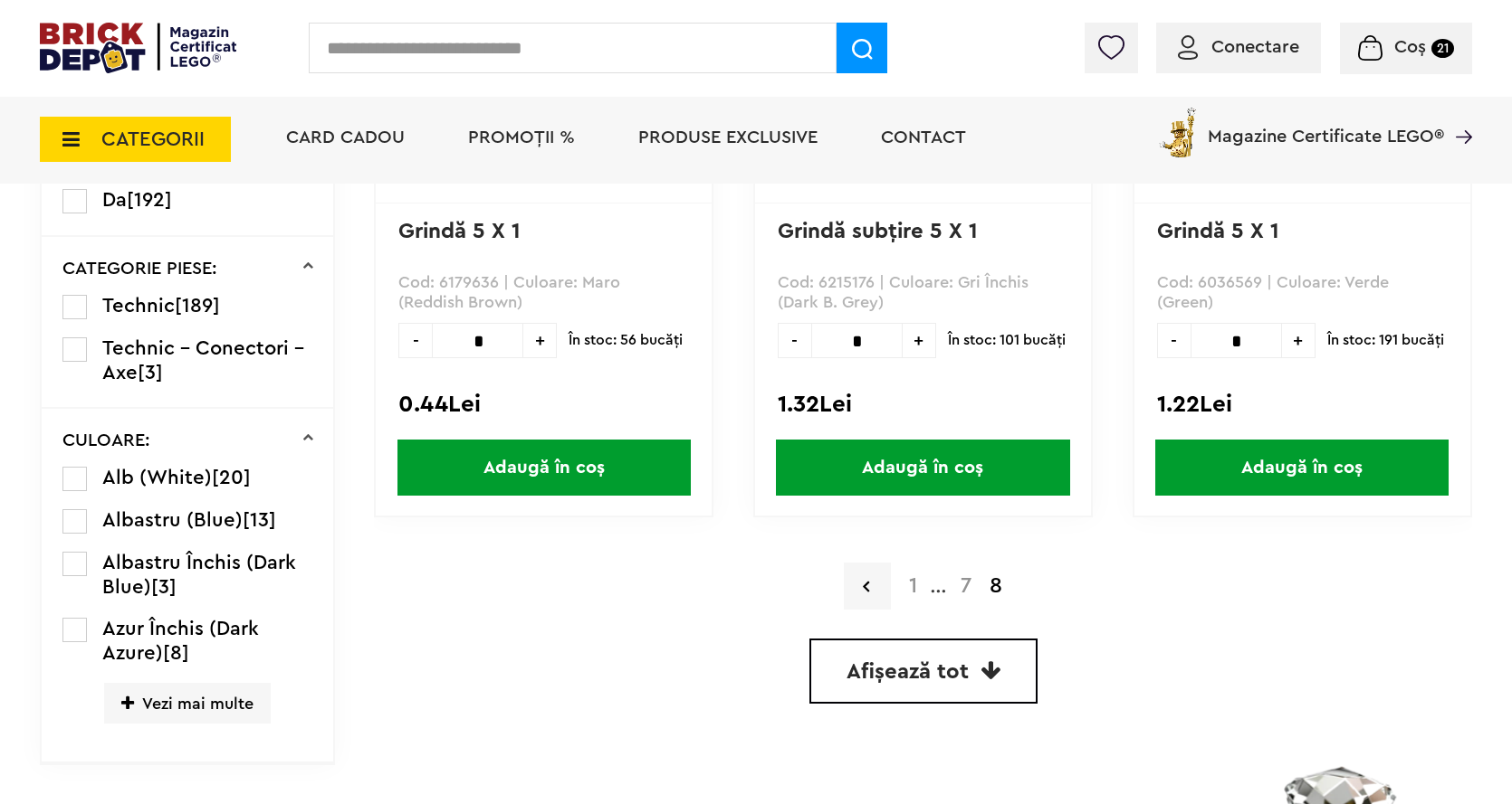
click at [137, 701] on span "Vezi mai multe" at bounding box center [188, 703] width 167 height 40
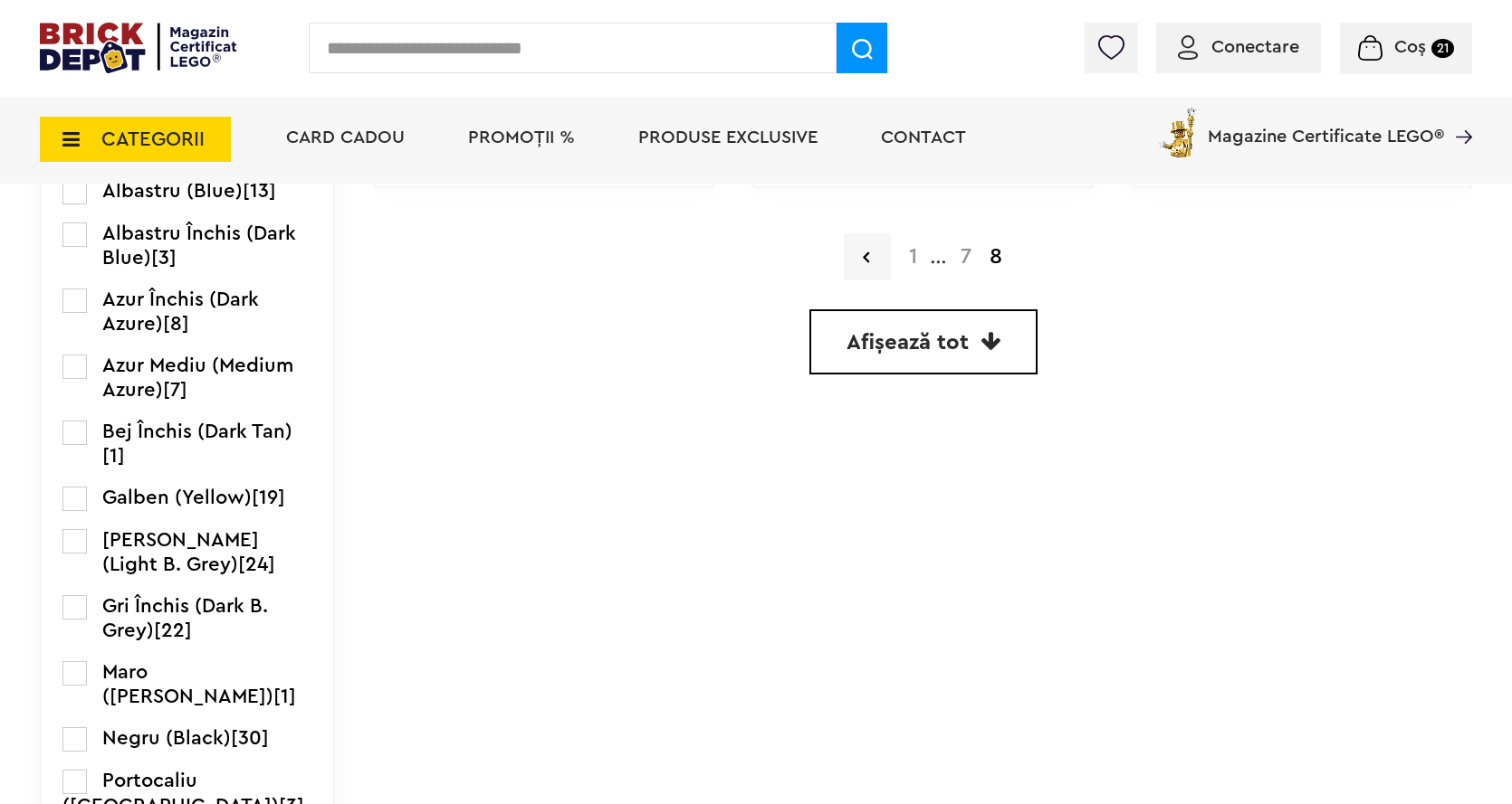
scroll to position [751, 0]
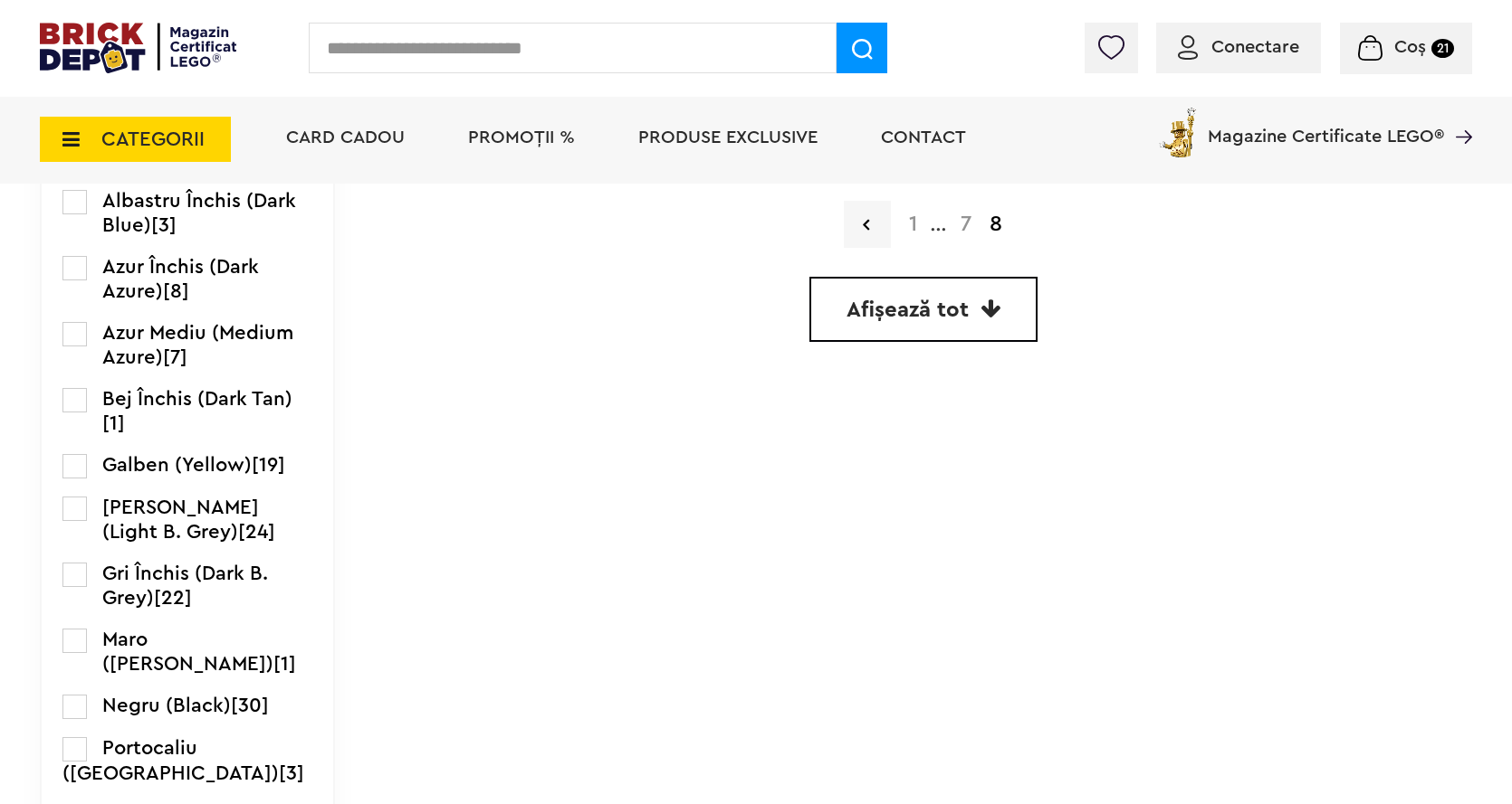
click at [80, 701] on label at bounding box center [74, 706] width 24 height 24
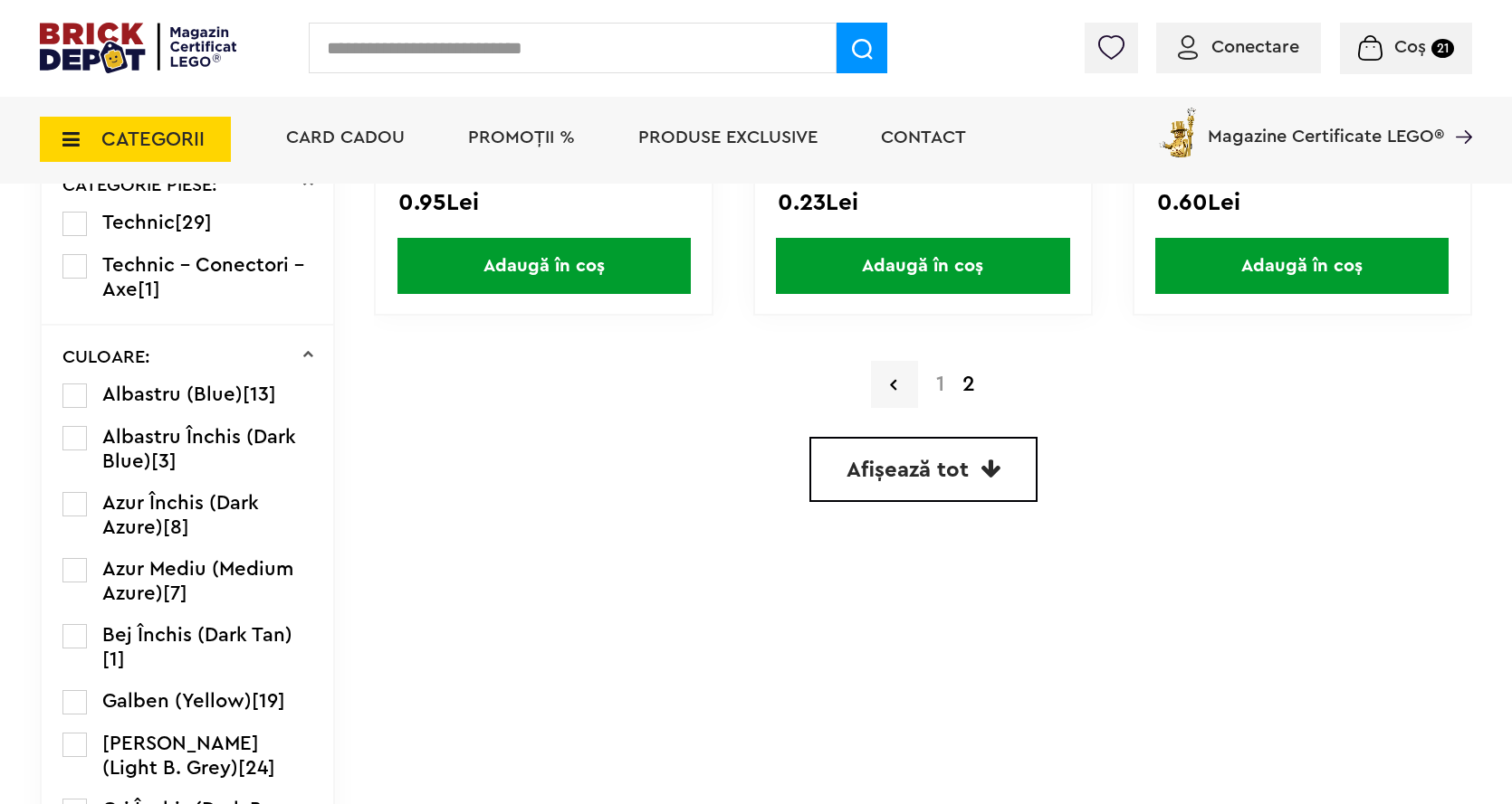
scroll to position [633, 0]
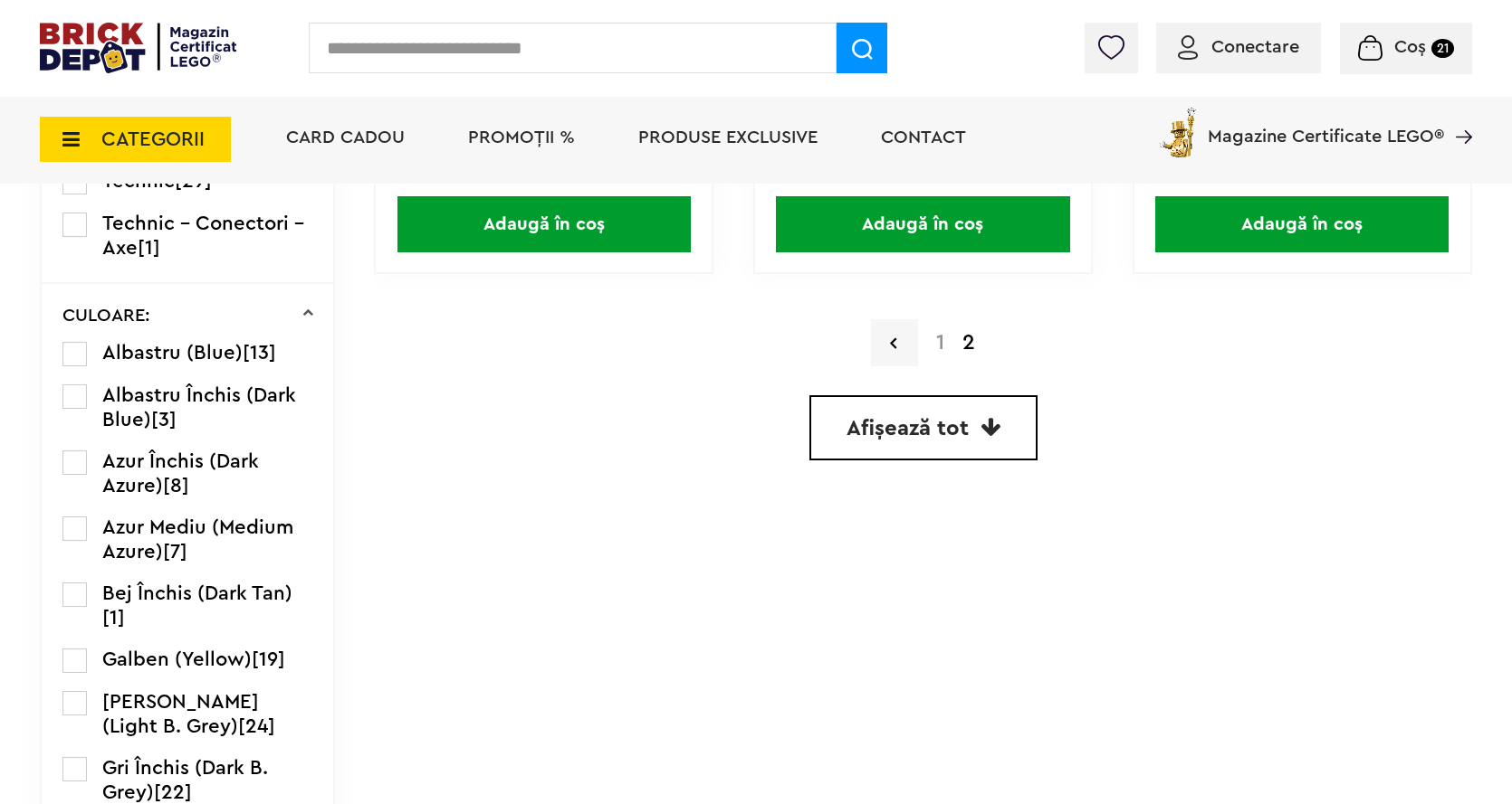
click at [935, 333] on a=Negru%20%28Black%29&page=1"] "1" at bounding box center [940, 342] width 26 height 22
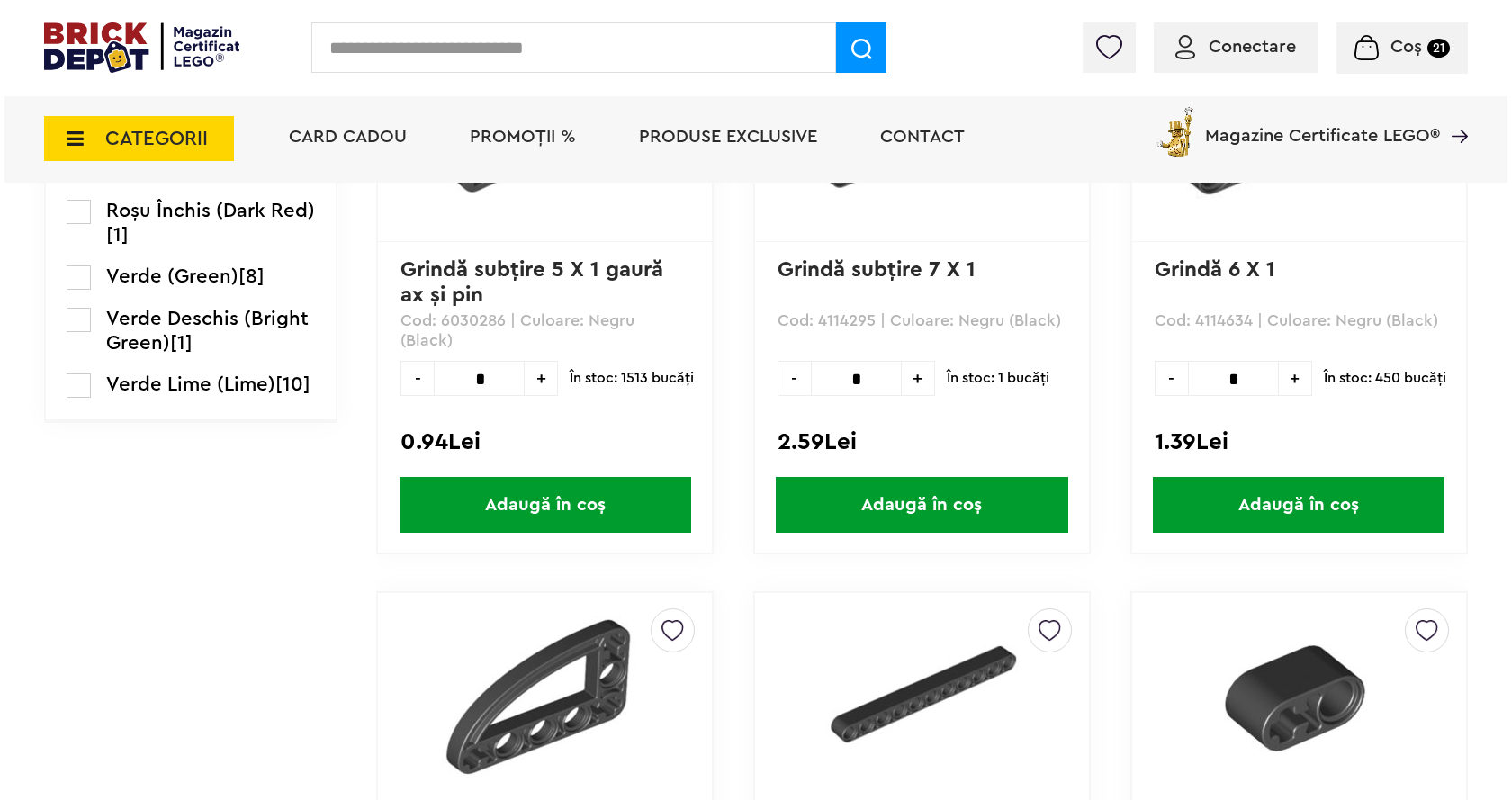
scroll to position [1440, 0]
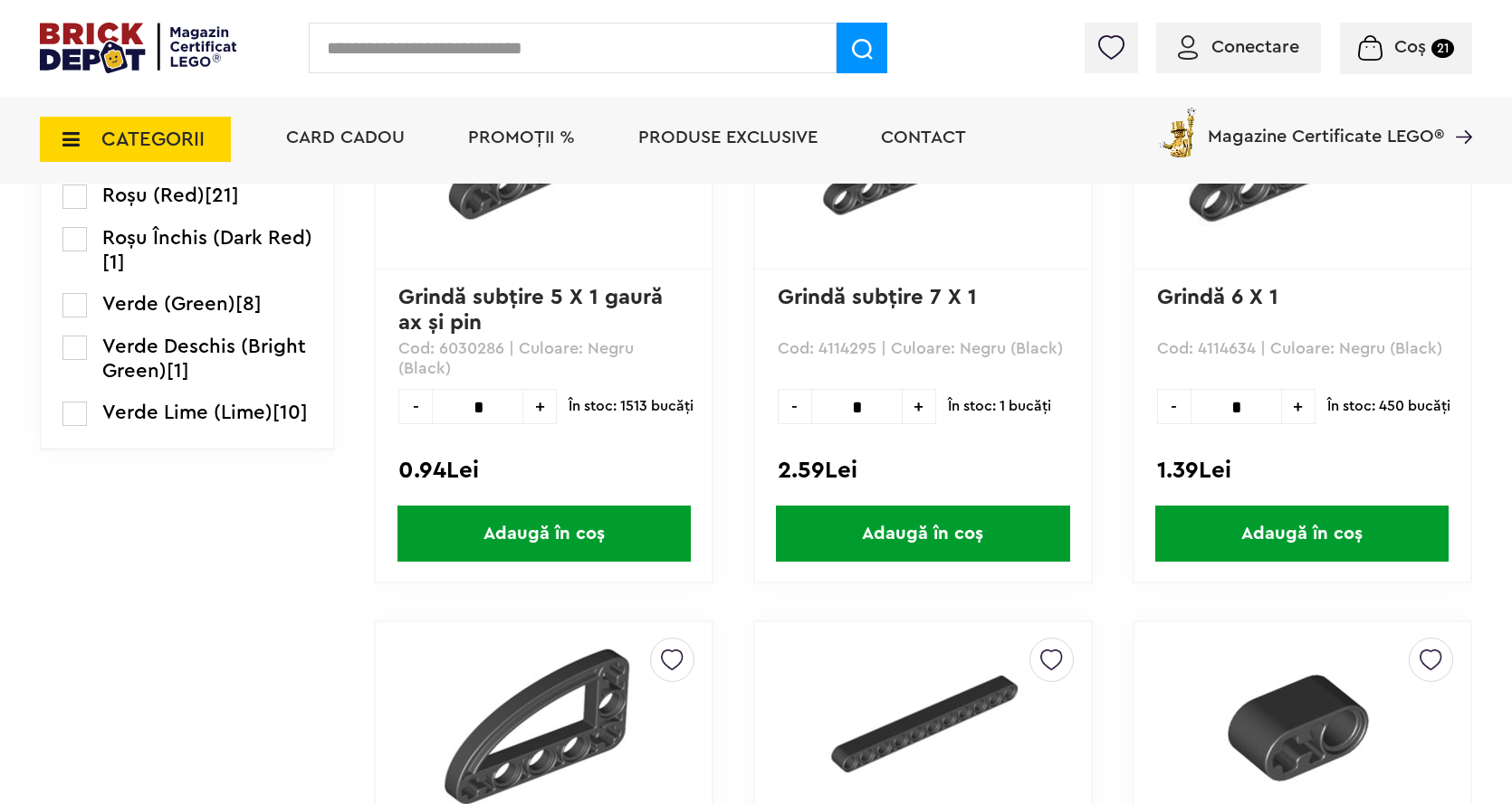
click at [356, 52] on input "text" at bounding box center [572, 48] width 527 height 51
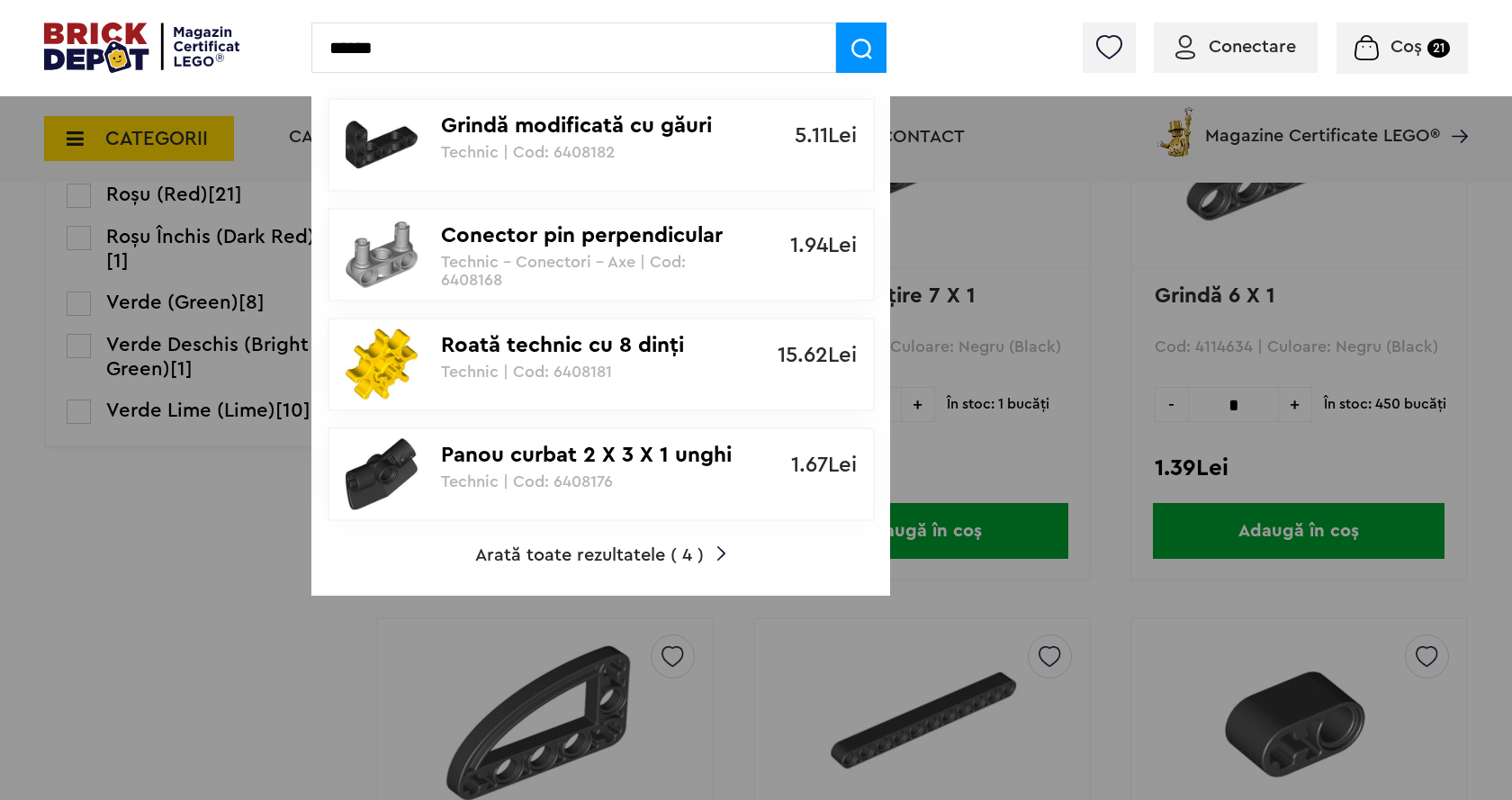
type input "******"
click at [454, 266] on p "Technic - Conectori - Axe | Cod: 6408168" at bounding box center [591, 271] width 300 height 36
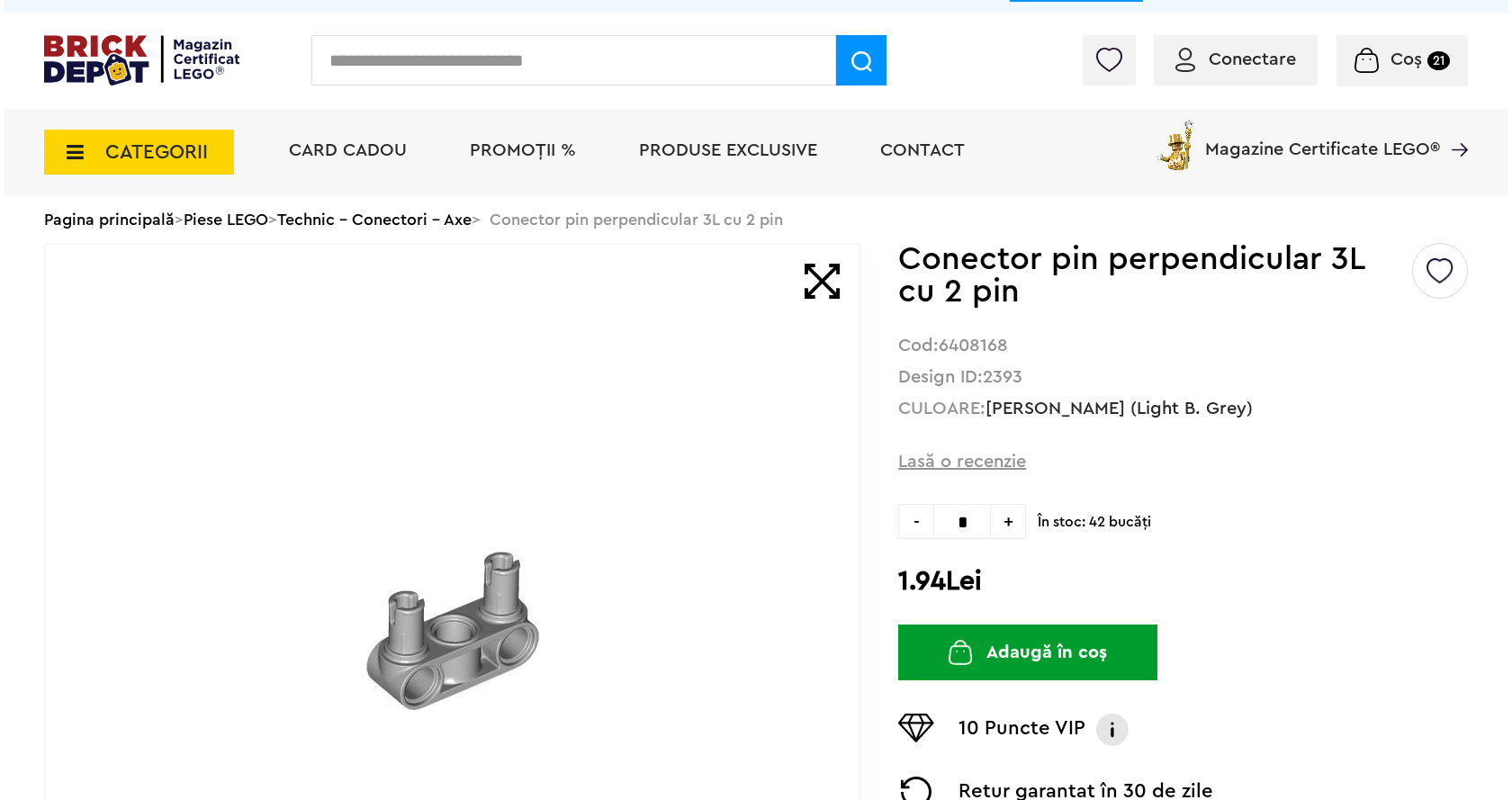
scroll to position [90, 0]
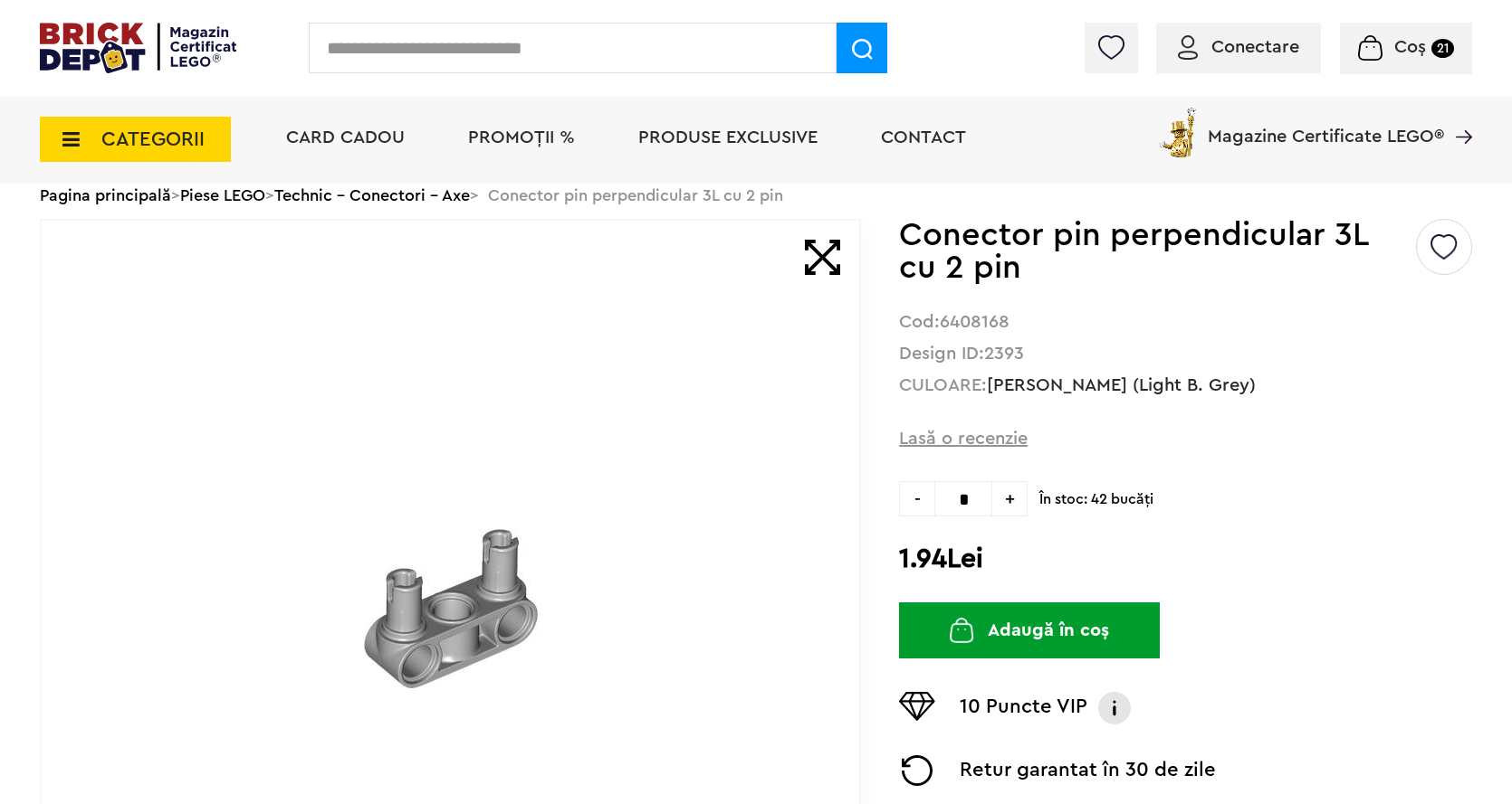
click at [971, 491] on input "*" at bounding box center [963, 498] width 58 height 35
type input "*"
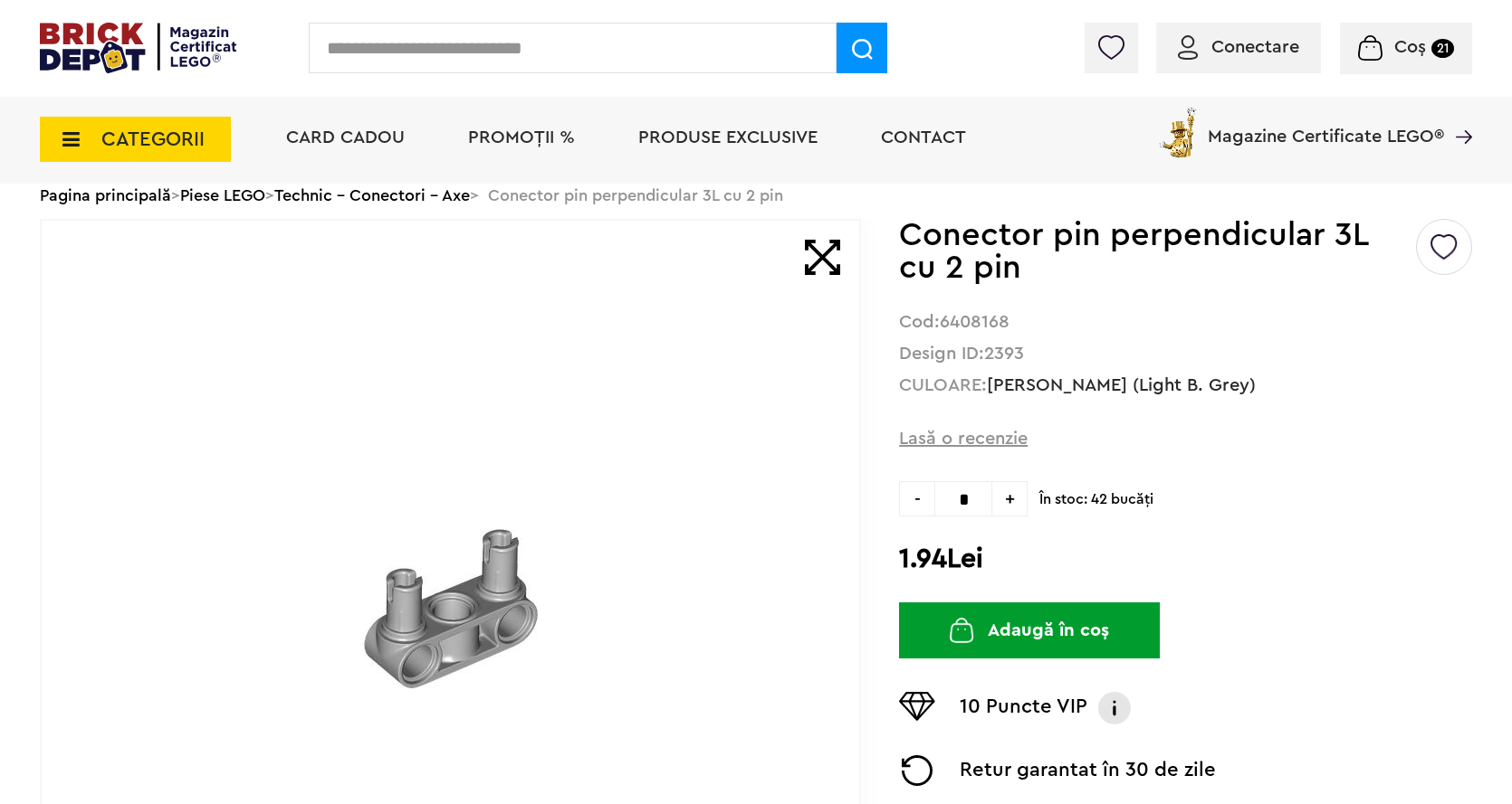
type input "*"
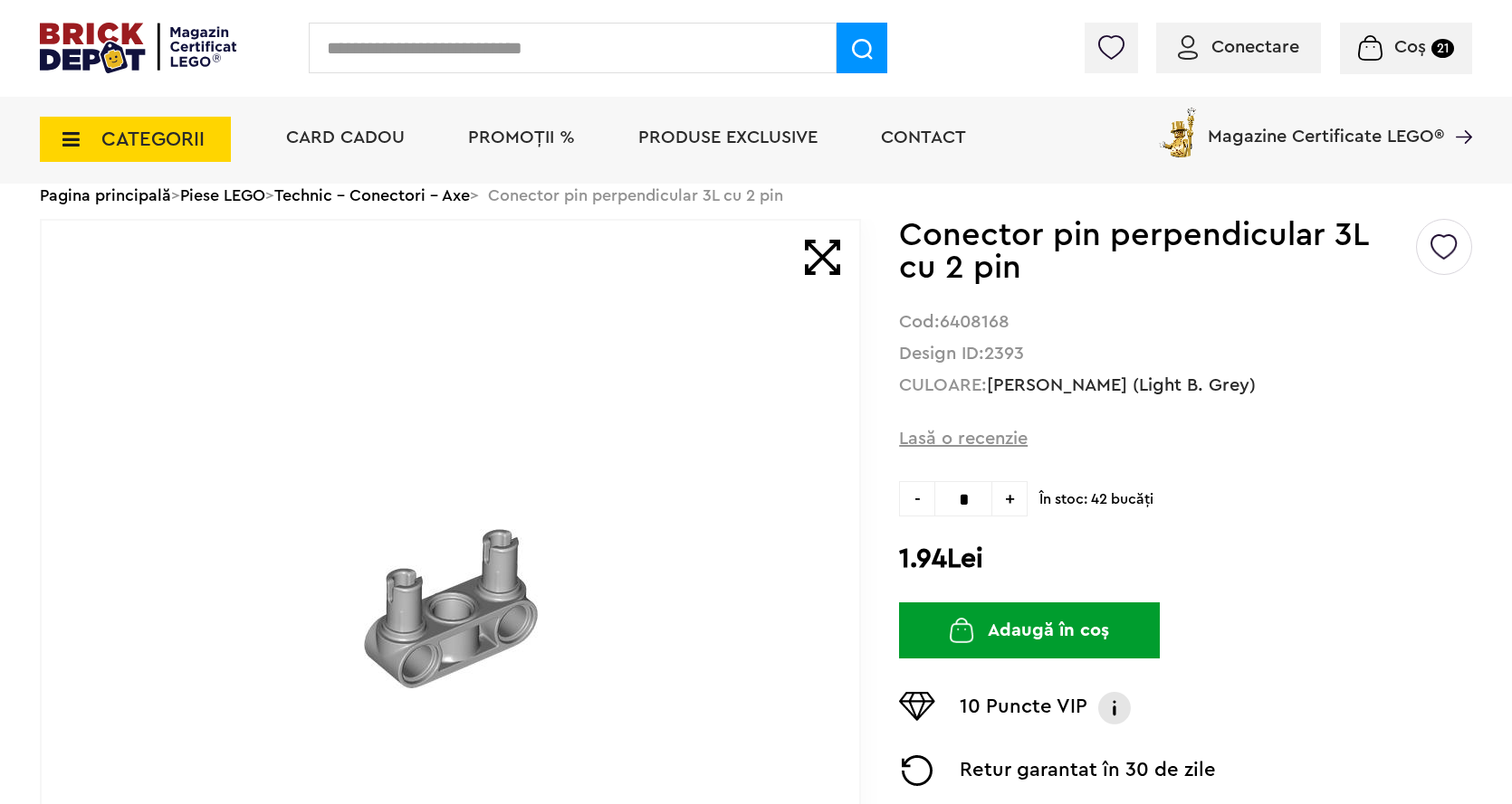
type input "*"
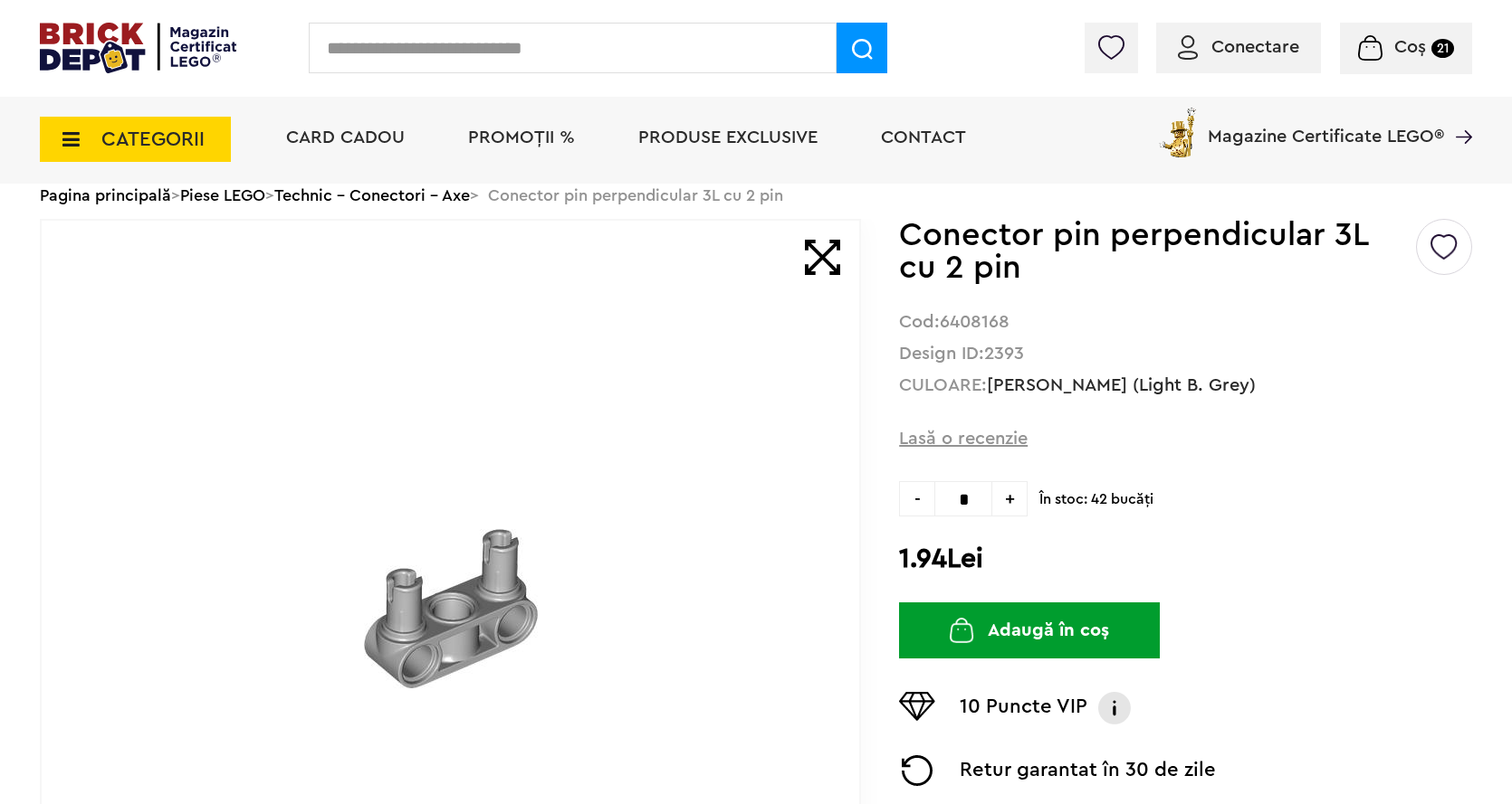
type input "*"
click at [1012, 622] on button "Adaugă în coș" at bounding box center [1029, 631] width 261 height 57
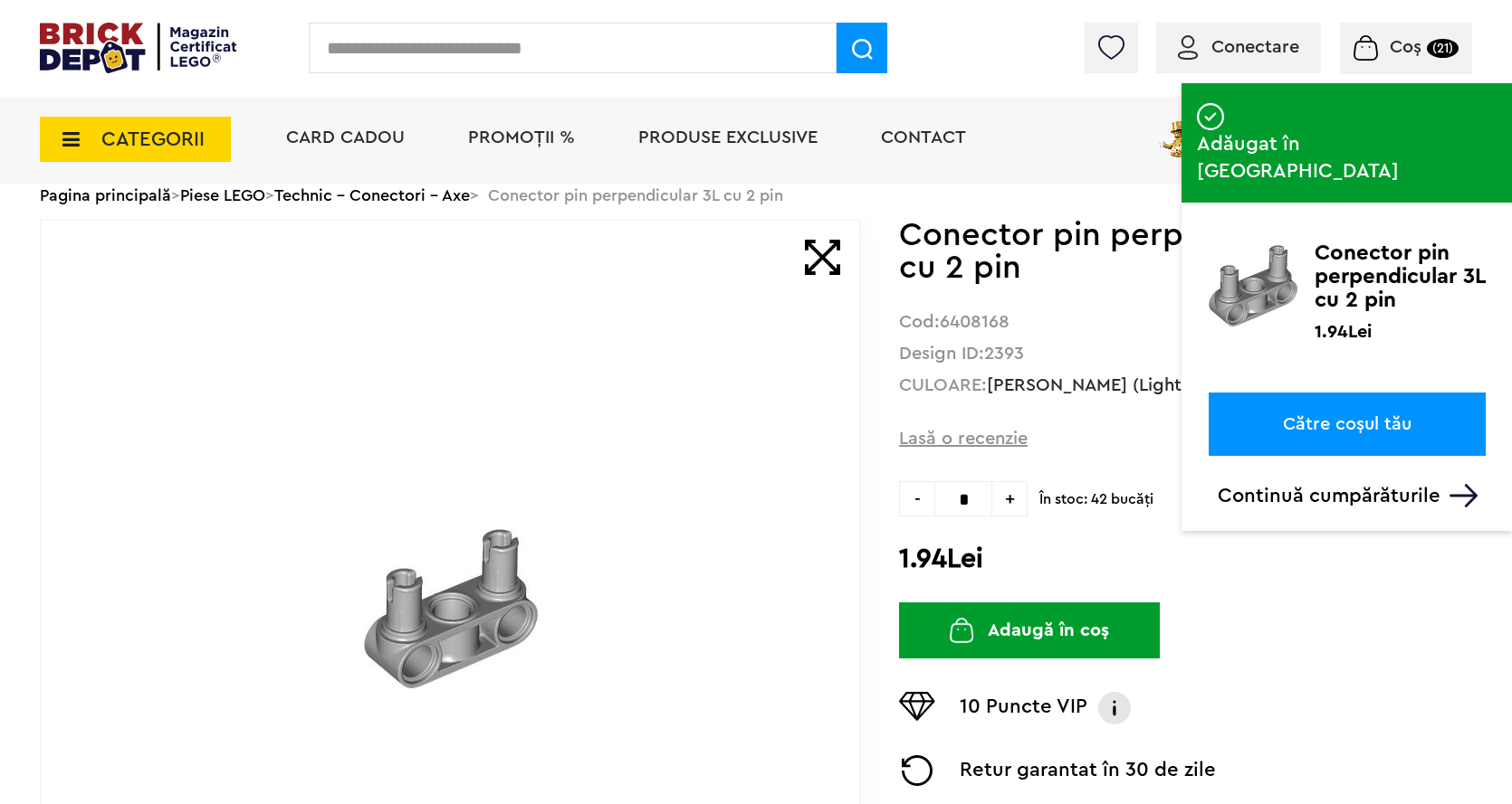
click at [387, 56] on input "text" at bounding box center [572, 48] width 527 height 51
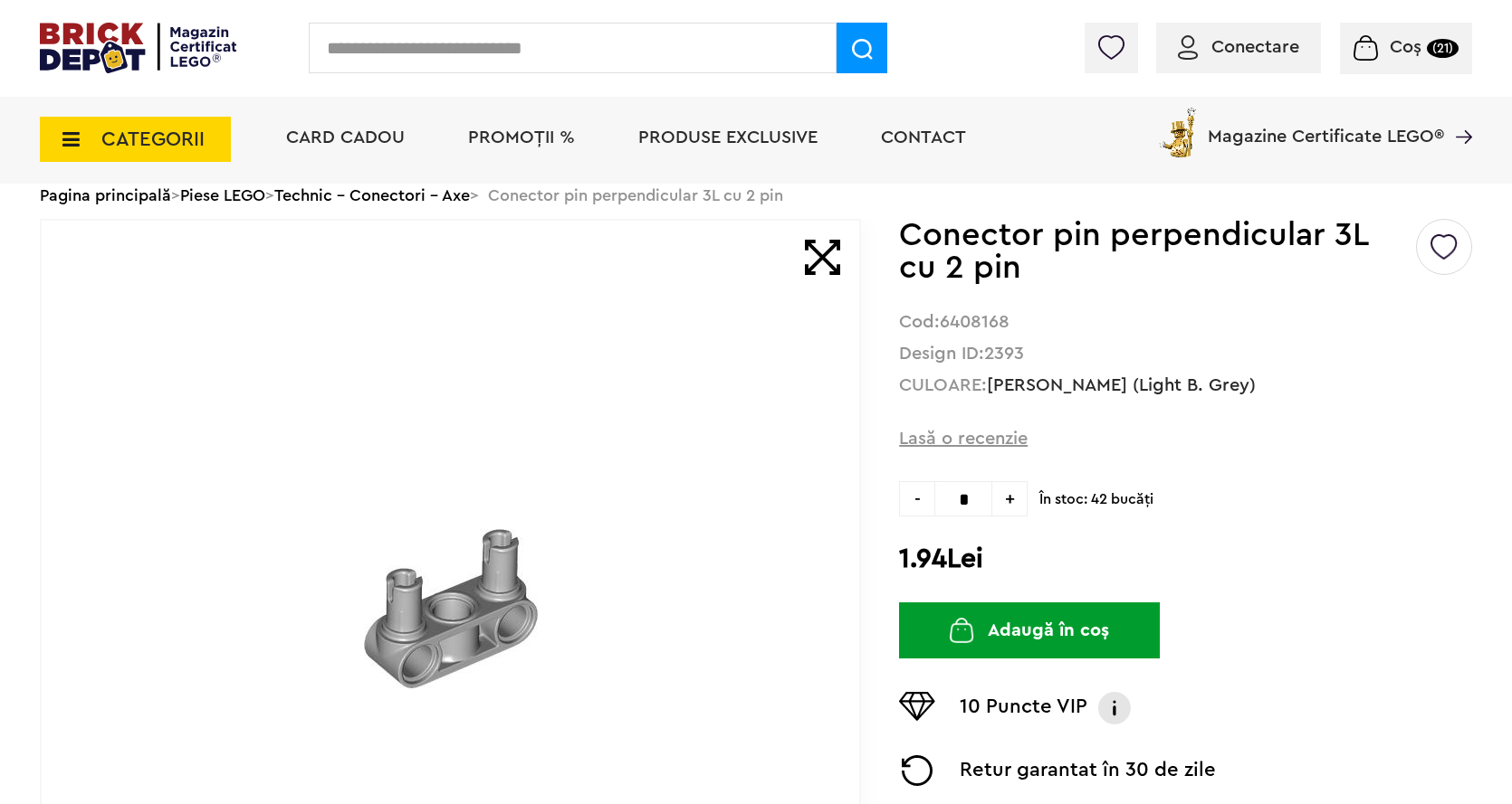
click at [355, 41] on input "text" at bounding box center [572, 48] width 527 height 51
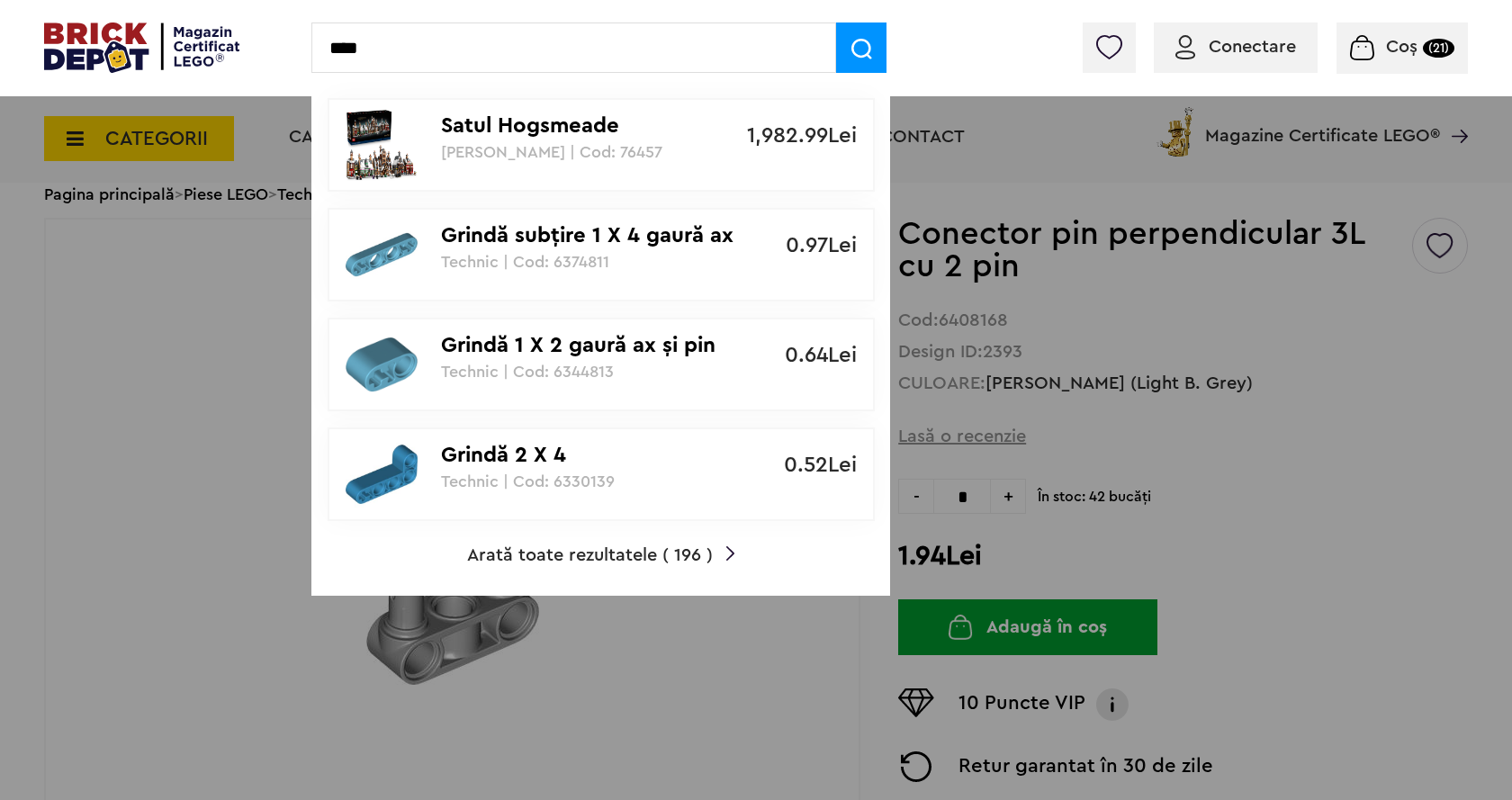
type input "****"
click at [1381, 40] on span "Coș (21)" at bounding box center [1401, 47] width 104 height 18
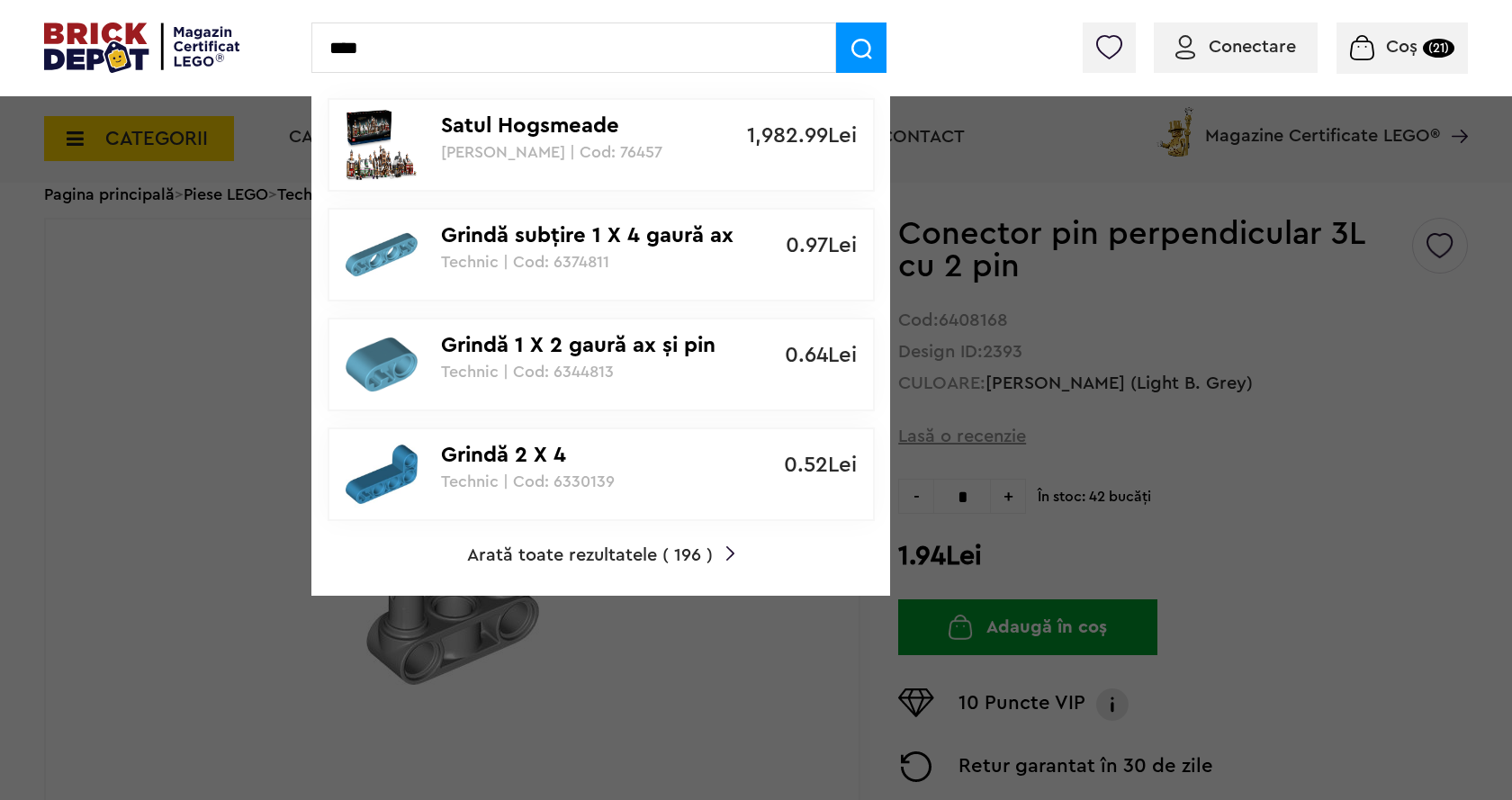
click at [1383, 42] on span "Coș (21)" at bounding box center [1401, 47] width 104 height 18
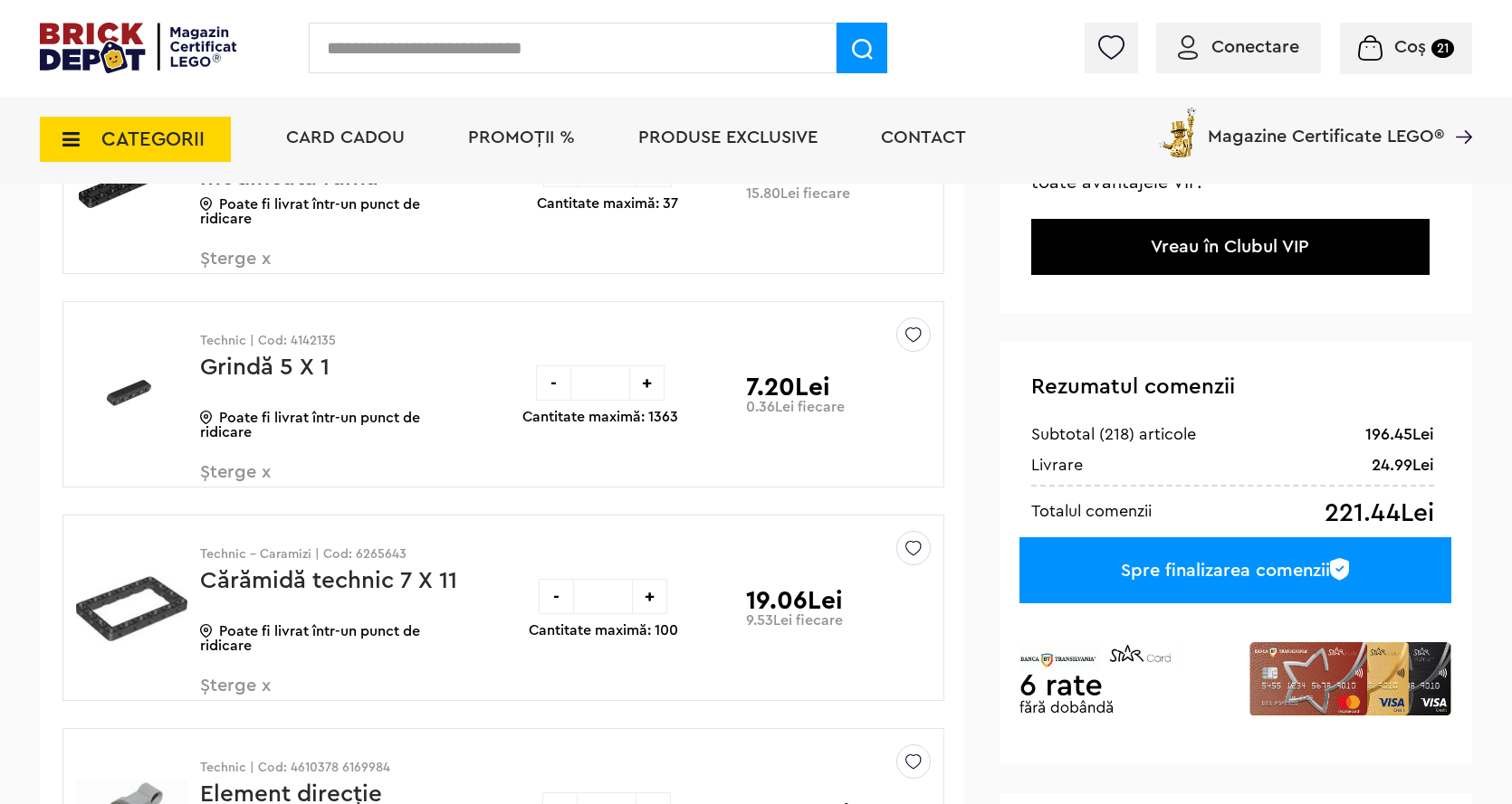
click at [369, 52] on input "text" at bounding box center [572, 48] width 527 height 51
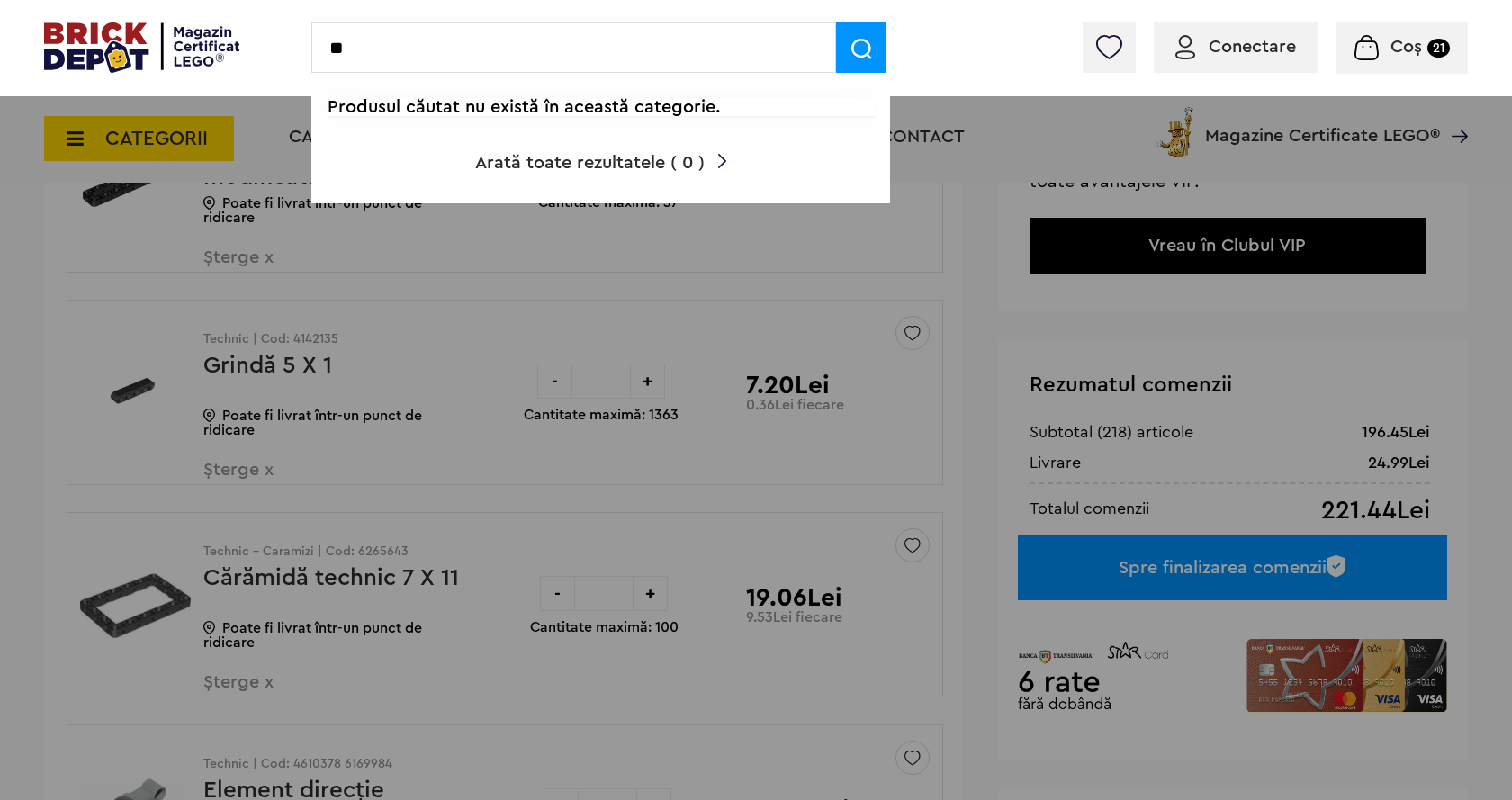
type input "*"
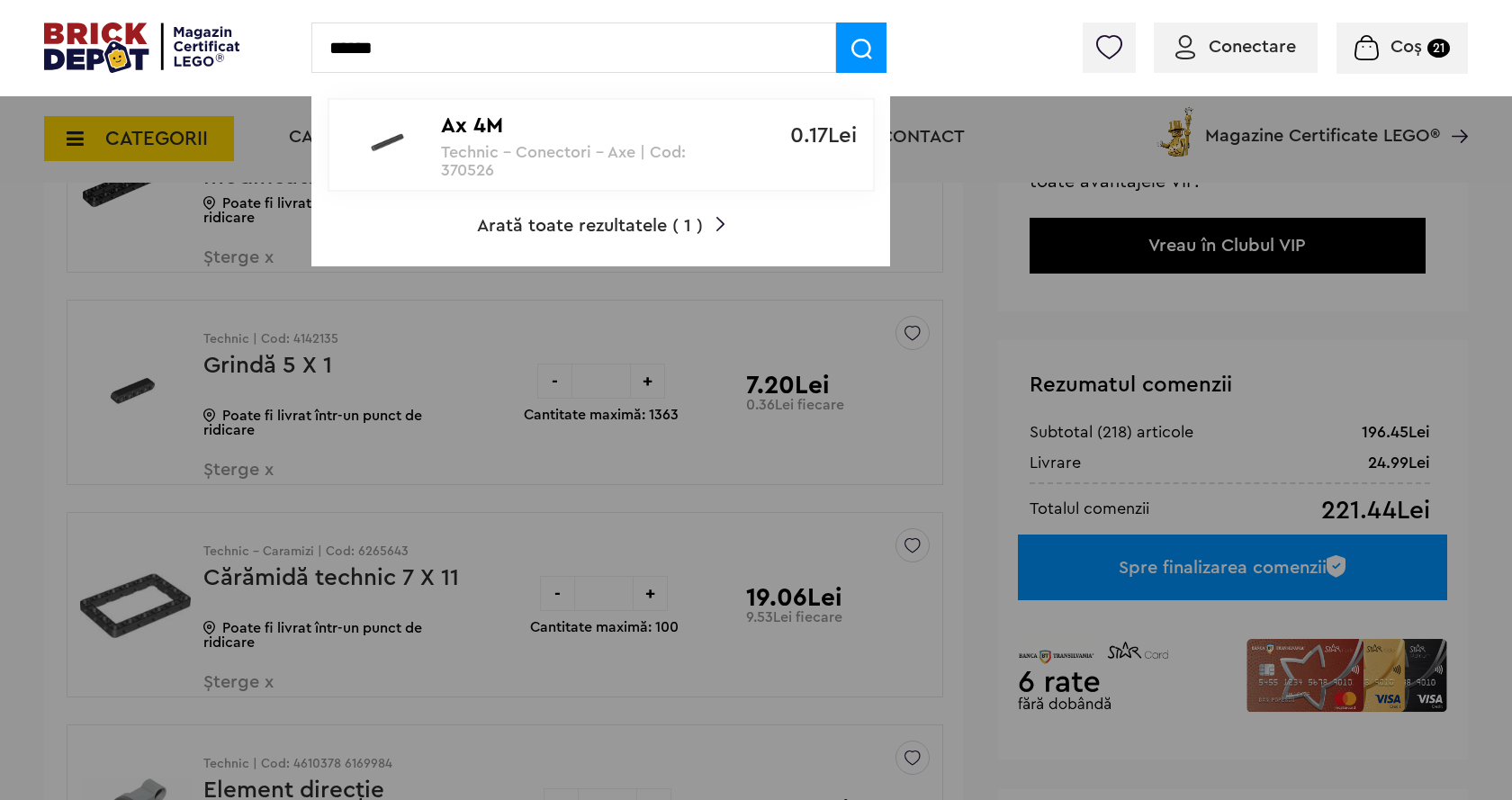
type input "******"
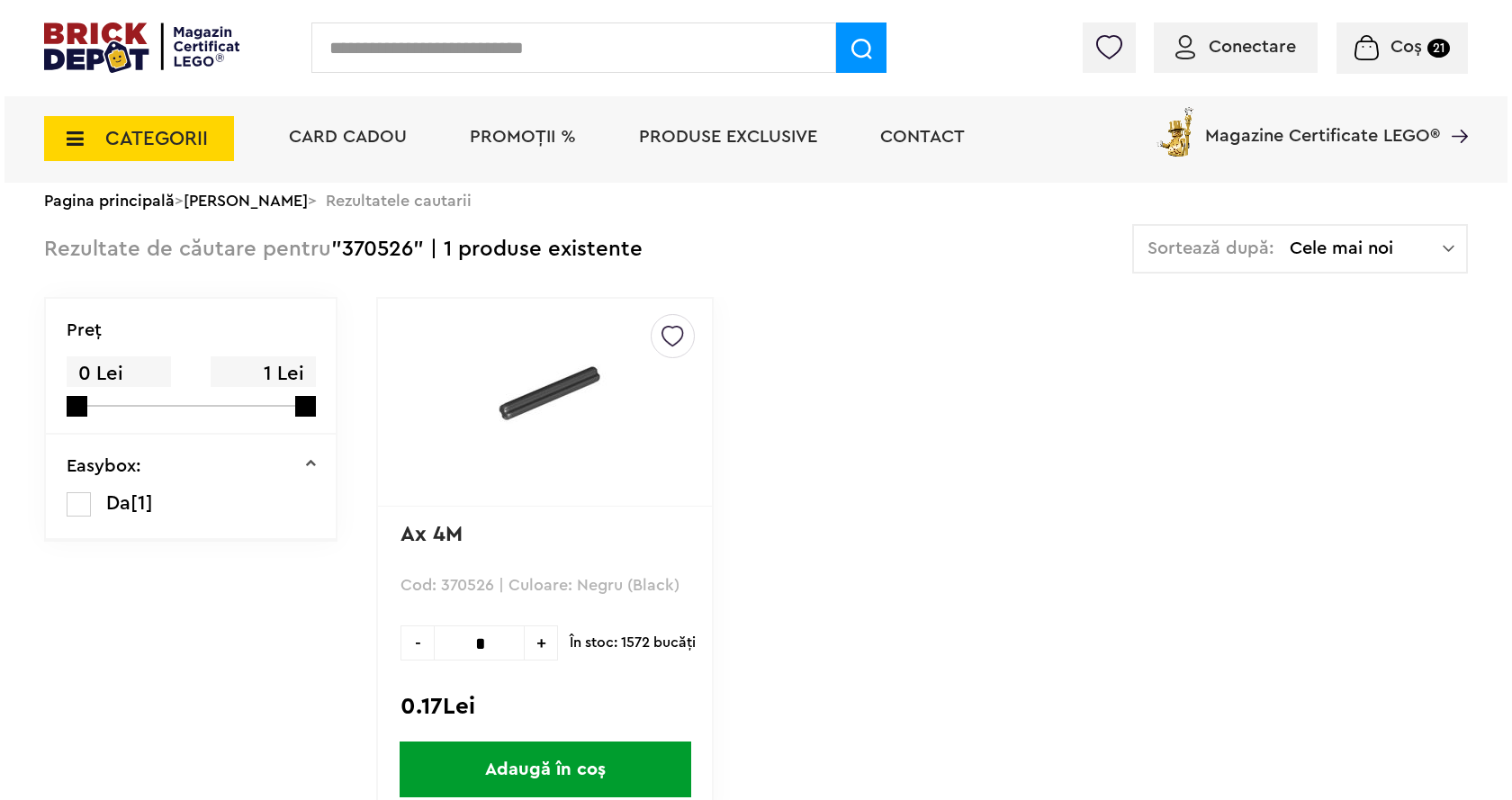
scroll to position [180, 0]
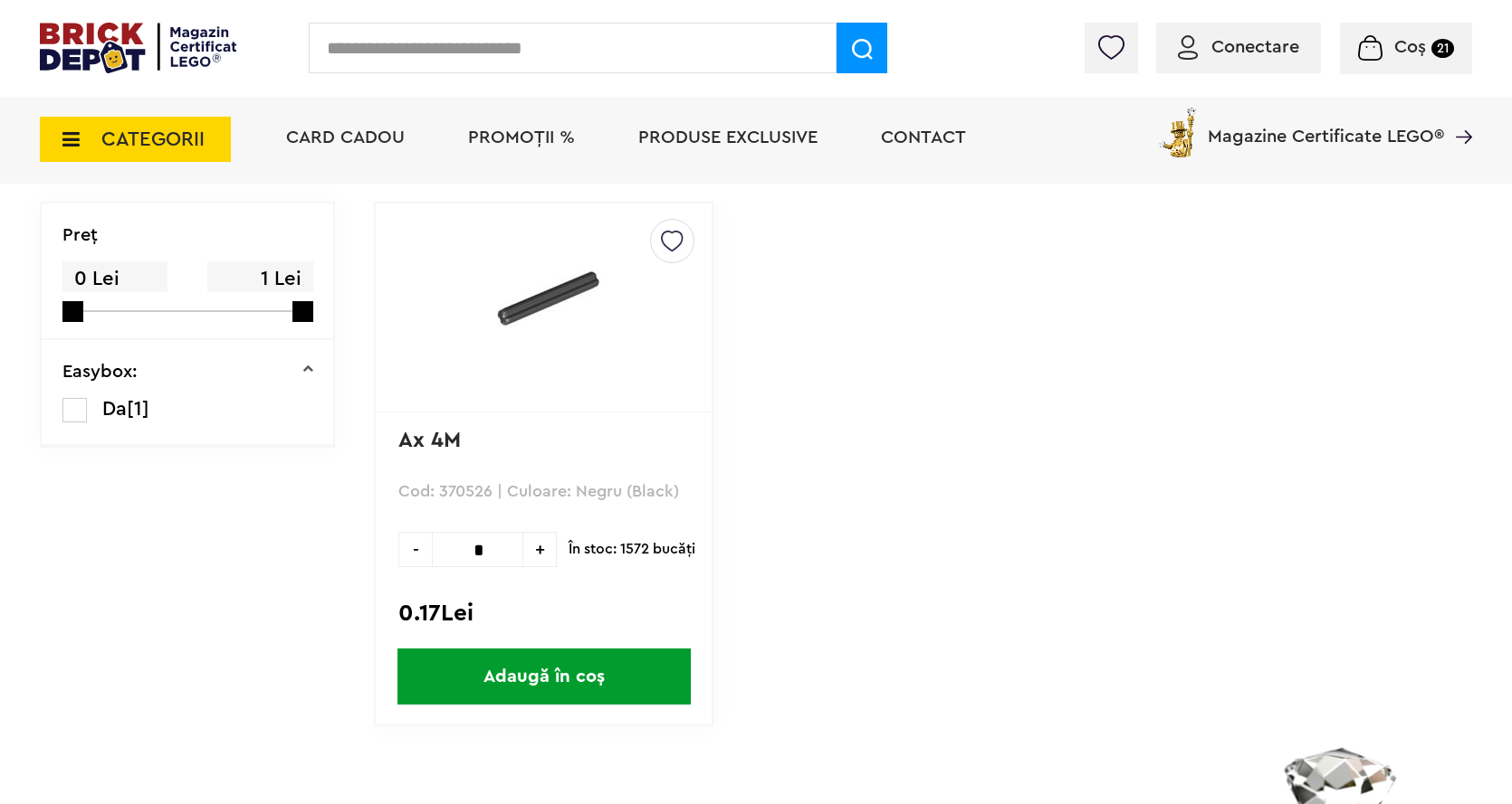
click at [488, 676] on span "Adaugă în coș" at bounding box center [544, 677] width 293 height 57
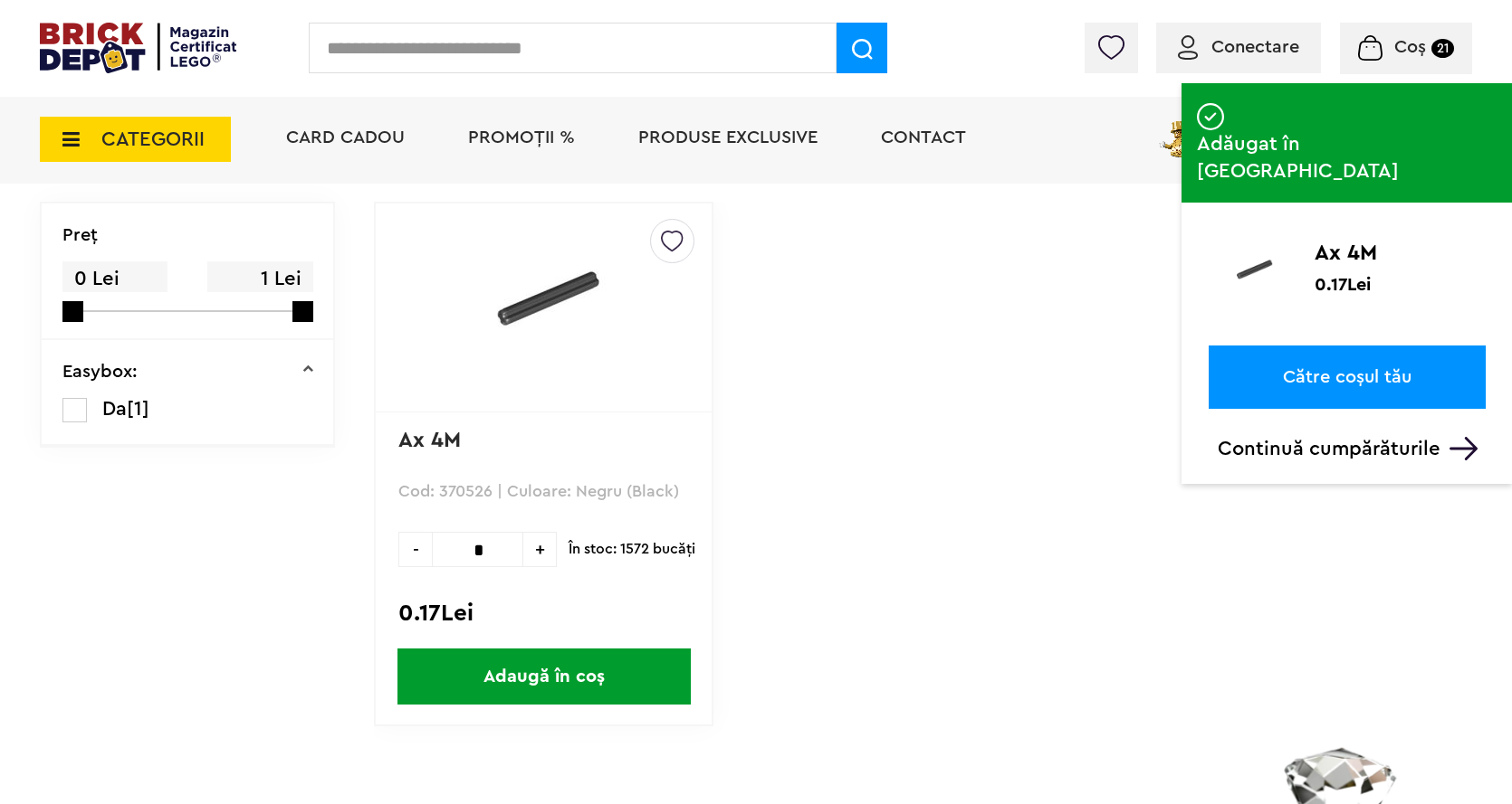
click at [343, 48] on input "text" at bounding box center [572, 48] width 527 height 51
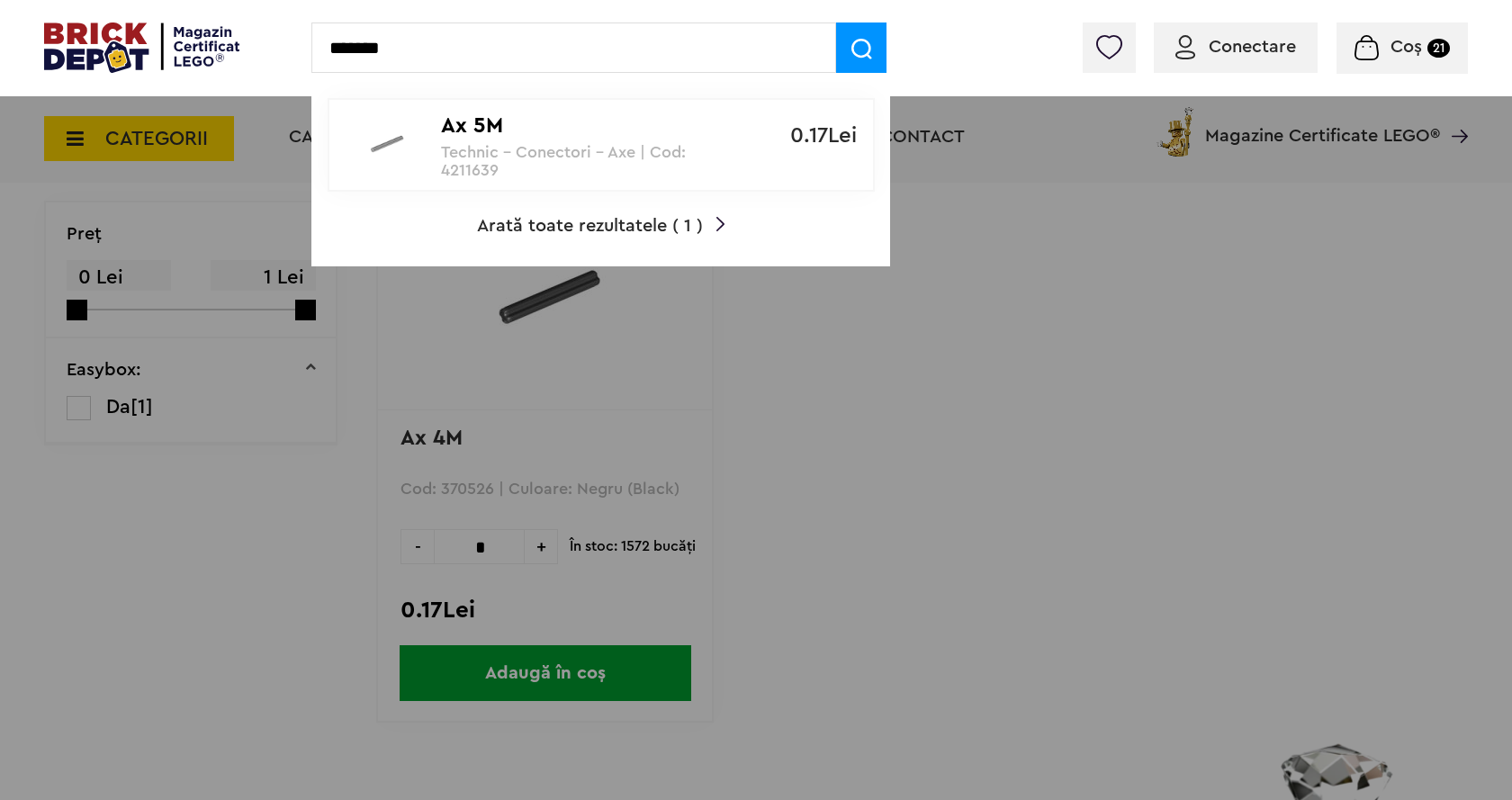
type input "*******"
click at [846, 54] on span at bounding box center [861, 48] width 51 height 51
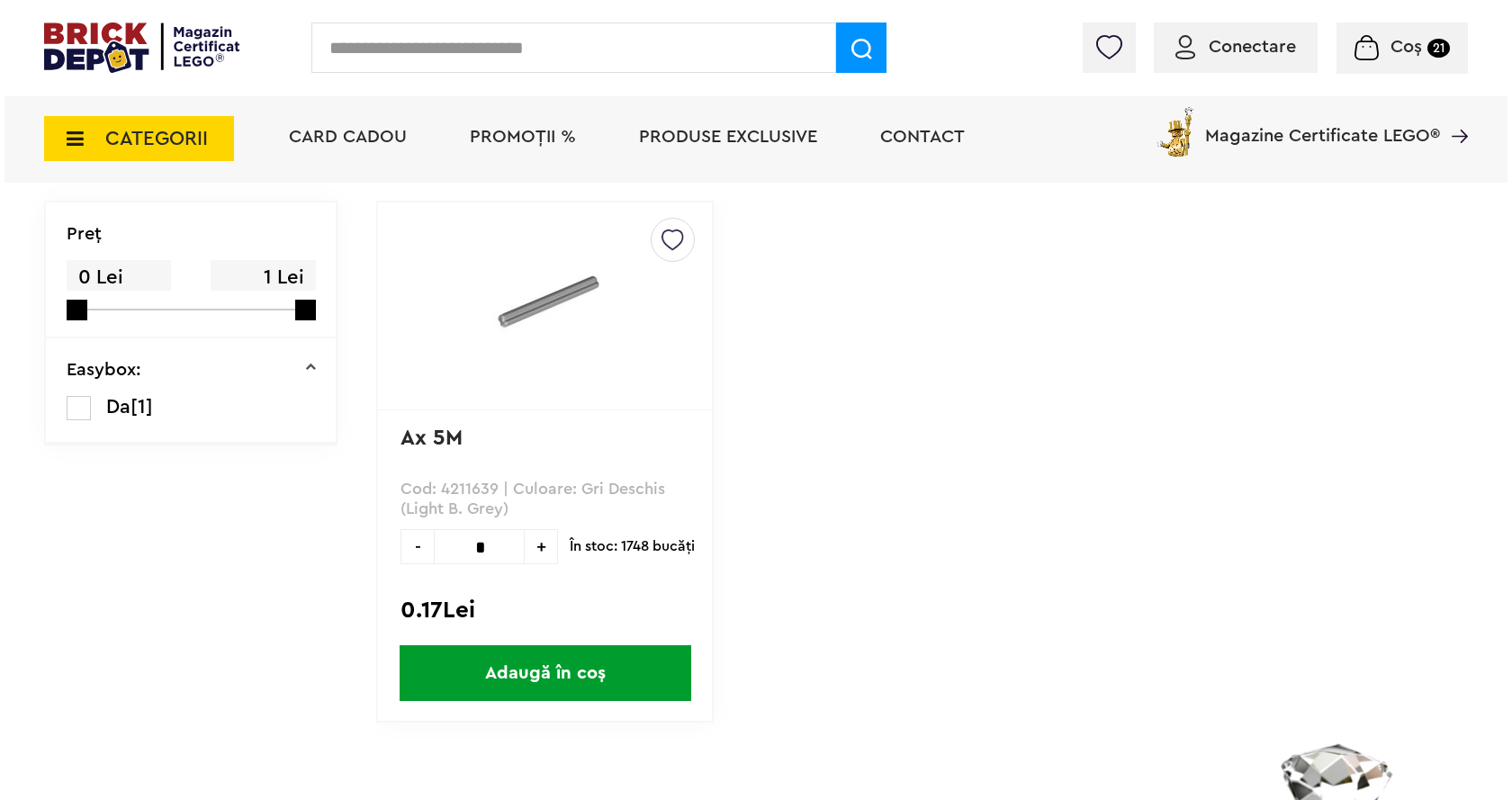
scroll to position [270, 0]
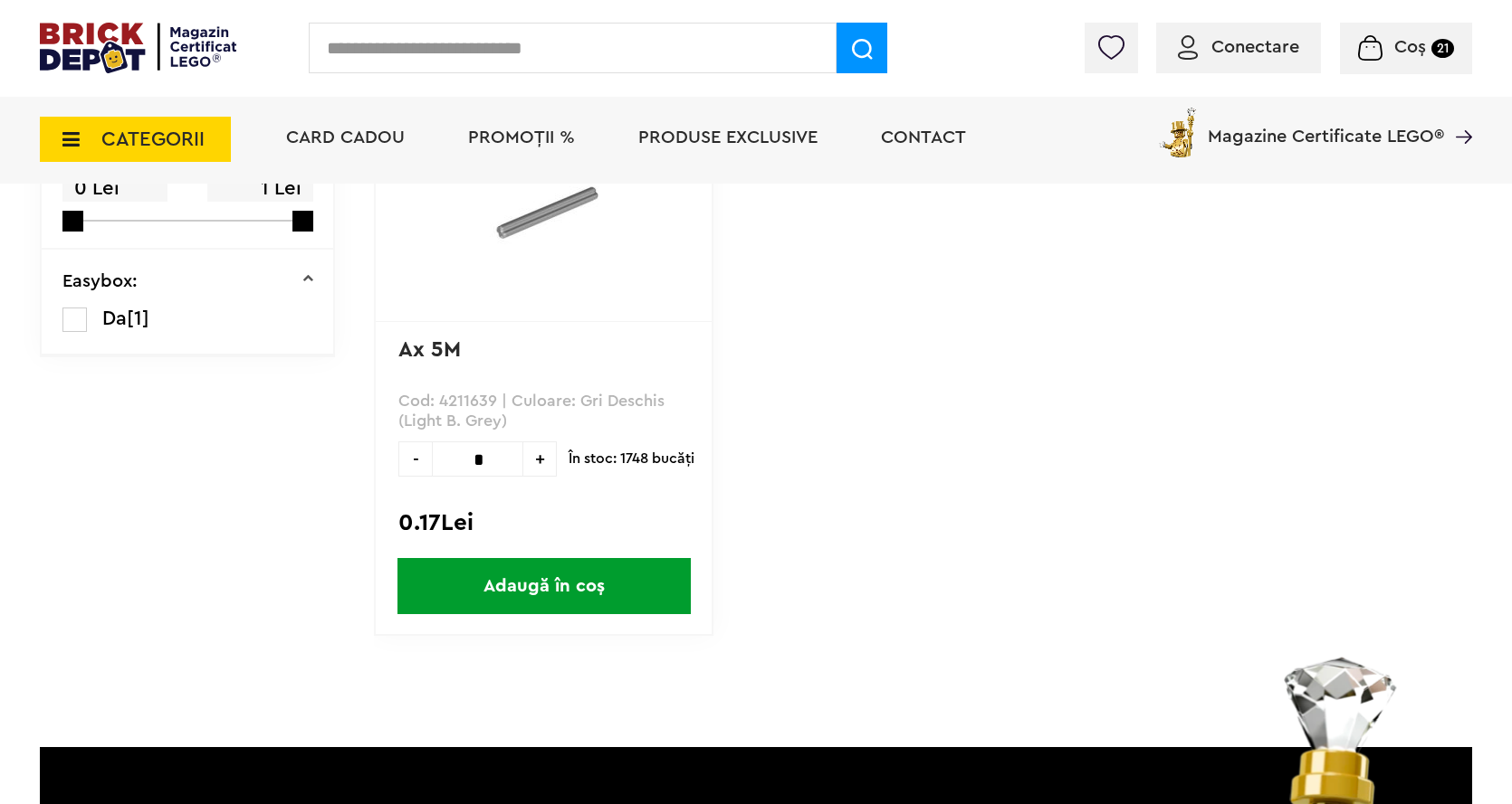
click at [493, 458] on input "*" at bounding box center [477, 459] width 91 height 35
type input "*"
click at [518, 577] on span "Adaugă în coș" at bounding box center [544, 586] width 293 height 57
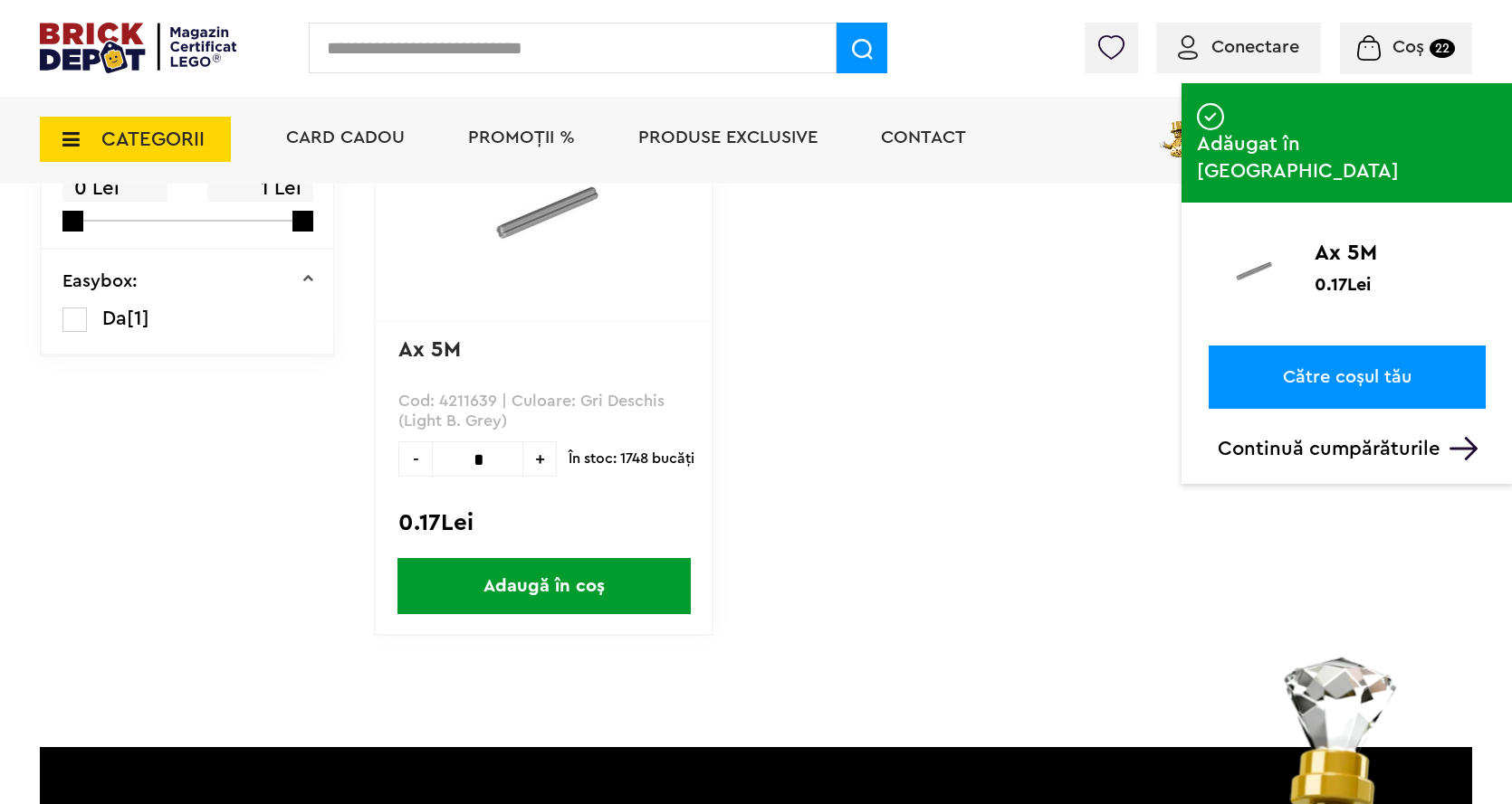
click at [367, 42] on input "text" at bounding box center [572, 48] width 527 height 51
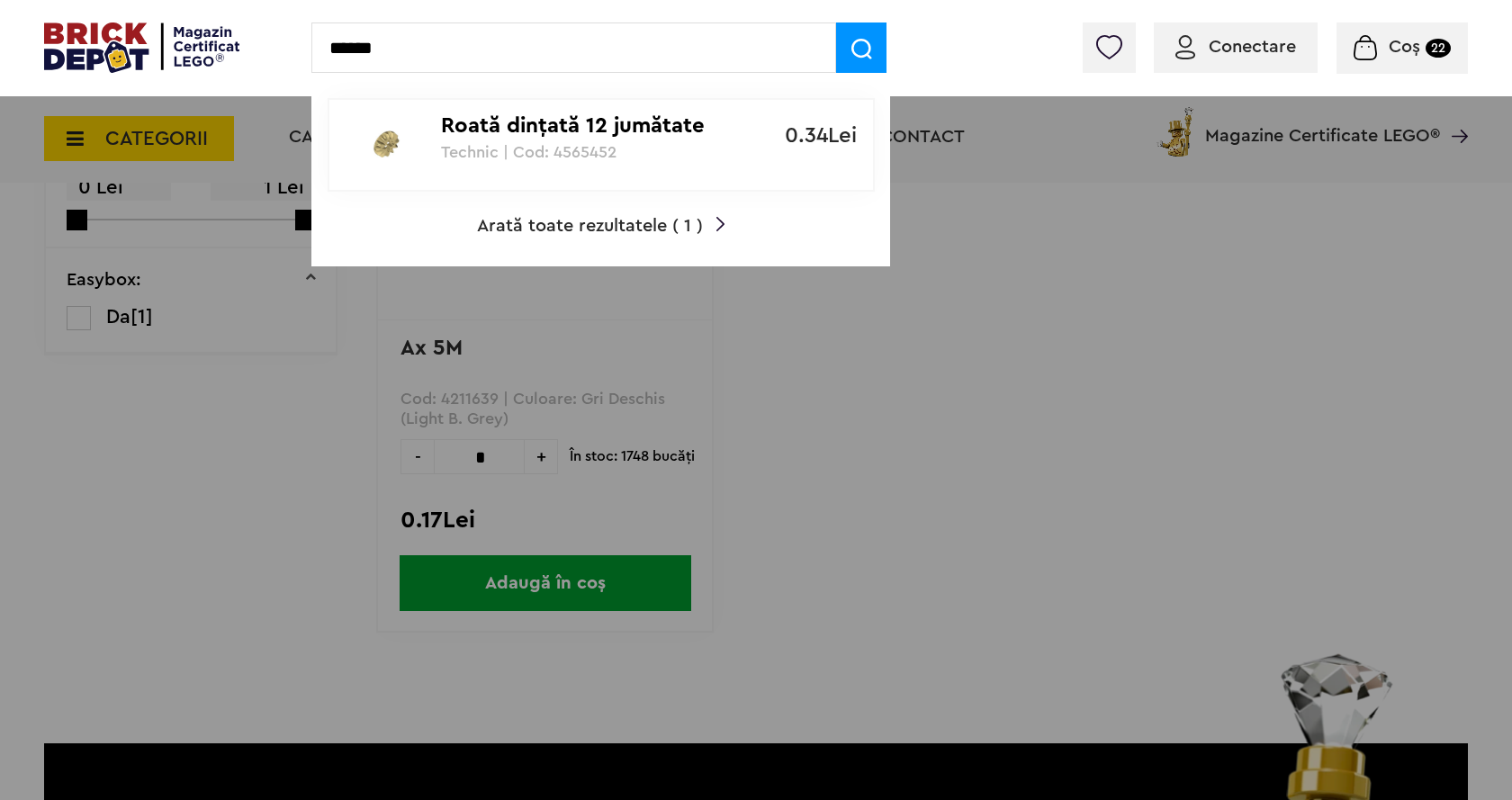
type input "******"
click at [562, 146] on p "Technic | Cod: 4565452" at bounding box center [591, 152] width 300 height 18
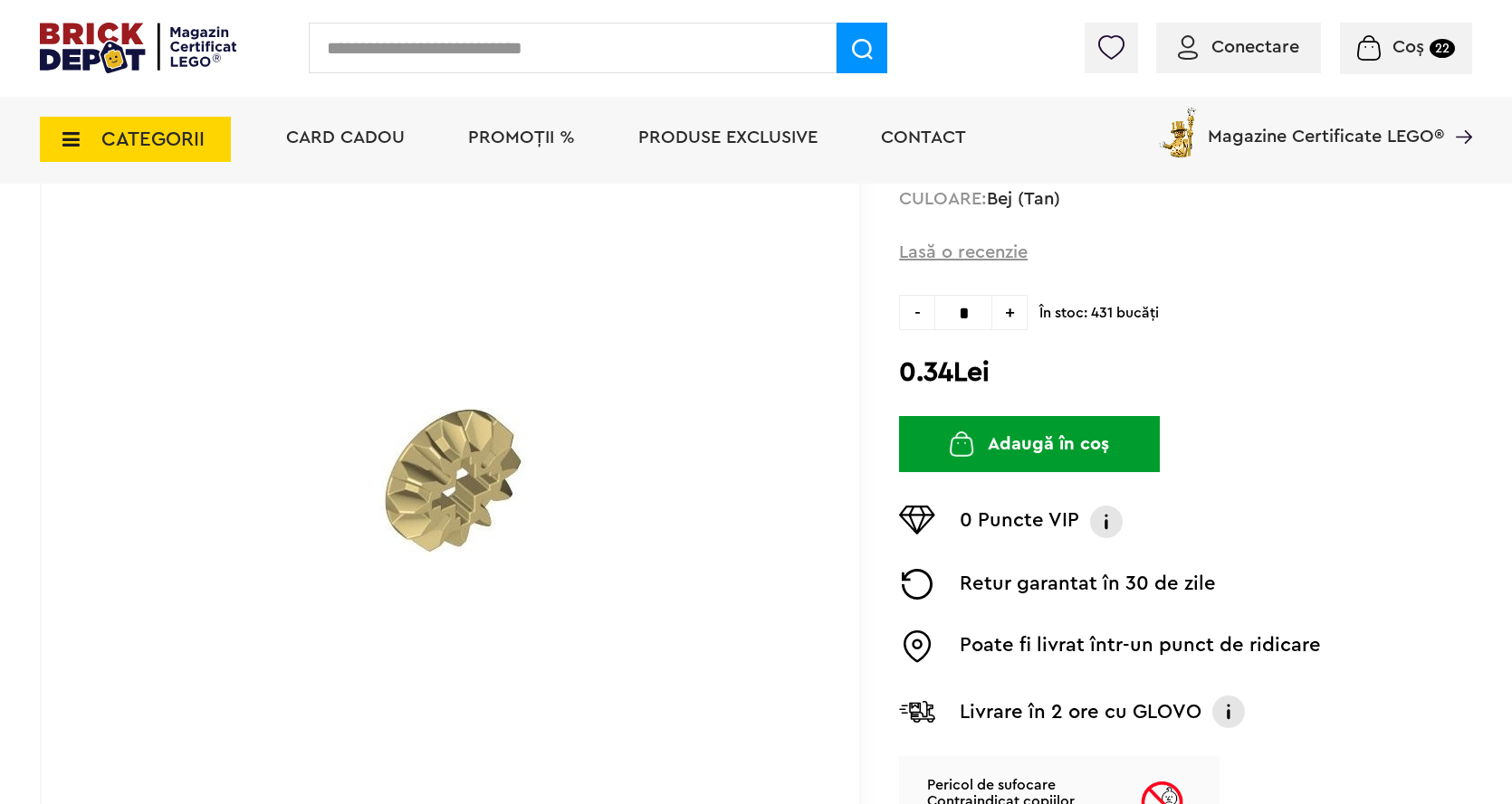
scroll to position [271, 0]
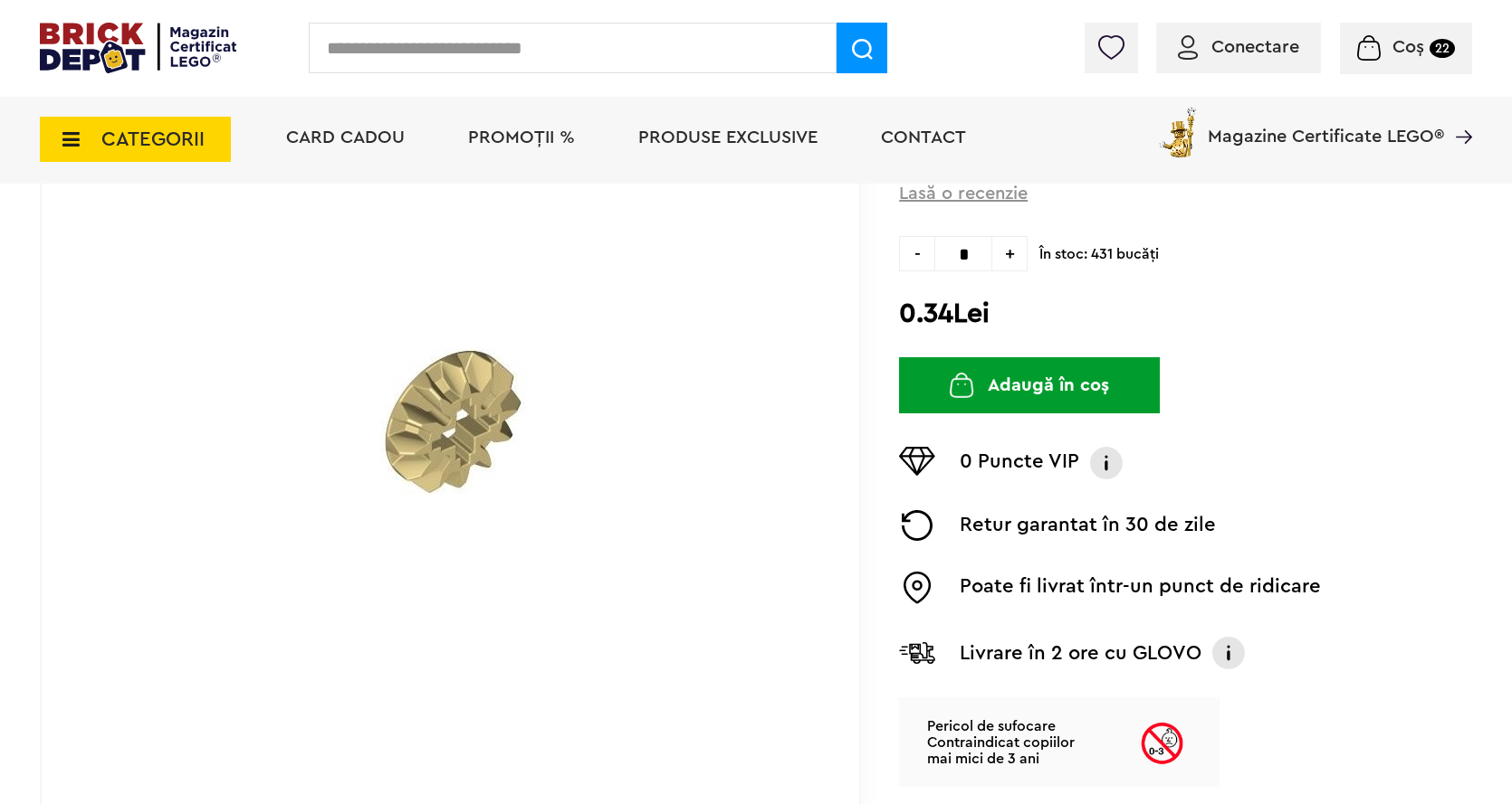
click at [992, 254] on div "- * +" at bounding box center [963, 253] width 128 height 35
type input "**"
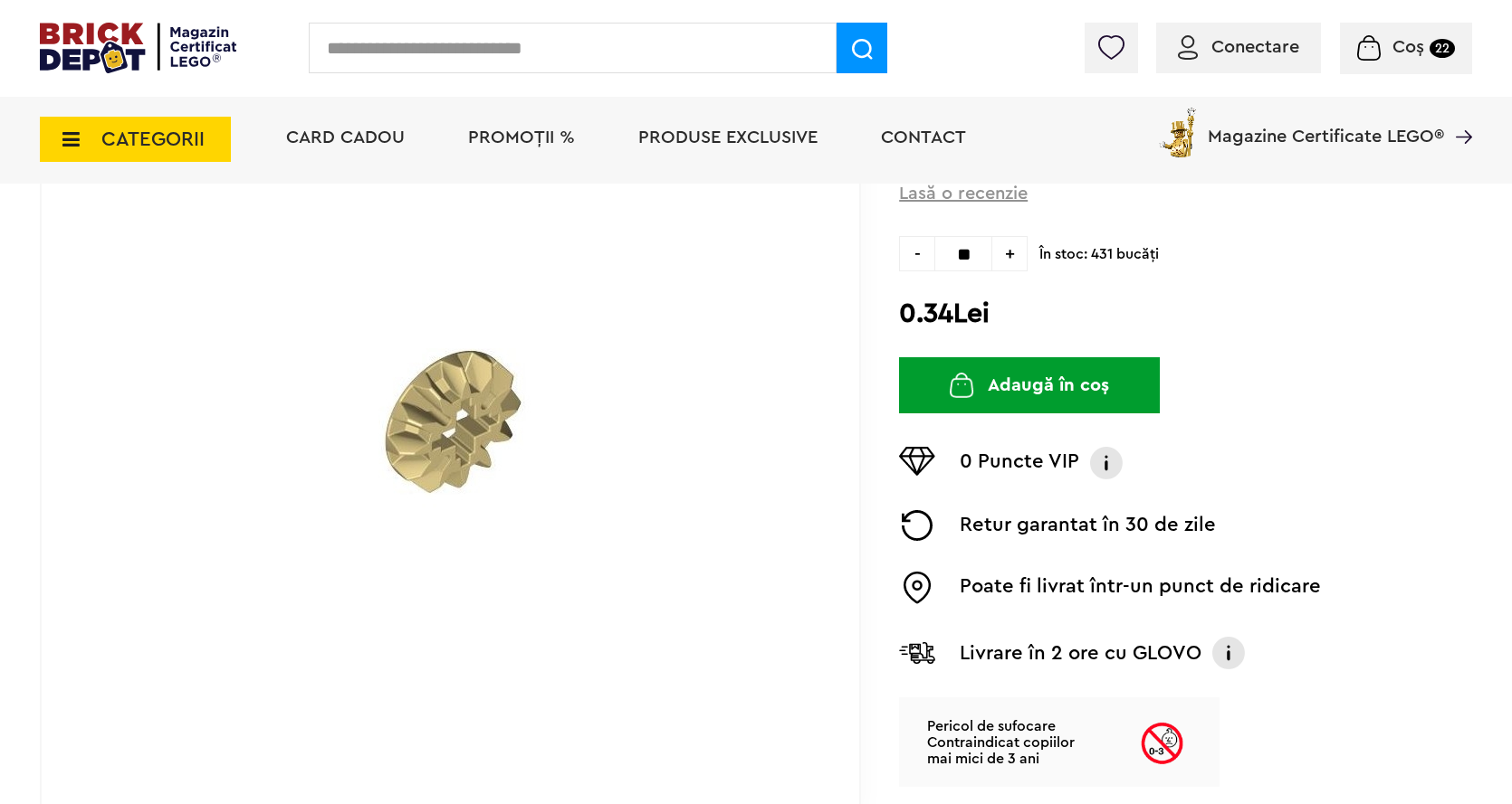
type input "**"
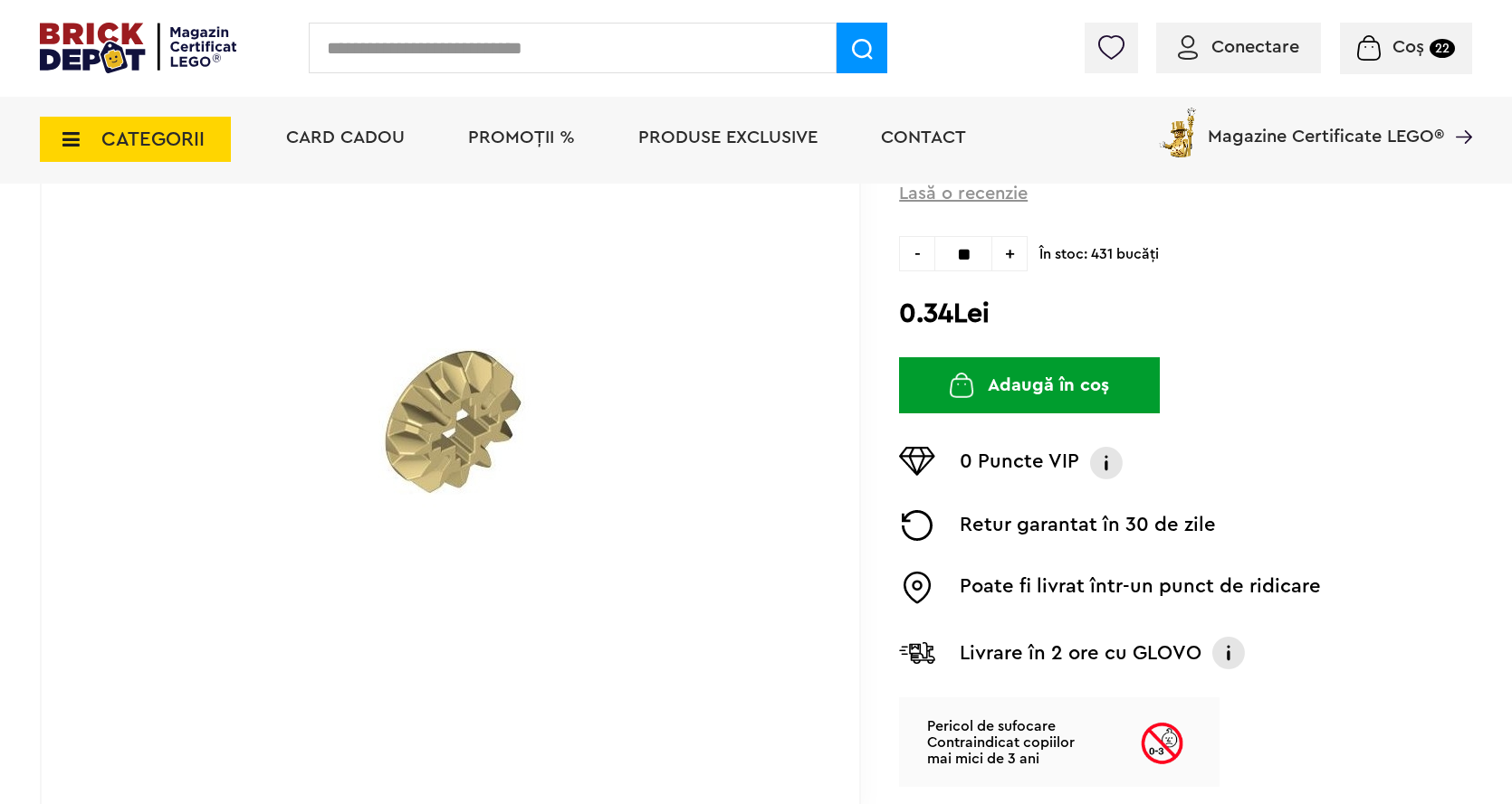
type input "**"
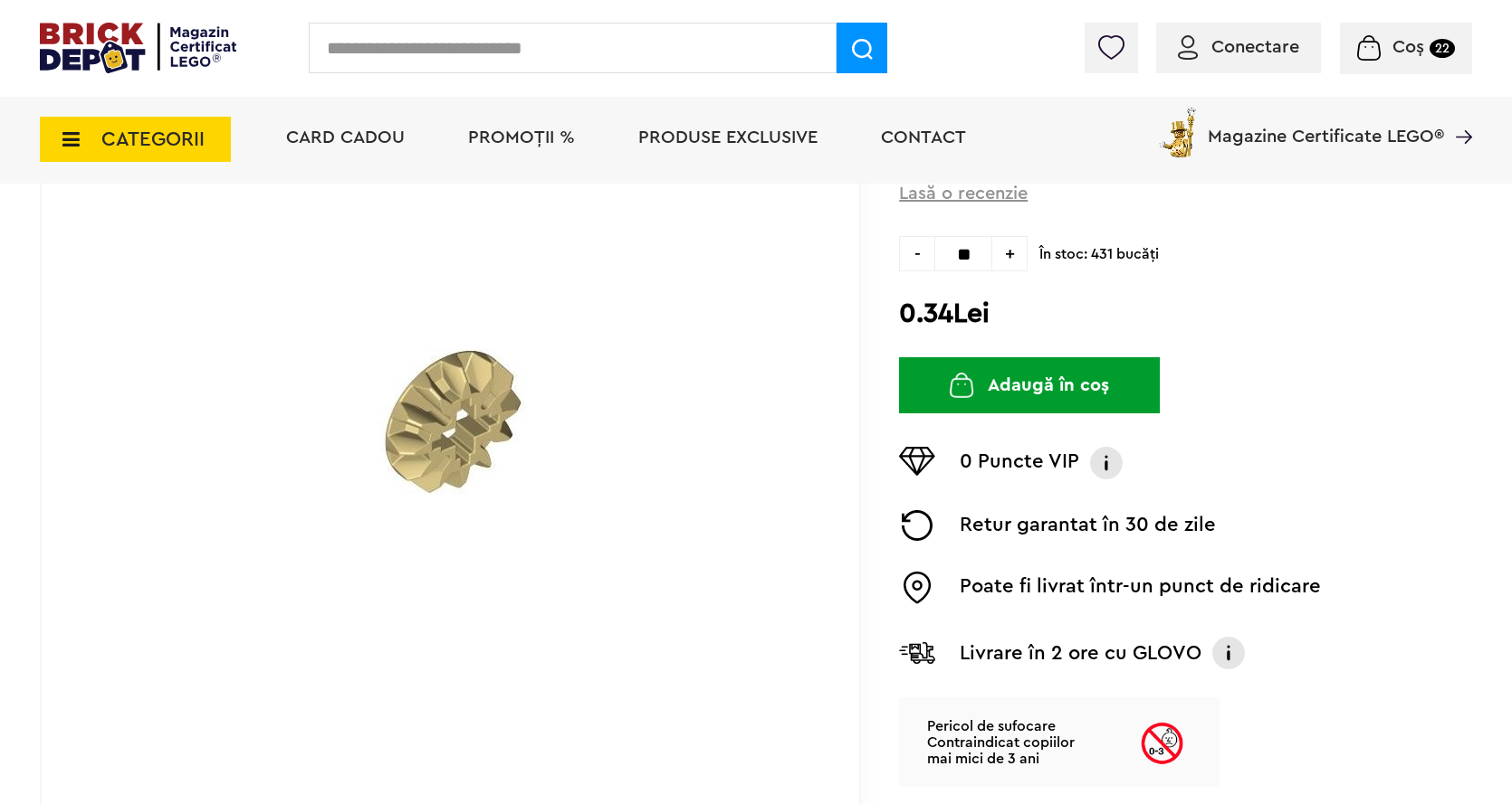
type input "**"
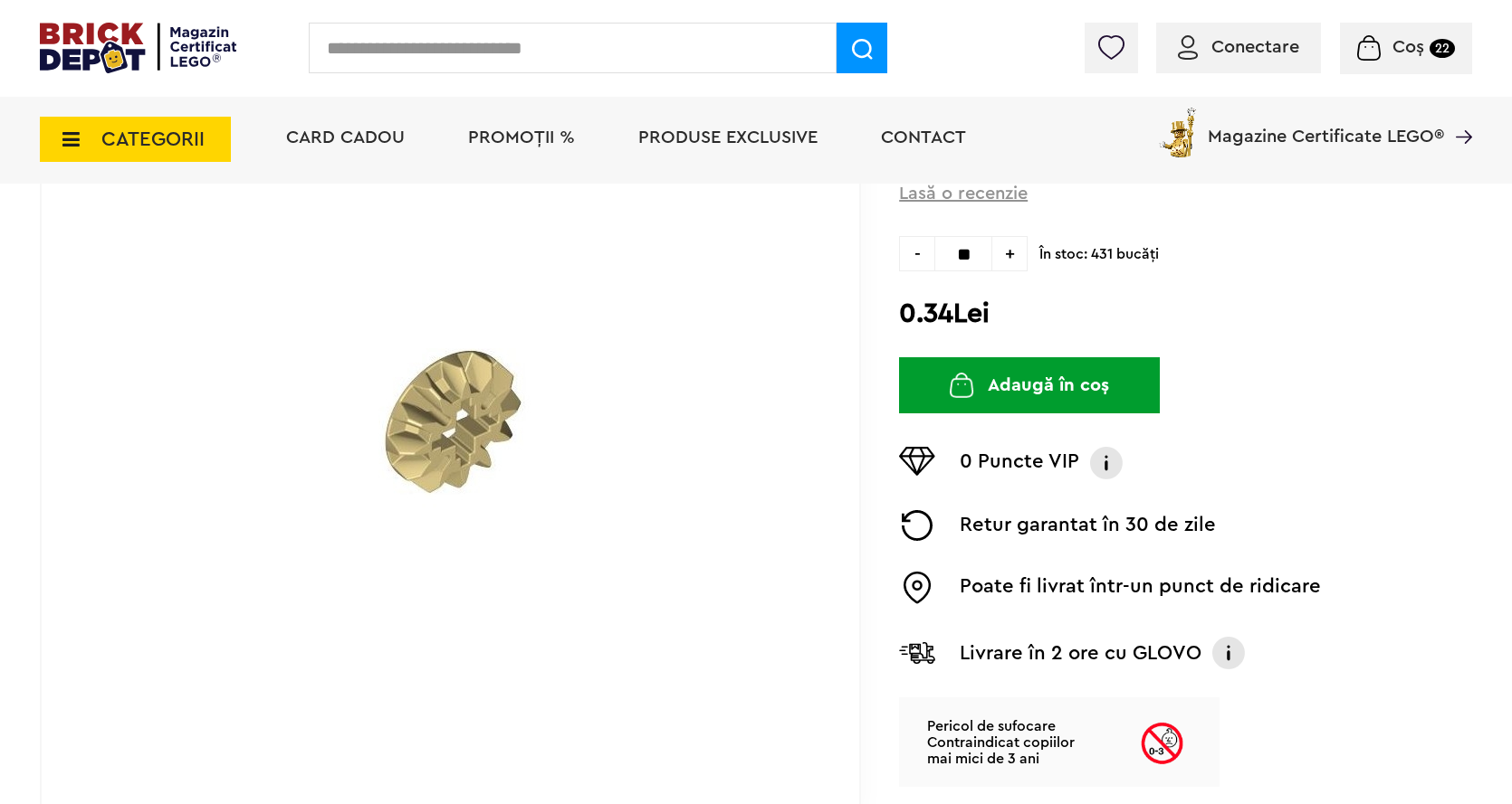
type input "**"
click at [1039, 370] on button "Adaugă în coș" at bounding box center [1029, 385] width 261 height 57
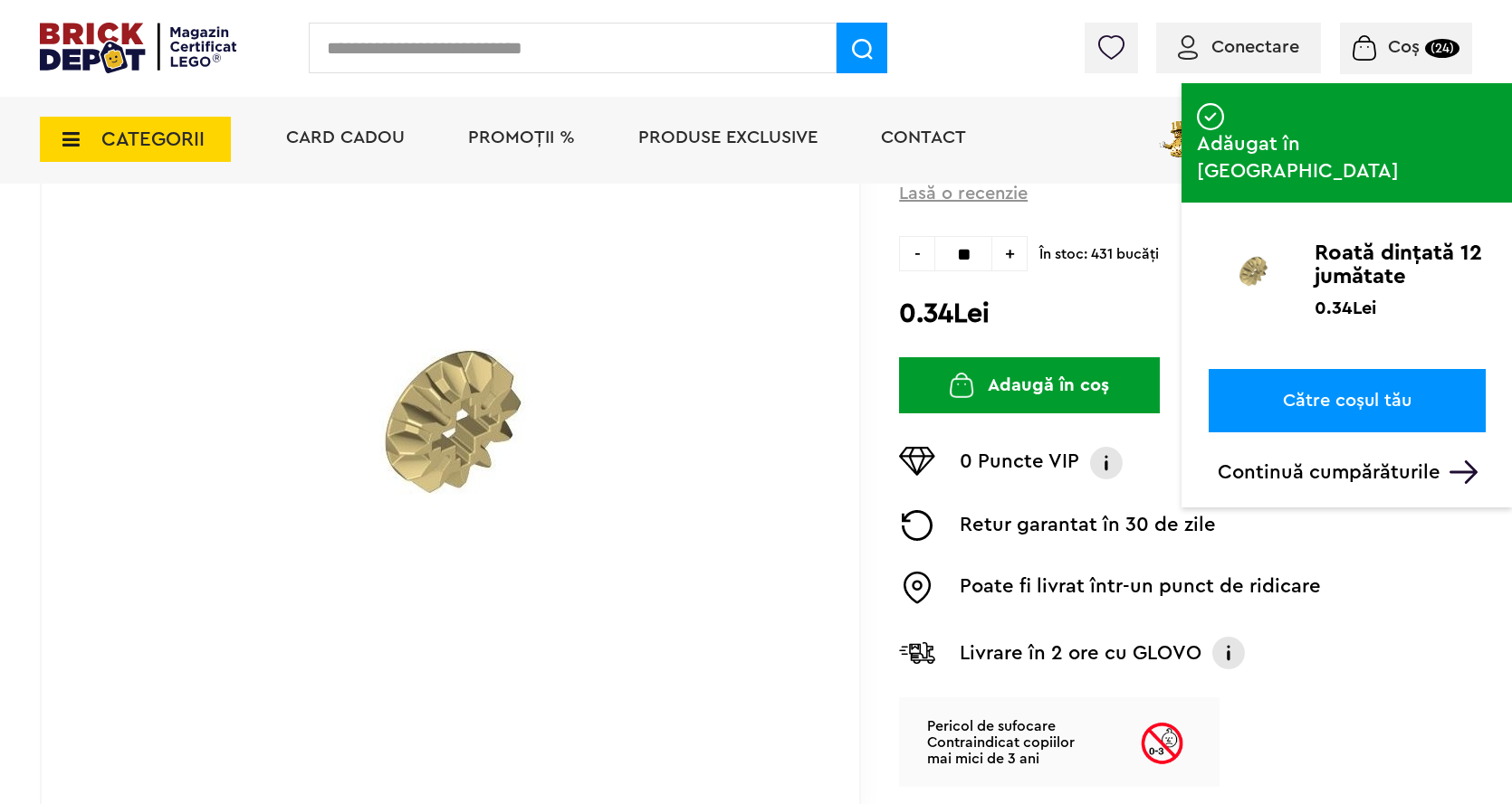
click at [347, 52] on input "text" at bounding box center [572, 48] width 527 height 51
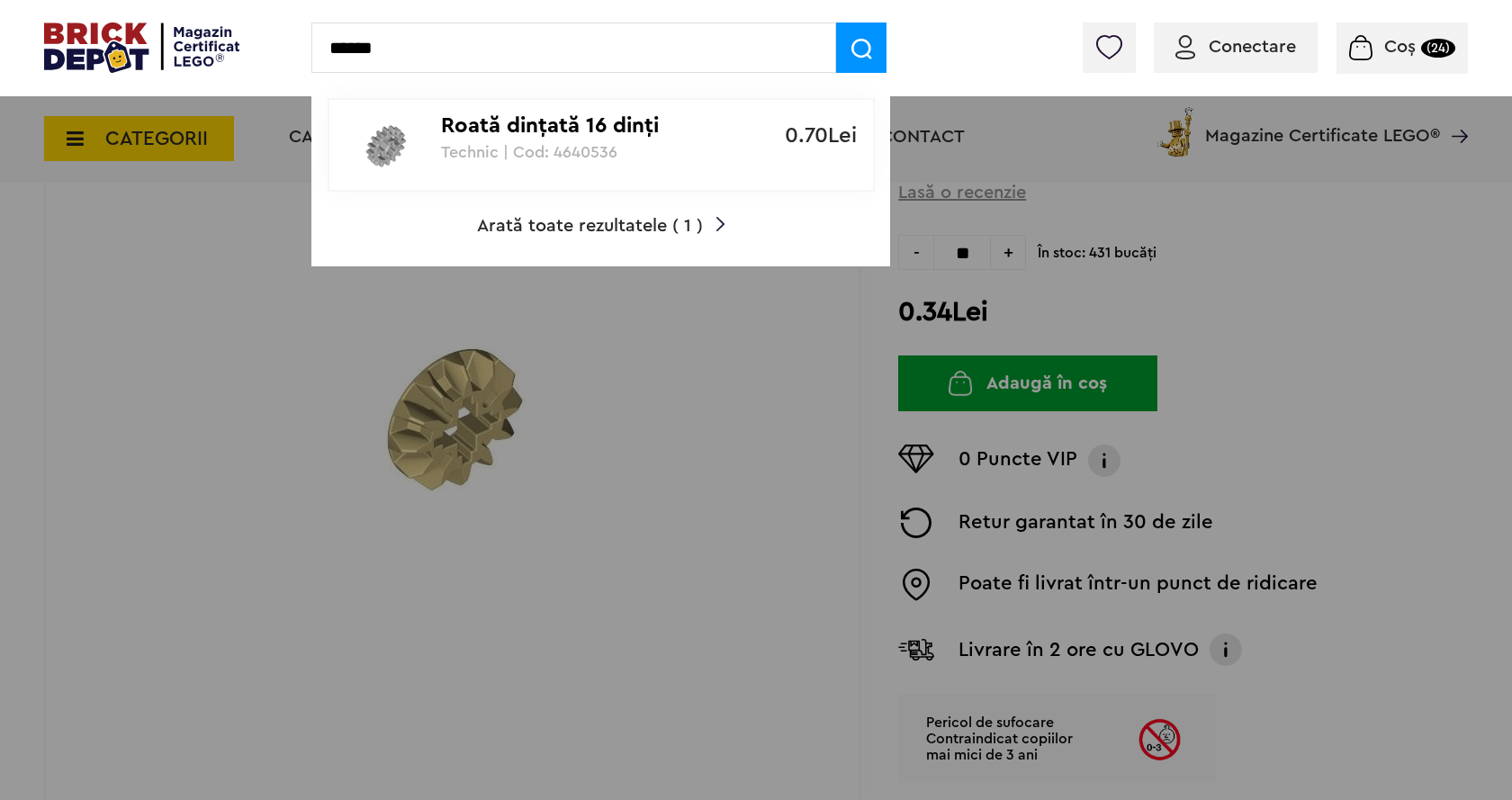
type input "******"
click at [863, 38] on span at bounding box center [861, 48] width 51 height 51
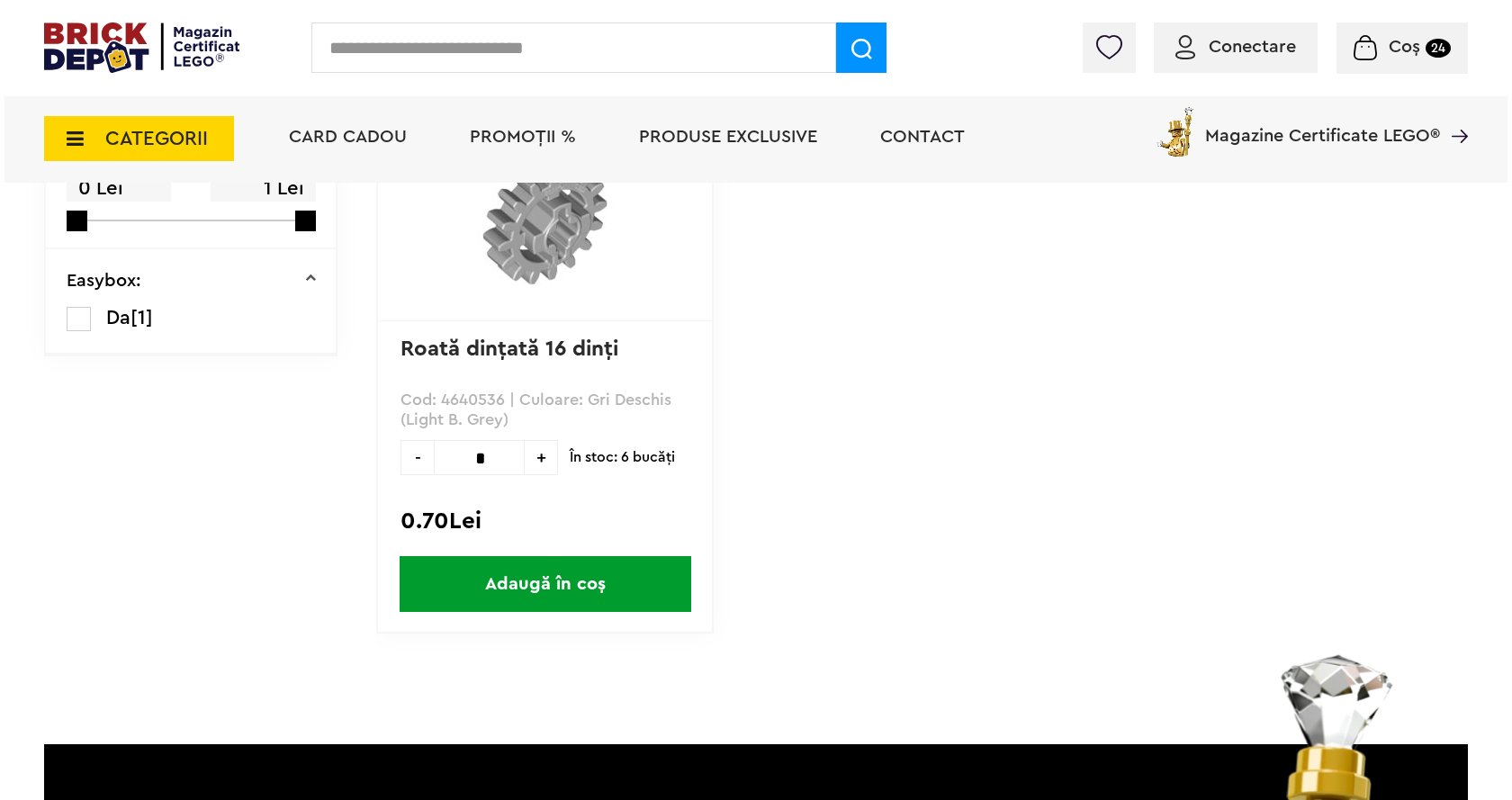
scroll to position [270, 0]
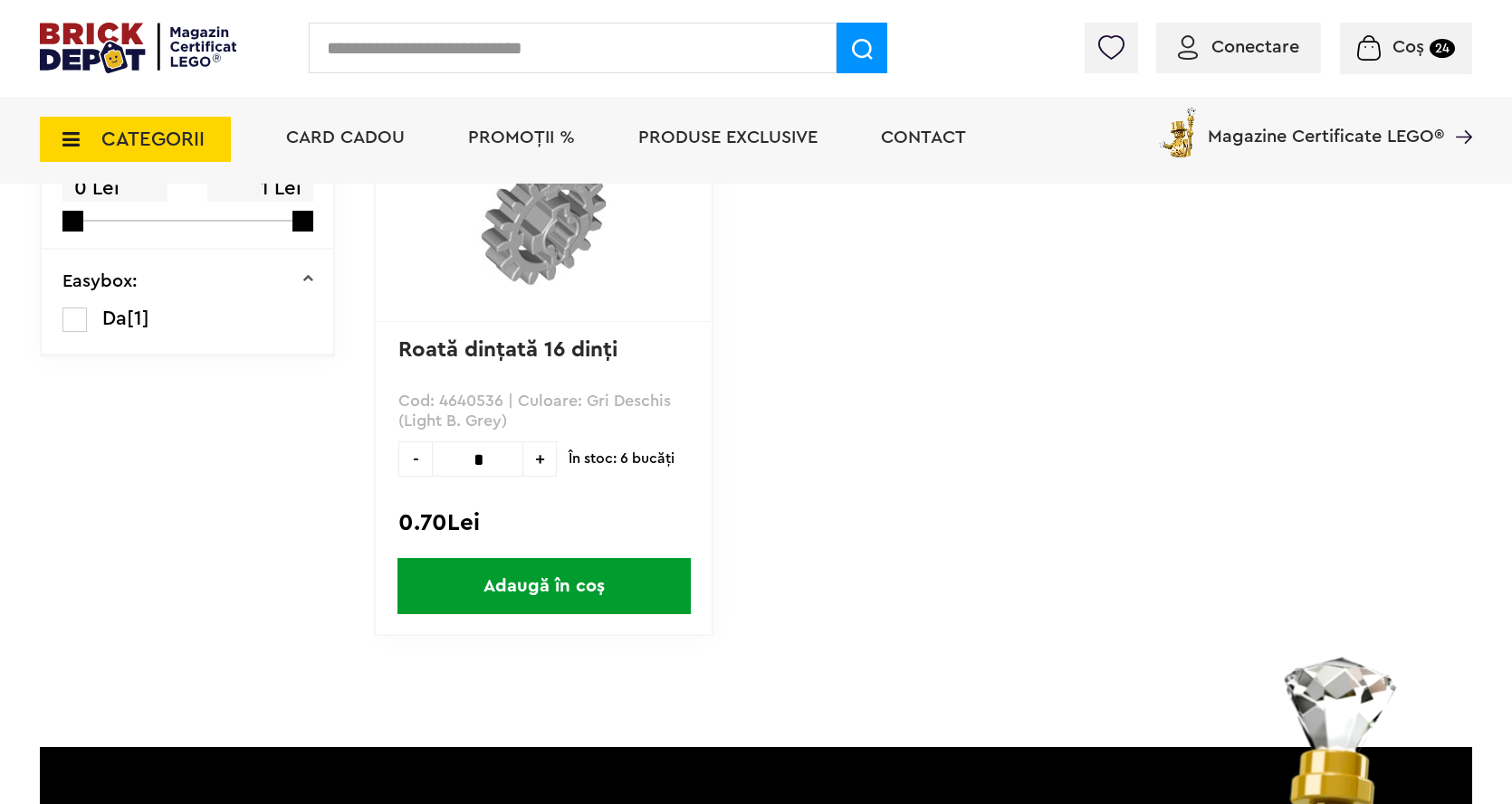
click at [501, 460] on input "*" at bounding box center [477, 459] width 91 height 35
type input "*"
click at [541, 593] on span "Adaugă în coș" at bounding box center [544, 586] width 293 height 57
click at [505, 462] on input "**" at bounding box center [477, 459] width 91 height 35
type input "*"
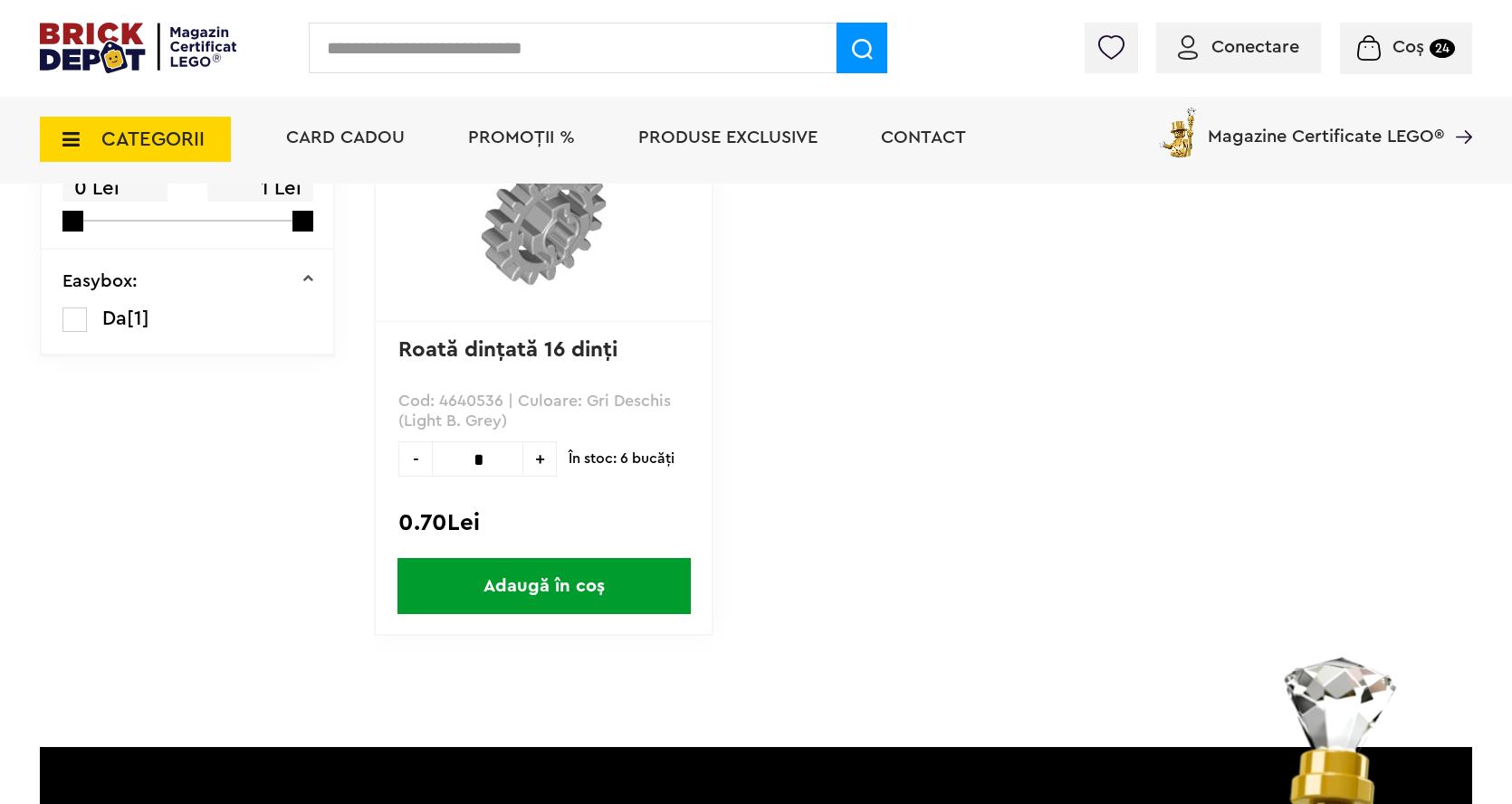
type input "*"
click at [526, 582] on span "Adaugă în coș" at bounding box center [544, 586] width 293 height 57
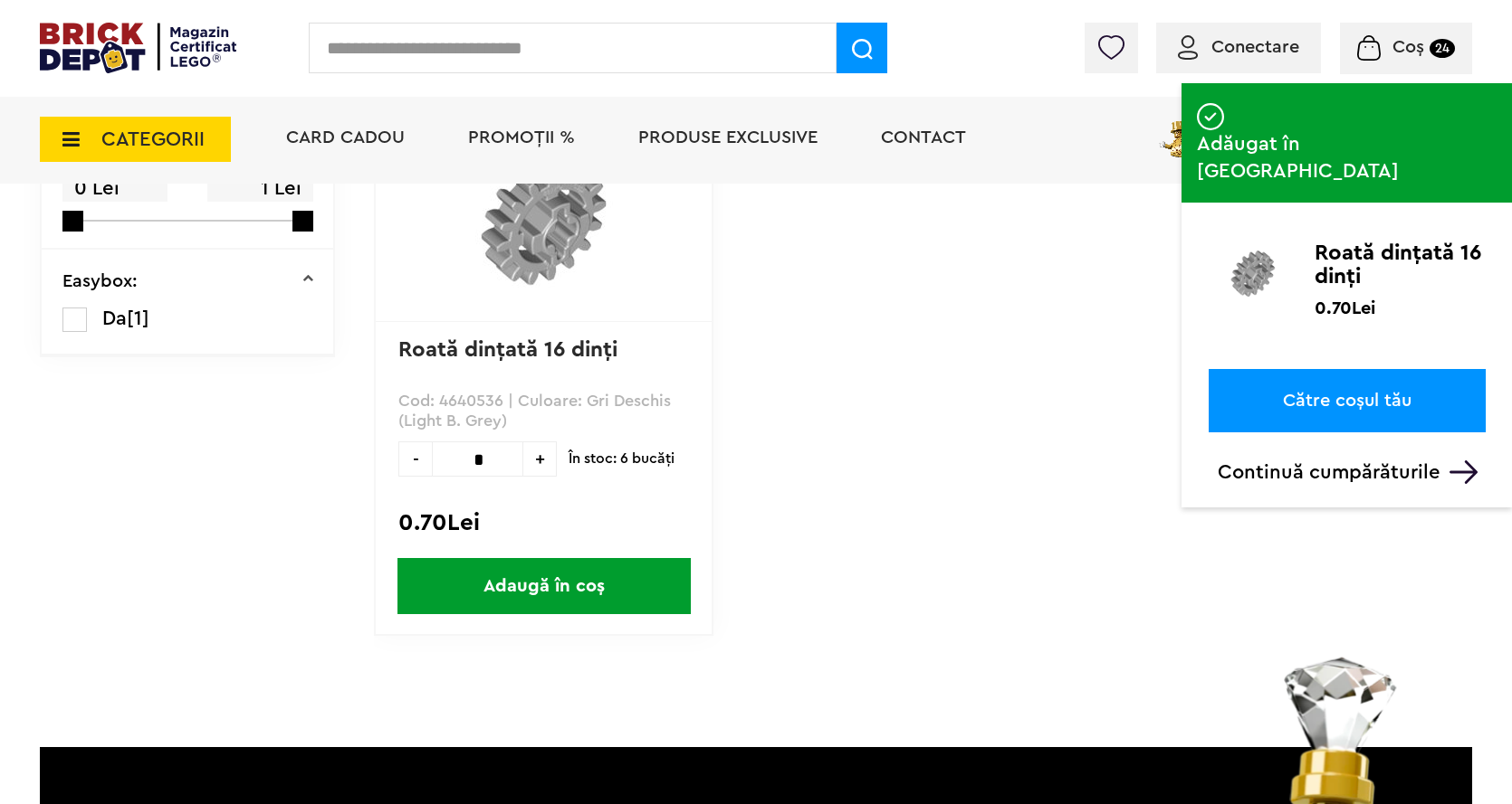
click at [491, 52] on input "text" at bounding box center [572, 48] width 527 height 51
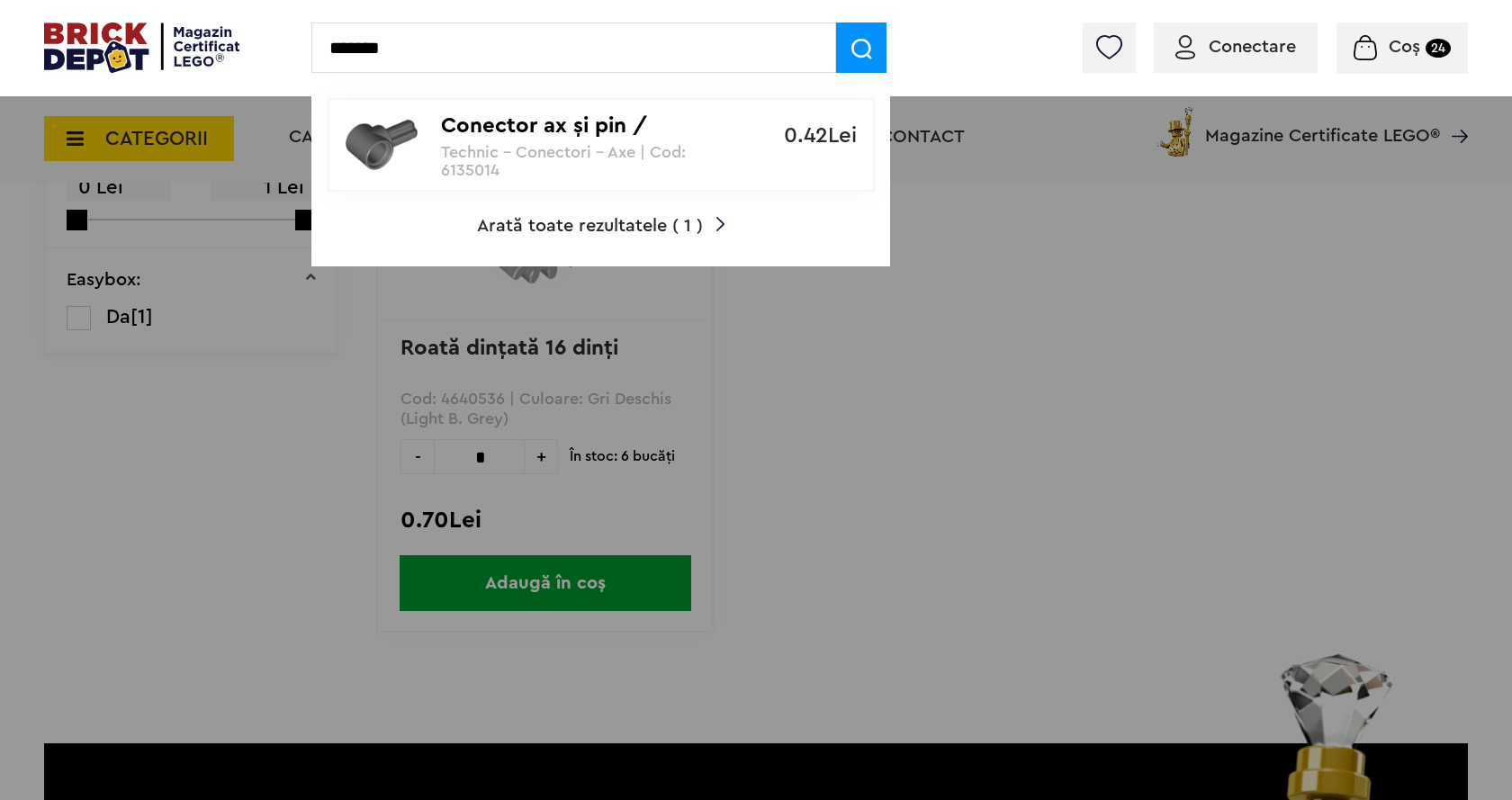
type input "*******"
click at [868, 65] on span at bounding box center [861, 48] width 51 height 51
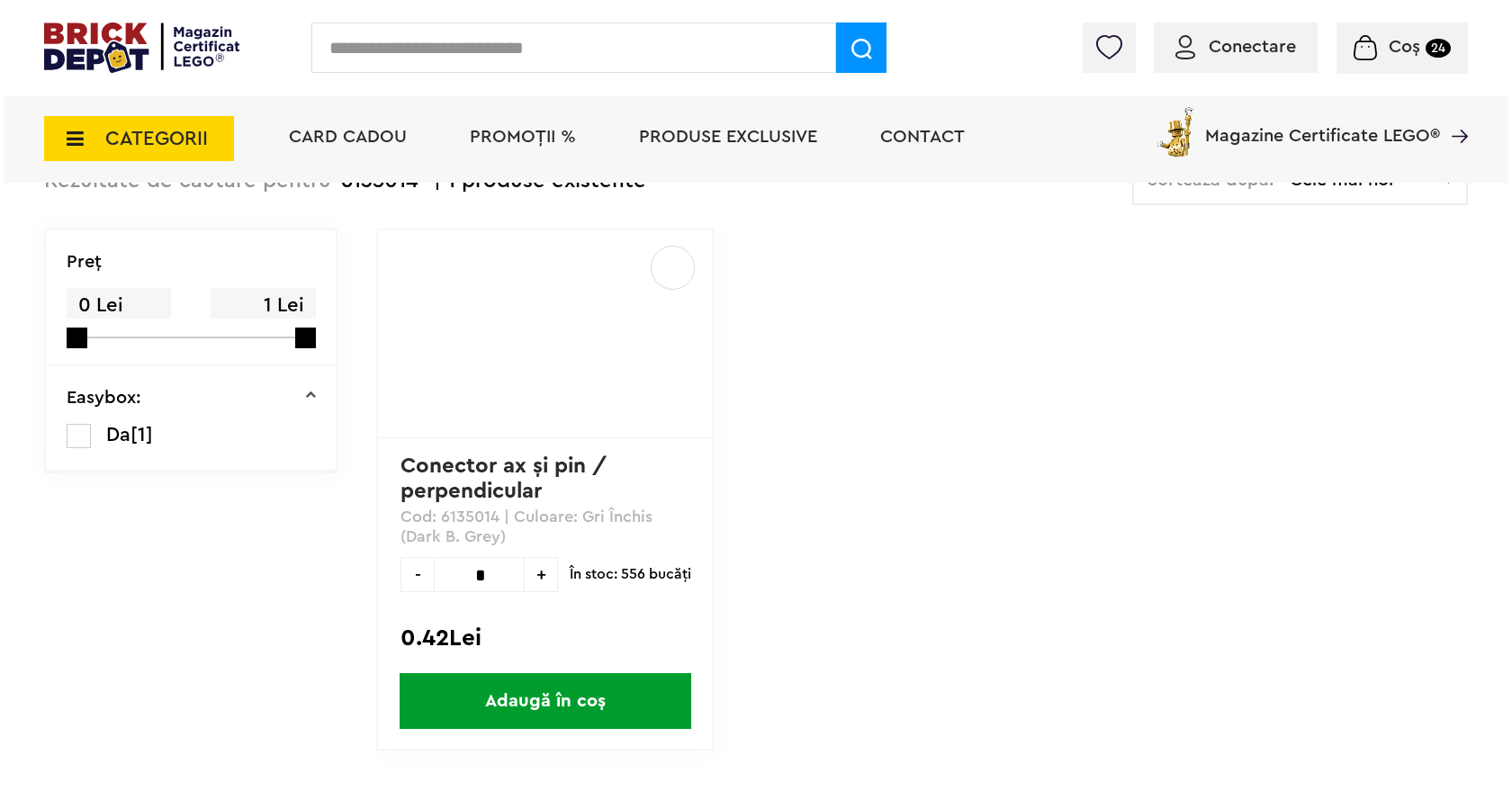
scroll to position [180, 0]
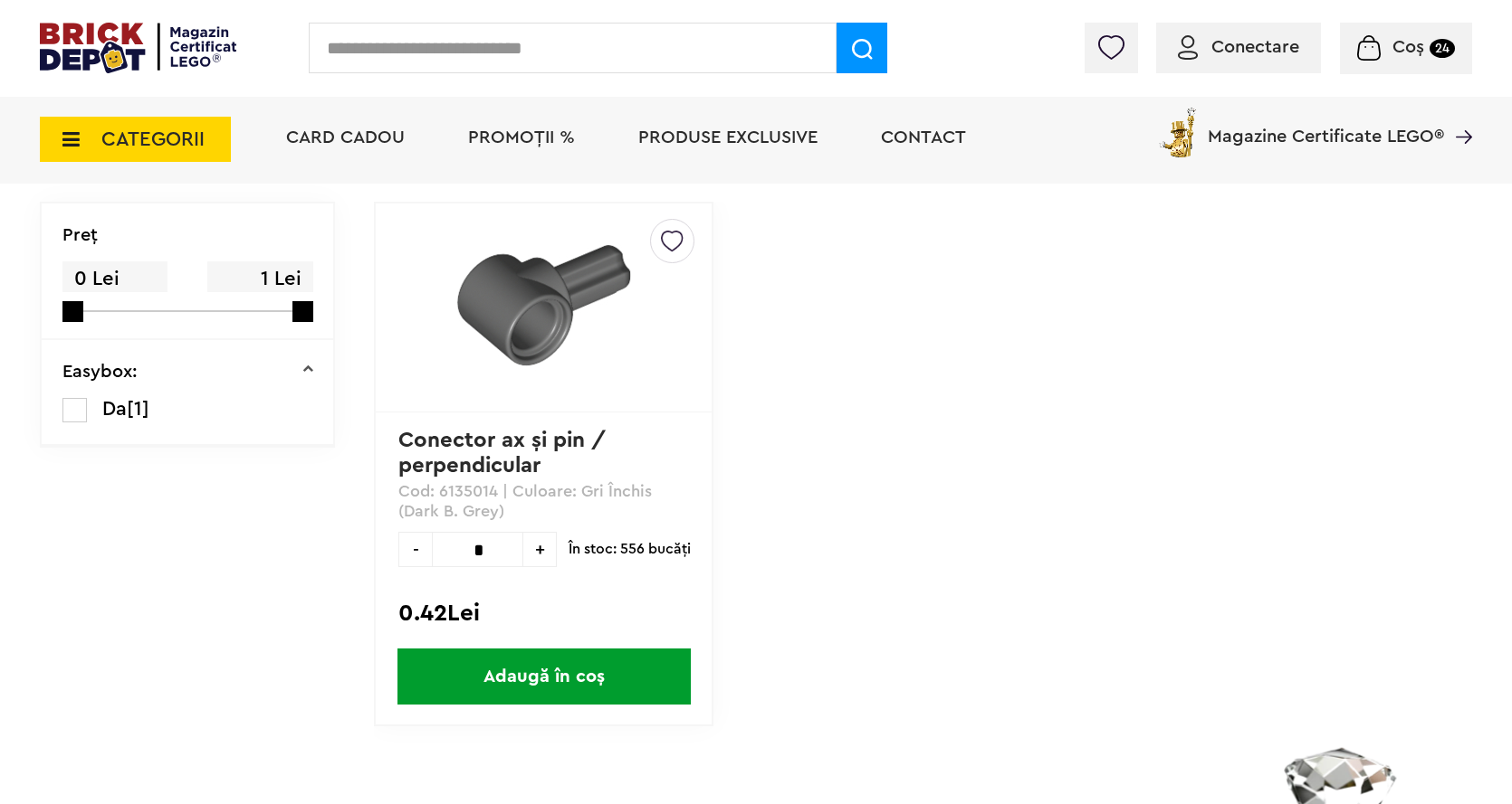
click at [499, 544] on input "*" at bounding box center [477, 549] width 91 height 35
type input "*"
click at [534, 675] on span "Adaugă în coș" at bounding box center [544, 677] width 293 height 57
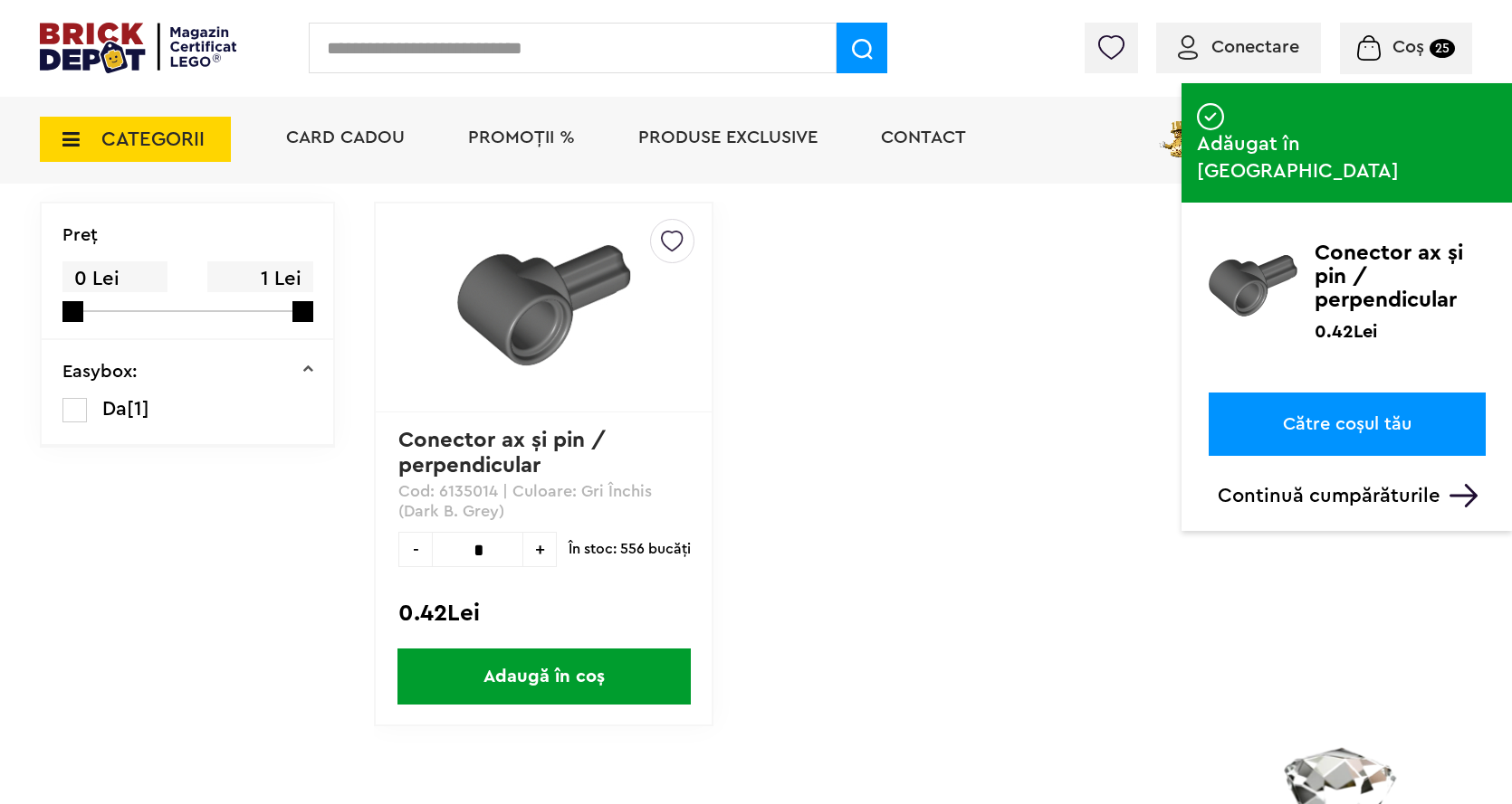
click at [379, 47] on input "text" at bounding box center [572, 48] width 527 height 51
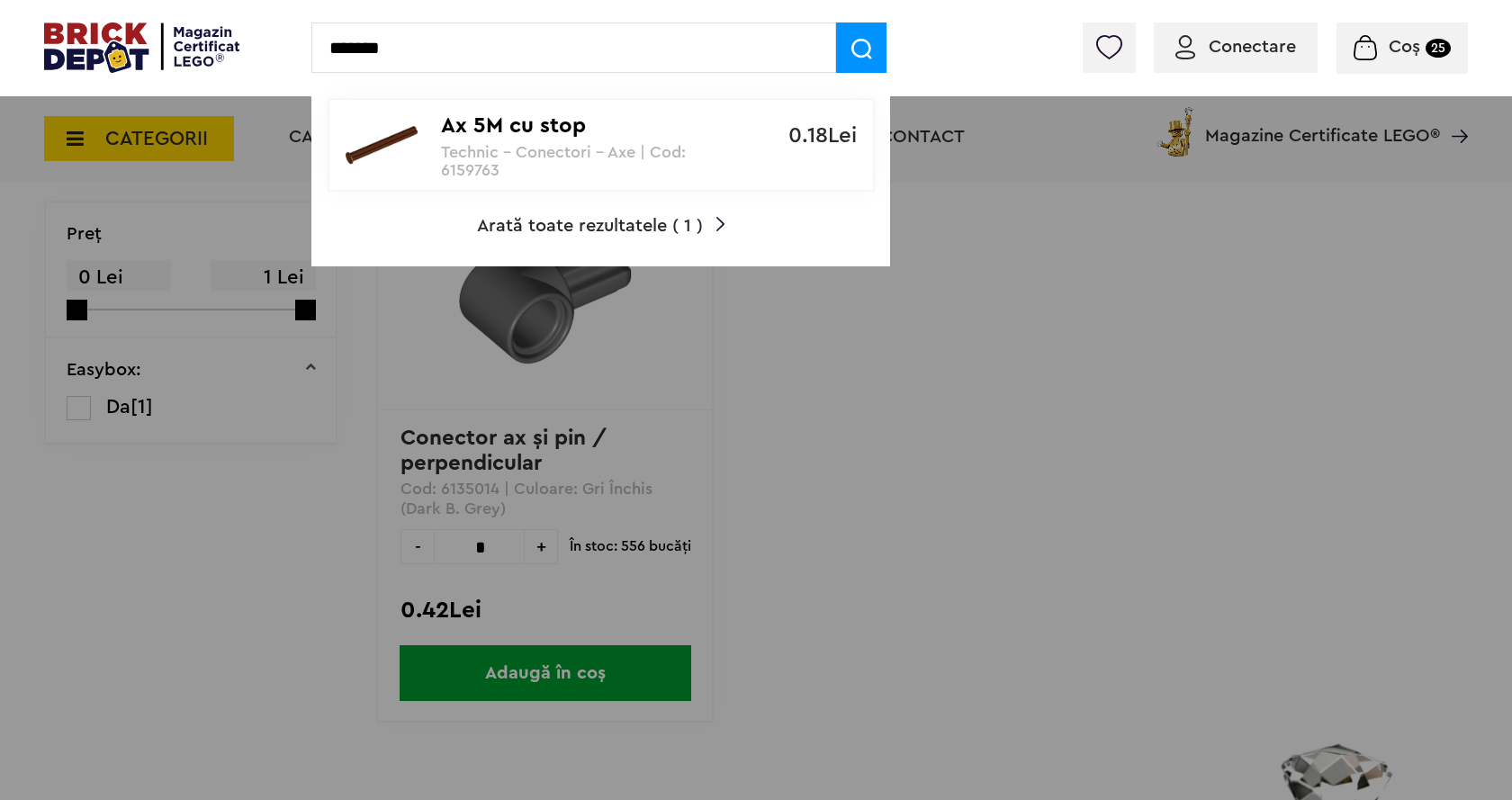
type input "*******"
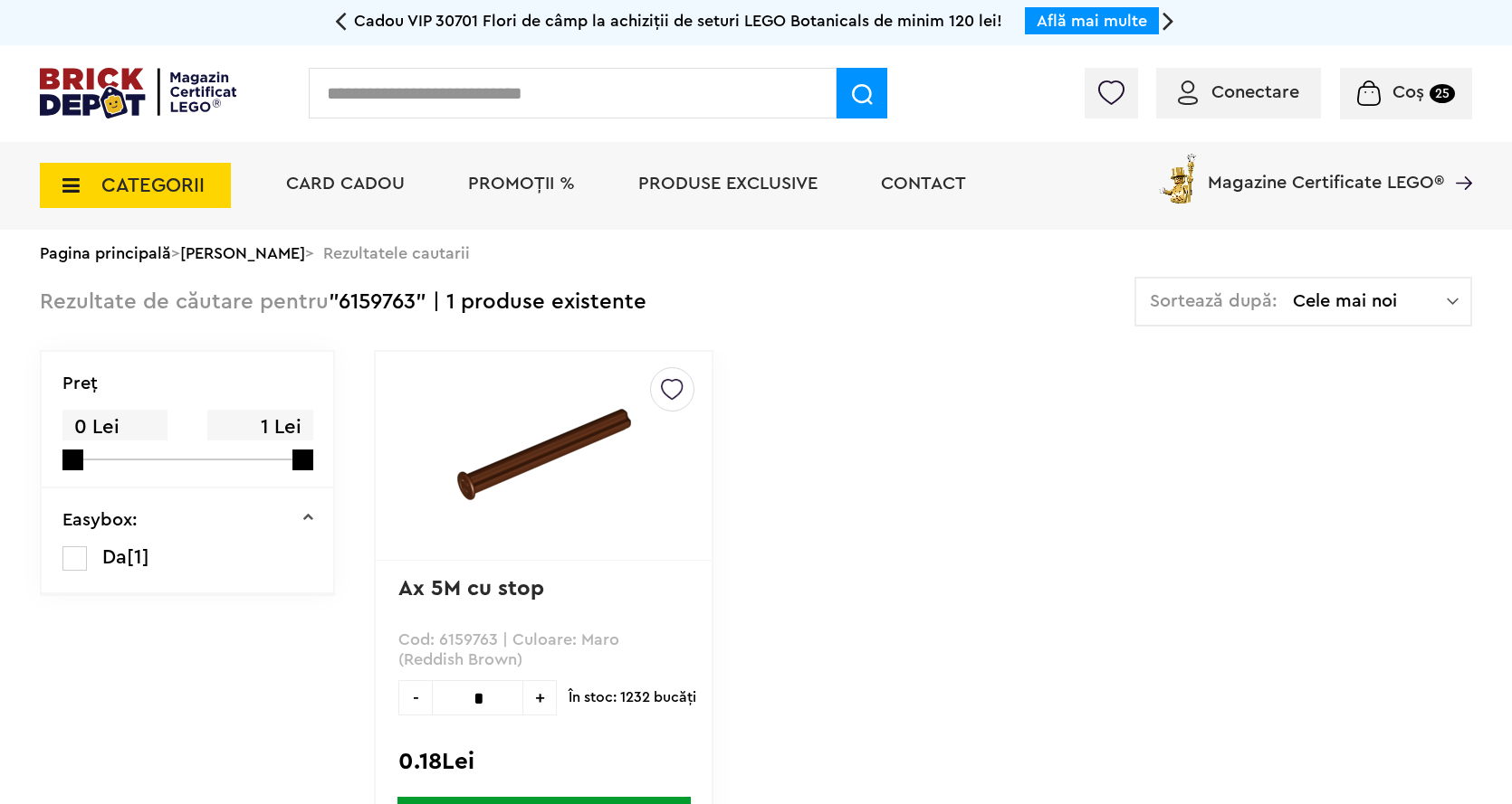
click at [492, 712] on input "*" at bounding box center [477, 698] width 91 height 35
type input "*"
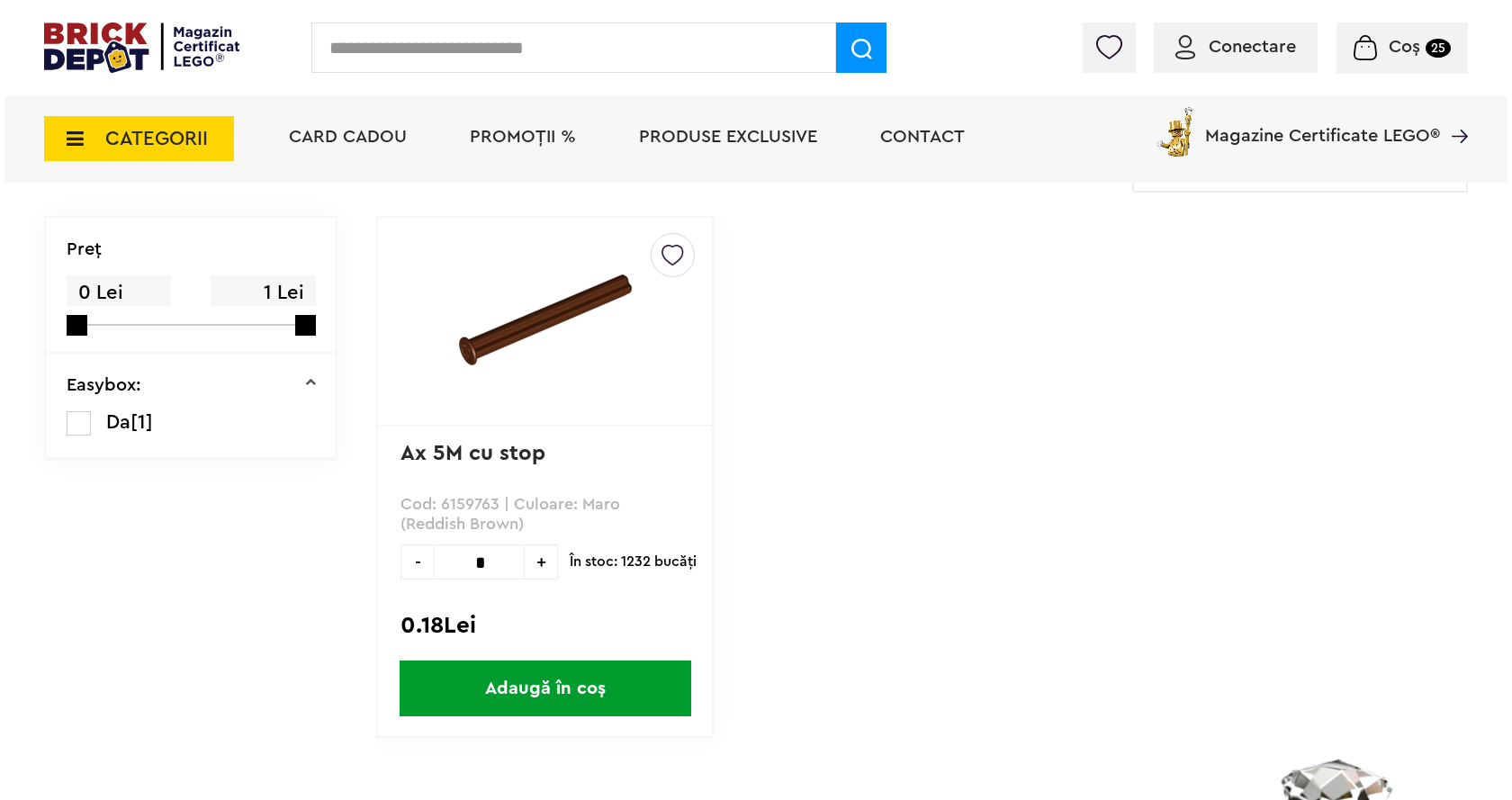
scroll to position [180, 0]
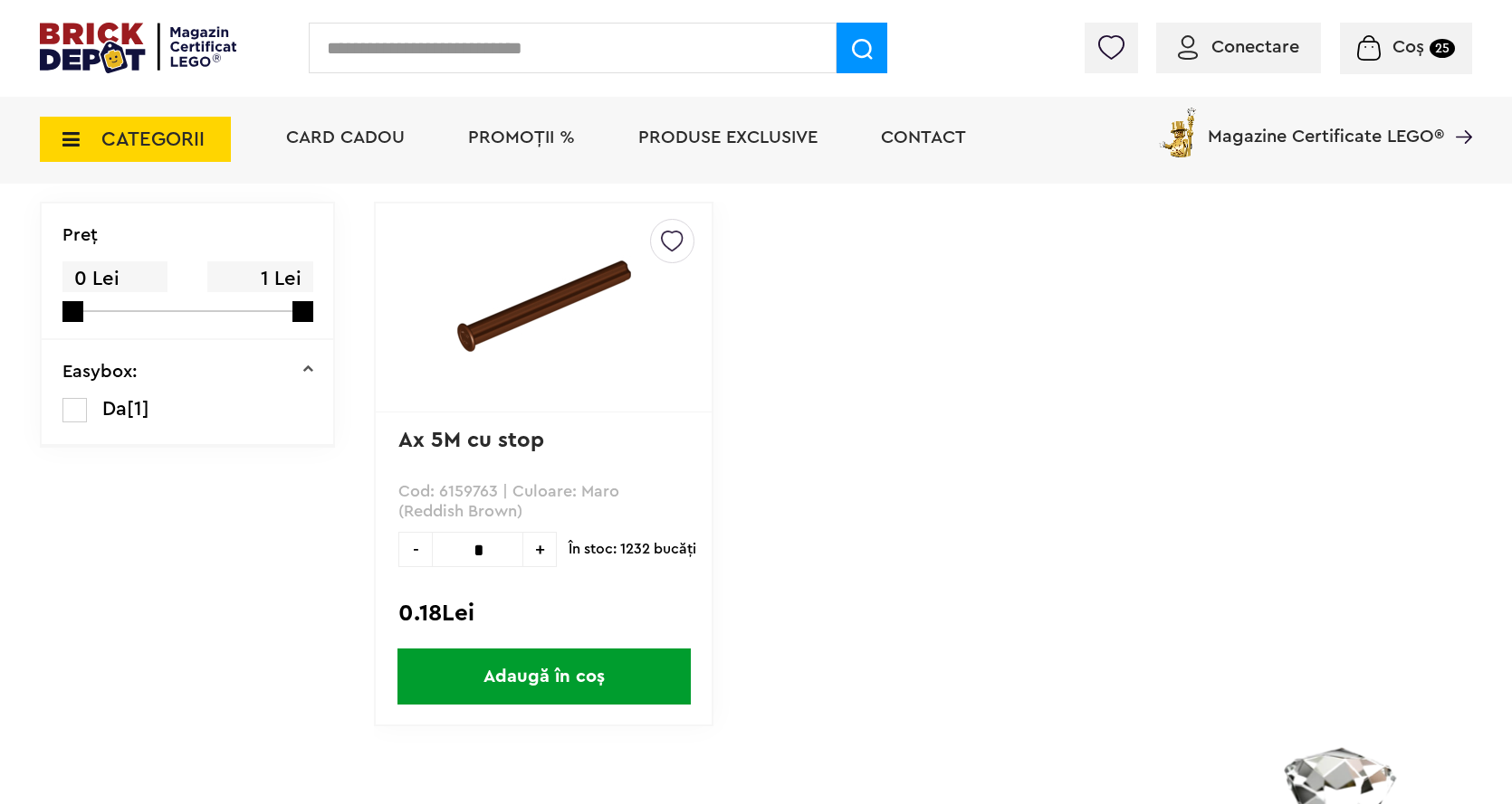
click at [536, 681] on span "Adaugă în coș" at bounding box center [544, 677] width 293 height 57
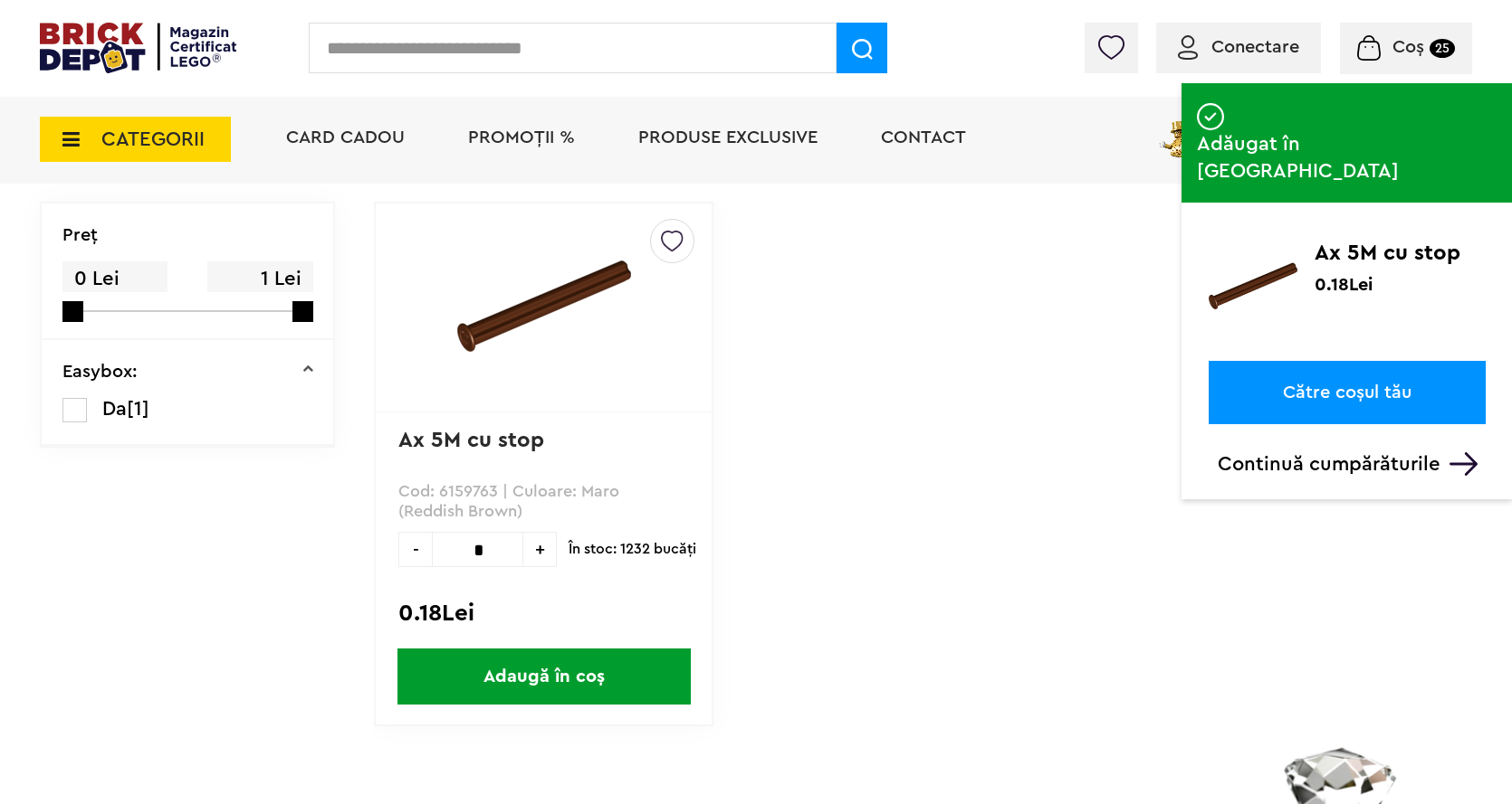
click at [457, 54] on input "text" at bounding box center [572, 48] width 527 height 51
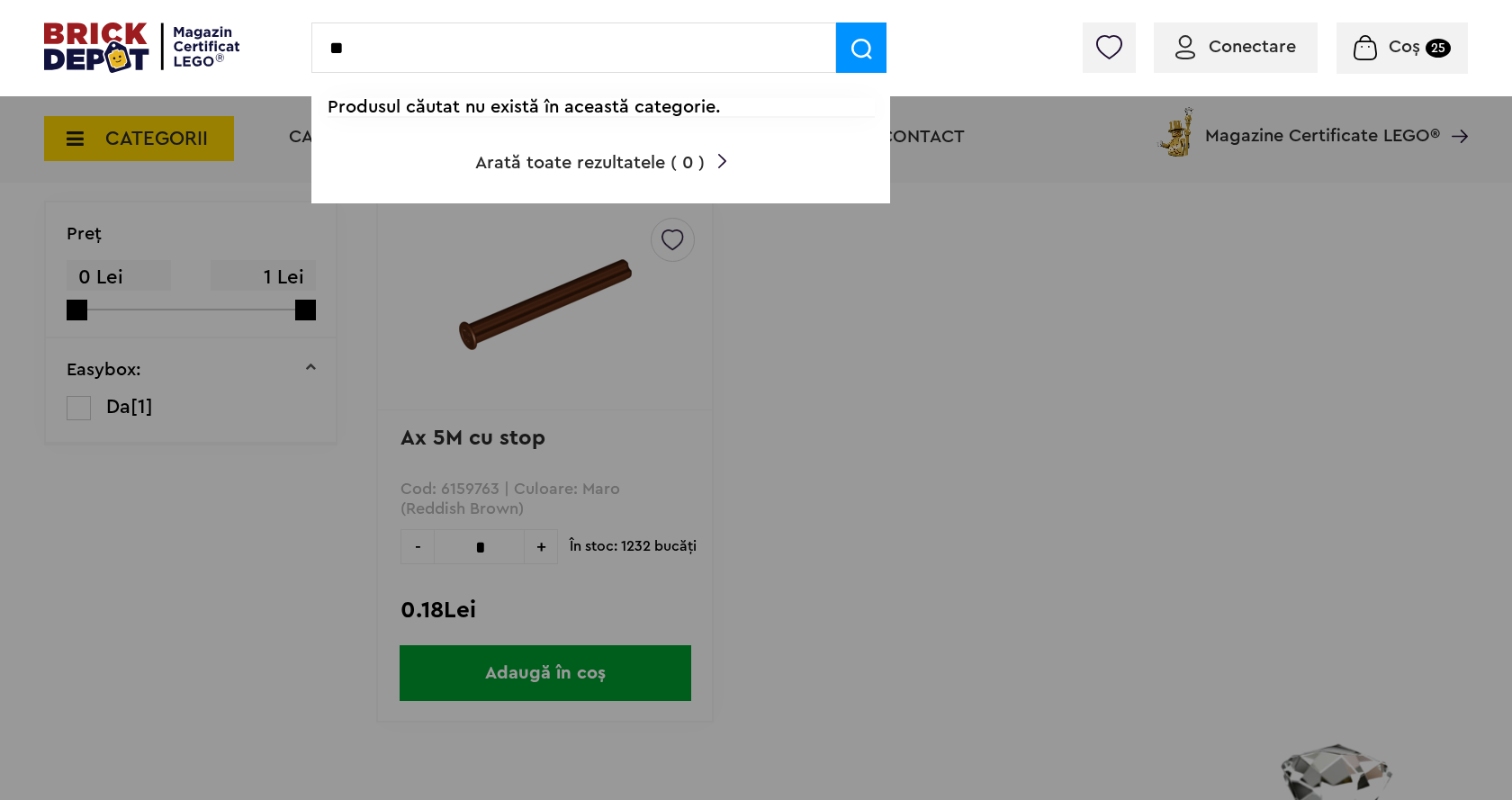
type input "*"
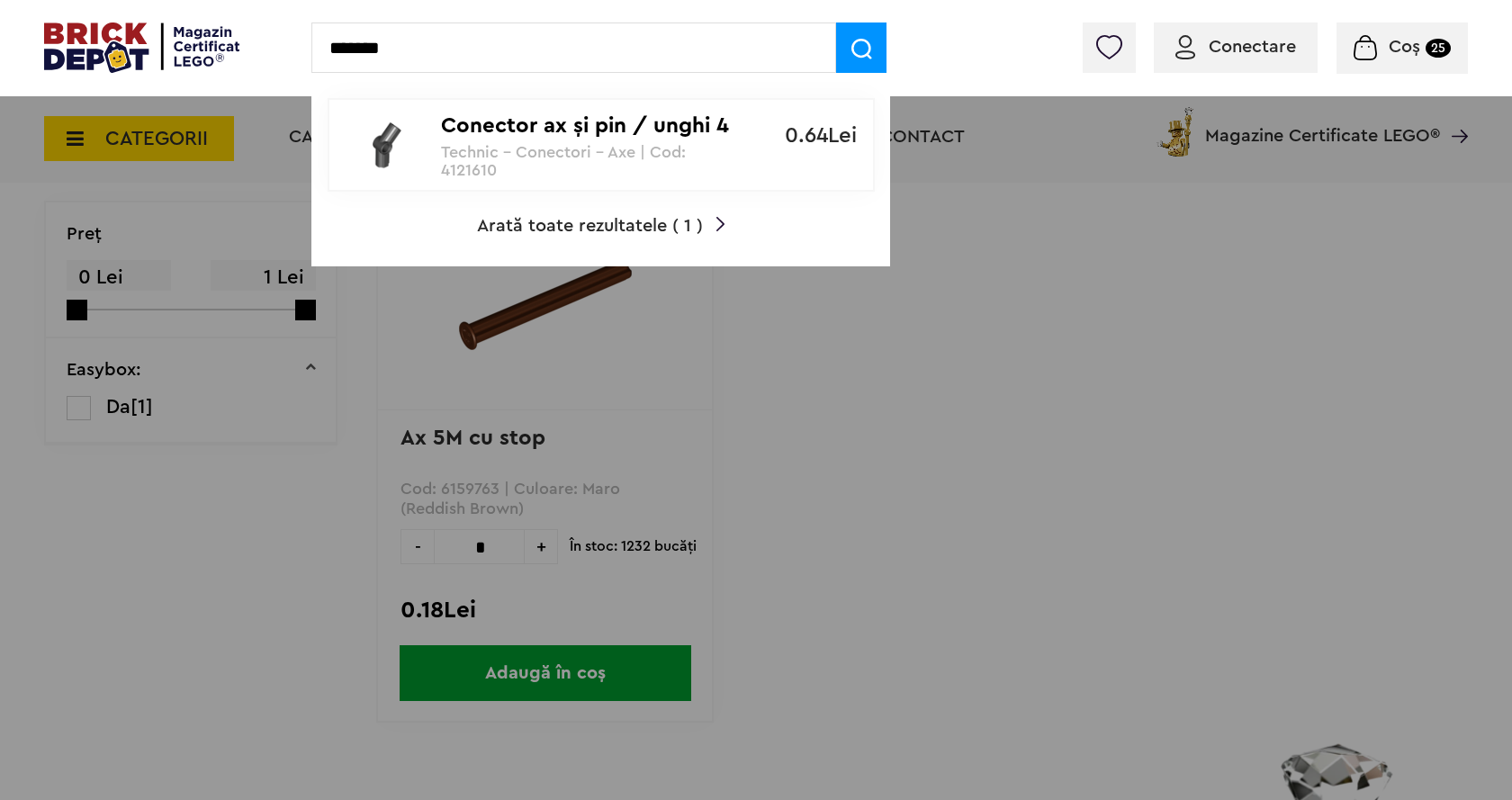
type input "*******"
click at [859, 44] on img at bounding box center [862, 50] width 21 height 21
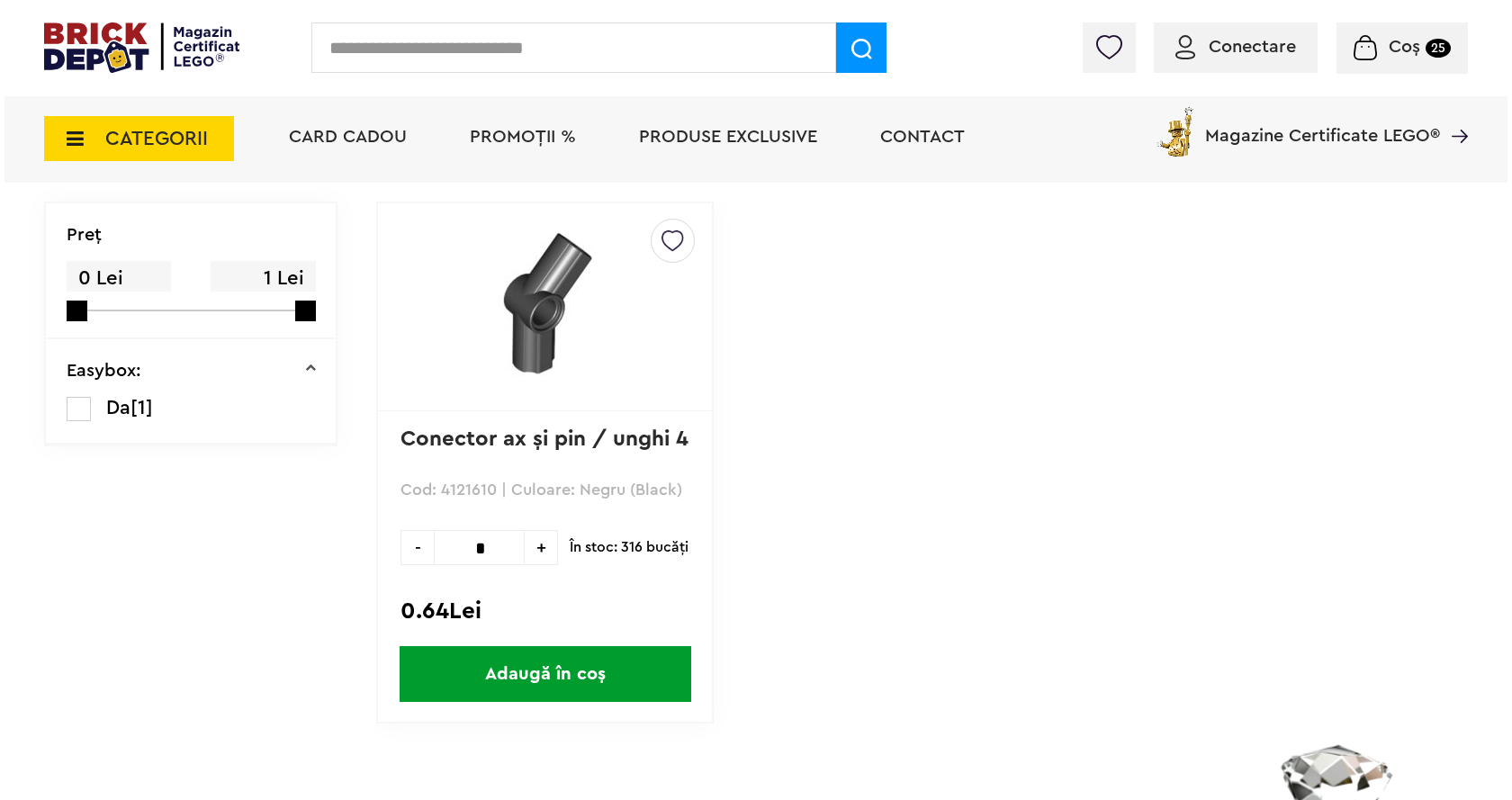
scroll to position [180, 0]
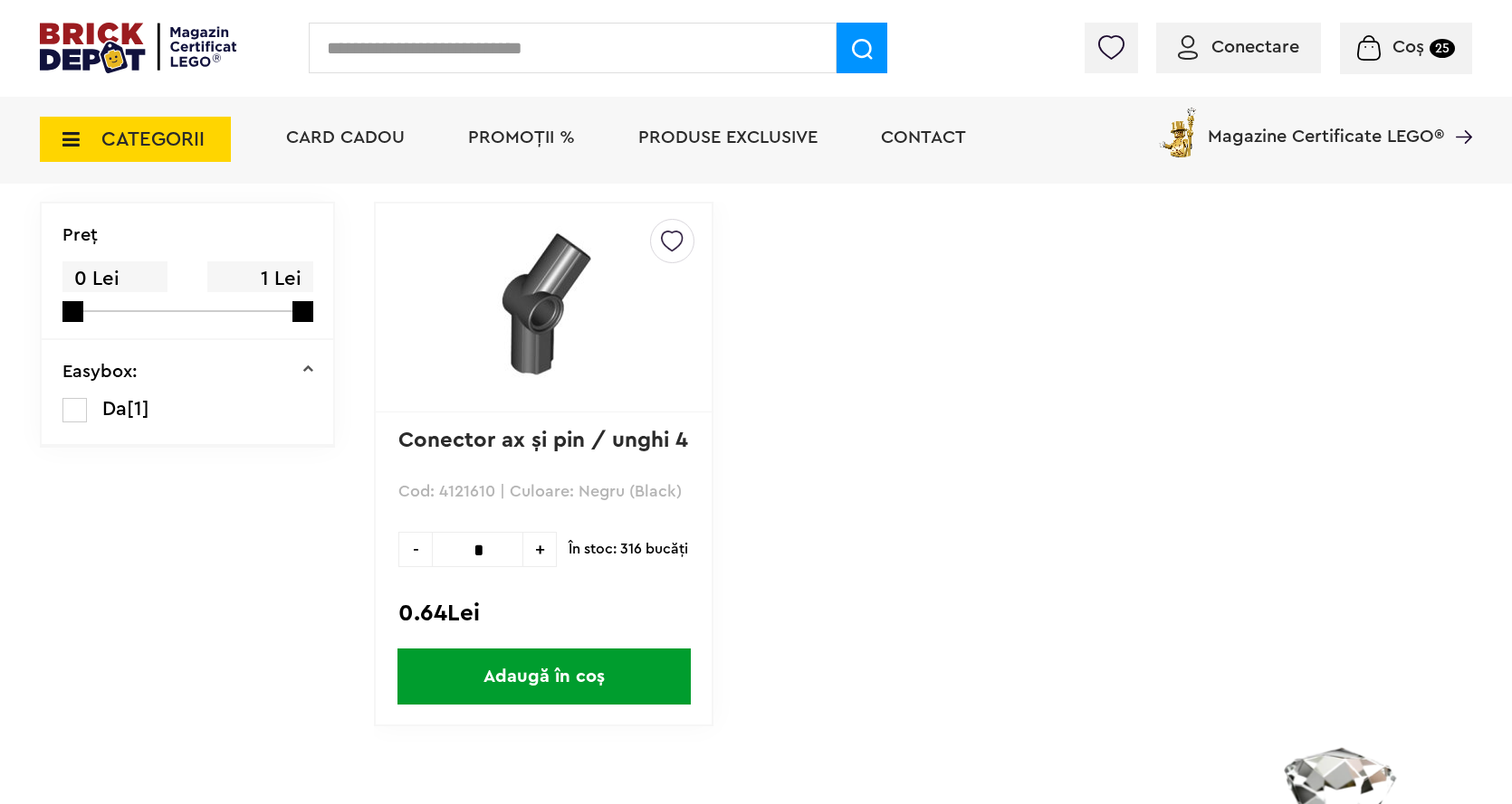
click at [516, 542] on input "*" at bounding box center [477, 549] width 91 height 35
click at [533, 540] on span "+" at bounding box center [540, 549] width 34 height 35
type input "*"
click at [544, 671] on span "Adaugă în coș" at bounding box center [544, 677] width 293 height 57
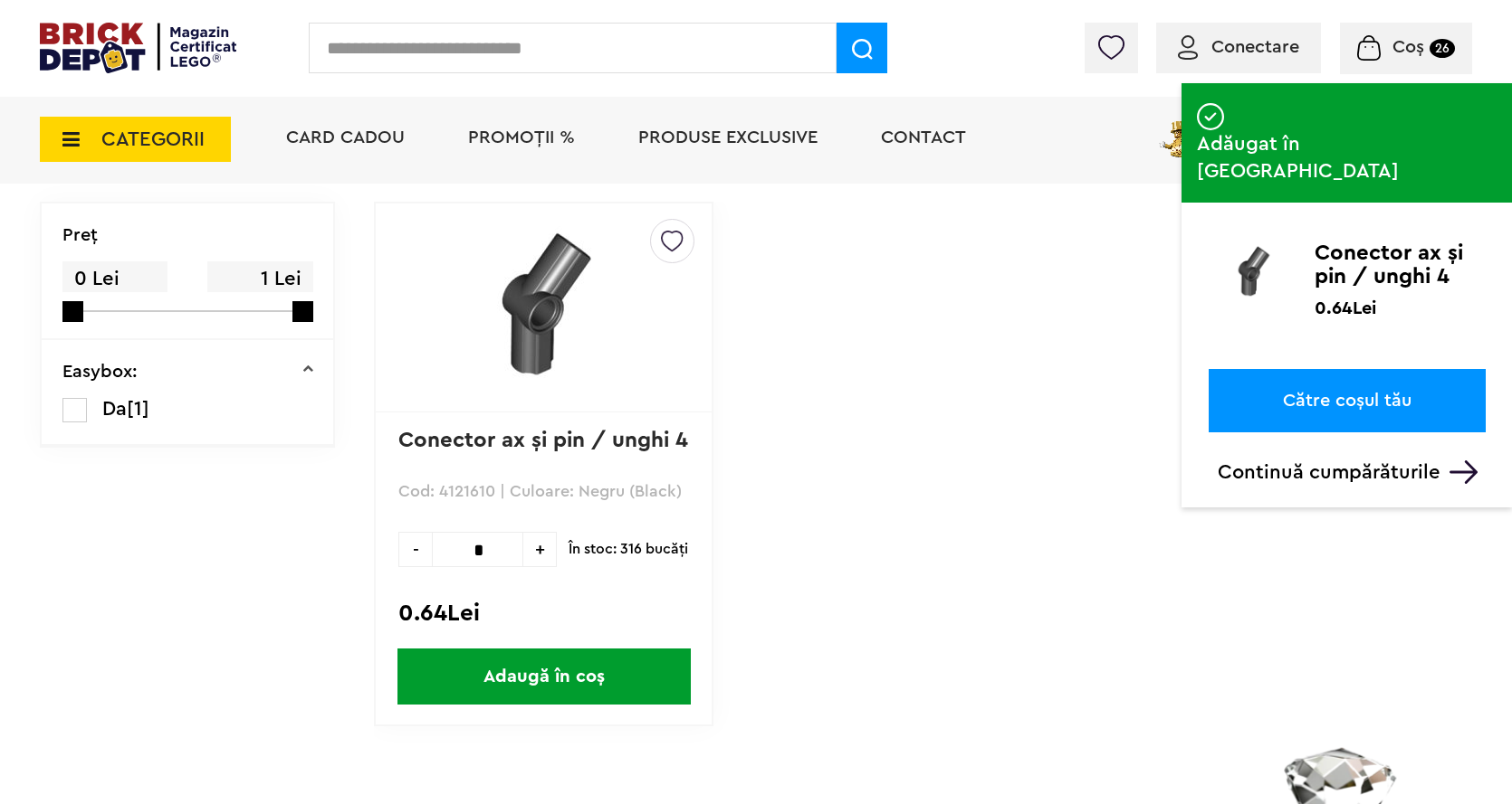
click at [390, 54] on input "text" at bounding box center [572, 48] width 527 height 51
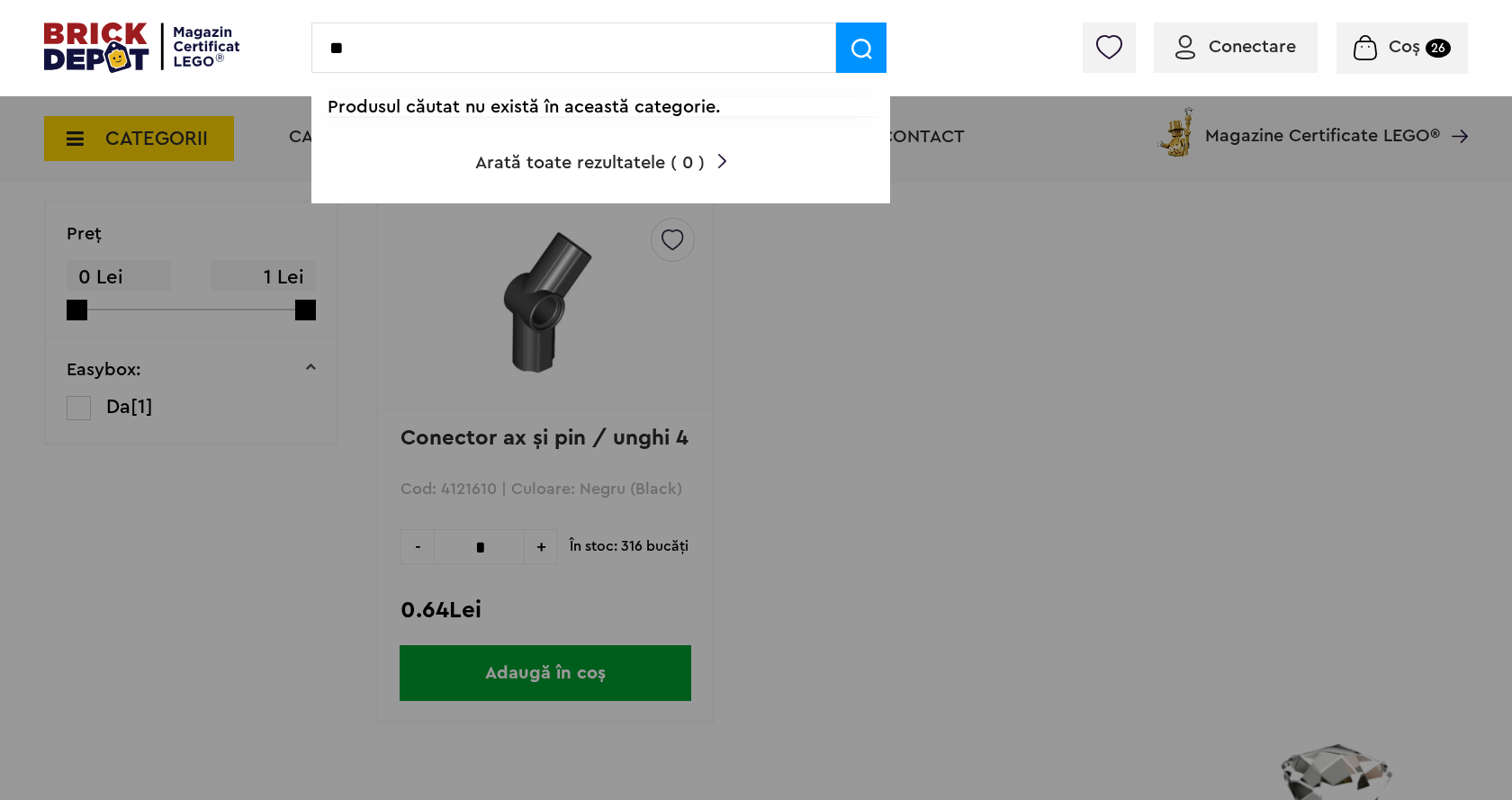
type input "*"
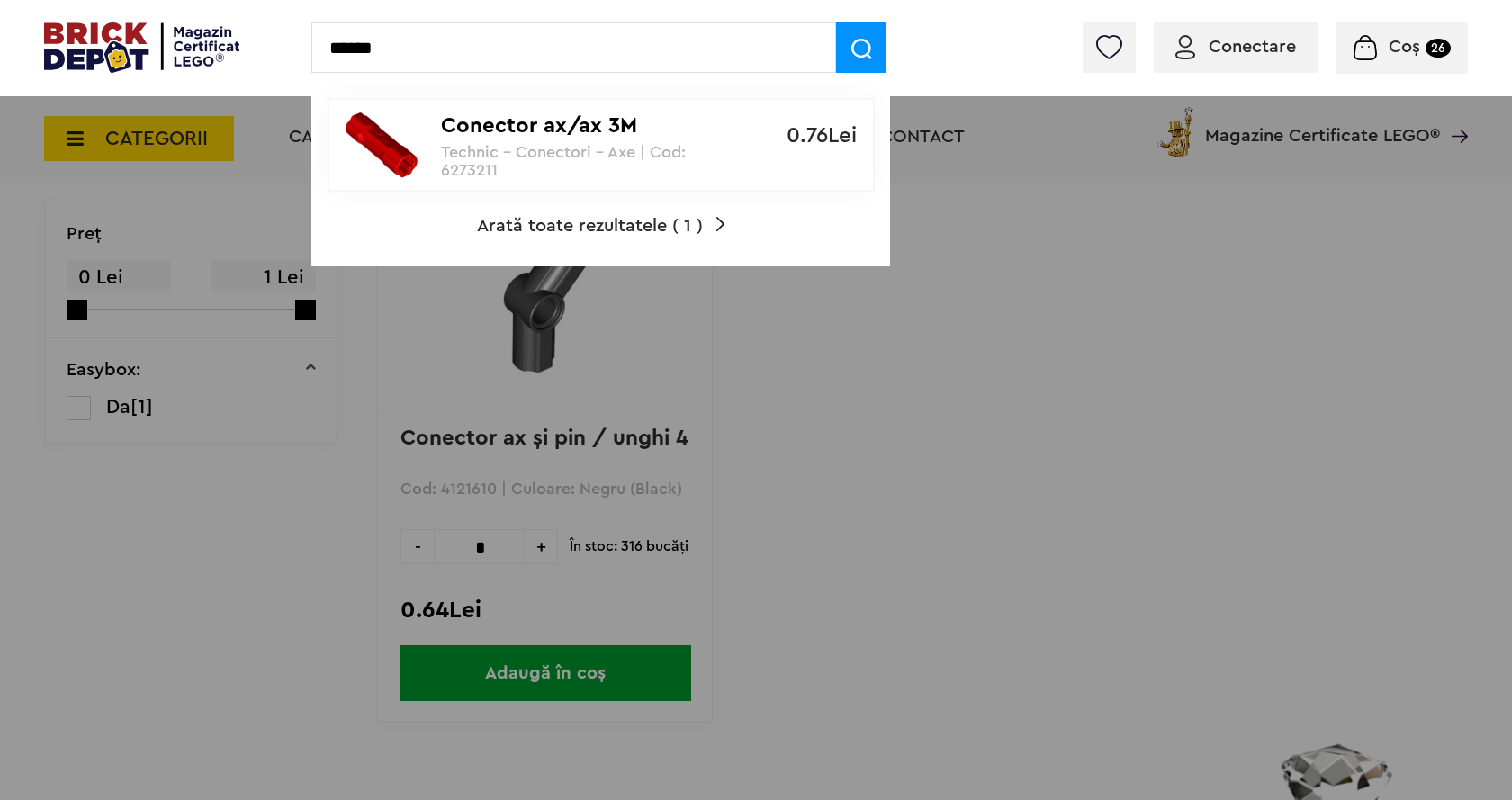
type input "******"
click at [849, 55] on span at bounding box center [861, 48] width 51 height 51
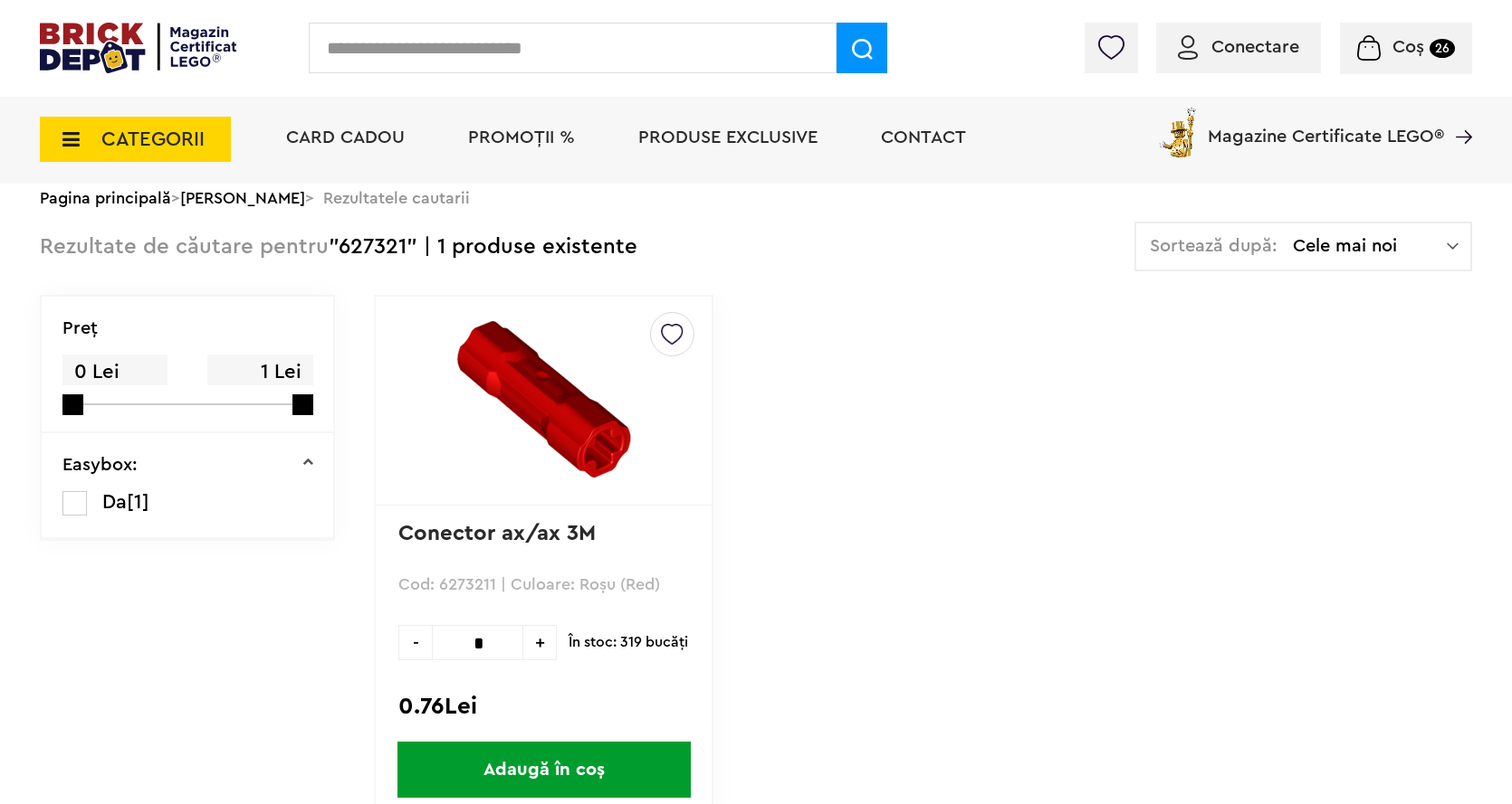
scroll to position [181, 0]
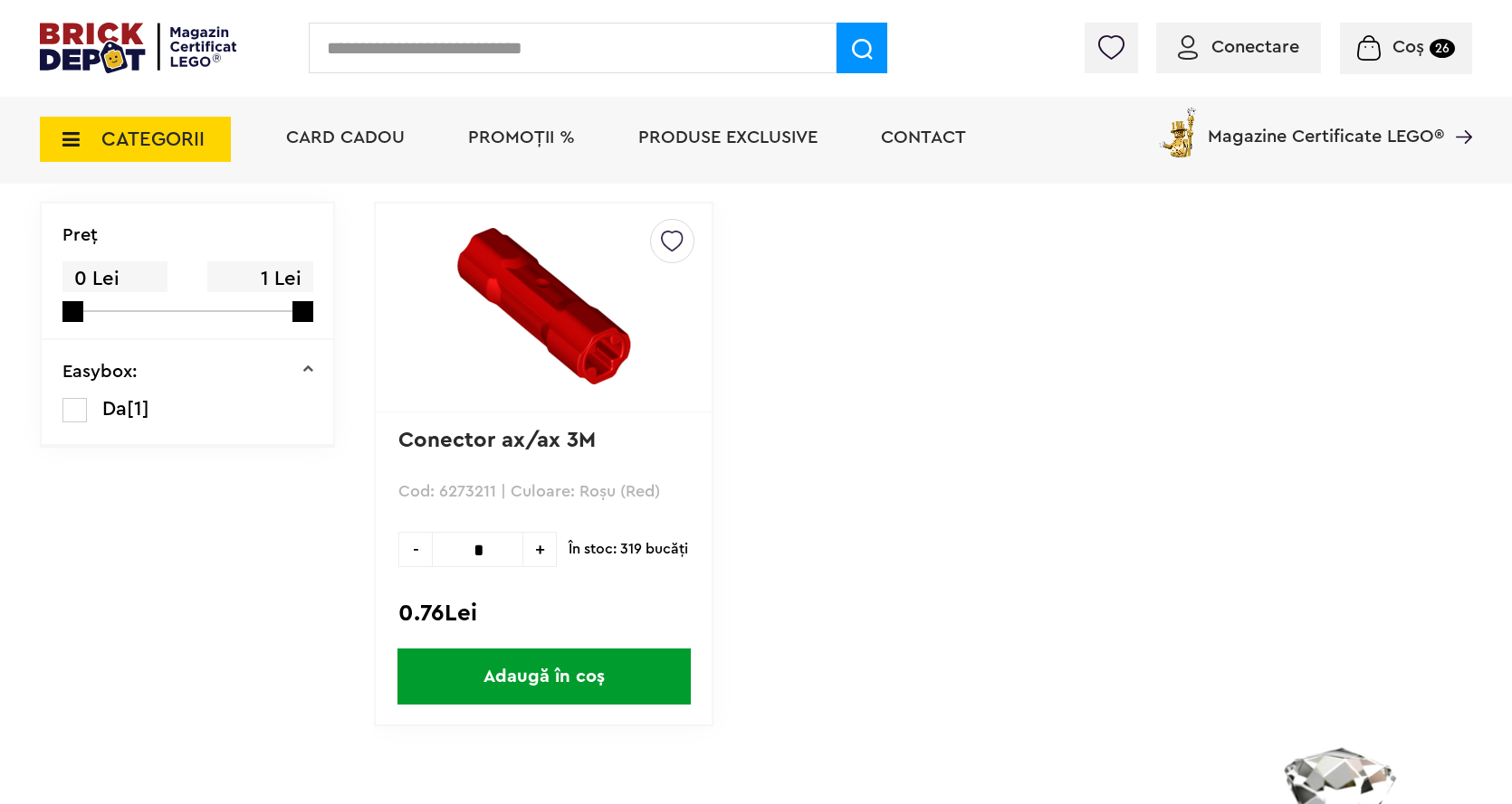
click at [548, 685] on span "Adaugă în coș" at bounding box center [544, 677] width 293 height 57
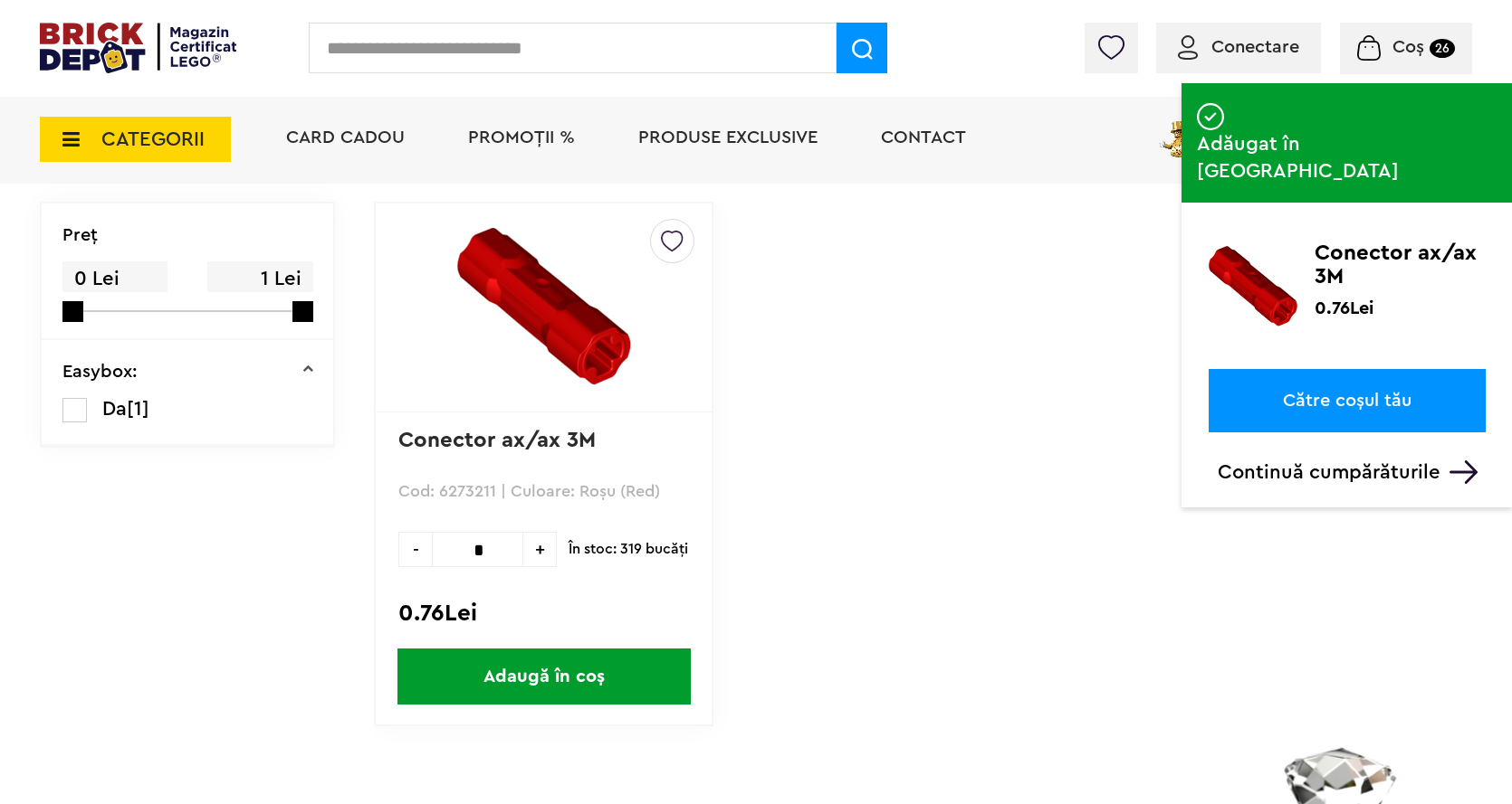
click at [457, 39] on input "text" at bounding box center [572, 48] width 527 height 51
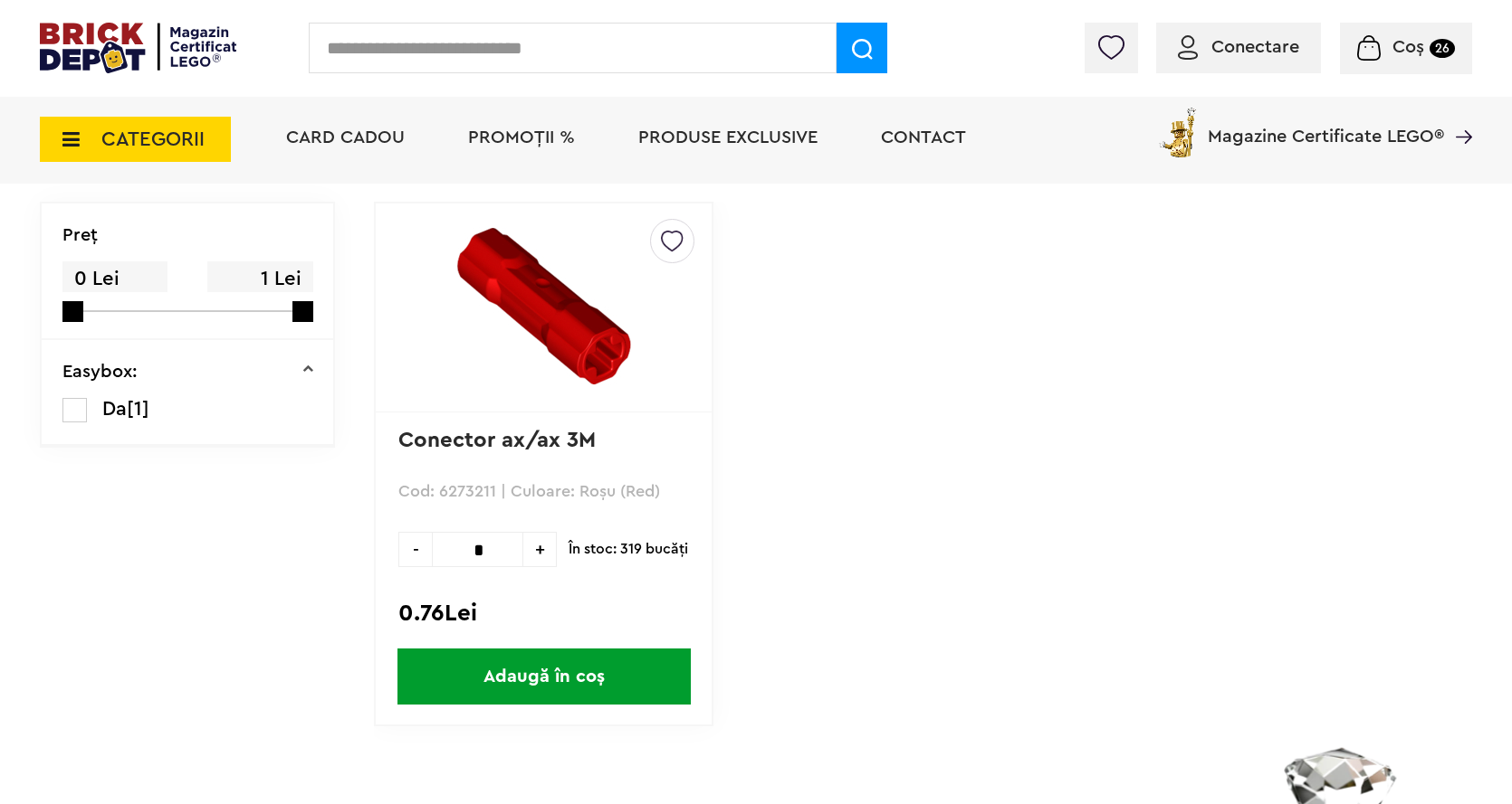
click at [590, 358] on img at bounding box center [544, 305] width 174 height 173
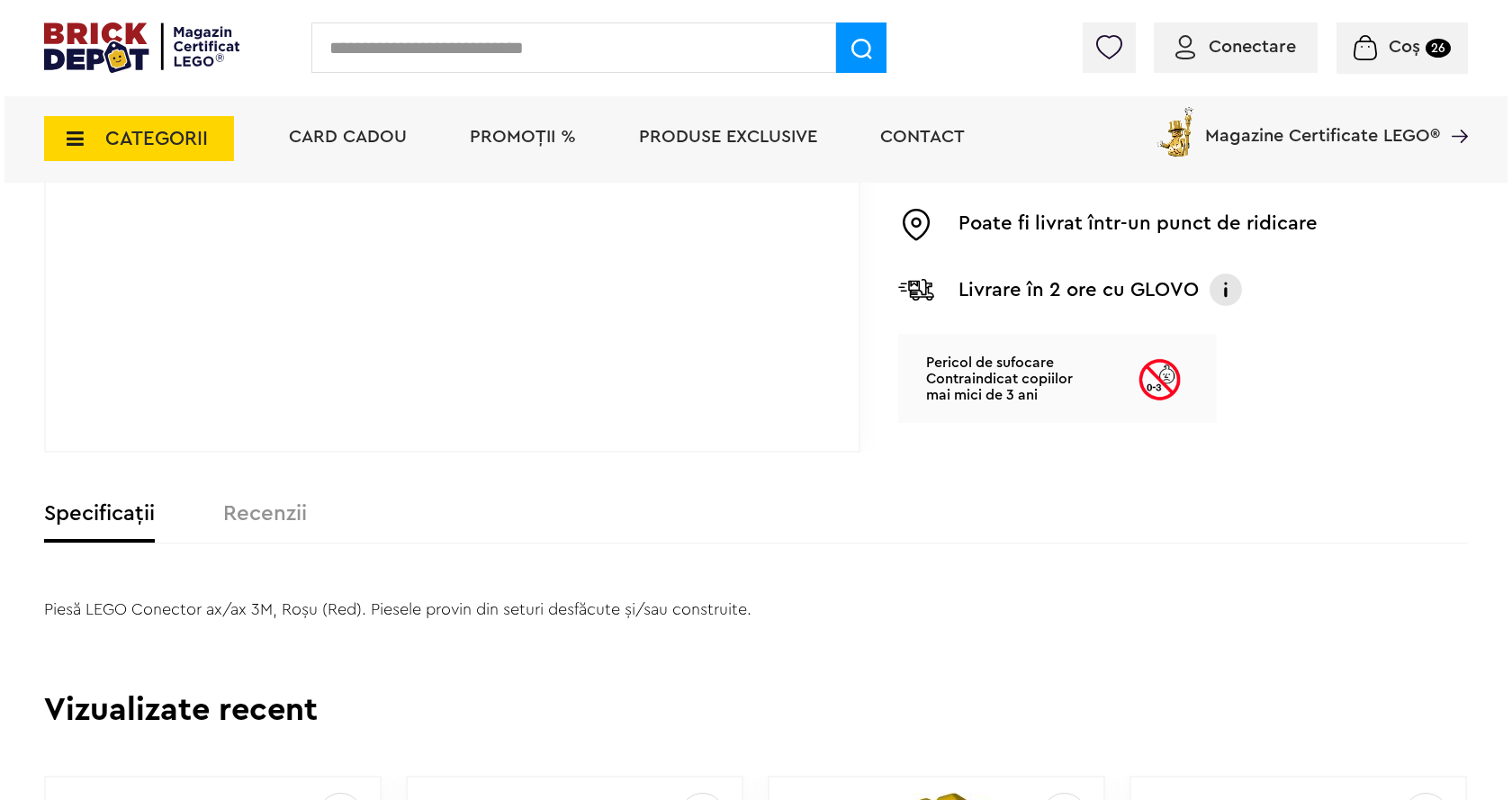
scroll to position [1080, 0]
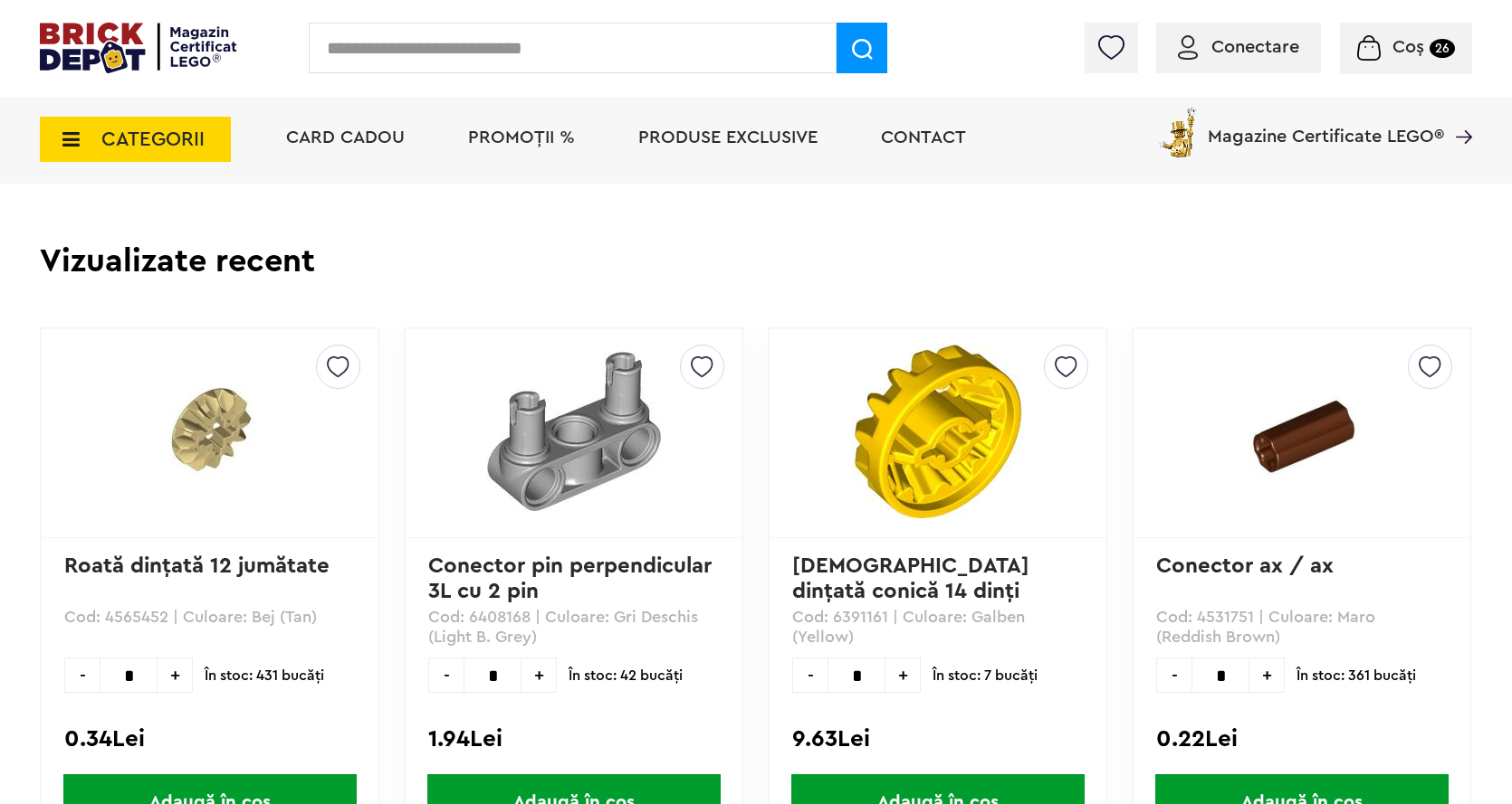
click at [394, 44] on input "text" at bounding box center [572, 48] width 527 height 51
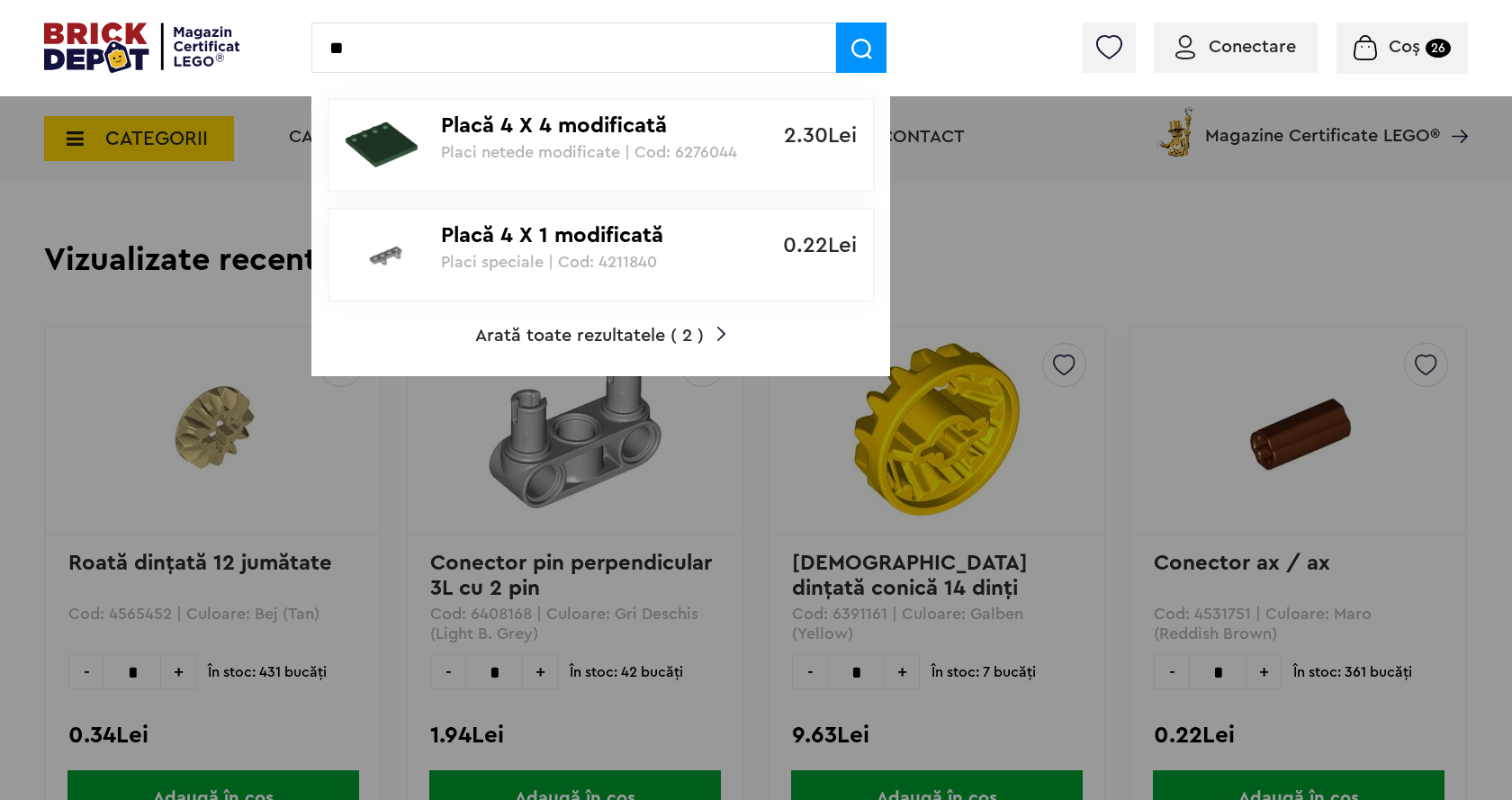
type input "*"
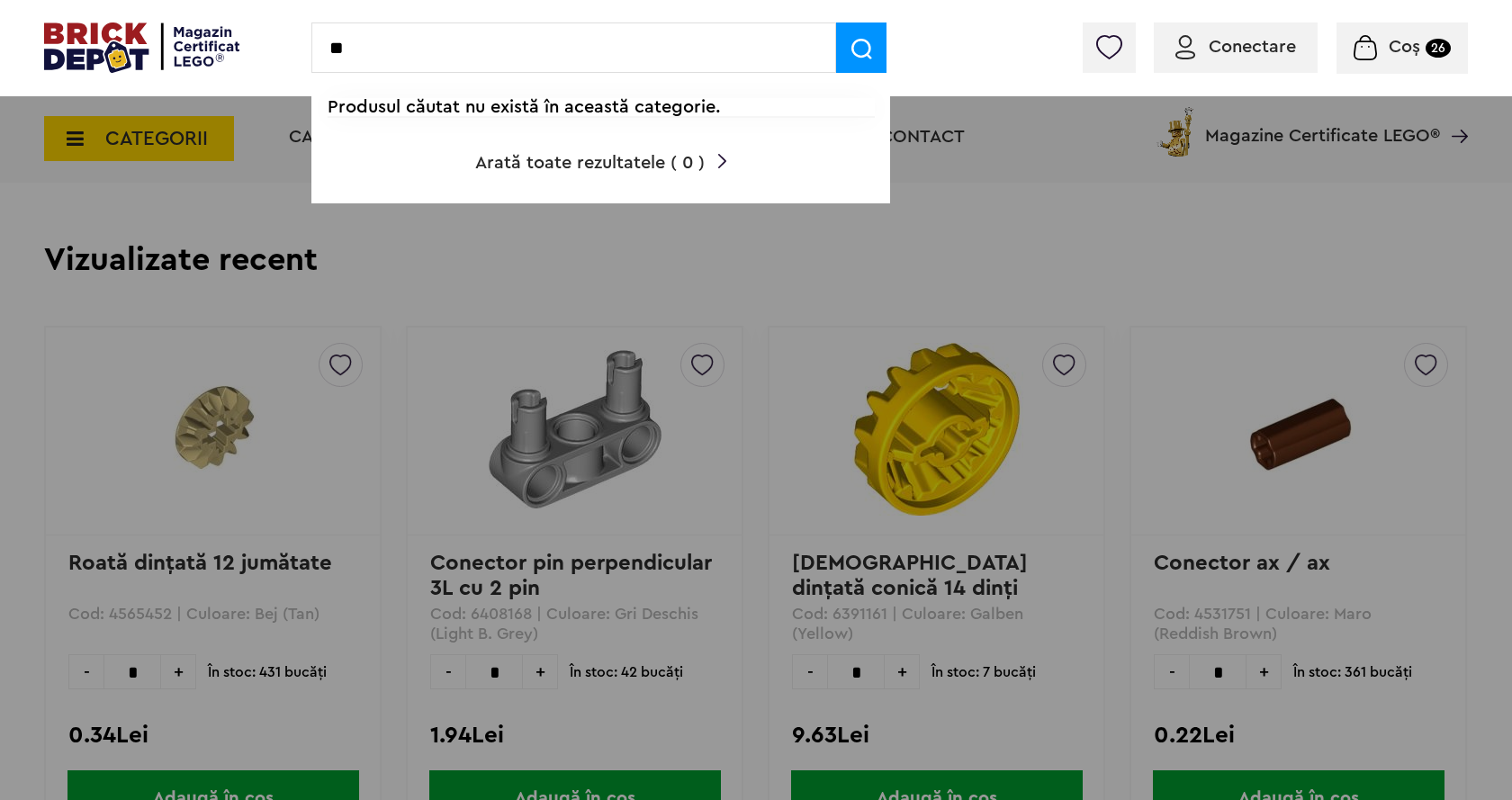
type input "*"
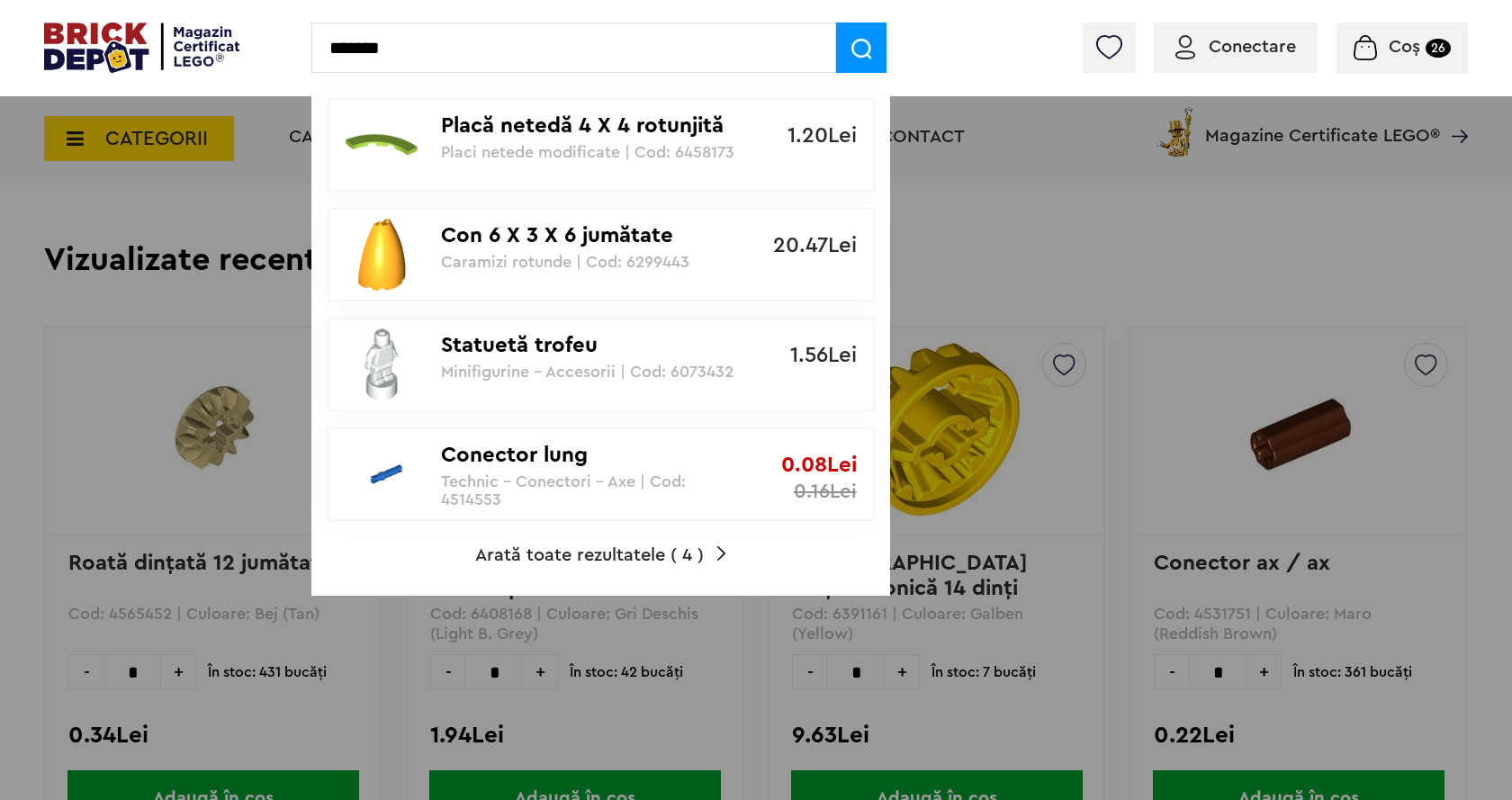
type input "*******"
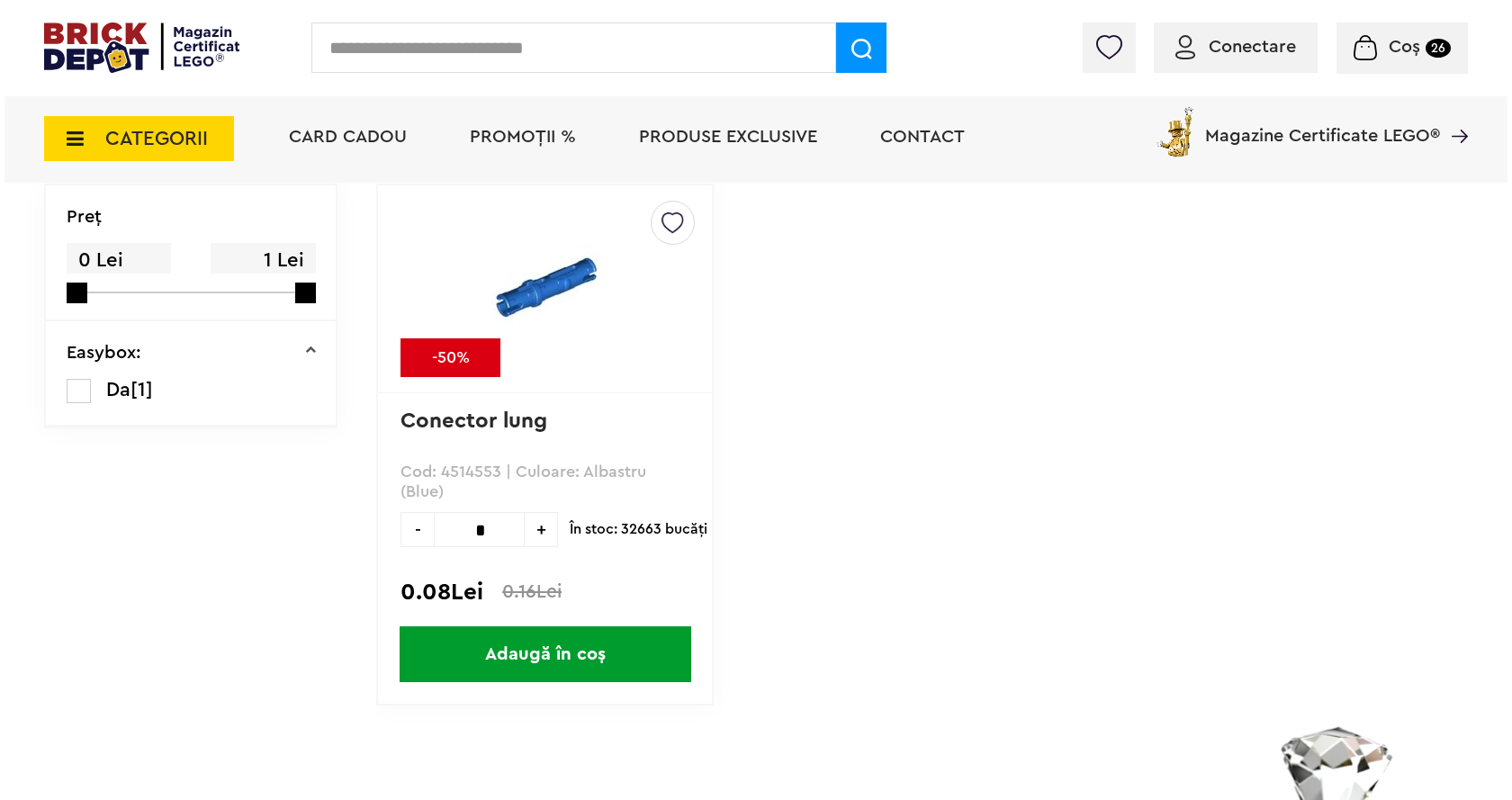
scroll to position [270, 0]
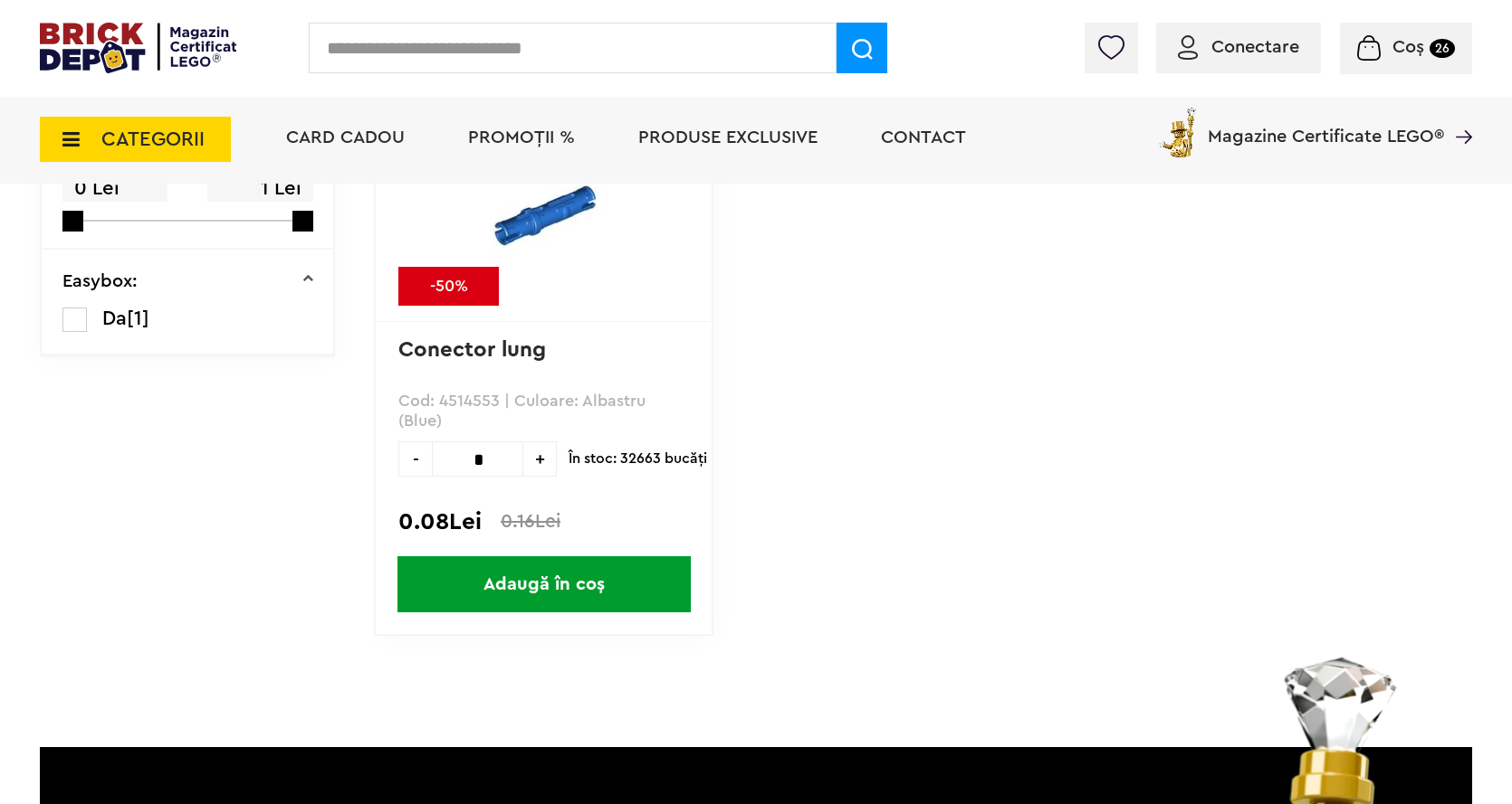
click at [500, 453] on input "*" at bounding box center [477, 459] width 91 height 35
type input "**"
click at [508, 582] on span "Adaugă în coș" at bounding box center [544, 585] width 293 height 57
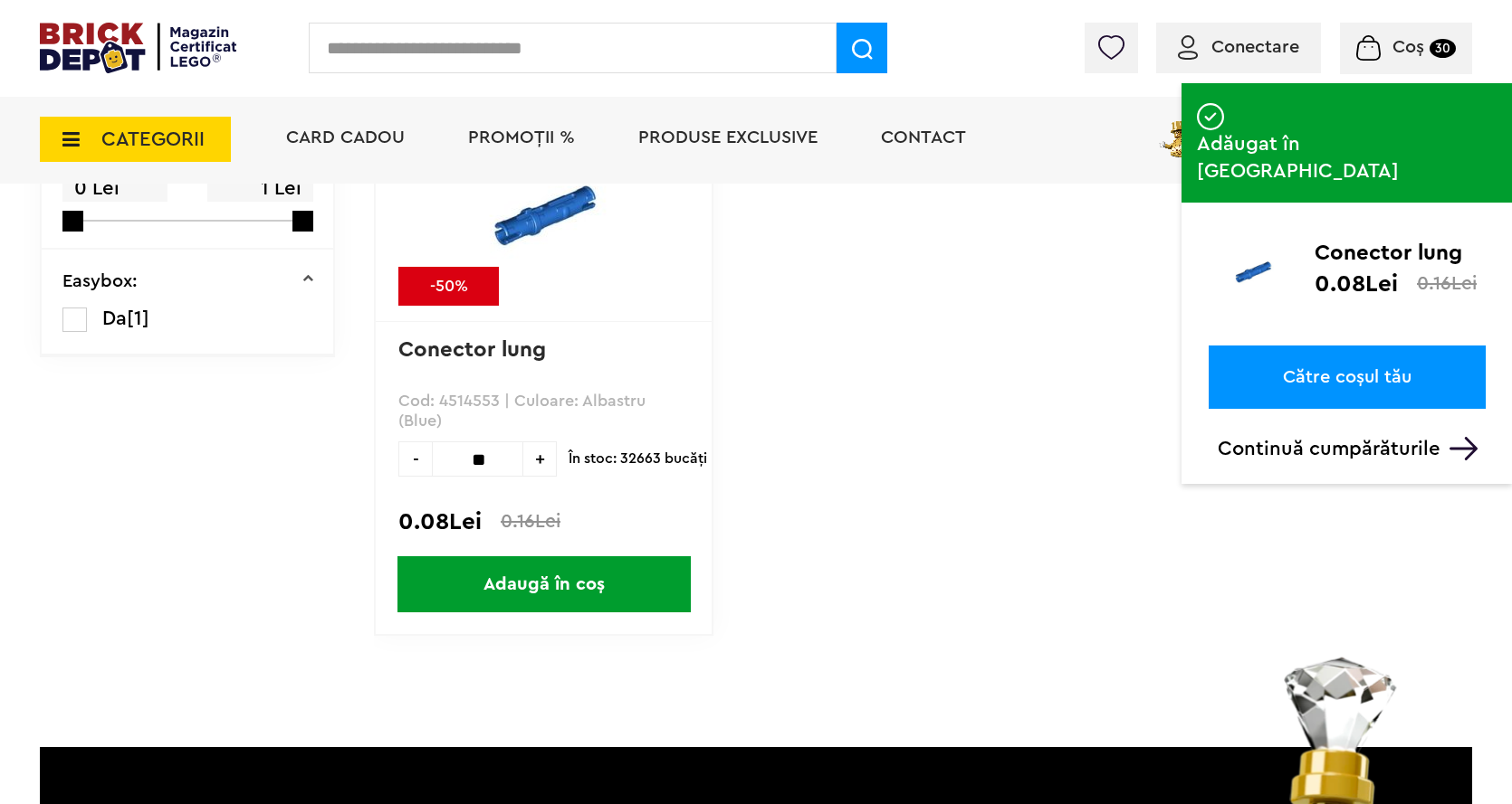
click at [398, 52] on input "text" at bounding box center [572, 48] width 527 height 51
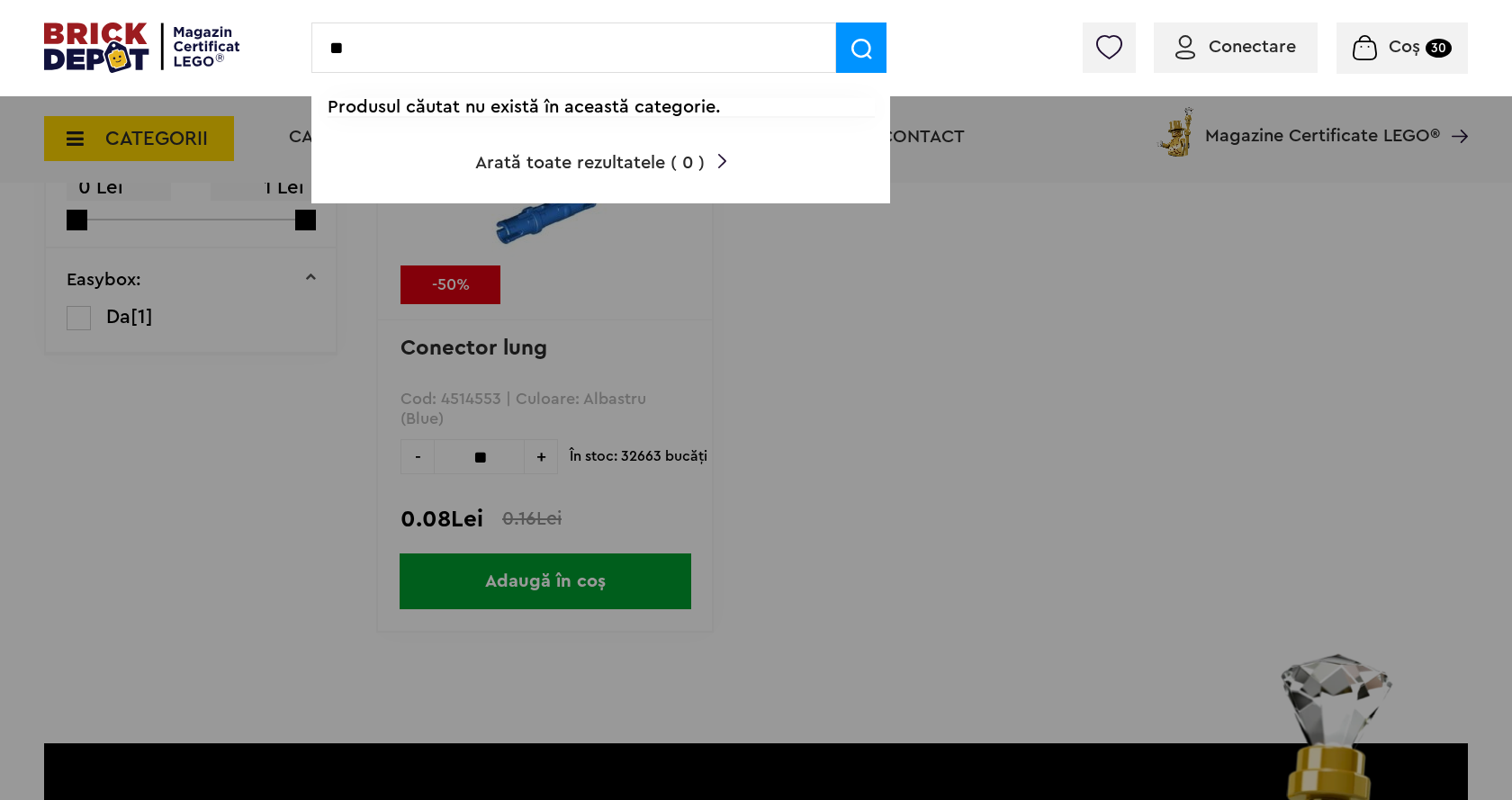
type input "*"
type input "*******"
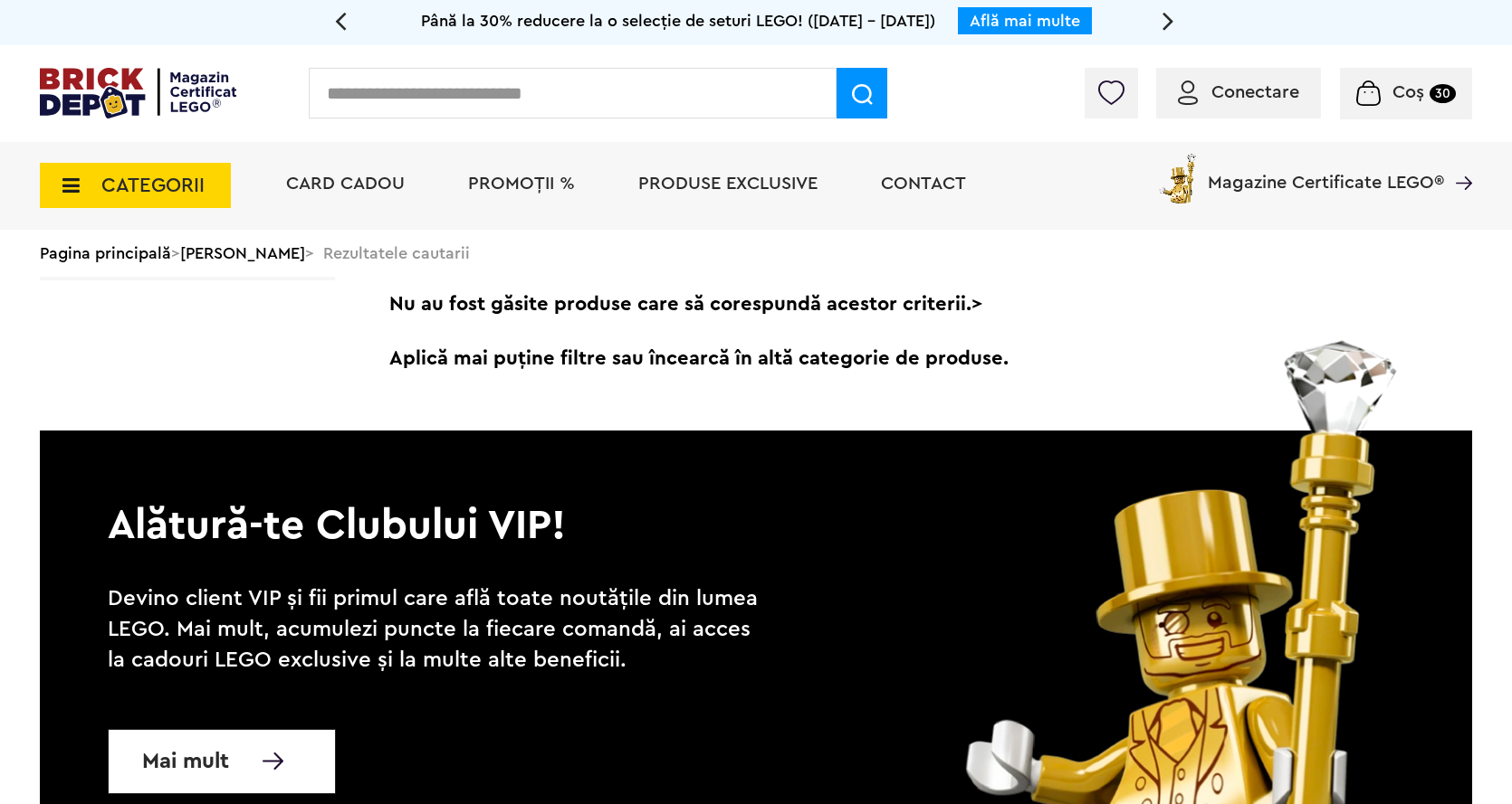
click at [479, 87] on input "text" at bounding box center [572, 93] width 527 height 51
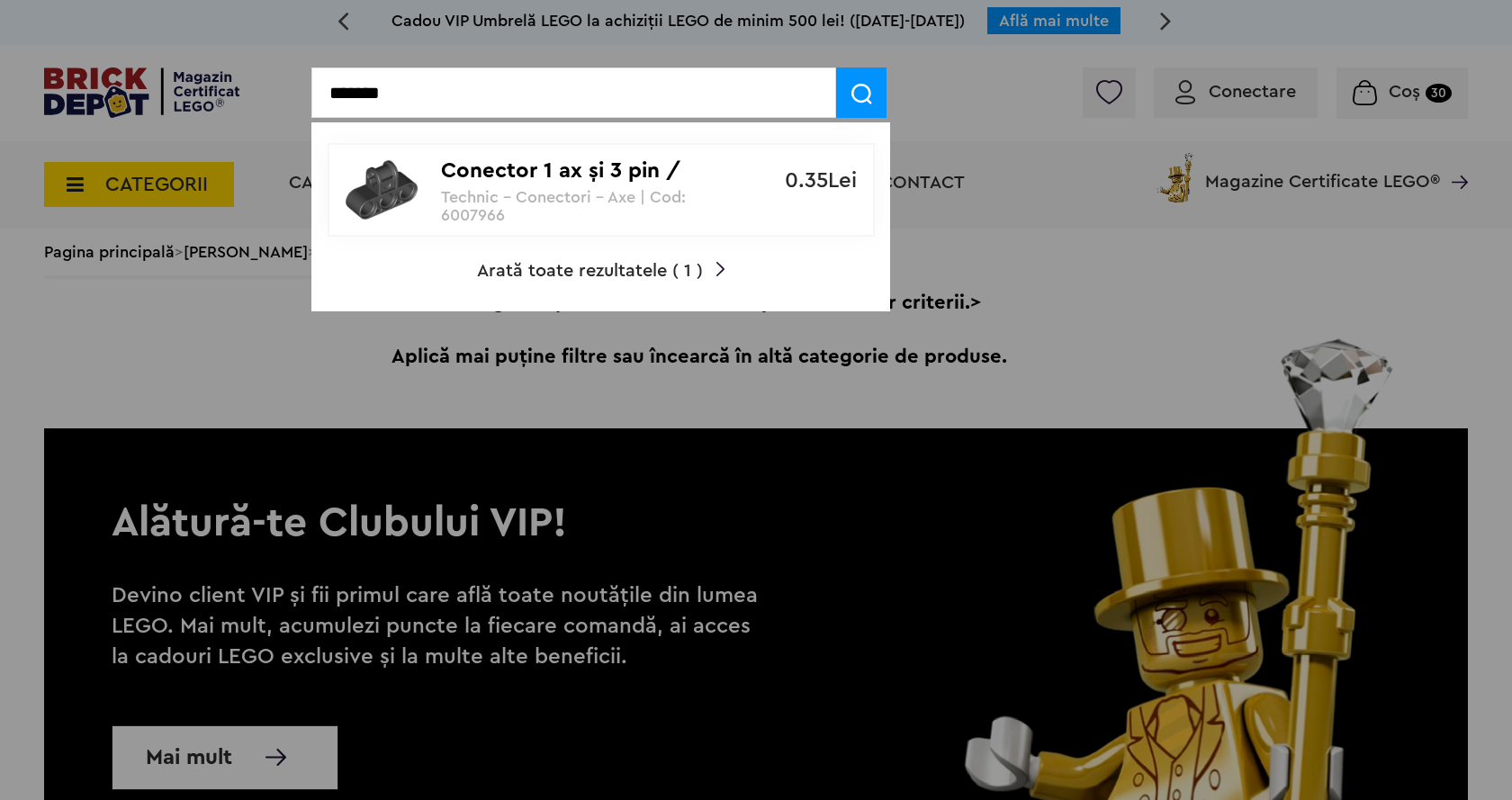
type input "*******"
click at [864, 94] on img at bounding box center [862, 94] width 21 height 21
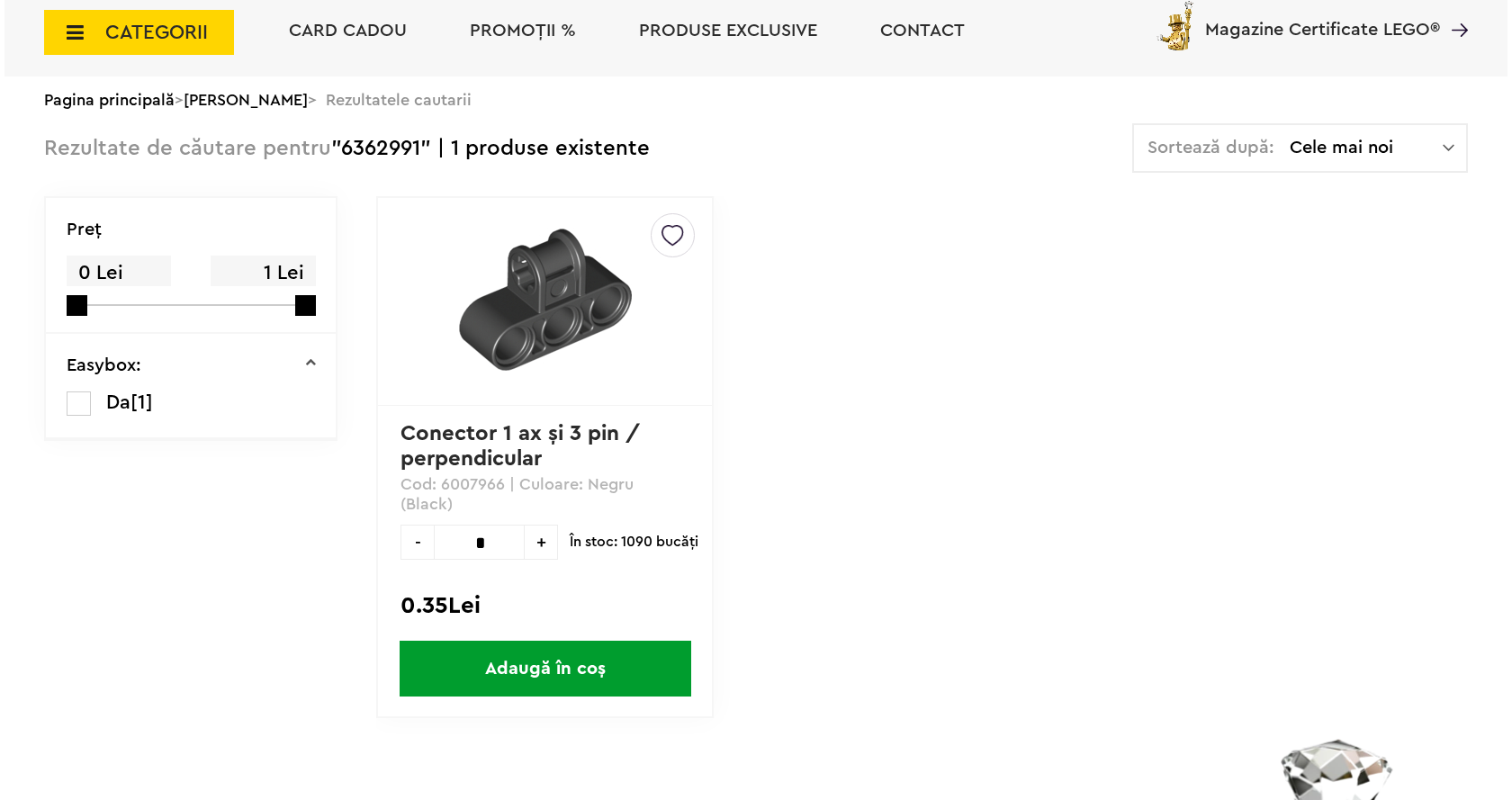
scroll to position [180, 0]
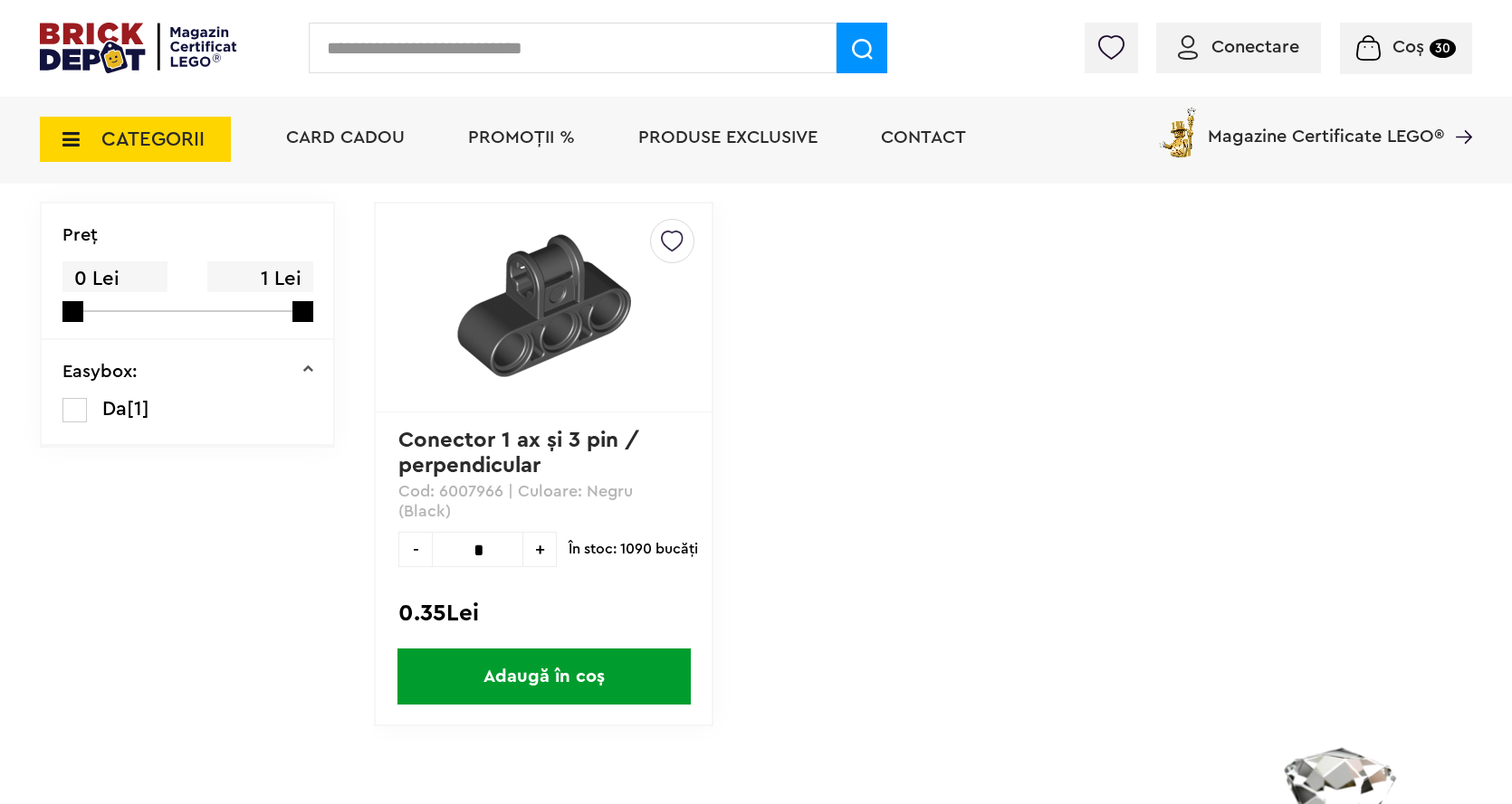
click at [537, 538] on span "+" at bounding box center [540, 549] width 34 height 35
type input "*"
click at [558, 666] on span "Adaugă în coș" at bounding box center [544, 677] width 293 height 57
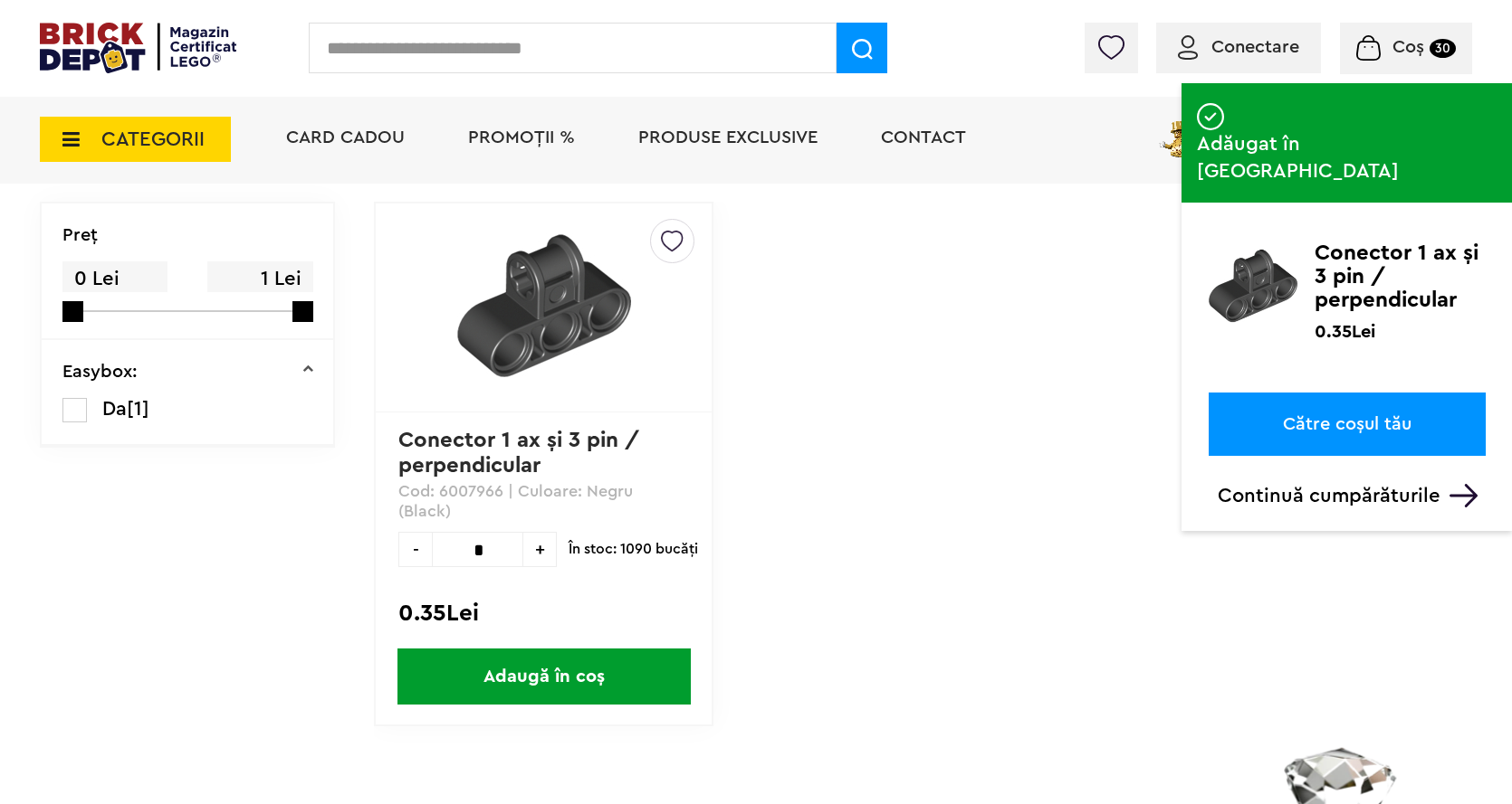
click at [502, 55] on input "text" at bounding box center [572, 48] width 527 height 51
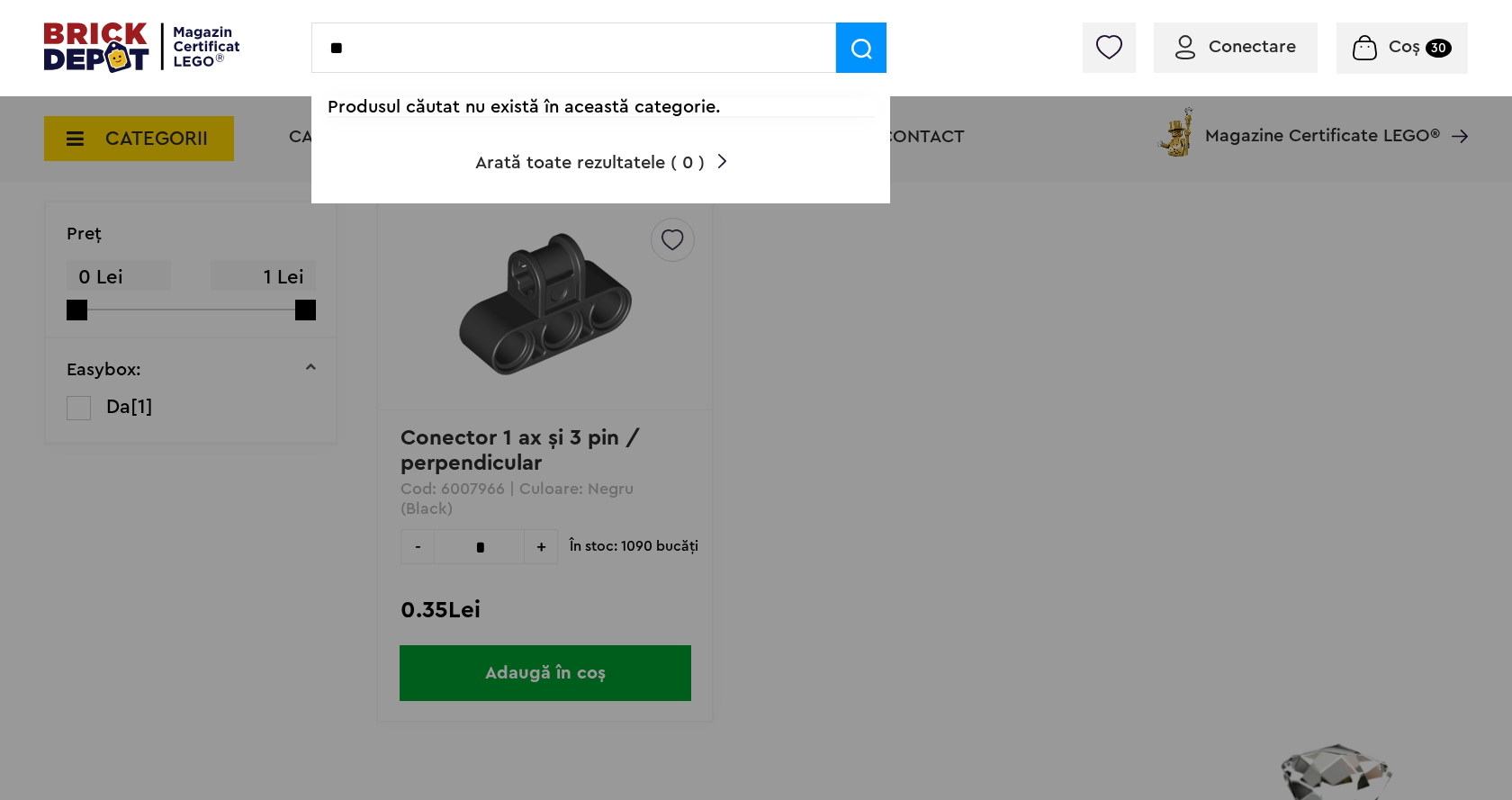
type input "*"
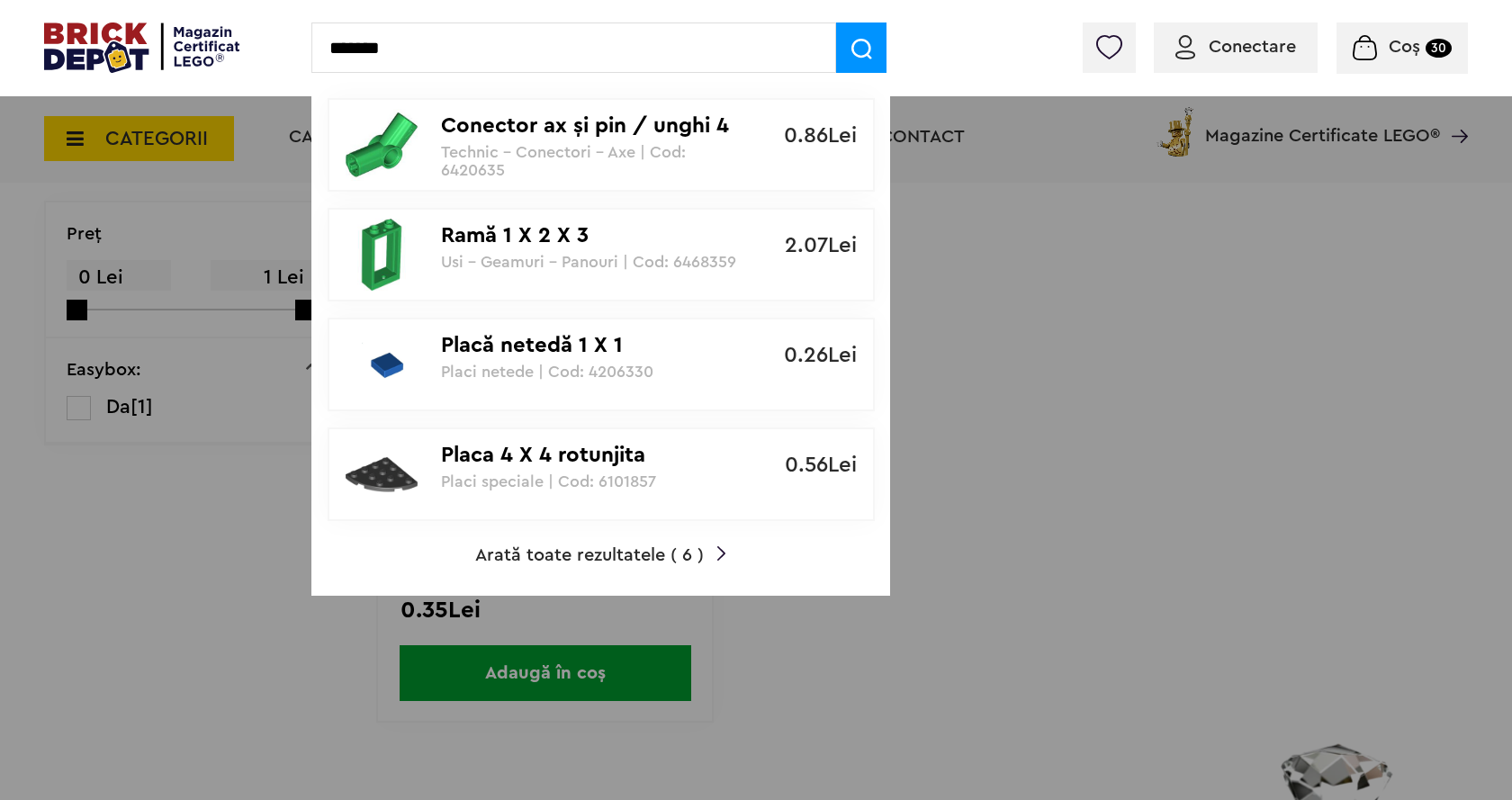
type input "*******"
click at [845, 49] on span at bounding box center [861, 48] width 51 height 51
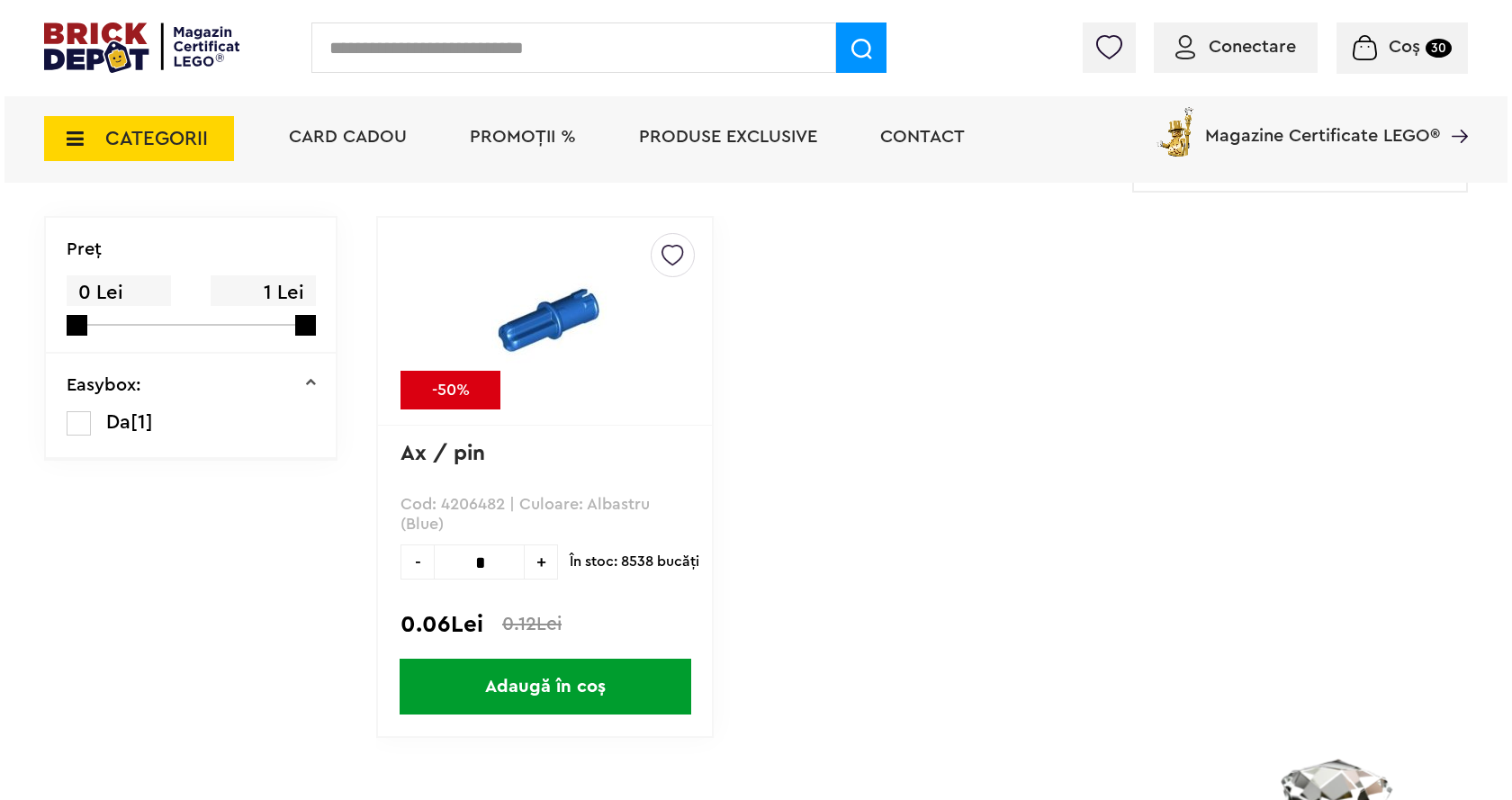
scroll to position [180, 0]
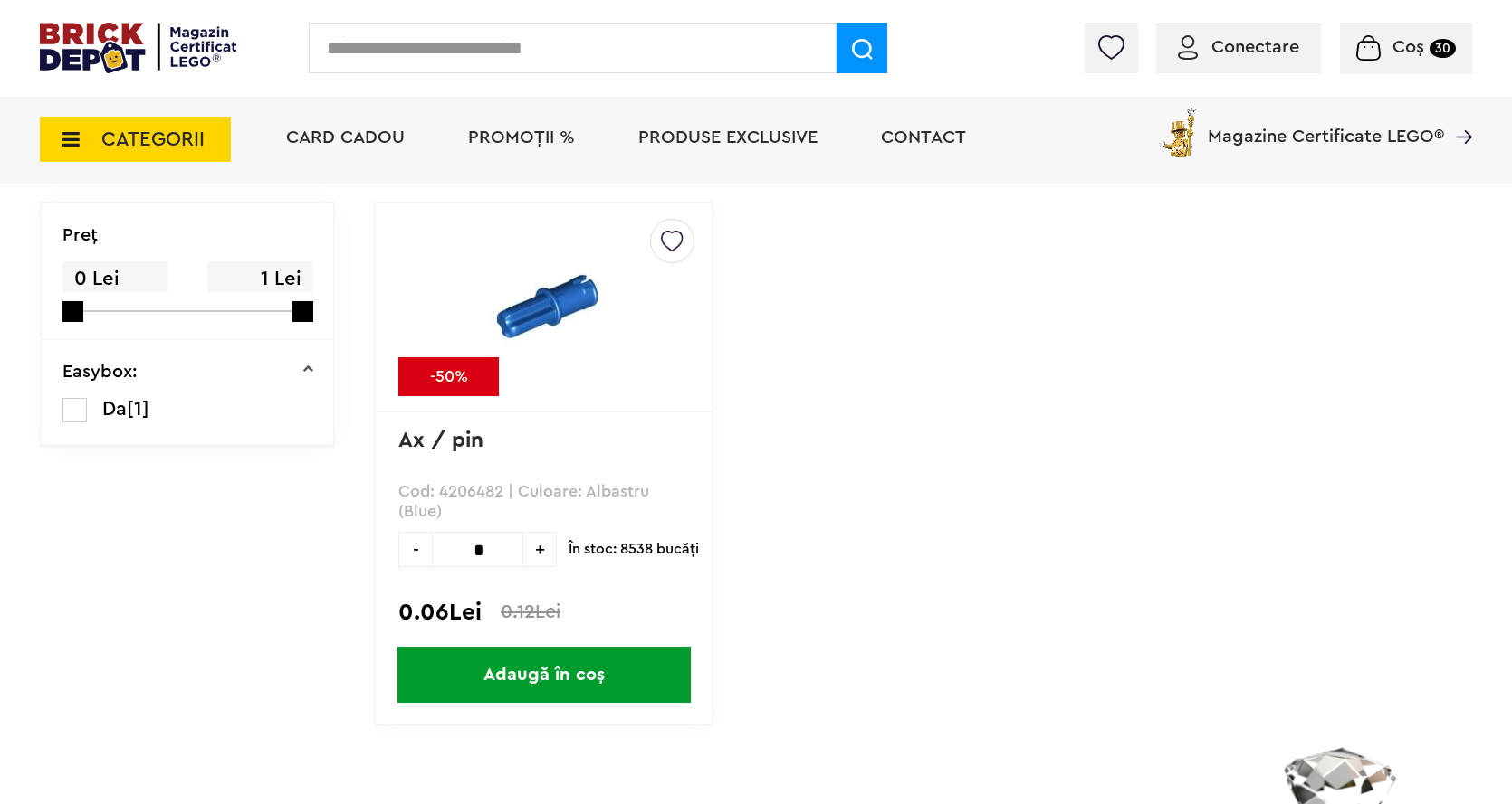
click at [502, 547] on input "*" at bounding box center [477, 549] width 91 height 35
type input "*"
type input "**"
click at [558, 700] on span "Adaugă în coș" at bounding box center [544, 675] width 293 height 57
click at [562, 677] on span "Adaugă în coș" at bounding box center [544, 675] width 293 height 57
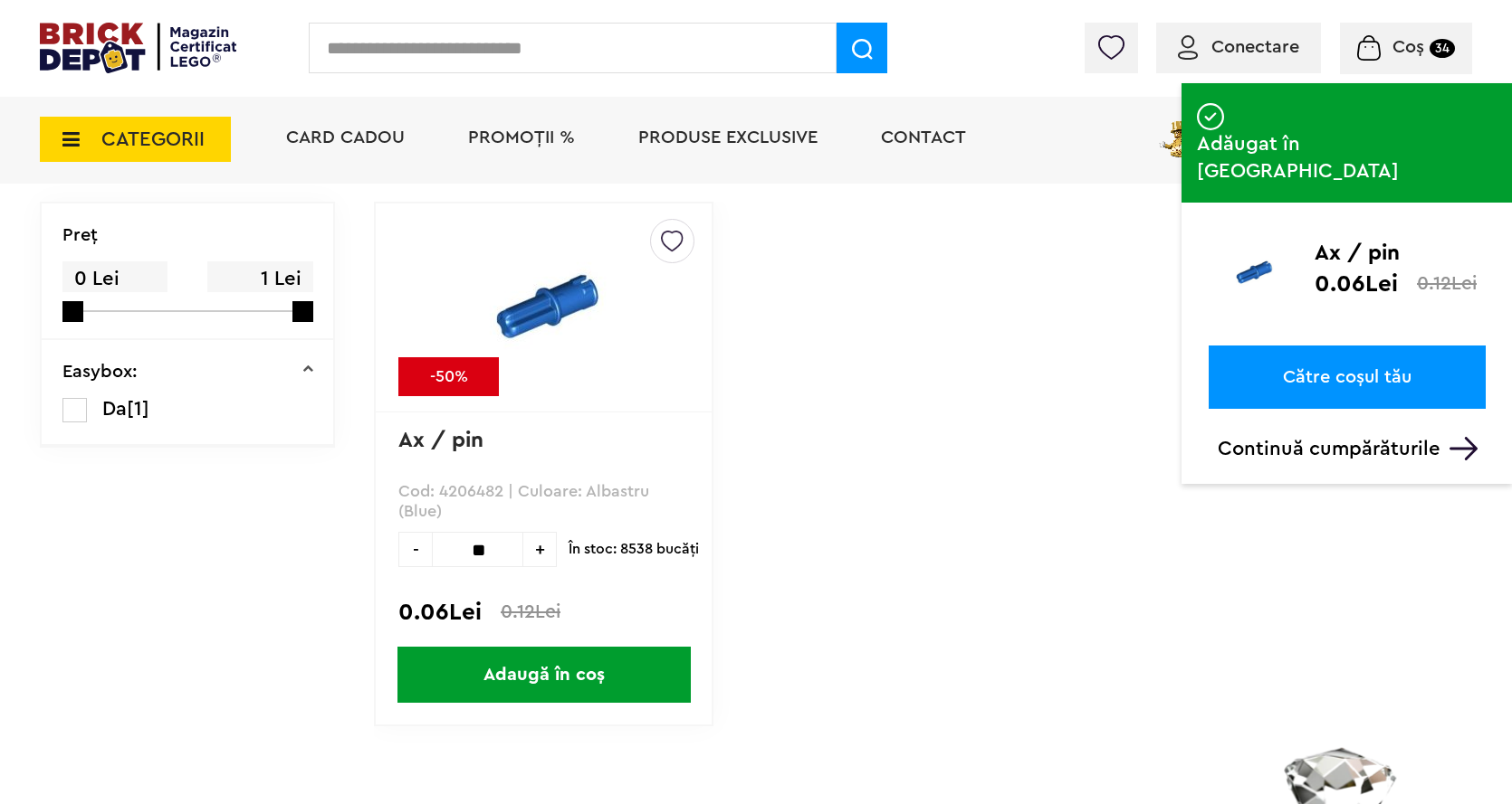
click at [439, 46] on input "text" at bounding box center [572, 48] width 527 height 51
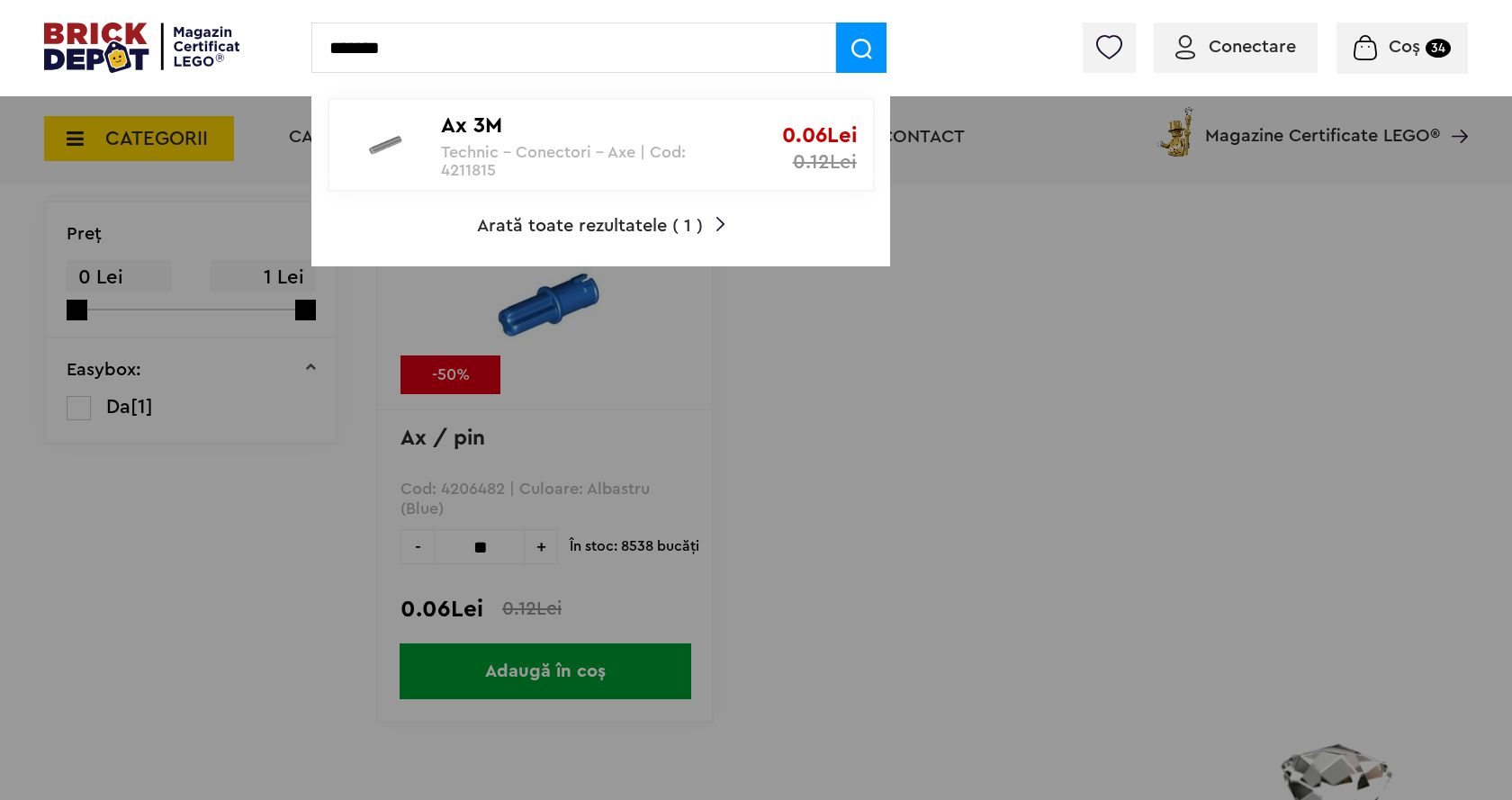
type input "*******"
click at [554, 140] on div "Ax 3M Technic - Conectori - Axe | Cod: 4211815" at bounding box center [591, 139] width 300 height 79
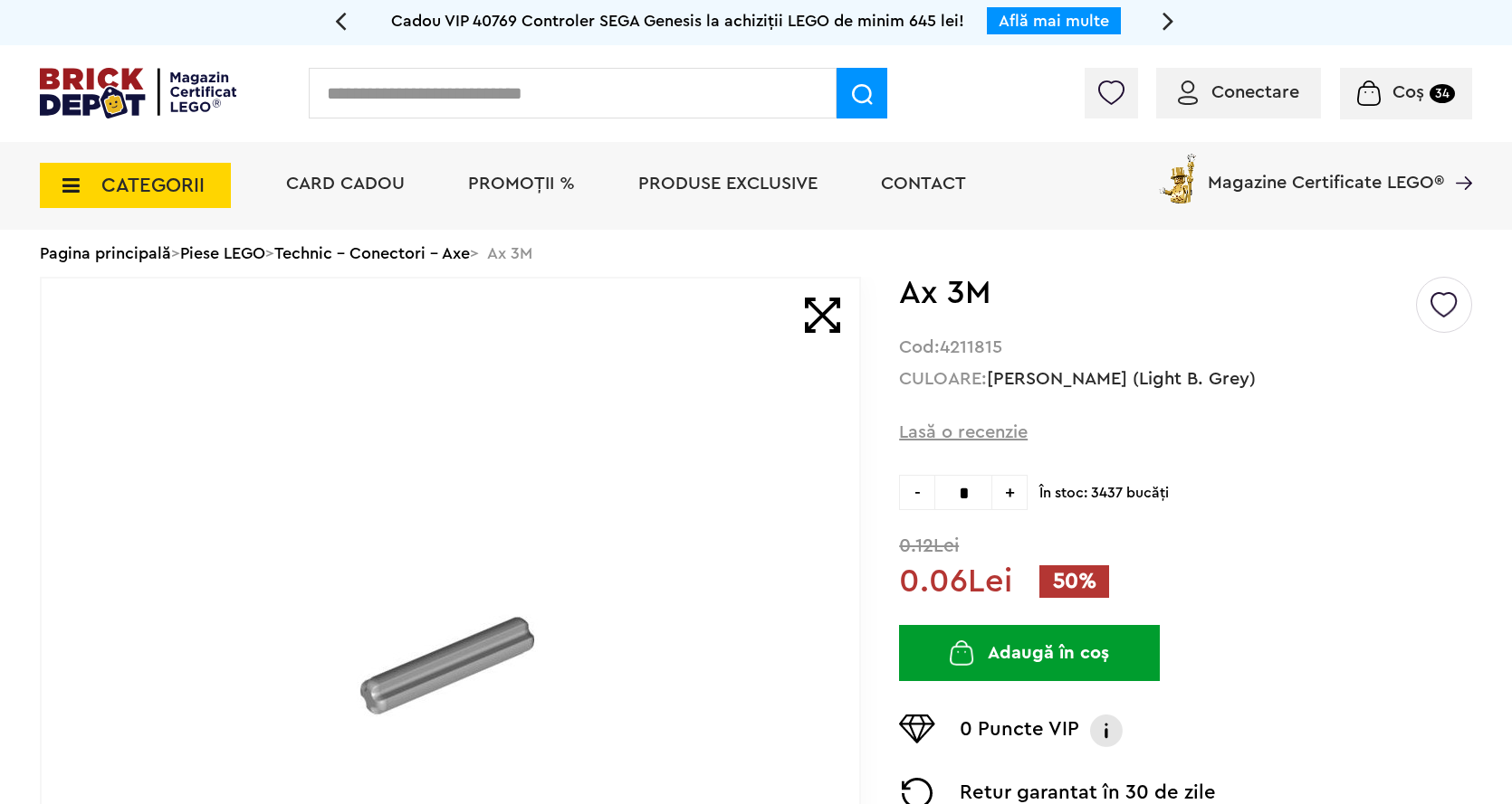
click at [361, 104] on input "text" at bounding box center [572, 93] width 527 height 51
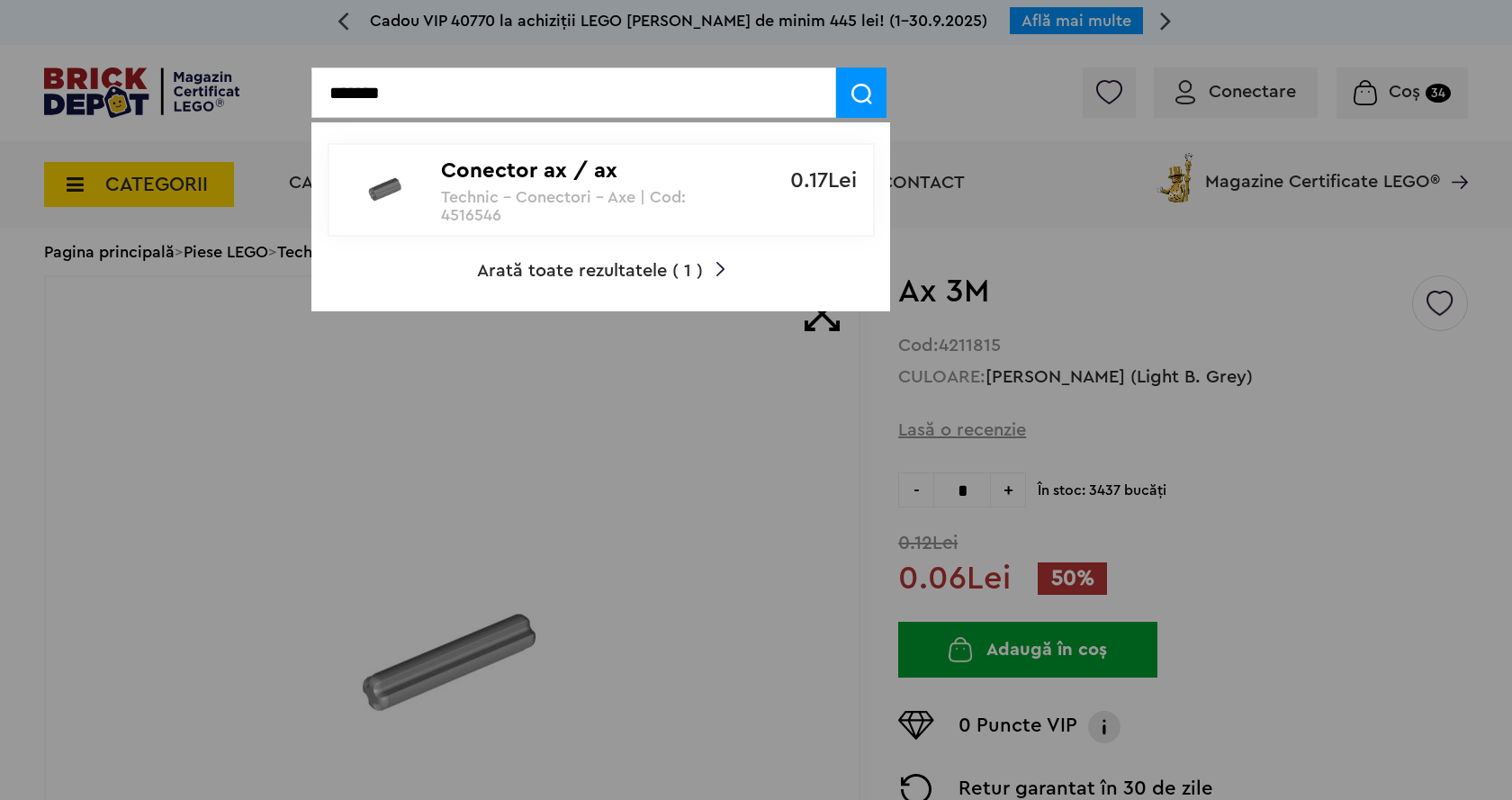
type input "*******"
click at [853, 94] on img at bounding box center [862, 94] width 21 height 21
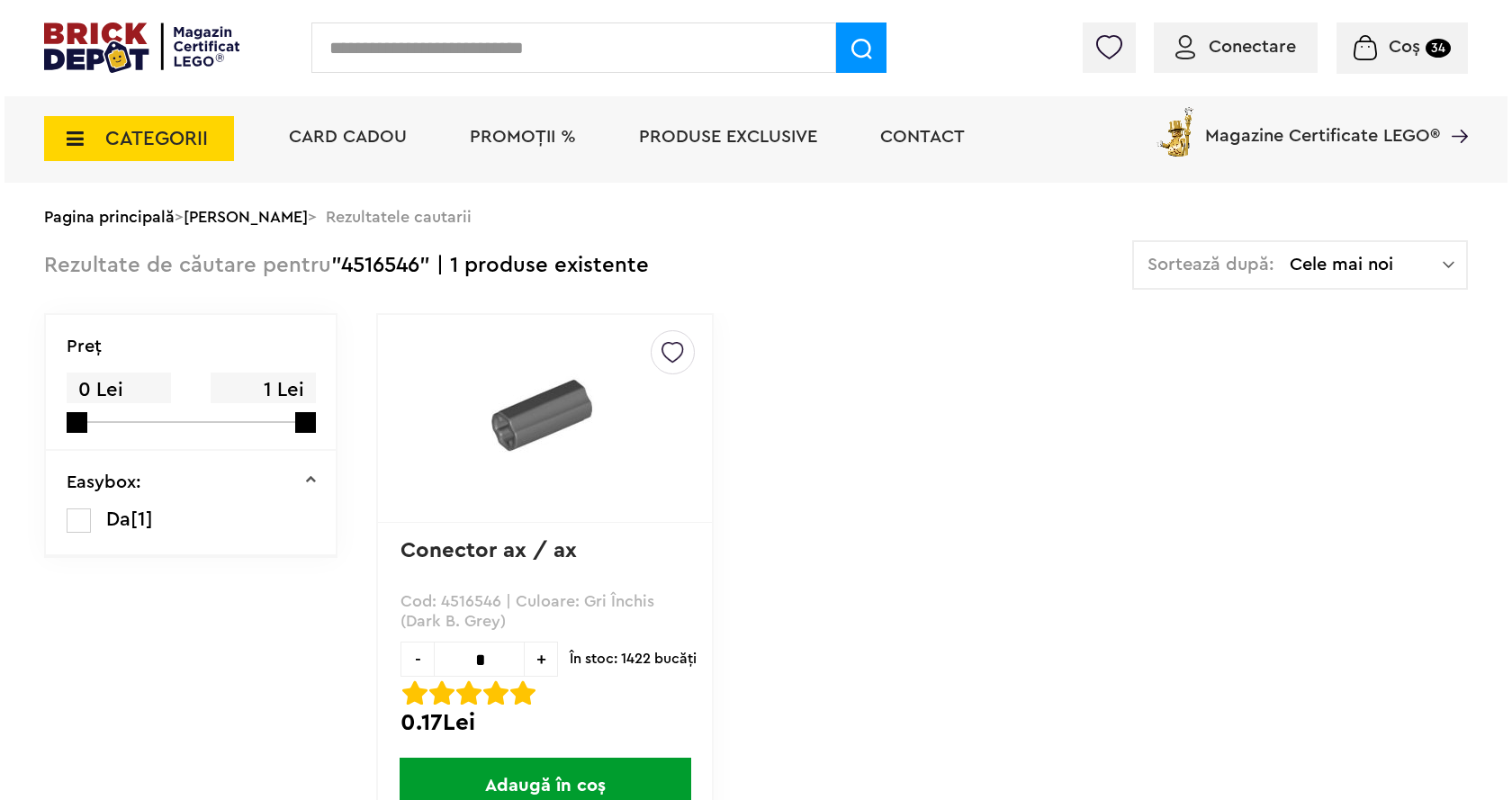
scroll to position [180, 0]
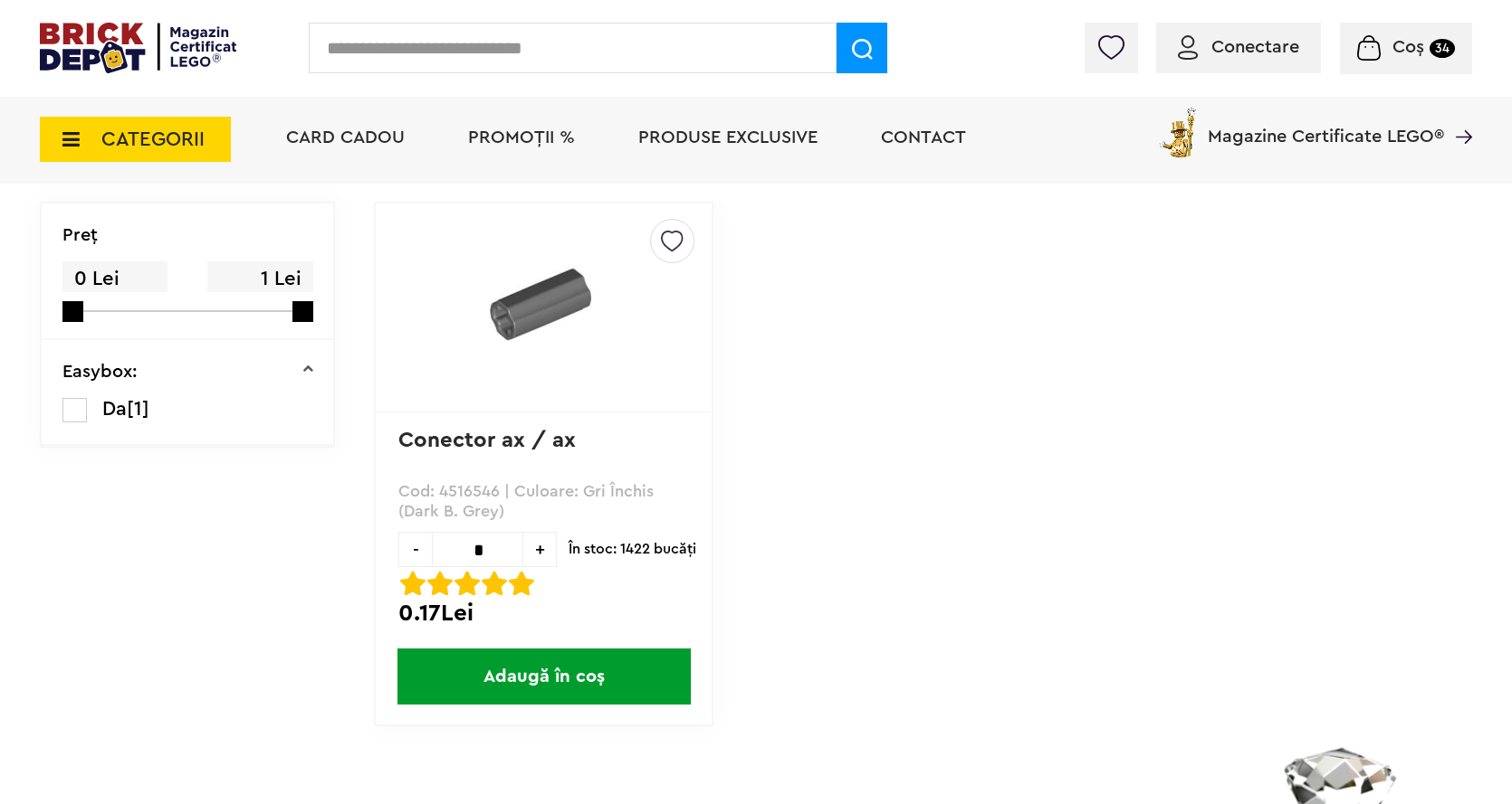
click at [497, 558] on input "*" at bounding box center [477, 549] width 91 height 35
type input "**"
click at [541, 683] on span "Adaugă în coș" at bounding box center [544, 677] width 293 height 57
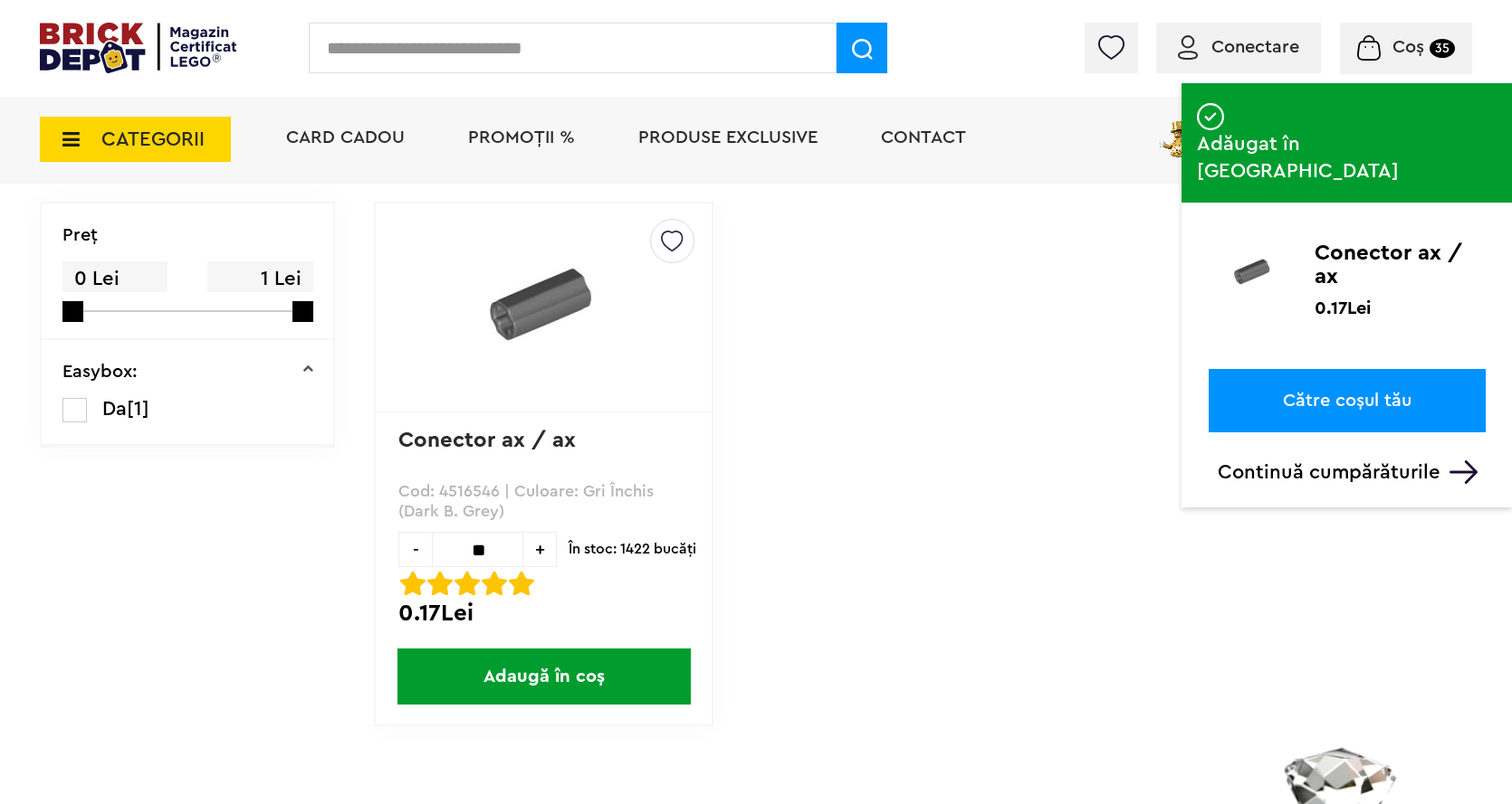
click at [361, 37] on input "text" at bounding box center [572, 48] width 527 height 51
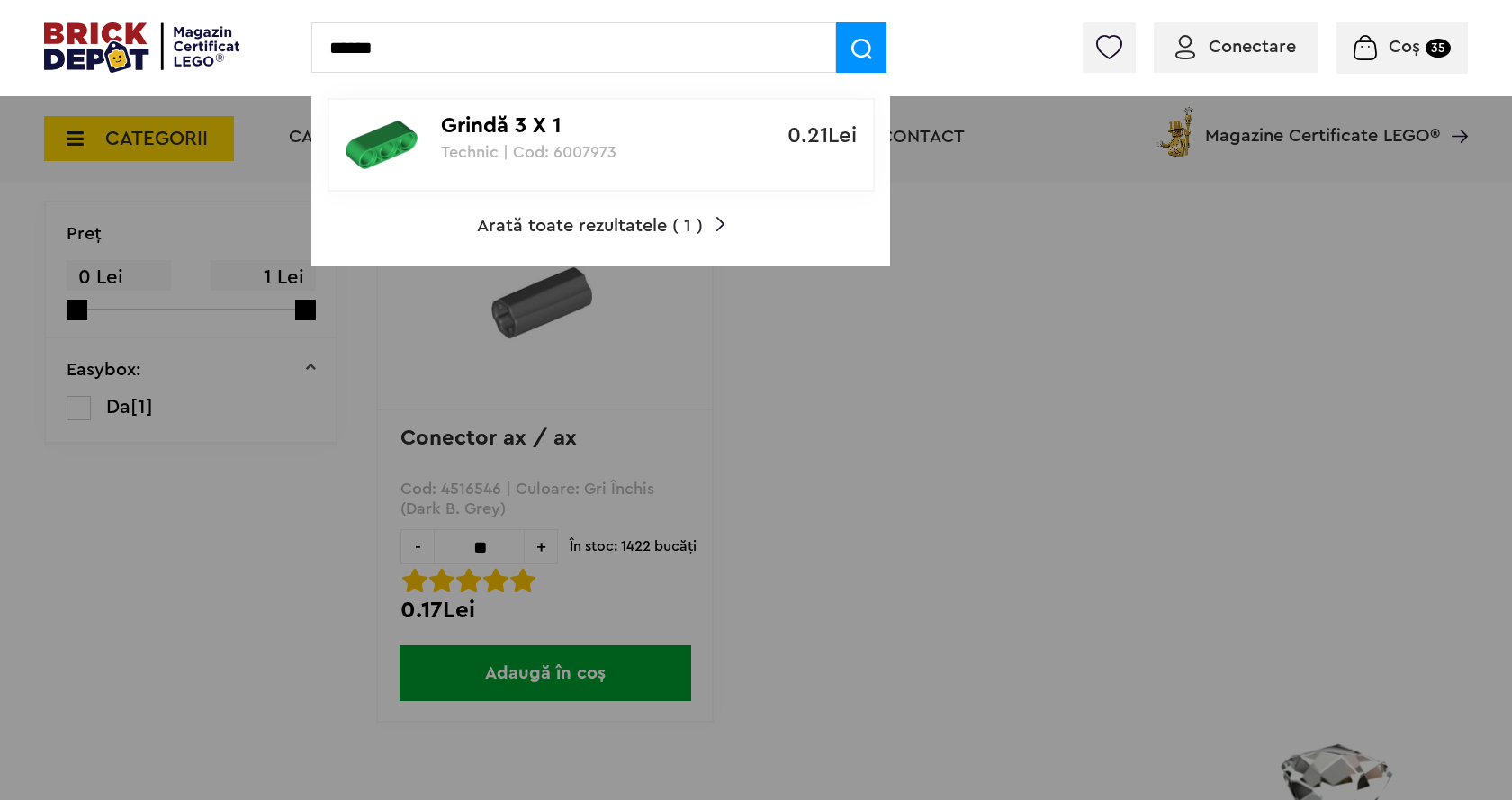
type input "******"
click at [559, 108] on div "Grindă 3 X 1 Technic | Cod: 6007973" at bounding box center [591, 131] width 300 height 61
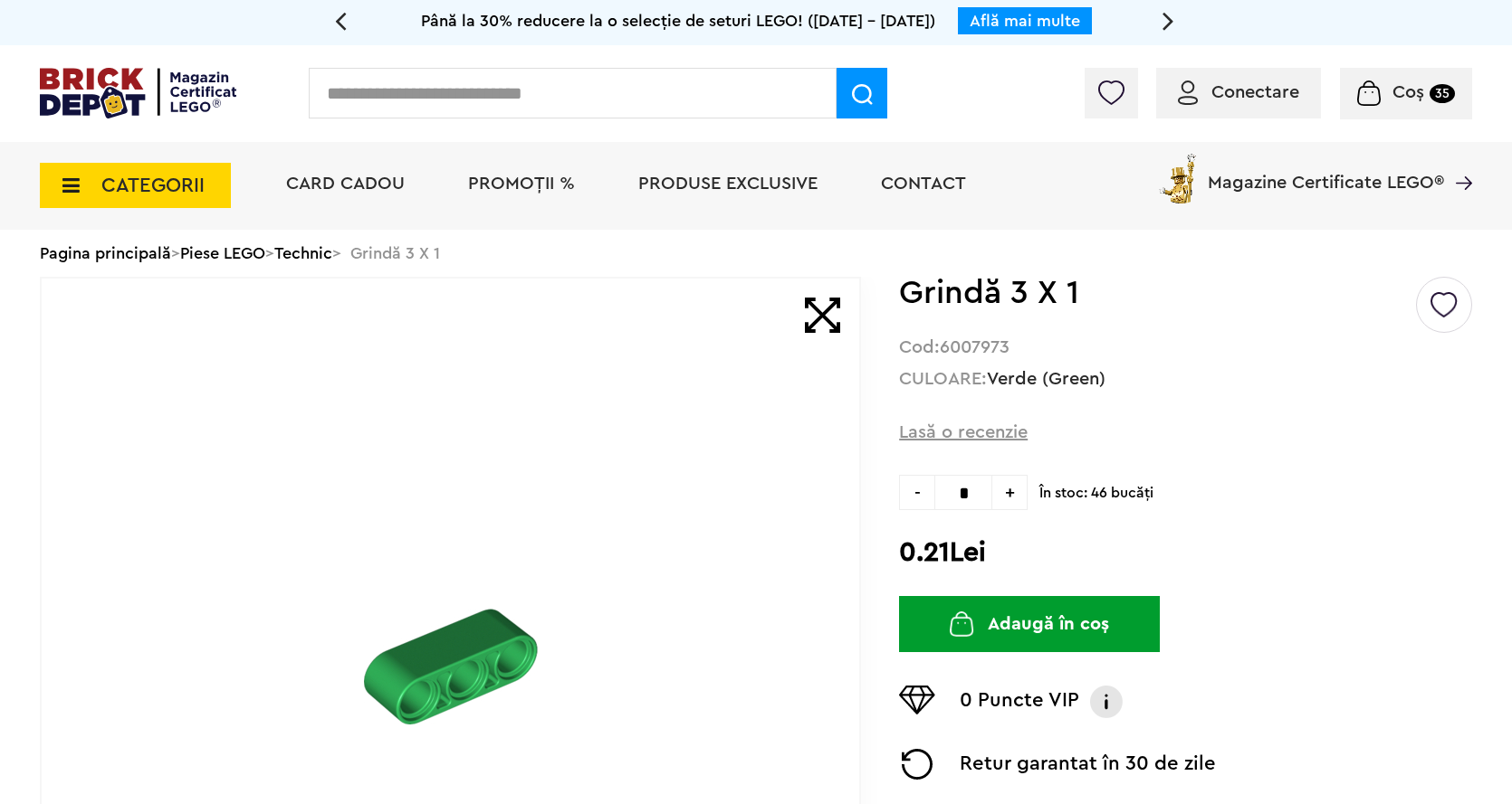
click at [467, 107] on input "text" at bounding box center [572, 93] width 527 height 51
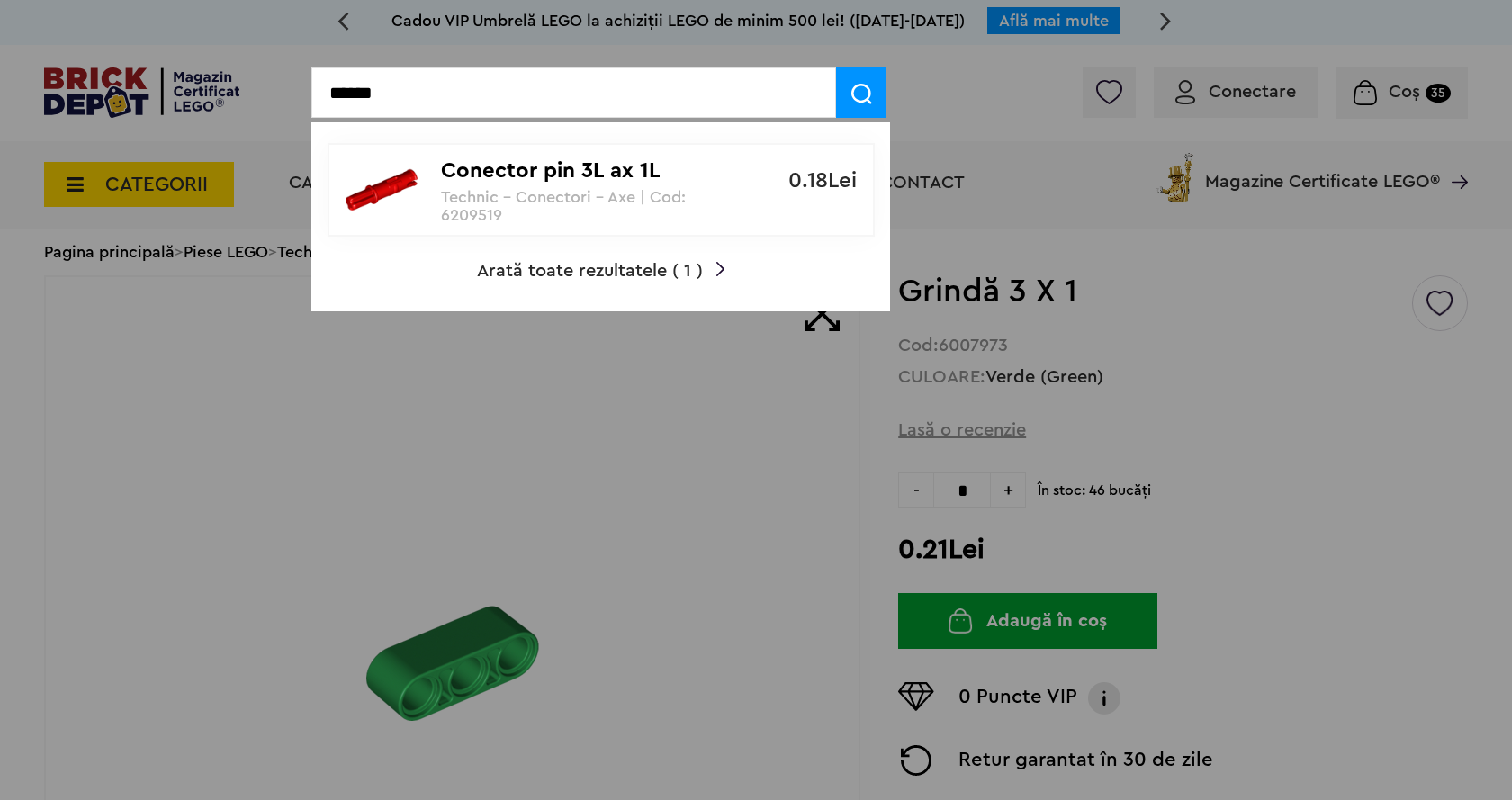
type input "******"
click at [461, 172] on p "Conector pin 3L ax 1L" at bounding box center [591, 171] width 300 height 26
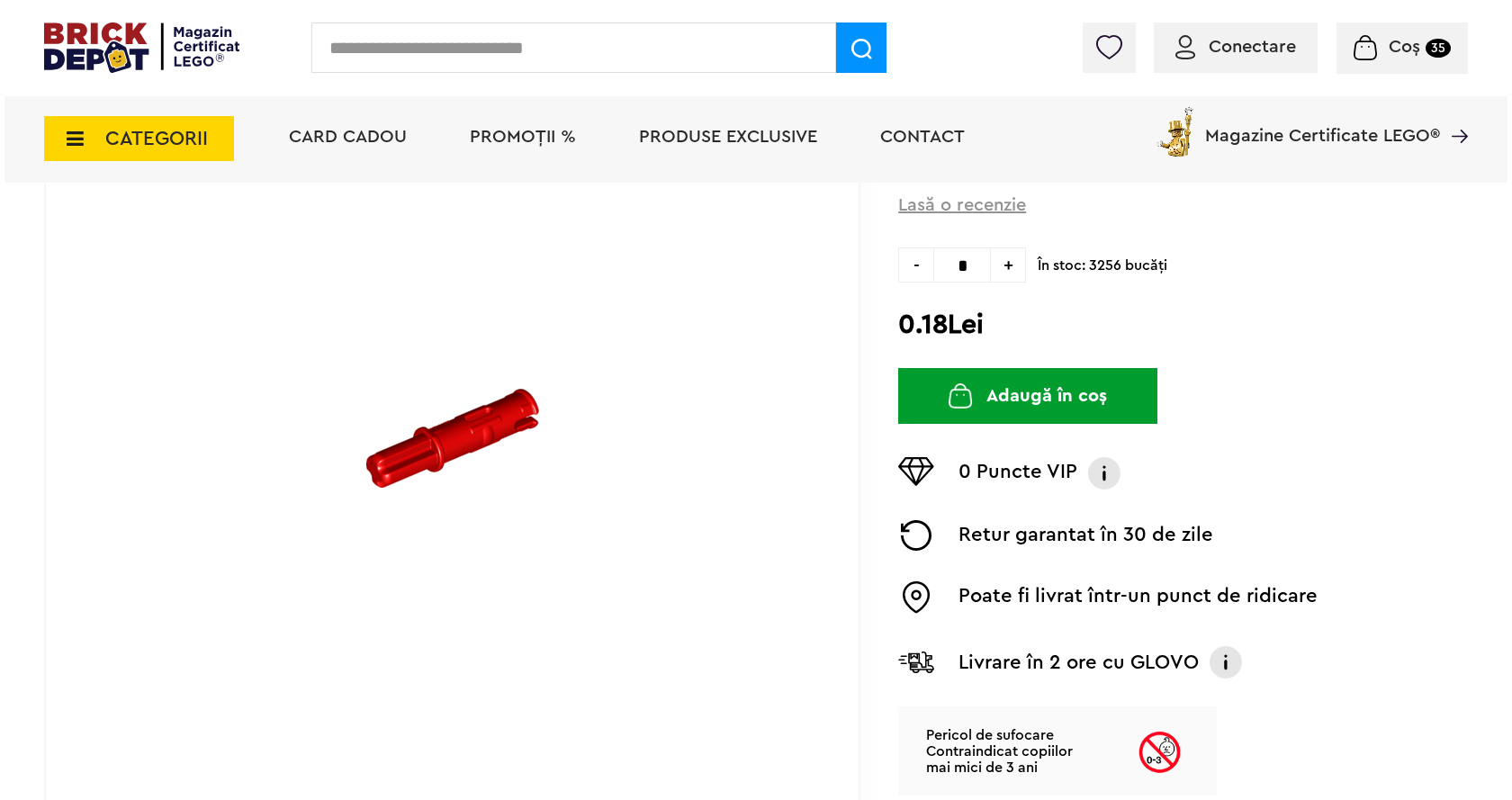
scroll to position [270, 0]
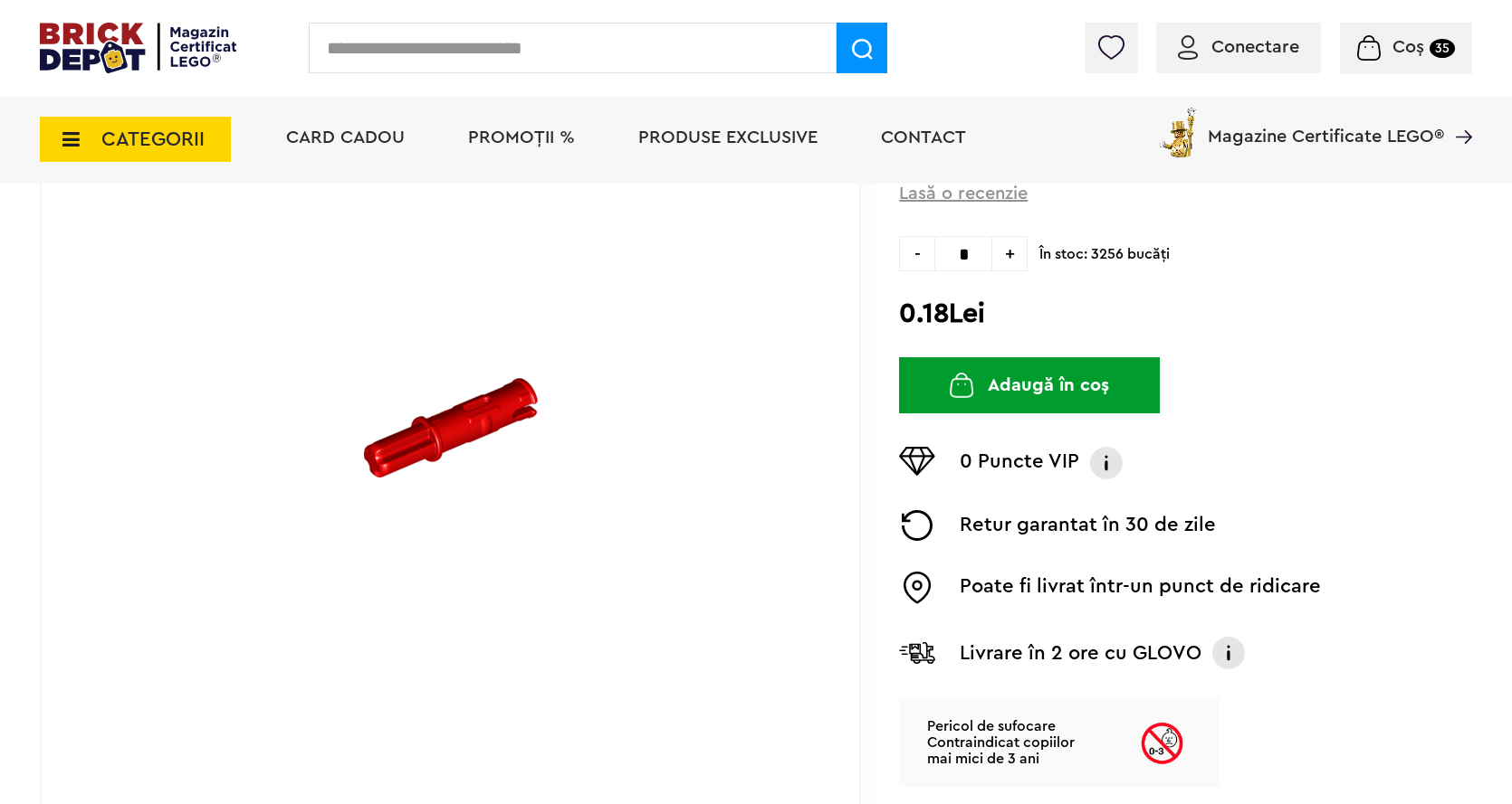
click at [966, 248] on input "*" at bounding box center [963, 253] width 58 height 35
type input "**"
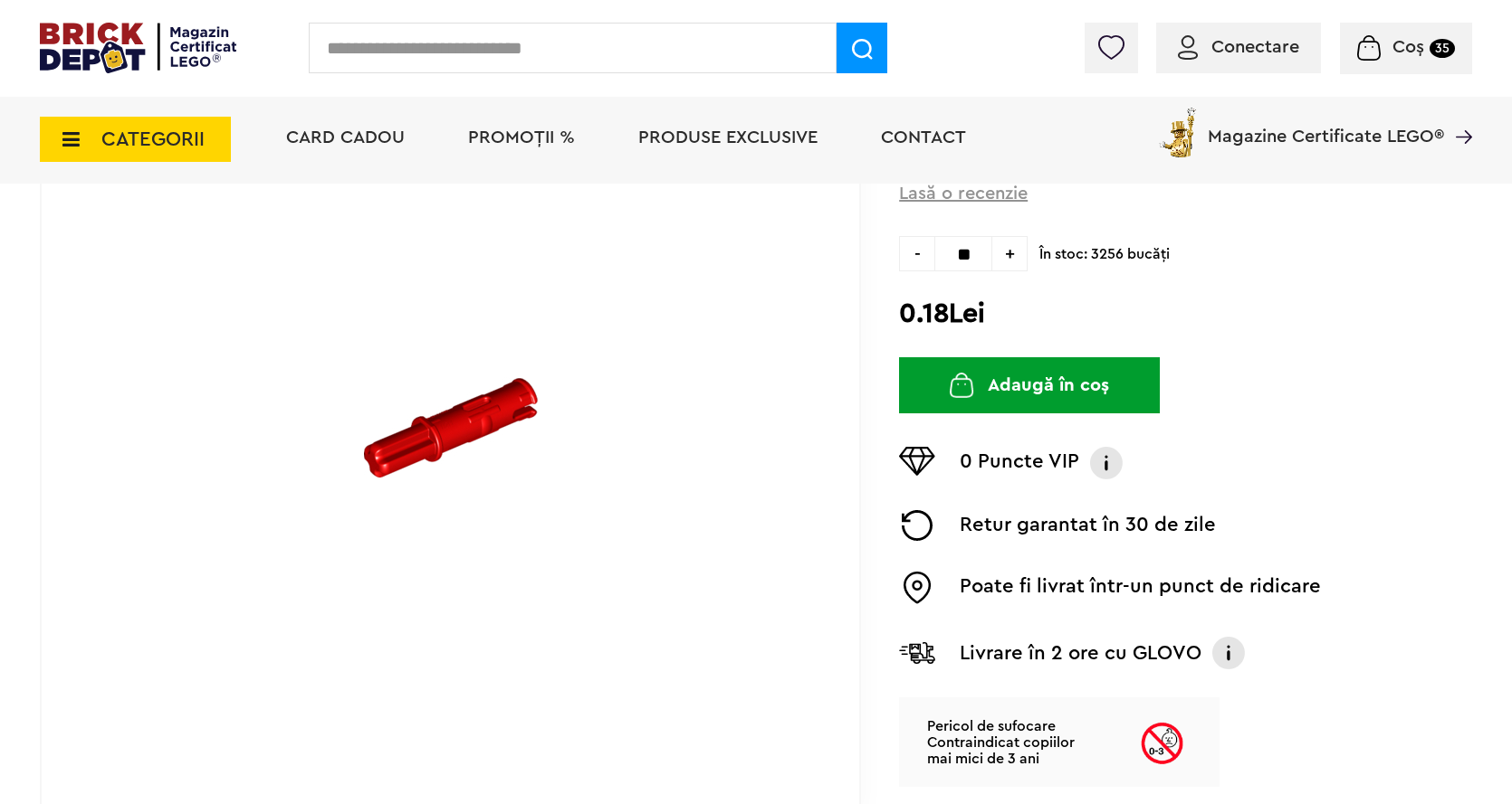
type input "**"
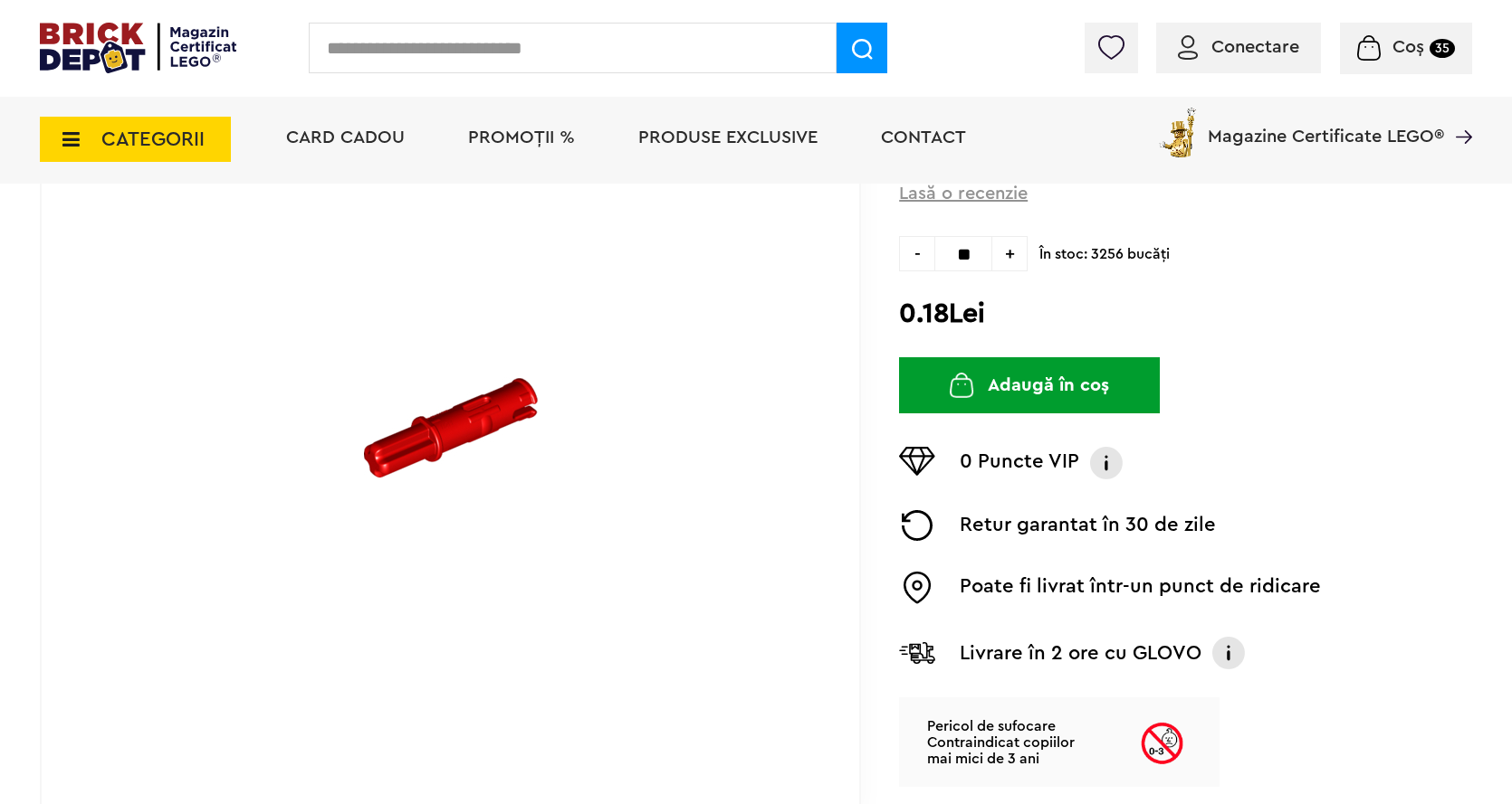
type input "**"
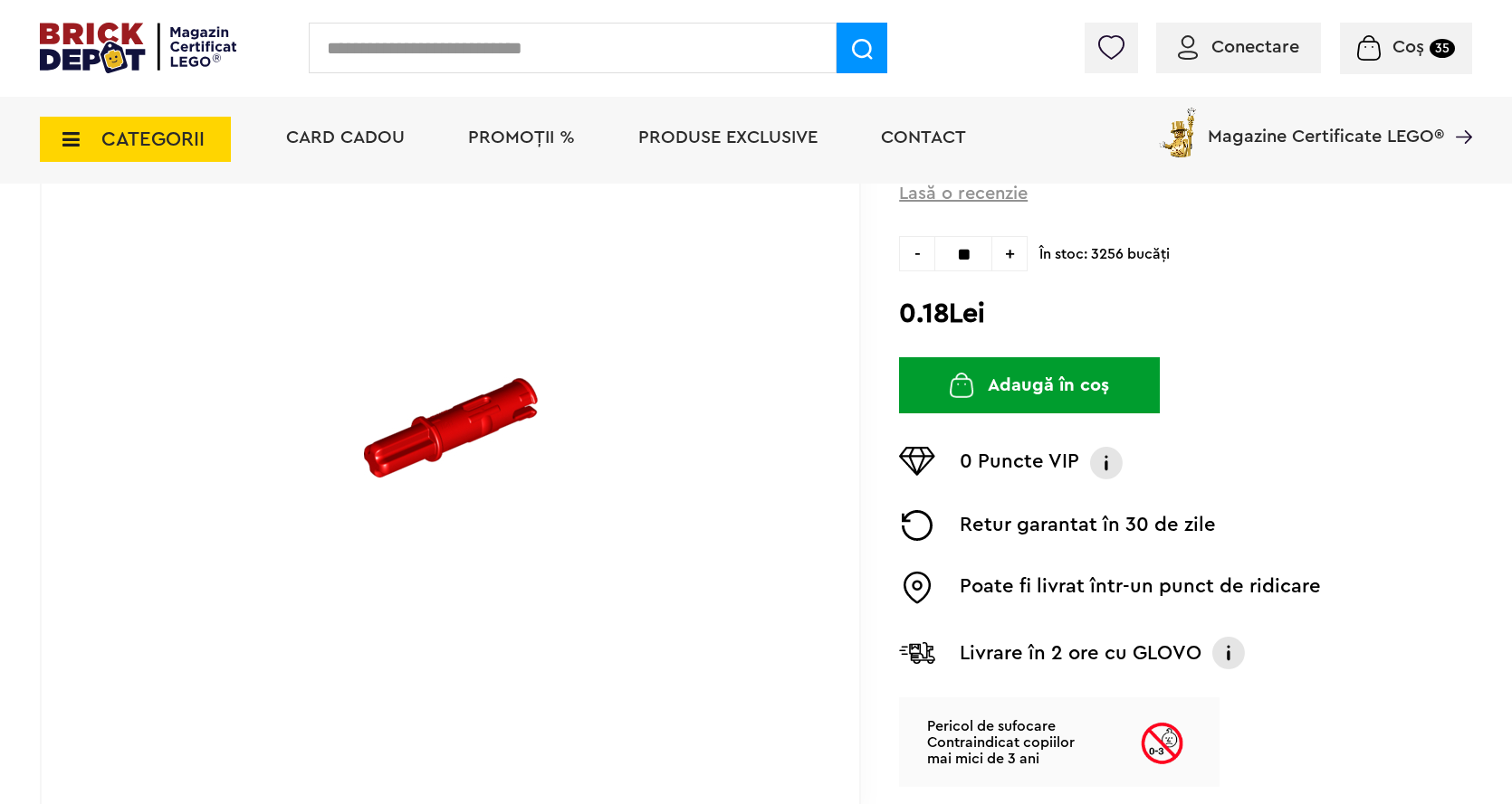
type input "**"
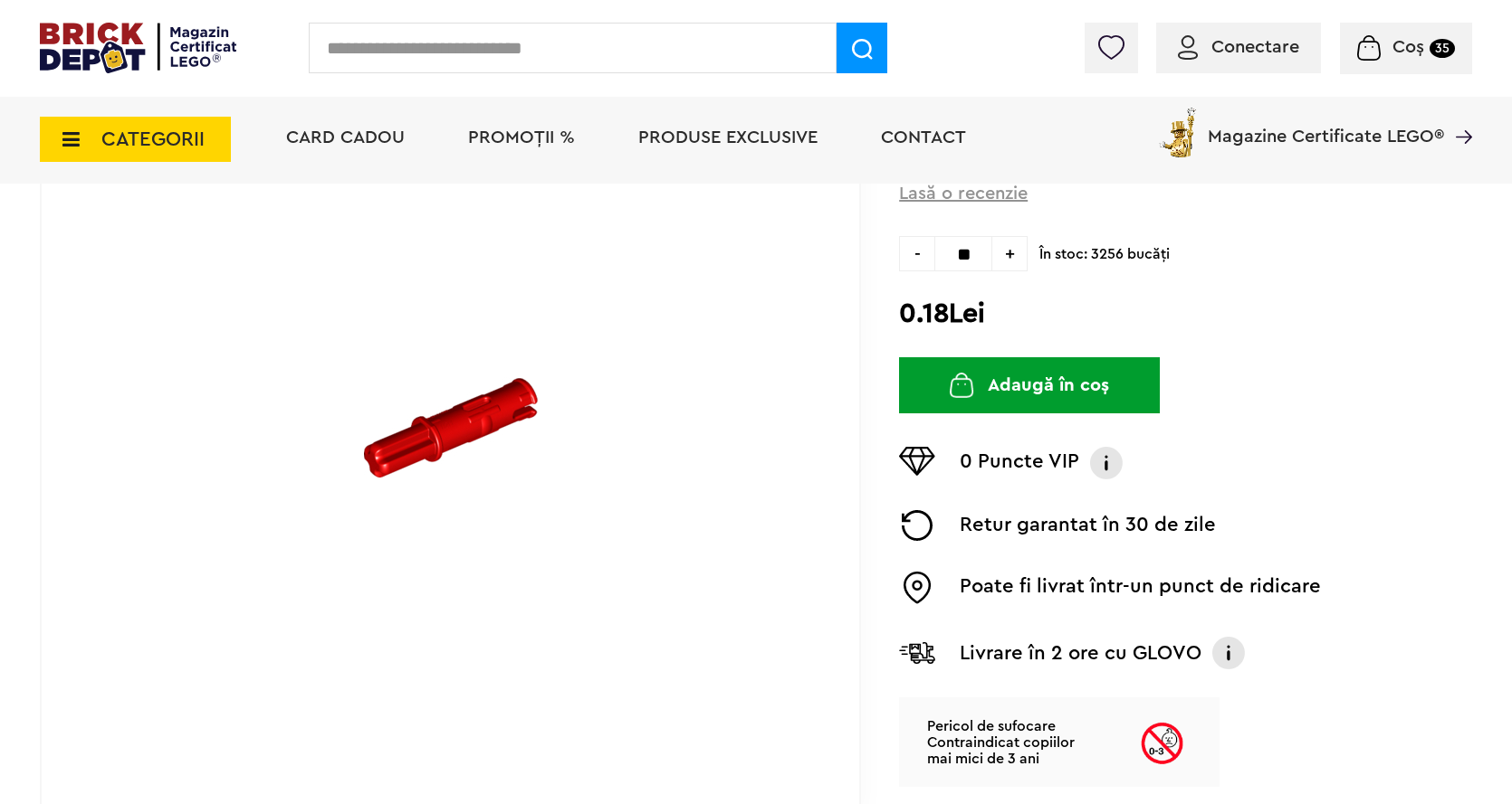
type input "**"
click at [1000, 373] on button "Adaugă în coș" at bounding box center [1029, 385] width 261 height 57
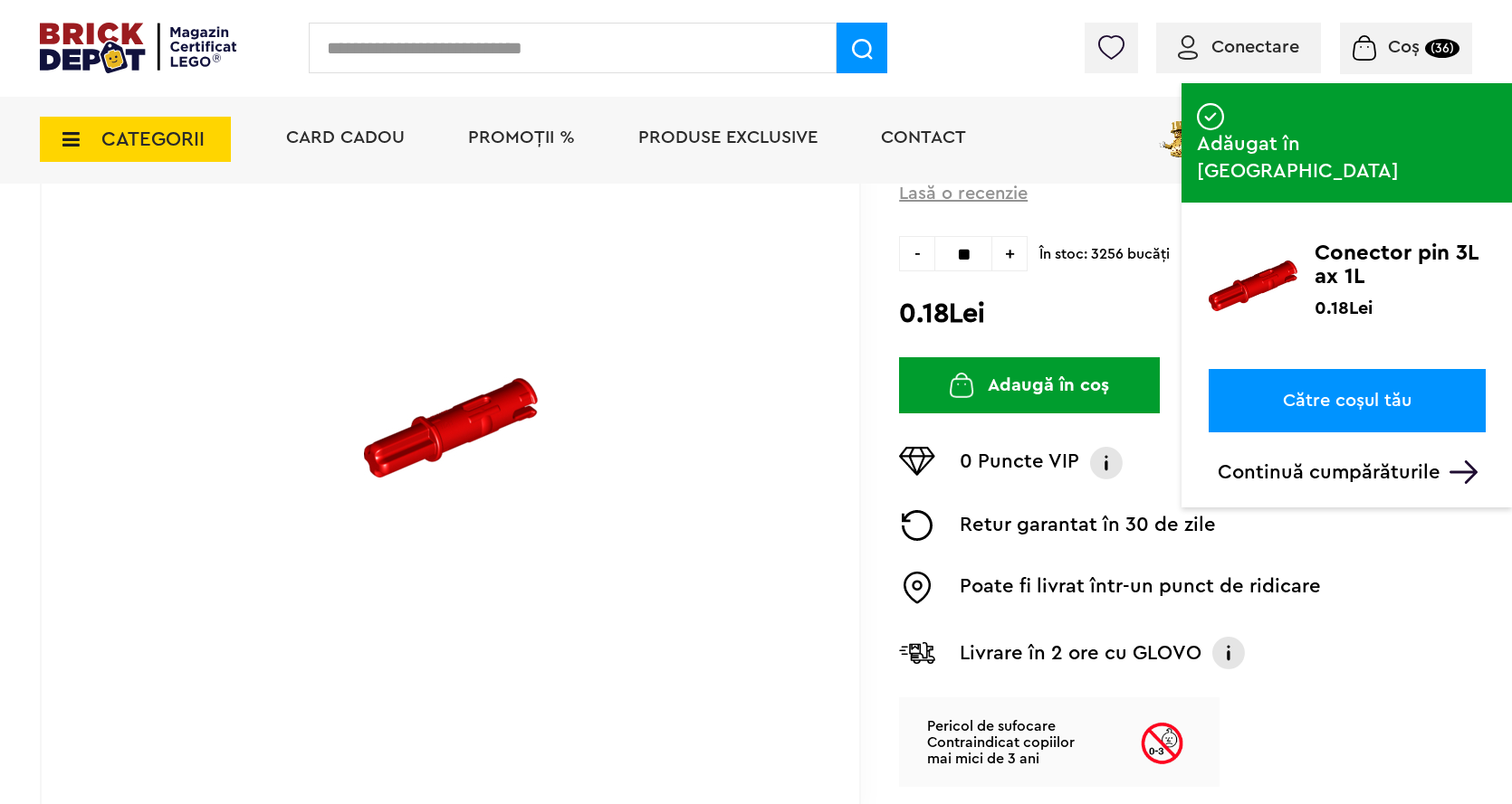
click at [409, 37] on input "text" at bounding box center [572, 48] width 527 height 51
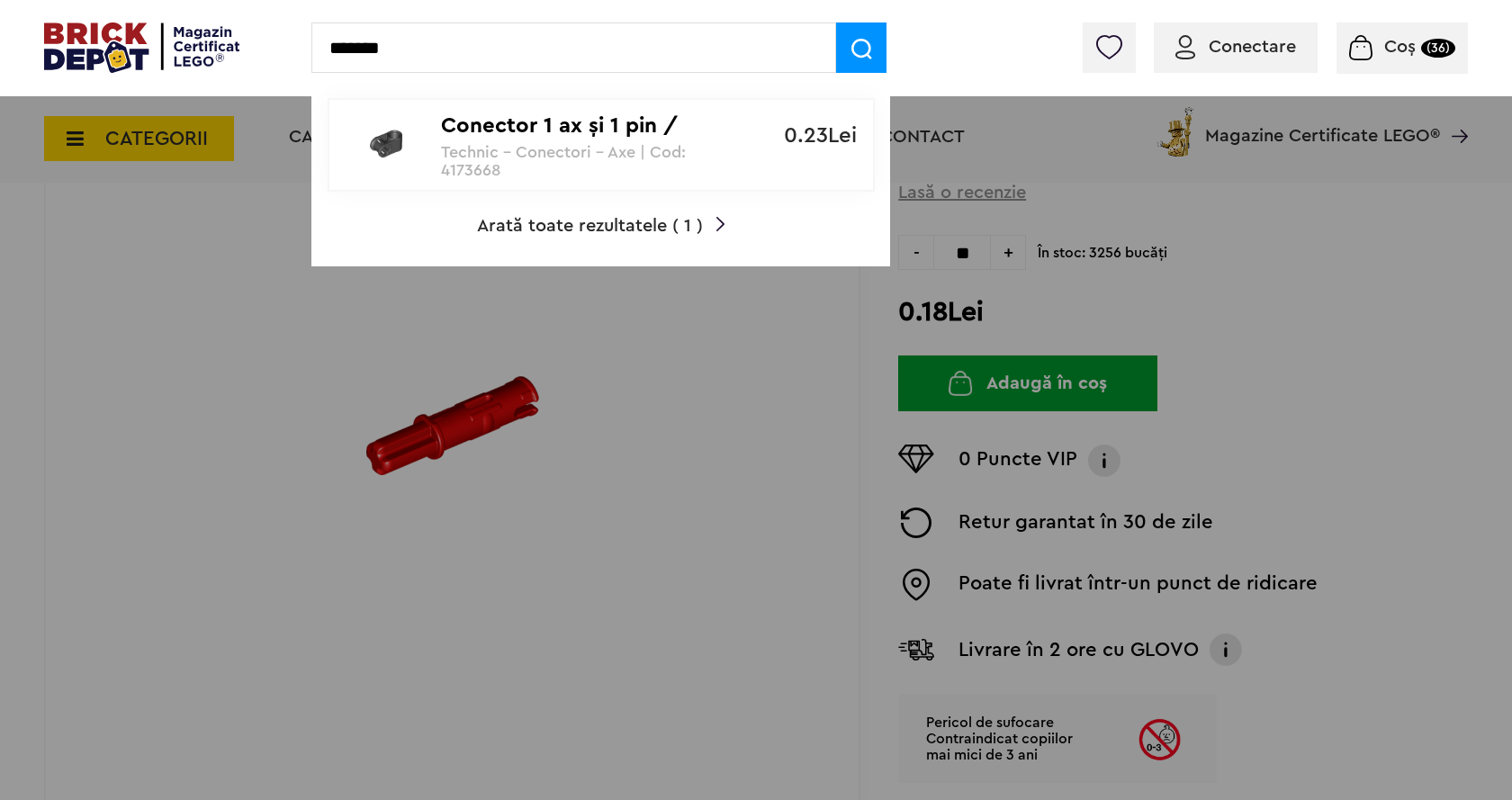
type input "*******"
click at [648, 130] on p "Conector 1 ax şi 1 pin / perpendicular" at bounding box center [591, 126] width 300 height 26
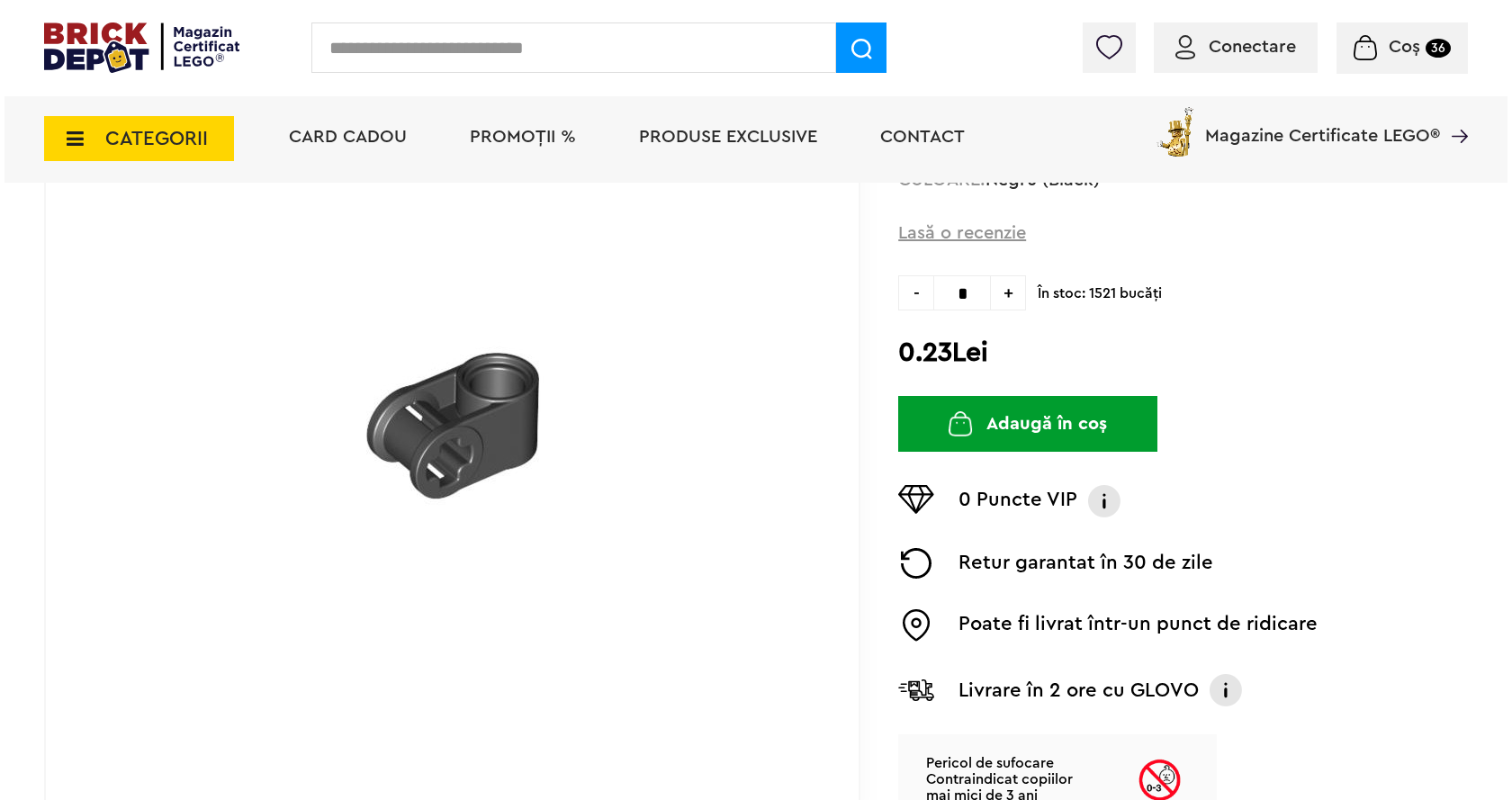
scroll to position [270, 0]
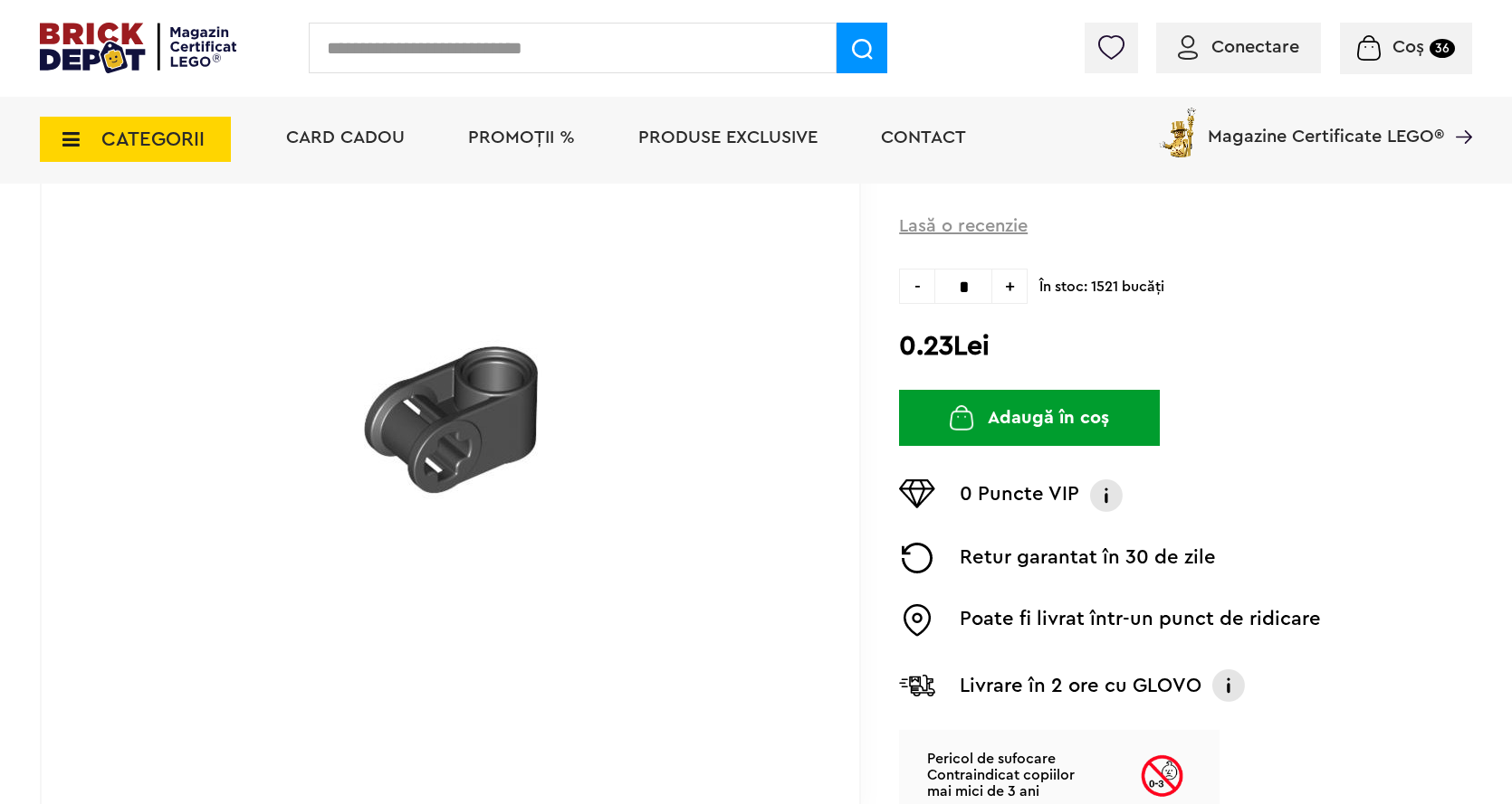
click at [971, 283] on input "*" at bounding box center [963, 286] width 58 height 35
type input "**"
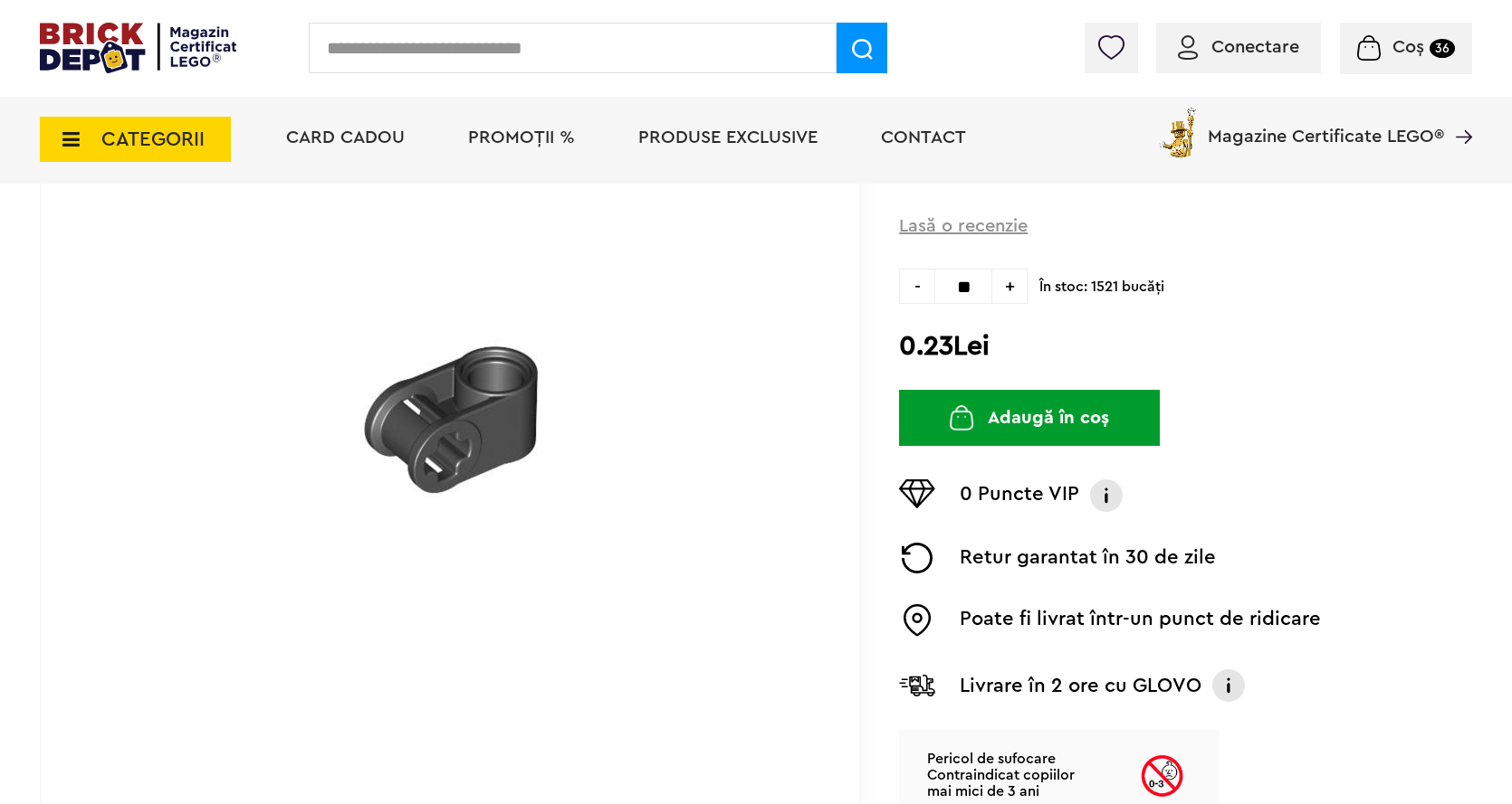
type input "**"
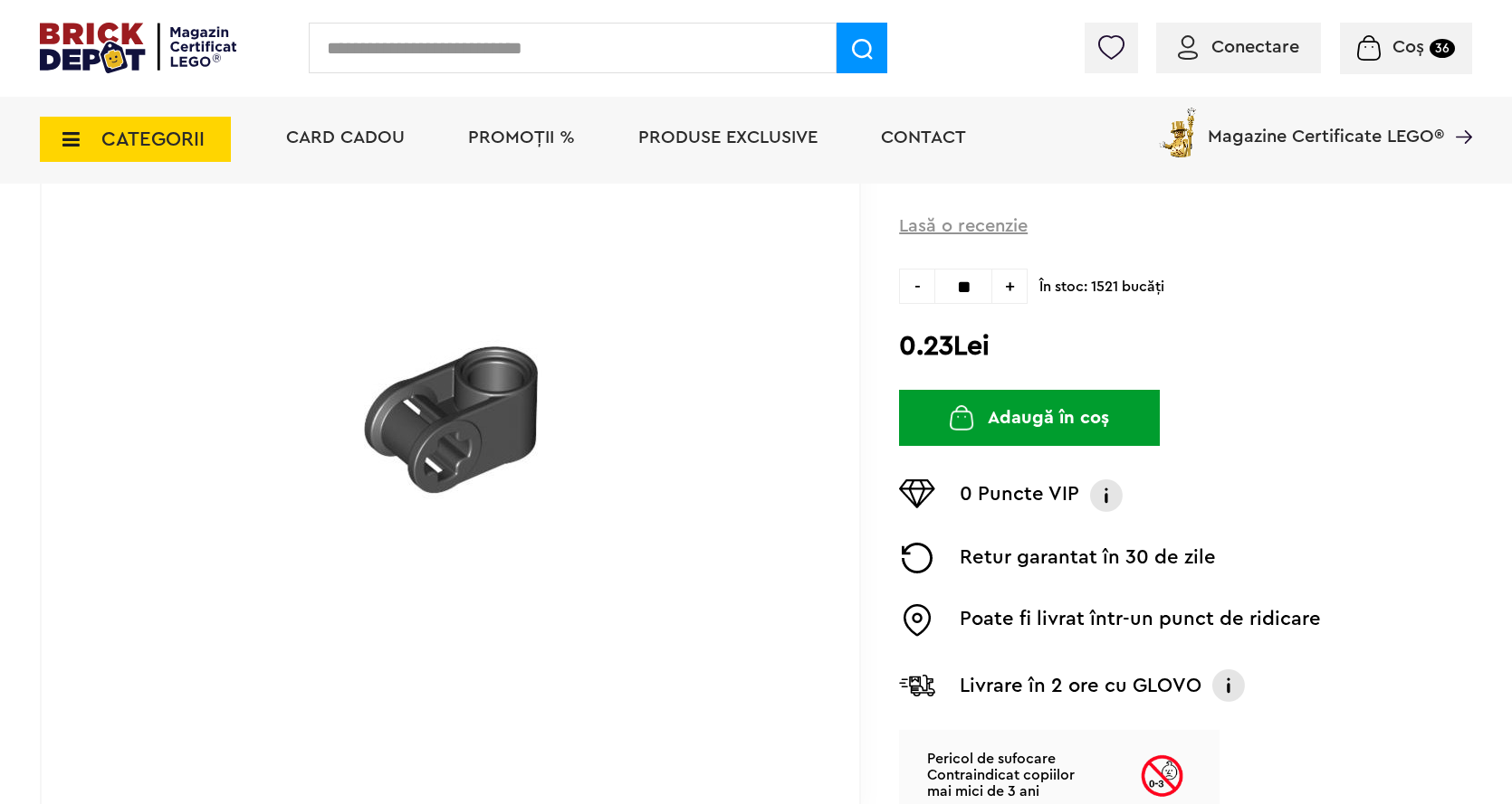
type input "**"
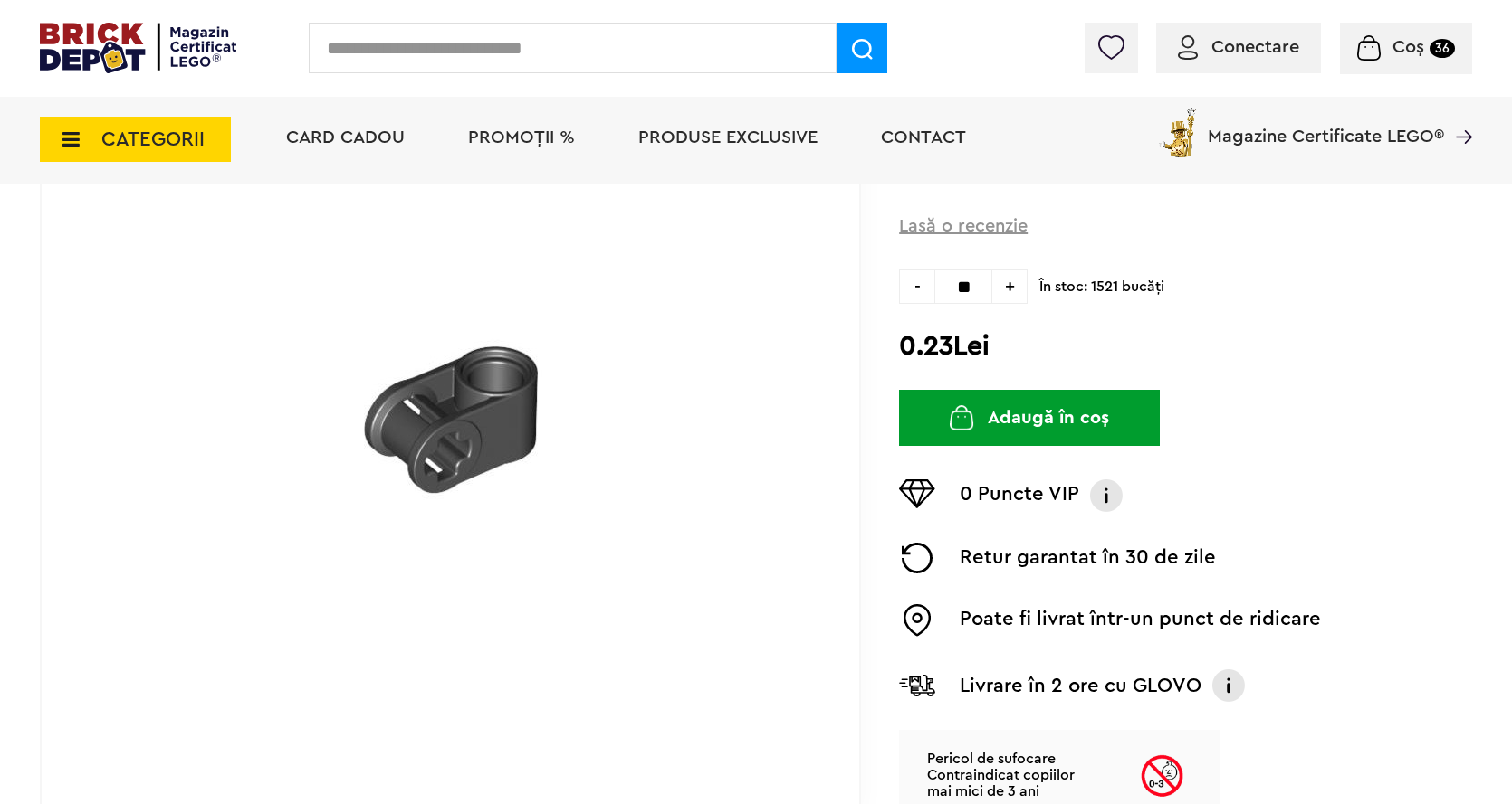
type input "**"
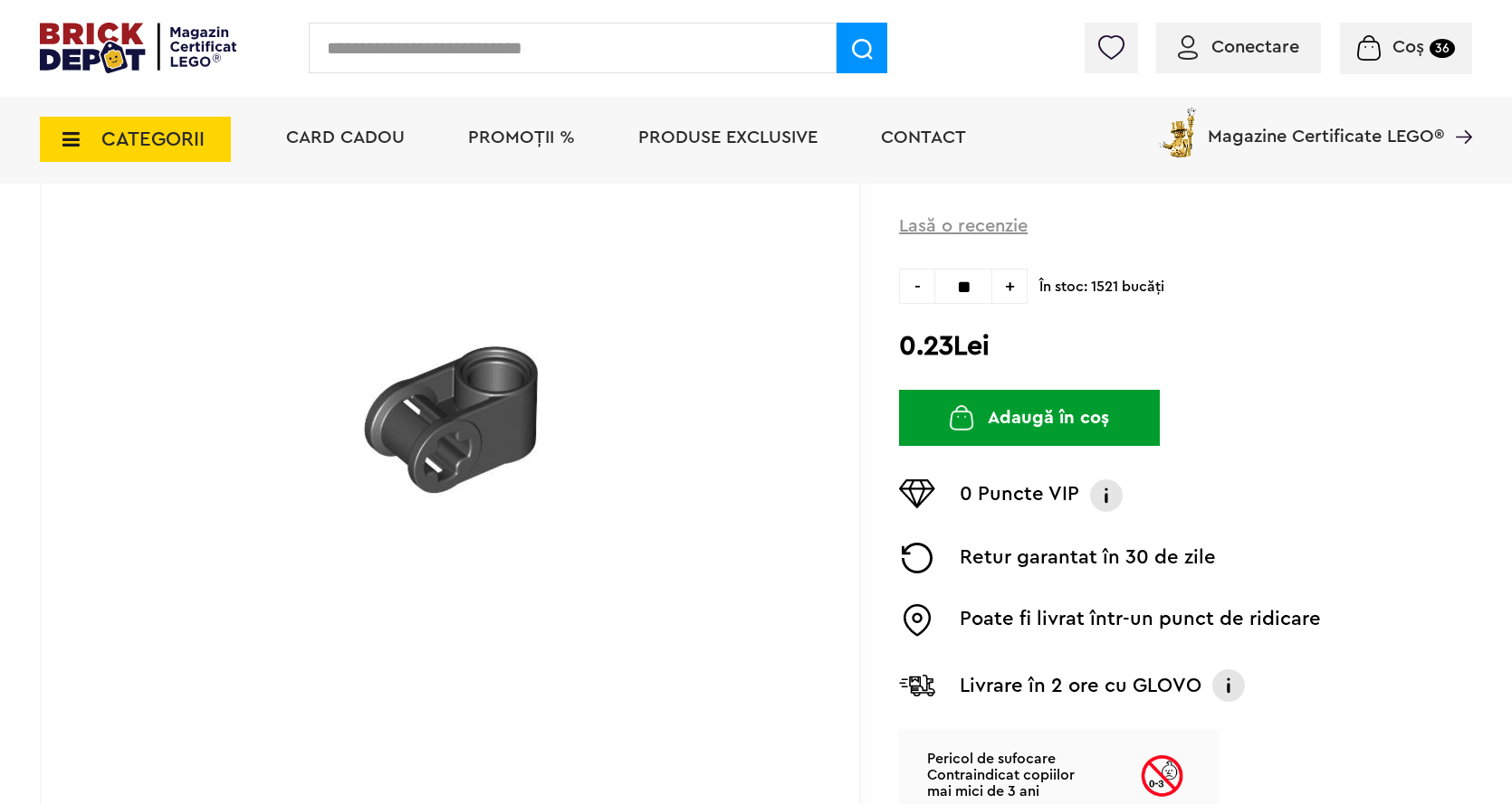
type input "**"
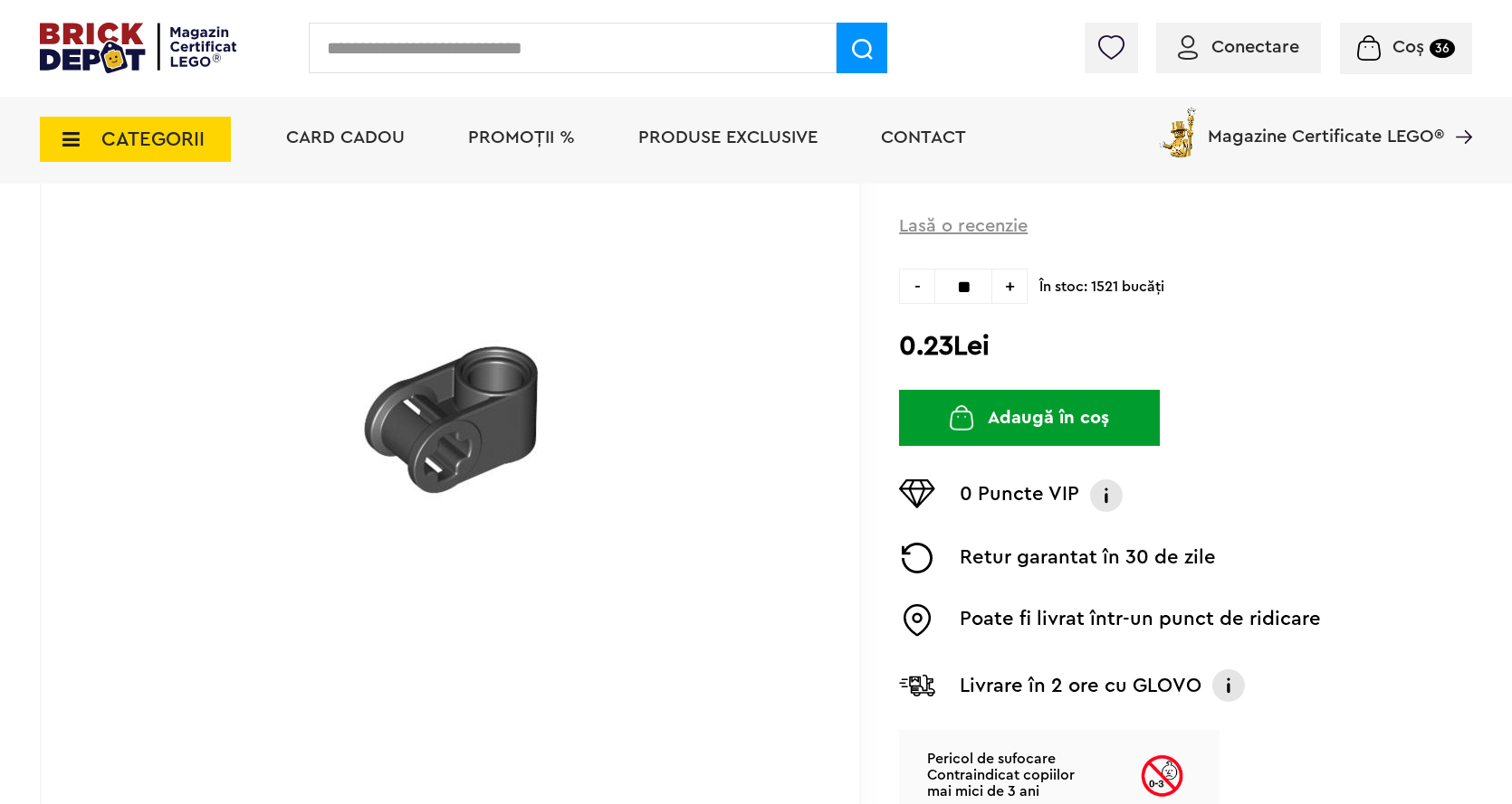
click at [1068, 414] on button "Adaugă în coș" at bounding box center [1029, 418] width 261 height 57
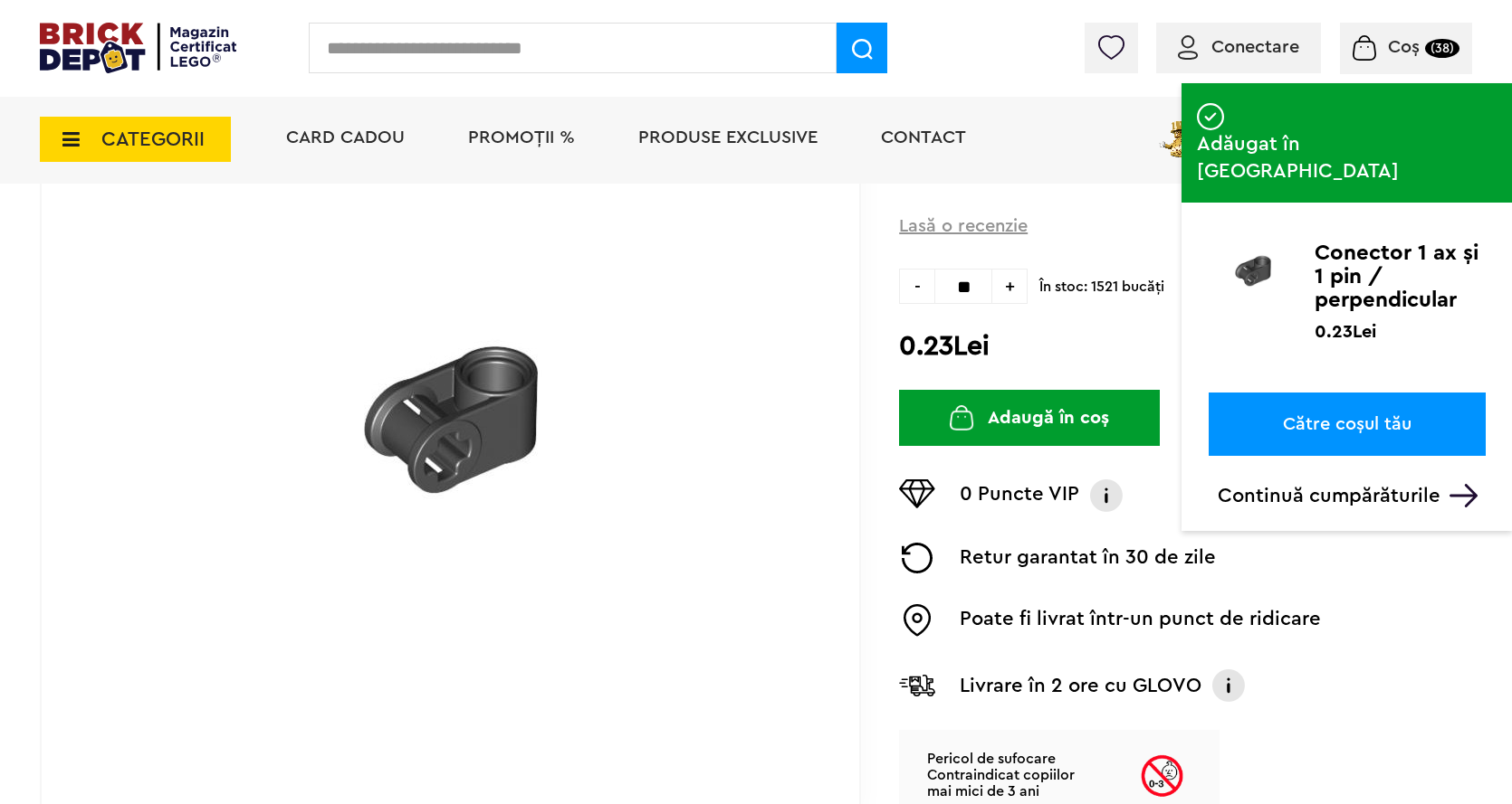
click at [399, 37] on input "text" at bounding box center [572, 48] width 527 height 51
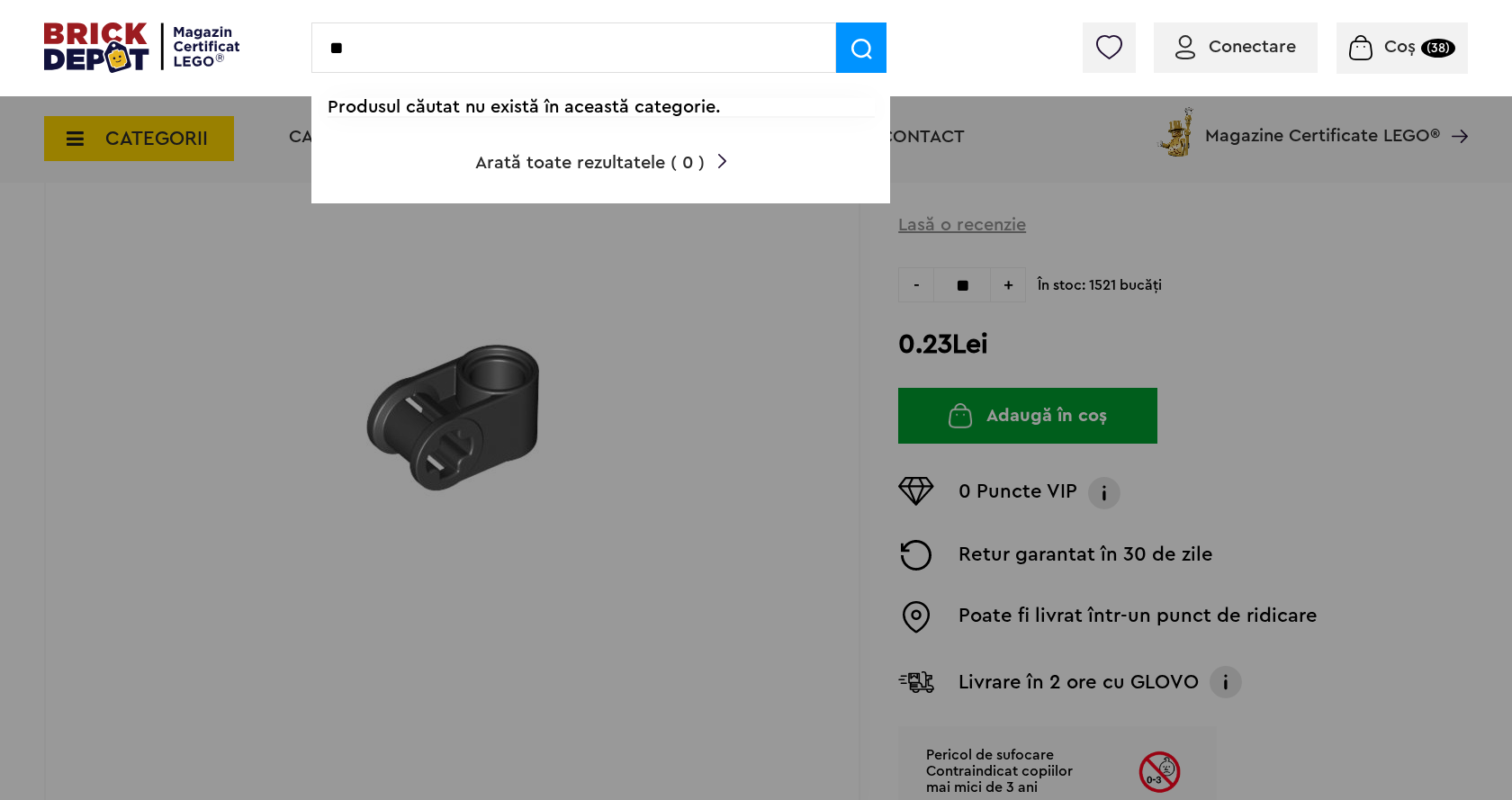
type input "*"
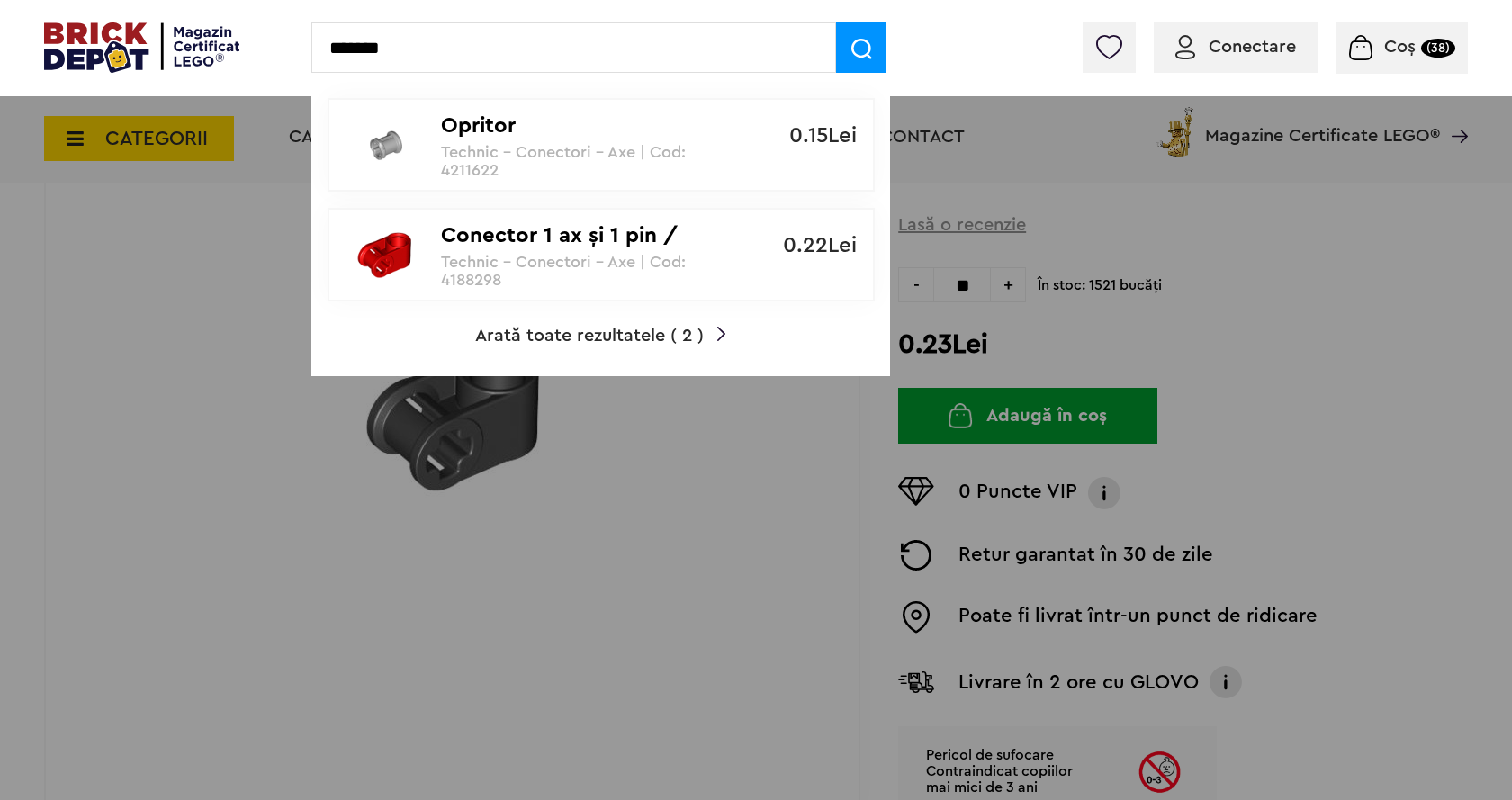
type input "*******"
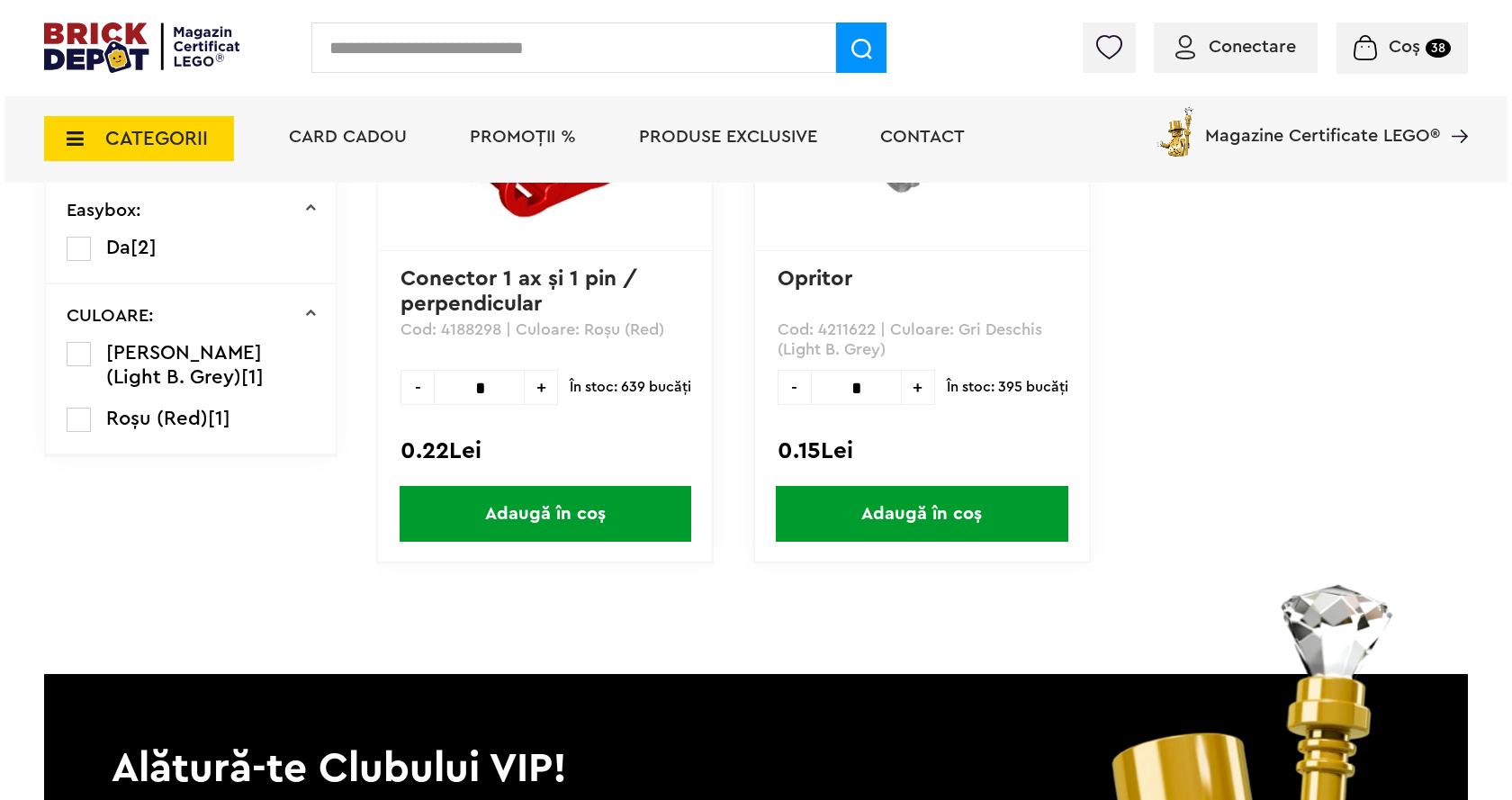
scroll to position [360, 0]
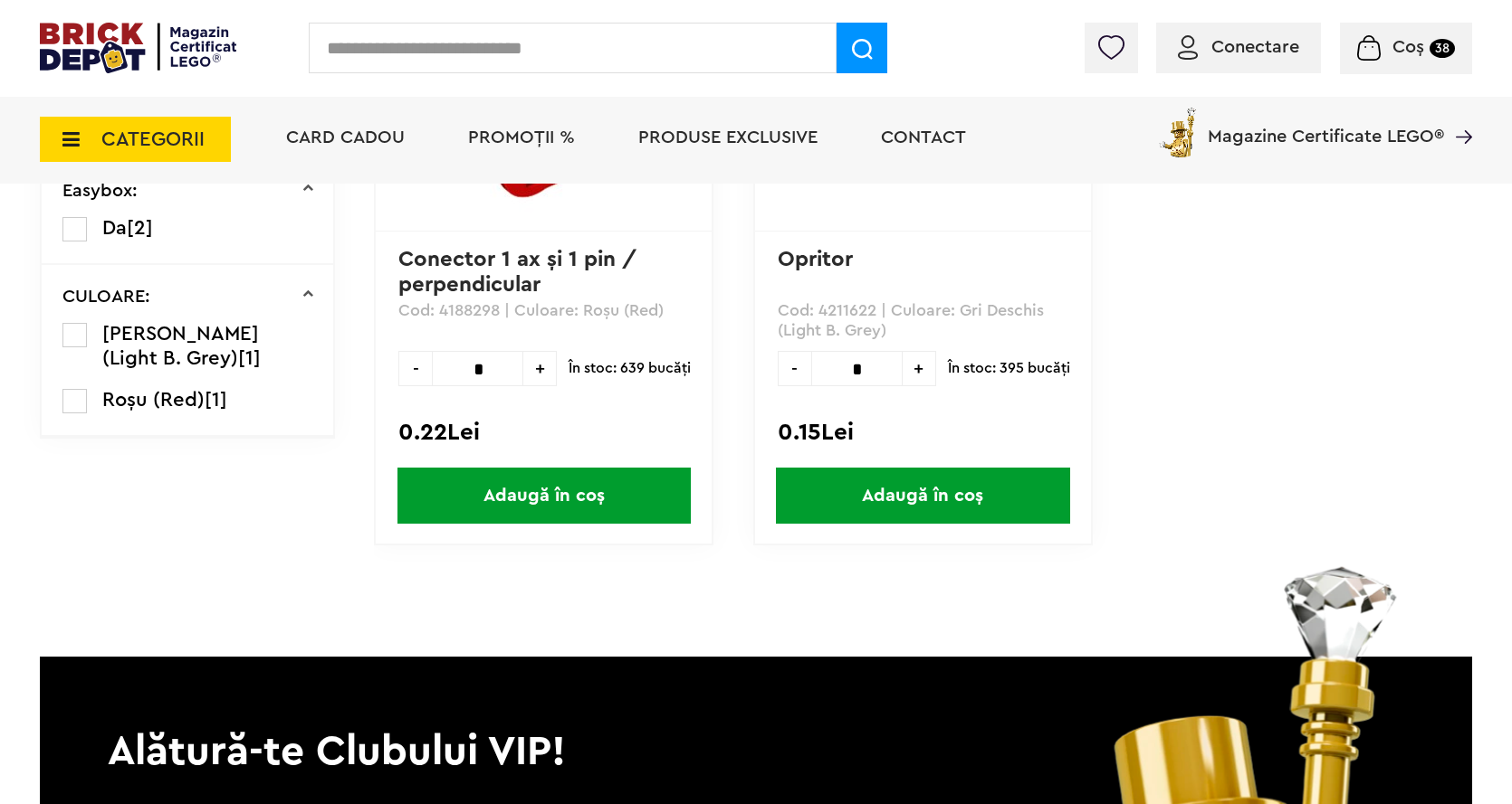
click at [874, 375] on input "*" at bounding box center [856, 368] width 91 height 35
type input "**"
click at [910, 471] on span "Adaugă în coș" at bounding box center [922, 495] width 293 height 57
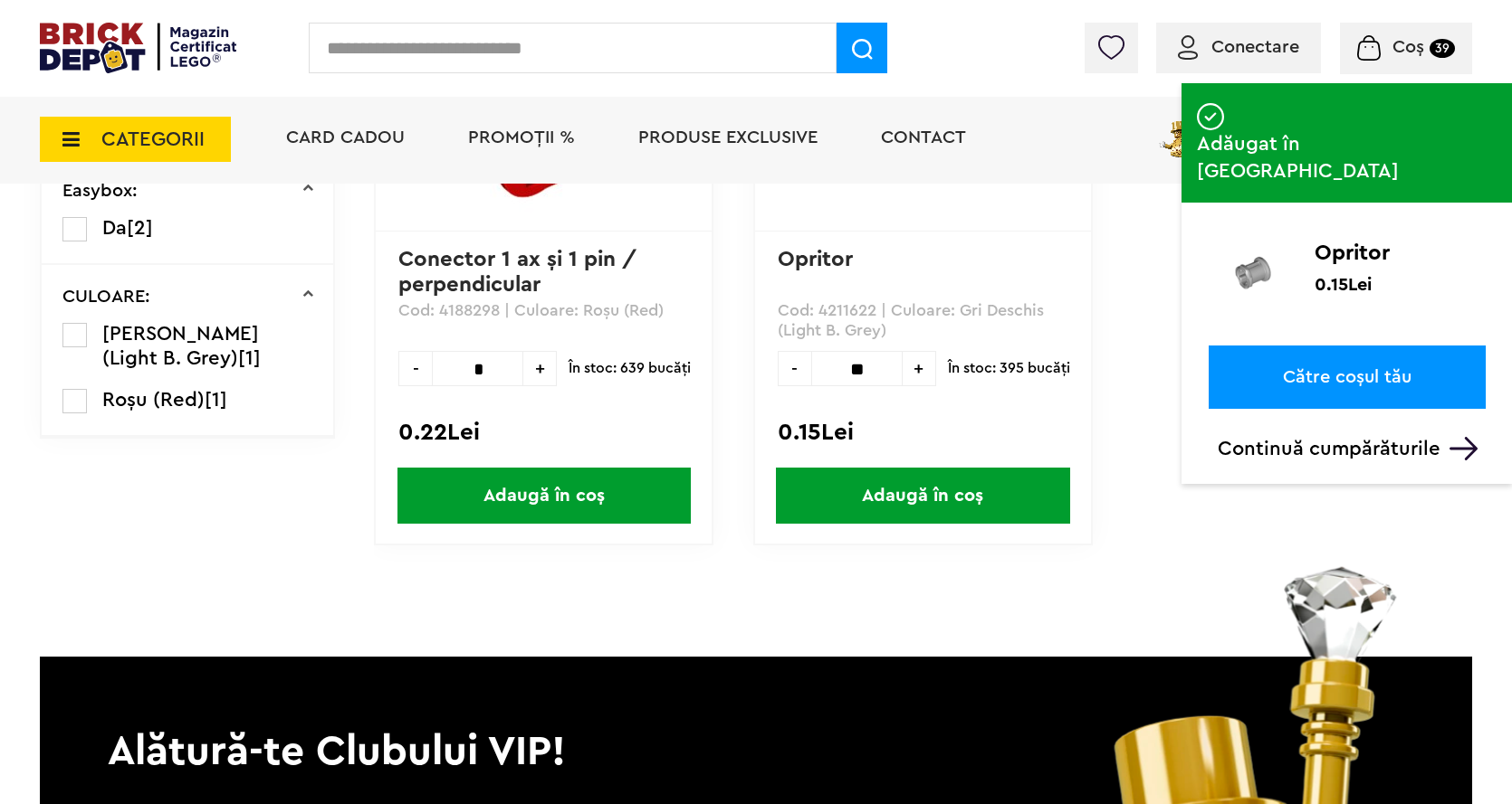
click at [328, 49] on input "text" at bounding box center [572, 48] width 527 height 51
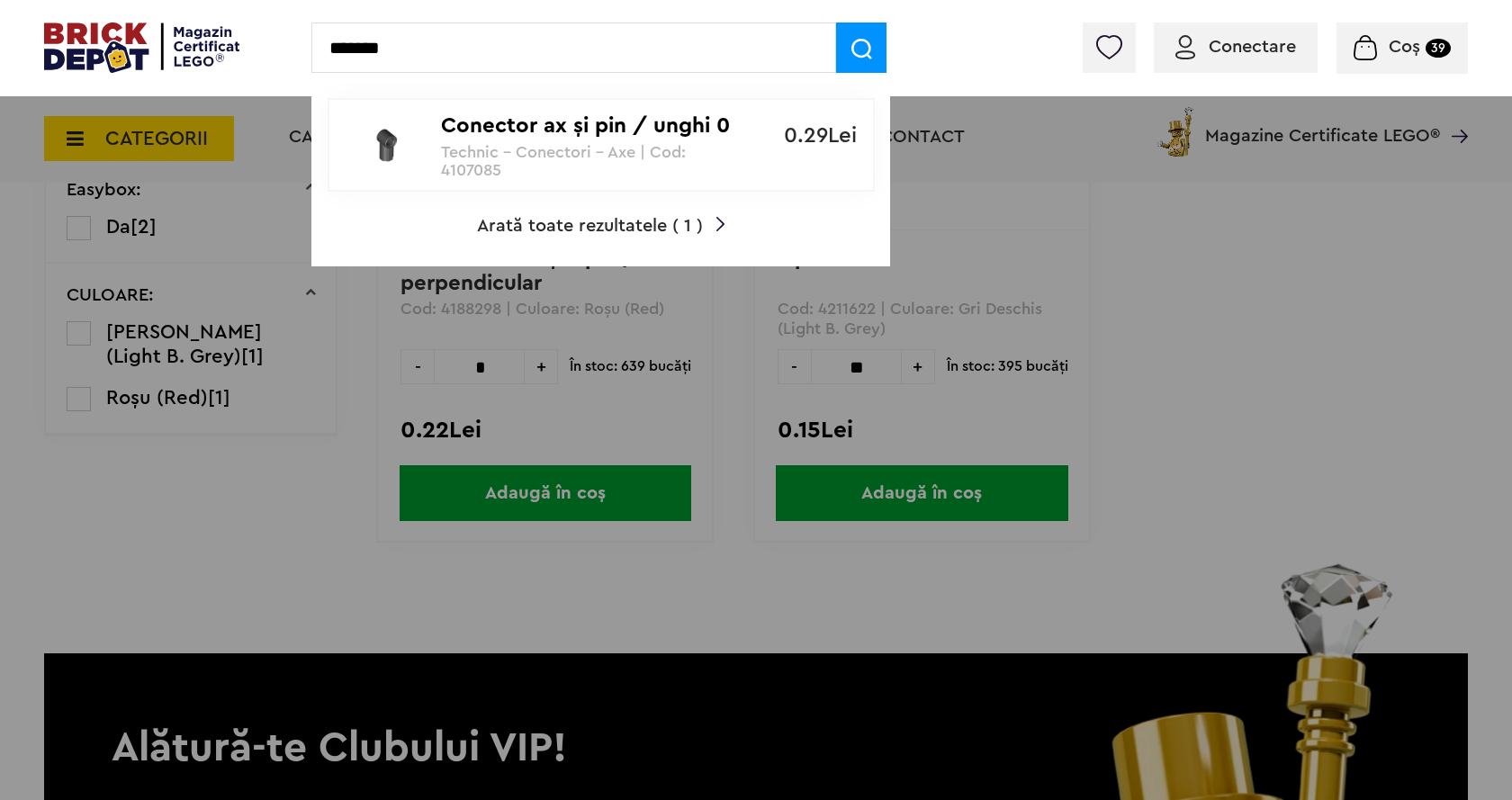
type input "*******"
click at [864, 52] on img at bounding box center [862, 50] width 21 height 21
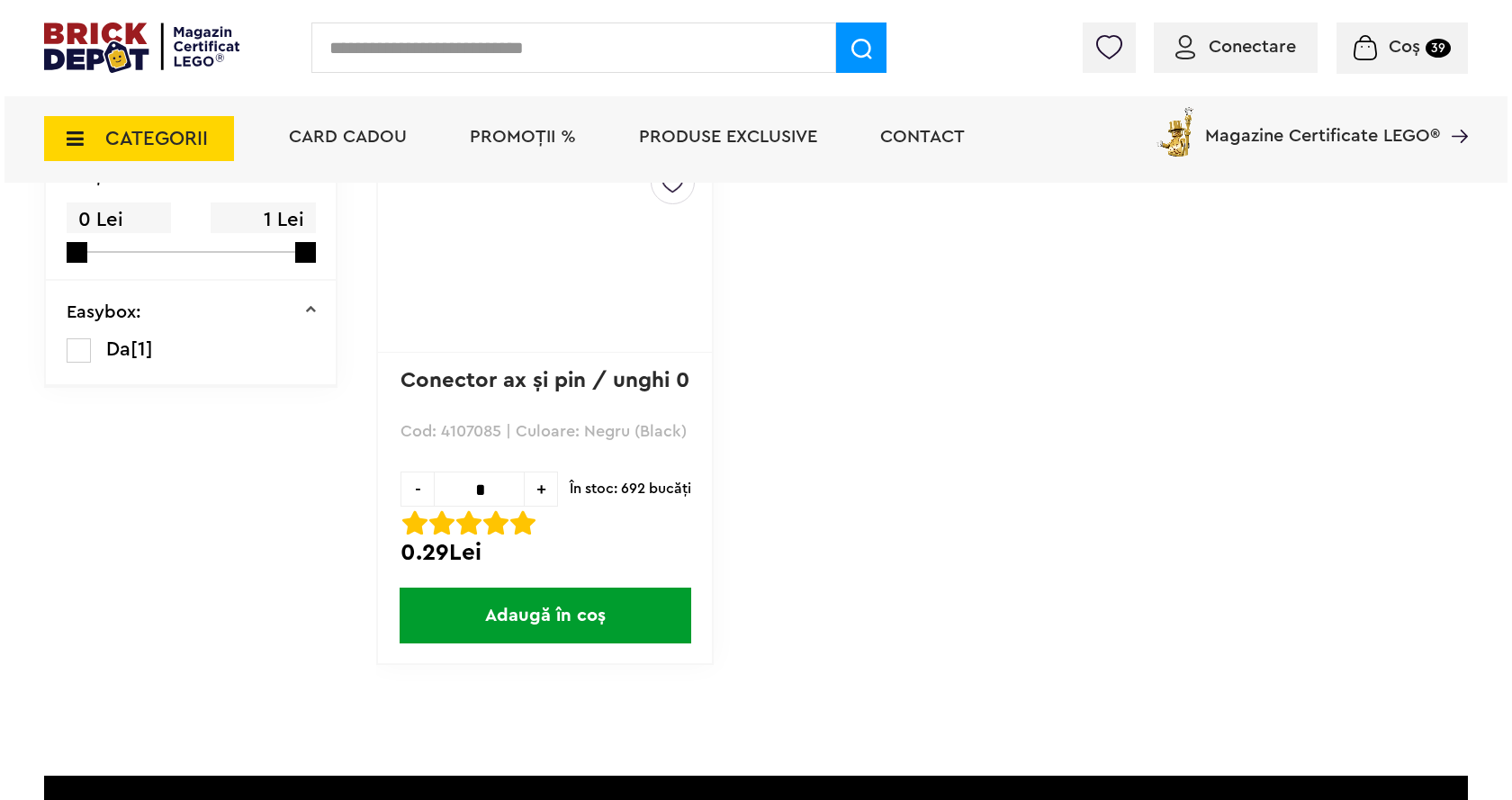
scroll to position [270, 0]
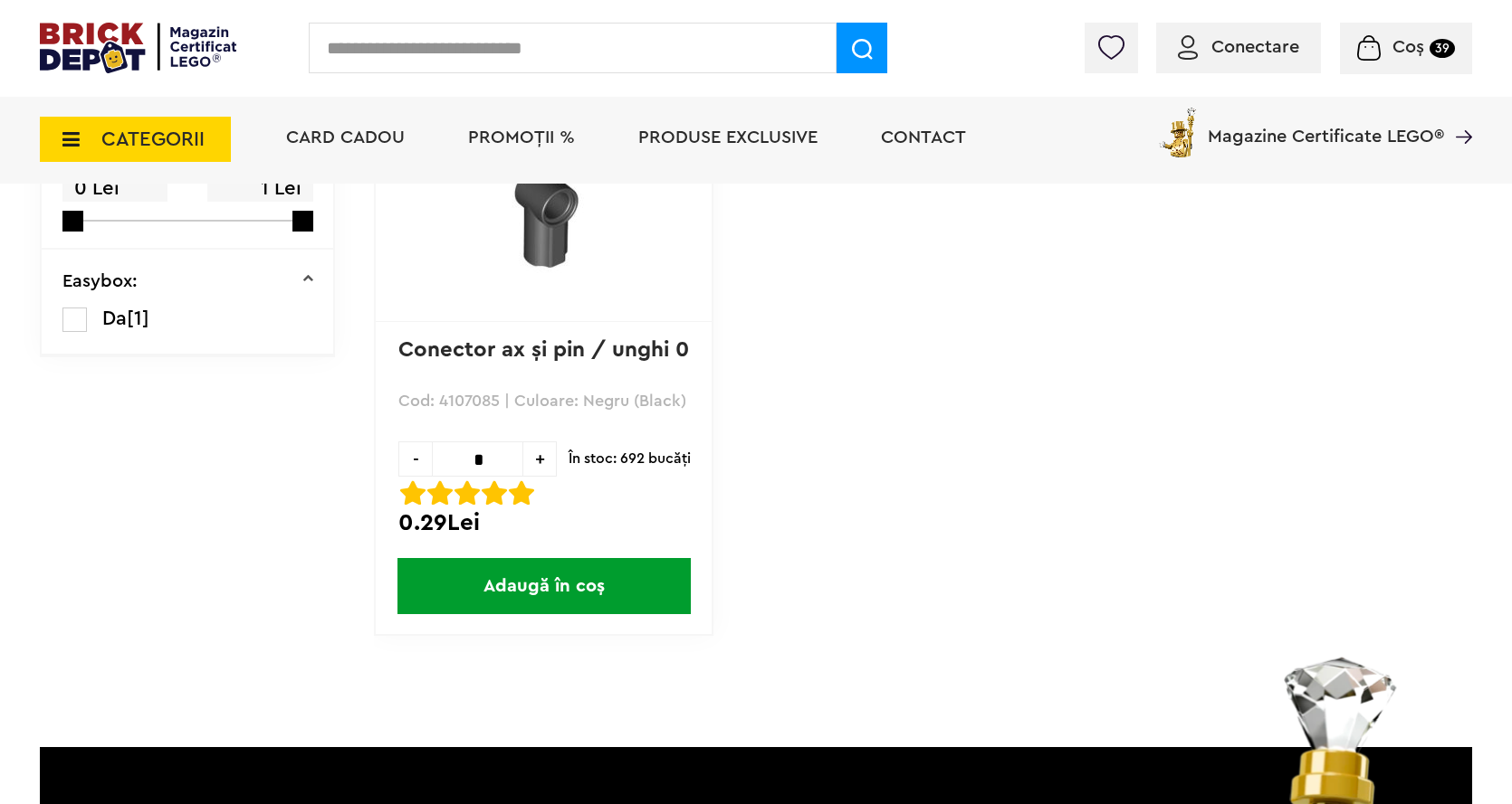
click at [494, 451] on input "*" at bounding box center [477, 459] width 91 height 35
type input "*"
click at [538, 566] on span "Adaugă în coș" at bounding box center [544, 586] width 293 height 57
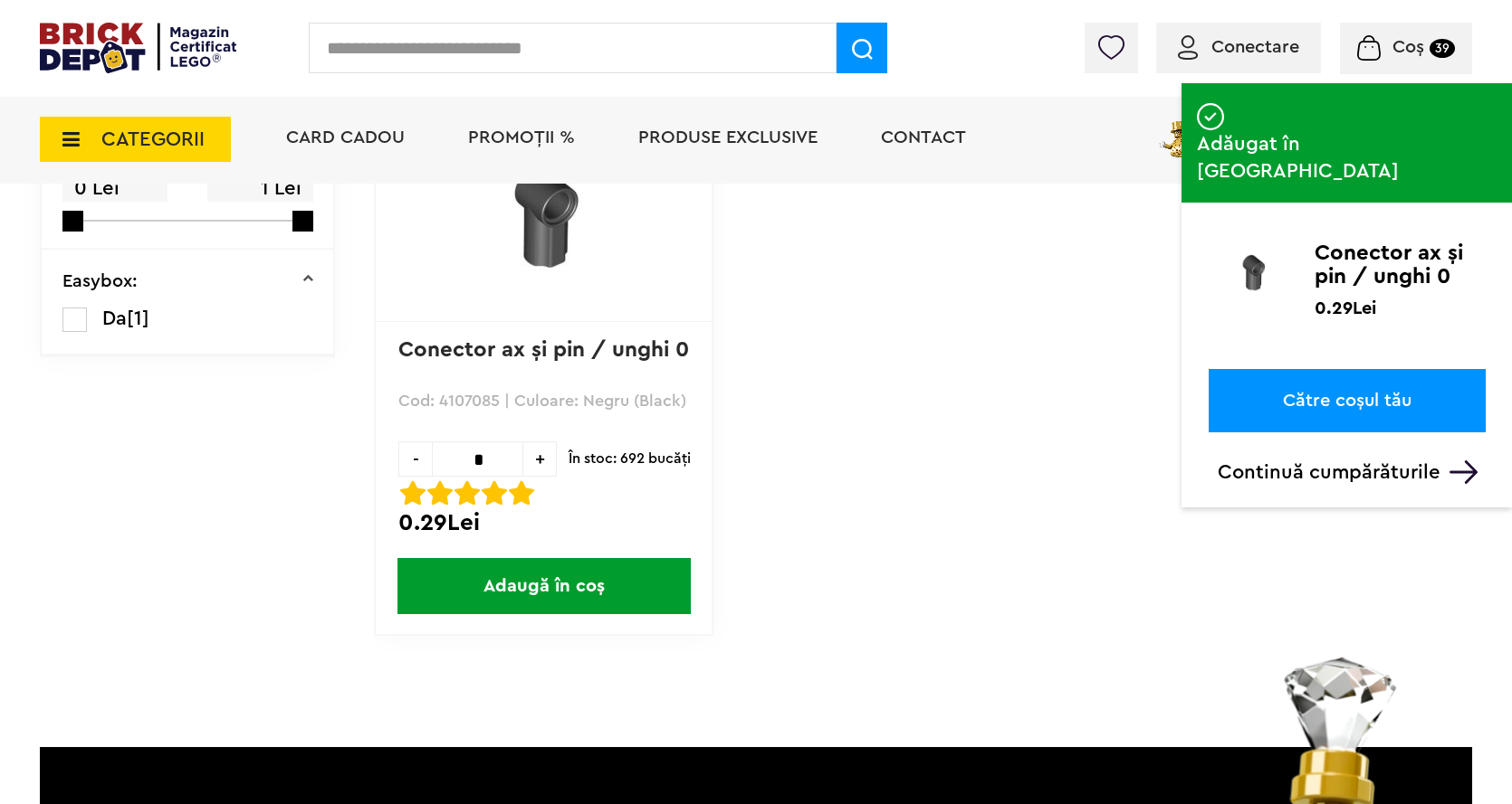
click at [387, 58] on input "text" at bounding box center [572, 48] width 527 height 51
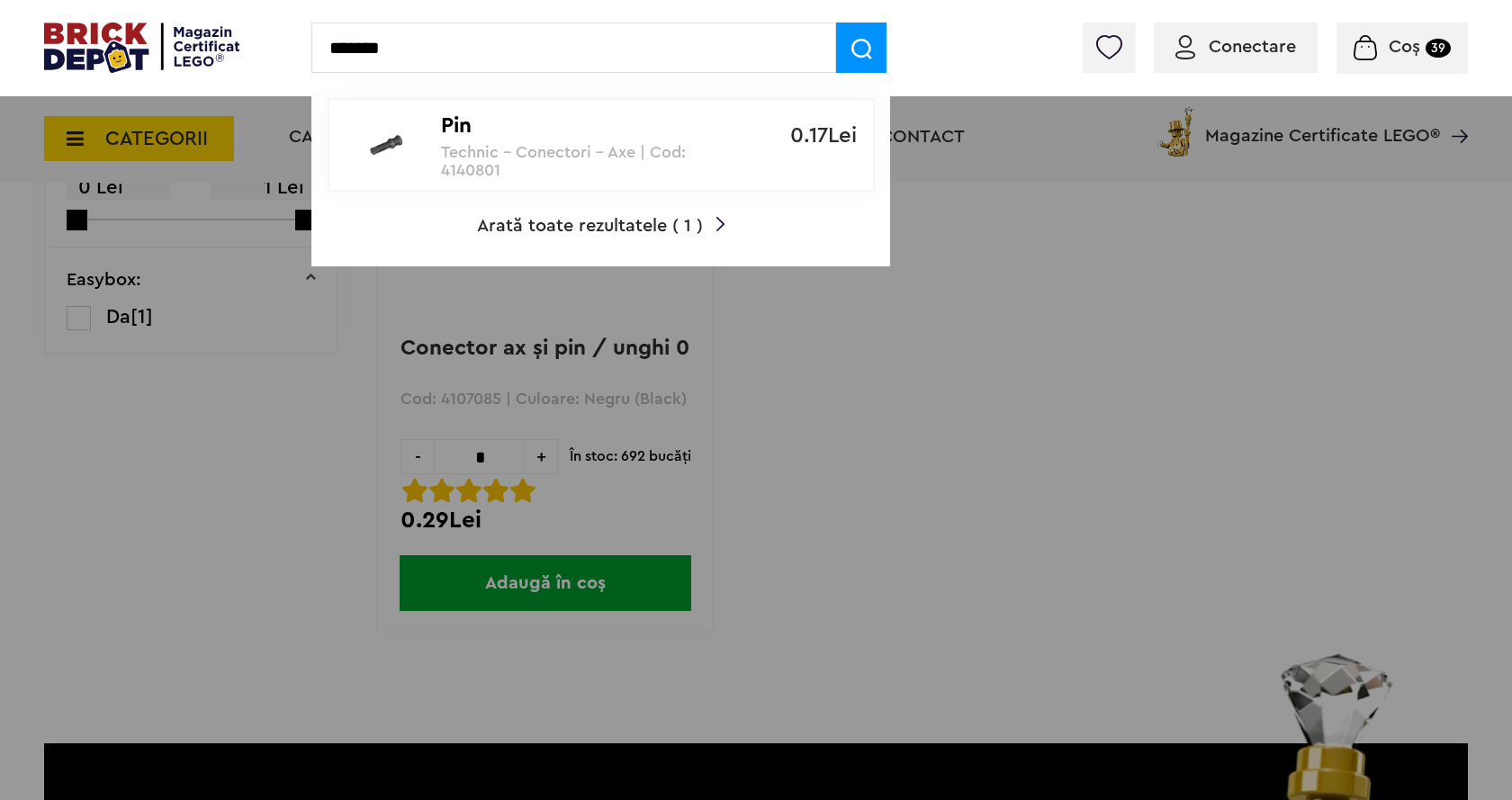
type input "*******"
click at [864, 28] on span at bounding box center [861, 48] width 51 height 51
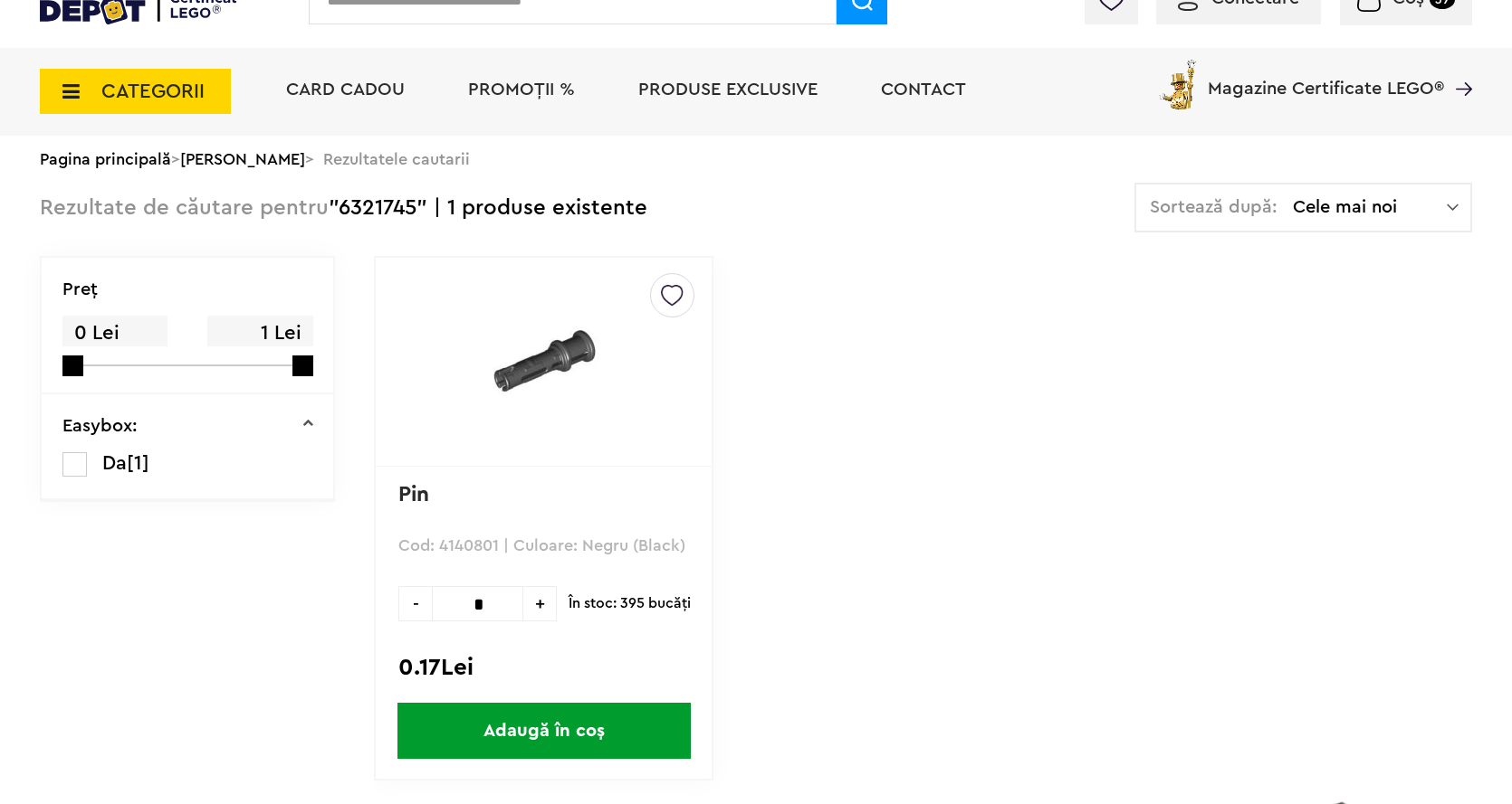
scroll to position [362, 0]
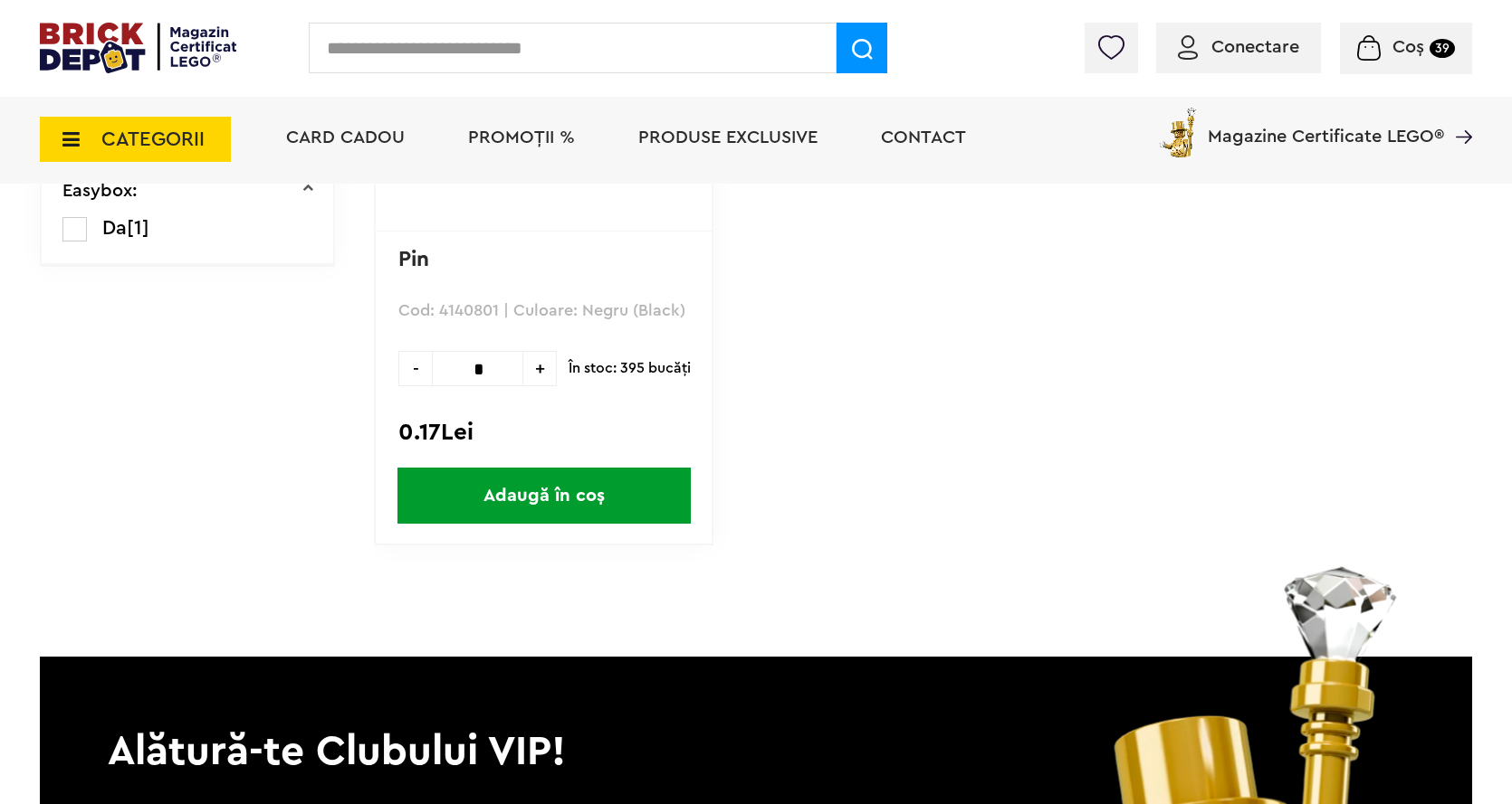
click at [502, 371] on input "*" at bounding box center [477, 368] width 91 height 35
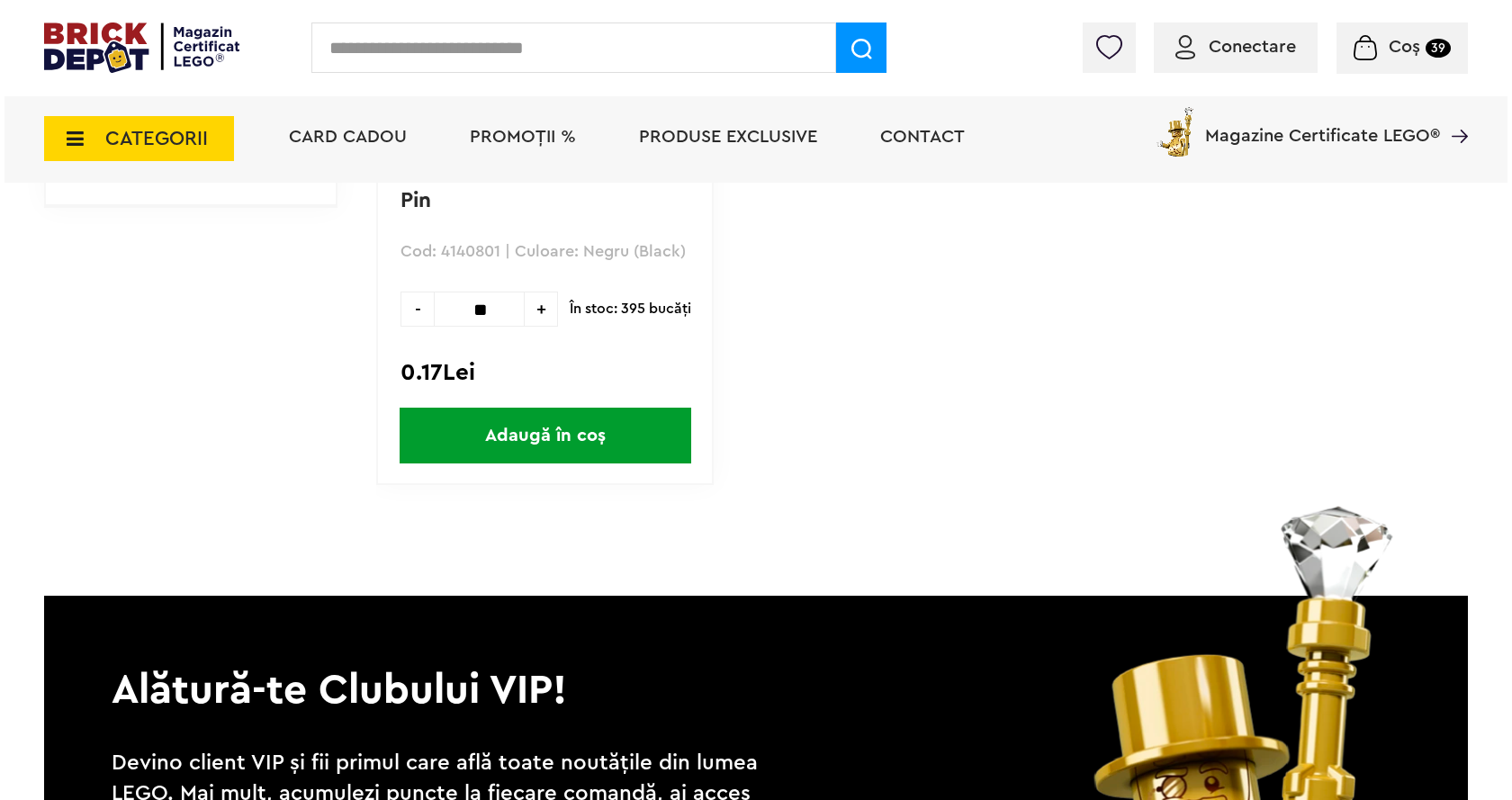
scroll to position [450, 0]
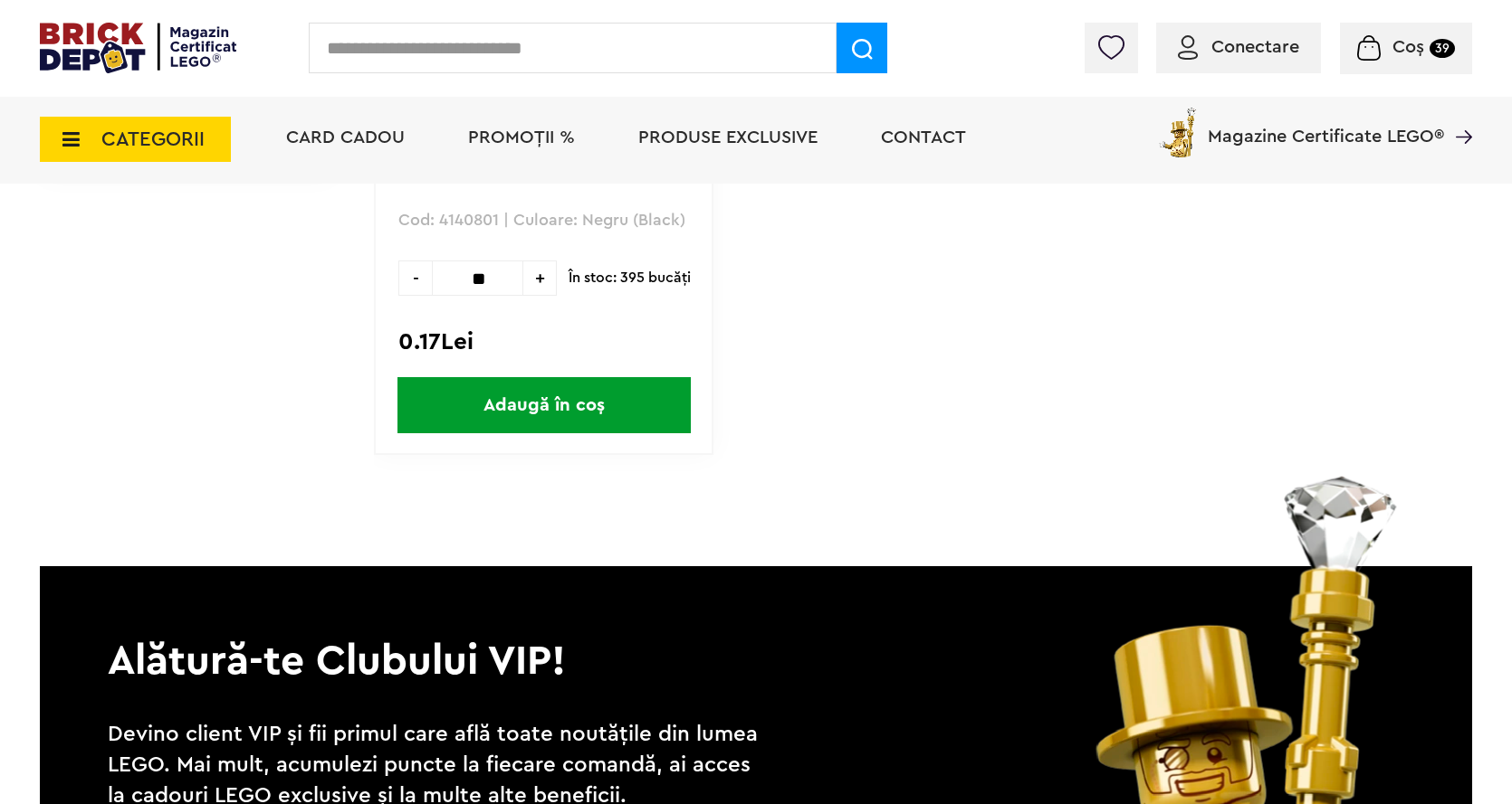
type input "**"
click at [531, 399] on span "Adaugă în coș" at bounding box center [544, 405] width 293 height 57
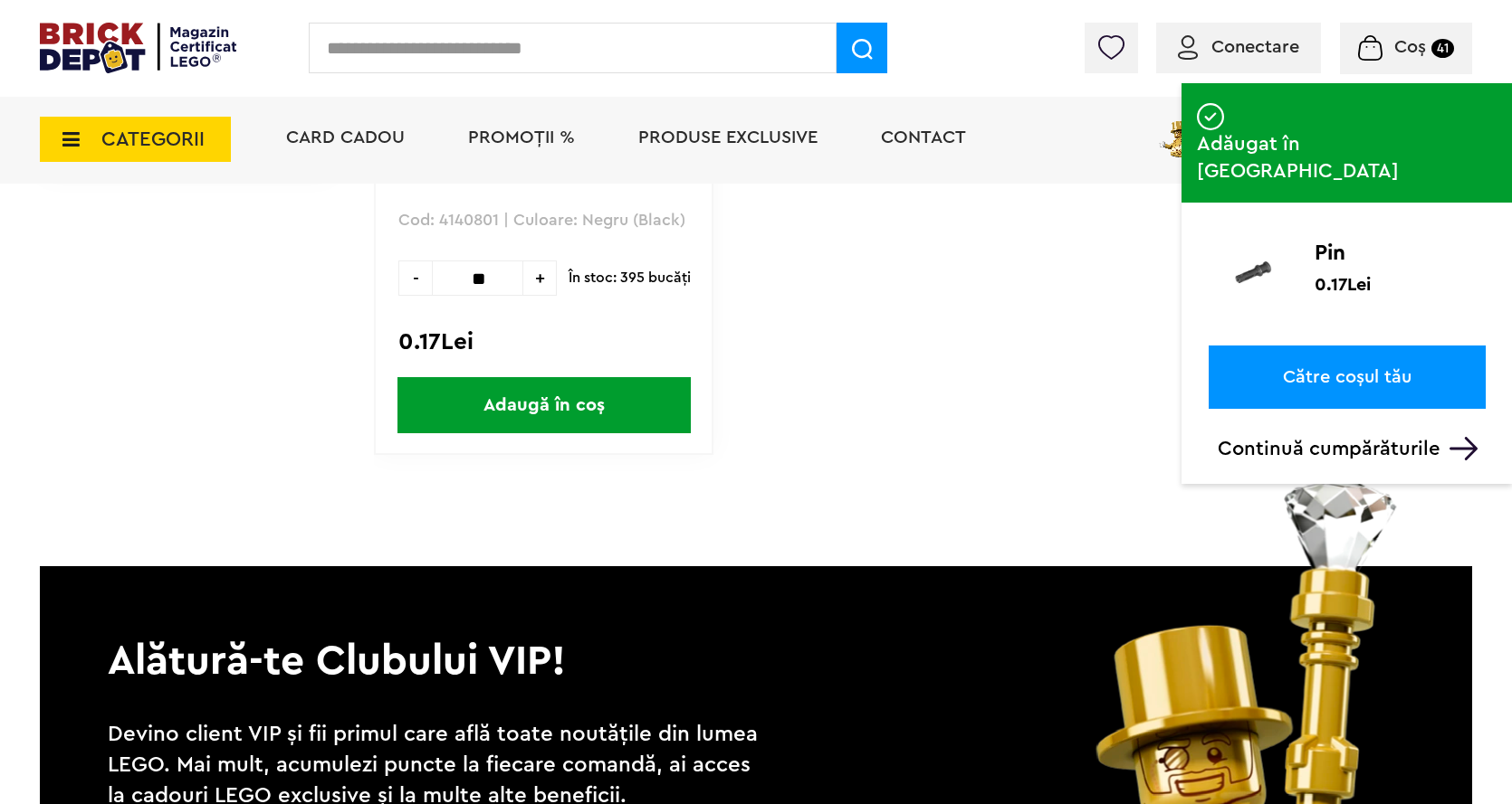
click at [406, 63] on input "text" at bounding box center [572, 48] width 527 height 51
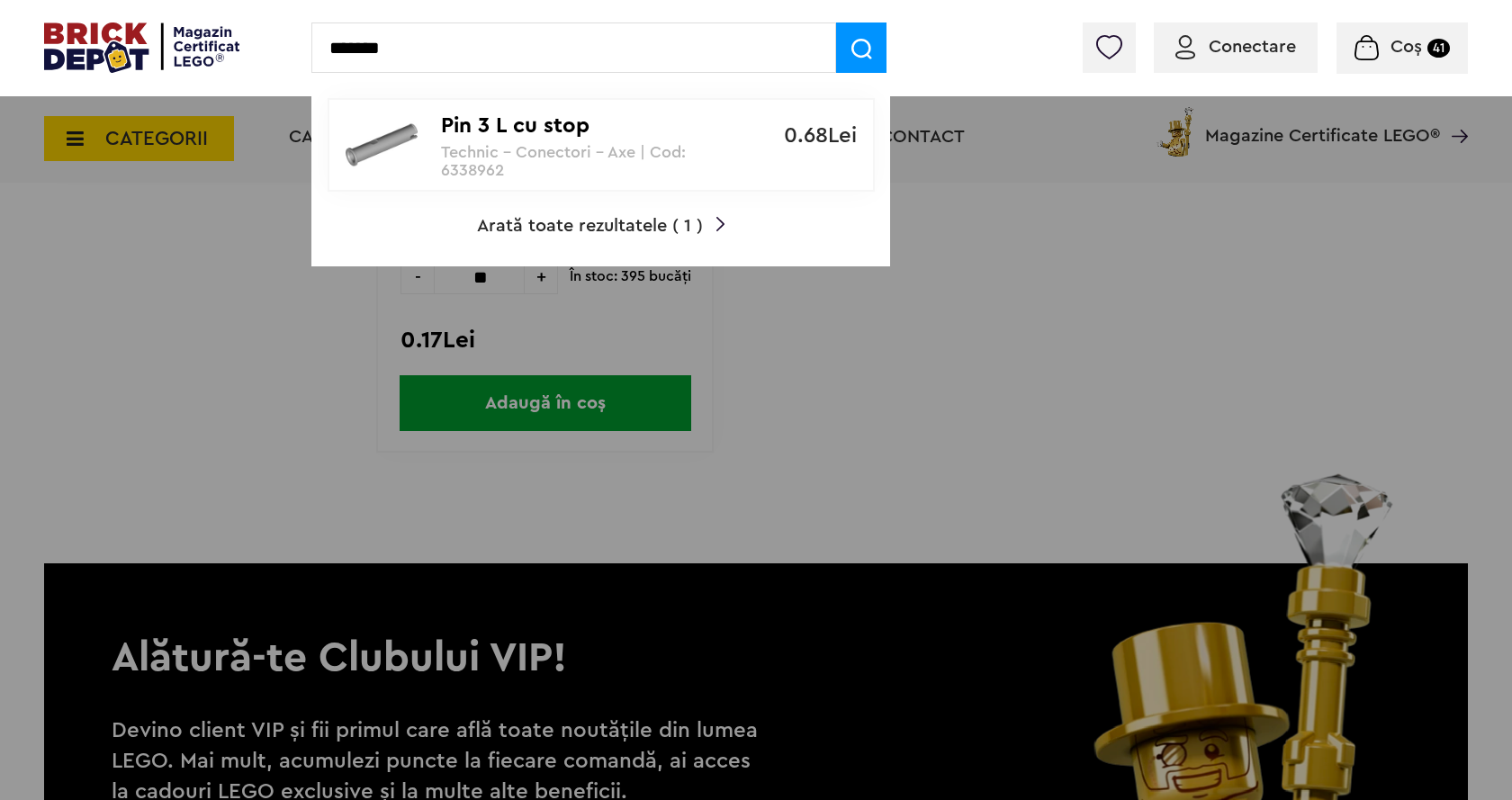
type input "*******"
click at [855, 37] on span at bounding box center [861, 48] width 51 height 51
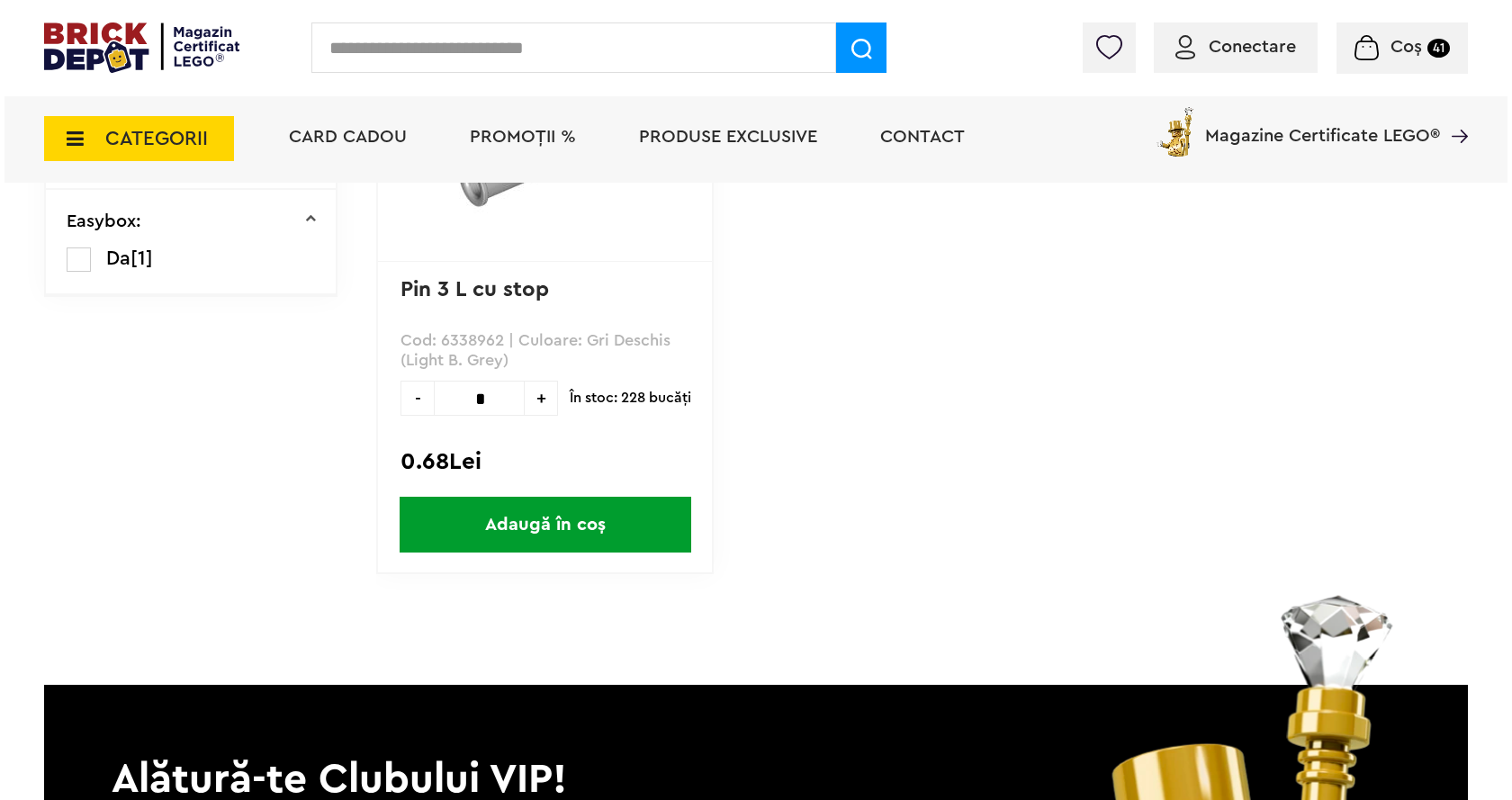
scroll to position [360, 0]
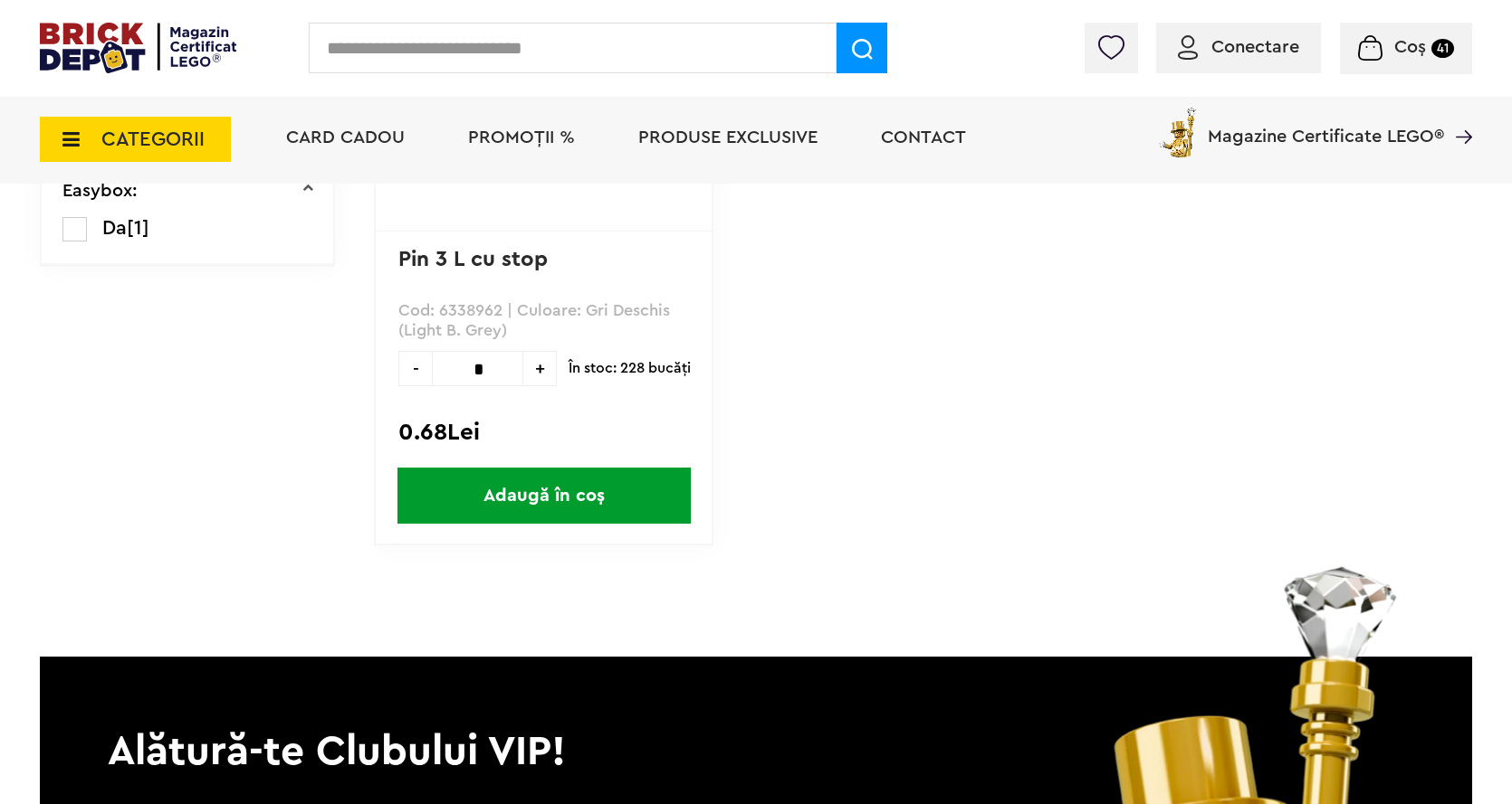
click at [498, 363] on input "*" at bounding box center [477, 368] width 91 height 35
type input "*"
click at [570, 493] on span "Adaugă în coș" at bounding box center [544, 495] width 293 height 57
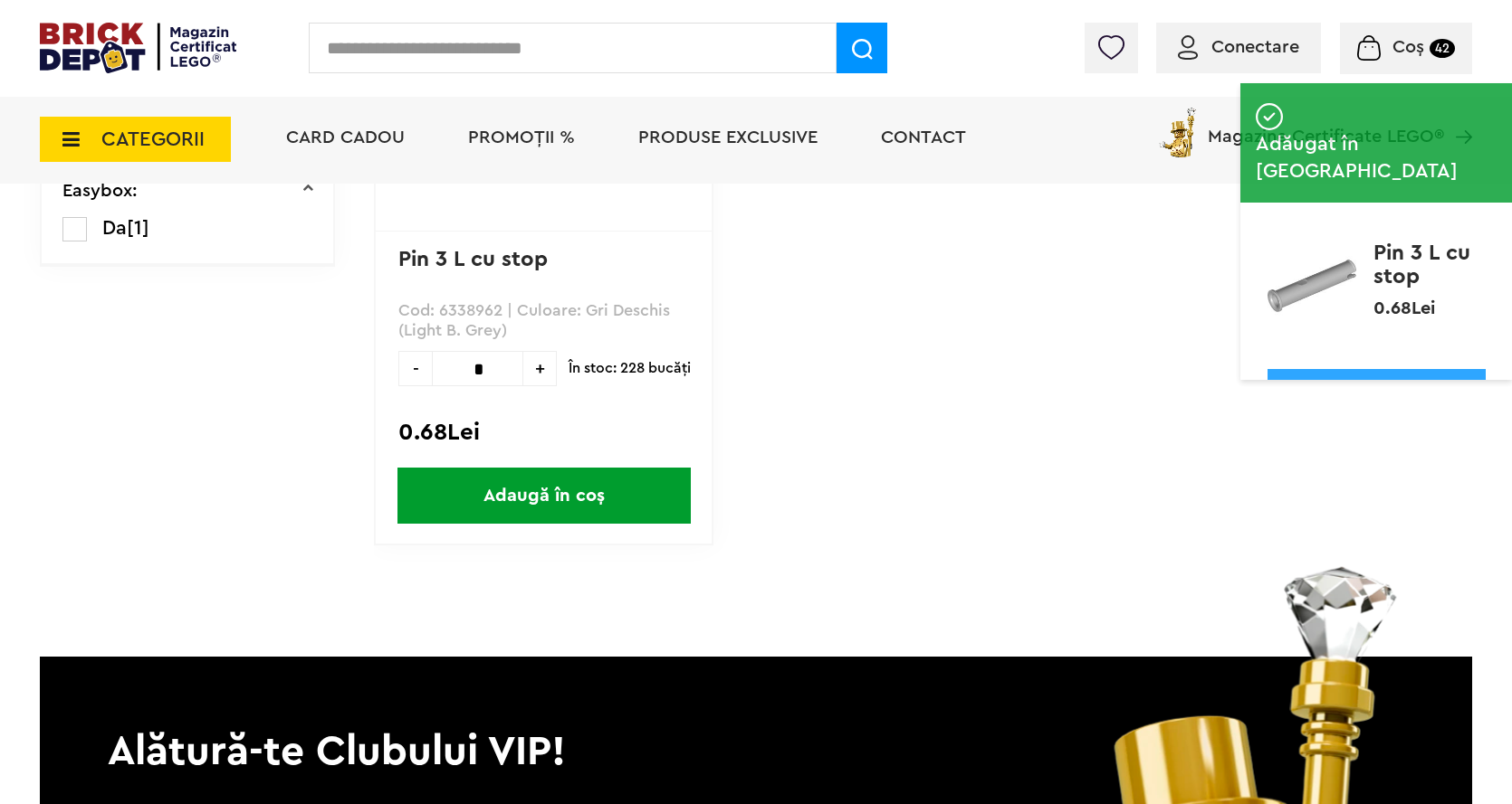
click at [522, 40] on input "text" at bounding box center [572, 48] width 527 height 51
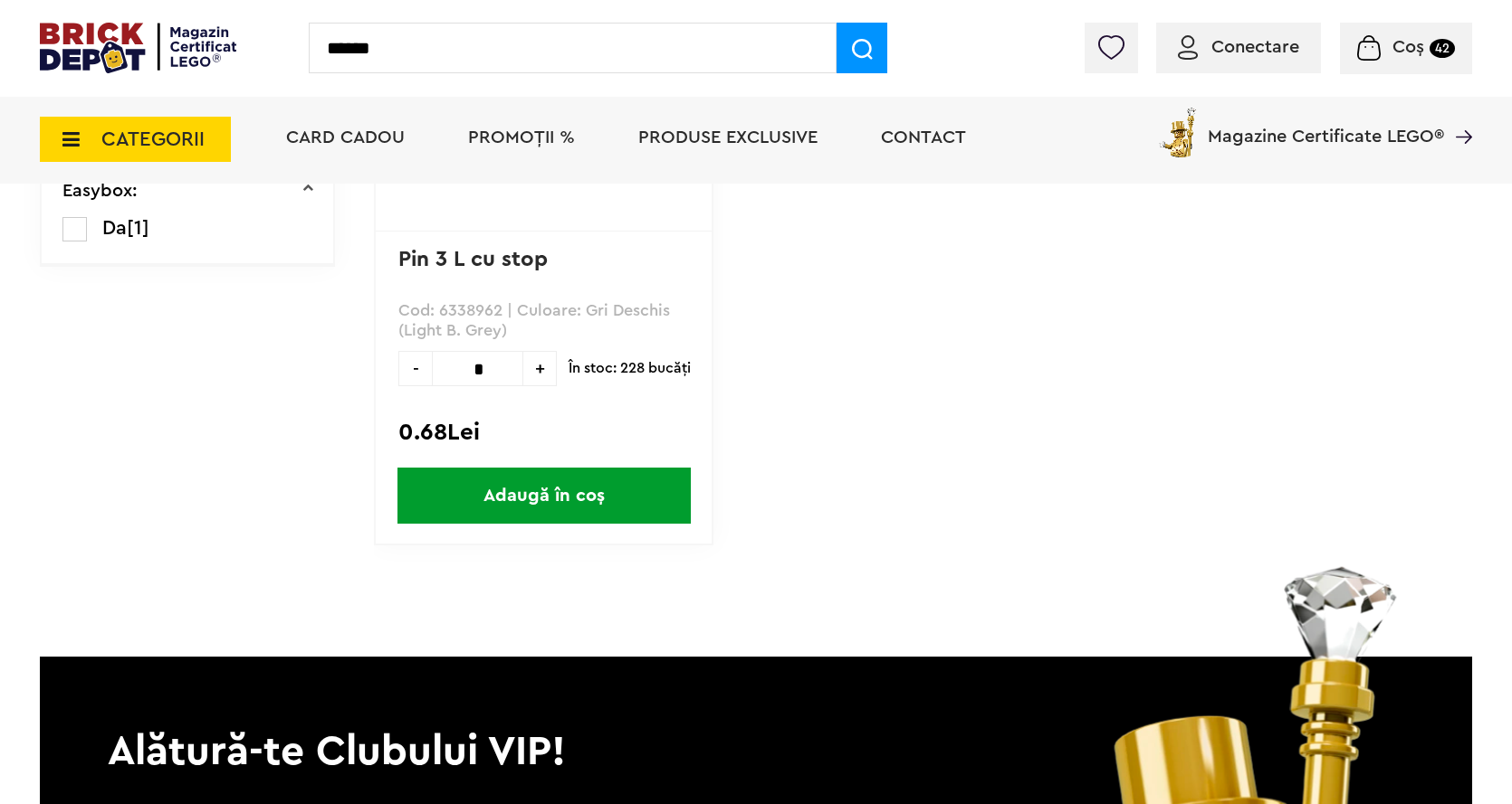
type input "******"
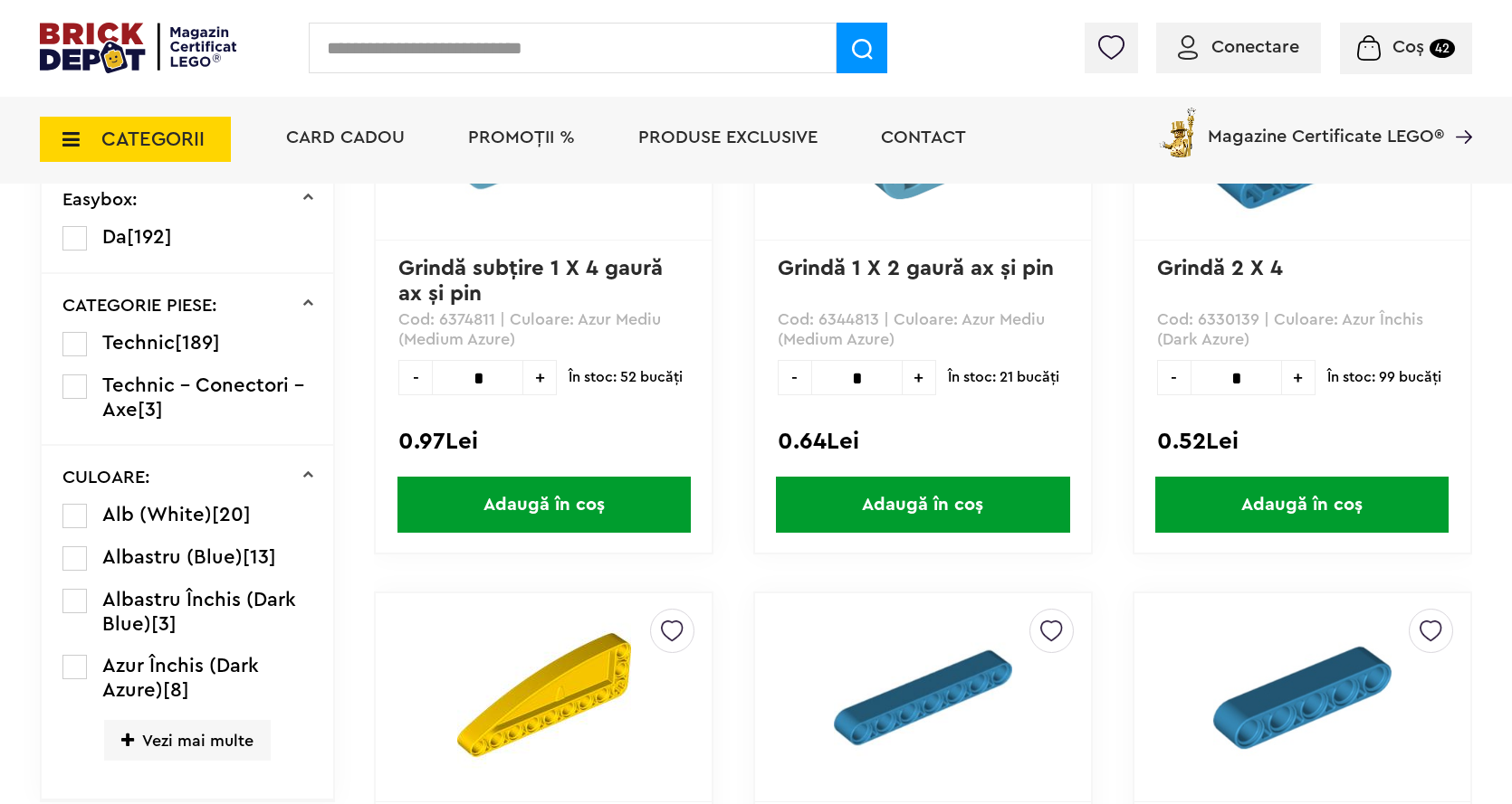
scroll to position [357, 0]
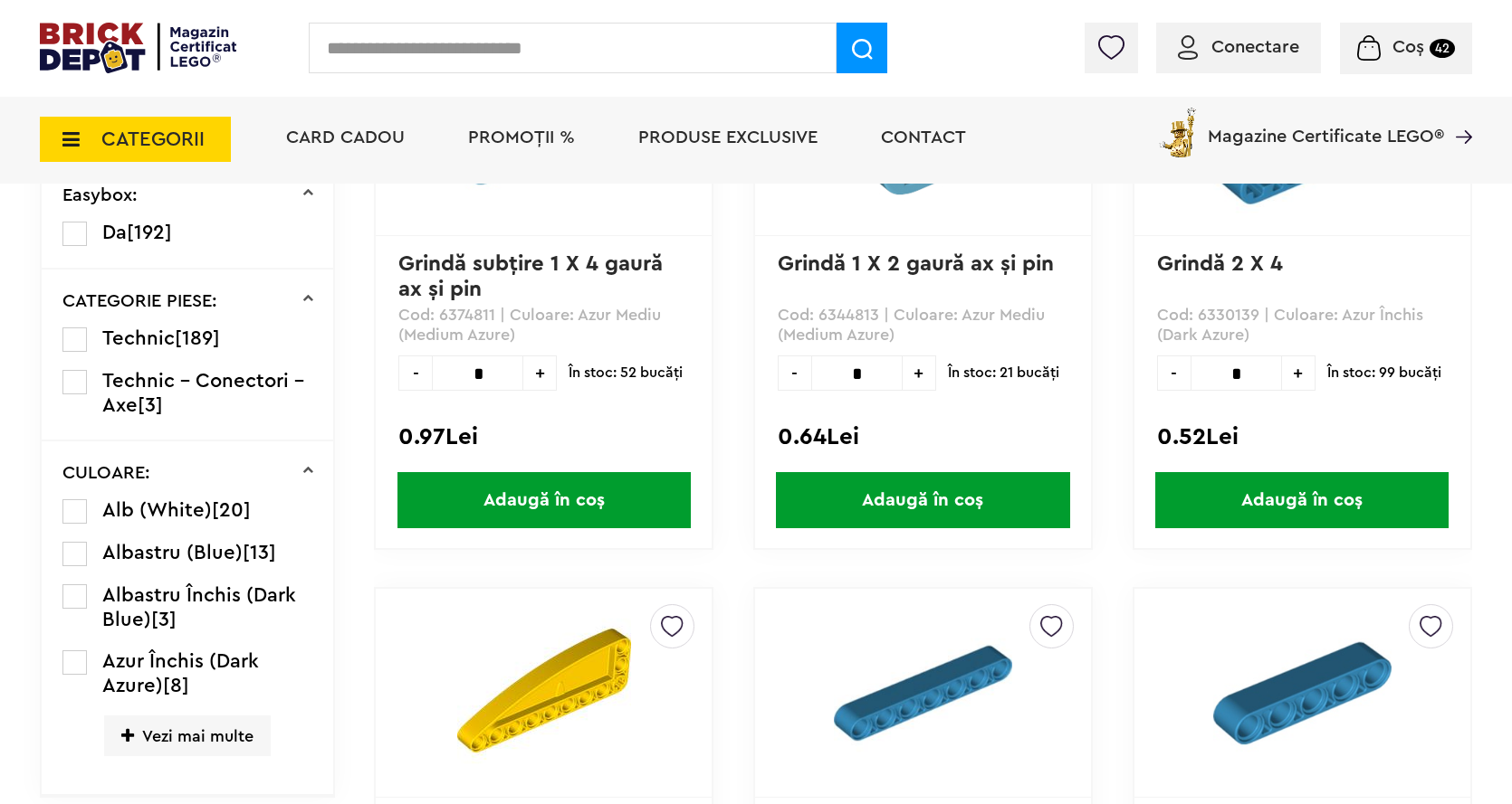
click at [153, 728] on span "Vezi mai multe" at bounding box center [188, 736] width 167 height 40
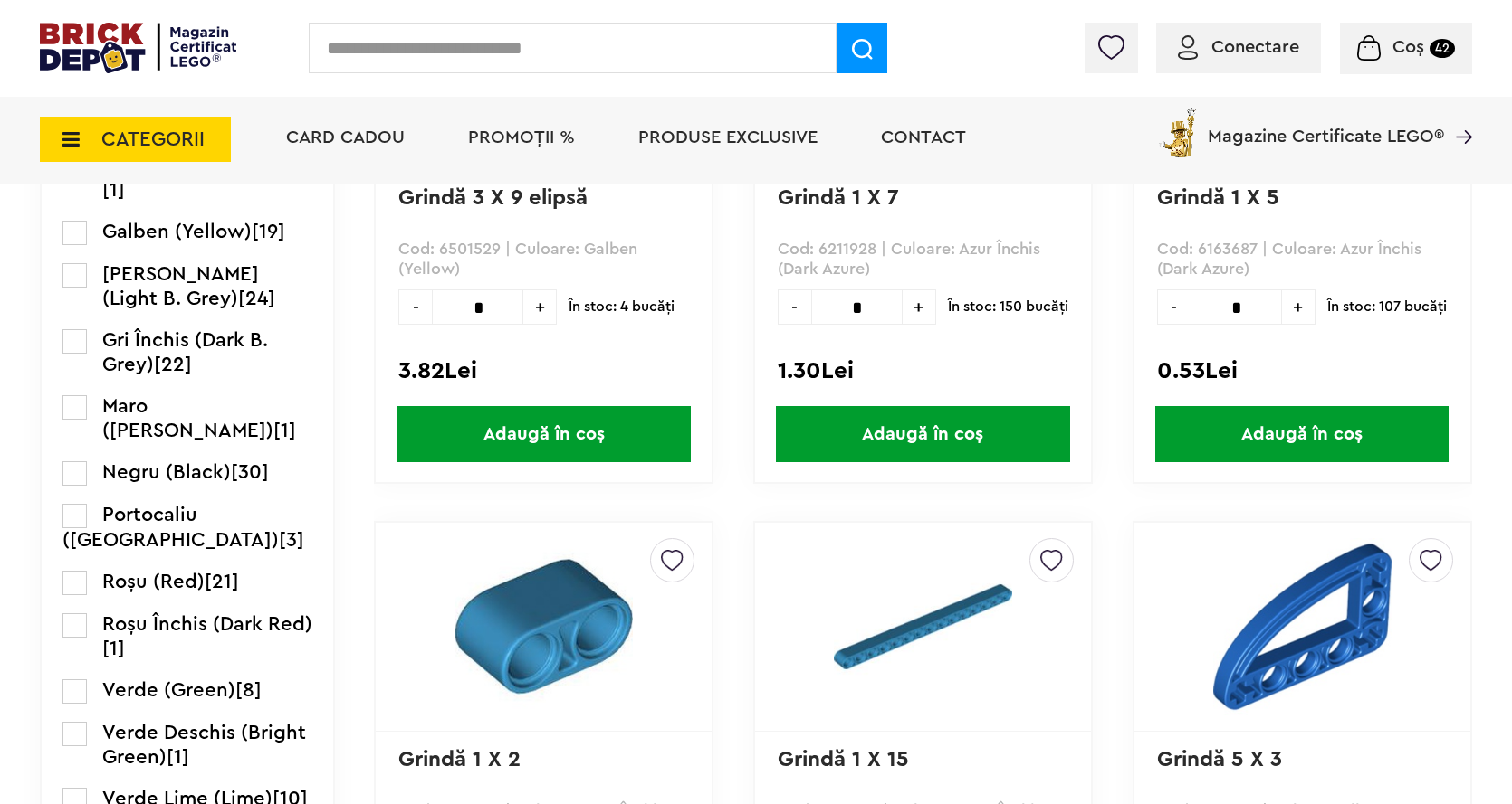
scroll to position [991, 0]
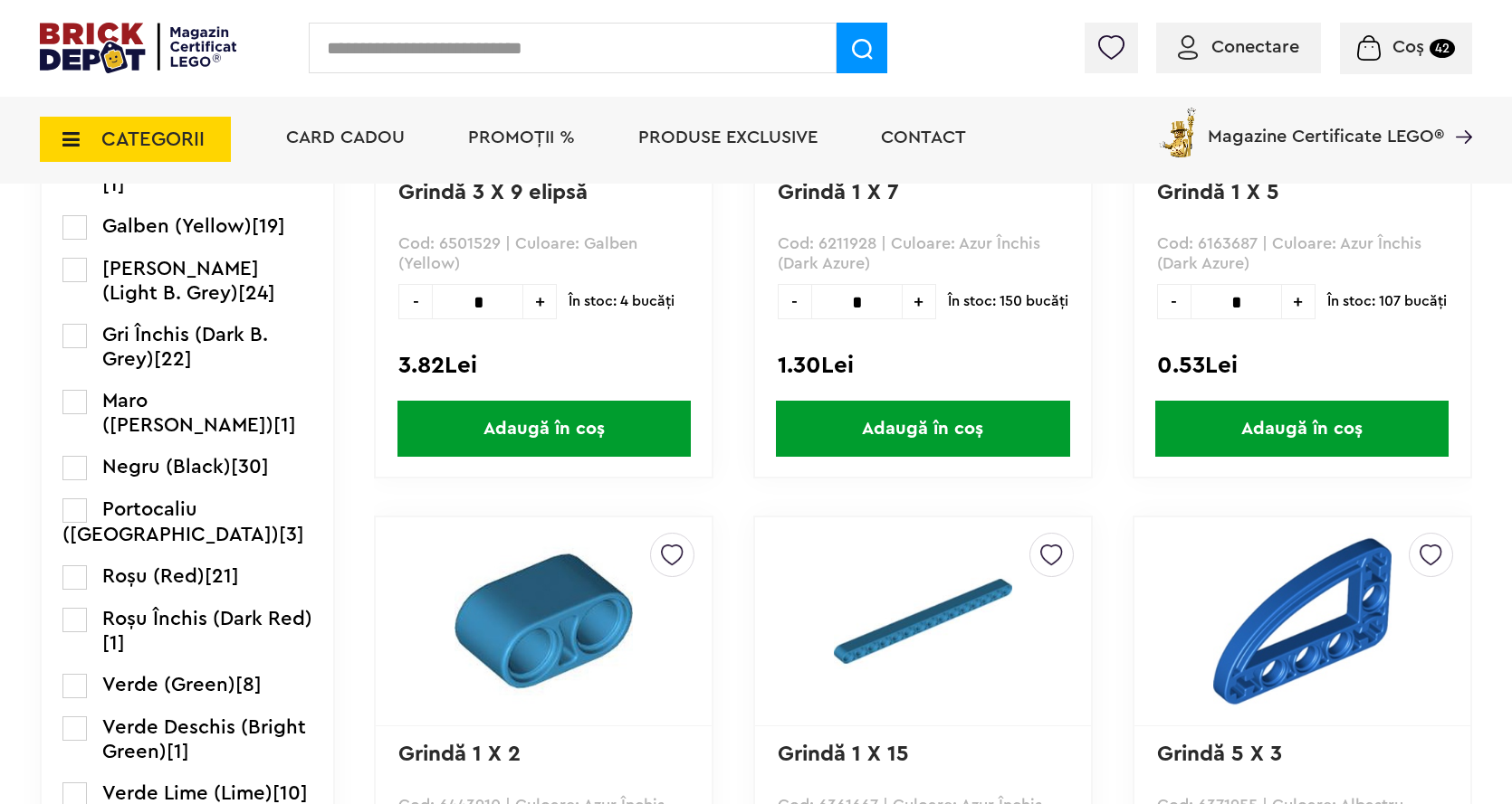
click at [68, 477] on label at bounding box center [74, 468] width 24 height 24
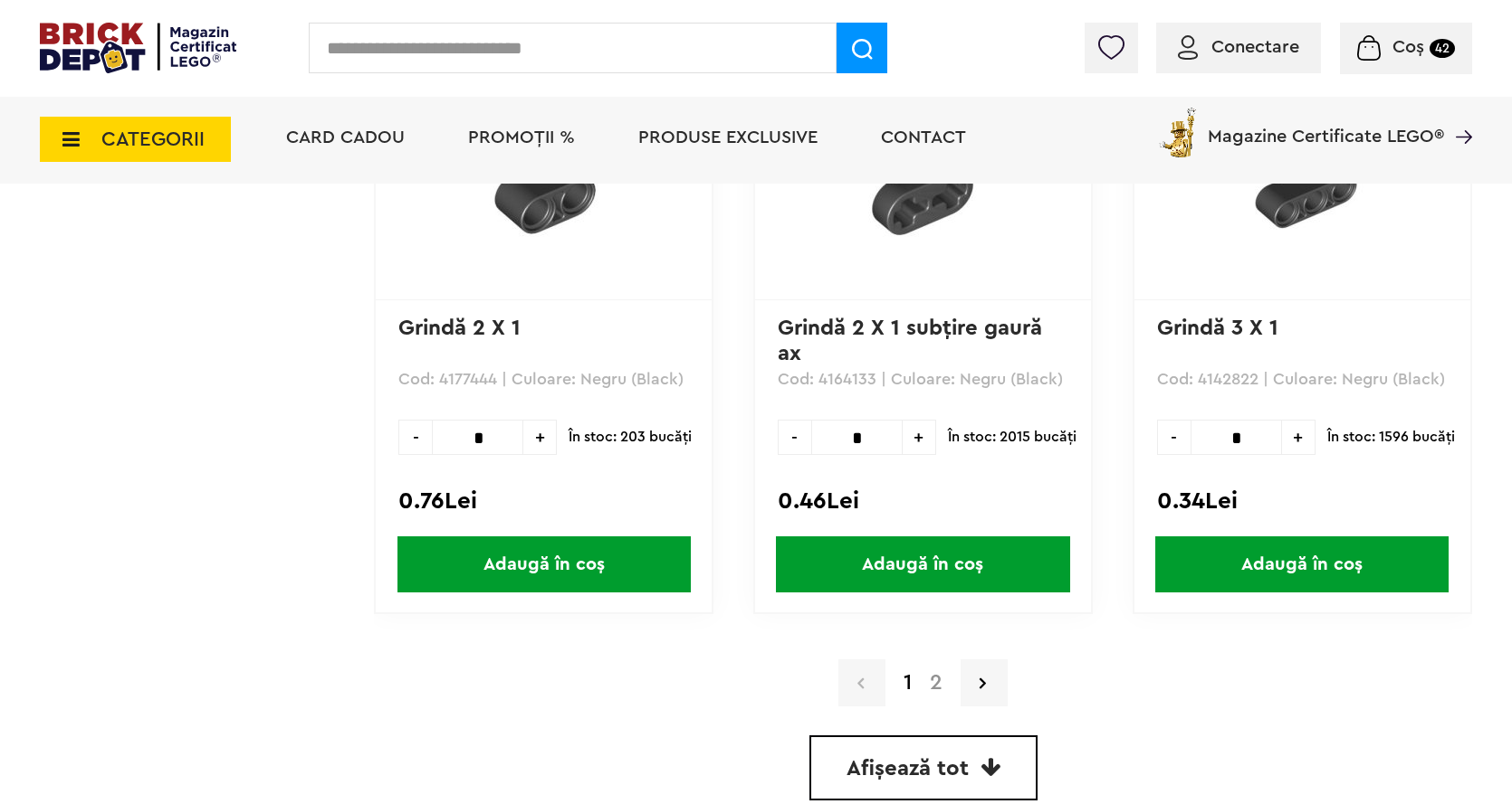
scroll to position [4794, 0]
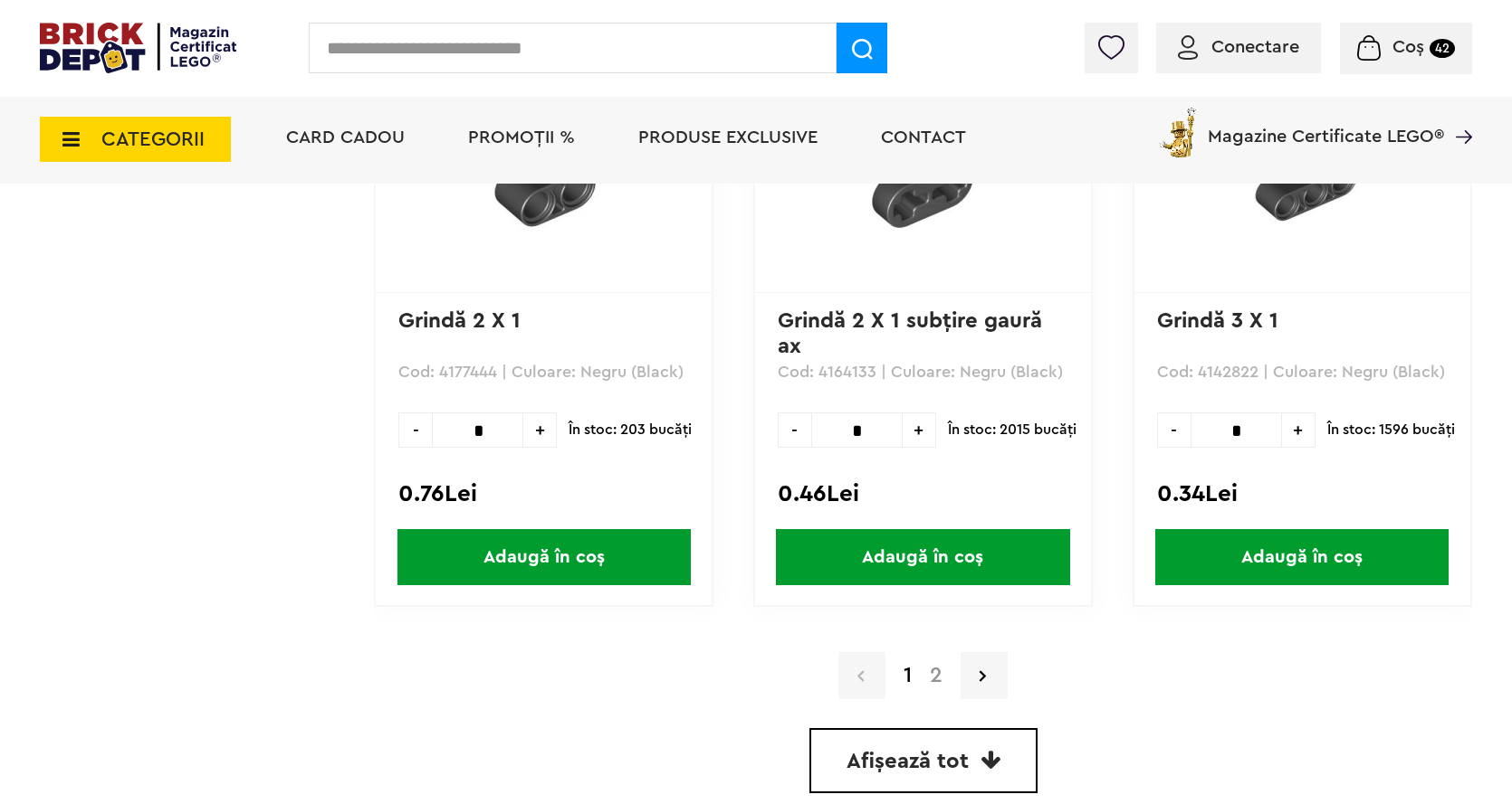
click at [1292, 421] on span "+" at bounding box center [1298, 429] width 34 height 35
type input "*"
click at [1304, 573] on span "Adaugă în coș" at bounding box center [1302, 557] width 293 height 57
click at [1397, 42] on span "Coș" at bounding box center [1407, 47] width 32 height 18
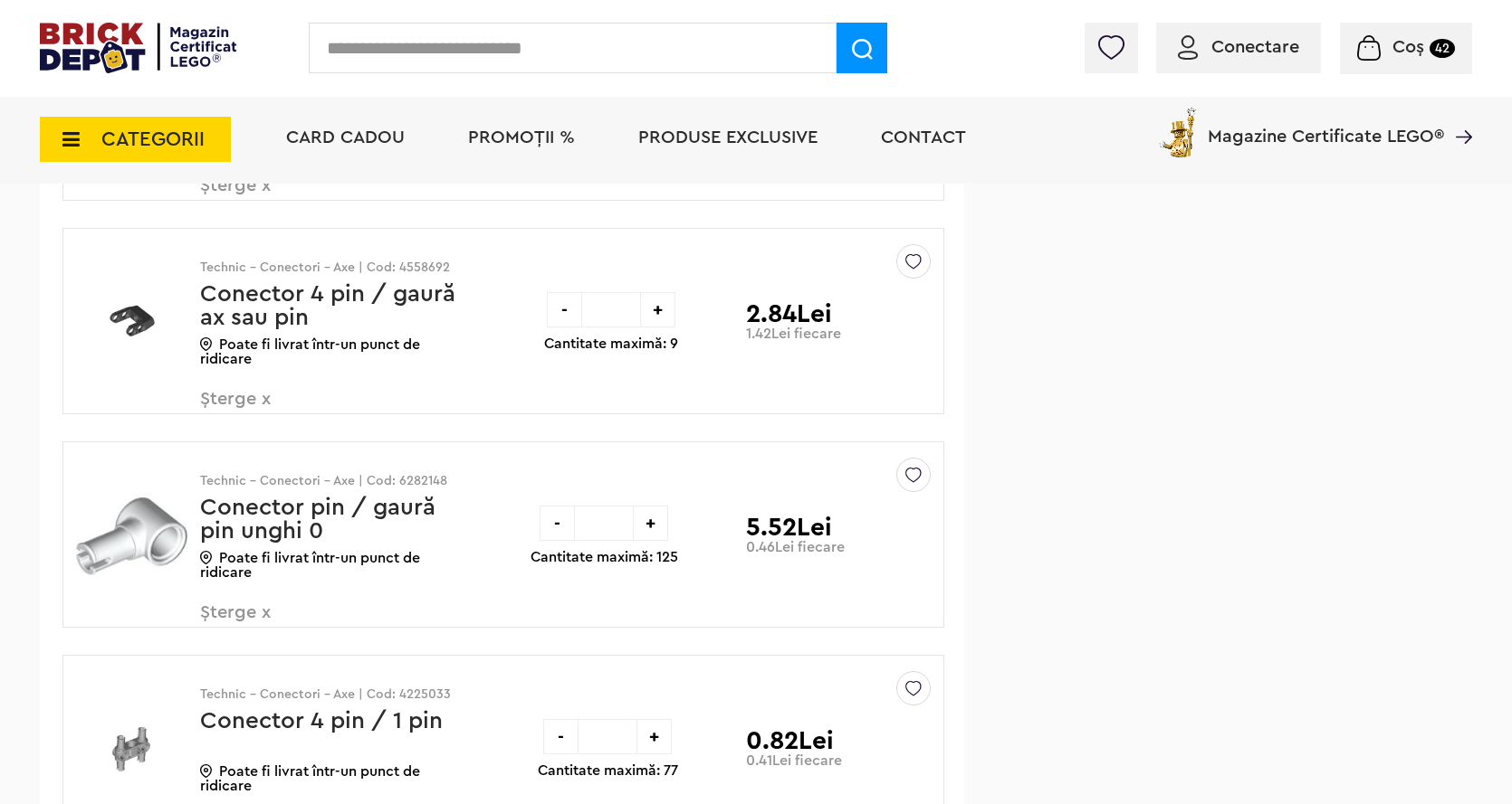
scroll to position [4614, 0]
click at [565, 306] on div "-" at bounding box center [564, 310] width 35 height 35
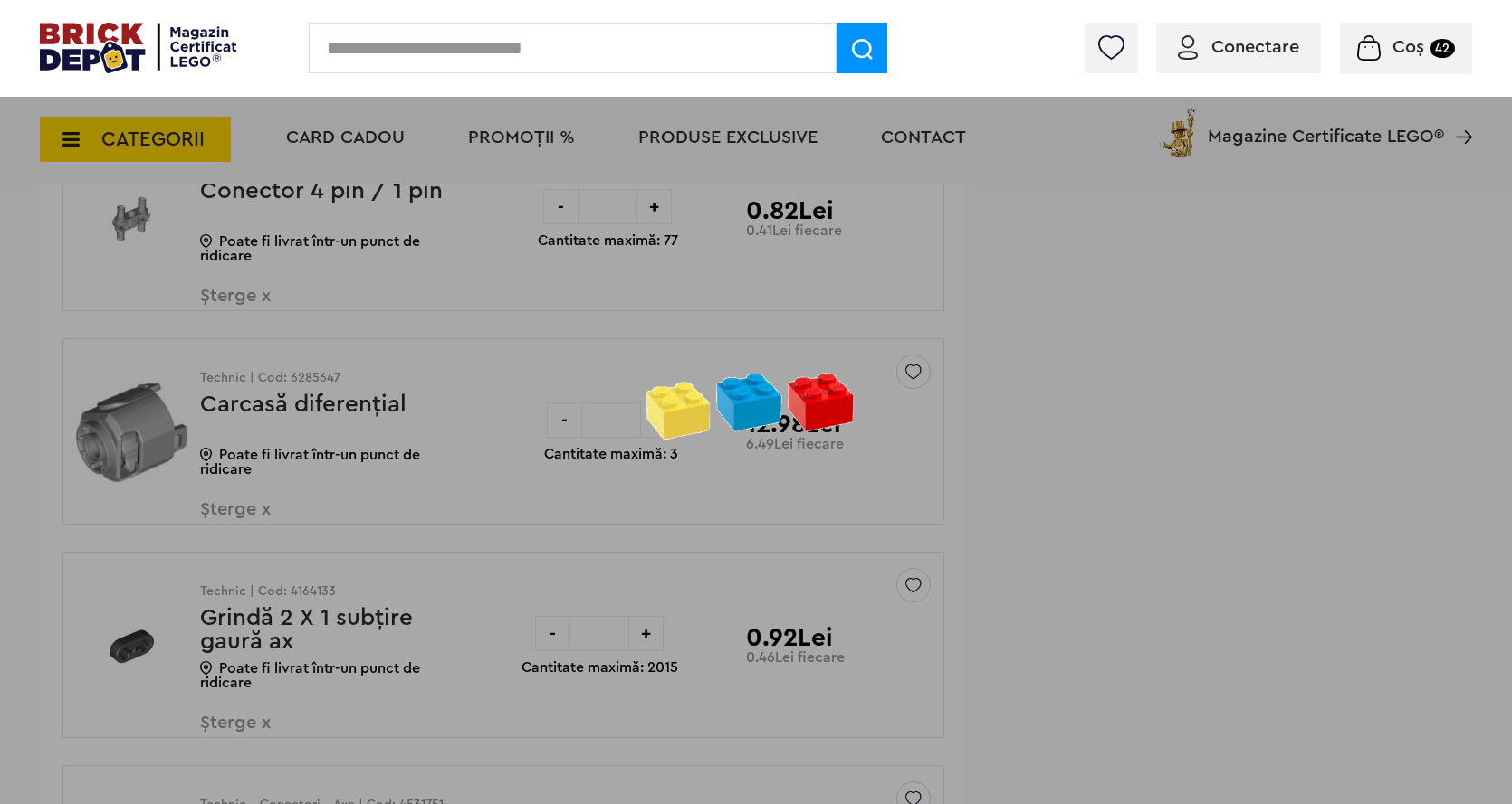
scroll to position [5066, 0]
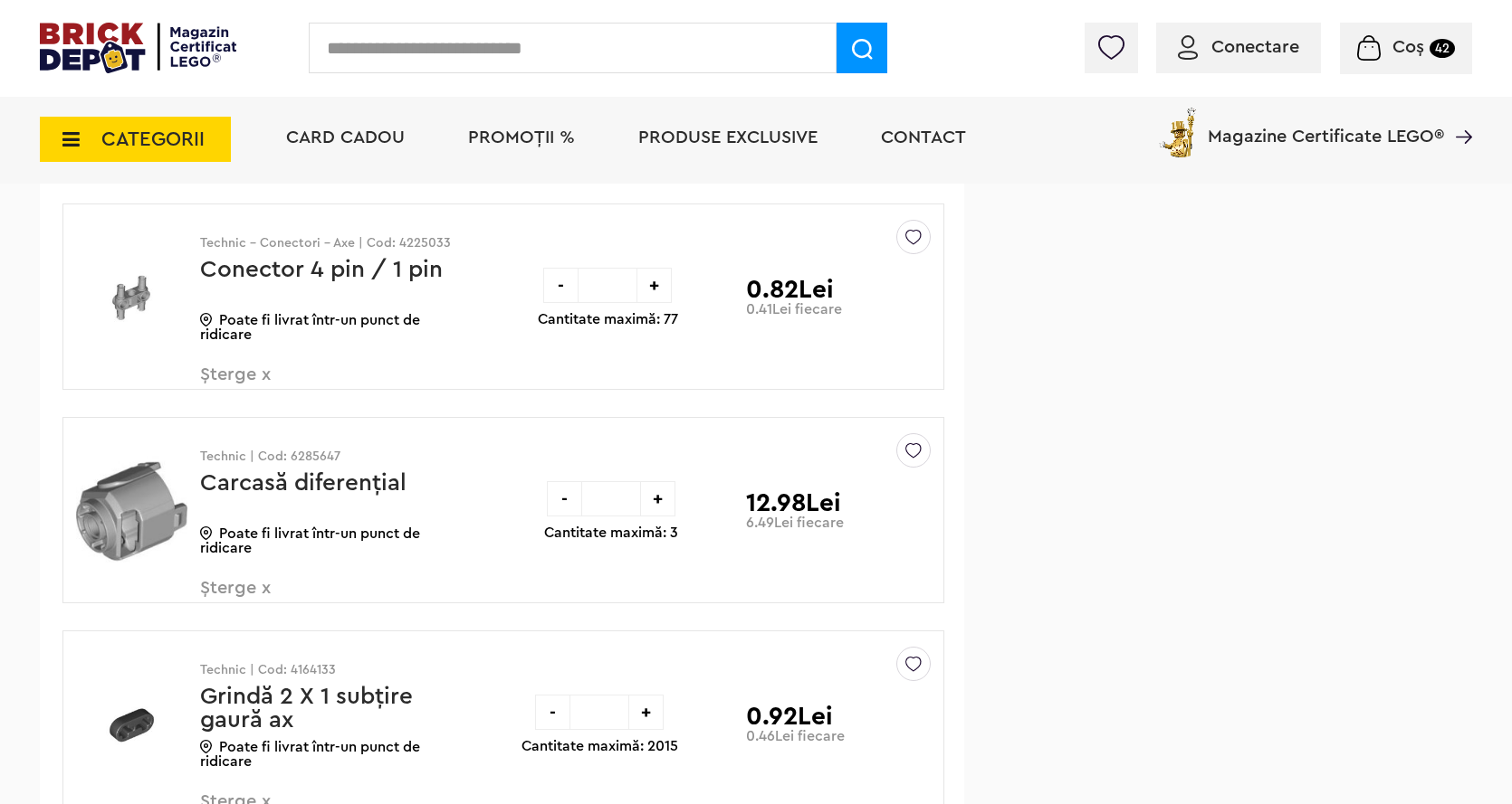
drag, startPoint x: 219, startPoint y: 587, endPoint x: 256, endPoint y: 581, distance: 37.5
click at [218, 587] on span "Șterge x" at bounding box center [307, 598] width 213 height 39
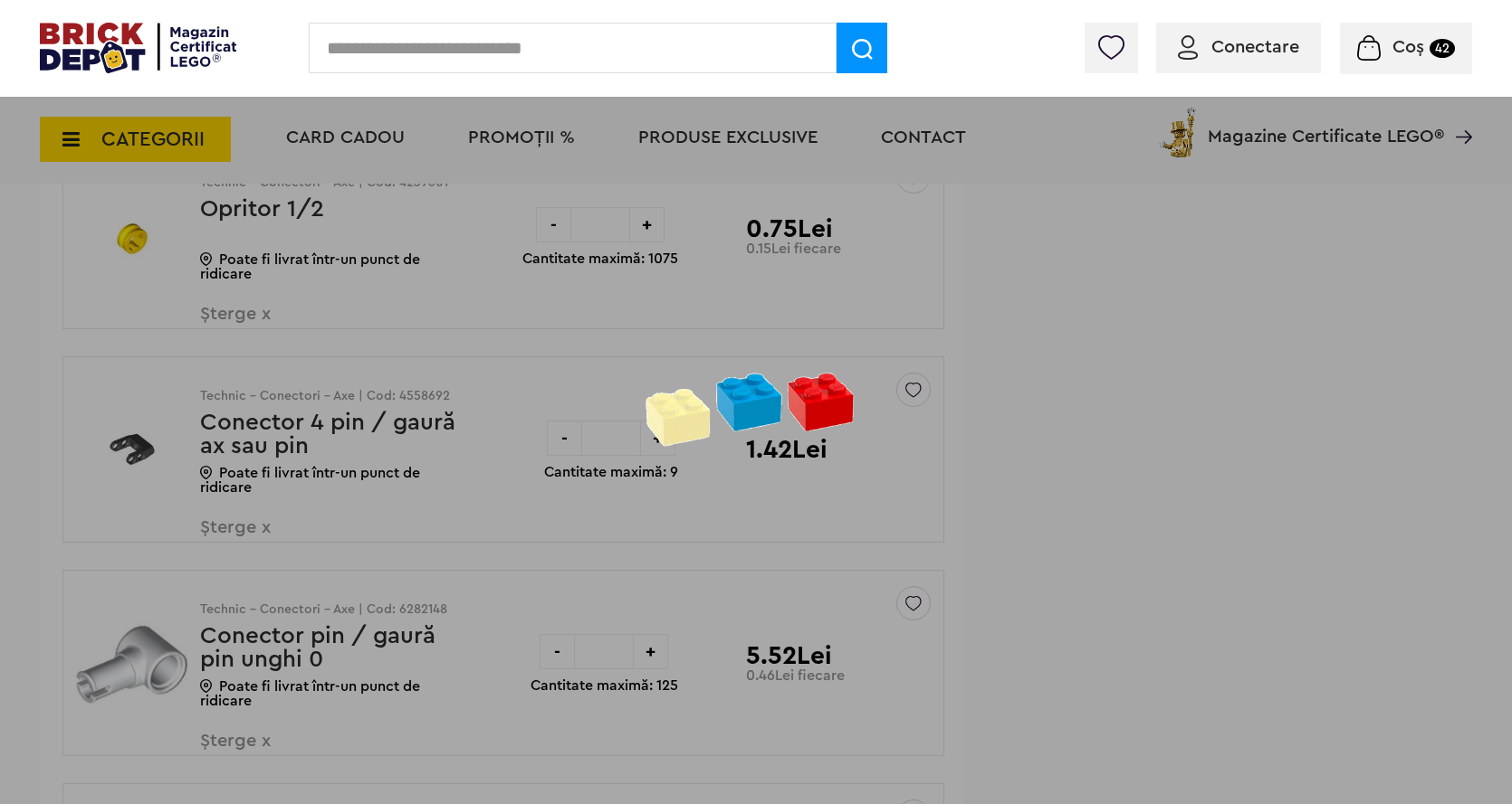
scroll to position [4614, 0]
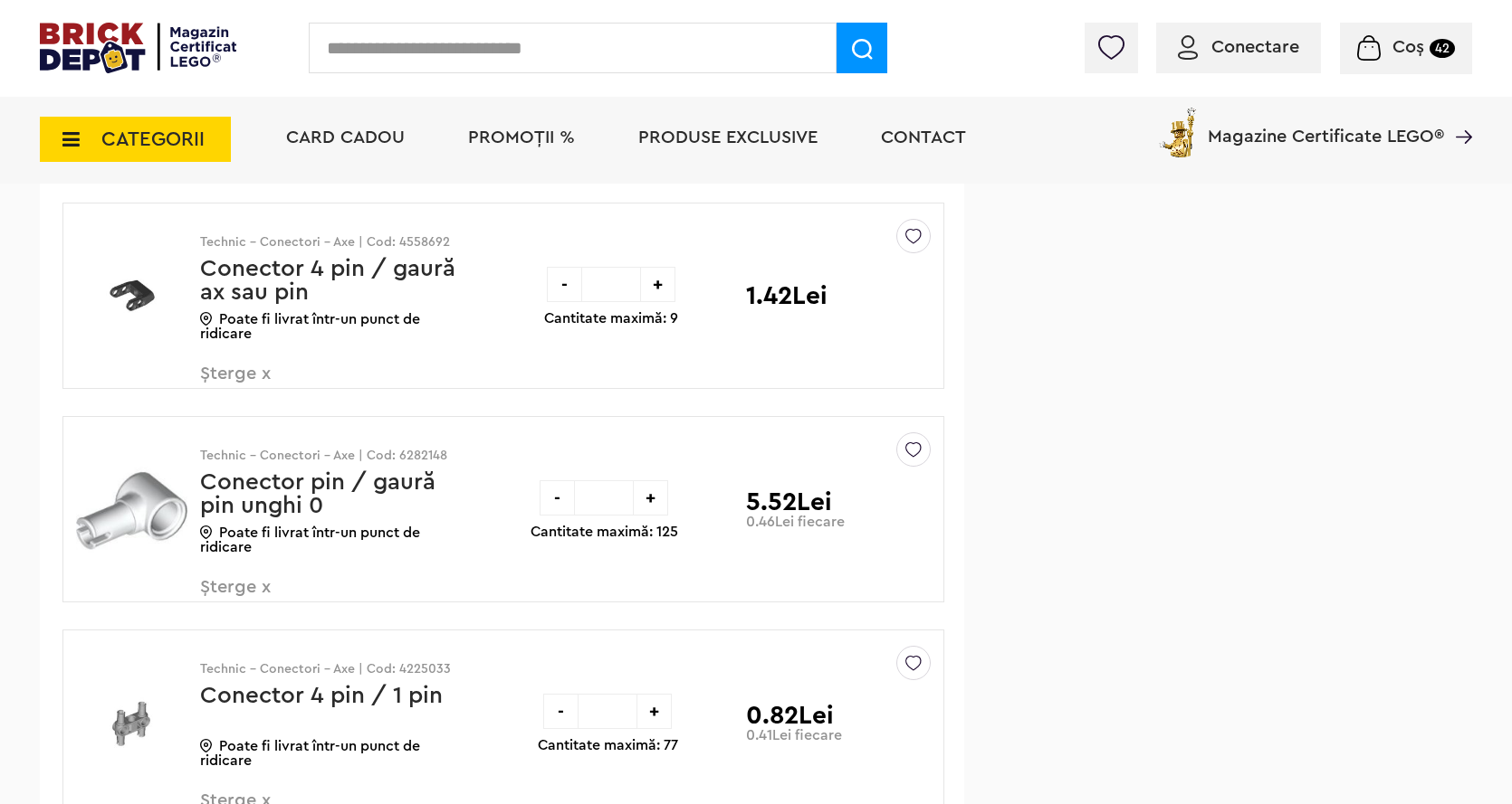
scroll to position [4523, 0]
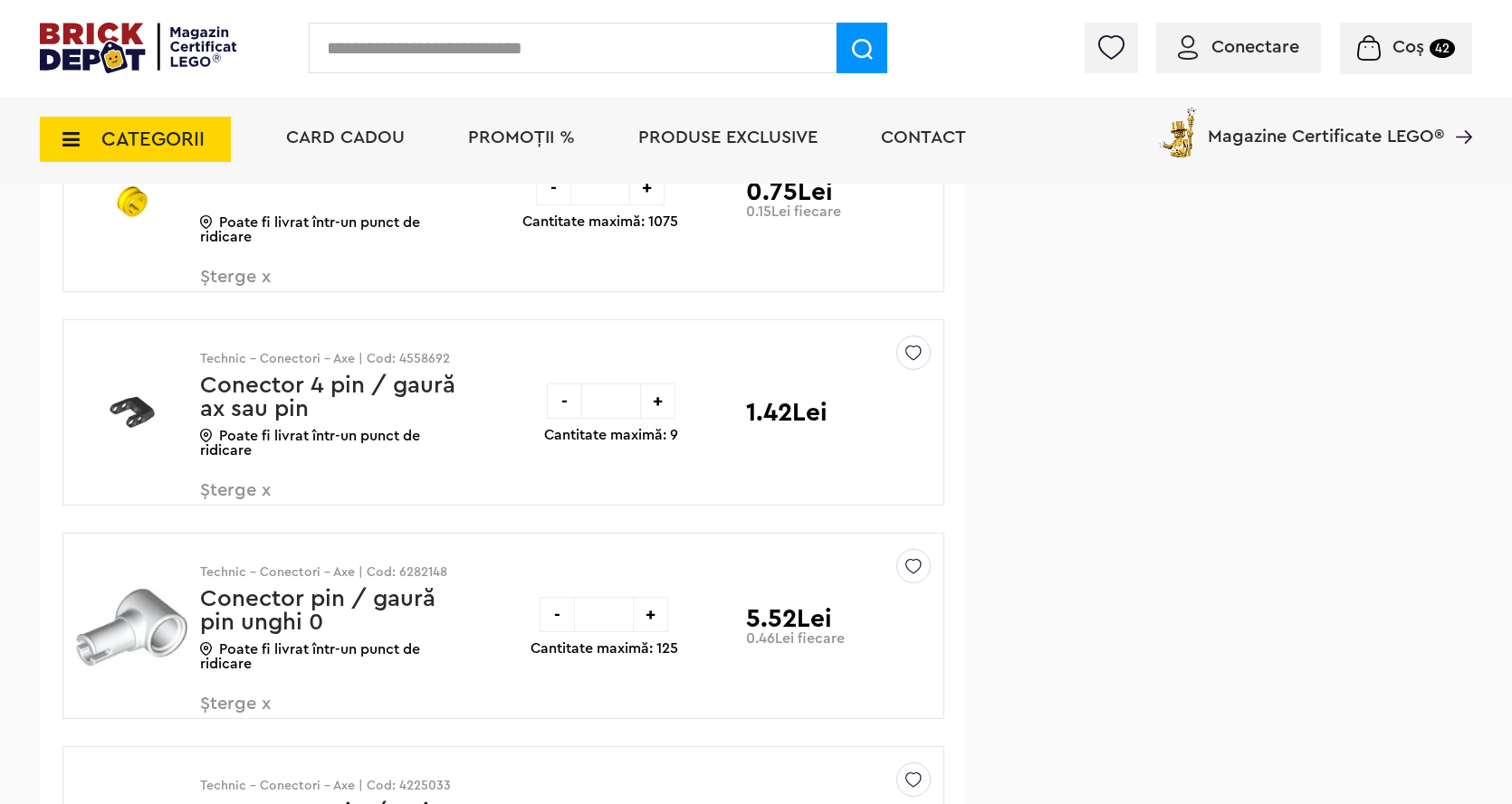
click at [244, 483] on span "Șterge x" at bounding box center [307, 500] width 213 height 39
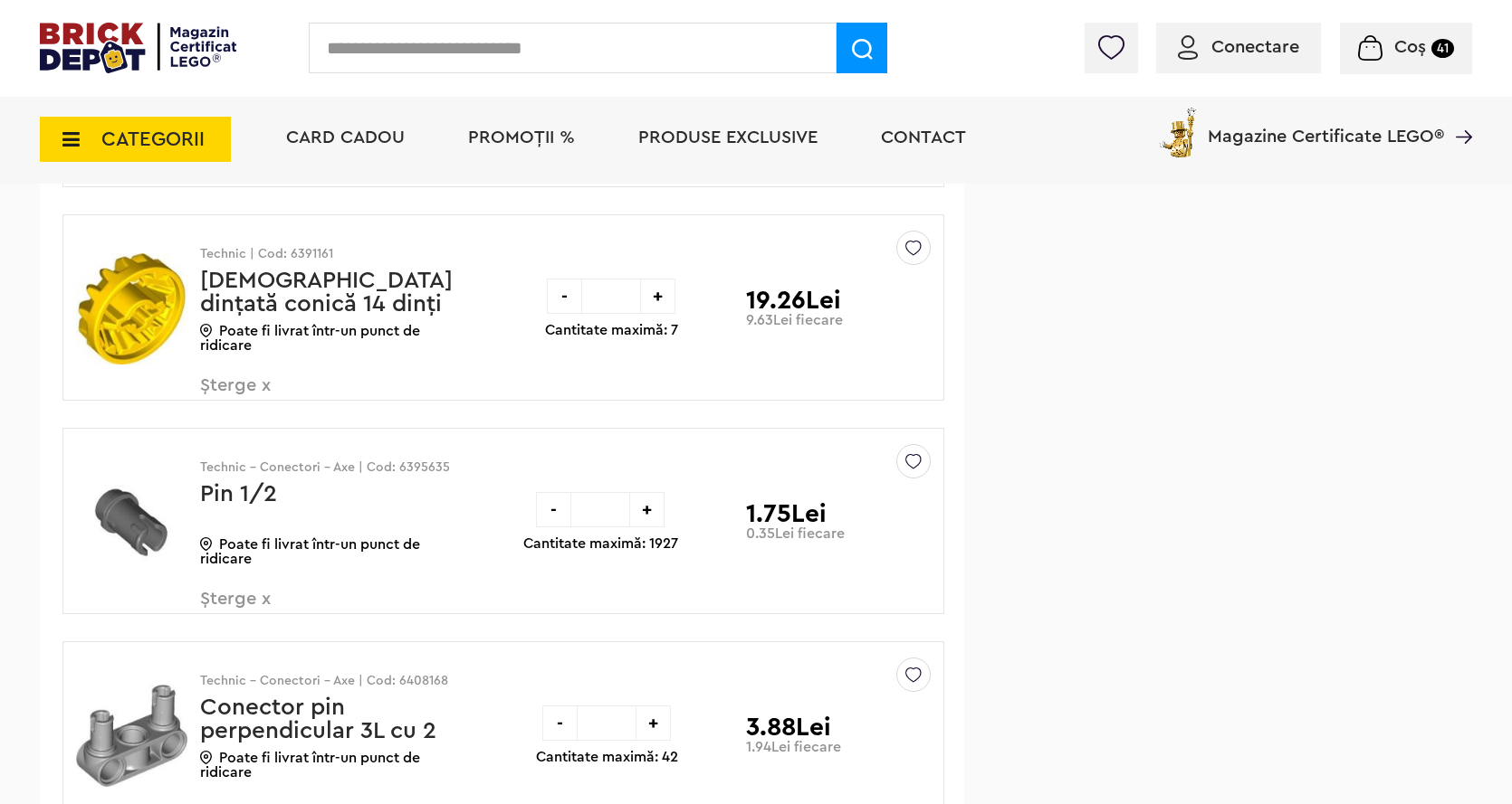
scroll to position [5428, 0]
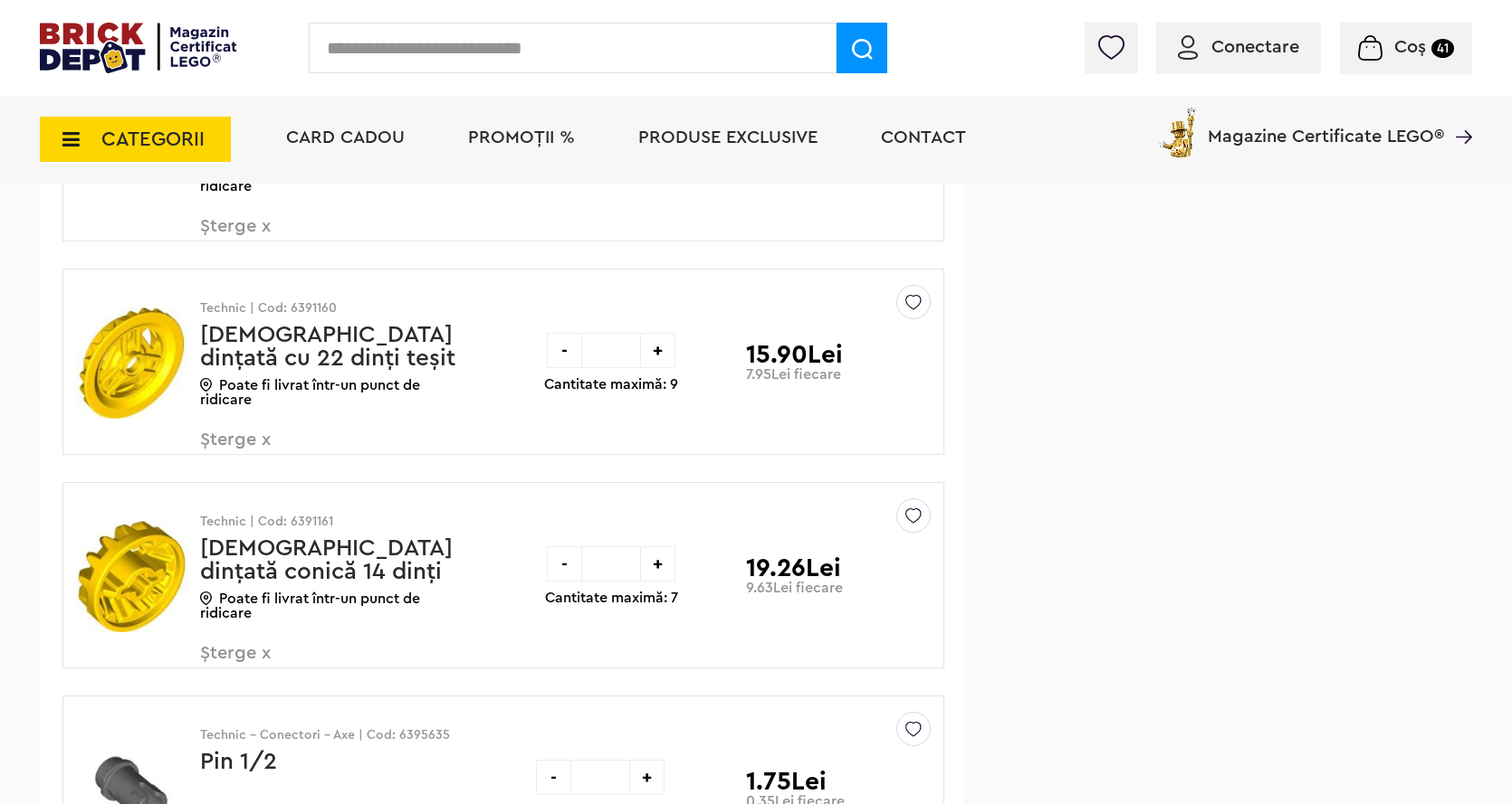
click at [223, 438] on span "Șterge x" at bounding box center [307, 449] width 213 height 39
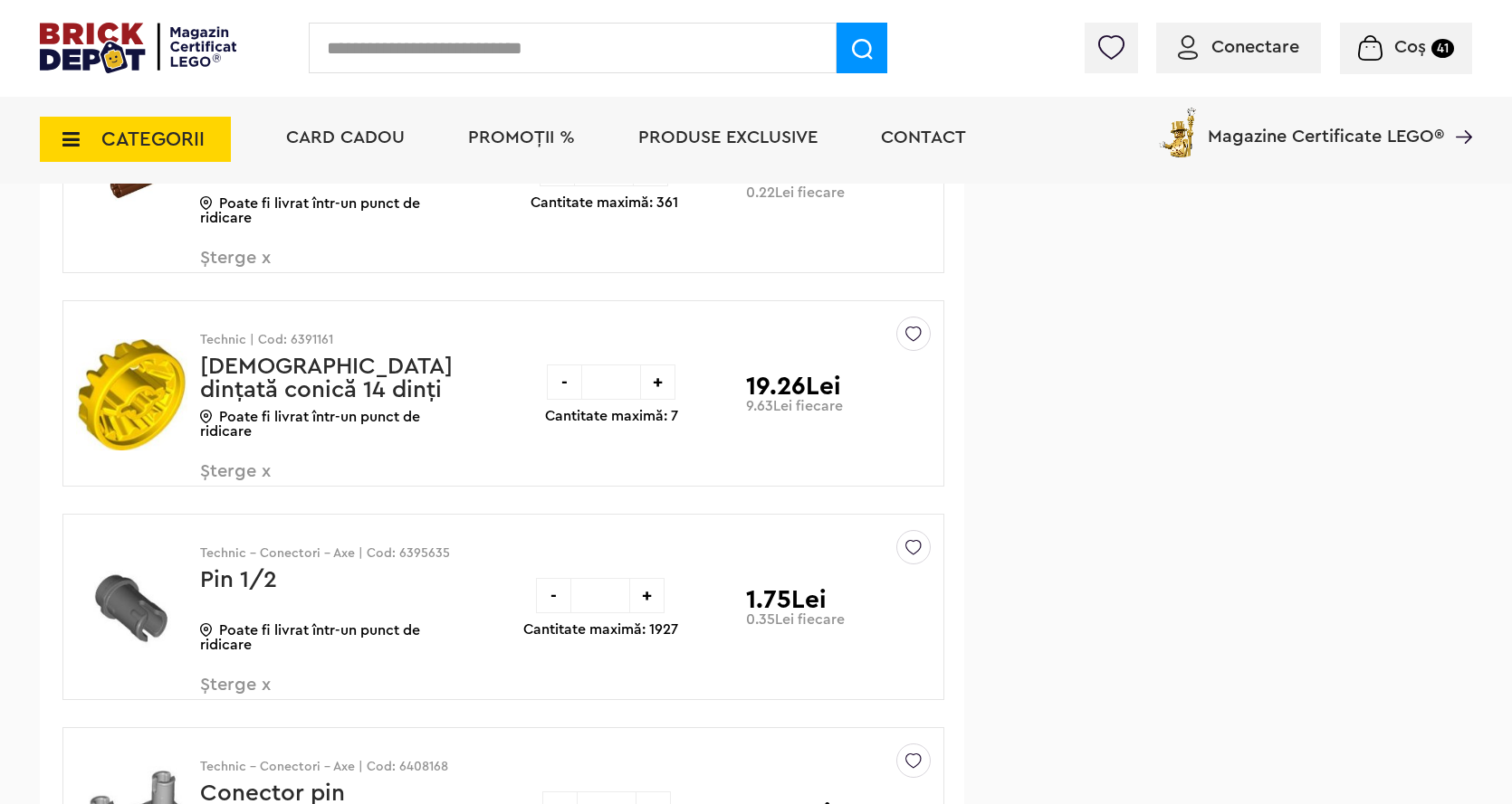
scroll to position [5428, 0]
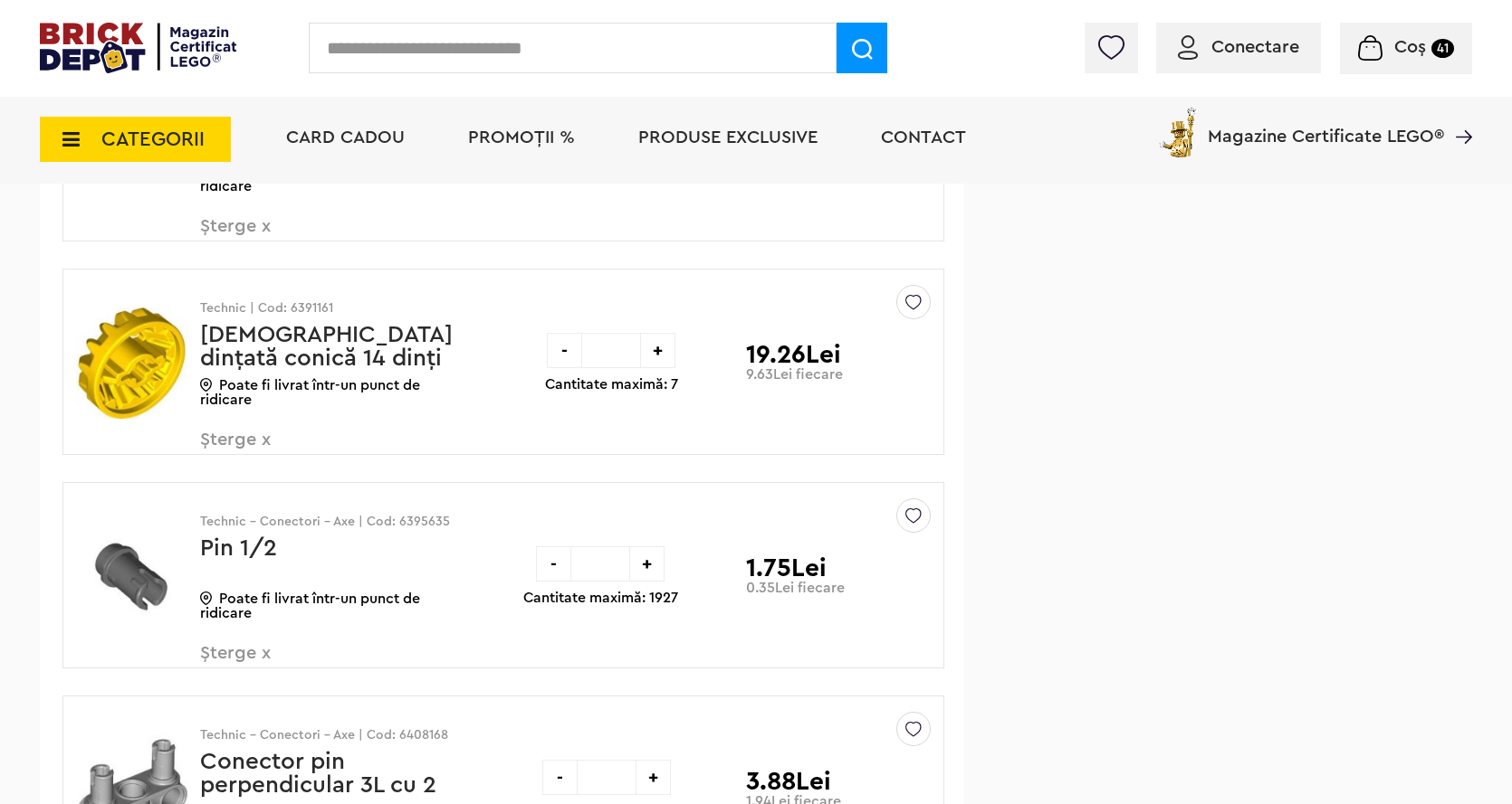
click at [245, 441] on span "Șterge x" at bounding box center [307, 449] width 213 height 39
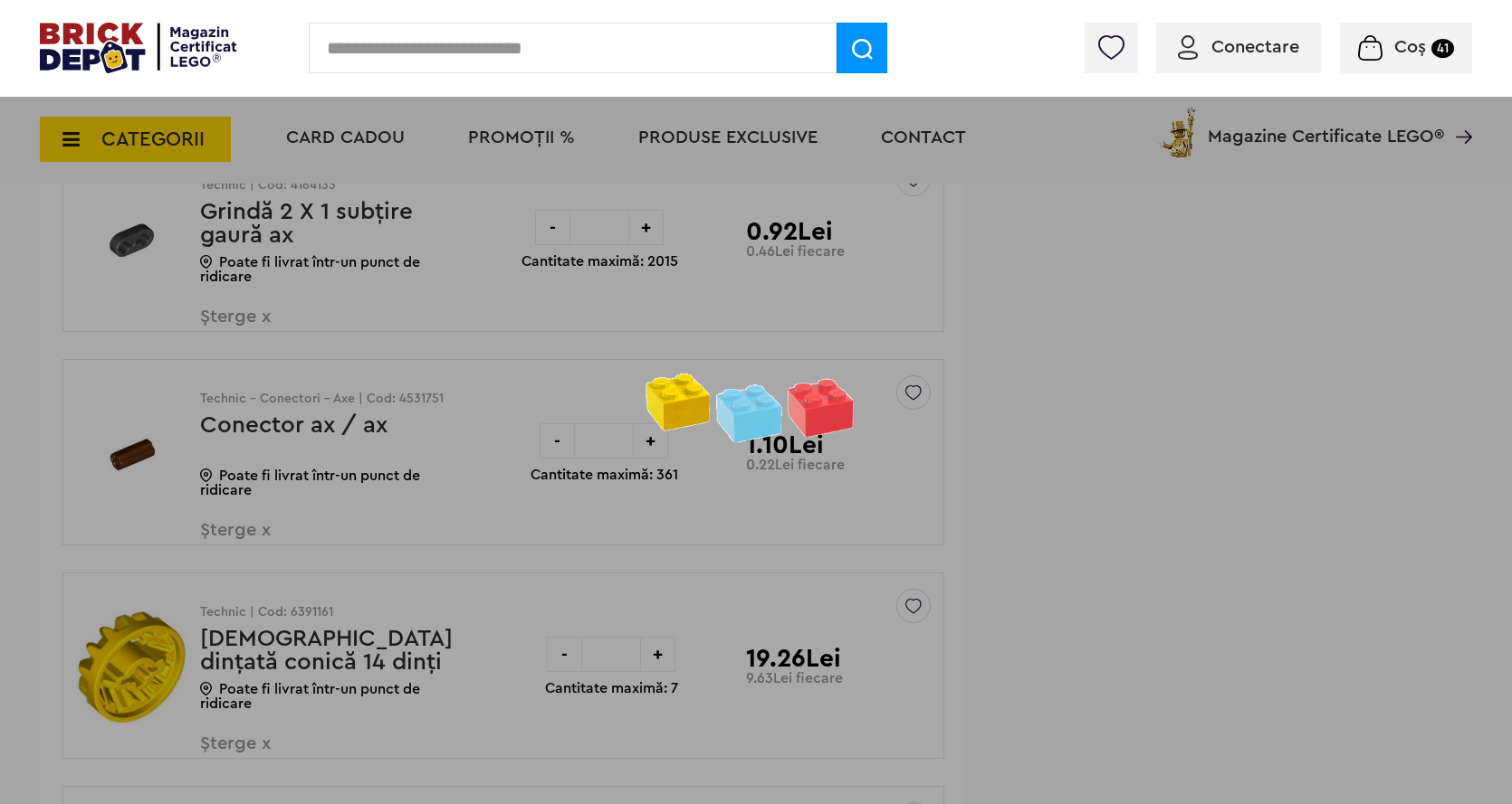
scroll to position [5157, 0]
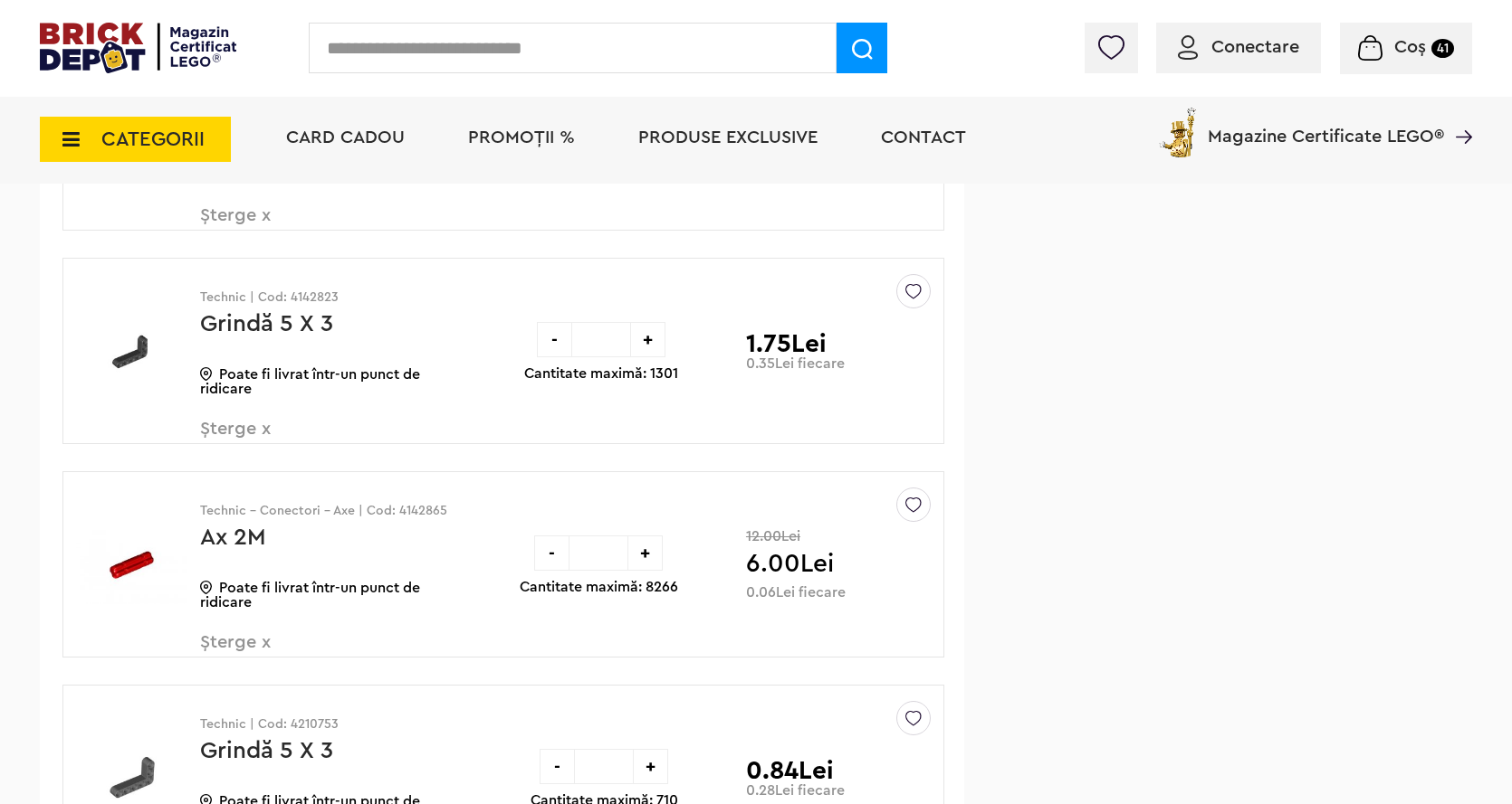
scroll to position [1628, 0]
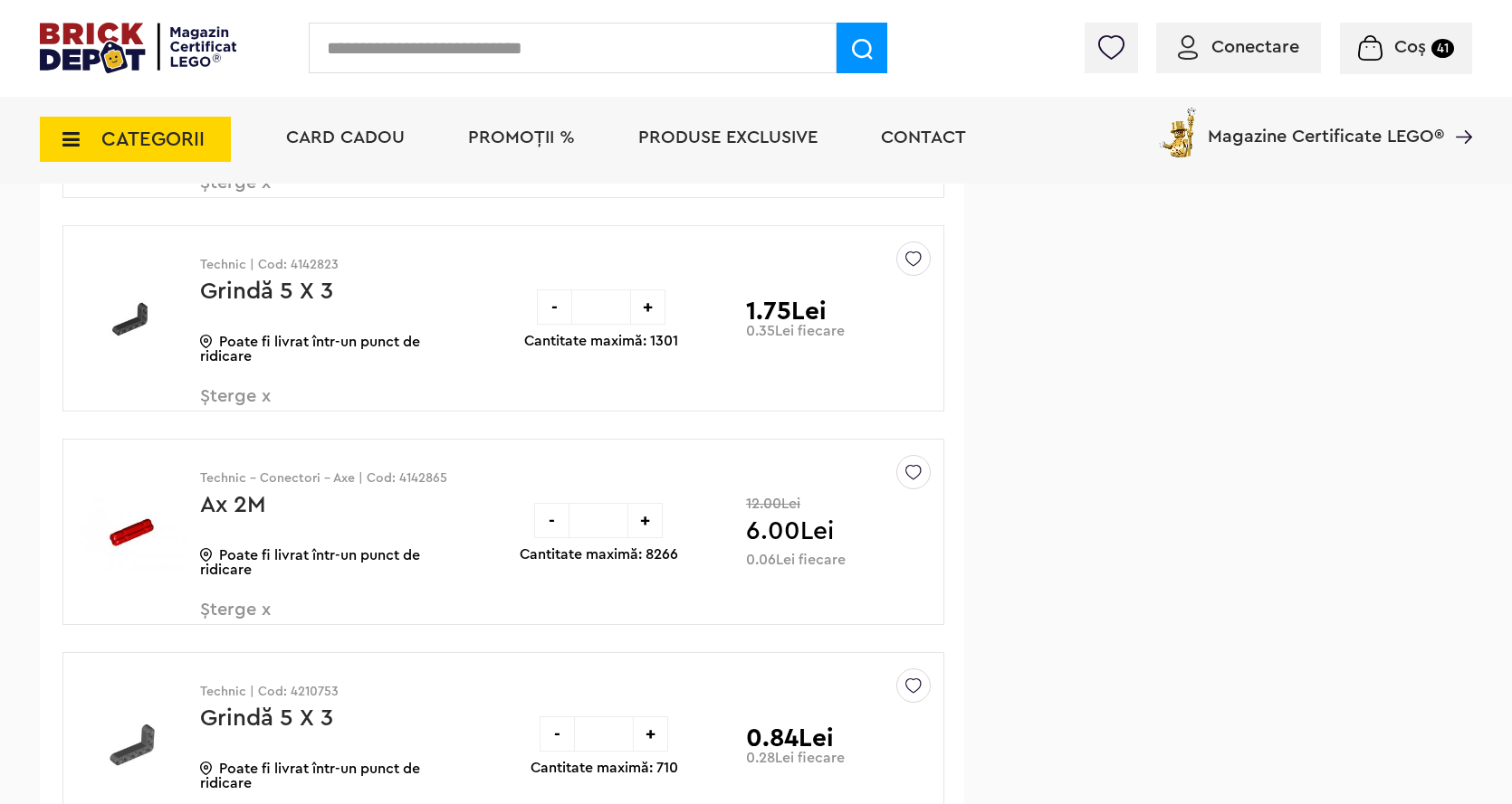
click at [613, 523] on input "***" at bounding box center [598, 520] width 58 height 35
type input "*"
click at [641, 524] on div "+" at bounding box center [644, 520] width 35 height 35
type input "**"
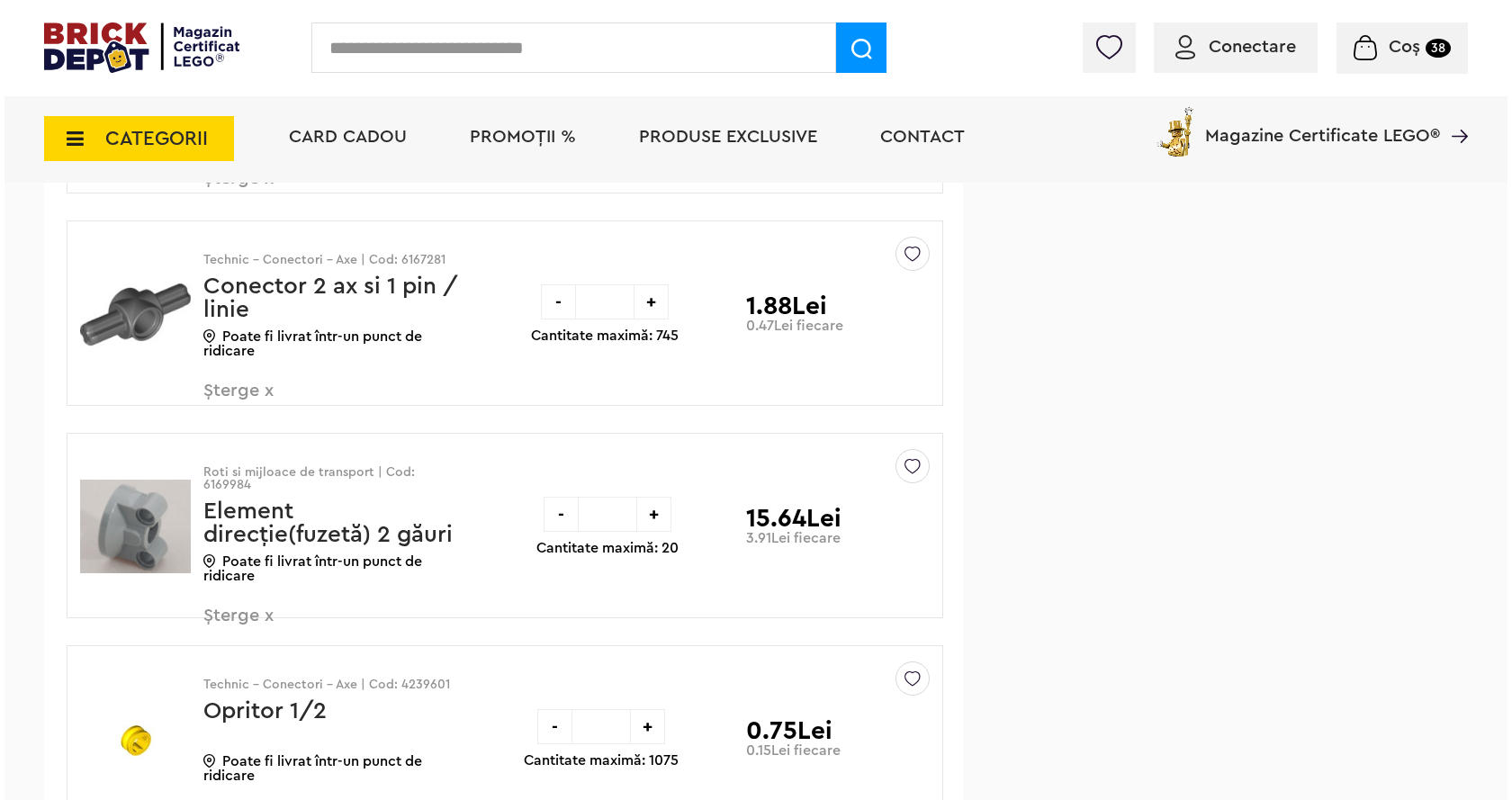
scroll to position [3958, 0]
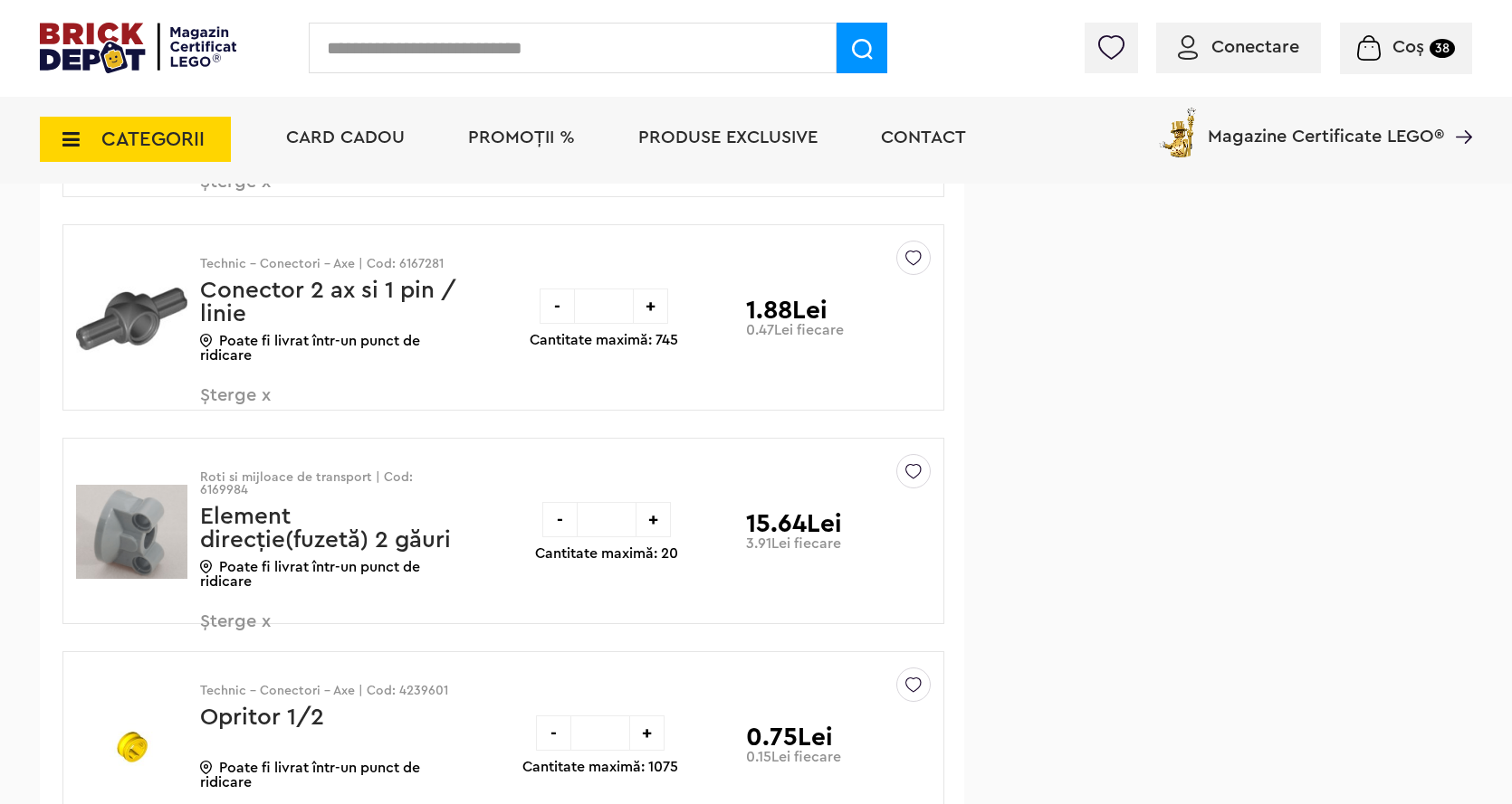
click at [390, 45] on input "text" at bounding box center [572, 48] width 527 height 51
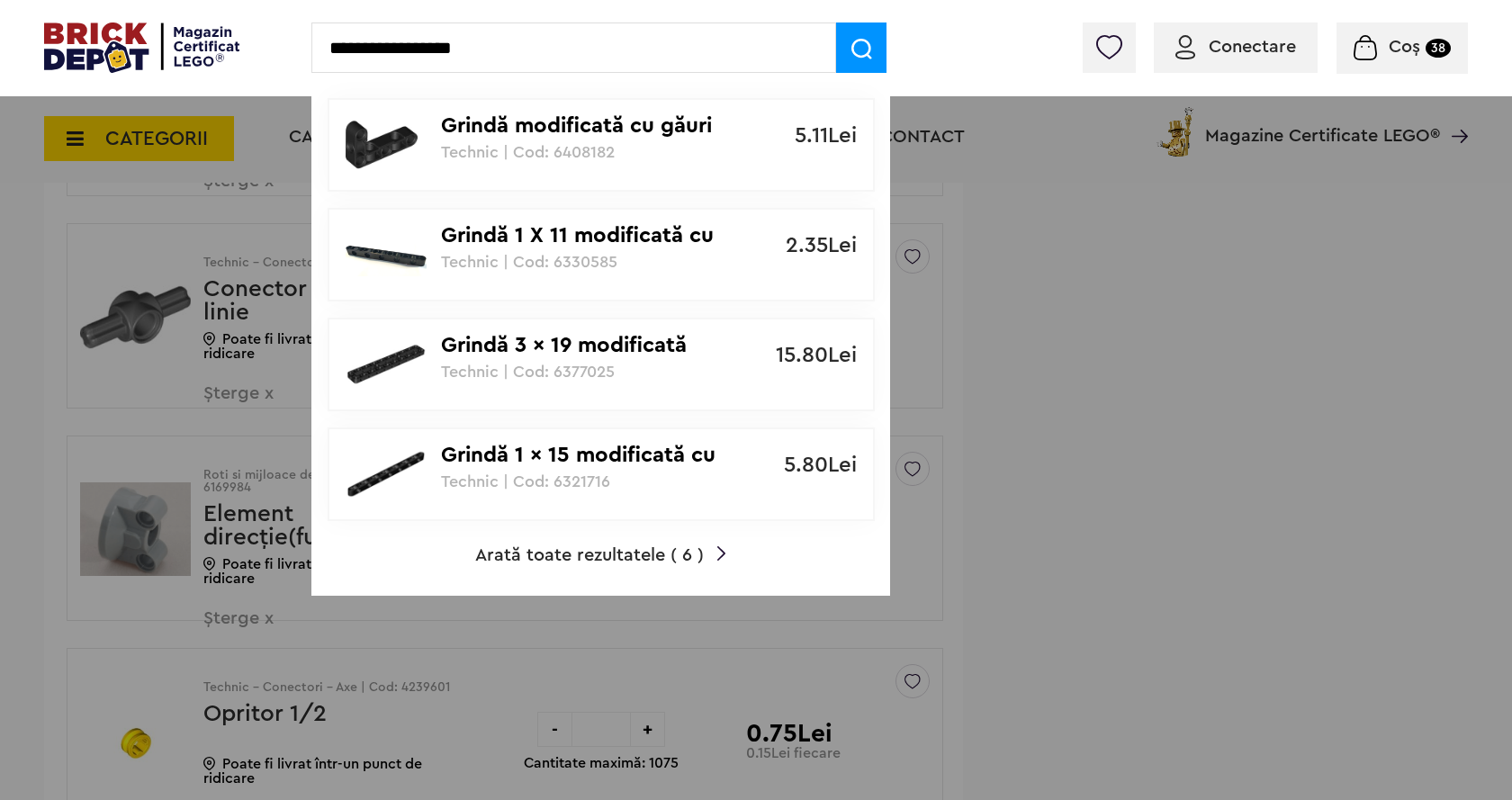
type input "**********"
click at [875, 57] on span at bounding box center [861, 48] width 51 height 51
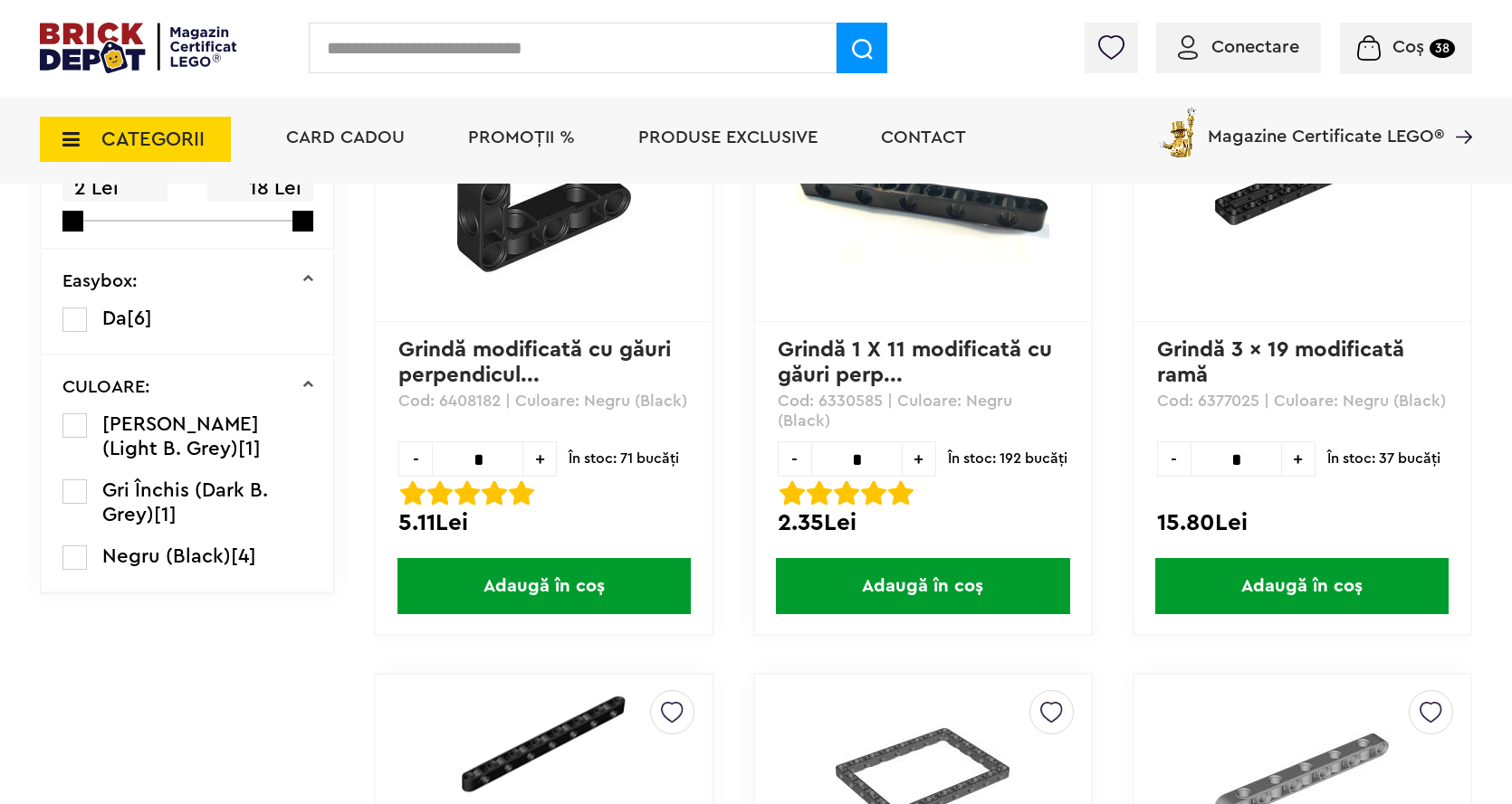
scroll to position [181, 0]
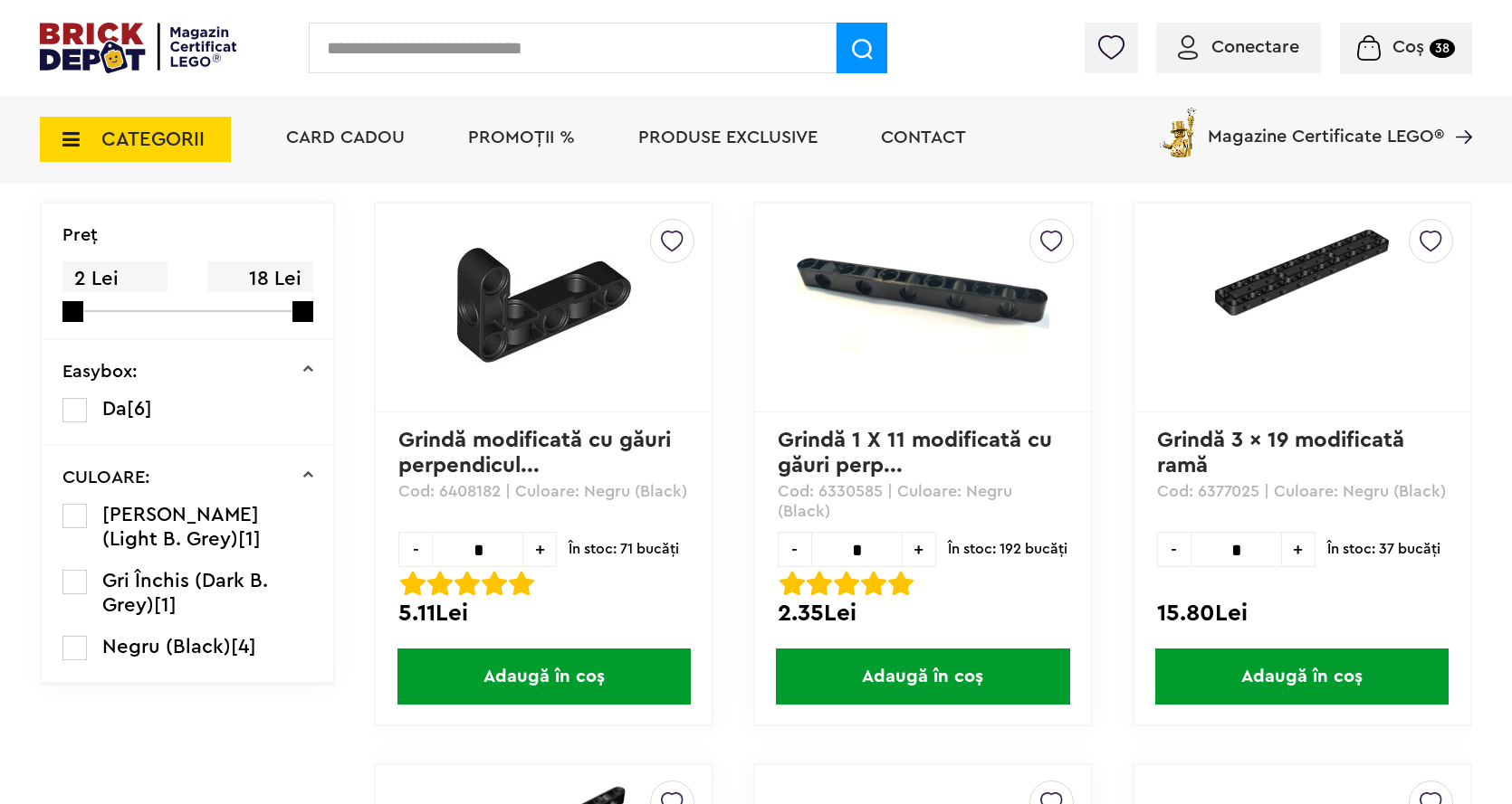
click at [878, 549] on input "*" at bounding box center [856, 549] width 91 height 35
type input "*"
click at [854, 655] on span "Adaugă în coș" at bounding box center [922, 677] width 293 height 57
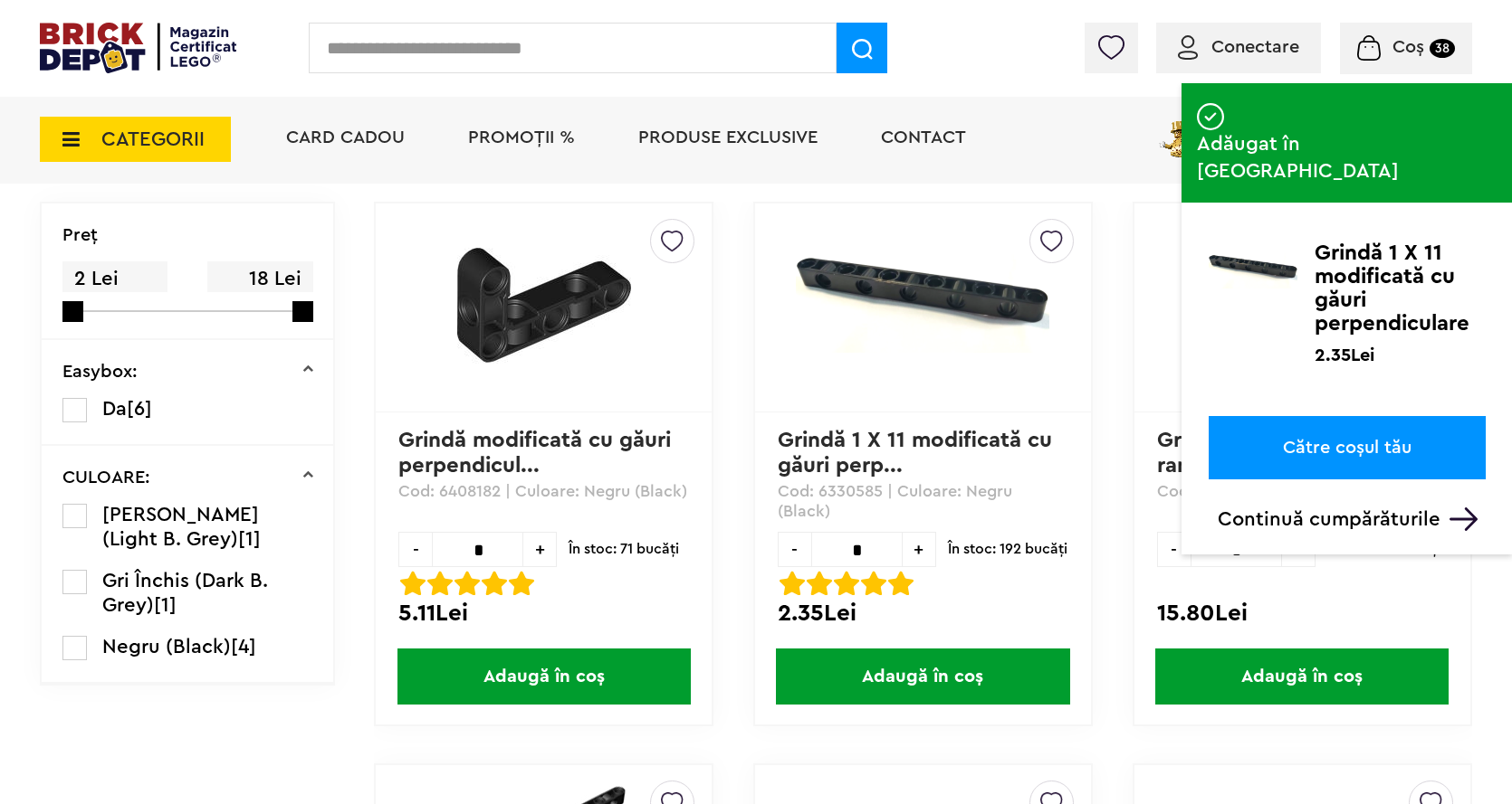
click at [1383, 42] on span "Coș 38" at bounding box center [1406, 47] width 98 height 18
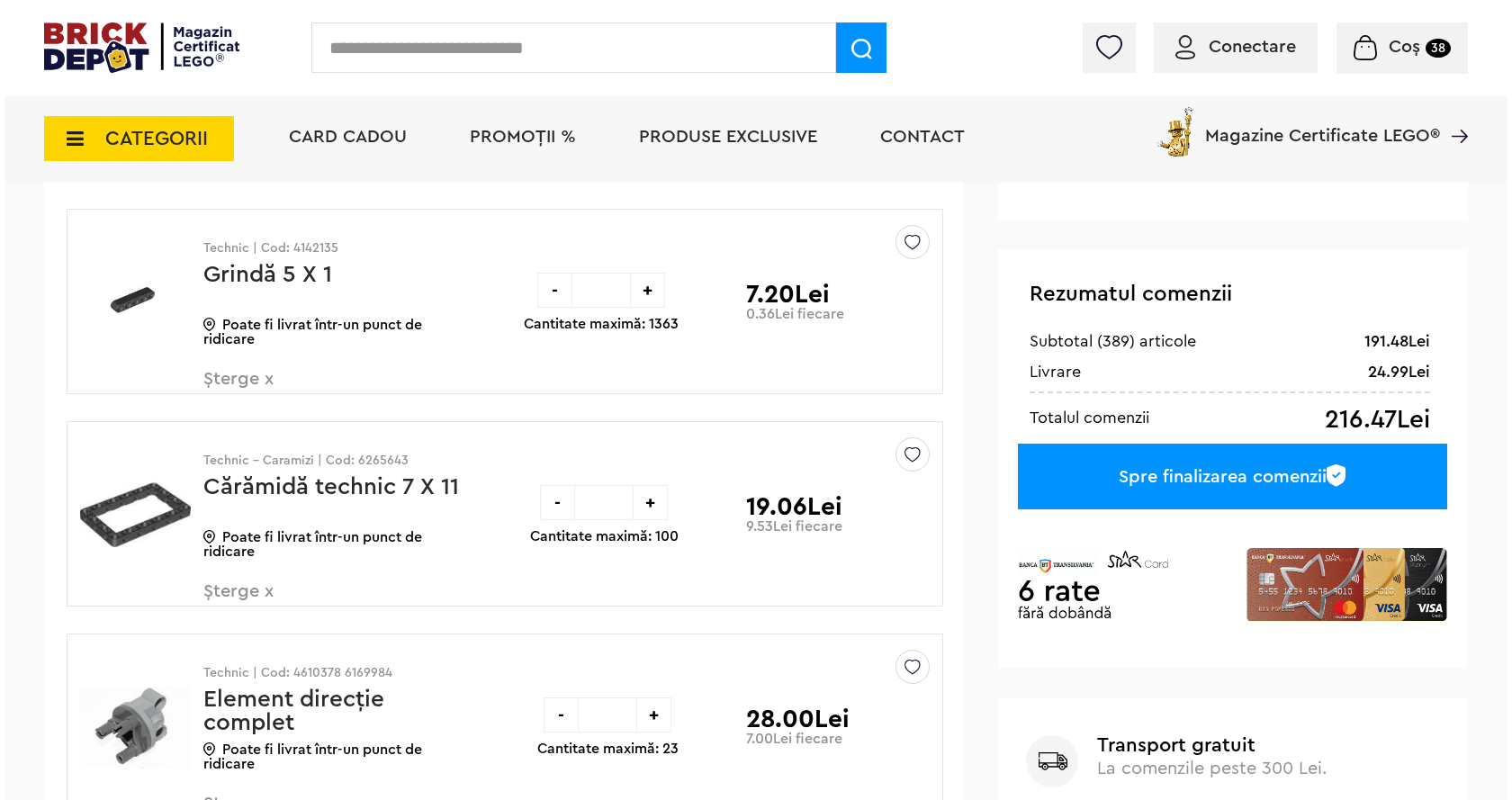
scroll to position [360, 0]
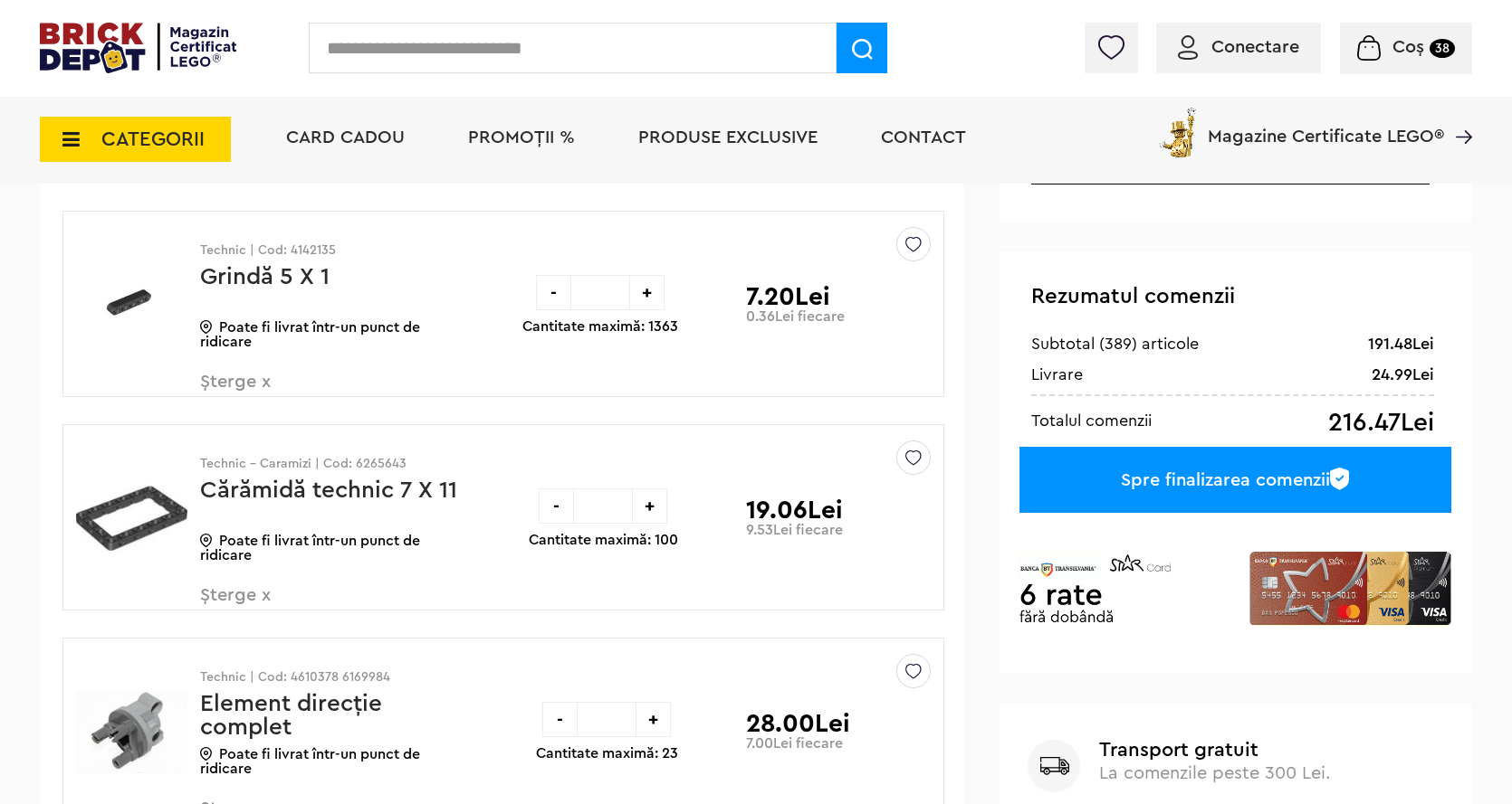
click at [535, 54] on input "text" at bounding box center [572, 48] width 527 height 51
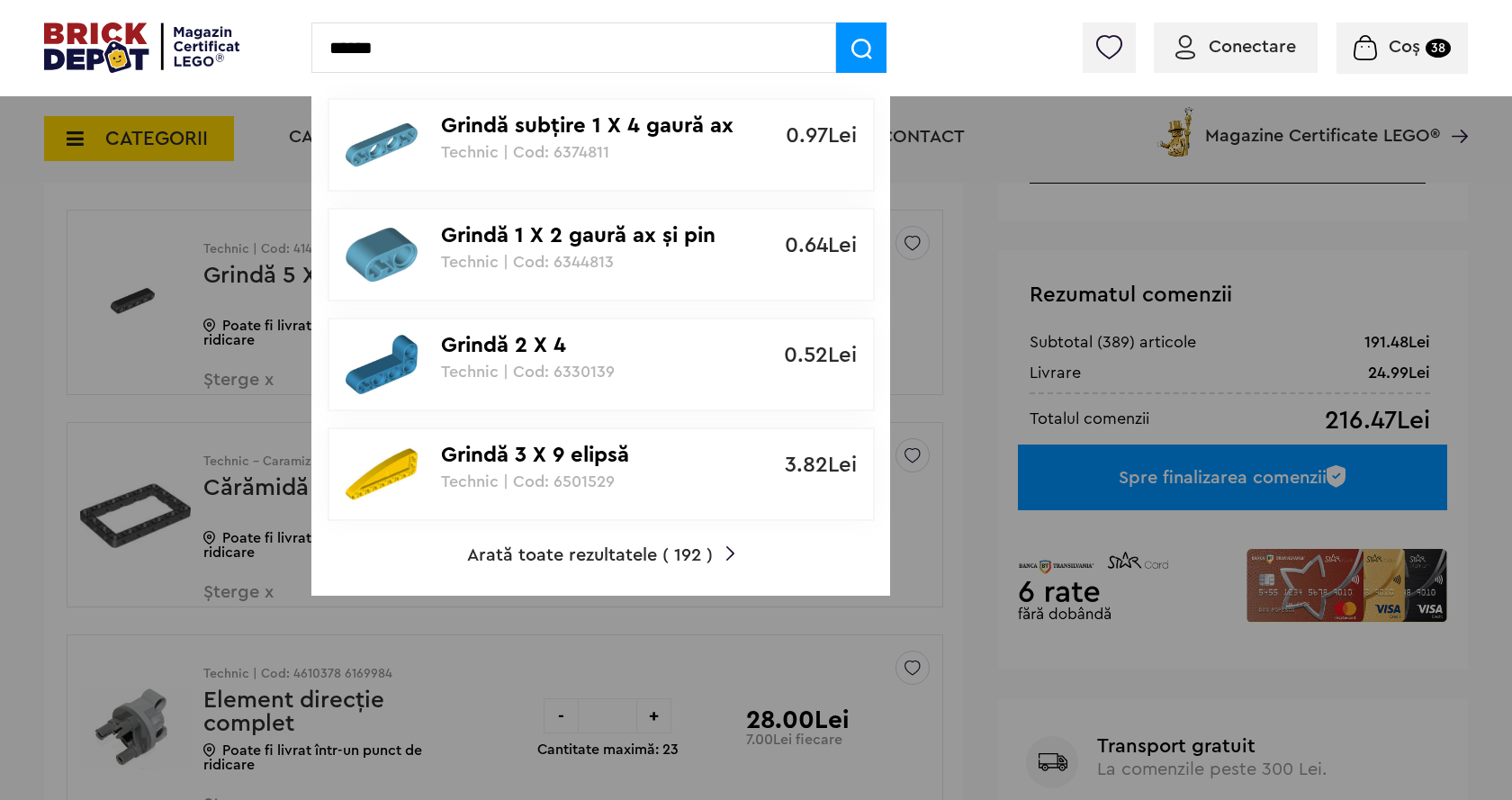
type input "******"
click at [875, 52] on span at bounding box center [861, 48] width 51 height 51
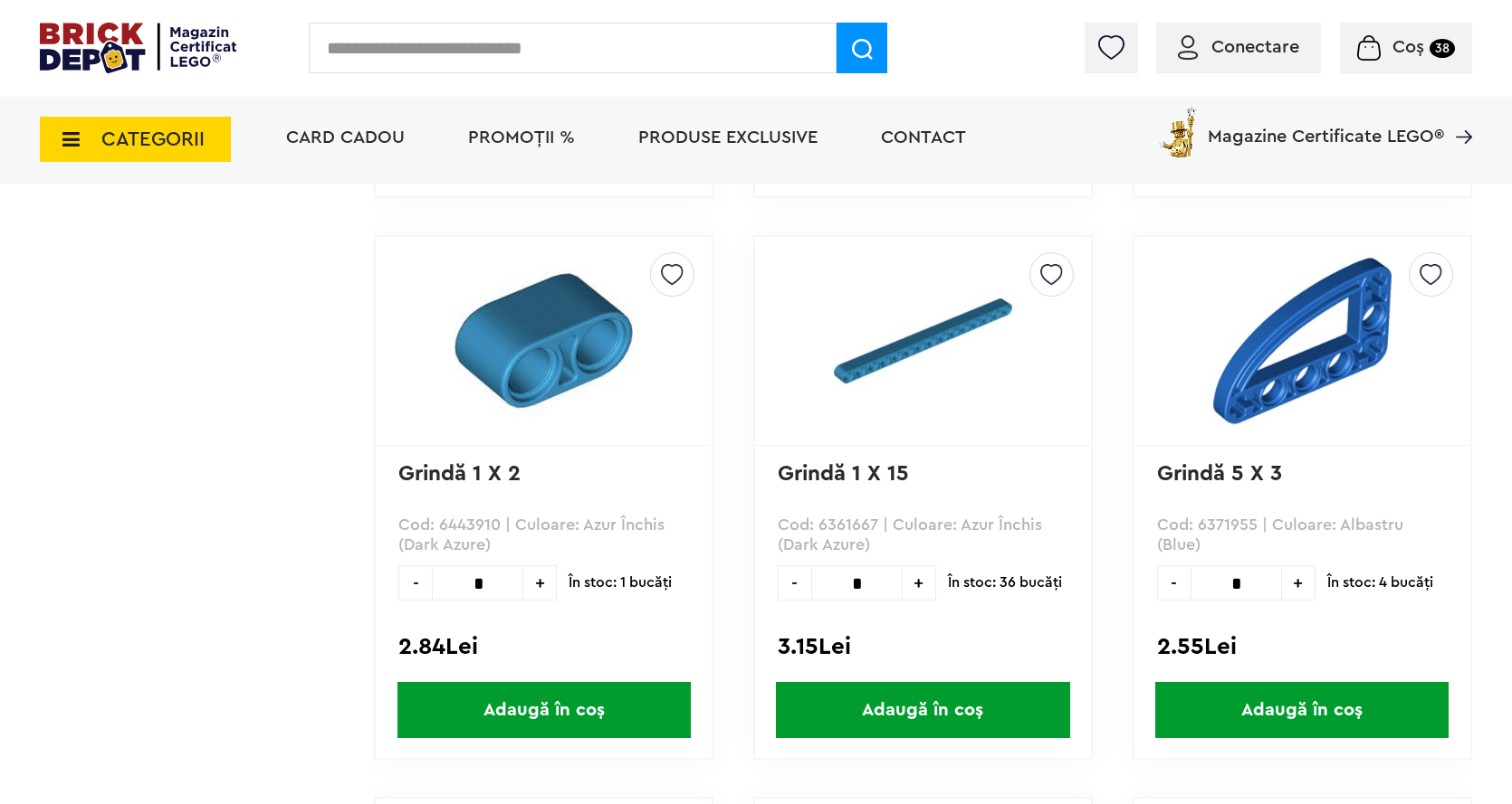
scroll to position [1267, 0]
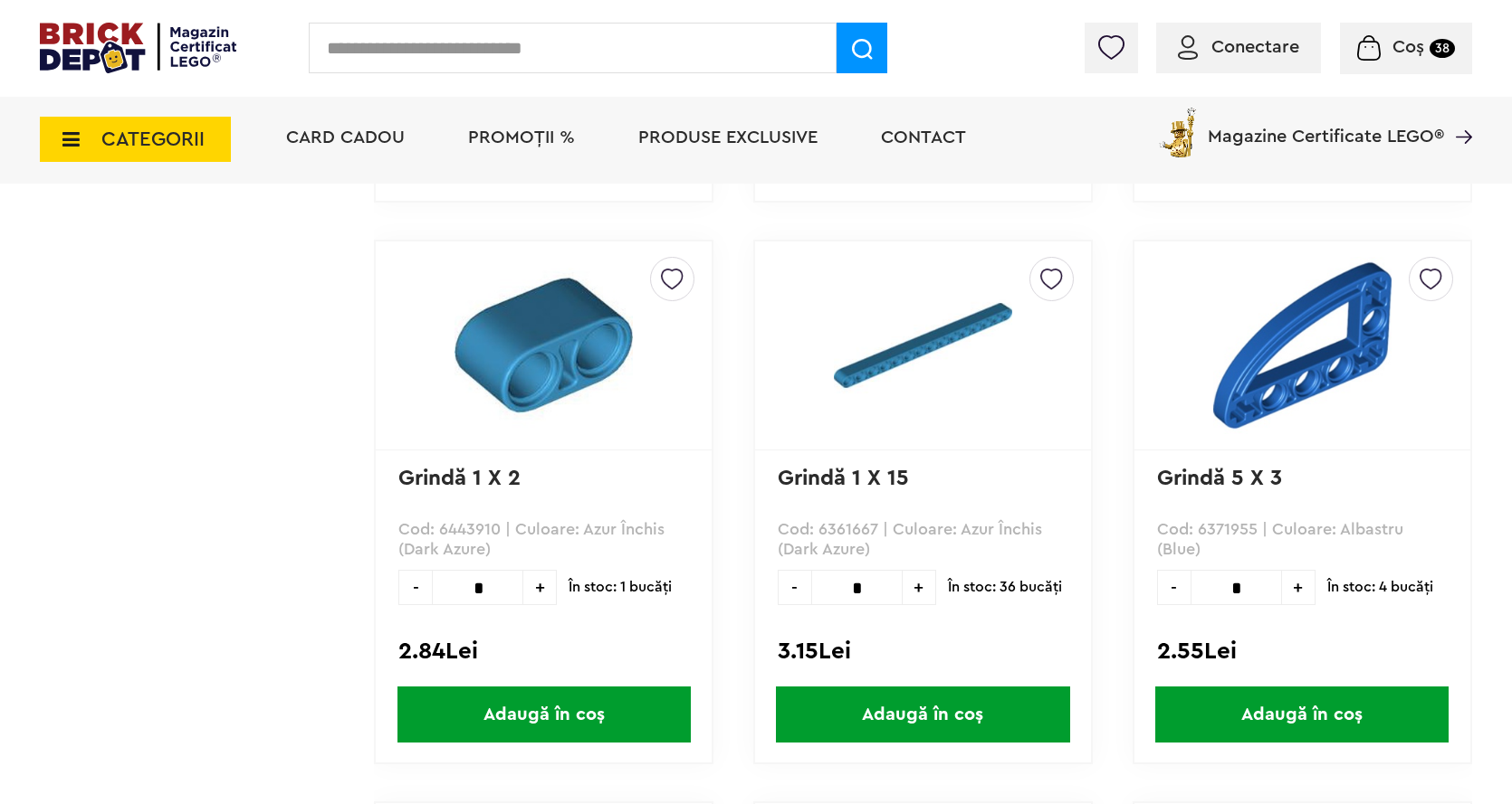
click at [876, 317] on img at bounding box center [922, 345] width 226 height 177
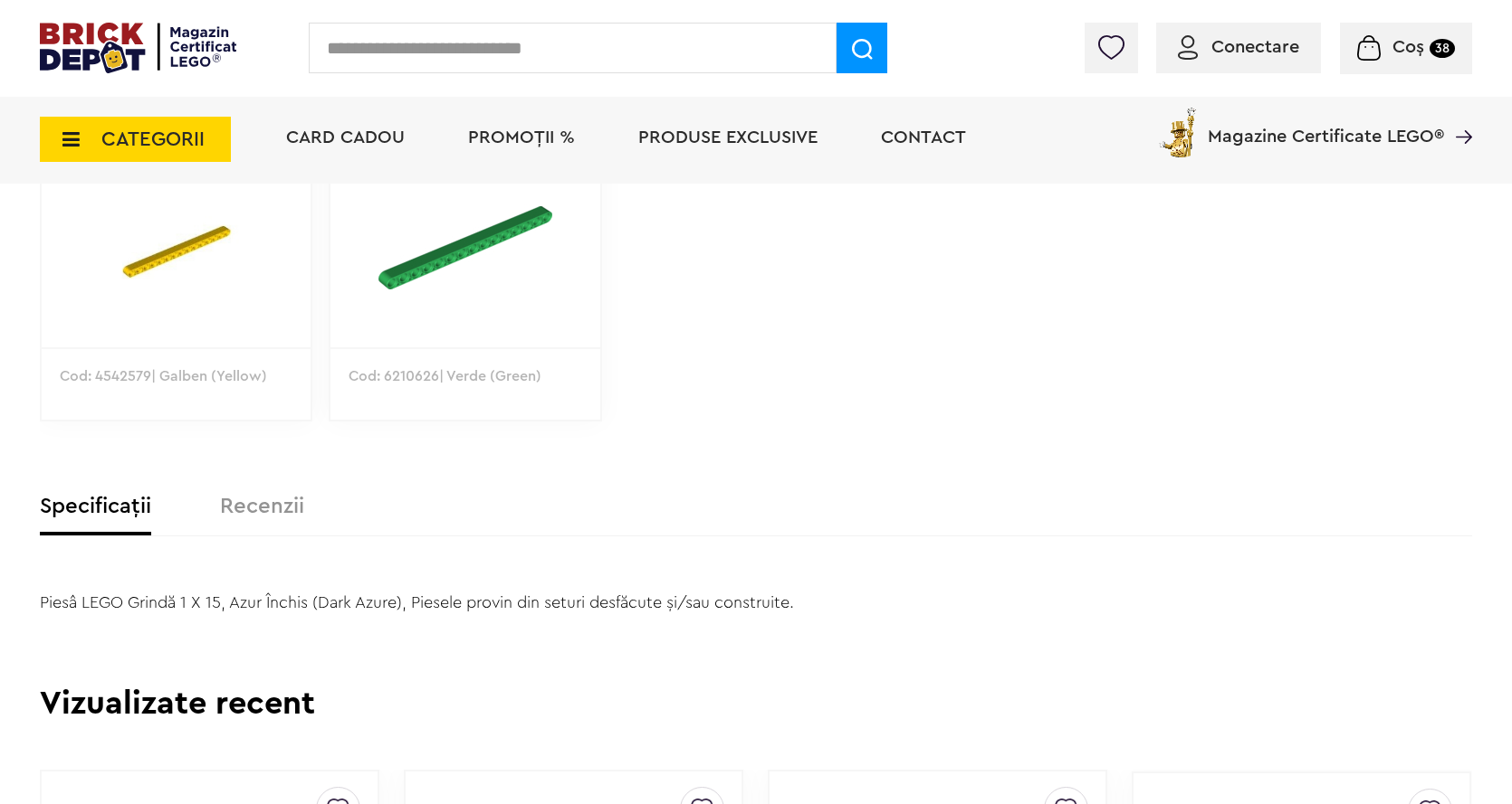
scroll to position [905, 0]
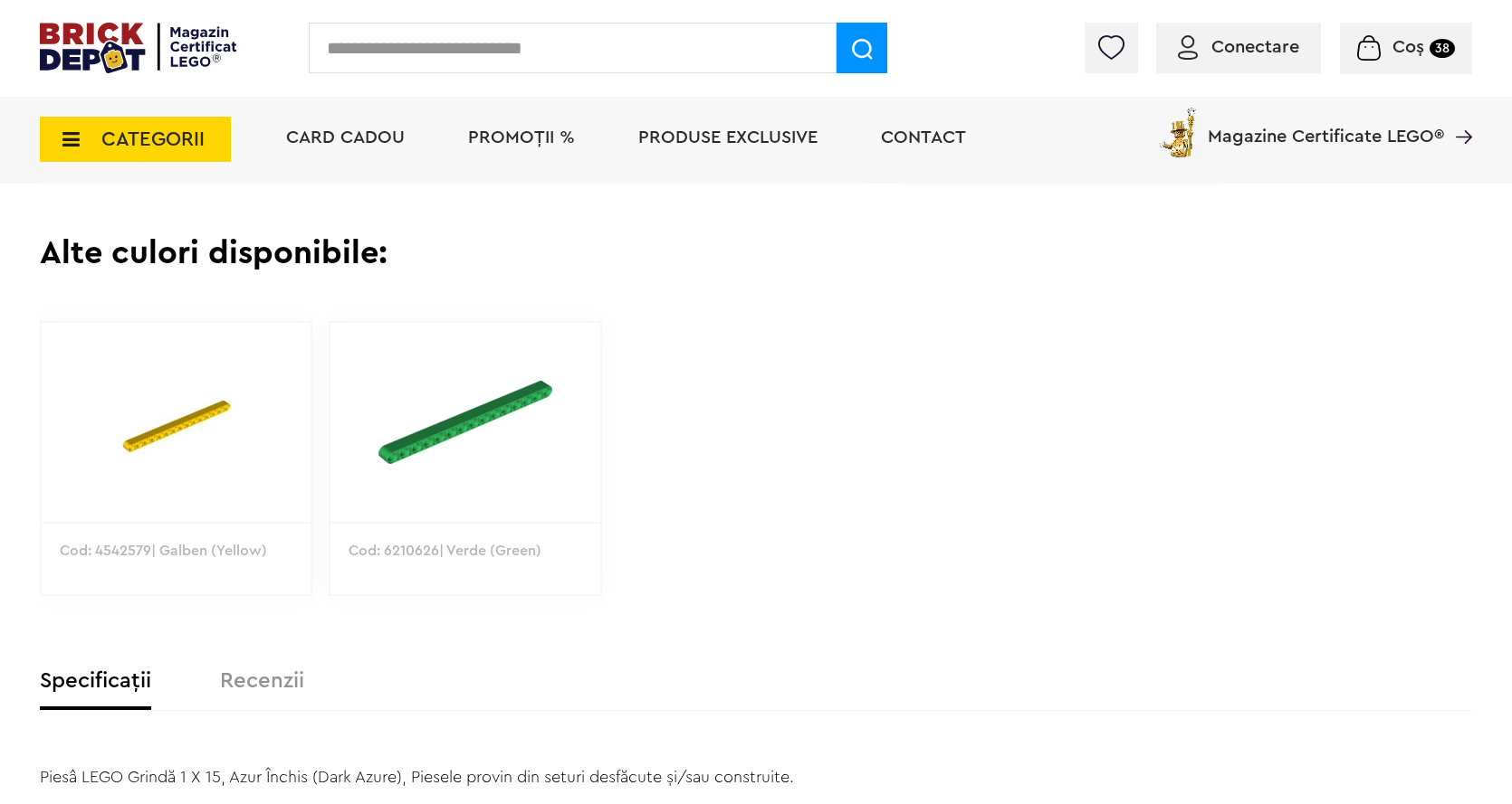
click at [176, 531] on p "Cod: 4542579| Galben (Yellow)" at bounding box center [175, 577] width 268 height 110
click at [182, 557] on p "Cod: 4542579| Galben (Yellow)" at bounding box center [175, 577] width 268 height 110
click at [198, 428] on img at bounding box center [175, 423] width 268 height 199
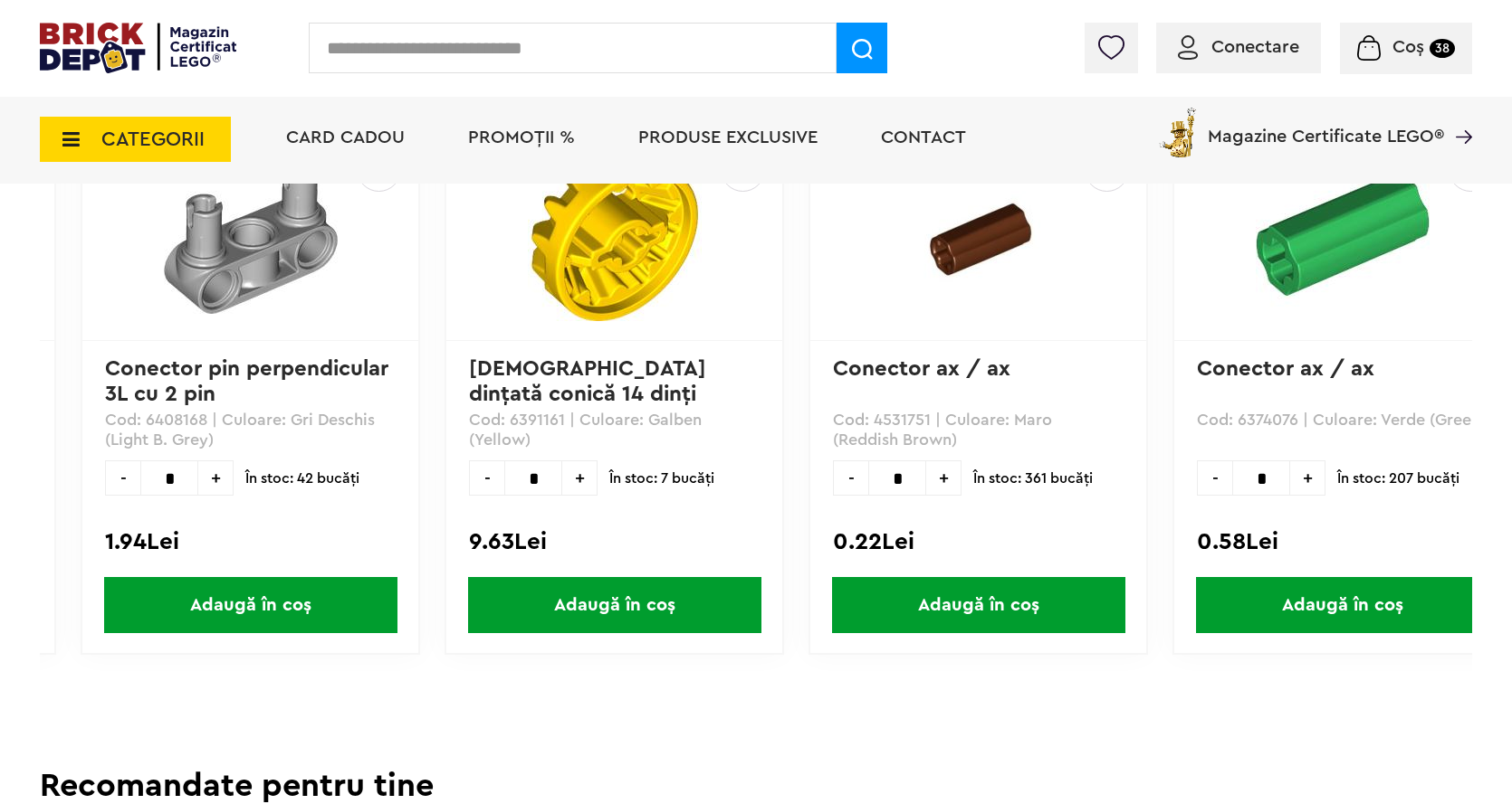
scroll to position [0, 3759]
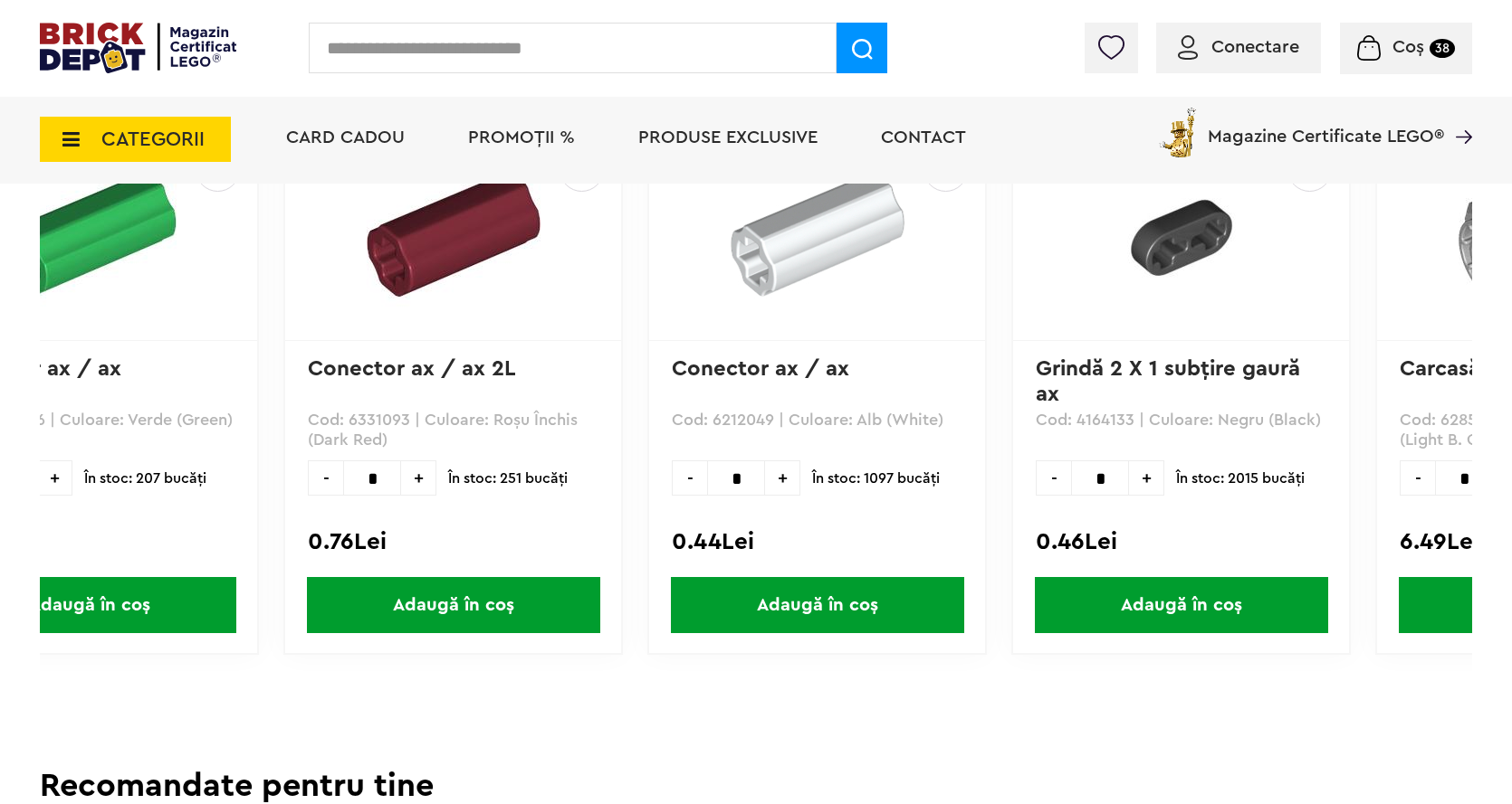
drag, startPoint x: 852, startPoint y: 703, endPoint x: 913, endPoint y: 699, distance: 61.1
click at [913, 699] on div "Creează o listă nouă Grindă 15 X 1 Cod: 4542579 Design ID: 64871 CULOARE: Galbe…" at bounding box center [756, 4] width 1431 height 2827
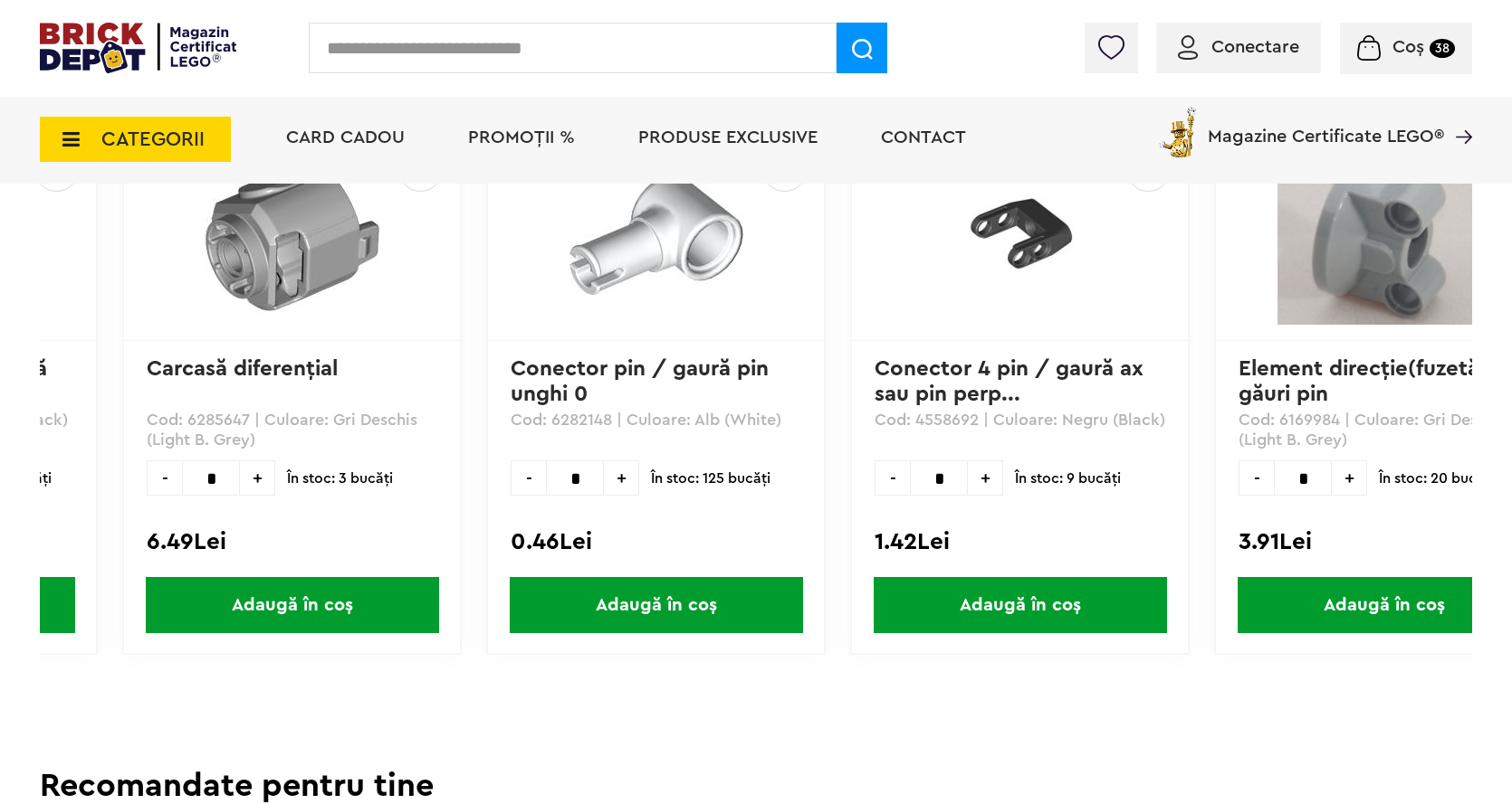
click at [1118, 730] on div "Creează o listă nouă Grindă 15 X 1 Cod: 4542579 Design ID: 64871 CULOARE: Galbe…" at bounding box center [756, 4] width 1431 height 2827
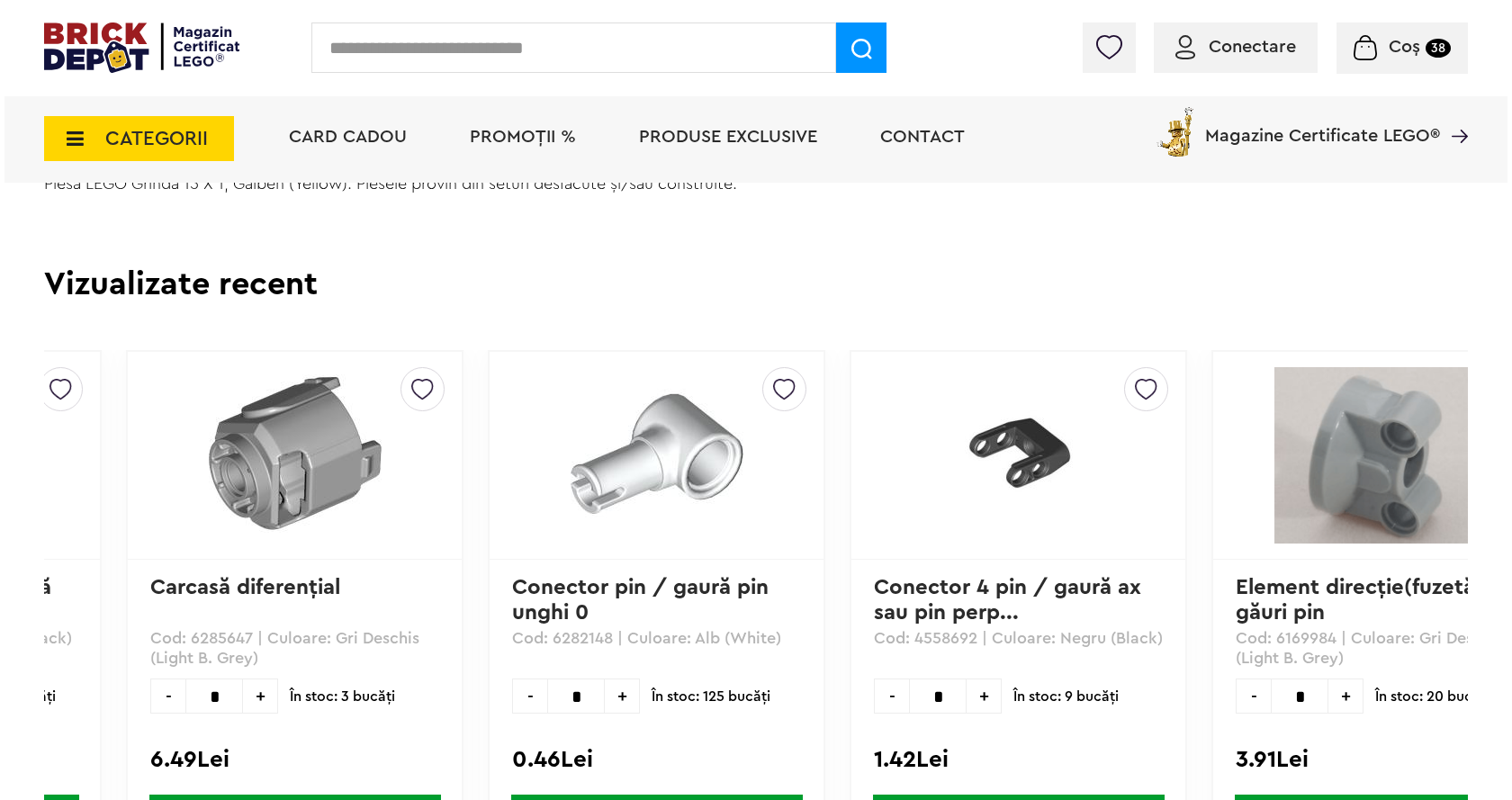
scroll to position [1530, 0]
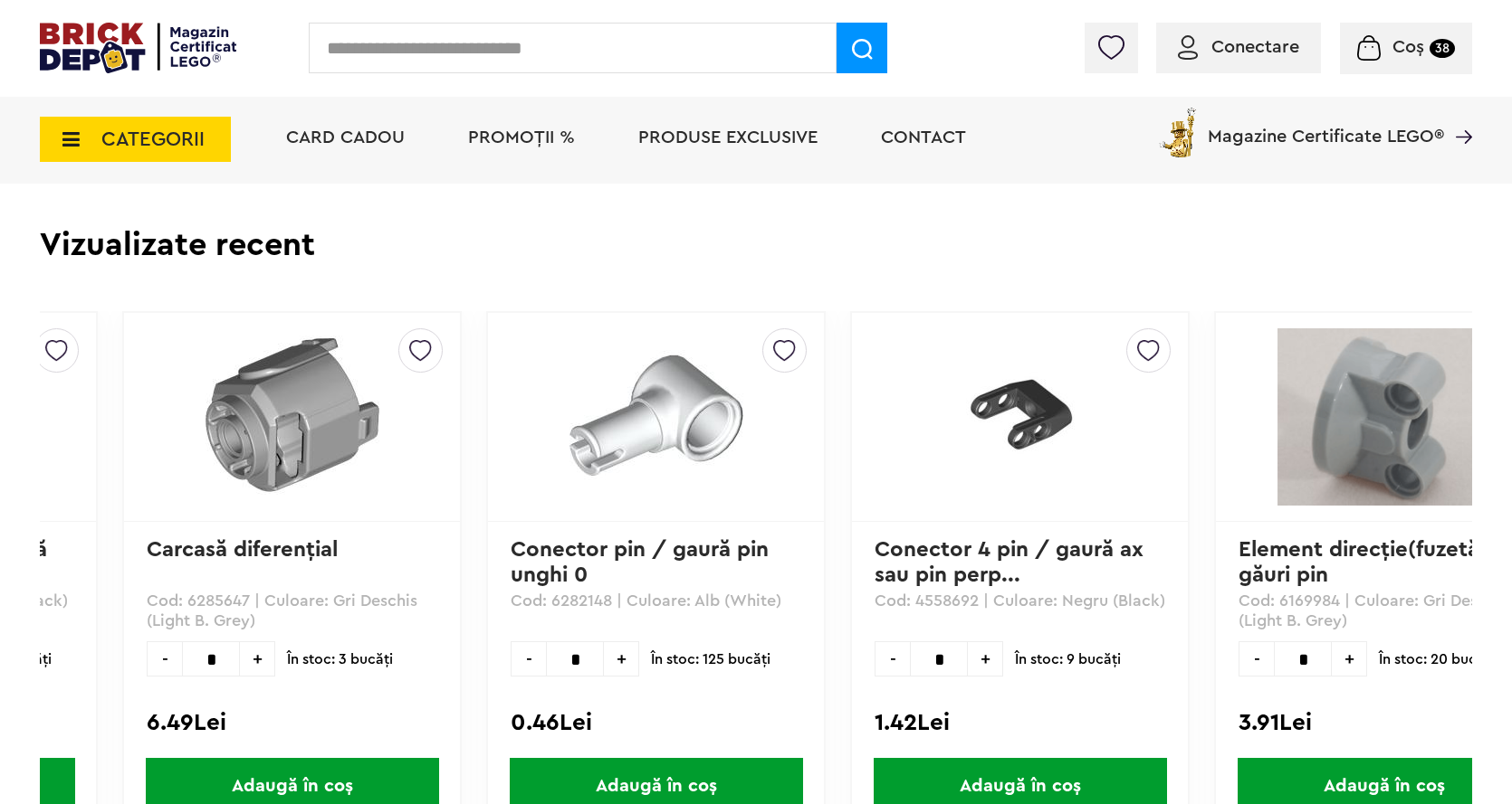
click at [413, 40] on input "text" at bounding box center [572, 48] width 527 height 51
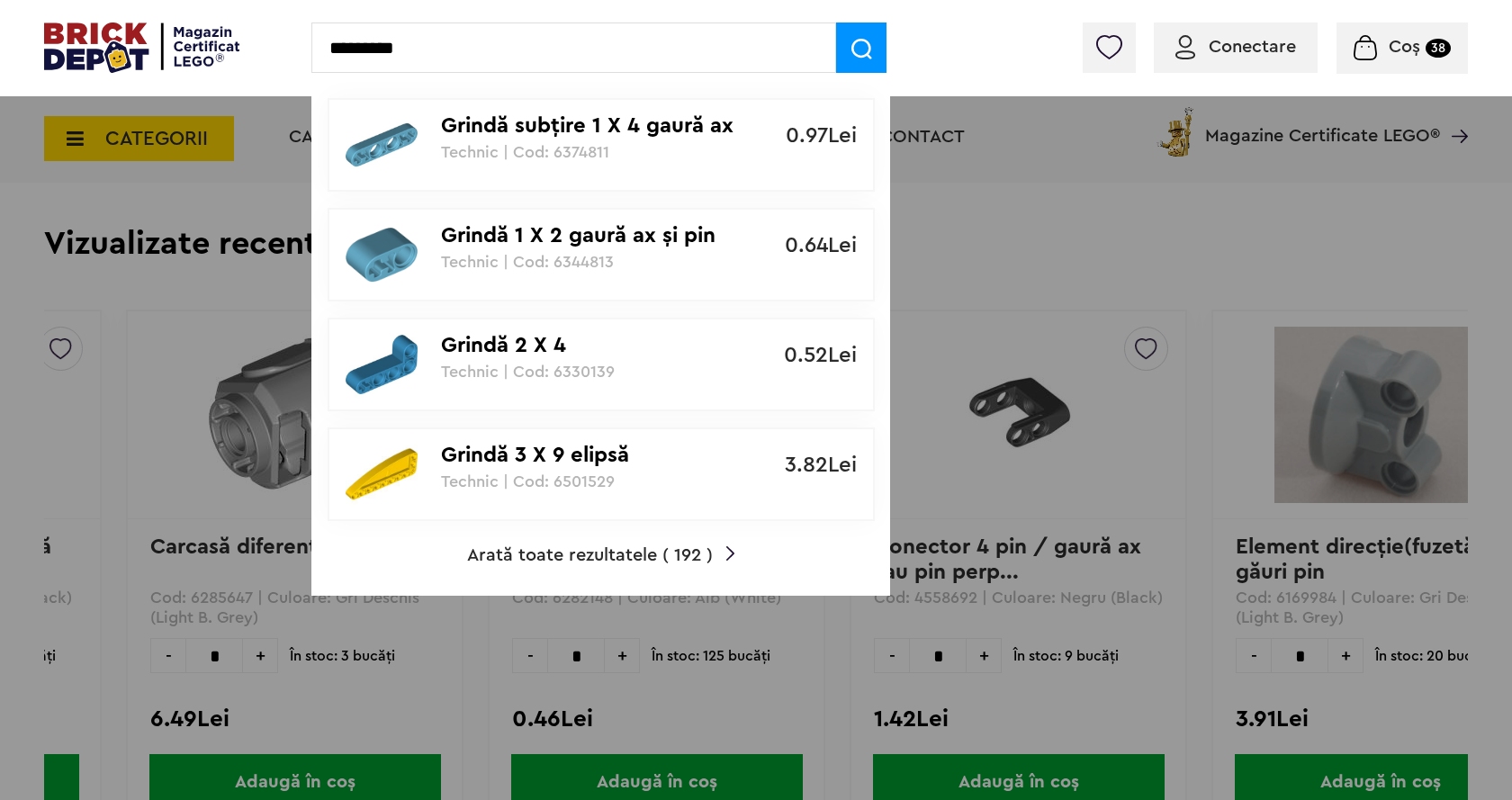
type input "*********"
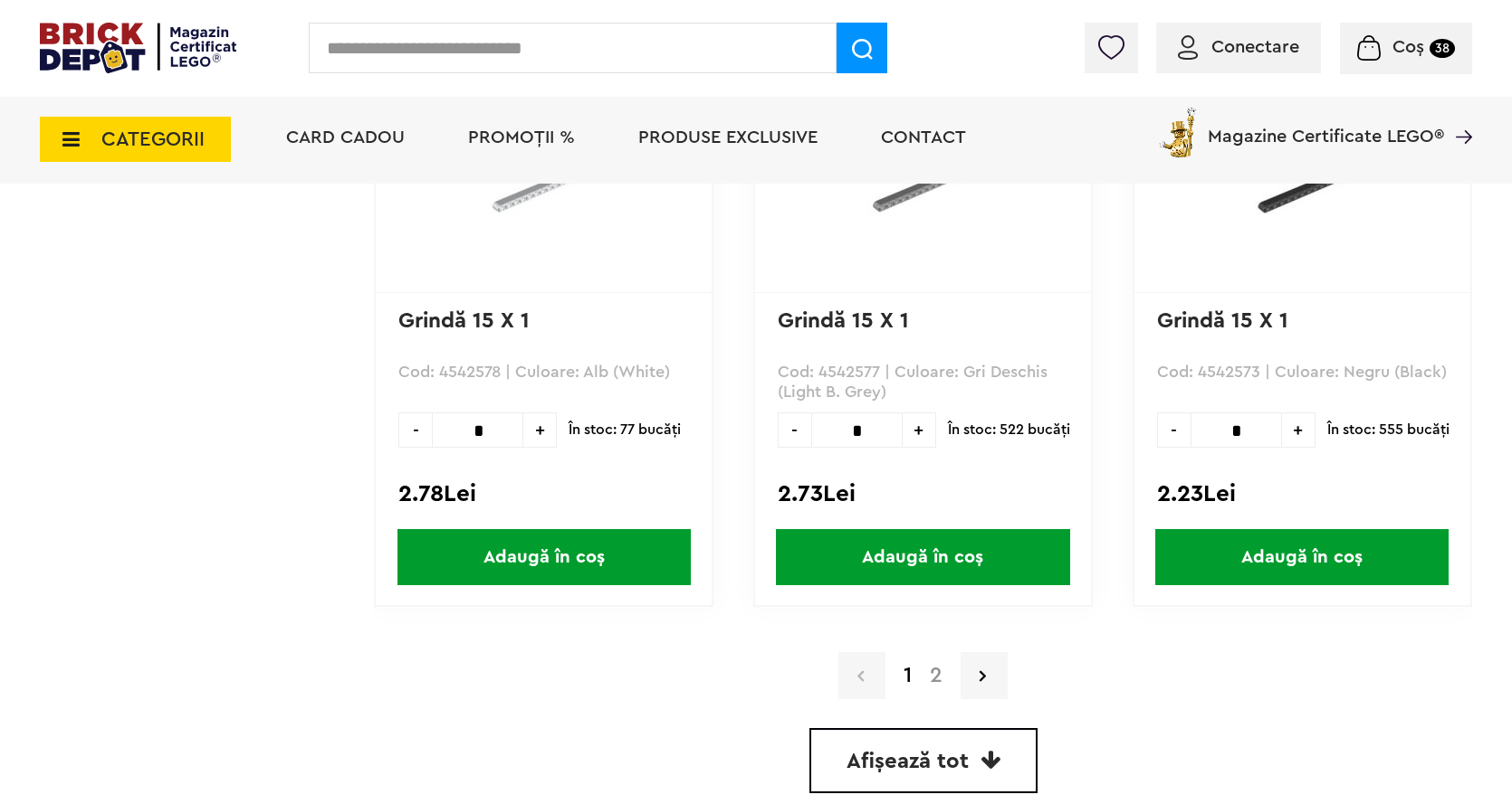
scroll to position [4704, 0]
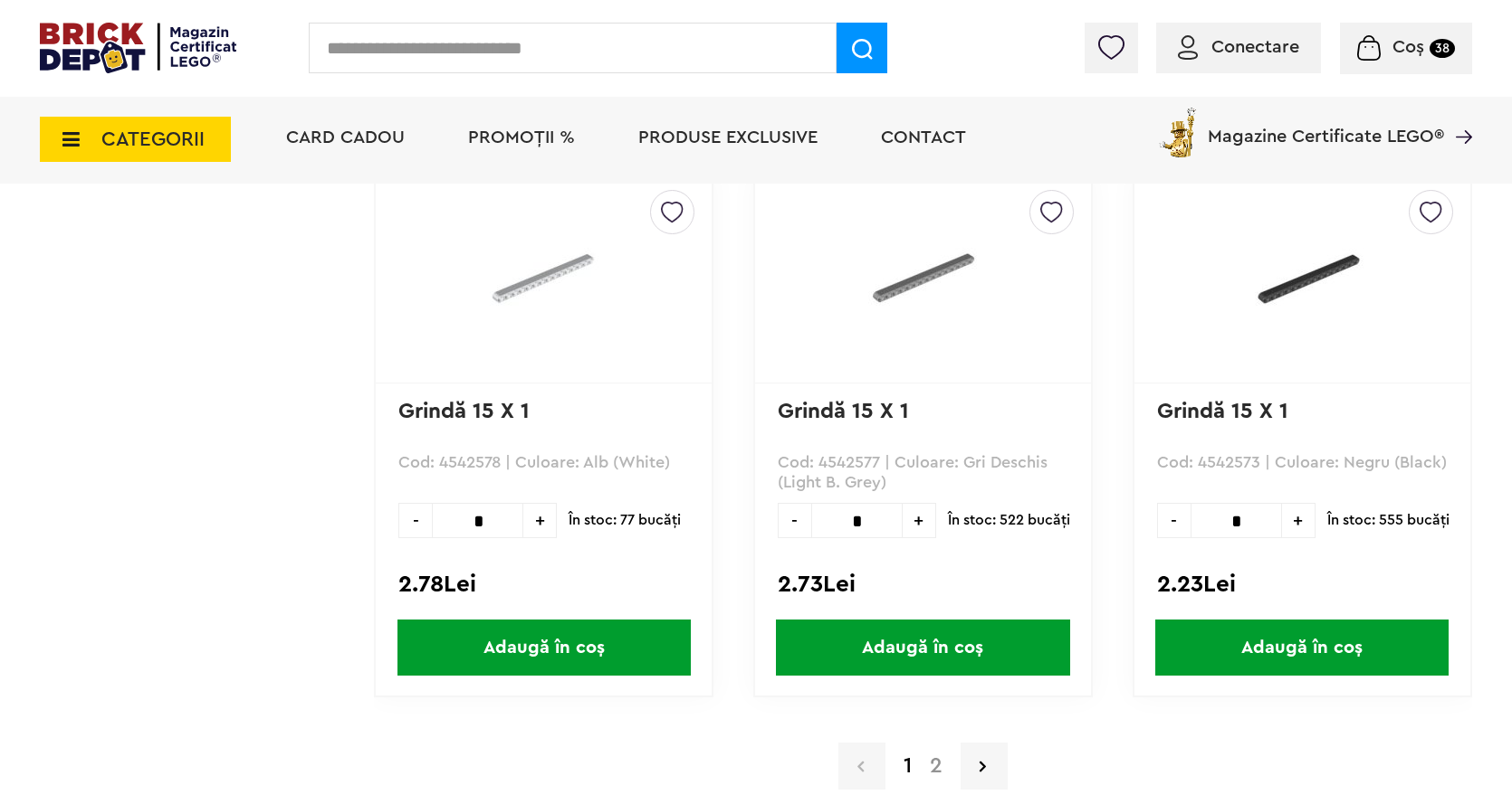
click at [1245, 520] on input "*" at bounding box center [1235, 520] width 91 height 35
type input "*"
click at [1331, 633] on span "Adaugă în coș" at bounding box center [1302, 648] width 293 height 57
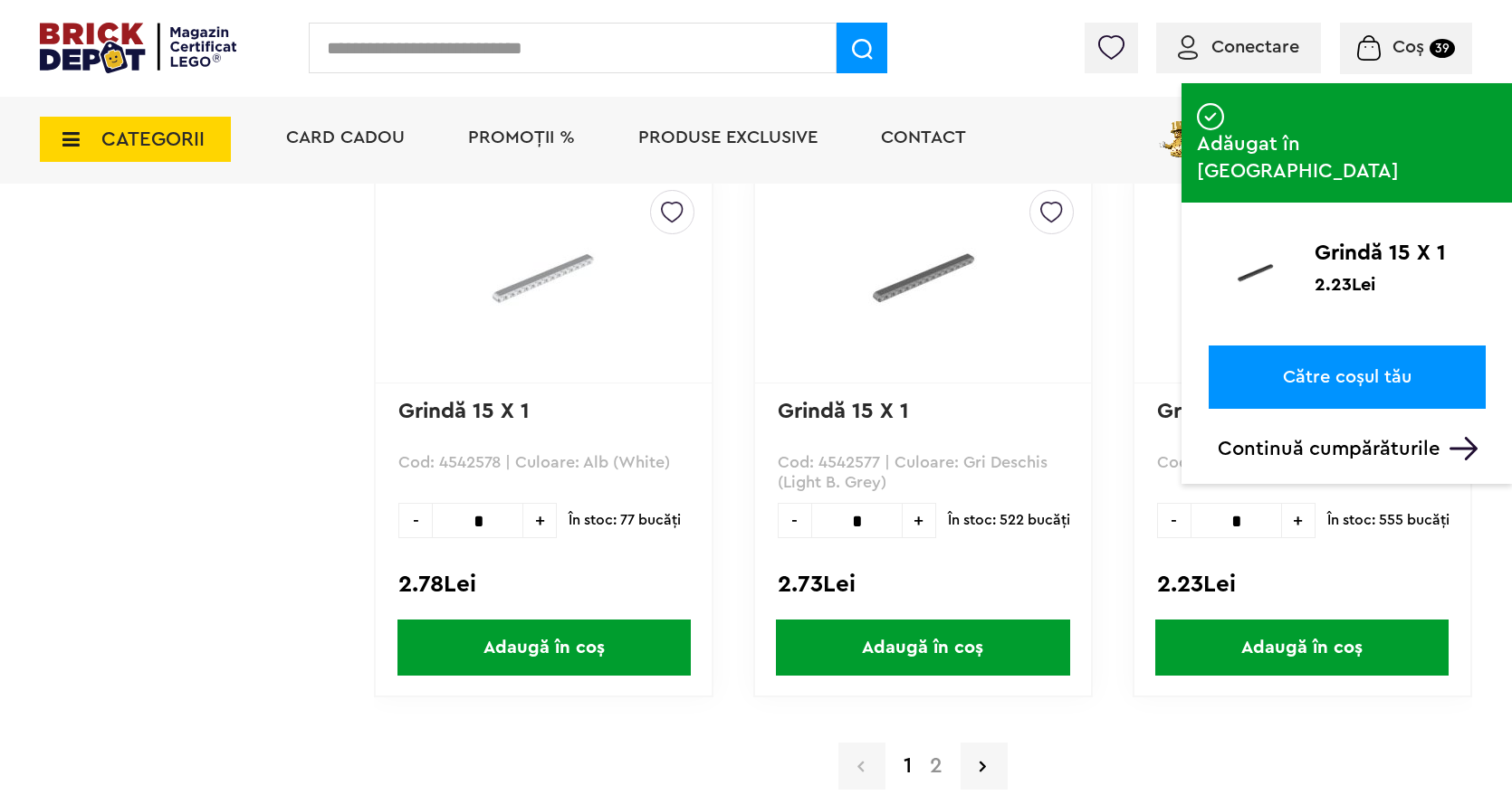
click at [1427, 49] on span "Coș 39" at bounding box center [1406, 47] width 98 height 18
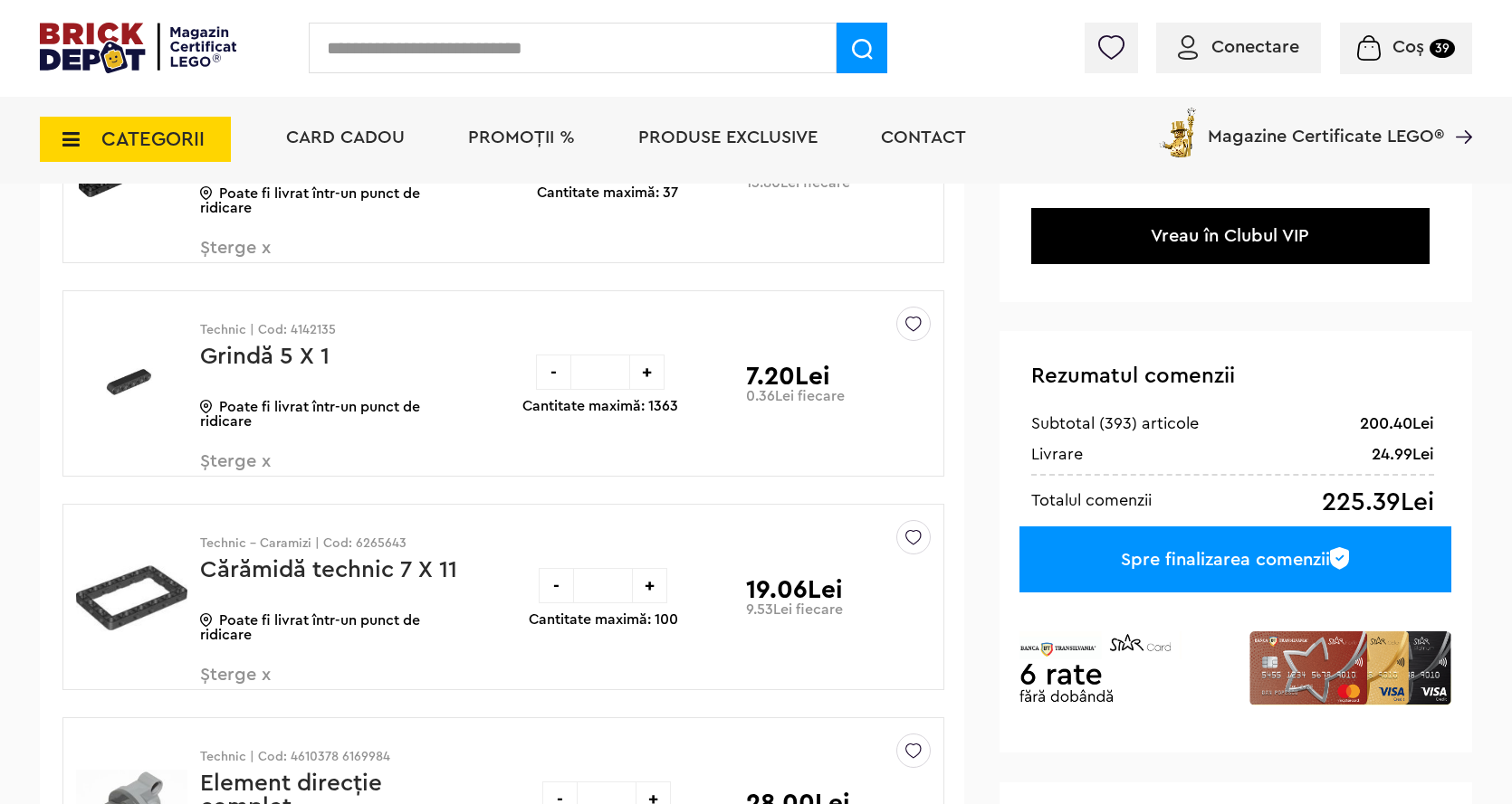
scroll to position [271, 0]
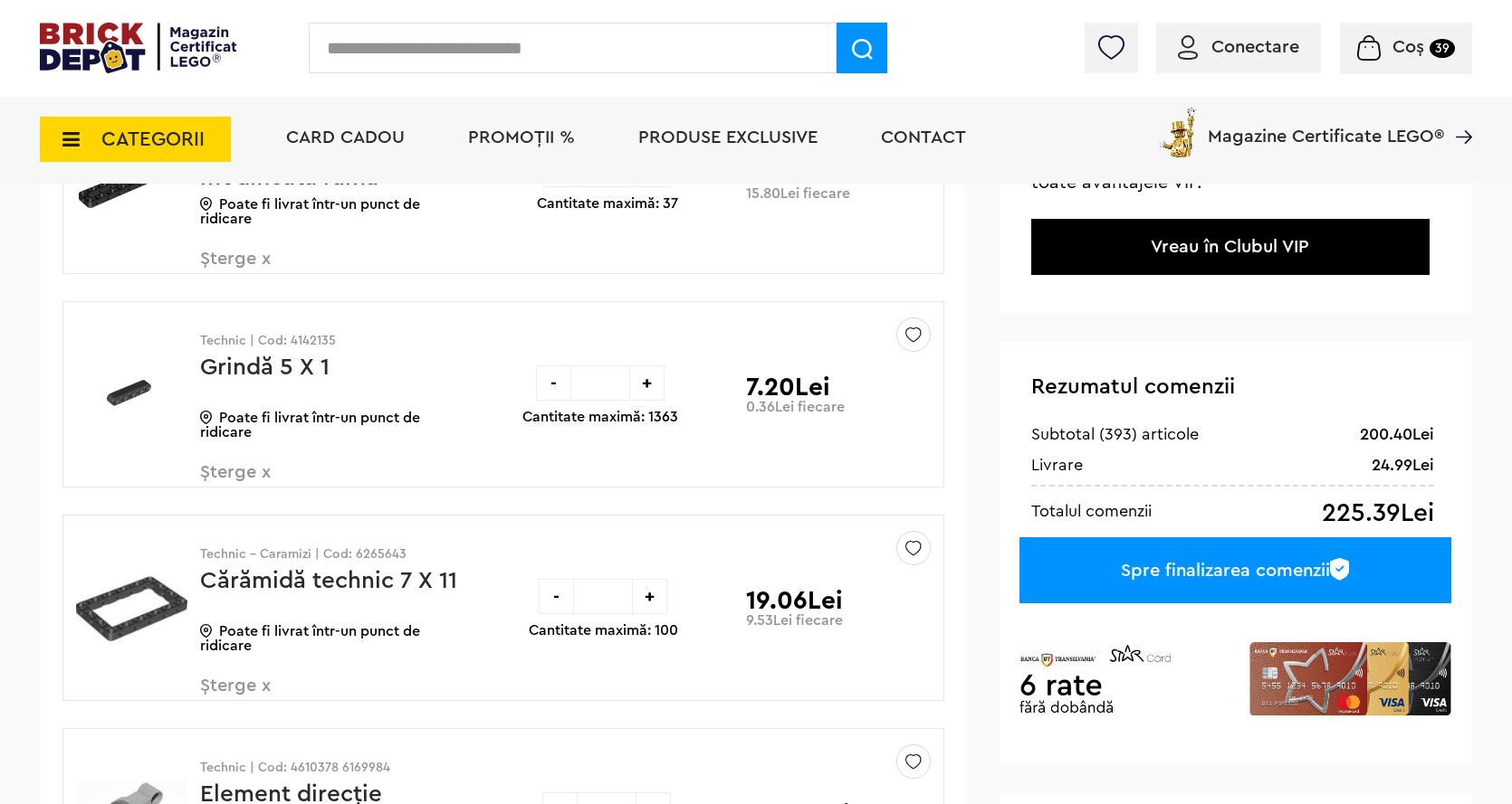
click at [610, 382] on input "**" at bounding box center [600, 382] width 58 height 35
type input "*"
click at [646, 379] on div "+" at bounding box center [646, 382] width 35 height 35
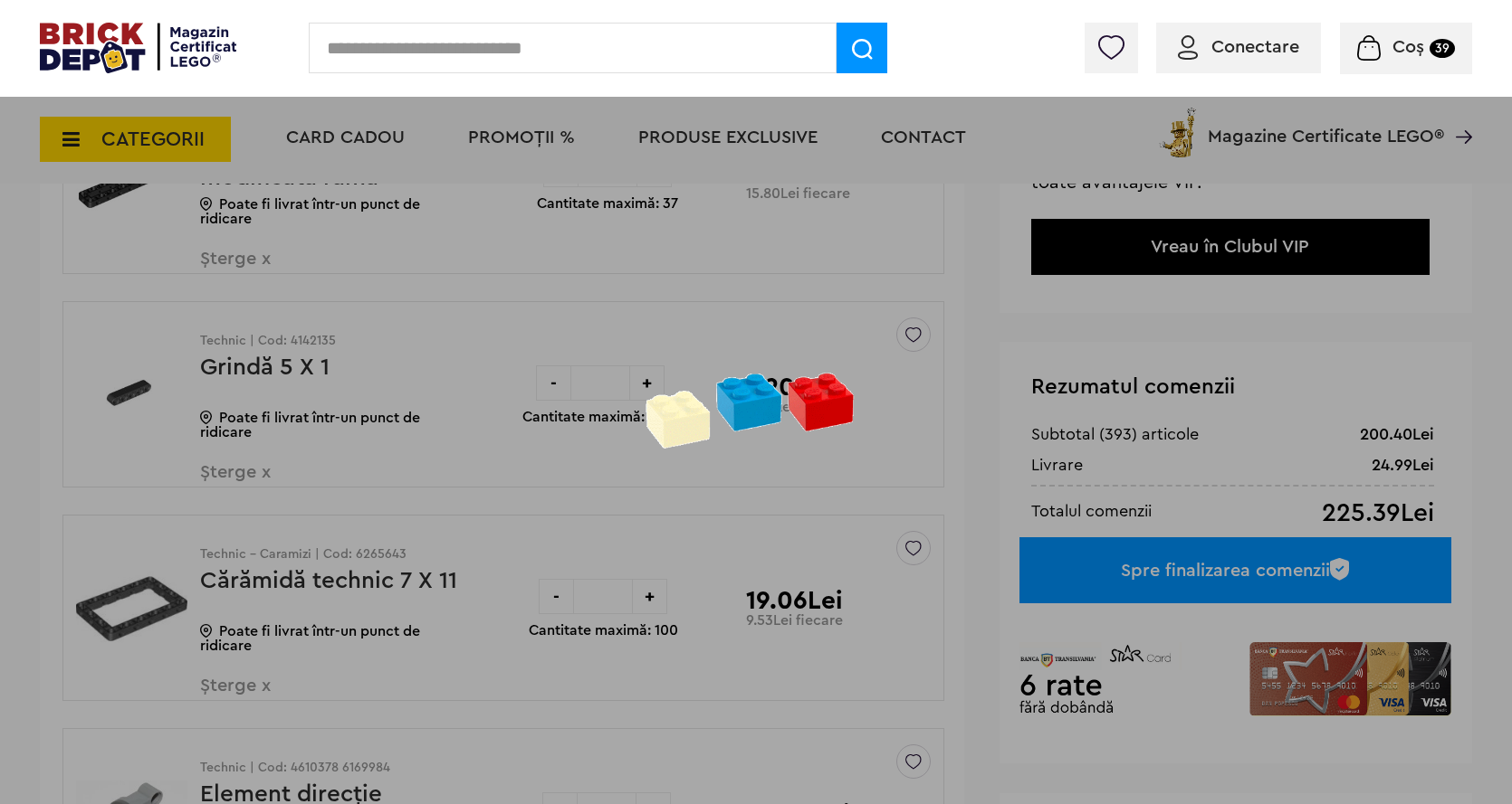
type input "**"
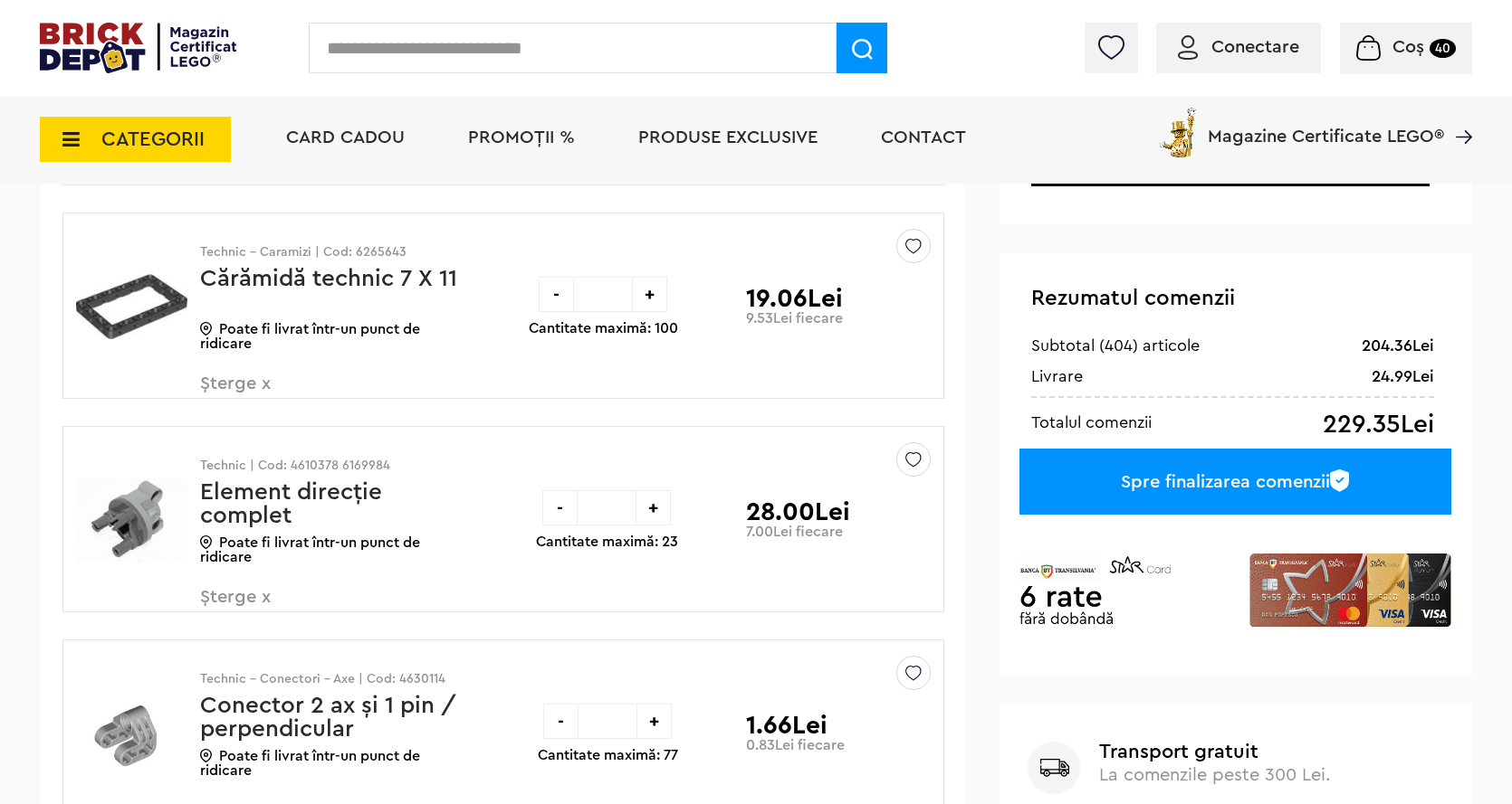
scroll to position [362, 0]
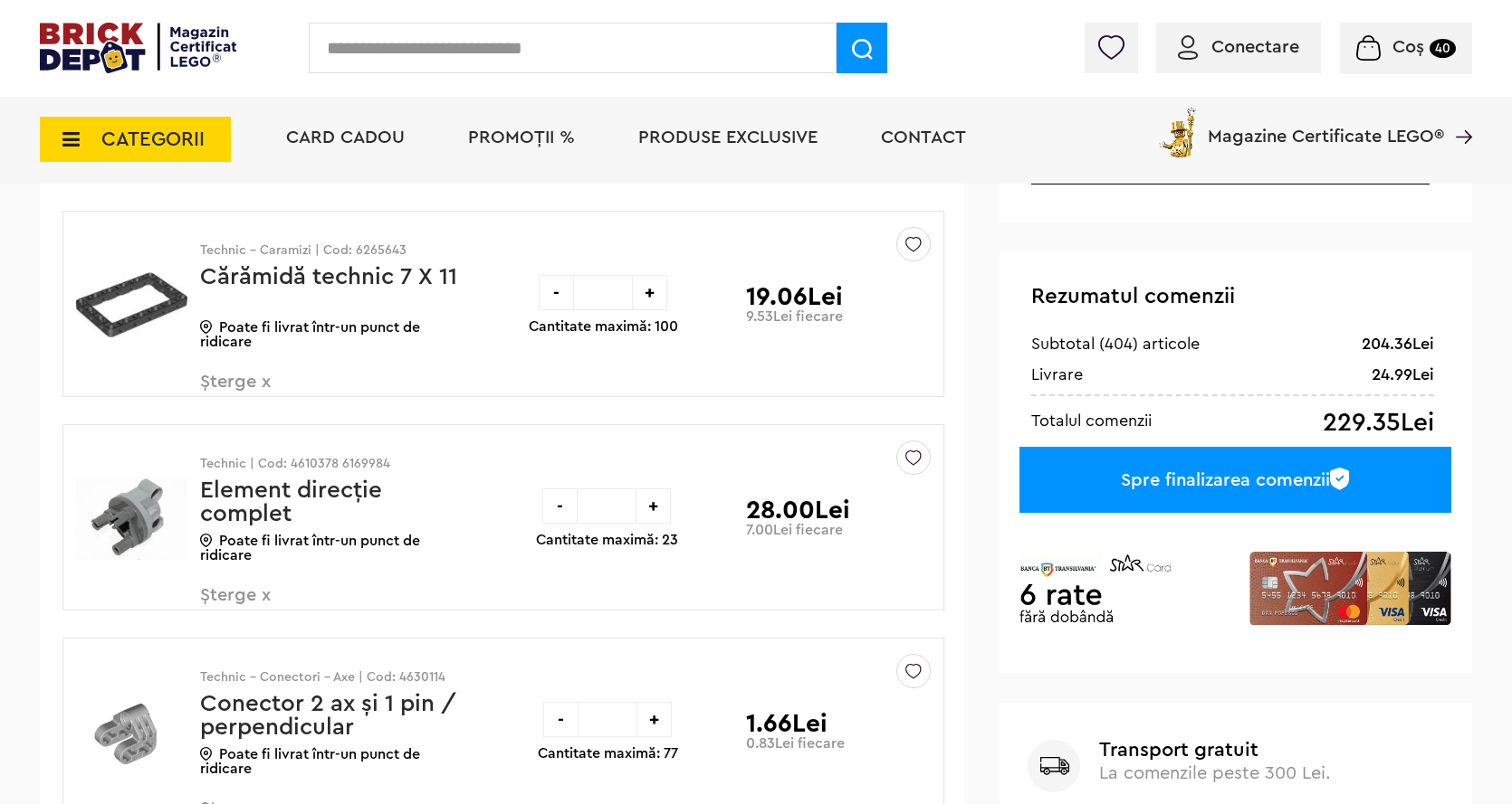
click at [1241, 478] on div "Spre finalizarea comenzii" at bounding box center [1235, 479] width 431 height 66
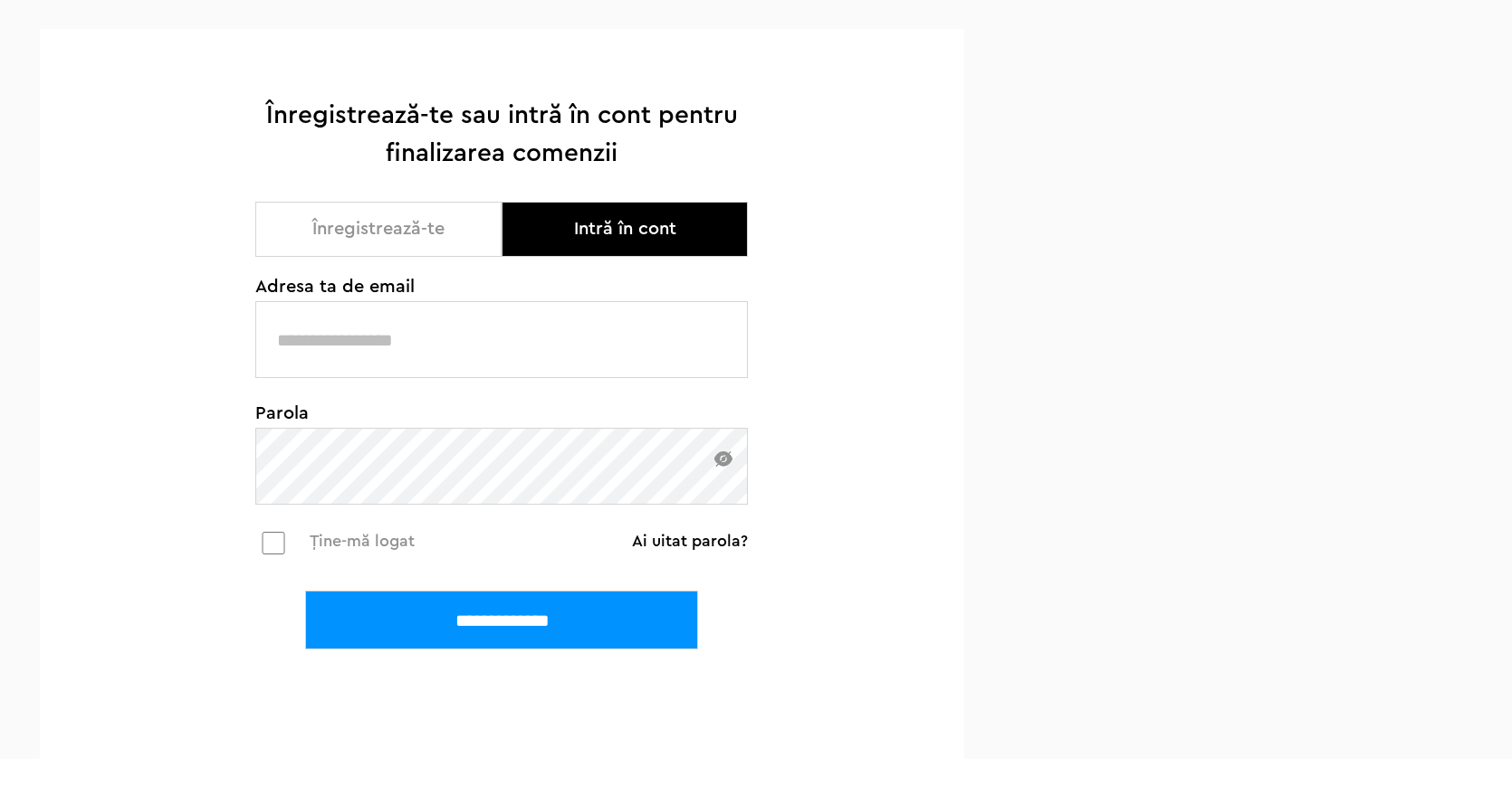
scroll to position [257, 0]
click at [318, 323] on input "text" at bounding box center [501, 339] width 493 height 77
type input "**********"
click at [566, 632] on input "**********" at bounding box center [501, 619] width 393 height 58
click at [413, 608] on input "**********" at bounding box center [501, 619] width 393 height 58
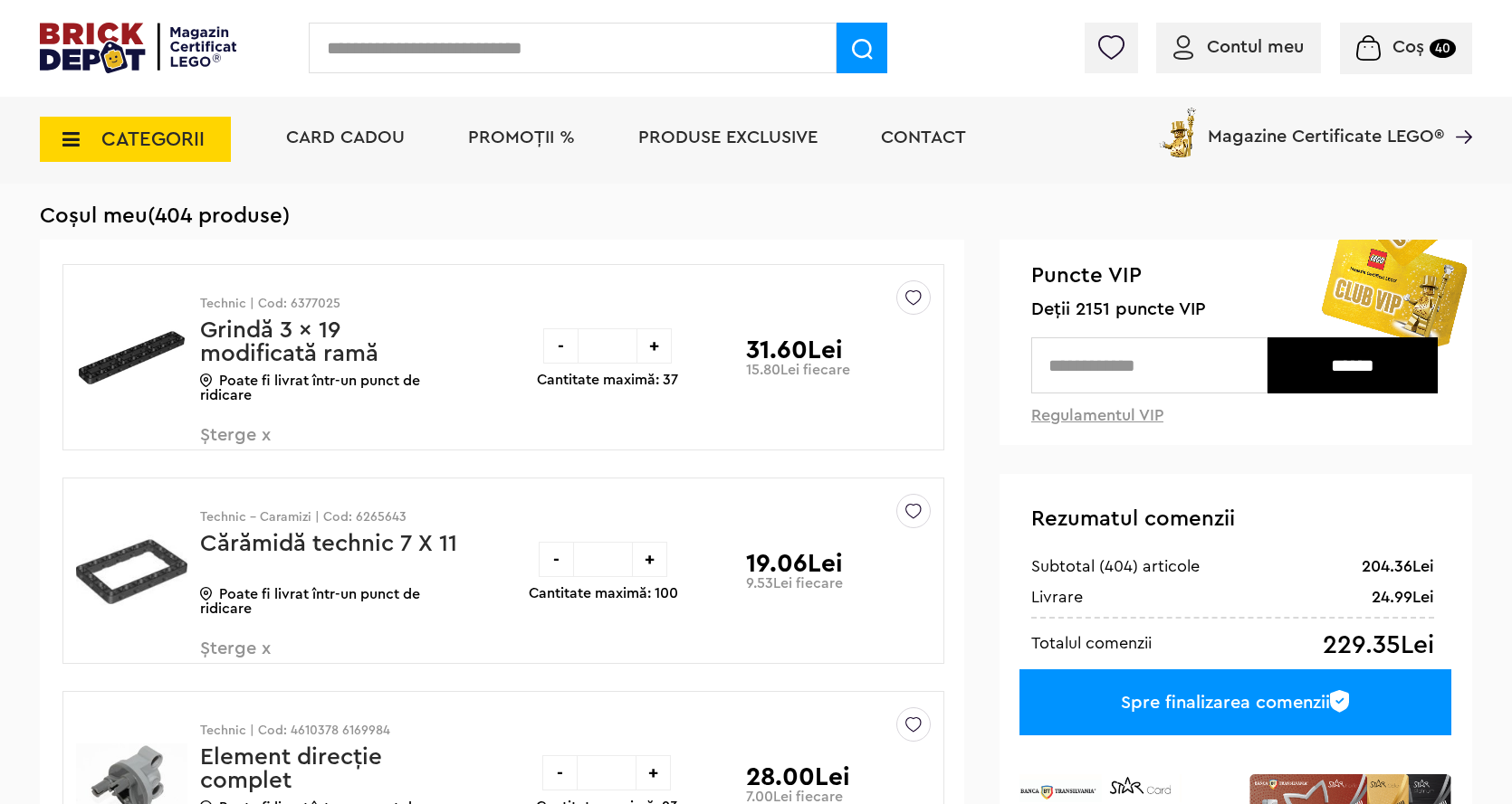
scroll to position [181, 0]
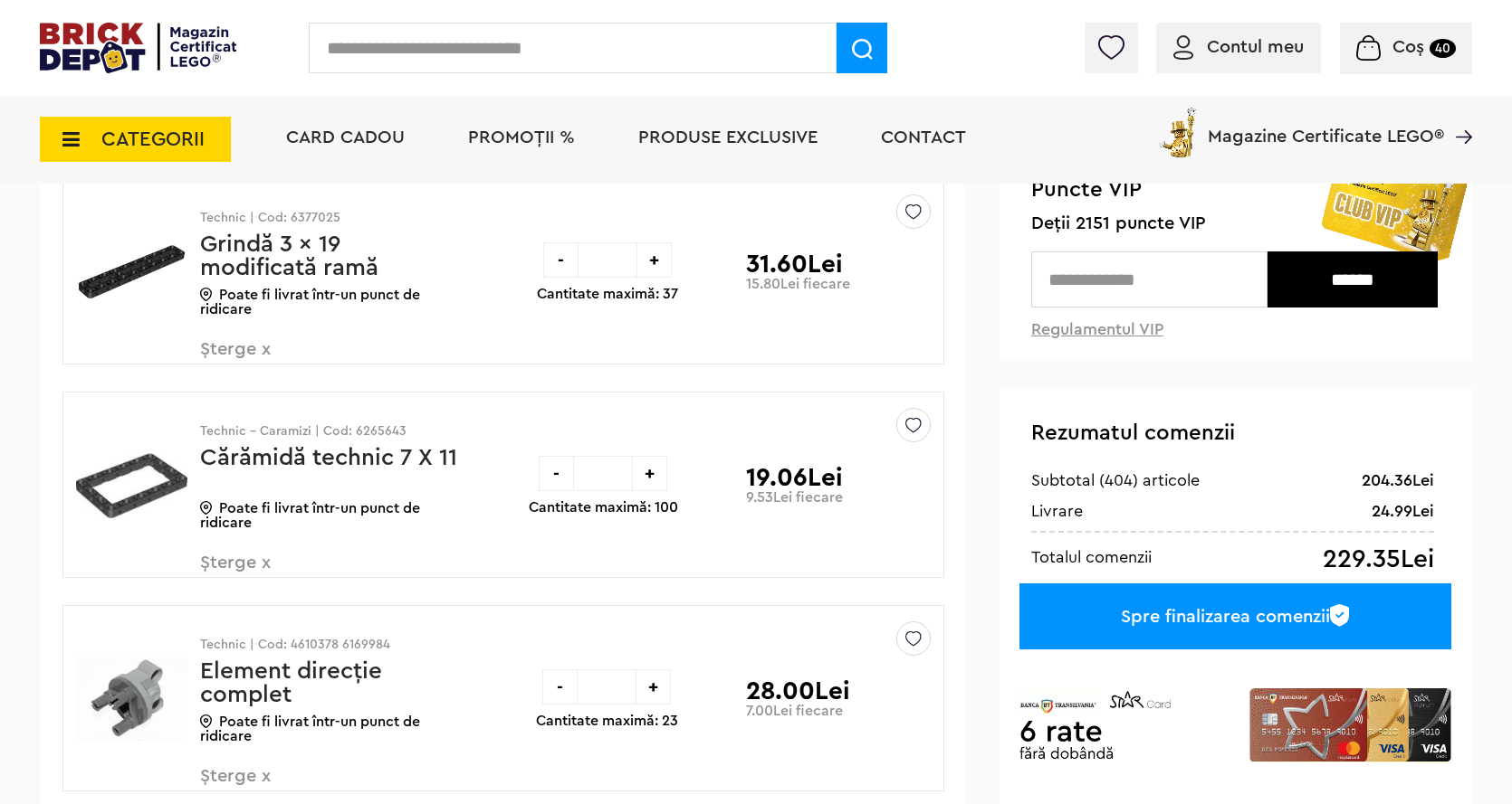
click at [1176, 615] on div "Spre finalizarea comenzii" at bounding box center [1235, 616] width 431 height 66
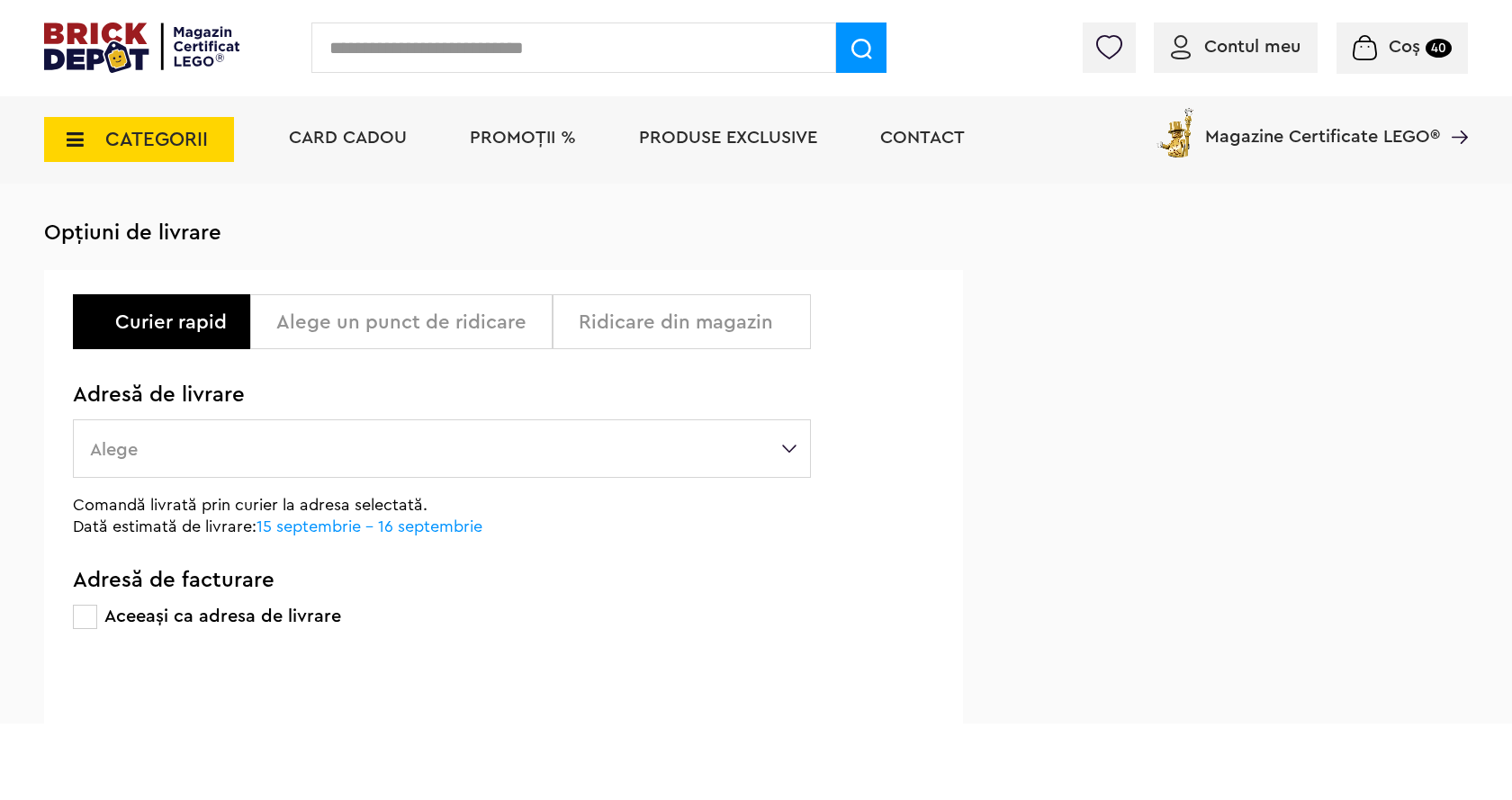
click at [608, 325] on div "Ridicare din magazin" at bounding box center [687, 322] width 218 height 22
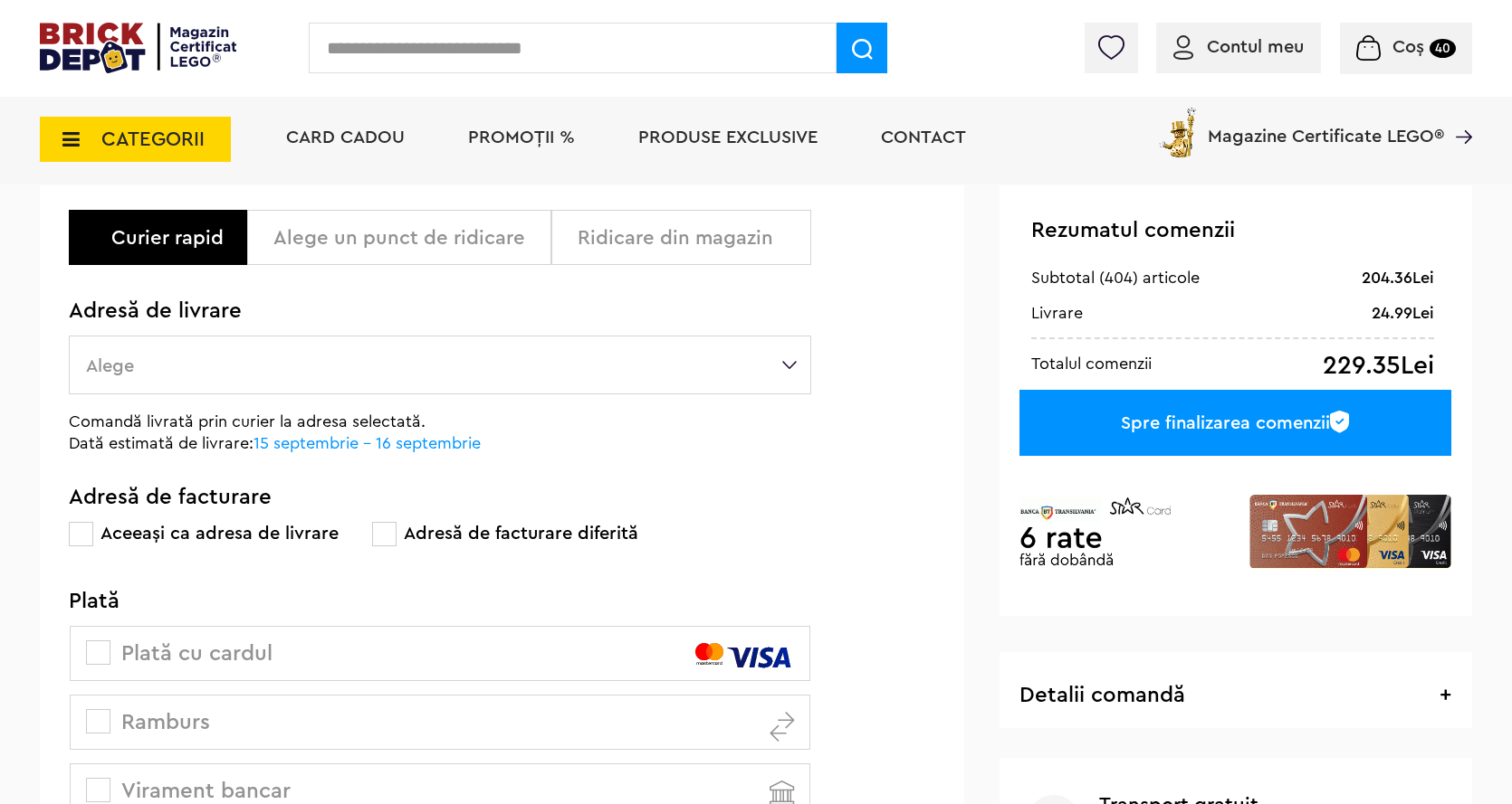
scroll to position [181, 0]
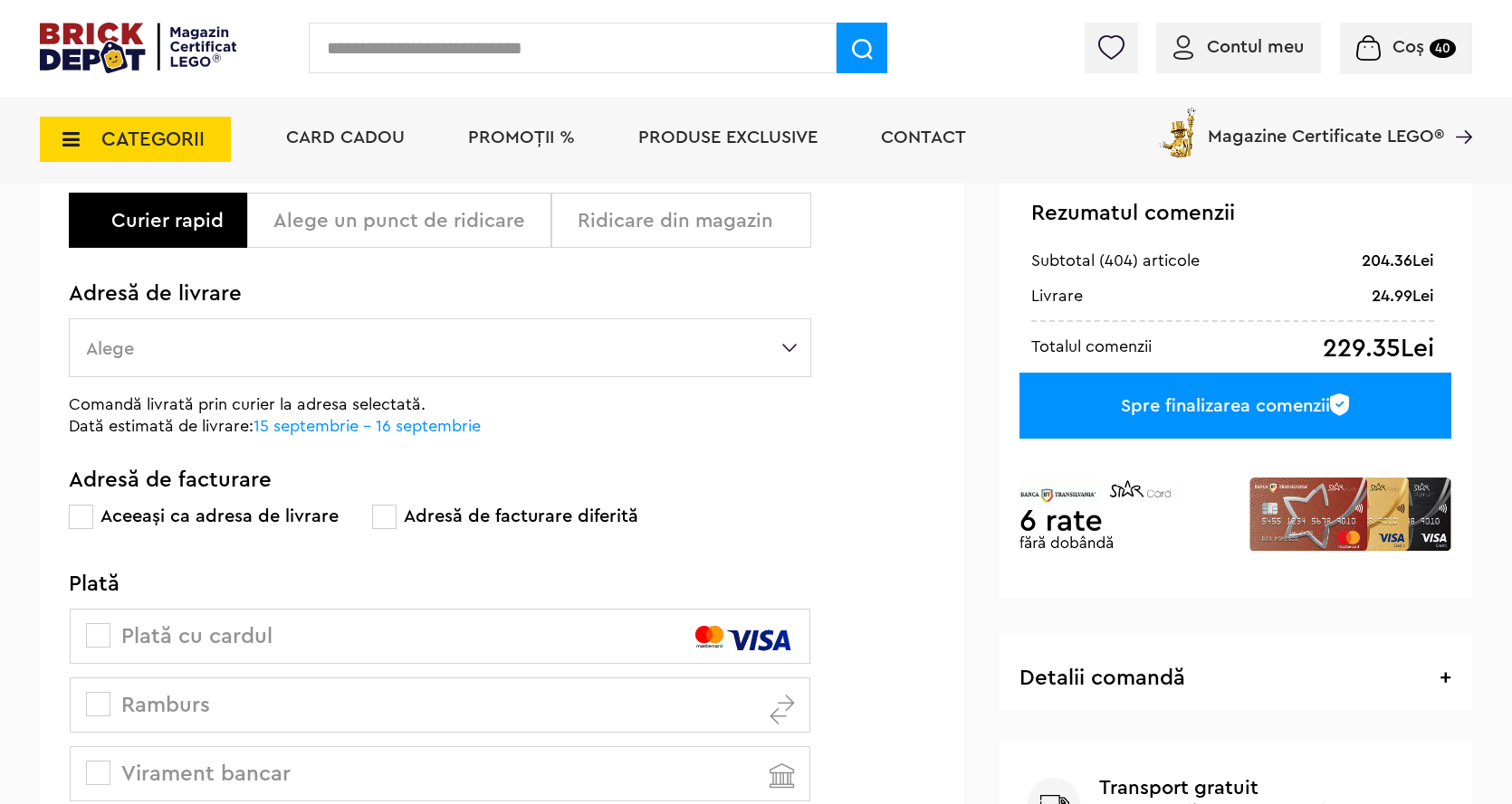
click at [207, 226] on div "Curier rapid" at bounding box center [172, 220] width 122 height 22
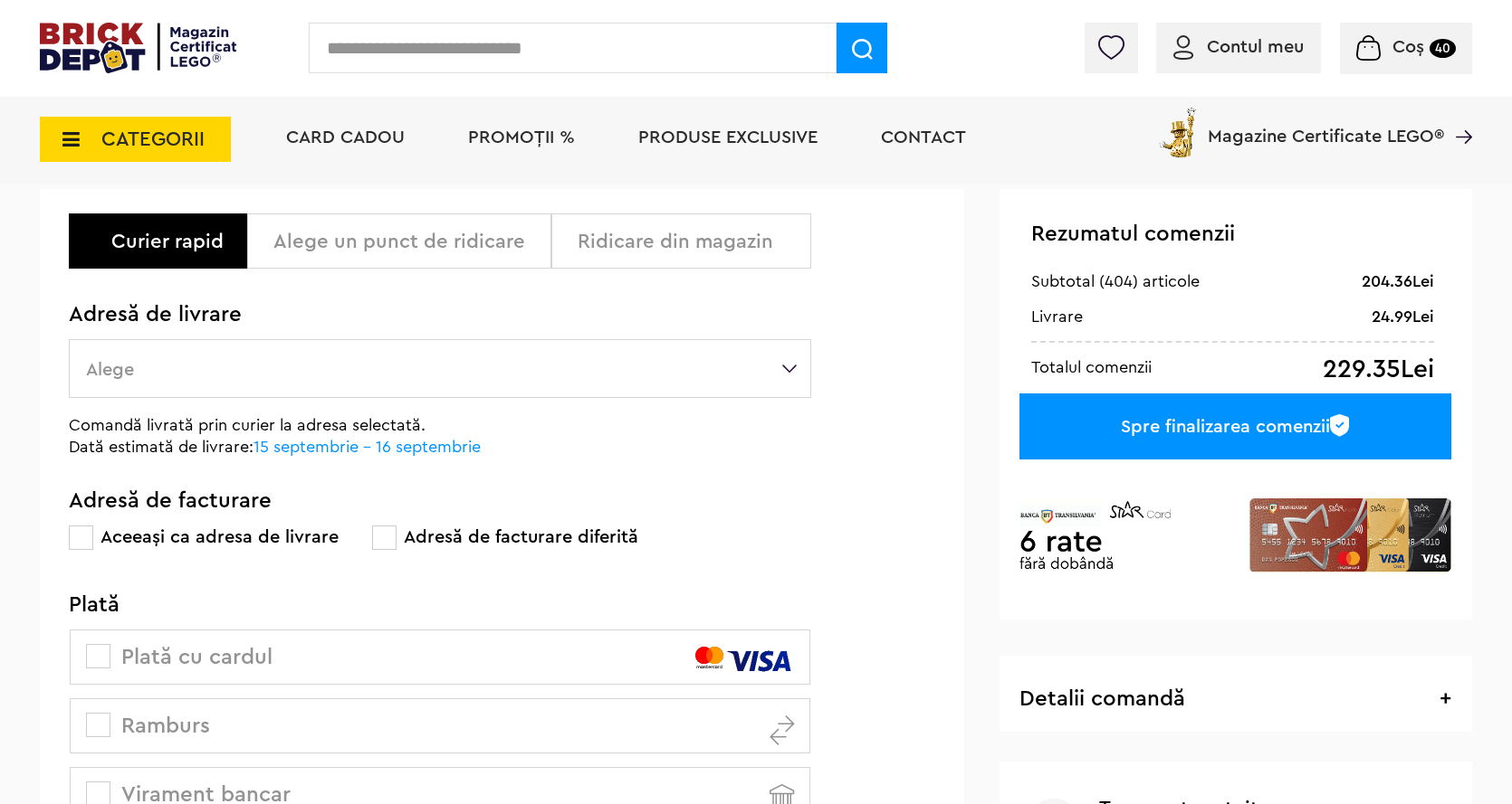
scroll to position [90, 0]
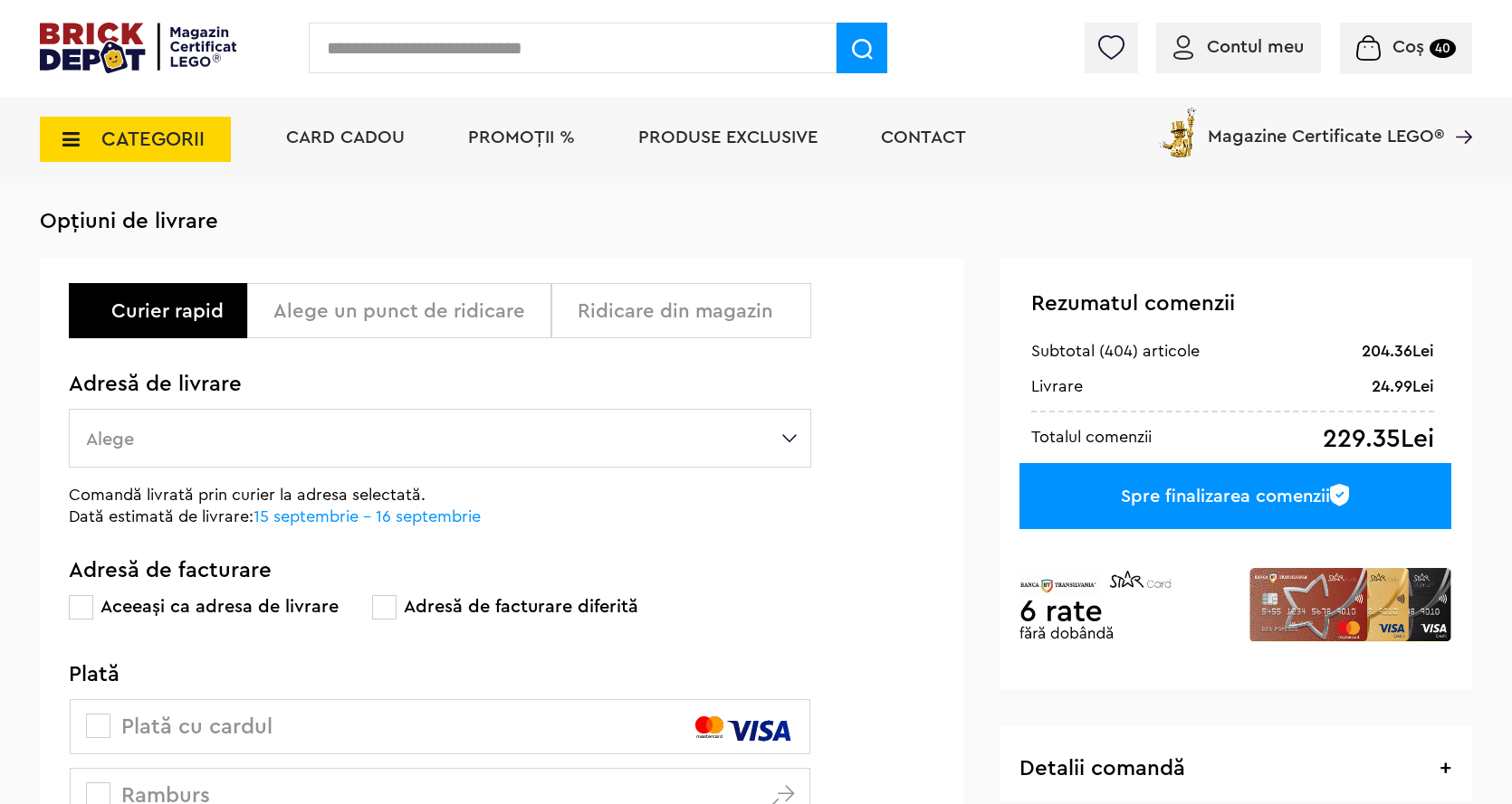
click at [150, 425] on label "Alege" at bounding box center [440, 438] width 742 height 58
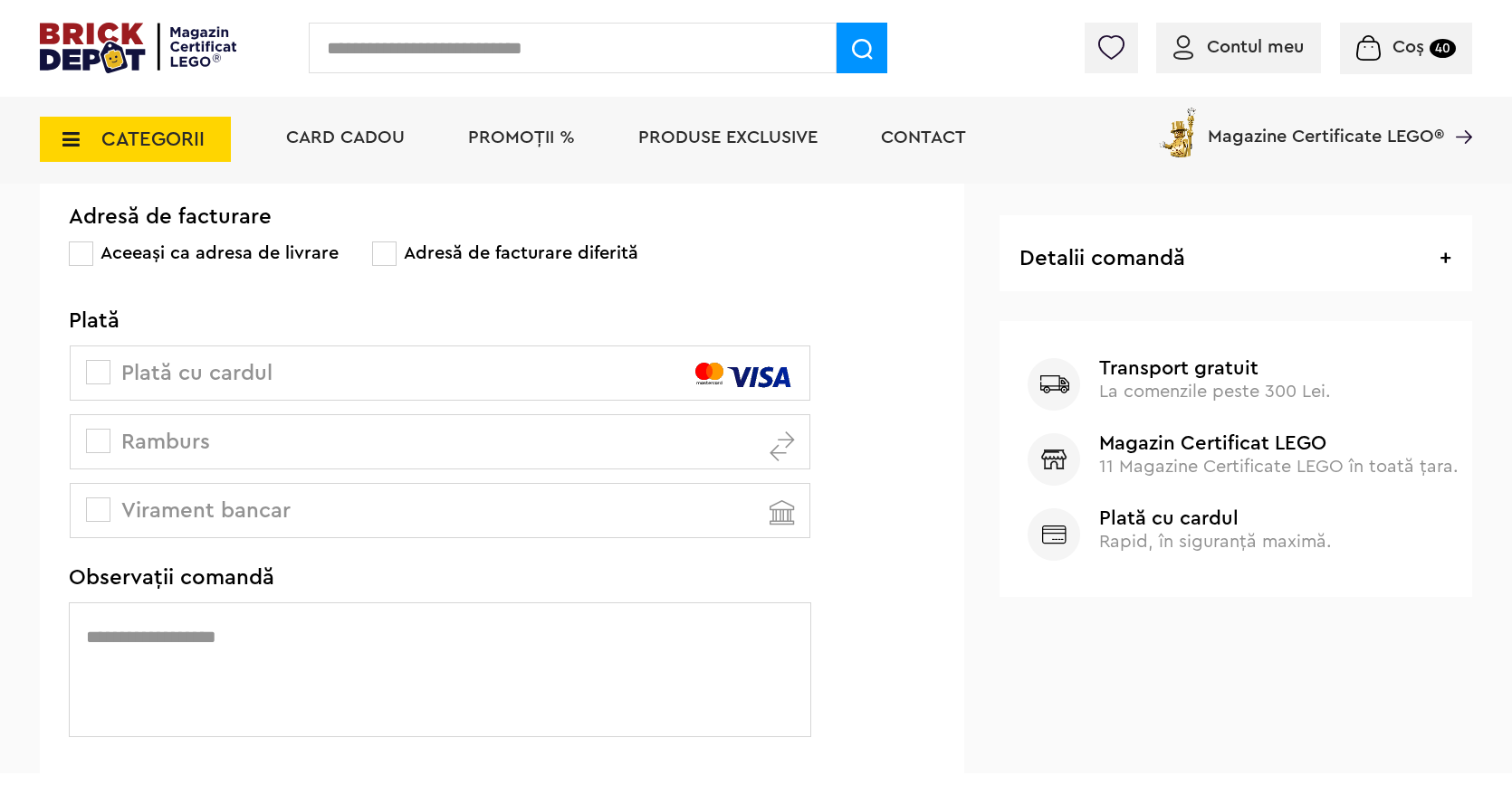
scroll to position [633, 0]
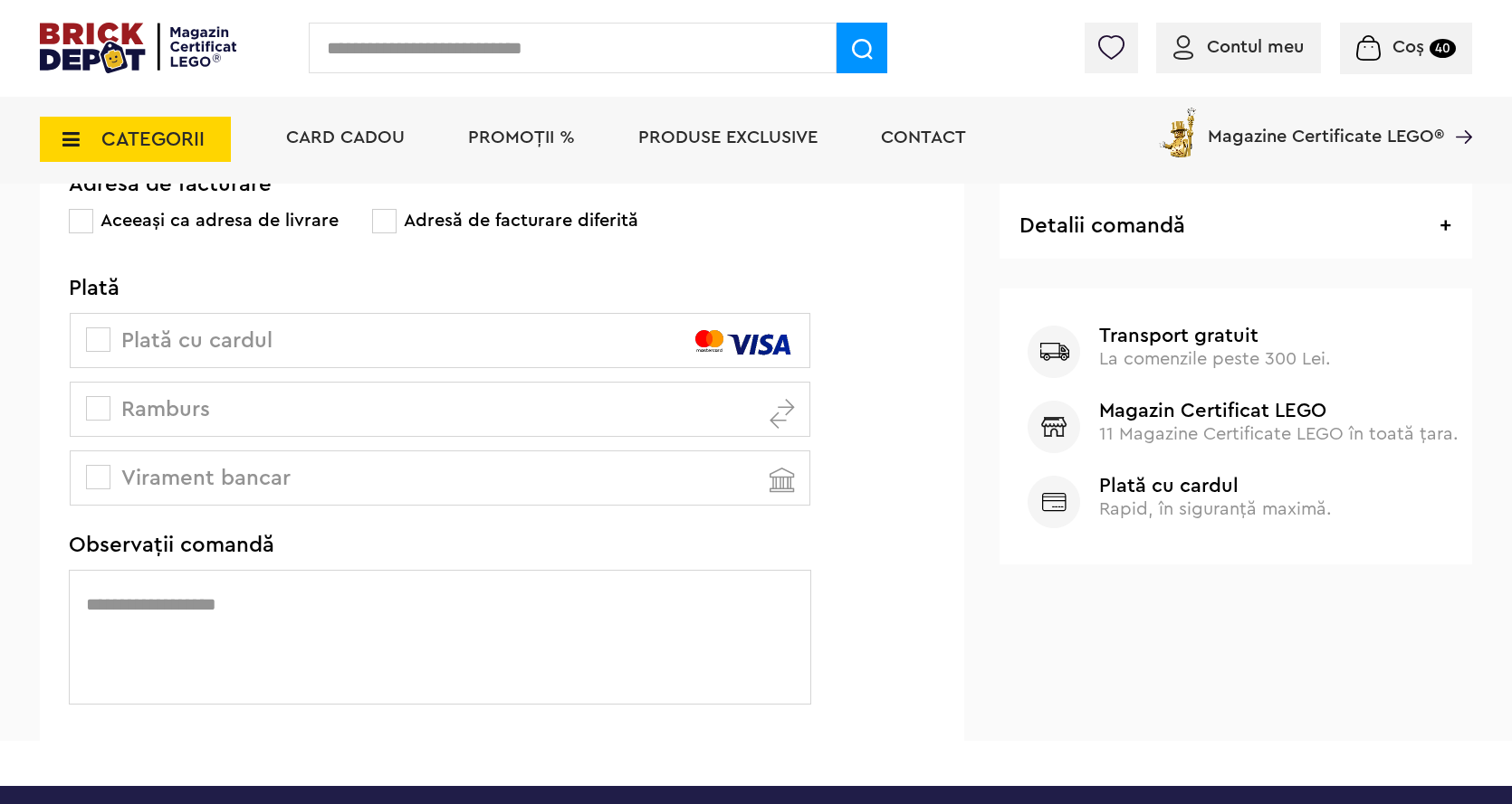
click at [93, 397] on span at bounding box center [98, 407] width 24 height 24
click at [303, 606] on textarea at bounding box center [440, 637] width 742 height 135
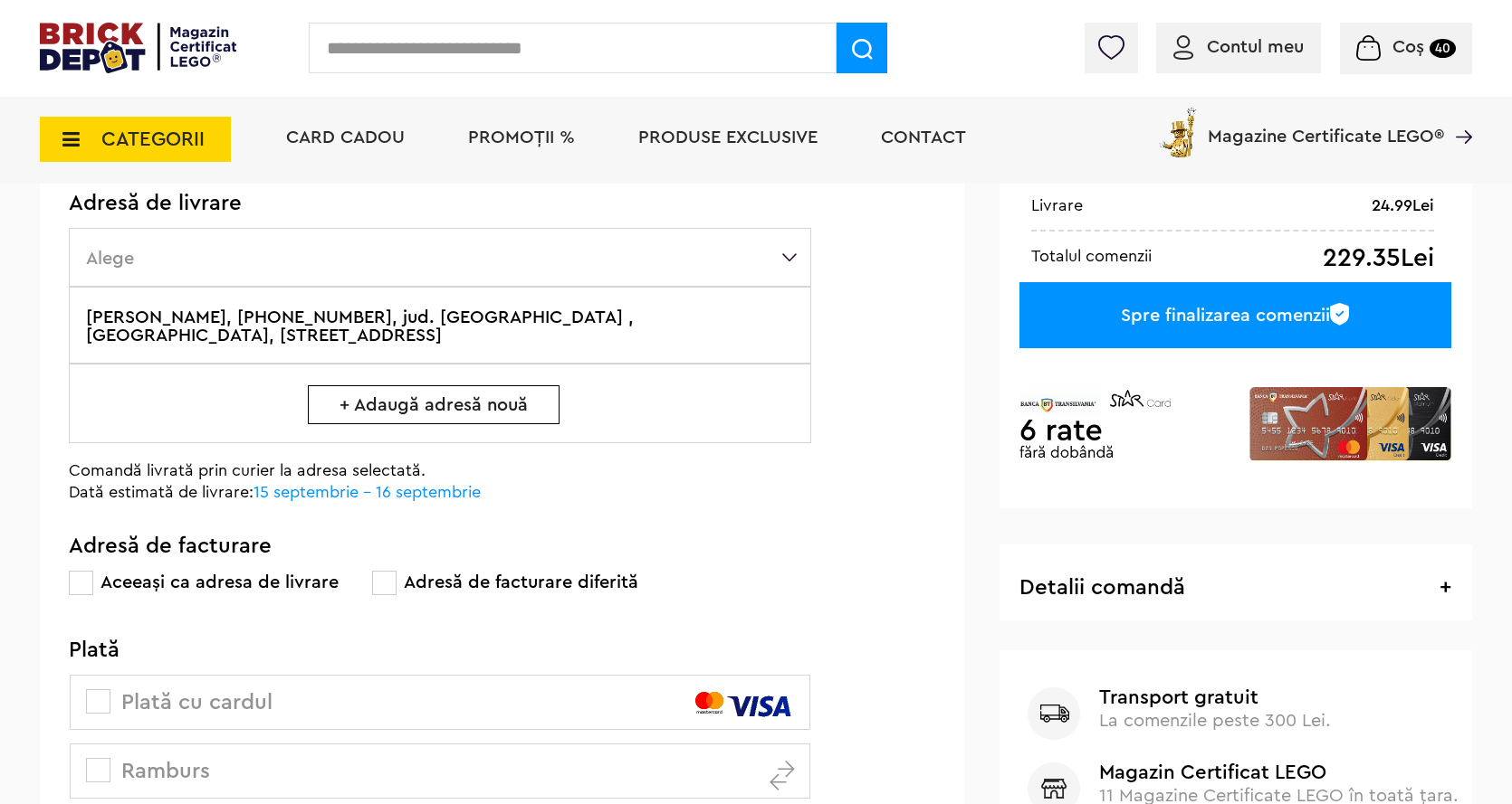
scroll to position [90, 0]
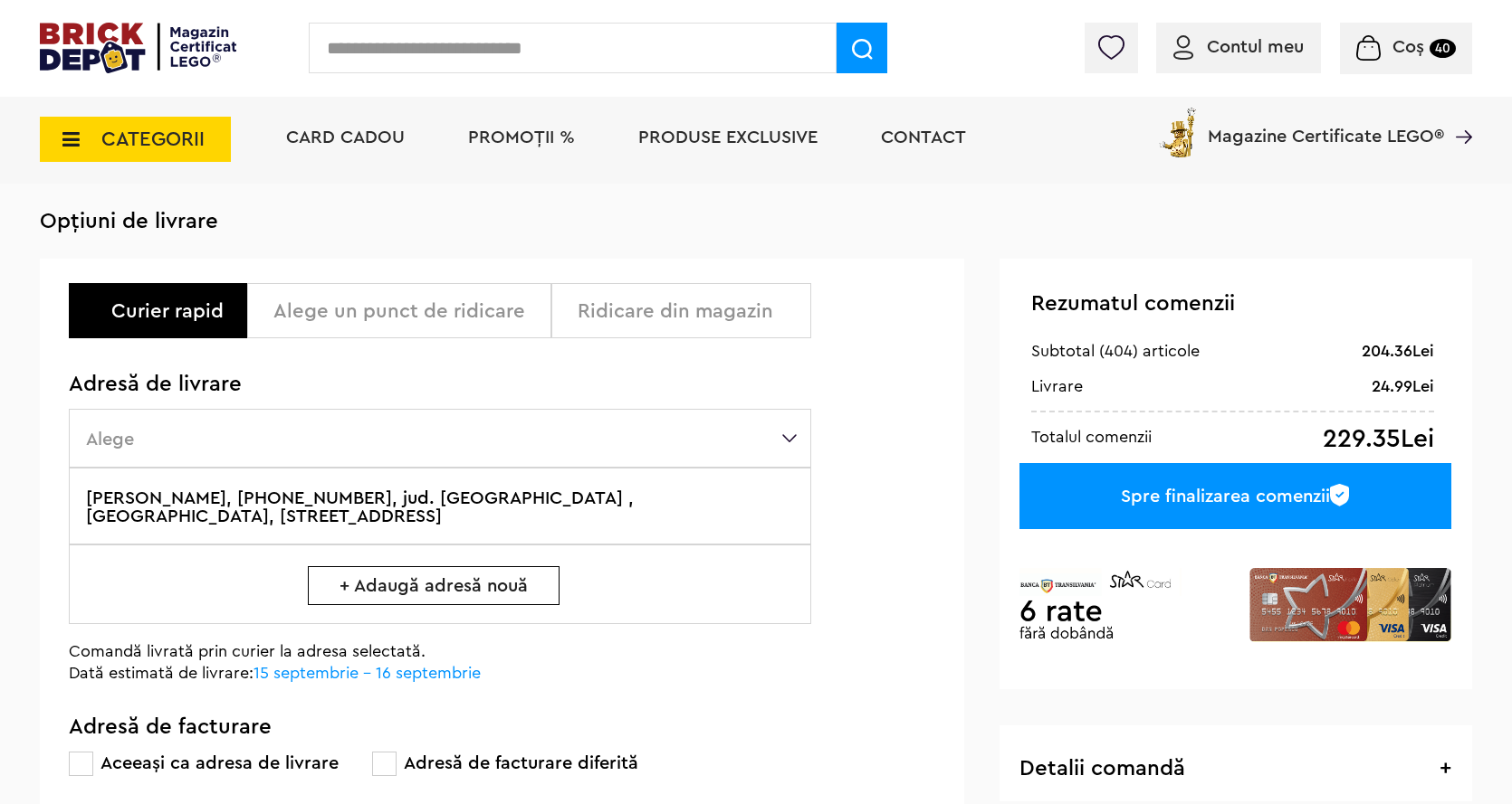
type textarea "**********"
click at [1177, 486] on div "Spre finalizarea comenzii" at bounding box center [1235, 495] width 431 height 66
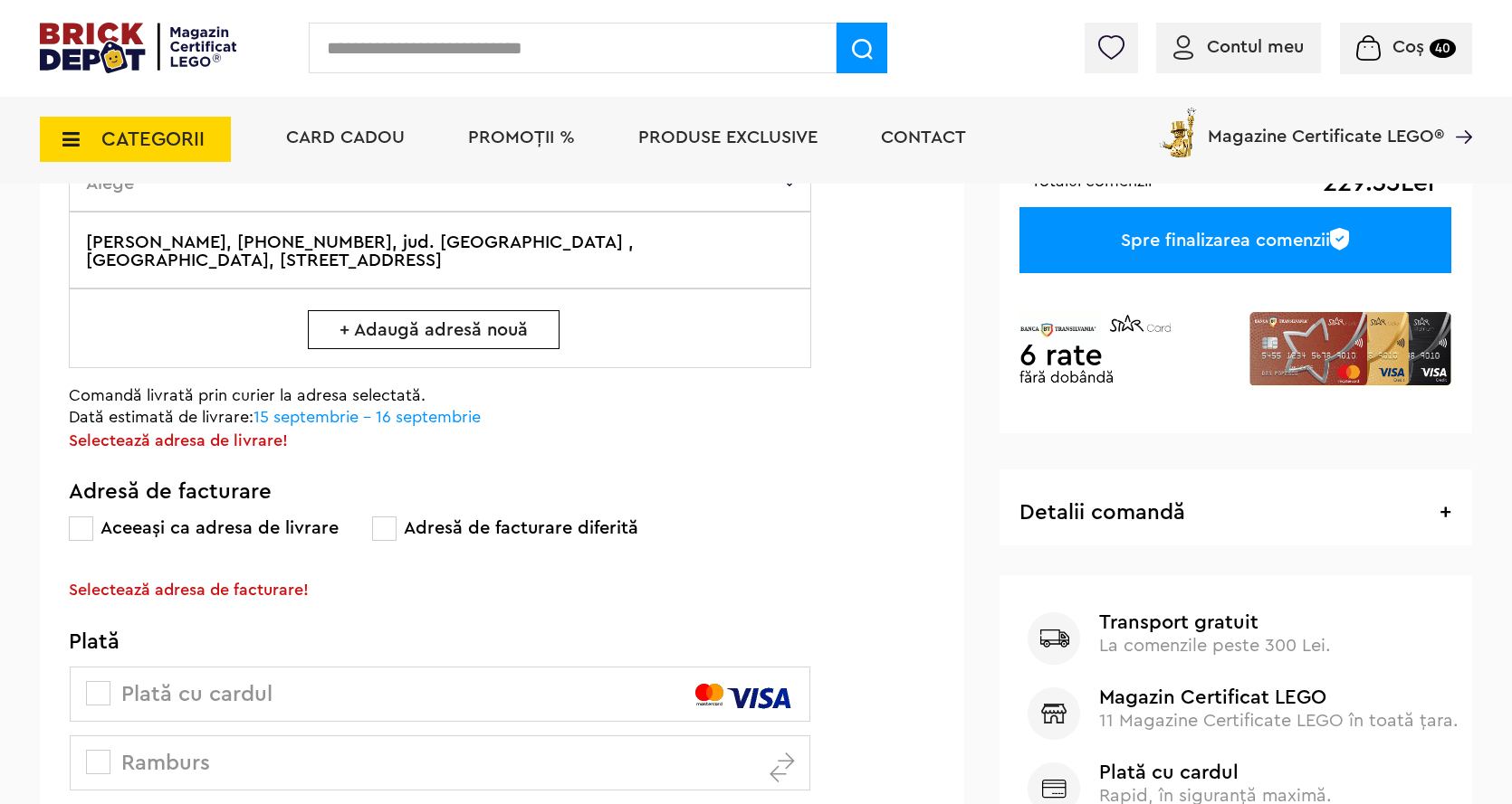
scroll to position [355, 0]
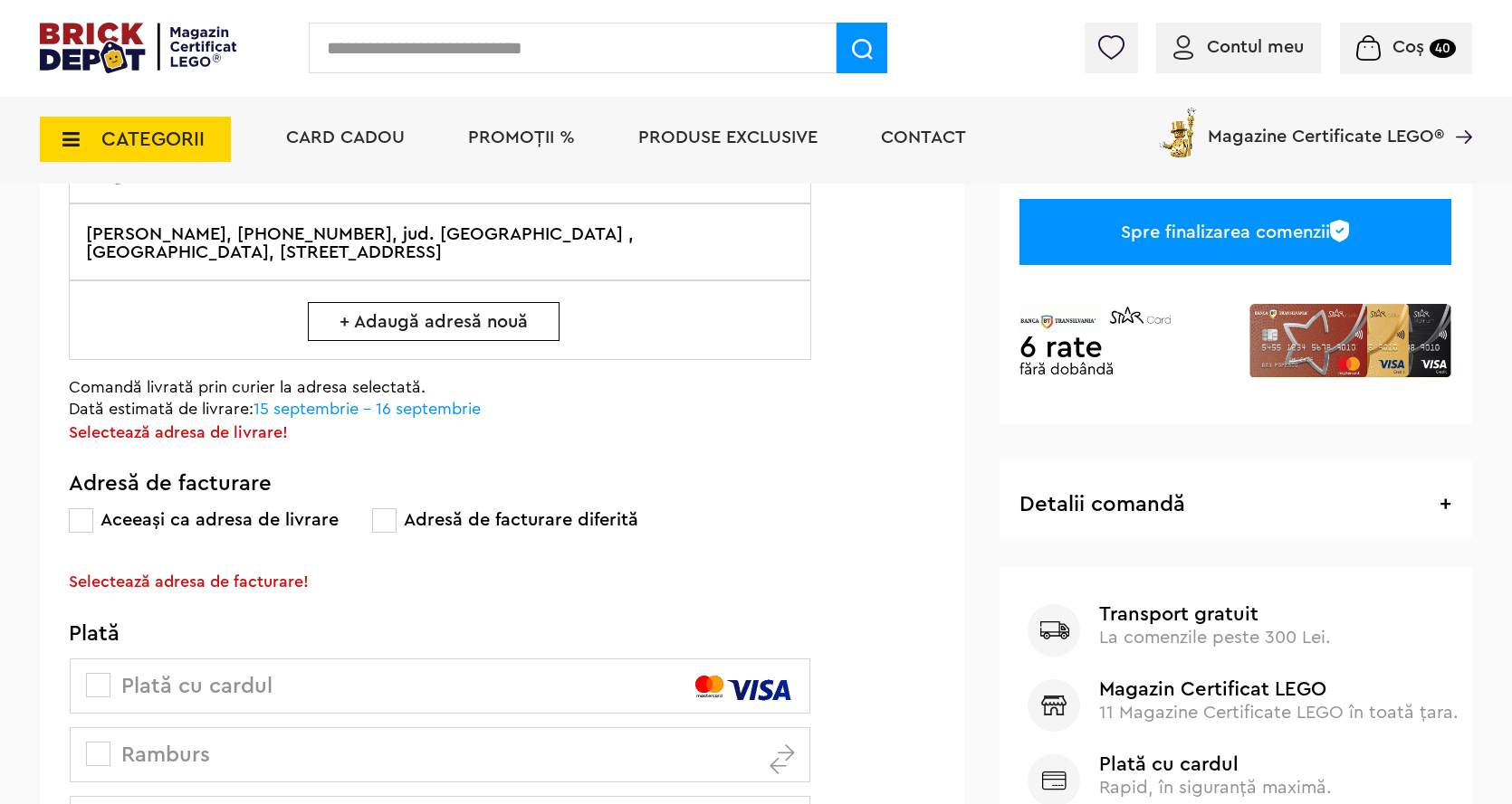
click at [354, 230] on label "ISAC COTOS, +40771660120, jud. Cluj , BACIU, Strada Transilvaniei Numarul 170" at bounding box center [440, 241] width 742 height 77
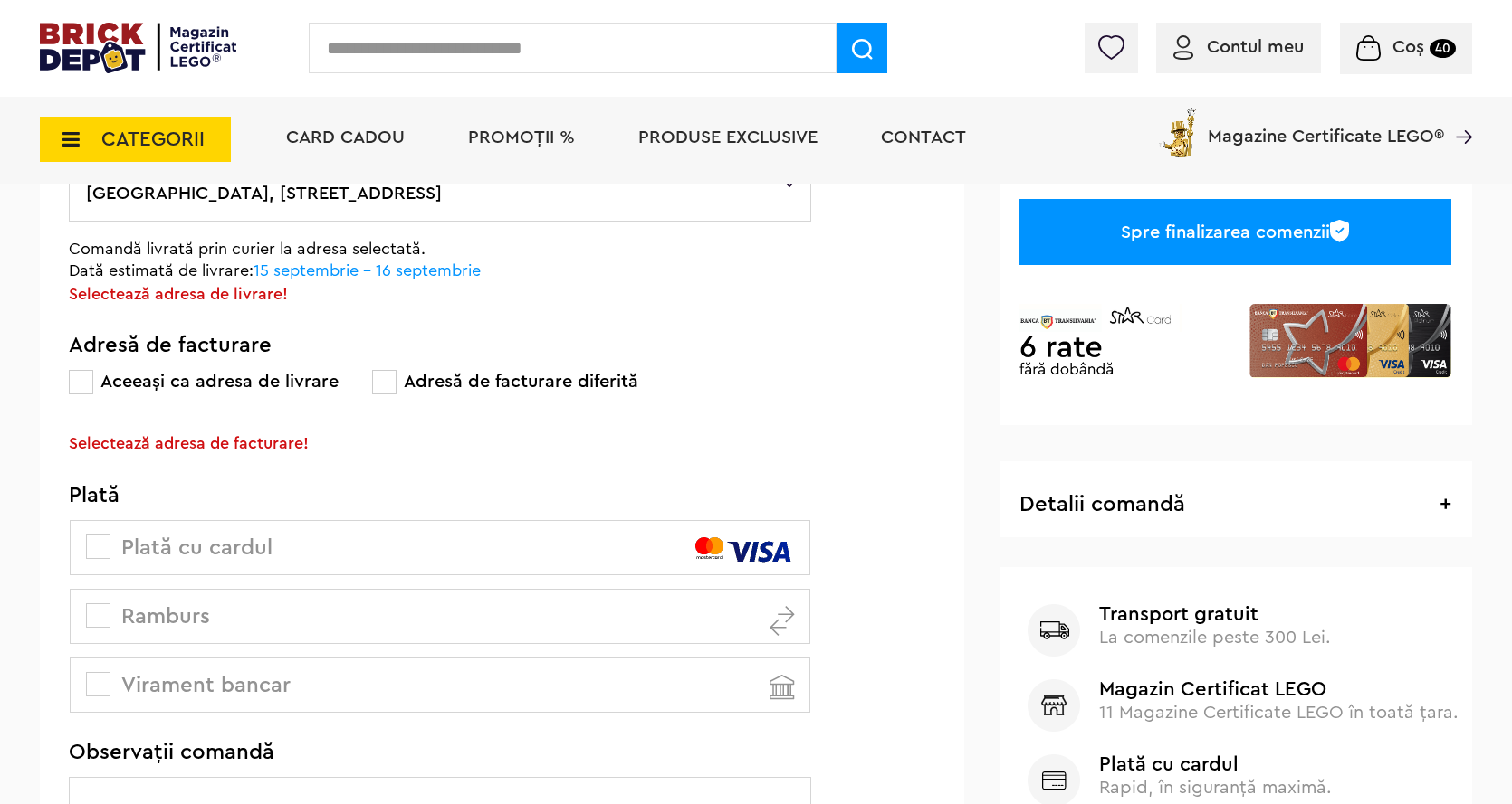
click at [1197, 252] on div "Spre finalizarea comenzii" at bounding box center [1235, 232] width 431 height 66
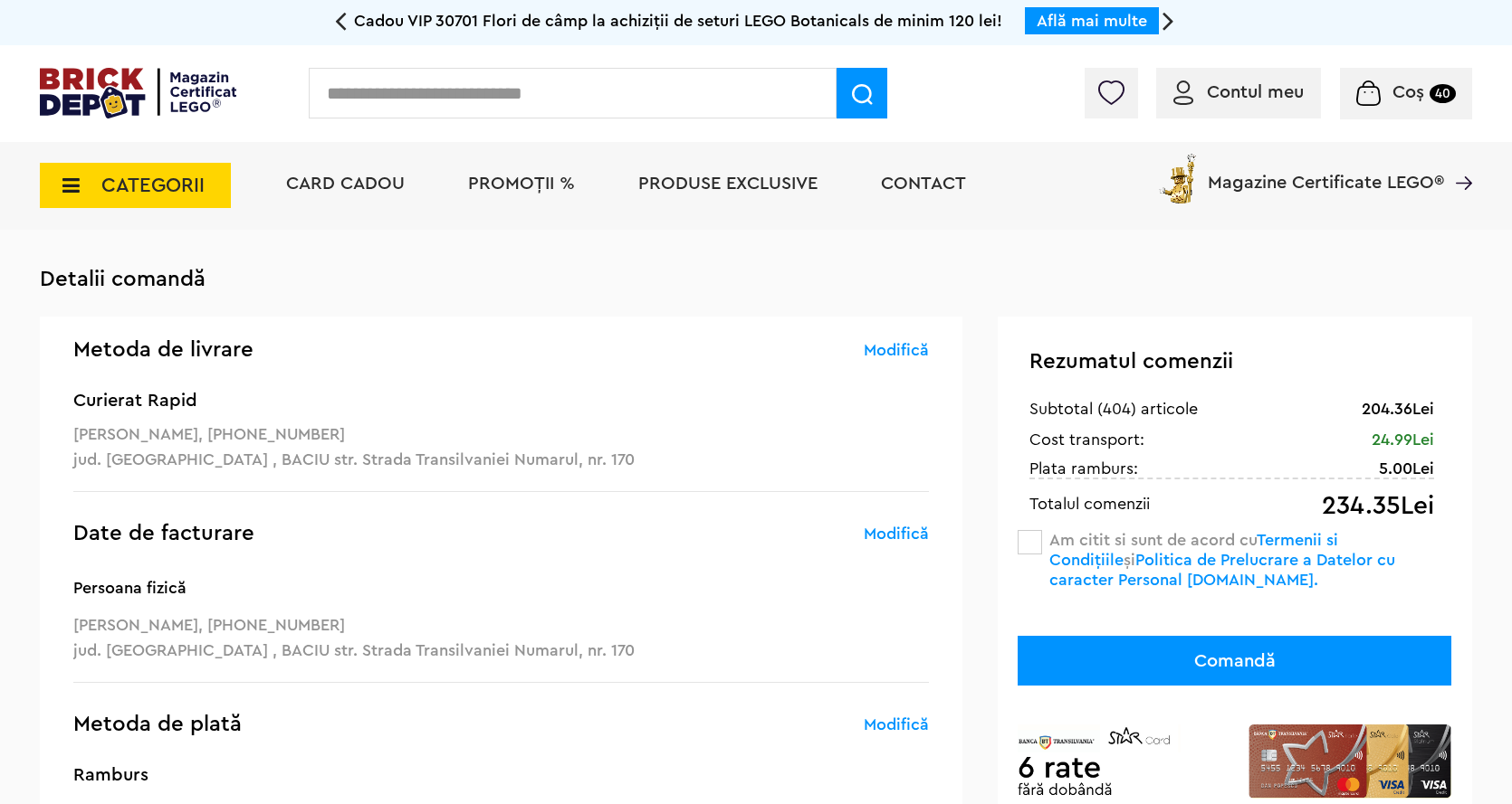
click at [1304, 660] on button "Comandă" at bounding box center [1234, 661] width 433 height 50
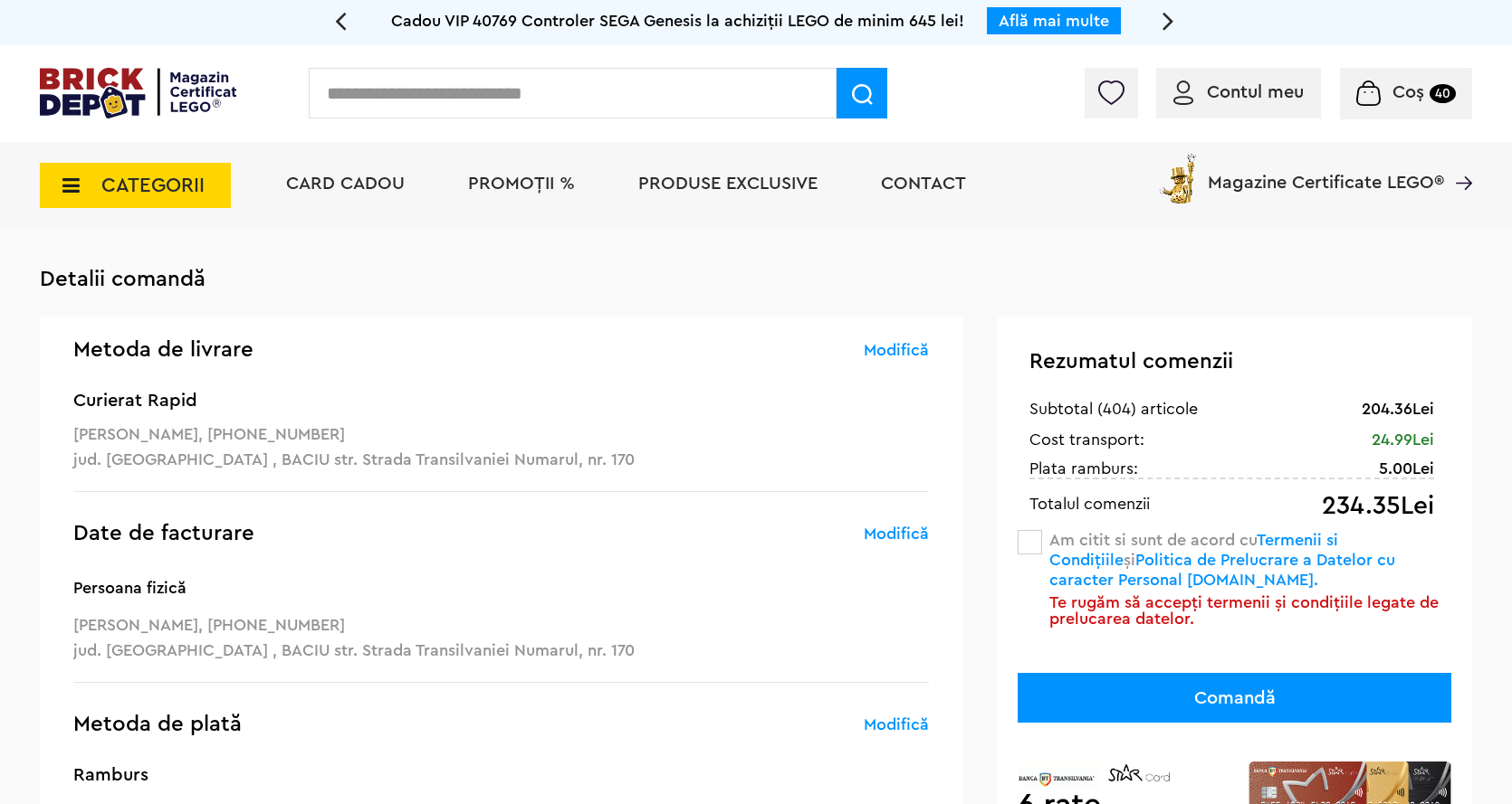
click at [1028, 546] on span at bounding box center [1029, 541] width 24 height 24
click at [1234, 690] on button "Comandă" at bounding box center [1234, 698] width 433 height 50
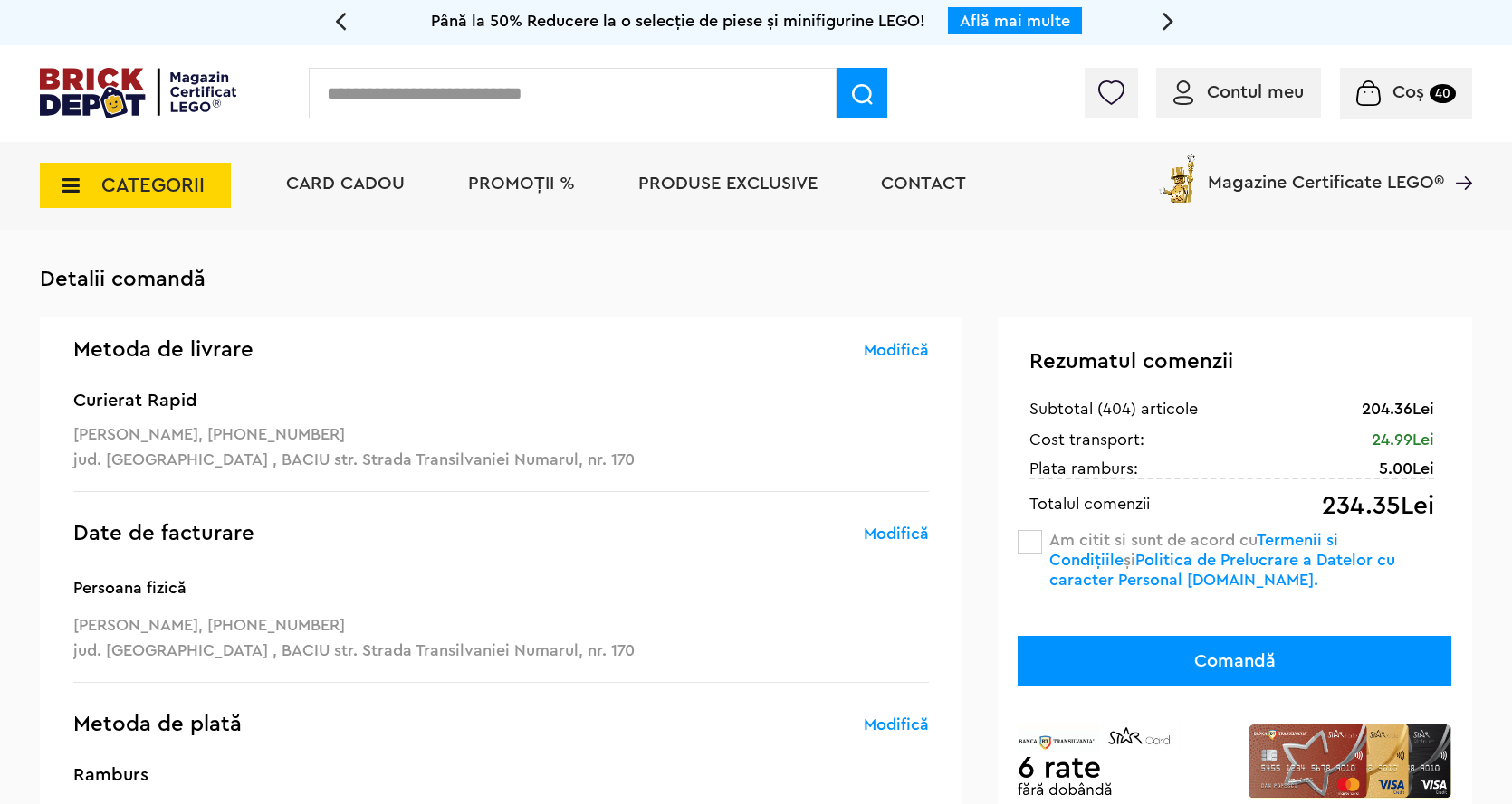
click at [1245, 674] on button "Comandă" at bounding box center [1234, 661] width 433 height 50
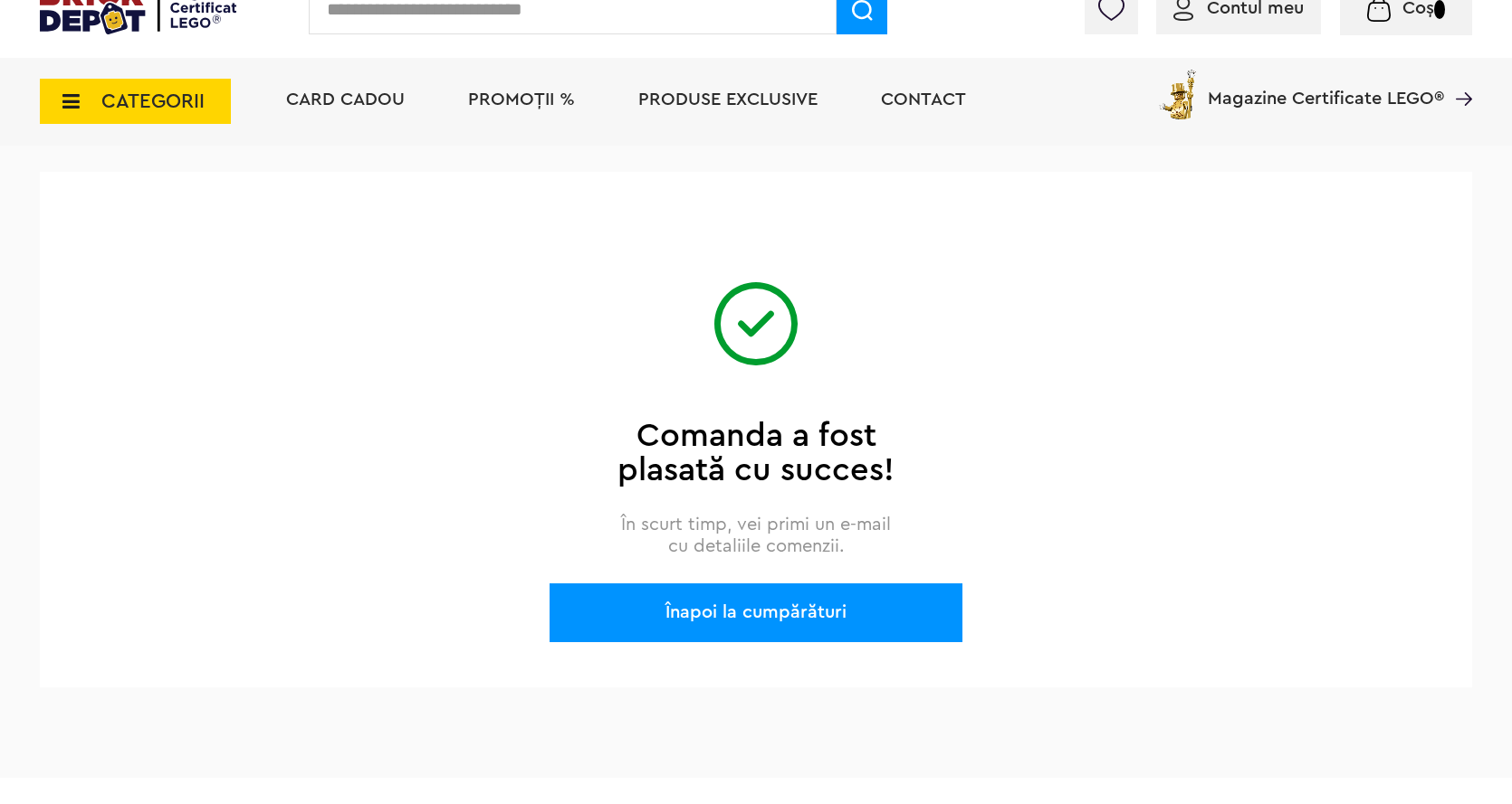
scroll to position [362, 0]
